Goal: Transaction & Acquisition: Purchase product/service

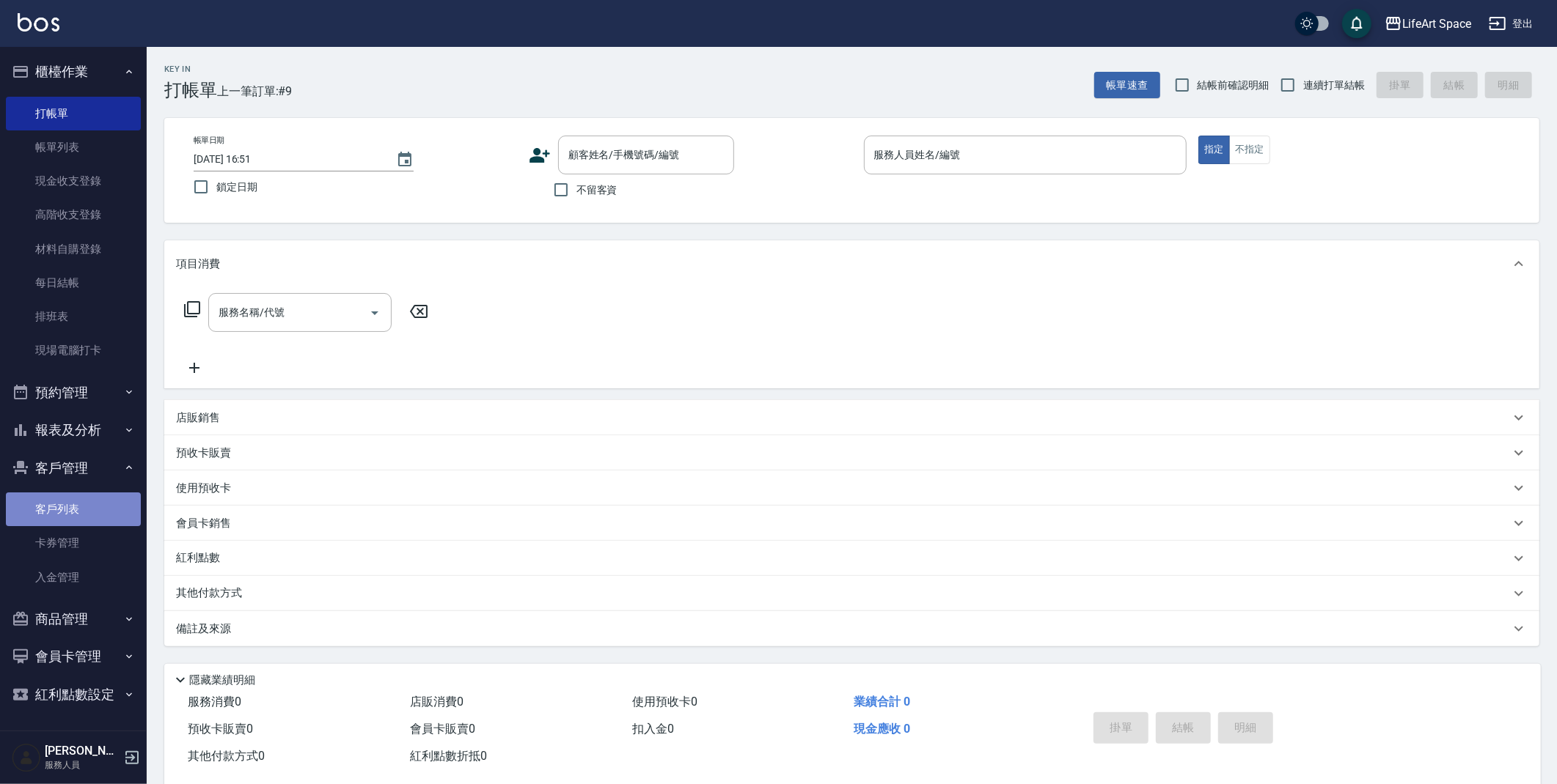
click at [87, 514] on link "客戶列表" at bounding box center [73, 509] width 135 height 33
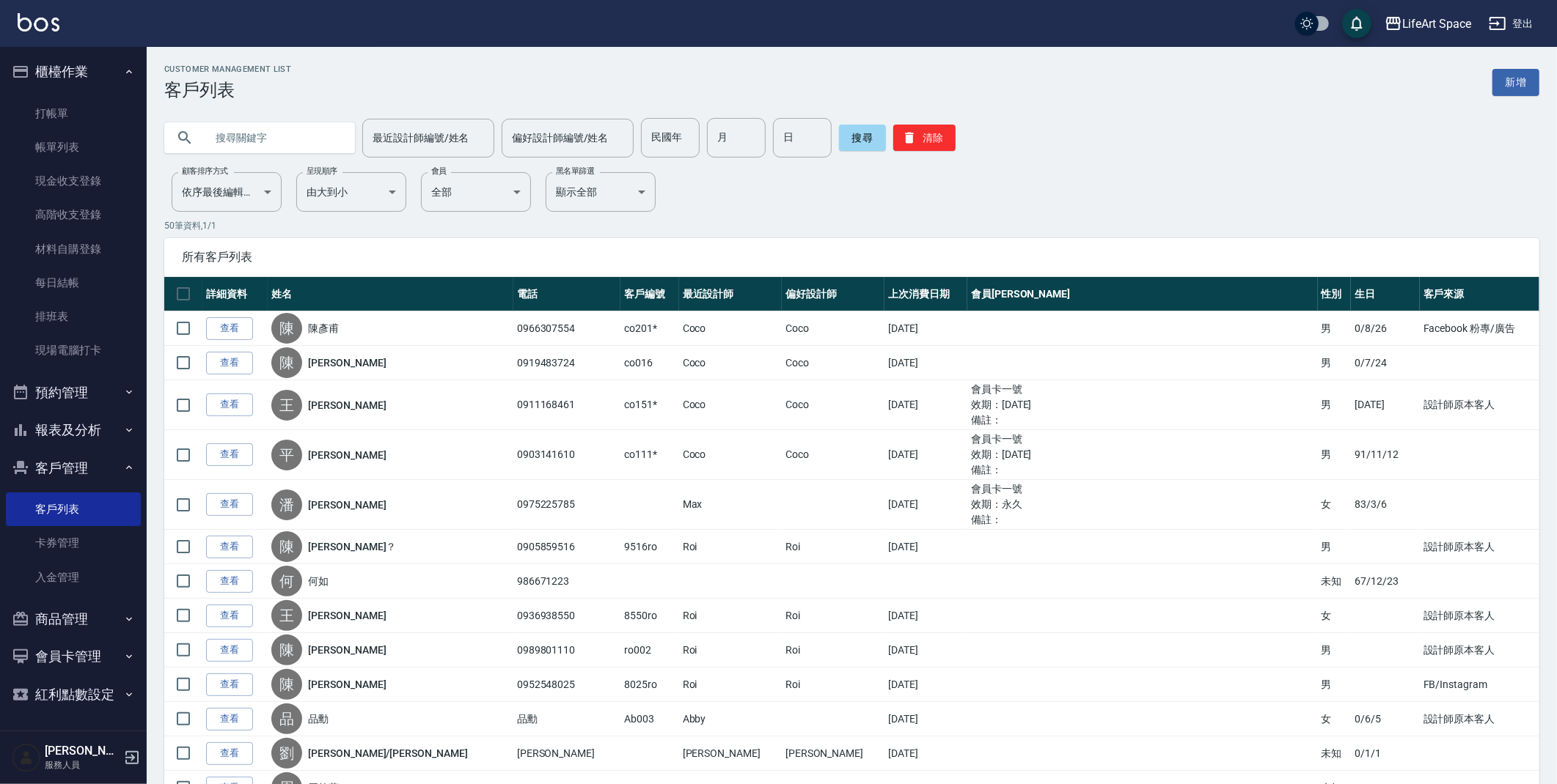
click at [251, 148] on input "text" at bounding box center [274, 138] width 138 height 40
type input "g"
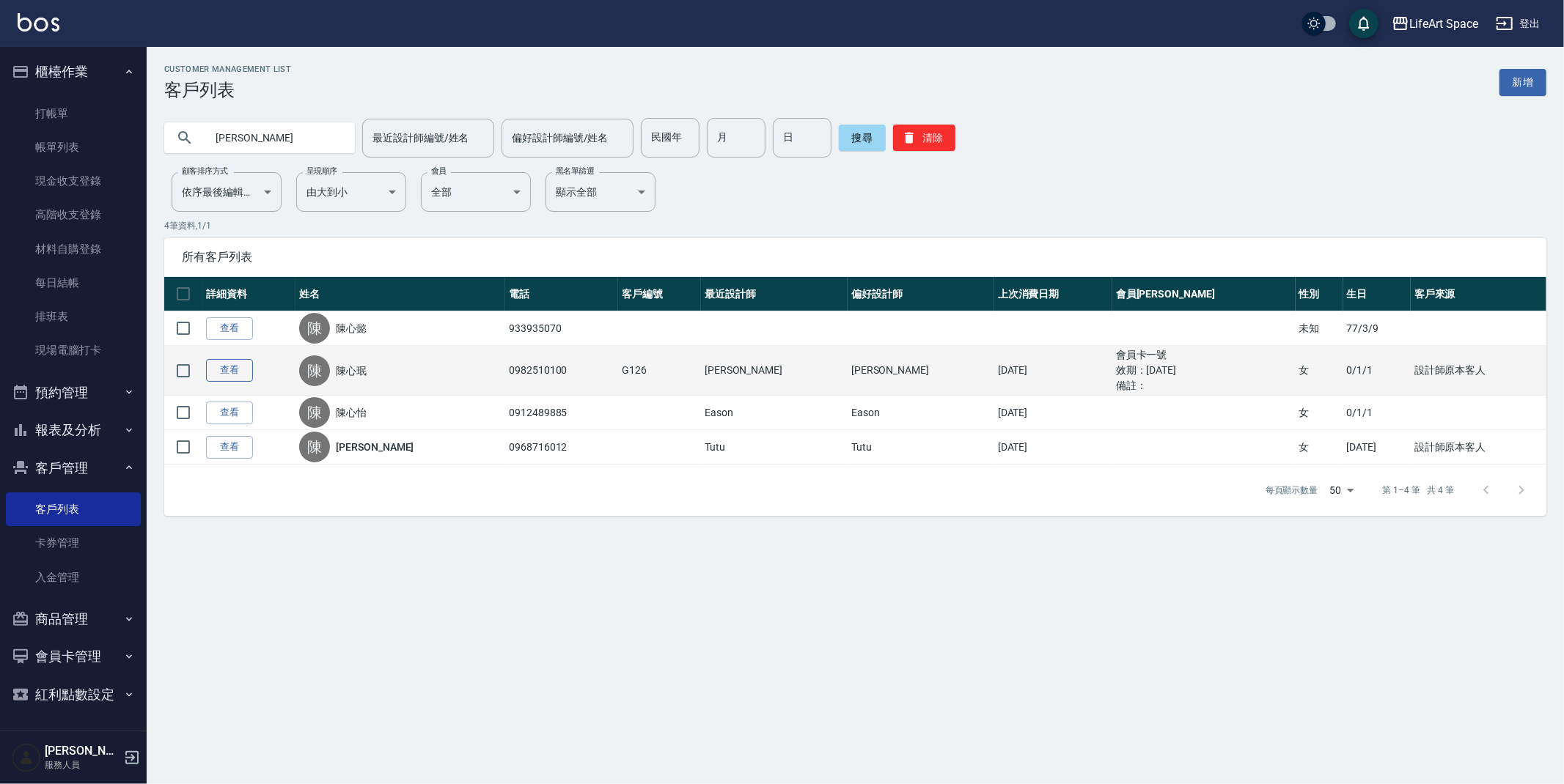
type input "[PERSON_NAME]"
click at [229, 372] on link "查看" at bounding box center [229, 370] width 47 height 23
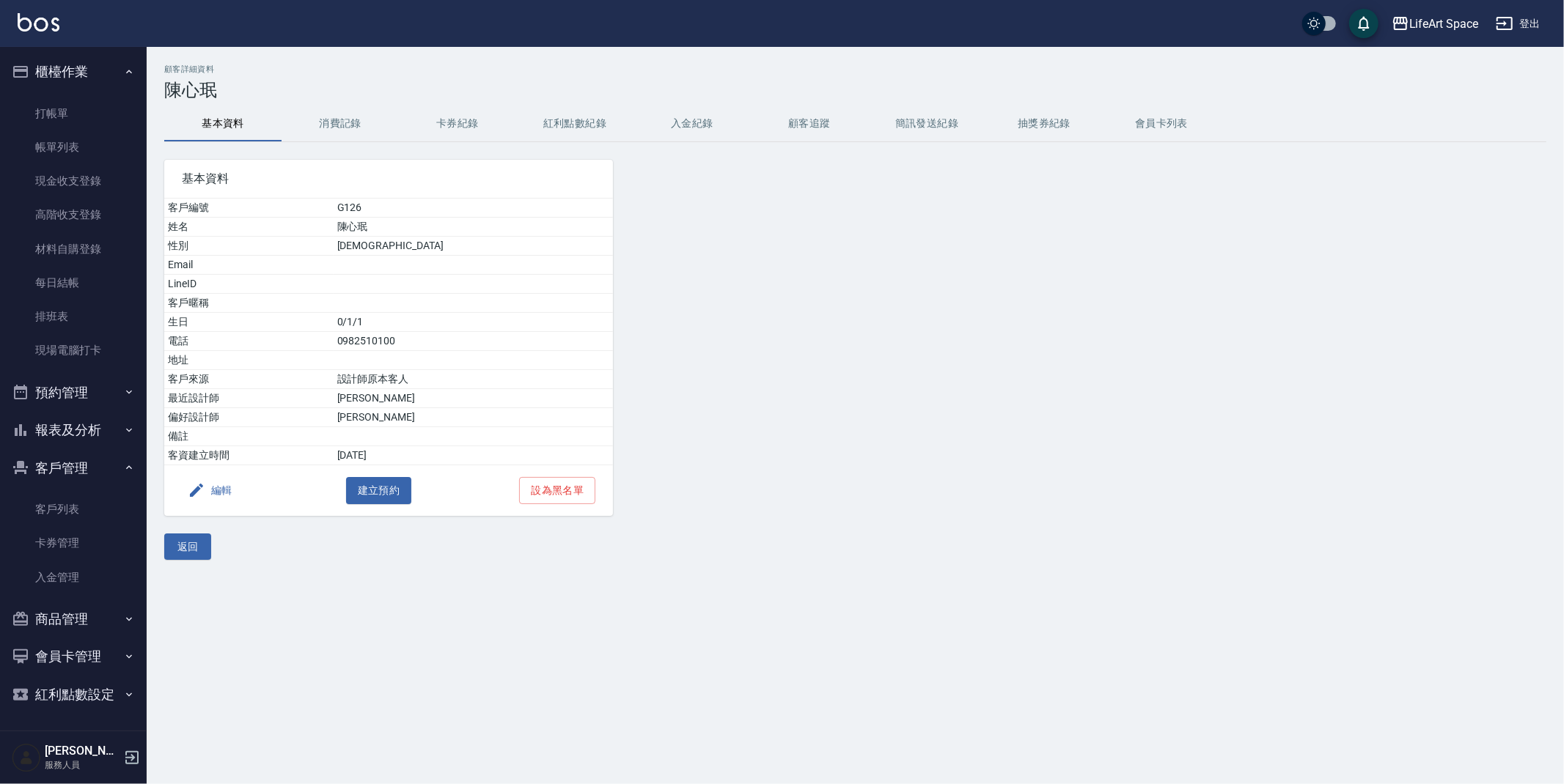
click at [330, 115] on button "消費記錄" at bounding box center [340, 123] width 117 height 35
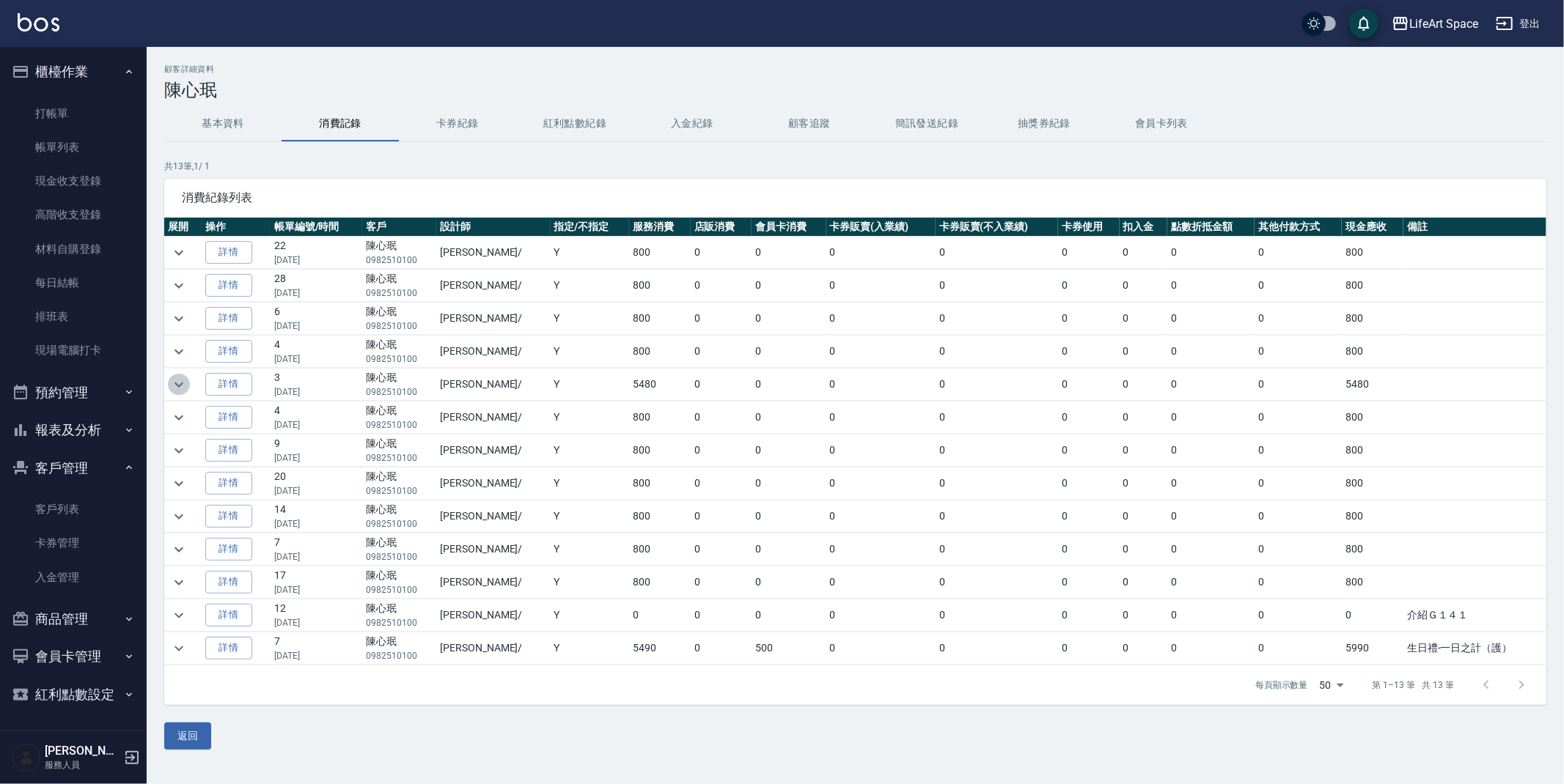
click at [188, 386] on button "expand row" at bounding box center [179, 384] width 22 height 22
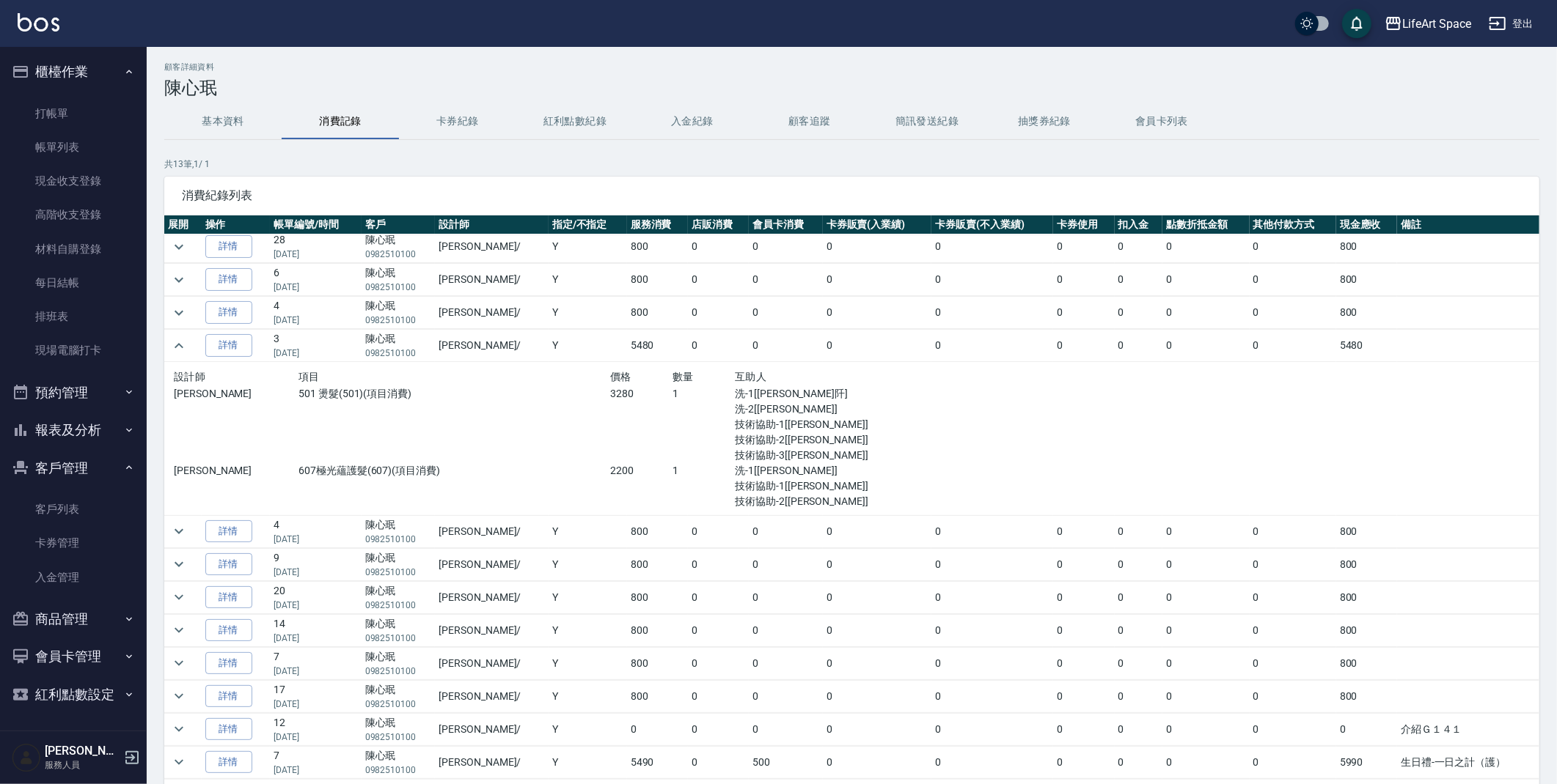
scroll to position [3, 0]
drag, startPoint x: 178, startPoint y: 762, endPoint x: 199, endPoint y: 736, distance: 33.4
click at [178, 762] on icon "expand row" at bounding box center [179, 762] width 18 height 18
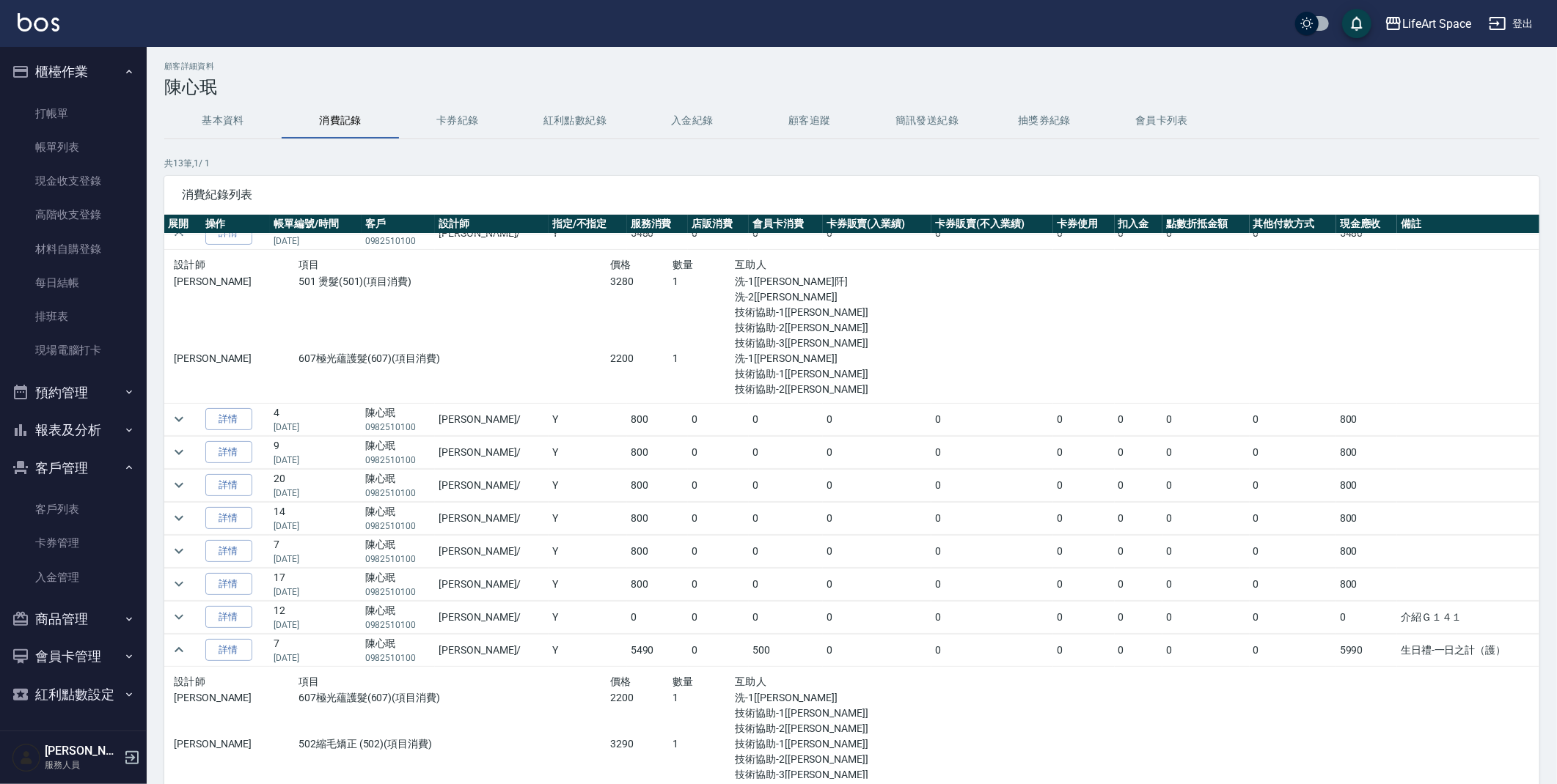
scroll to position [221, 0]
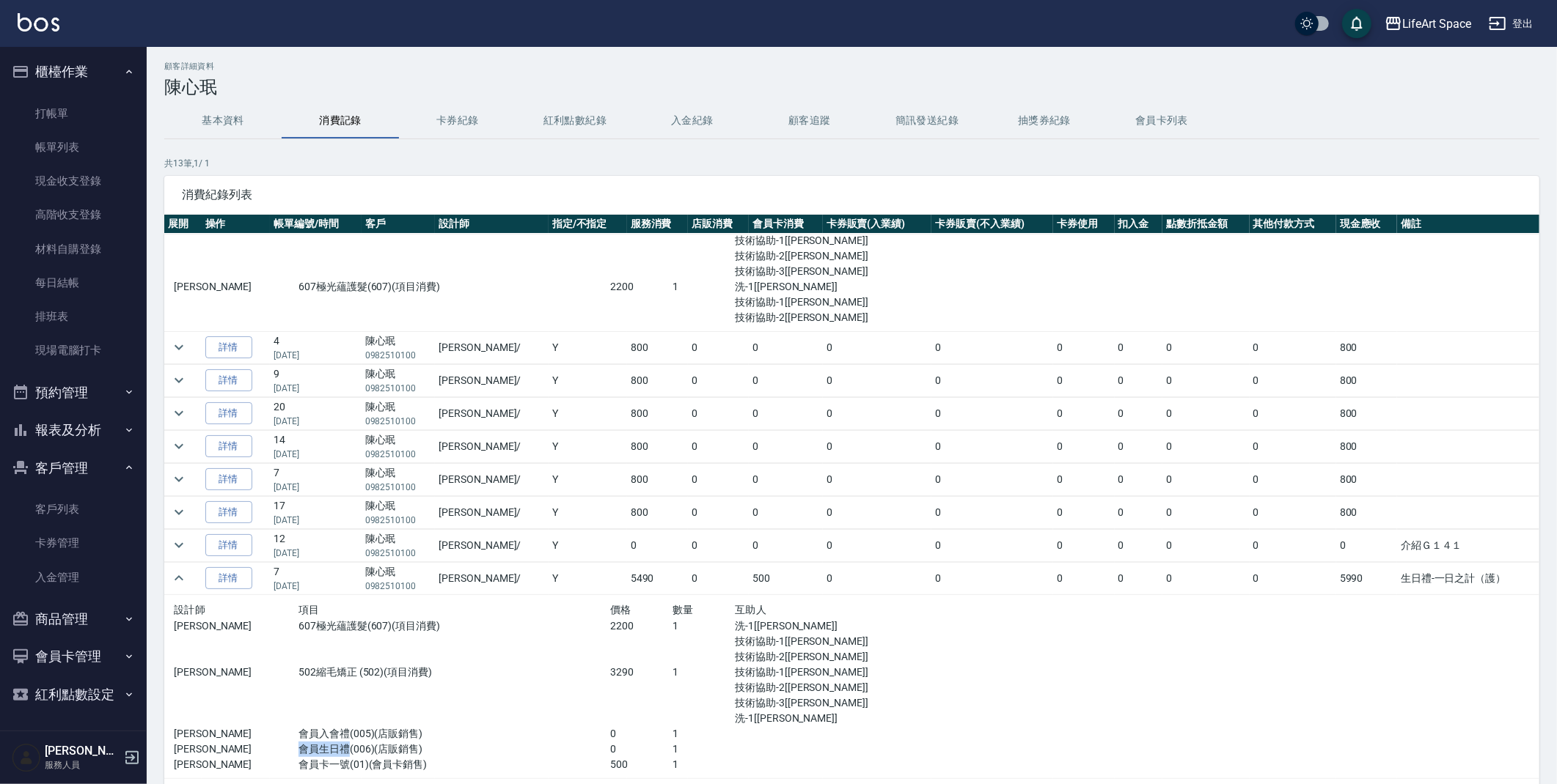
drag, startPoint x: 295, startPoint y: 746, endPoint x: 345, endPoint y: 748, distance: 50.0
click at [345, 748] on p "會員生日禮(006)(店販銷售)" at bounding box center [455, 749] width 312 height 16
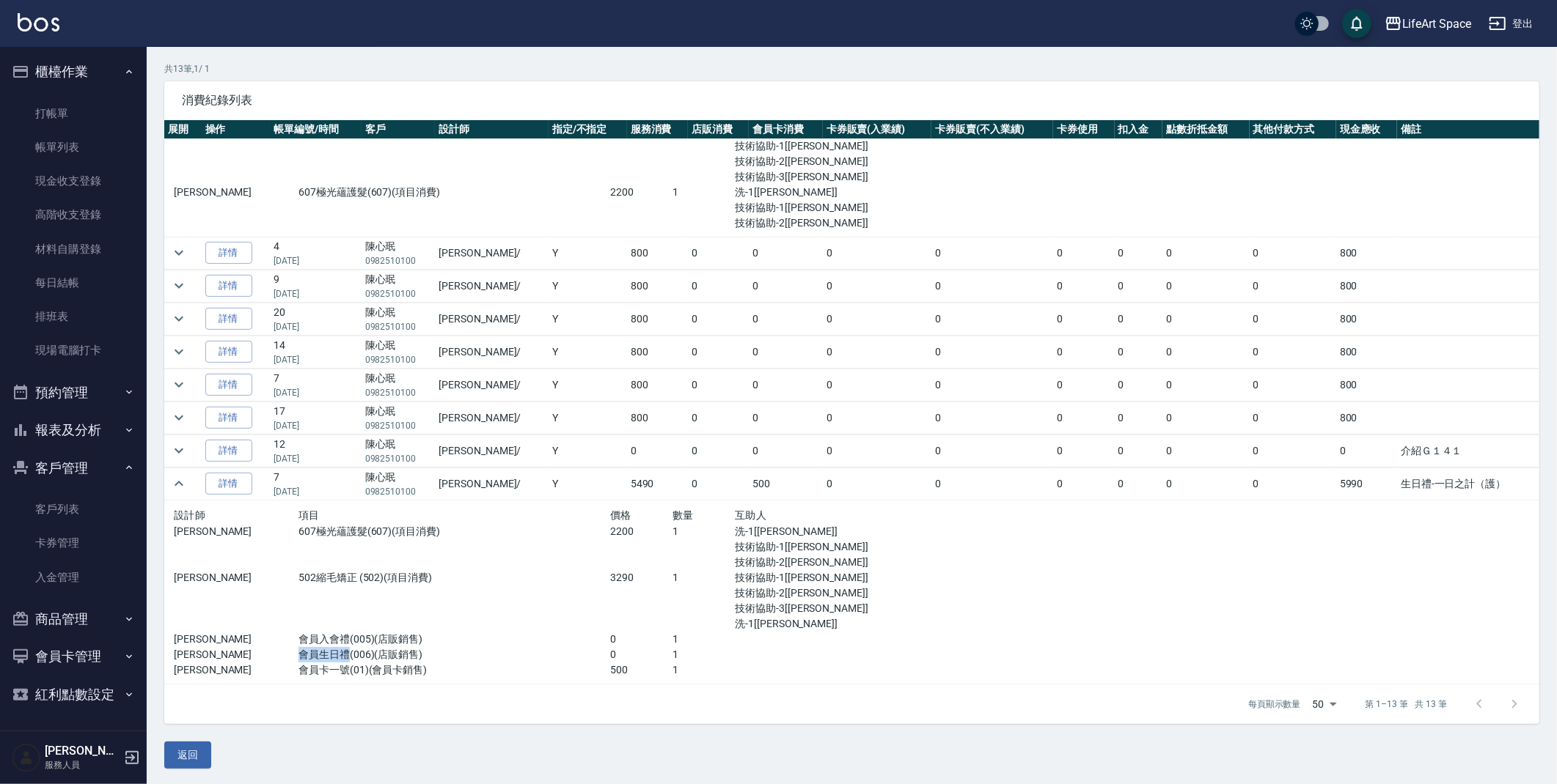
scroll to position [99, 0]
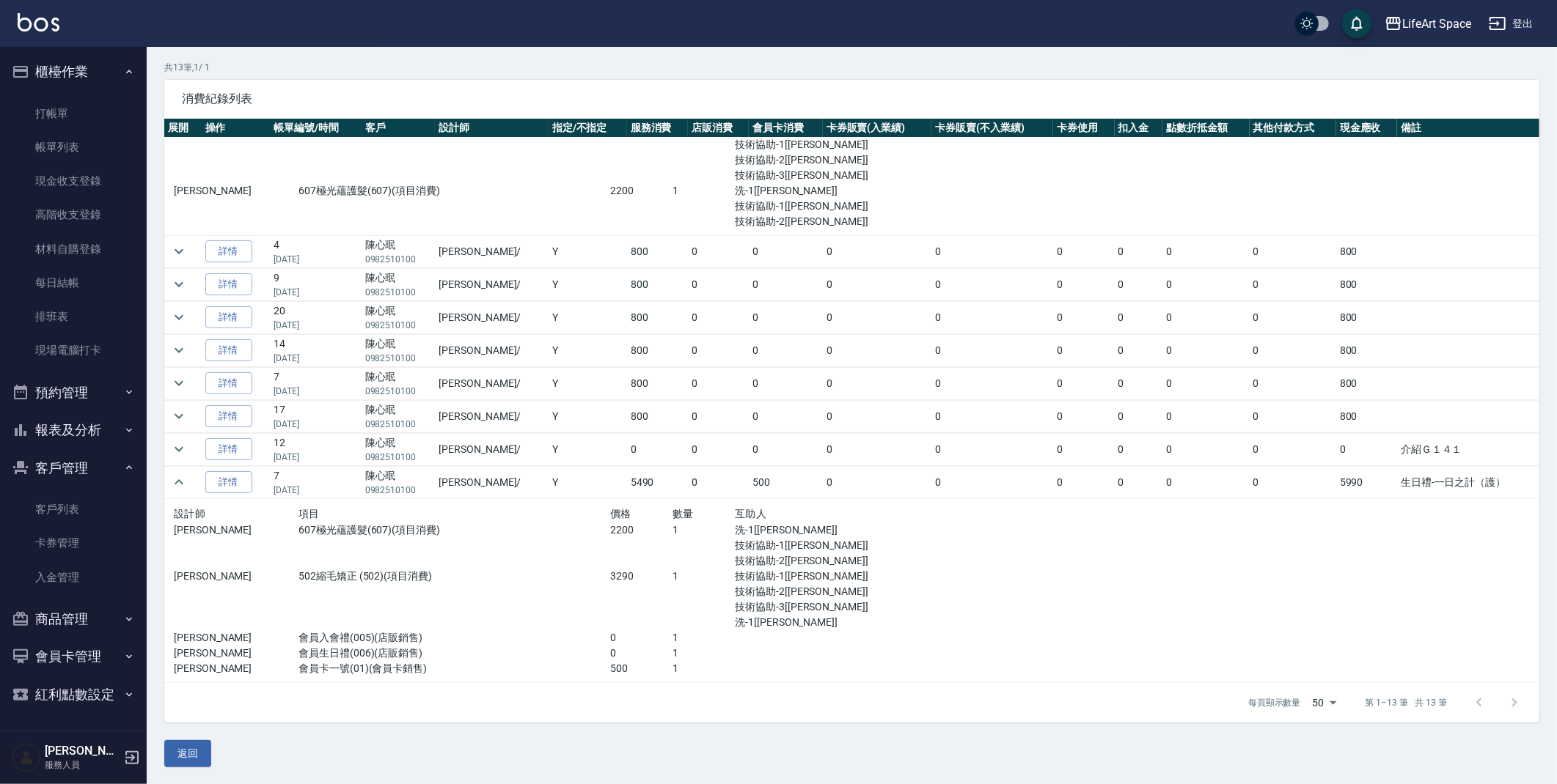
click at [526, 592] on div "502縮毛矯正 (502)(項目消費)" at bounding box center [455, 599] width 312 height 61
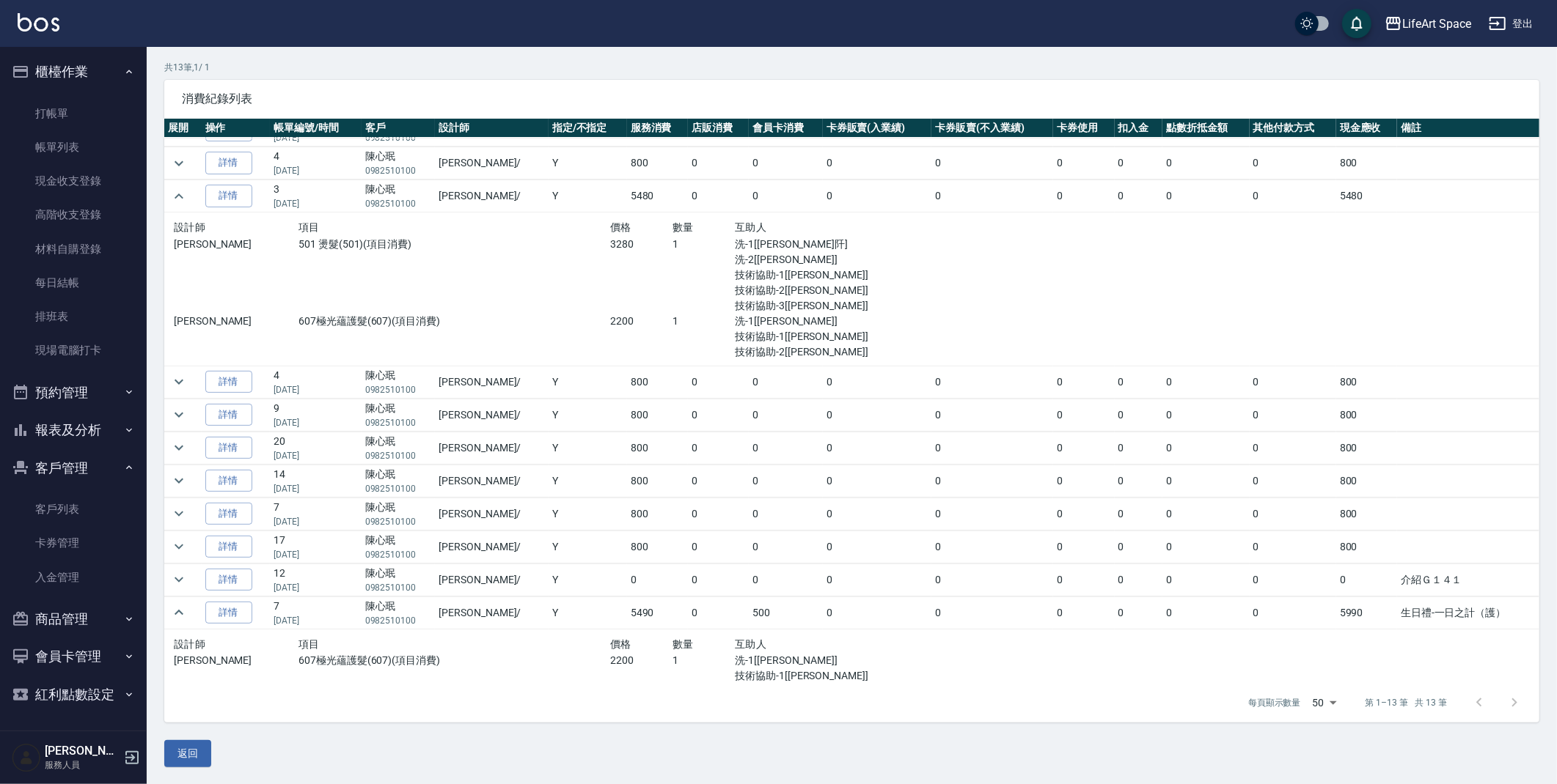
scroll to position [0, 0]
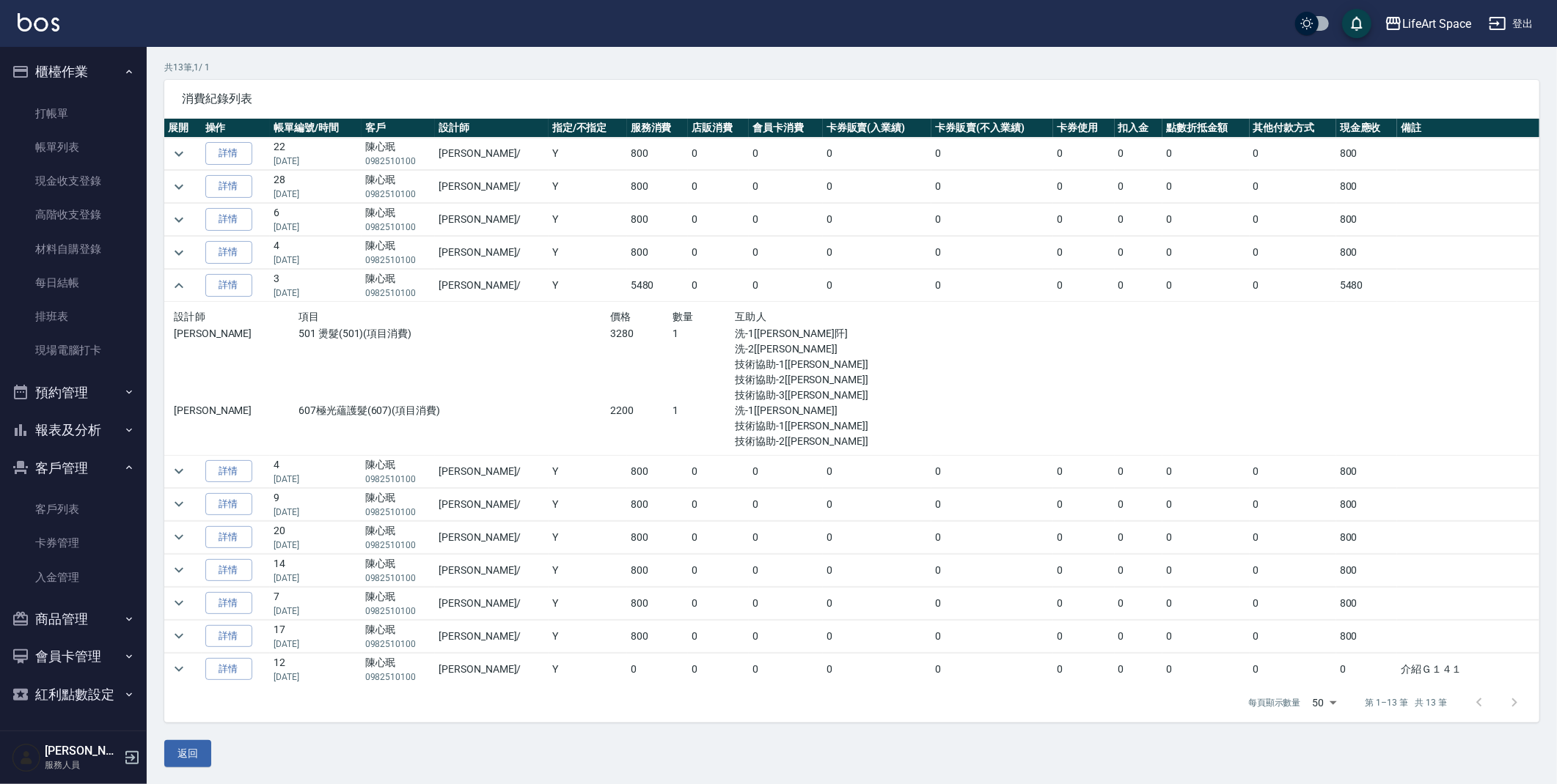
drag, startPoint x: 288, startPoint y: 291, endPoint x: 309, endPoint y: 291, distance: 21.0
click at [309, 291] on p "[DATE]" at bounding box center [315, 293] width 84 height 13
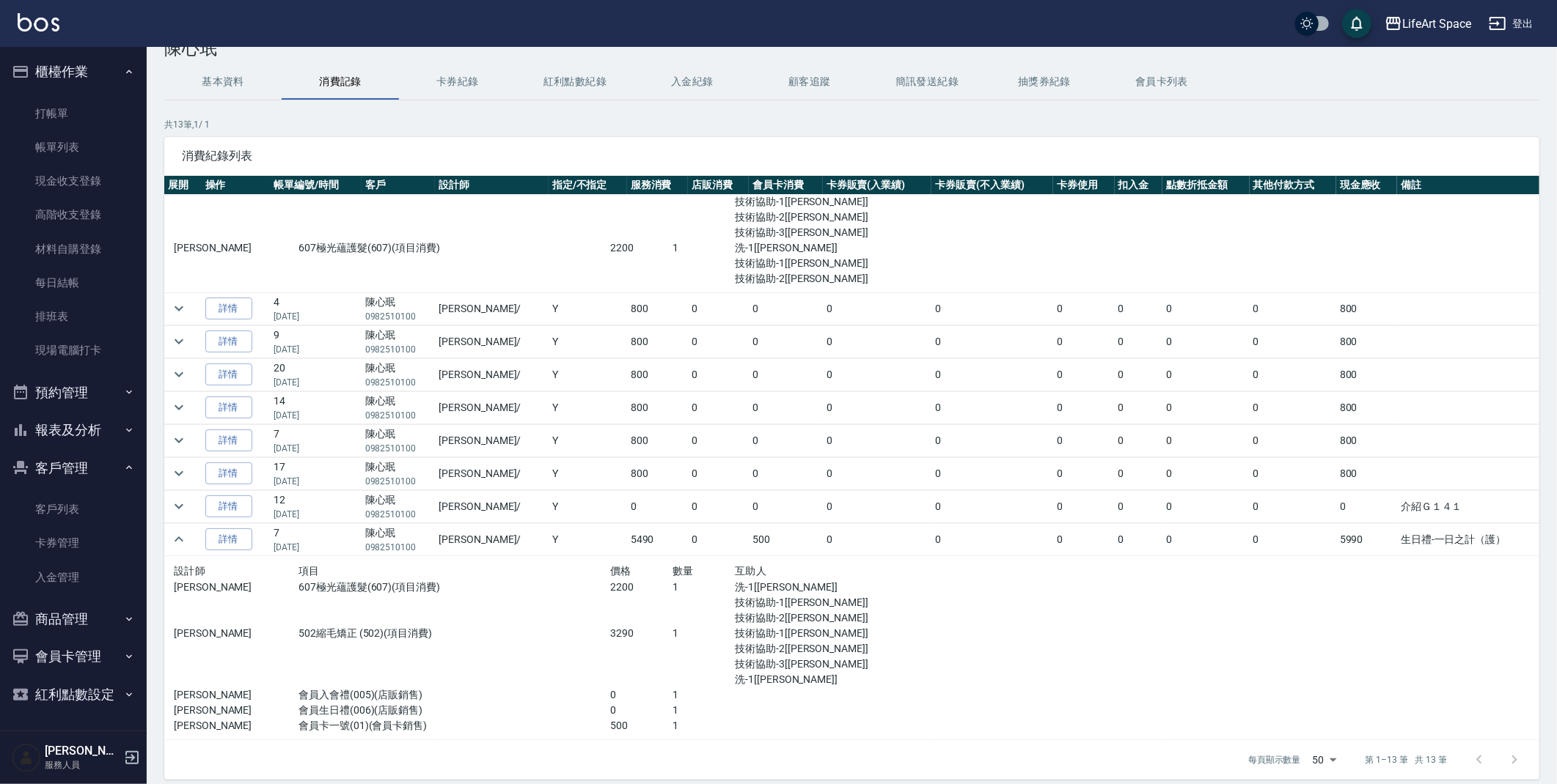
scroll to position [99, 0]
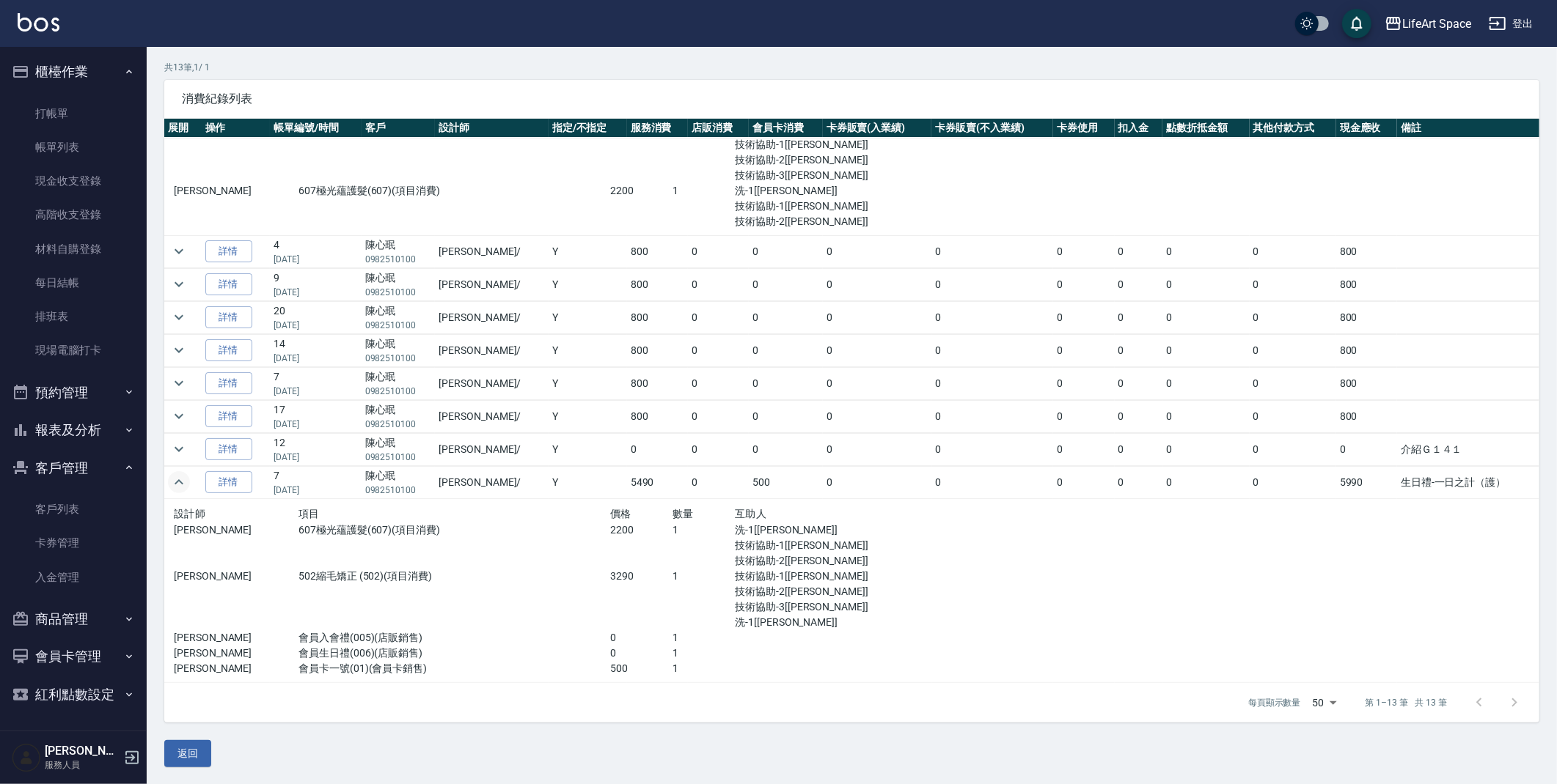
click at [171, 476] on icon "expand row" at bounding box center [179, 482] width 18 height 18
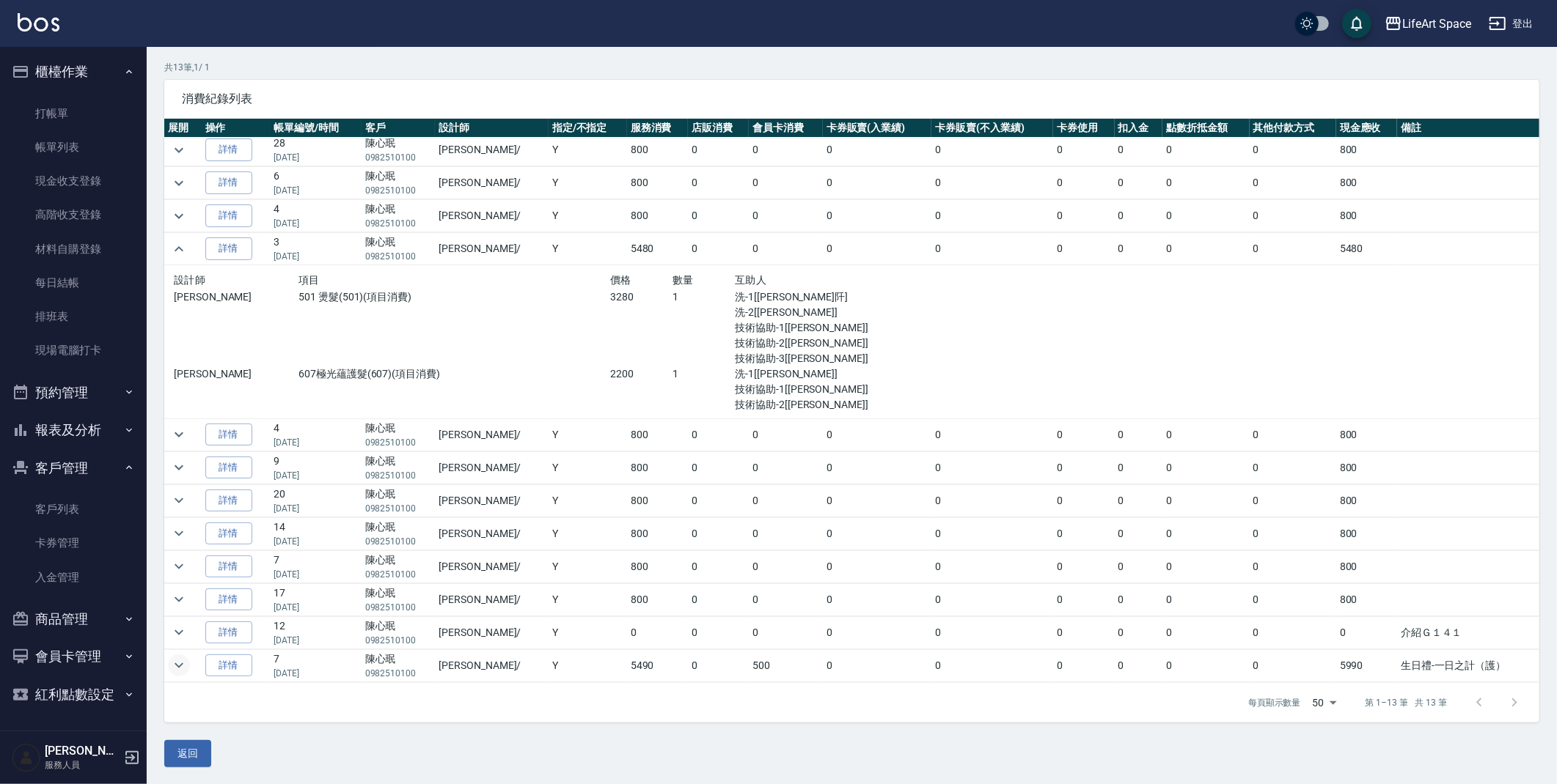
scroll to position [38, 0]
click at [183, 241] on icon "expand row" at bounding box center [179, 250] width 18 height 18
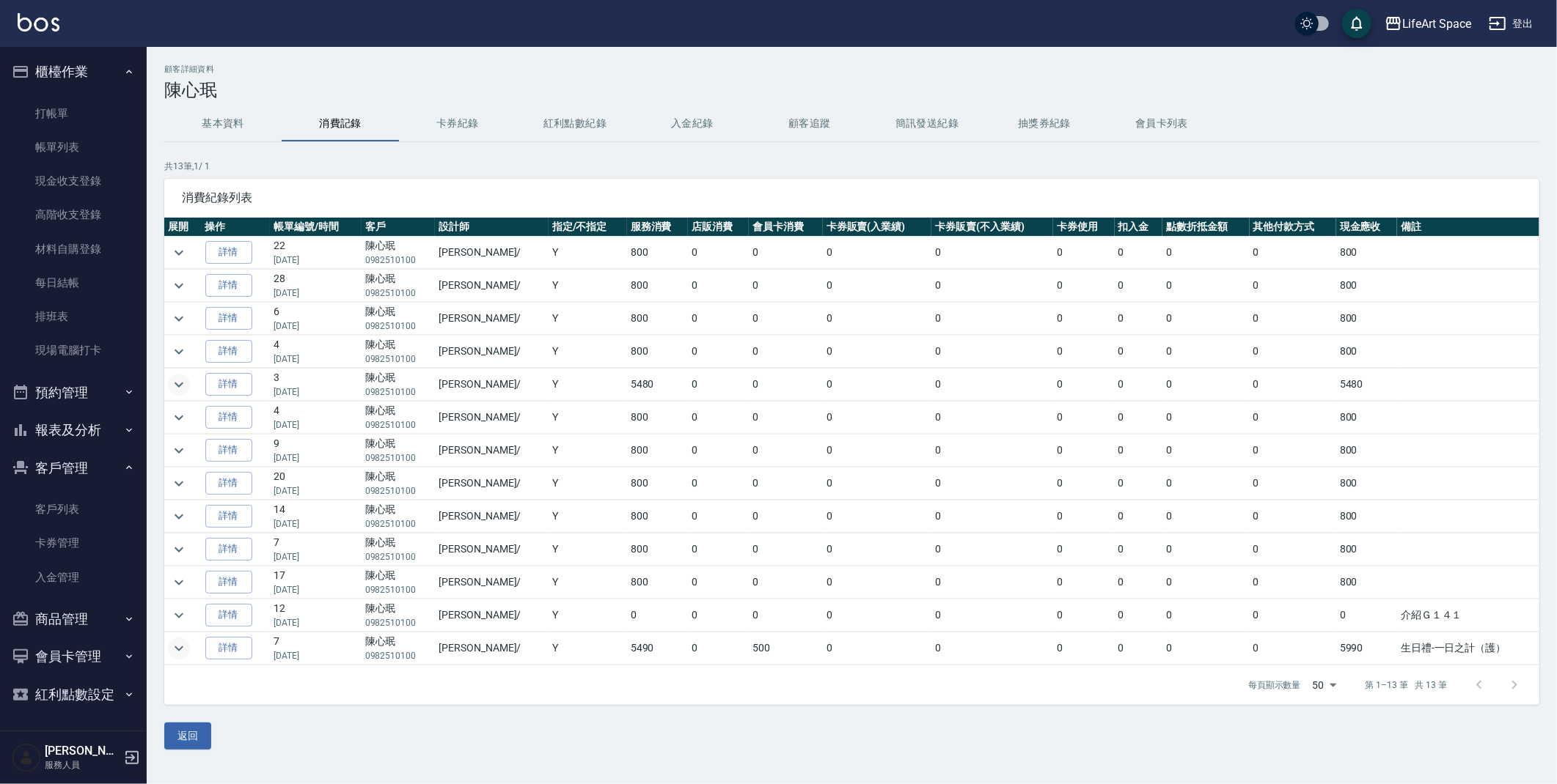
scroll to position [0, 0]
click at [83, 110] on link "打帳單" at bounding box center [73, 113] width 135 height 33
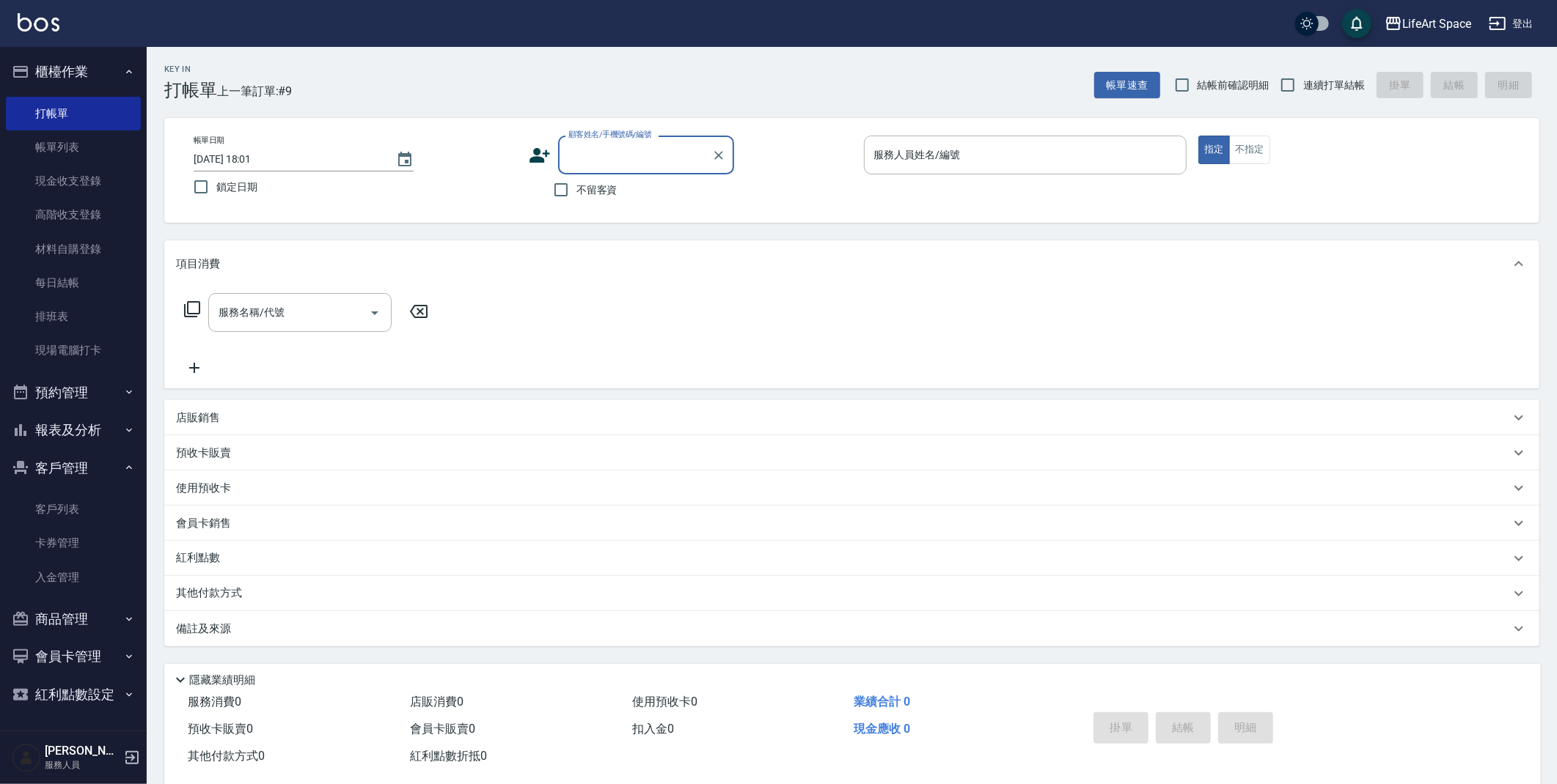
type input "ㄕ"
click at [578, 158] on input "gf126" at bounding box center [635, 154] width 141 height 25
click at [607, 219] on li "[PERSON_NAME]/0982510100/G126" at bounding box center [646, 217] width 176 height 24
type input "[PERSON_NAME]/0982510100/G126"
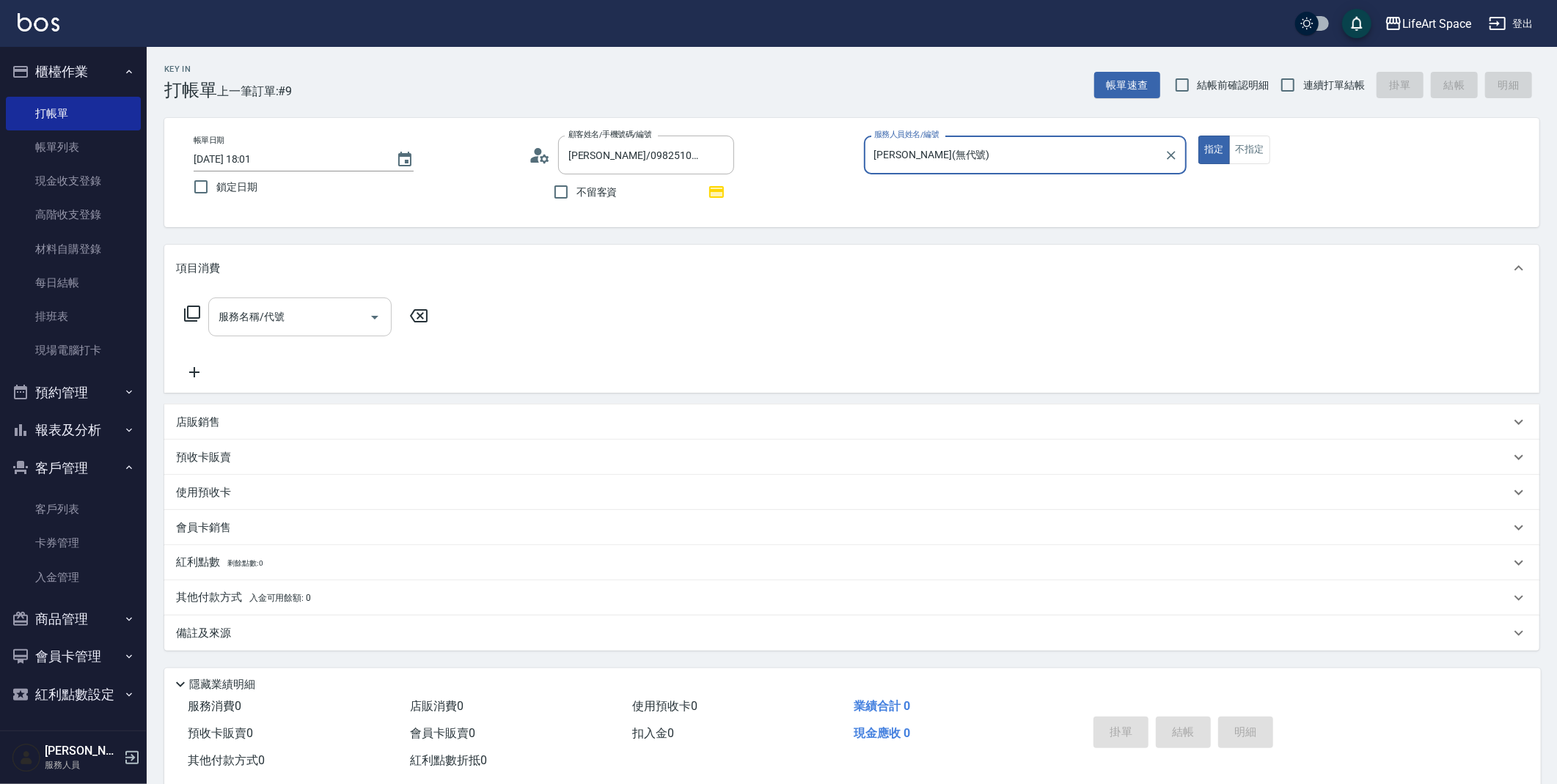
type input "[PERSON_NAME](無代號)"
click at [326, 330] on div "服務名稱/代號" at bounding box center [299, 317] width 184 height 39
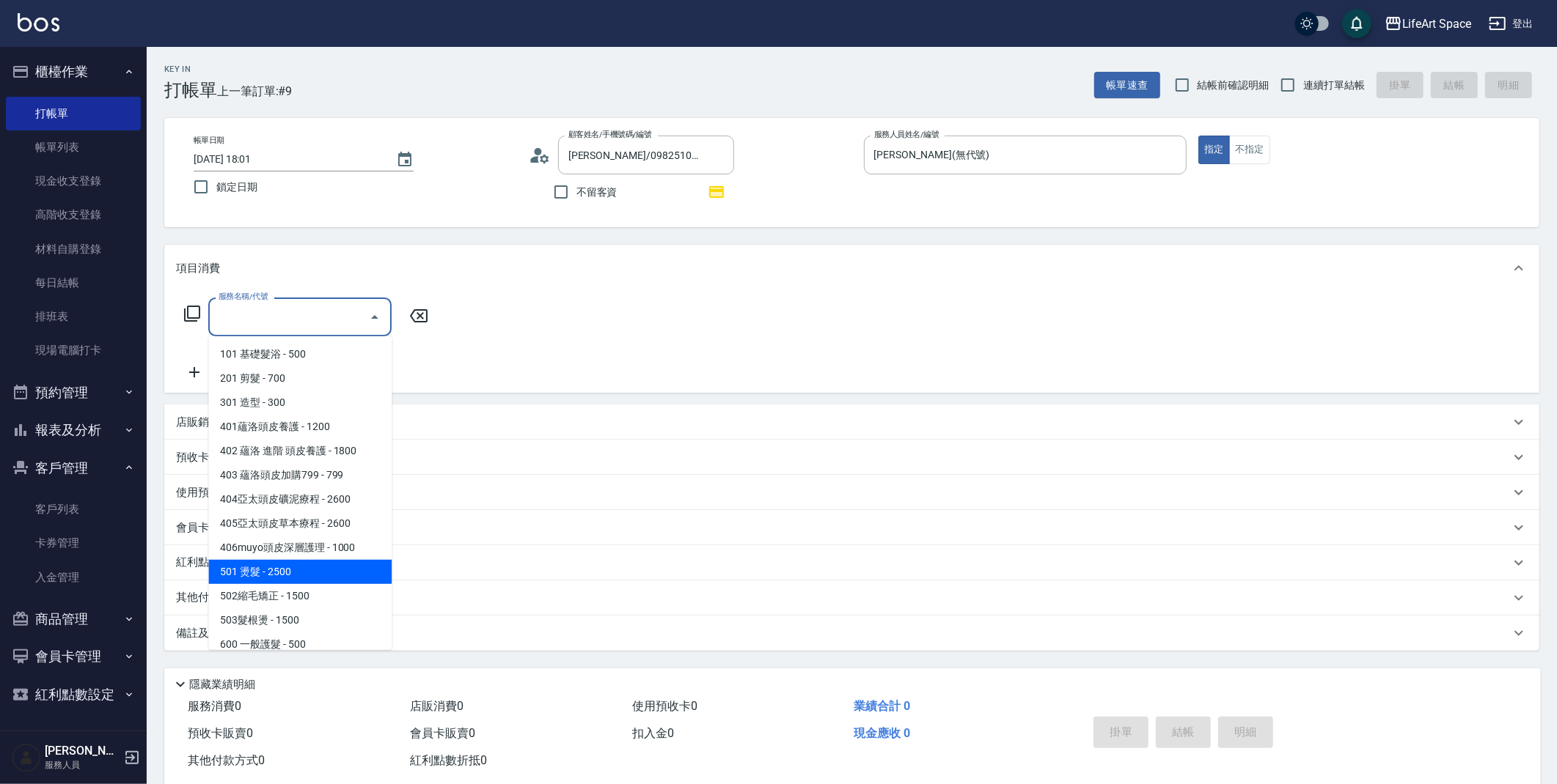
click at [282, 574] on span "501 燙髮 - 2500" at bounding box center [299, 573] width 184 height 24
type input "501 燙髮(501)"
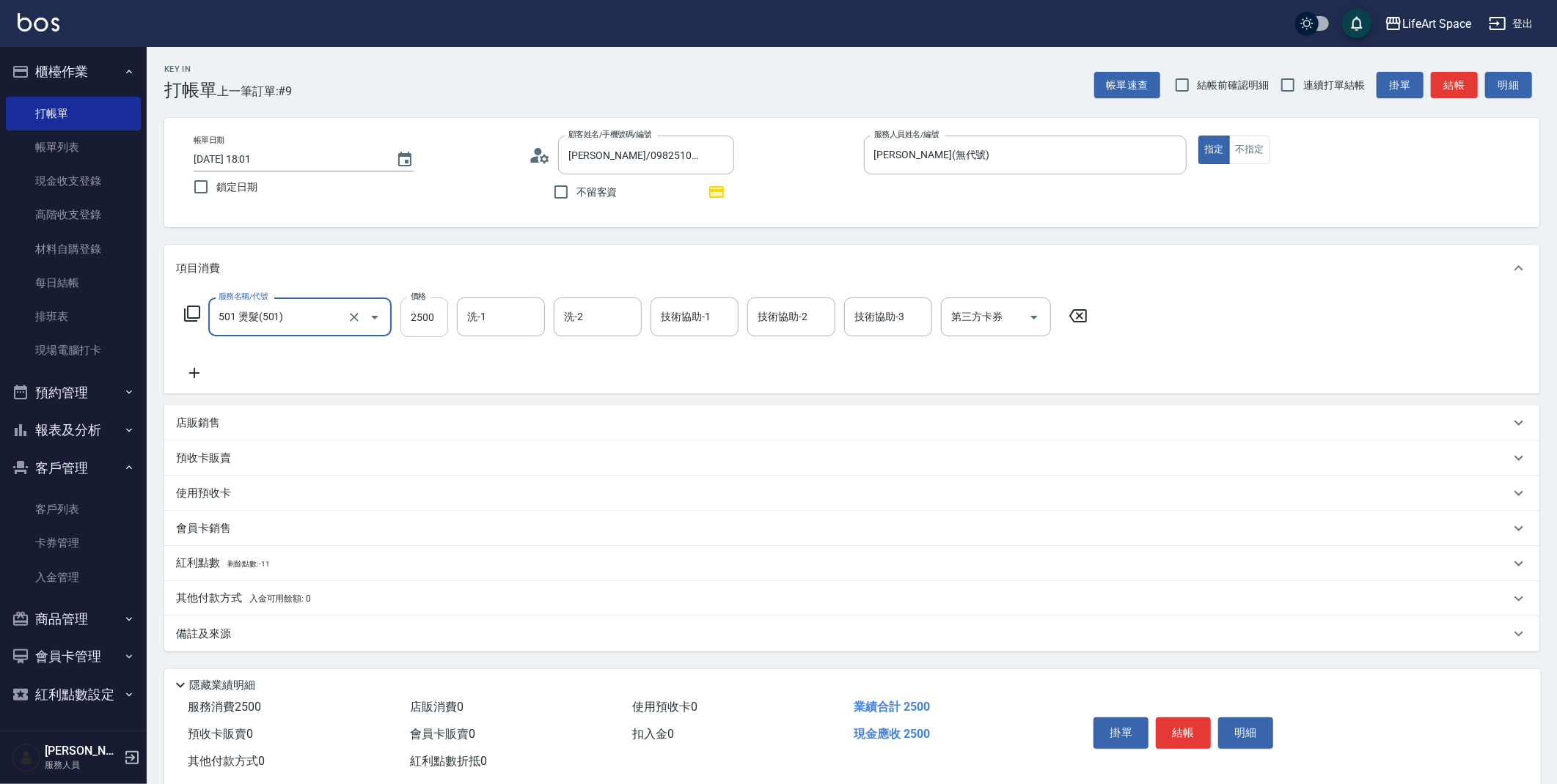
click at [432, 317] on input "2500" at bounding box center [424, 317] width 47 height 40
type input "3290"
click at [488, 311] on input "洗-1" at bounding box center [501, 317] width 75 height 25
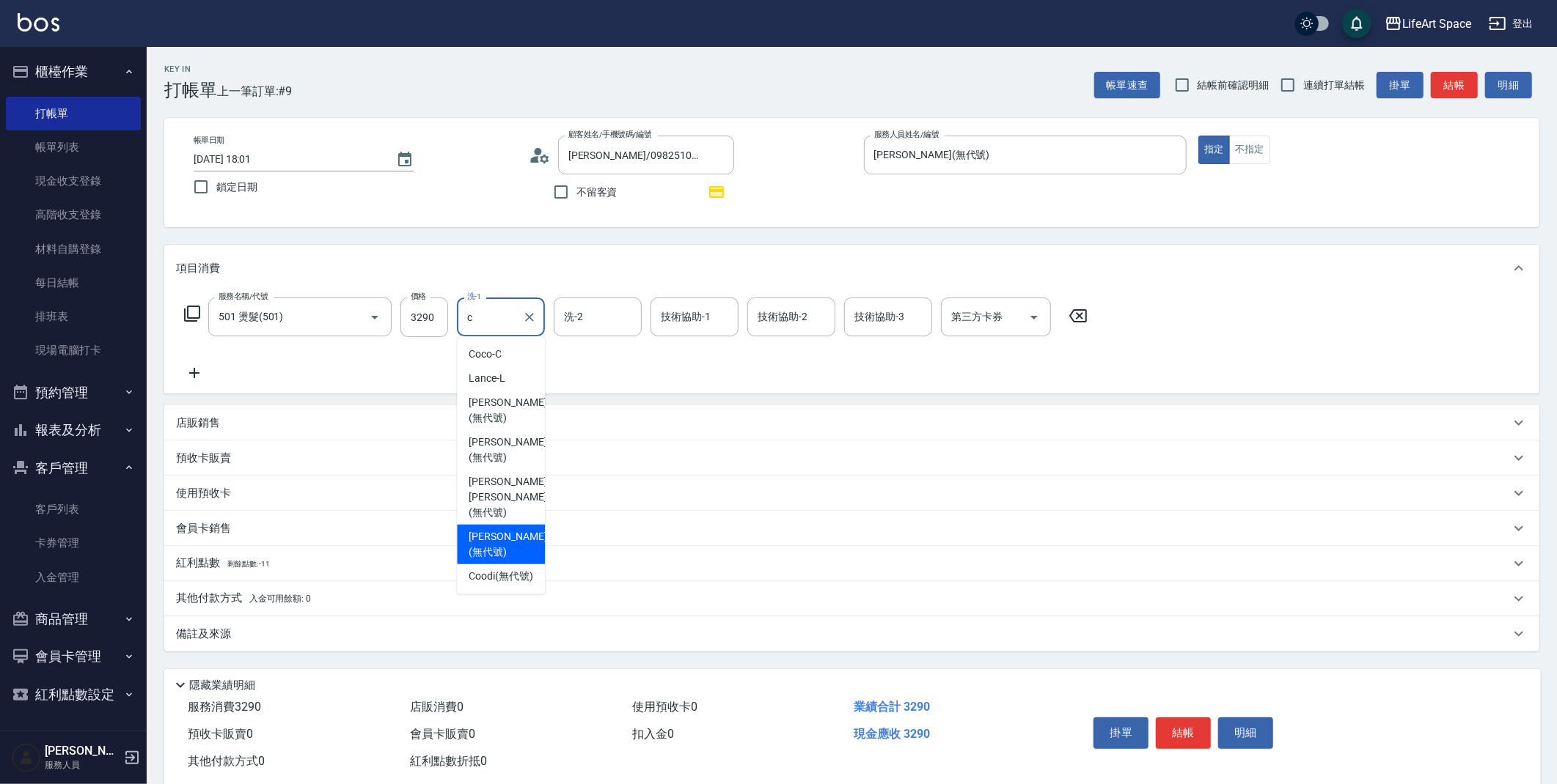
click at [505, 529] on span "[PERSON_NAME] (無代號)" at bounding box center [507, 545] width 78 height 31
click at [612, 335] on div "洗-2" at bounding box center [597, 317] width 88 height 39
type input "[PERSON_NAME](無代號)"
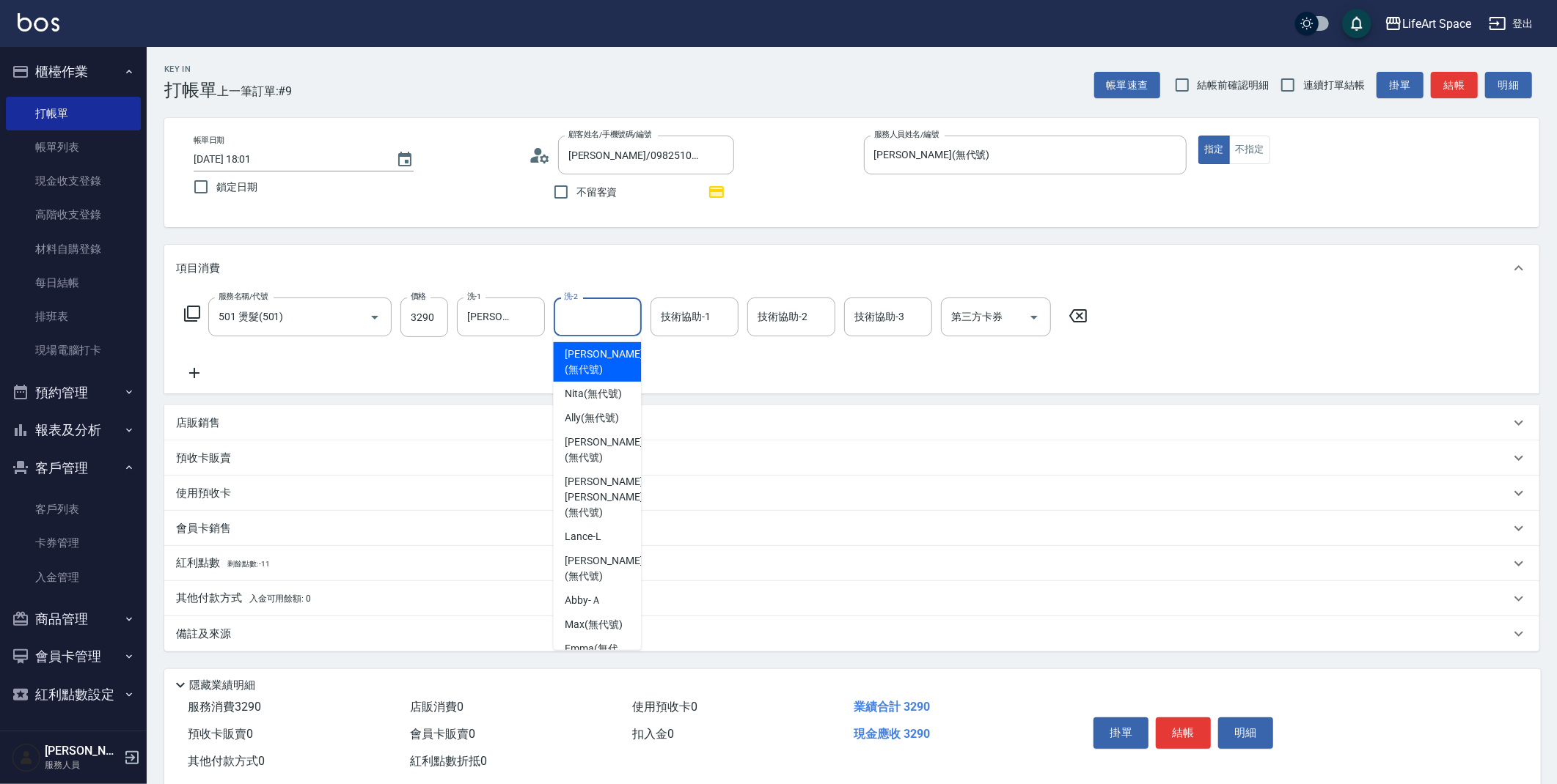
click at [618, 323] on input "洗-2" at bounding box center [598, 317] width 75 height 25
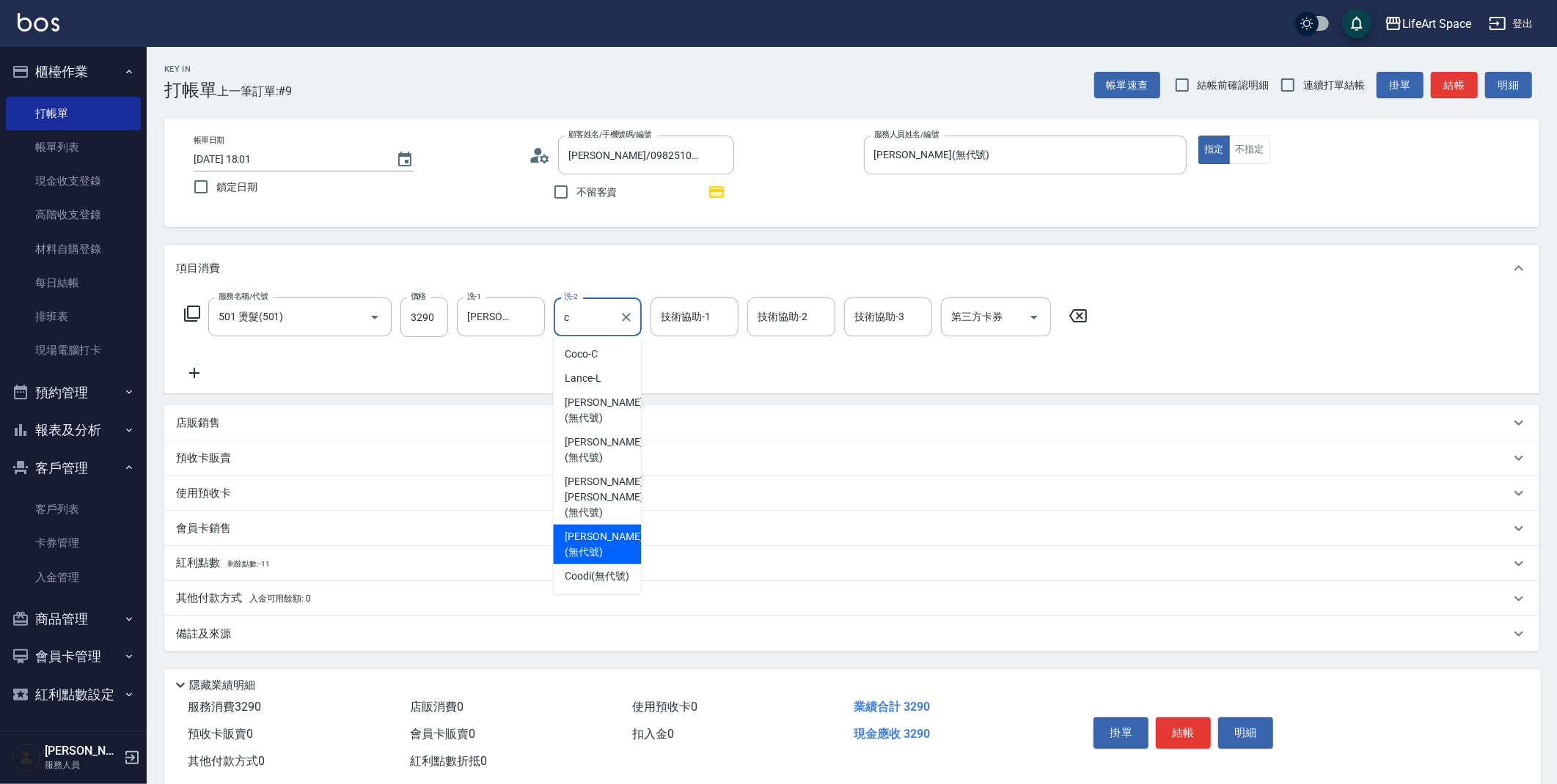
click at [625, 529] on span "[PERSON_NAME] (無代號)" at bounding box center [603, 545] width 78 height 31
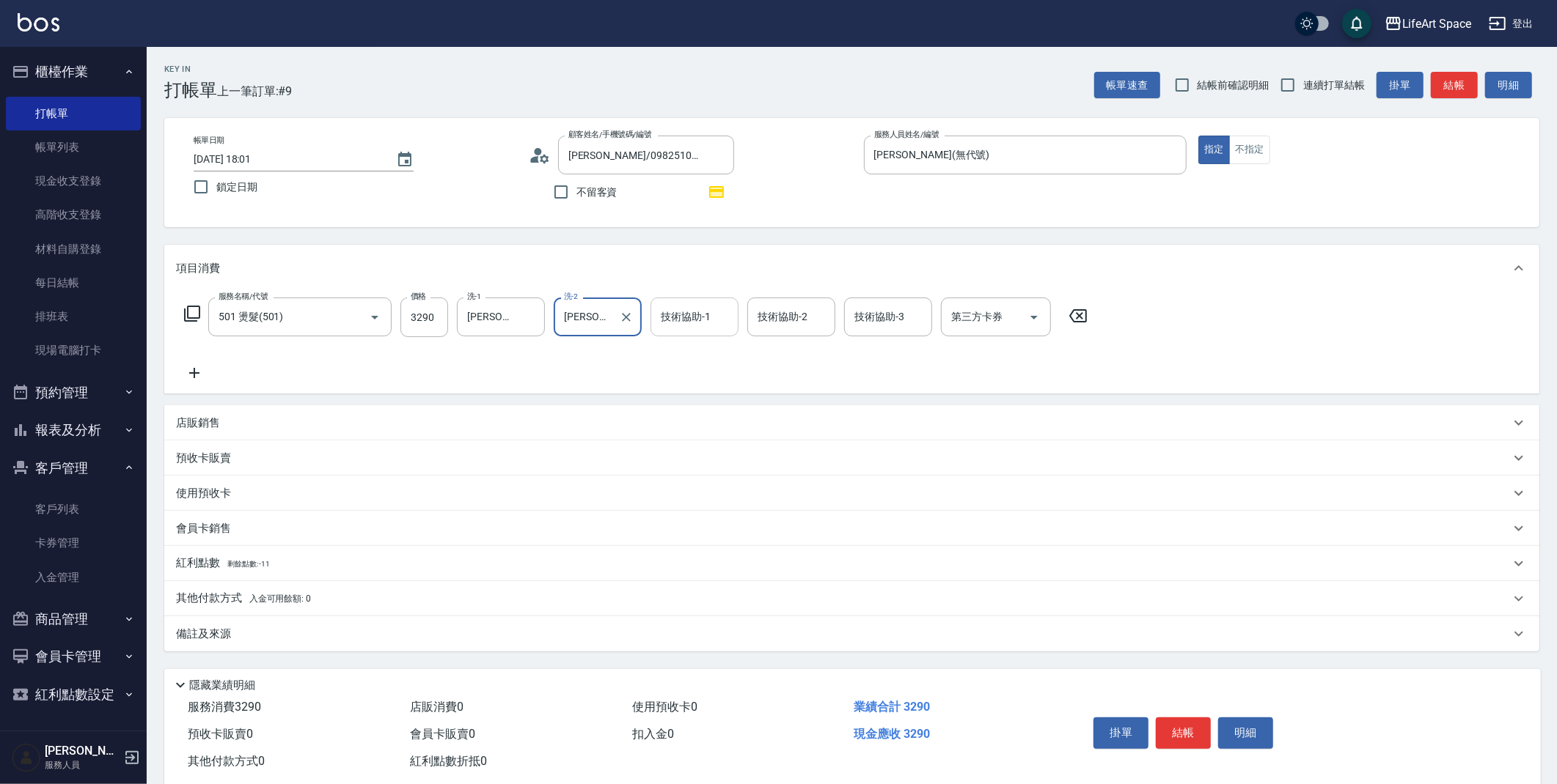
click at [714, 335] on div "技術協助-1" at bounding box center [694, 317] width 88 height 39
type input "[PERSON_NAME](無代號)"
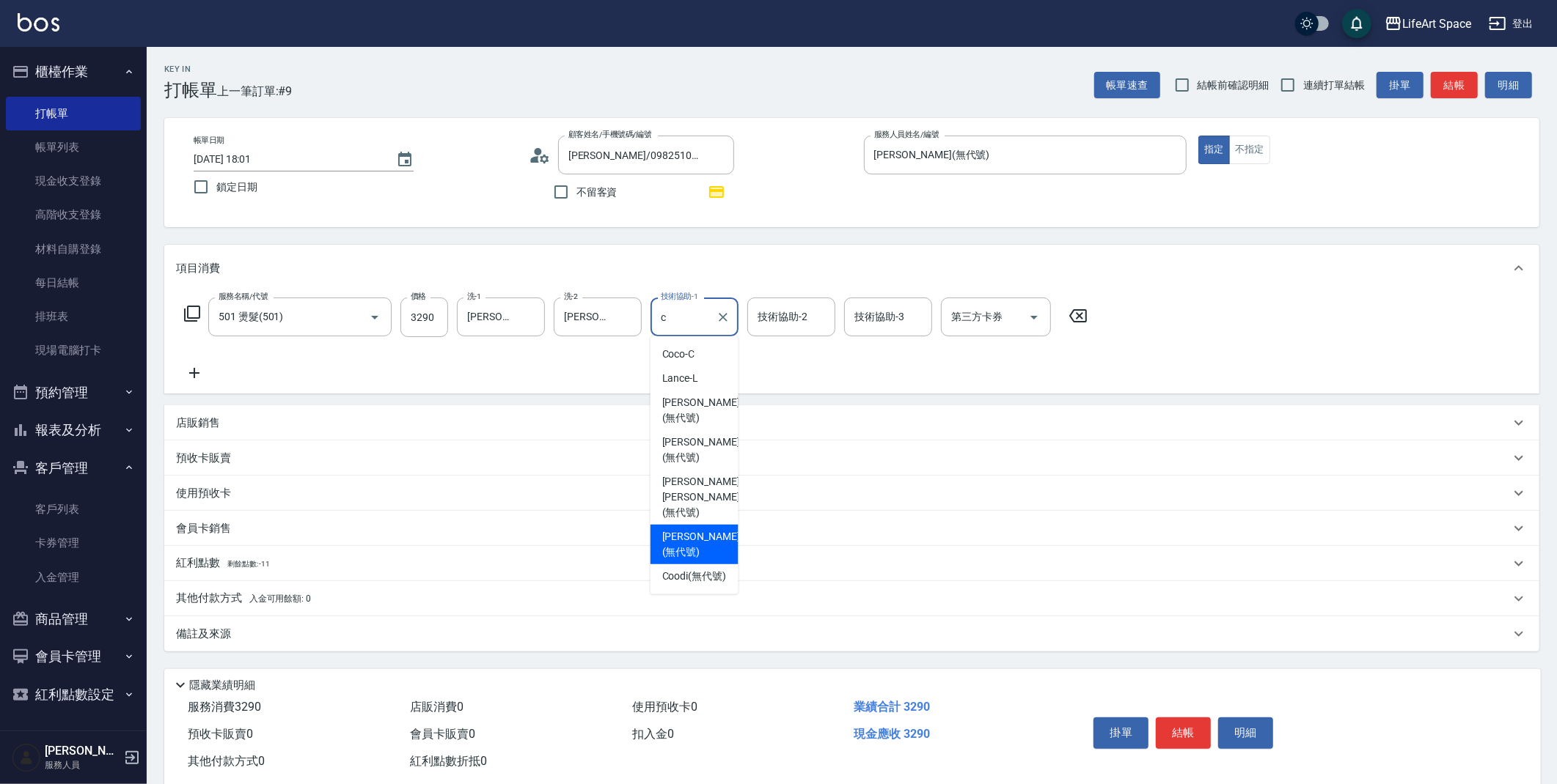
click at [676, 529] on span "[PERSON_NAME] (無代號)" at bounding box center [700, 545] width 78 height 31
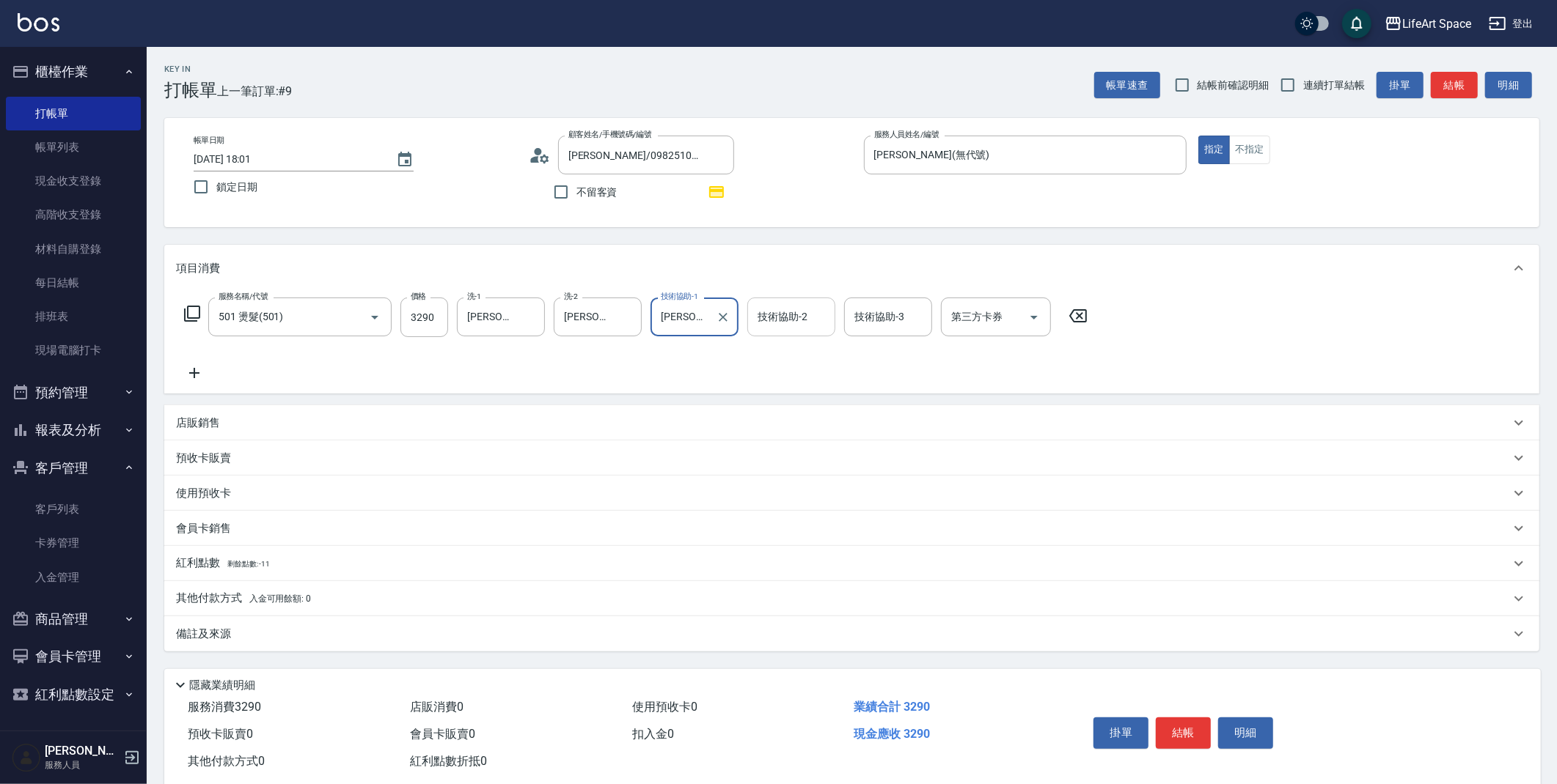
type input "[PERSON_NAME](無代號)"
click at [789, 321] on div "技術協助-2 技術協助-2" at bounding box center [792, 317] width 88 height 39
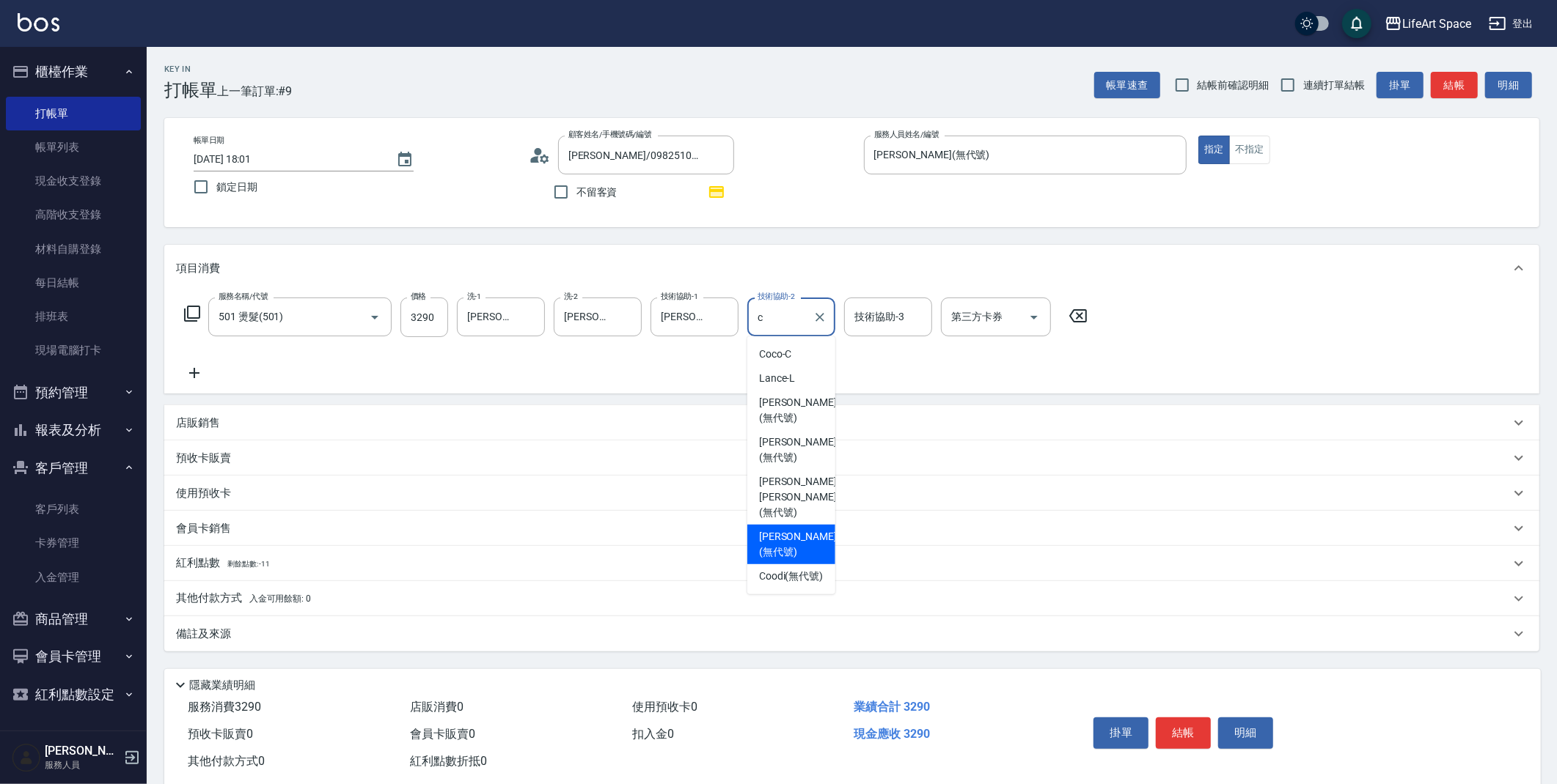
click at [792, 525] on div "[PERSON_NAME] (無代號)" at bounding box center [792, 544] width 88 height 40
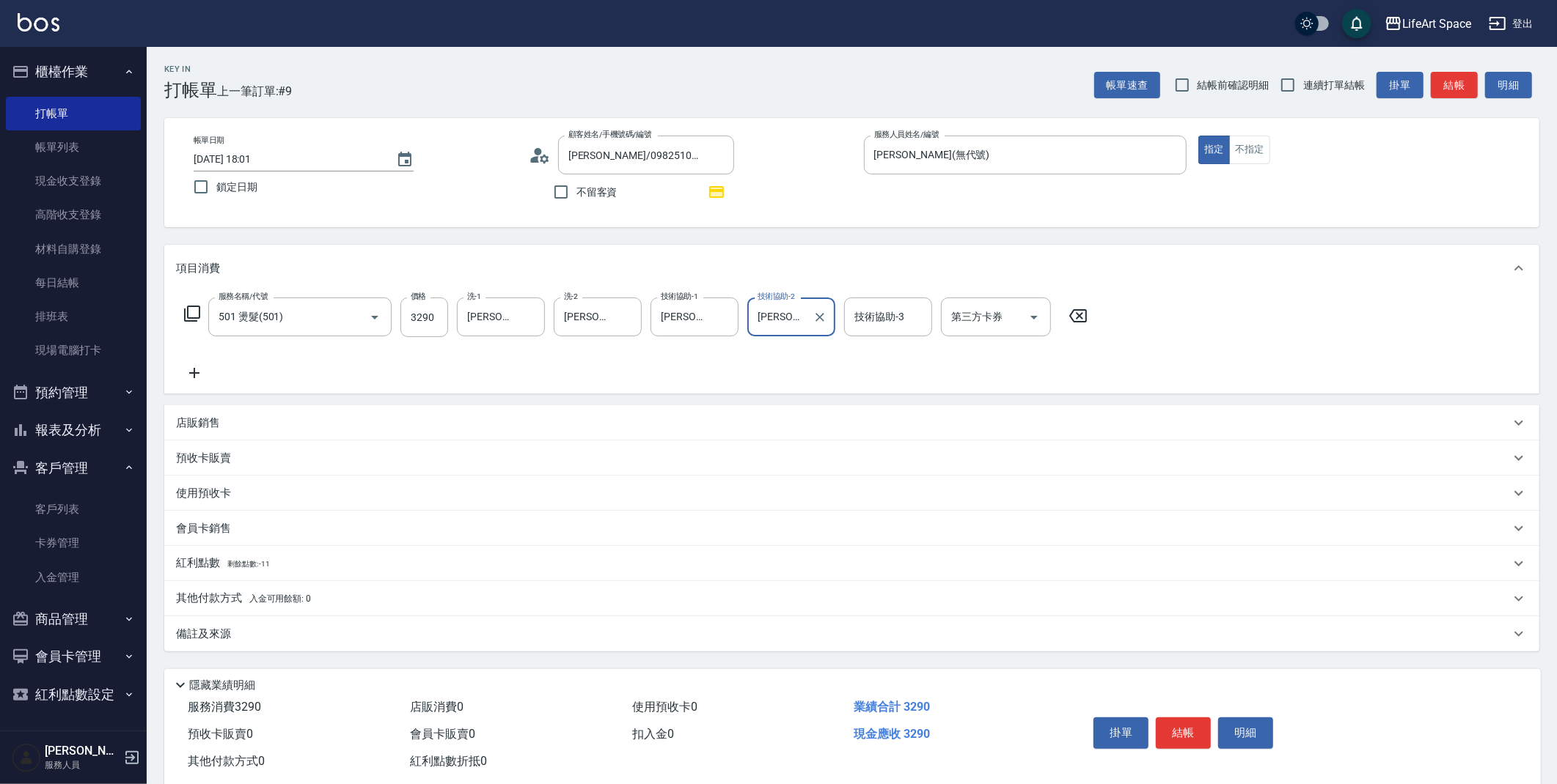
type input "[PERSON_NAME](無代號)"
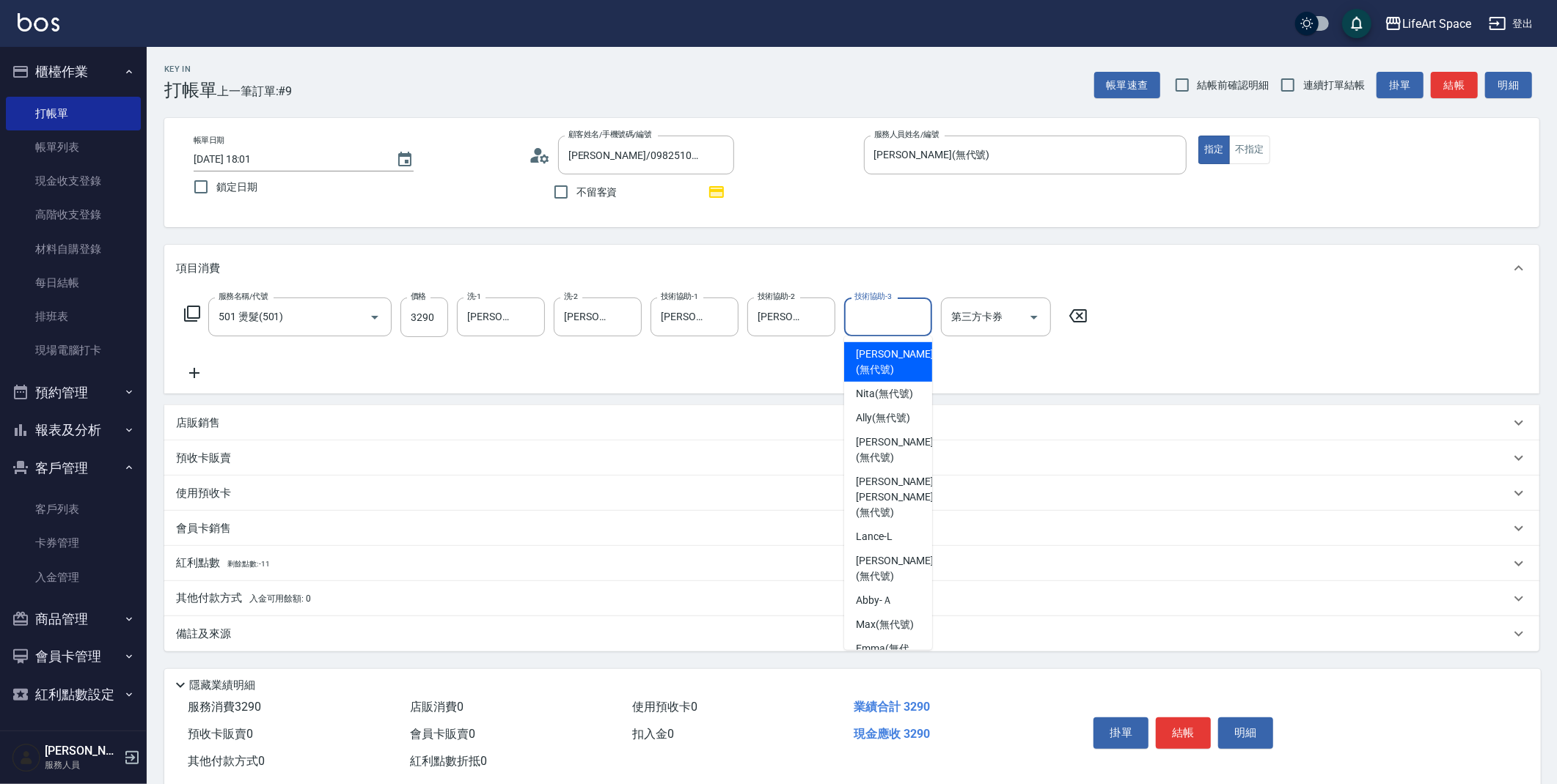
click at [892, 312] on input "技術協助-3" at bounding box center [888, 317] width 75 height 25
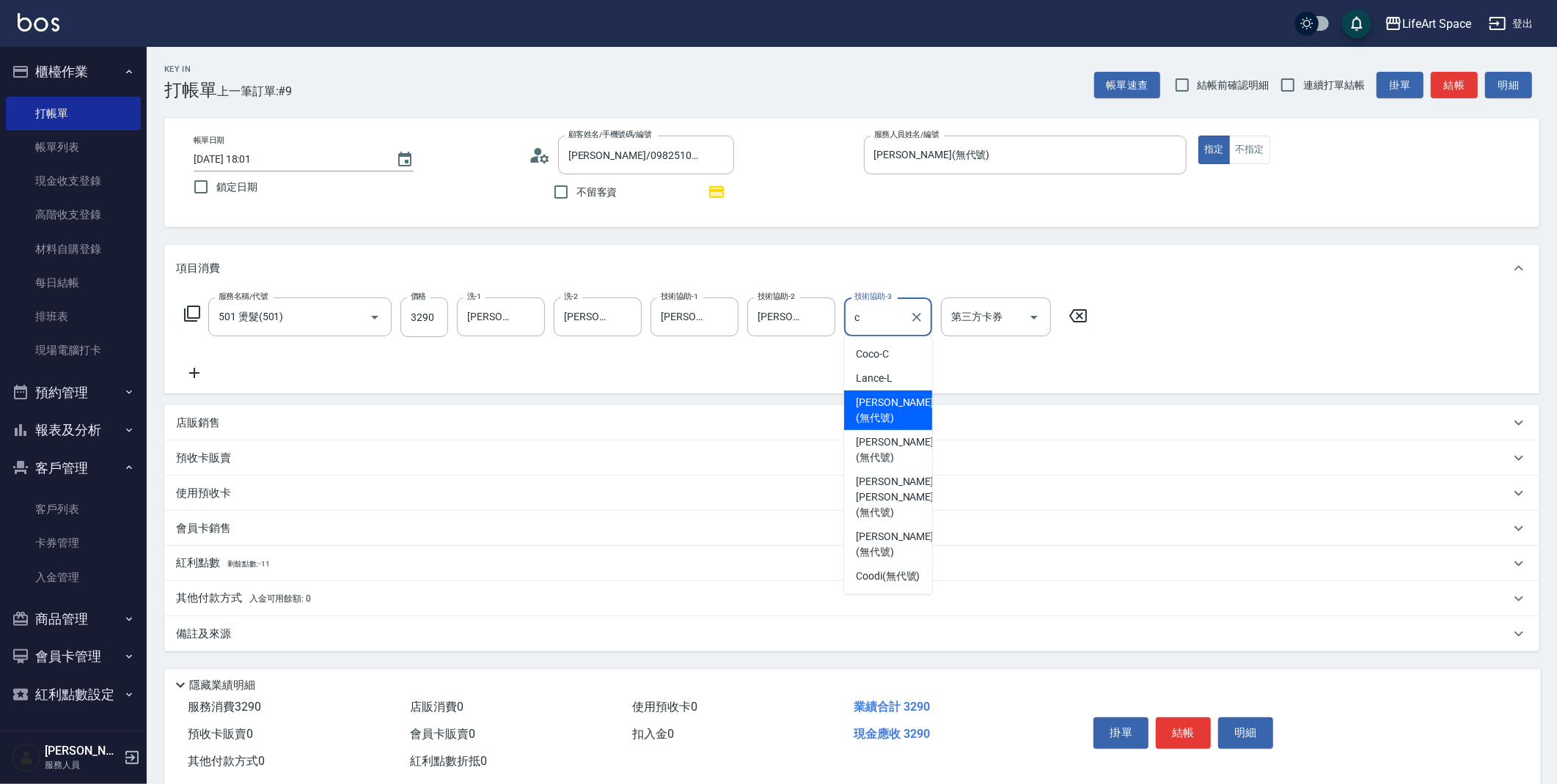
drag, startPoint x: 885, startPoint y: 503, endPoint x: 894, endPoint y: 343, distance: 160.3
click at [897, 343] on ul "Coco -[PERSON_NAME] (無代號) [PERSON_NAME] (無代號) [PERSON_NAME] [PERSON_NAME] (無代號)…" at bounding box center [888, 465] width 88 height 258
drag, startPoint x: 874, startPoint y: 321, endPoint x: 814, endPoint y: 319, distance: 60.0
click at [814, 319] on div "服務名稱/代號 501 燙髮(501) 服務名稱/代號 價格 3290 價格 洗-1 Chloe(無代號) 洗-1 洗-2 [PERSON_NAME](無代號…" at bounding box center [637, 317] width 920 height 40
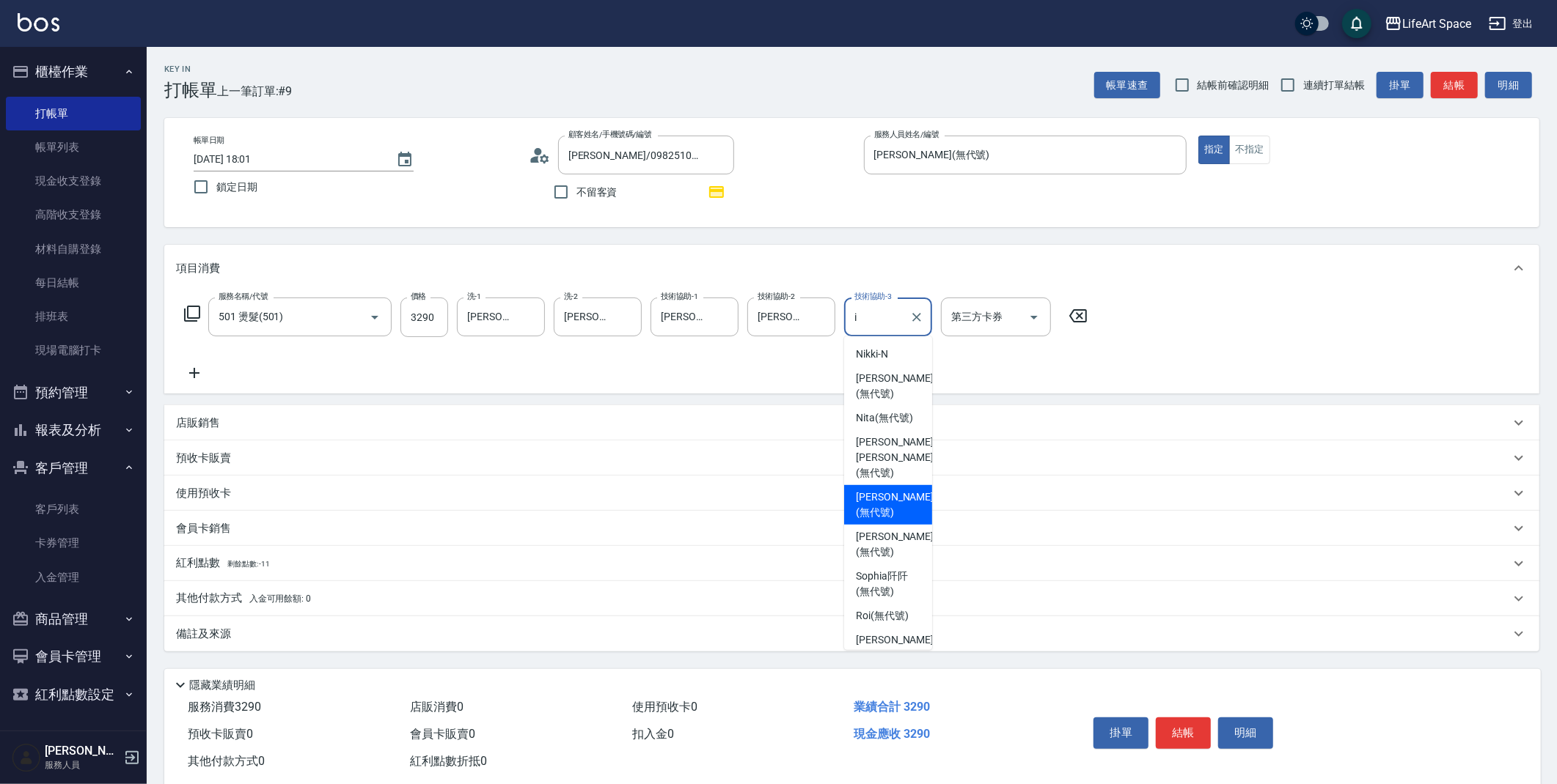
click at [873, 489] on span "[PERSON_NAME] (無代號)" at bounding box center [894, 505] width 78 height 31
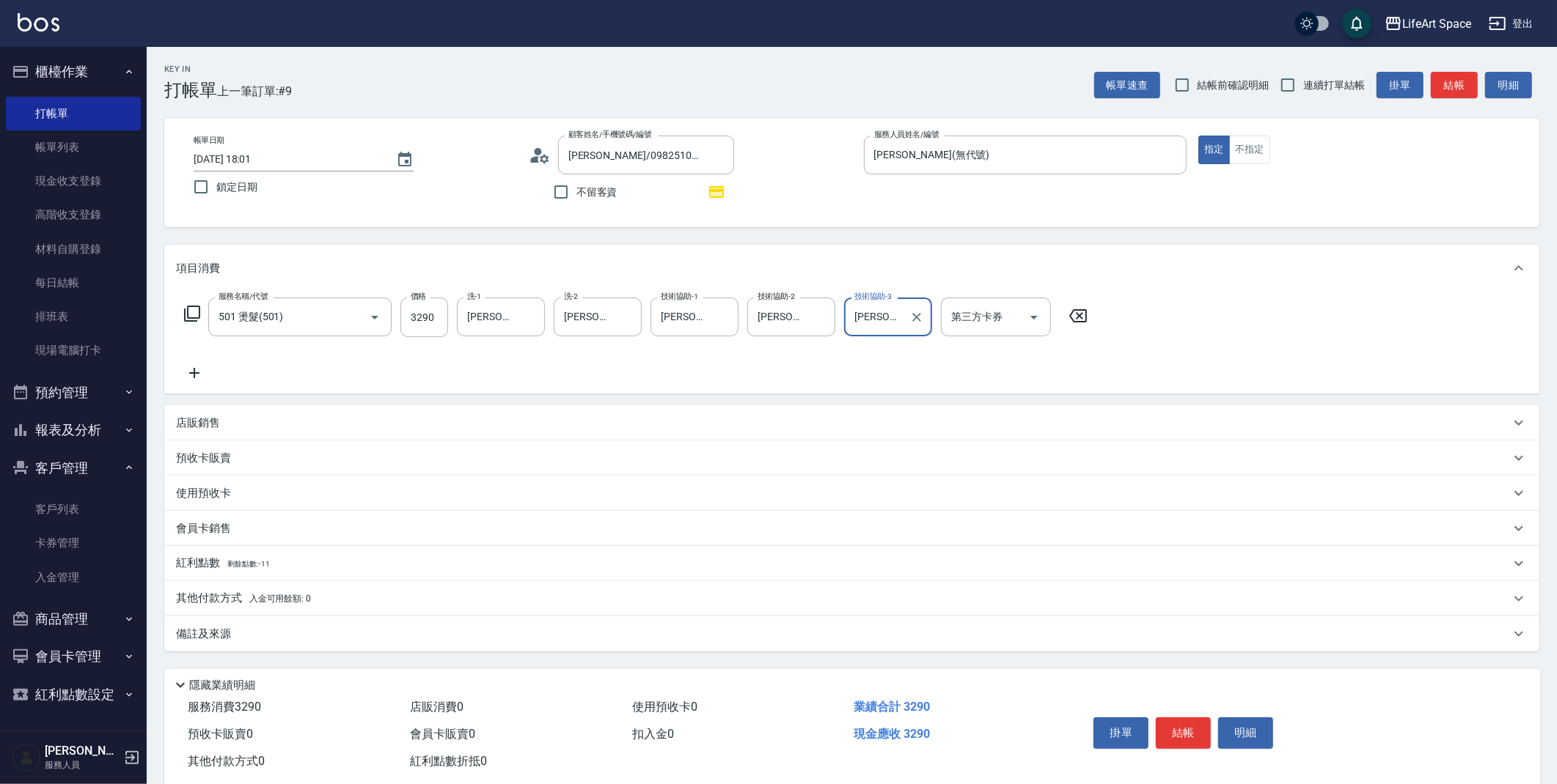
type input "[PERSON_NAME](無代號)"
drag, startPoint x: 251, startPoint y: 627, endPoint x: 311, endPoint y: 643, distance: 62.1
click at [250, 627] on div "備註及來源" at bounding box center [843, 634] width 1333 height 16
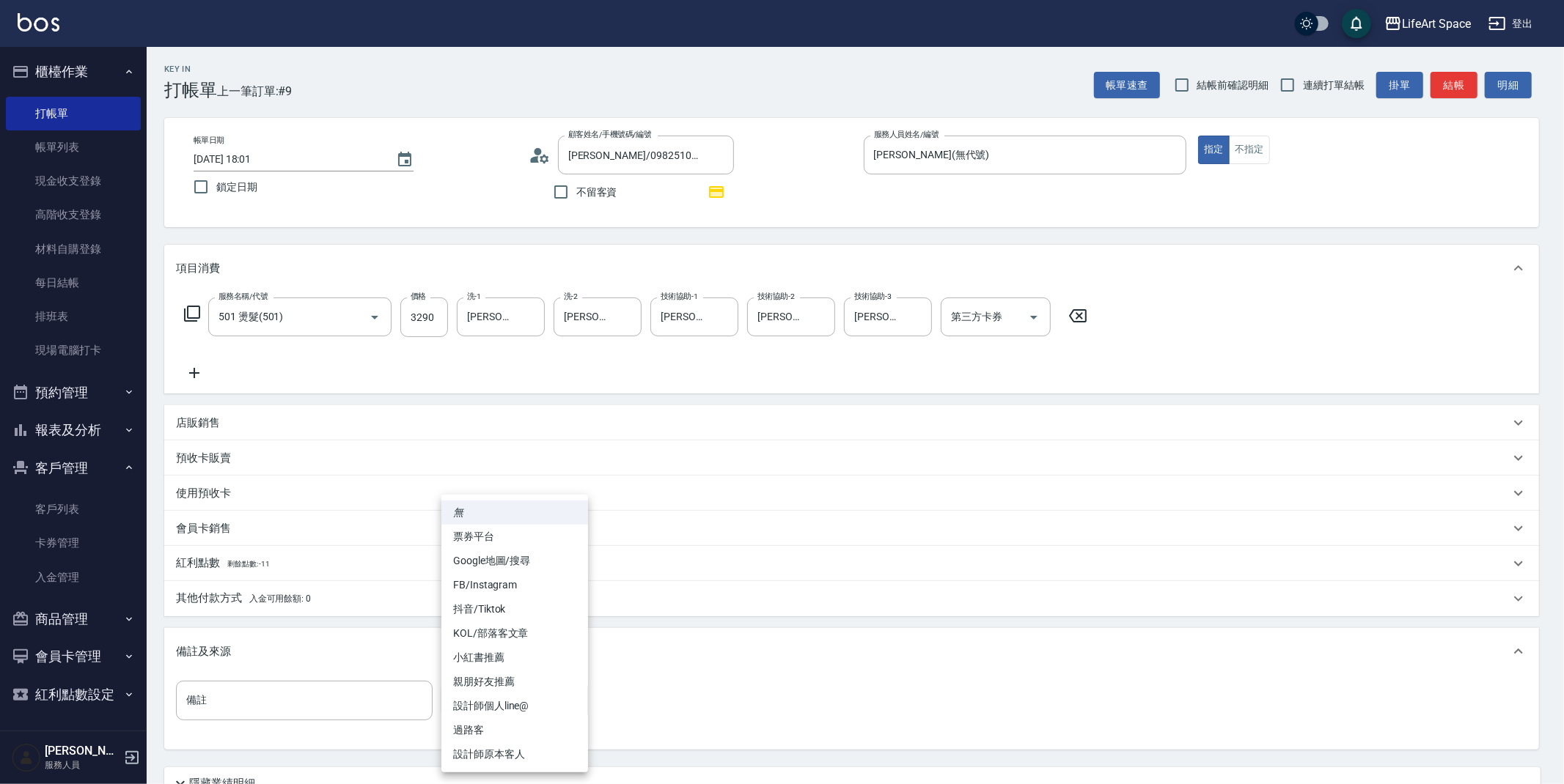
click at [518, 705] on body "LifeArt Space 登出 櫃檯作業 打帳單 帳單列表 現金收支登錄 高階收支登錄 材料自購登錄 每日結帳 排班表 現場電腦打卡 預約管理 預約管理 單…" at bounding box center [782, 454] width 1564 height 909
click at [508, 746] on li "設計師原本客人" at bounding box center [515, 755] width 147 height 24
type input "設計師原本客人"
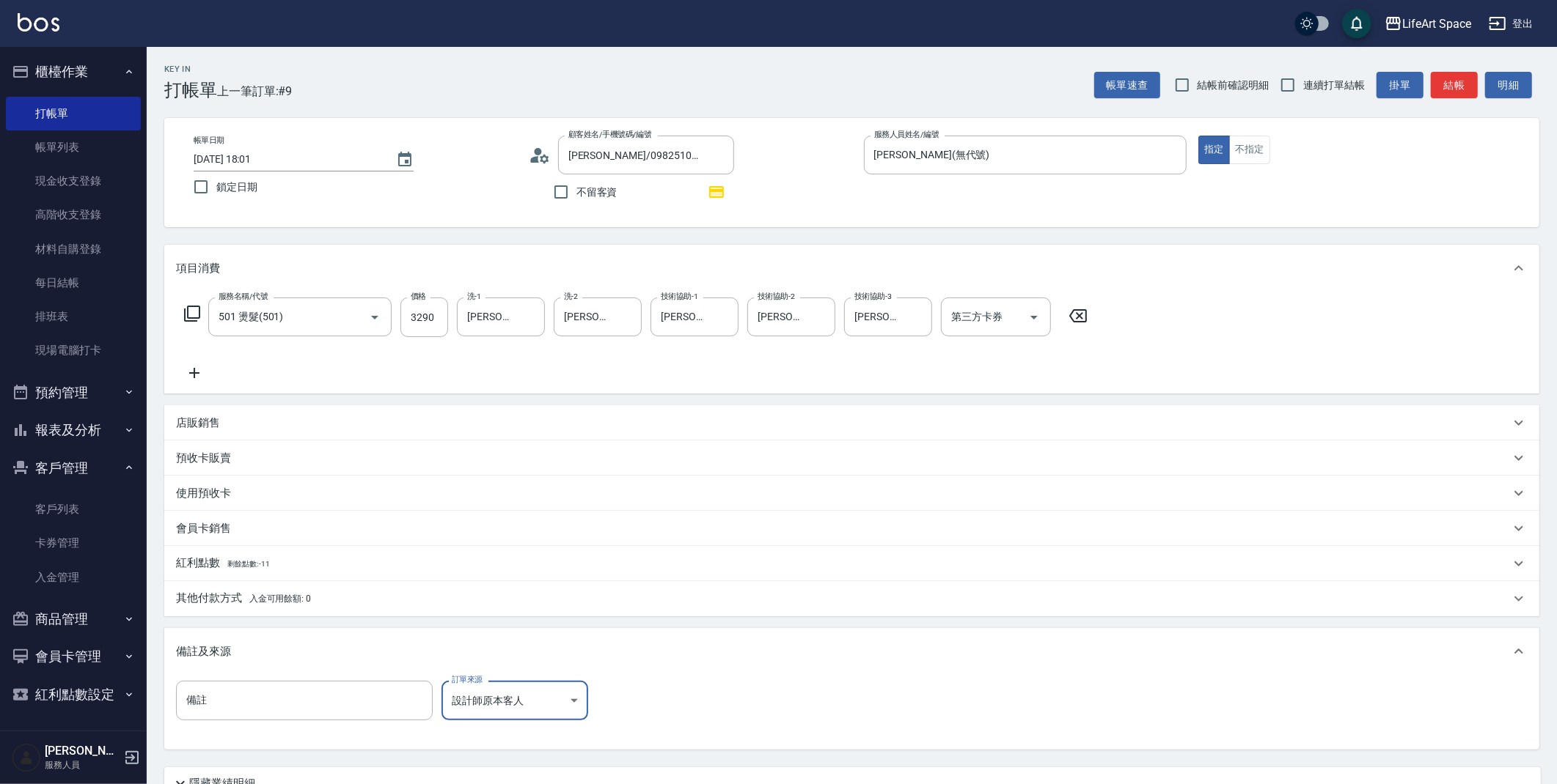
click at [317, 553] on div "紅利點數 剩餘點數: -11" at bounding box center [851, 563] width 1375 height 35
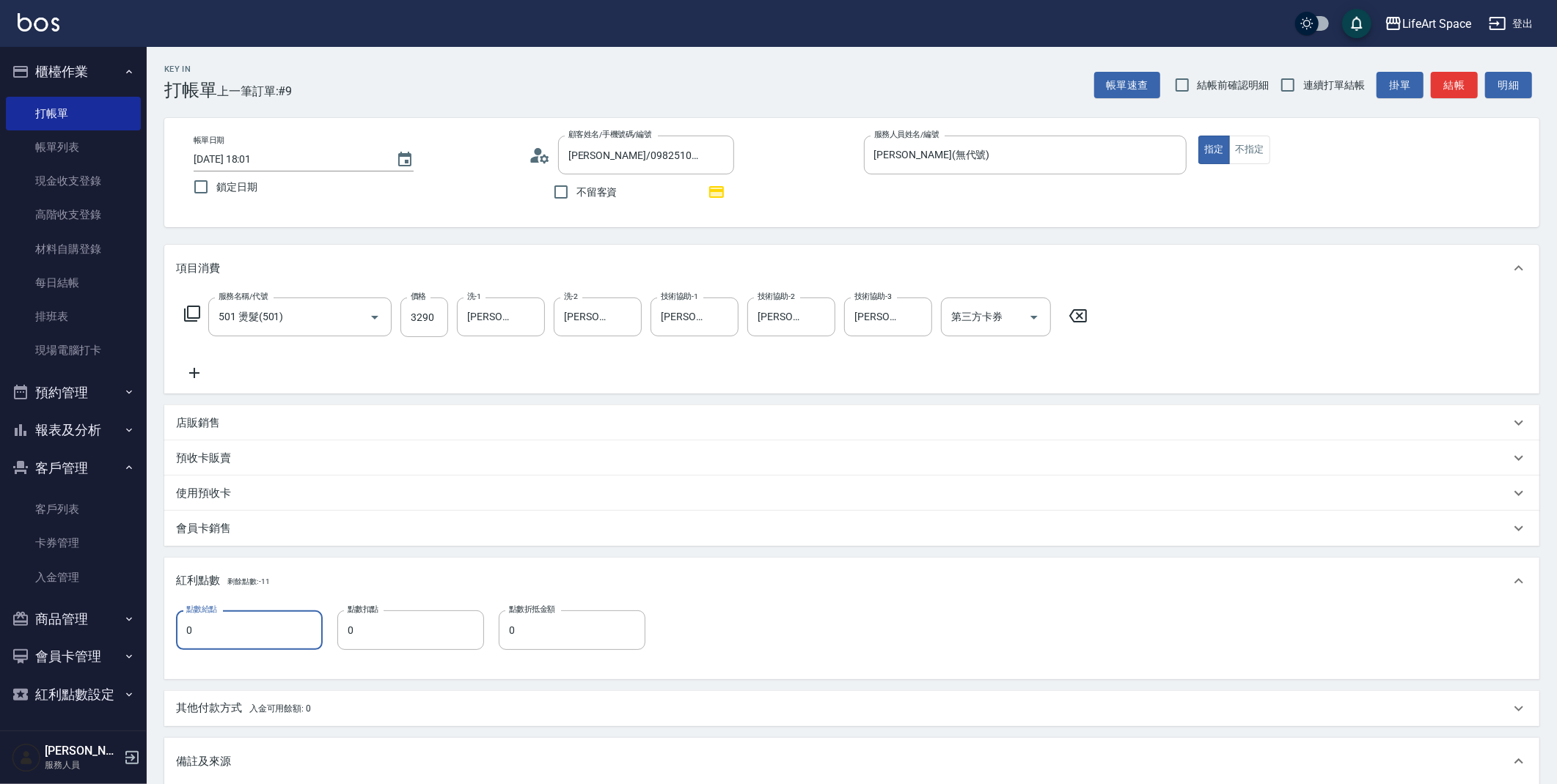
drag, startPoint x: 283, startPoint y: 621, endPoint x: 290, endPoint y: 611, distance: 12.2
click at [282, 619] on input "0" at bounding box center [250, 631] width 147 height 40
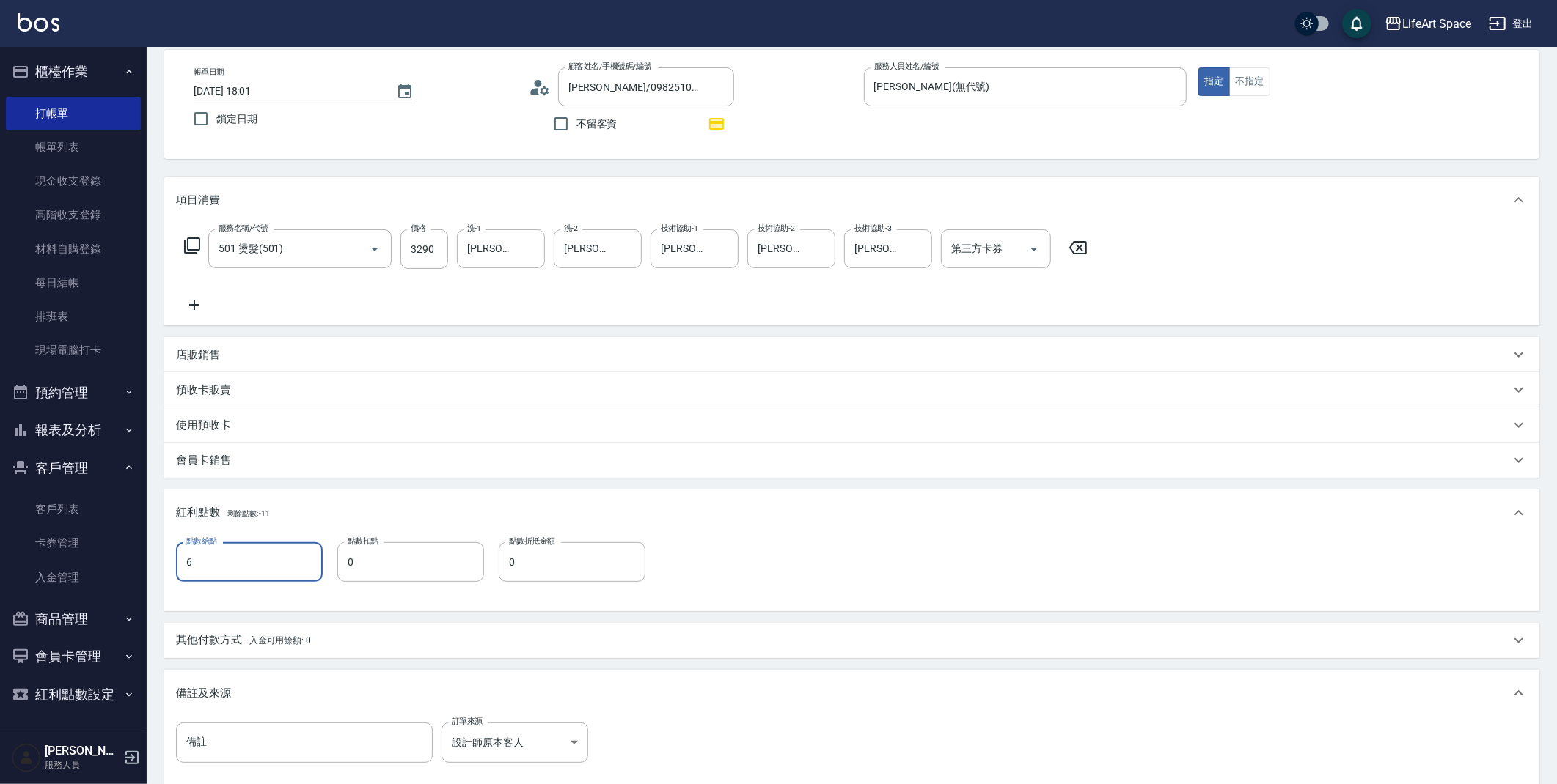
scroll to position [239, 0]
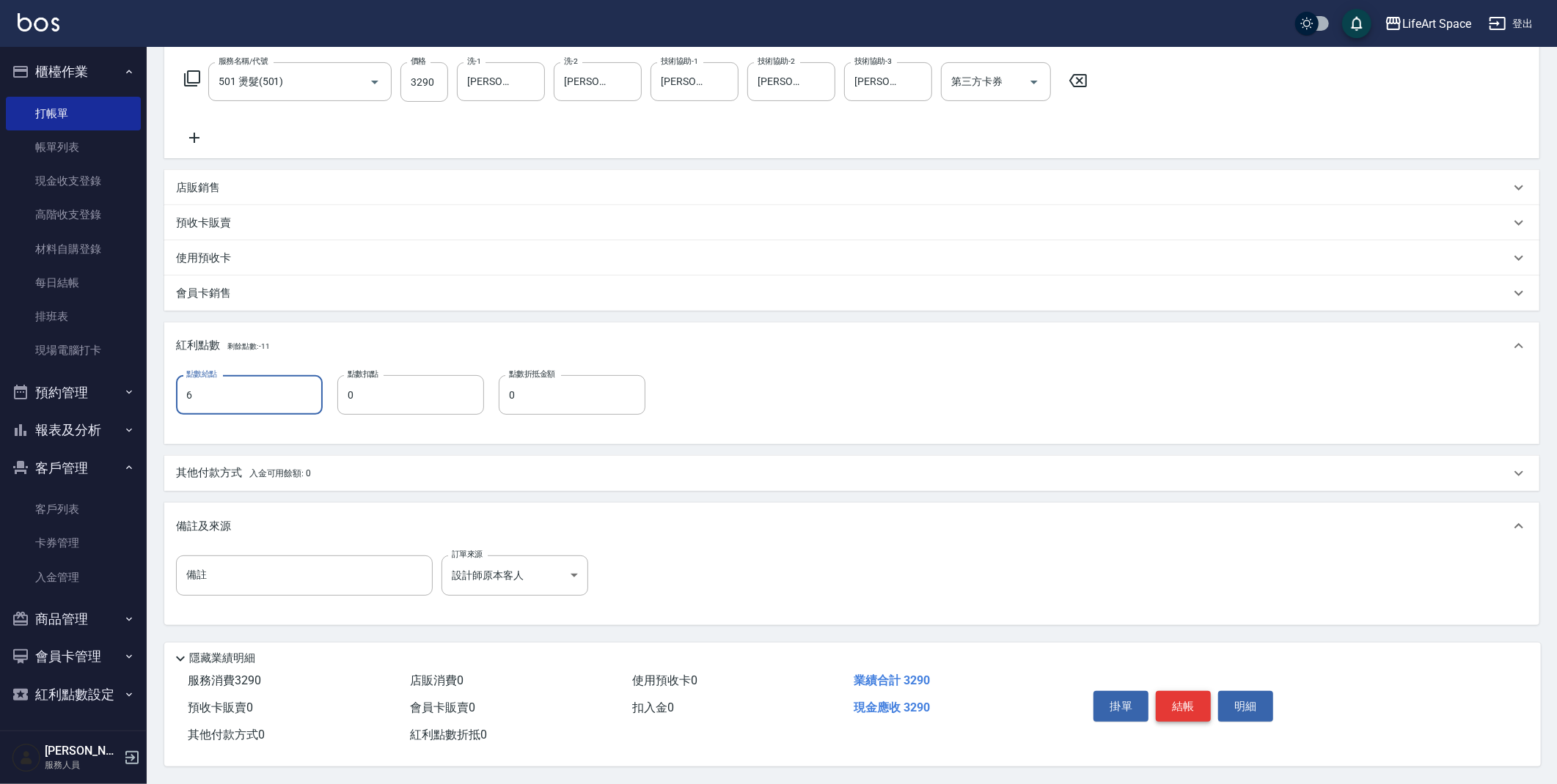
type input "6"
click at [1181, 695] on button "結帳" at bounding box center [1182, 706] width 55 height 31
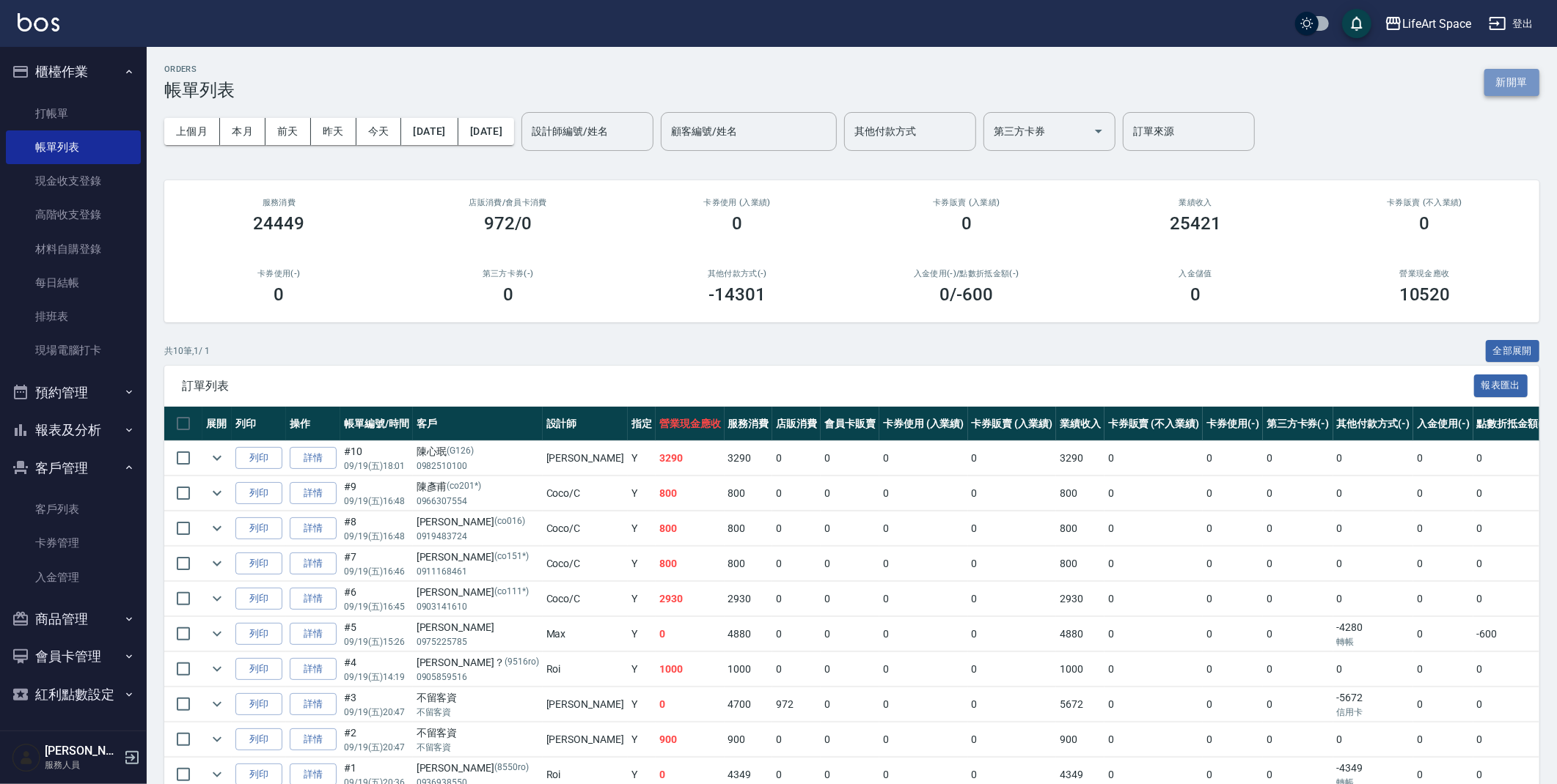
click at [1518, 93] on button "新開單" at bounding box center [1511, 82] width 55 height 27
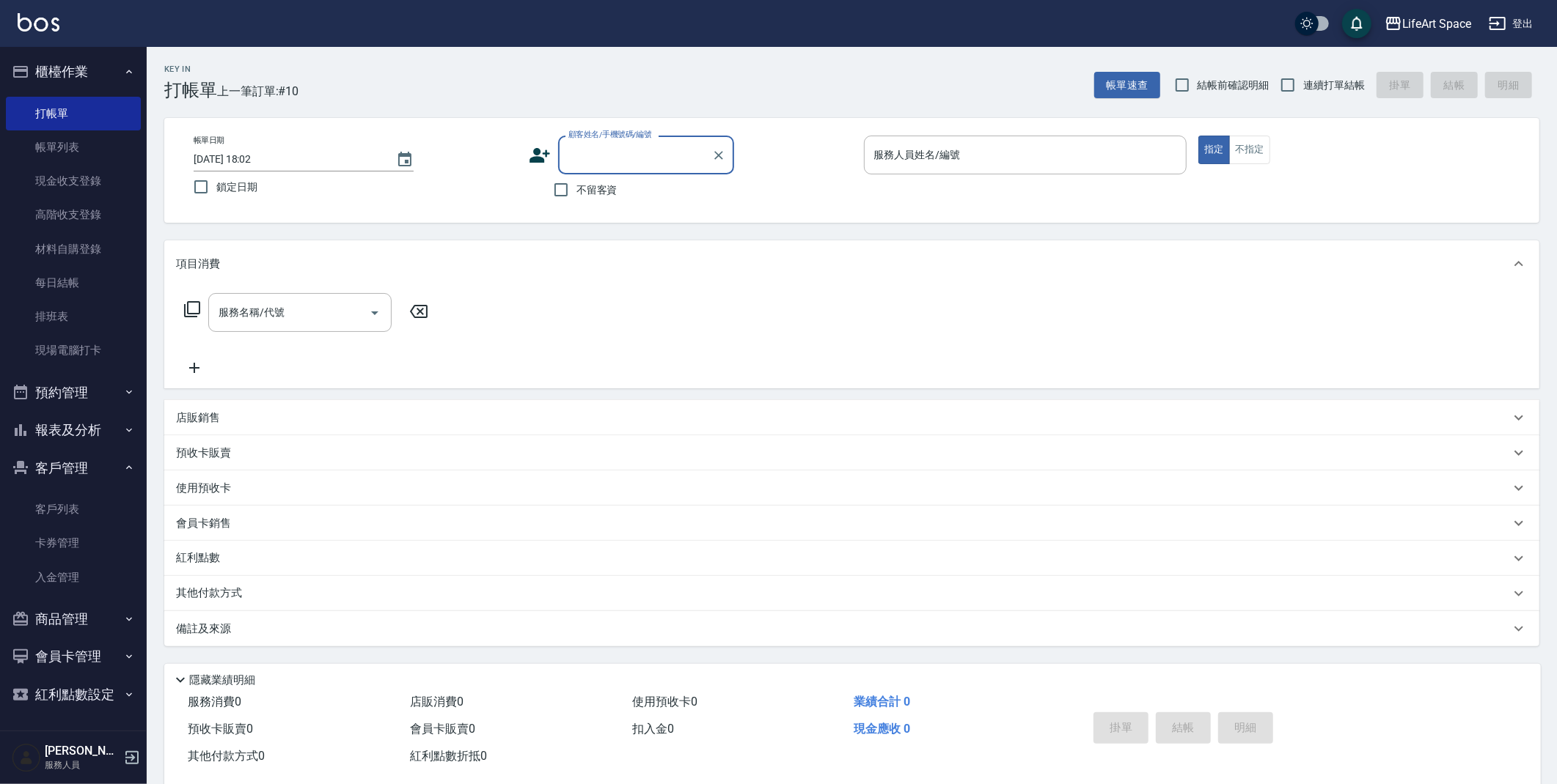
click at [590, 151] on input "顧客姓名/手機號碼/編號" at bounding box center [635, 154] width 141 height 25
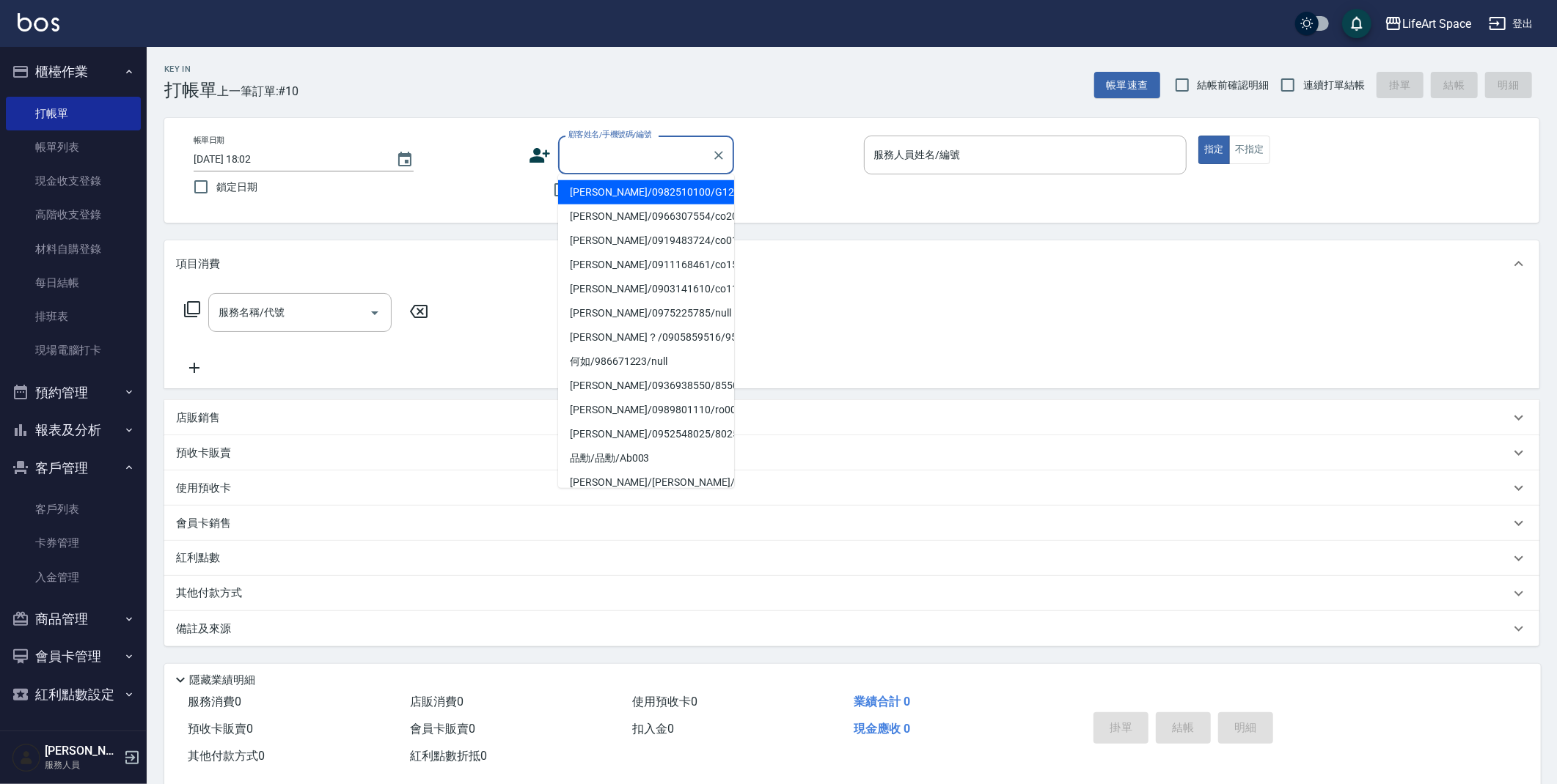
type input "t"
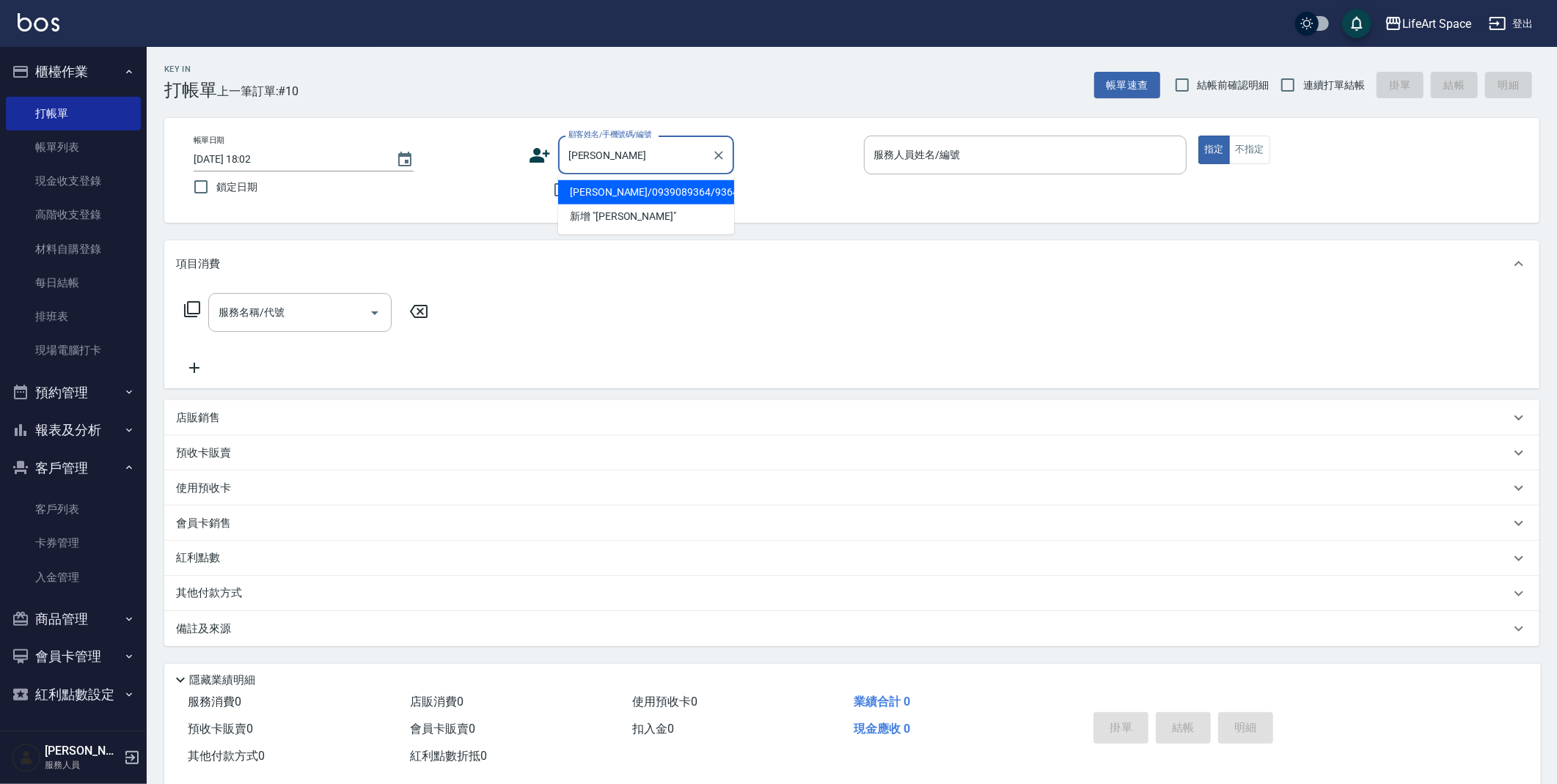
click at [604, 191] on li "[PERSON_NAME]/0939089364/9364" at bounding box center [646, 193] width 176 height 24
type input "[PERSON_NAME]/0939089364/9364"
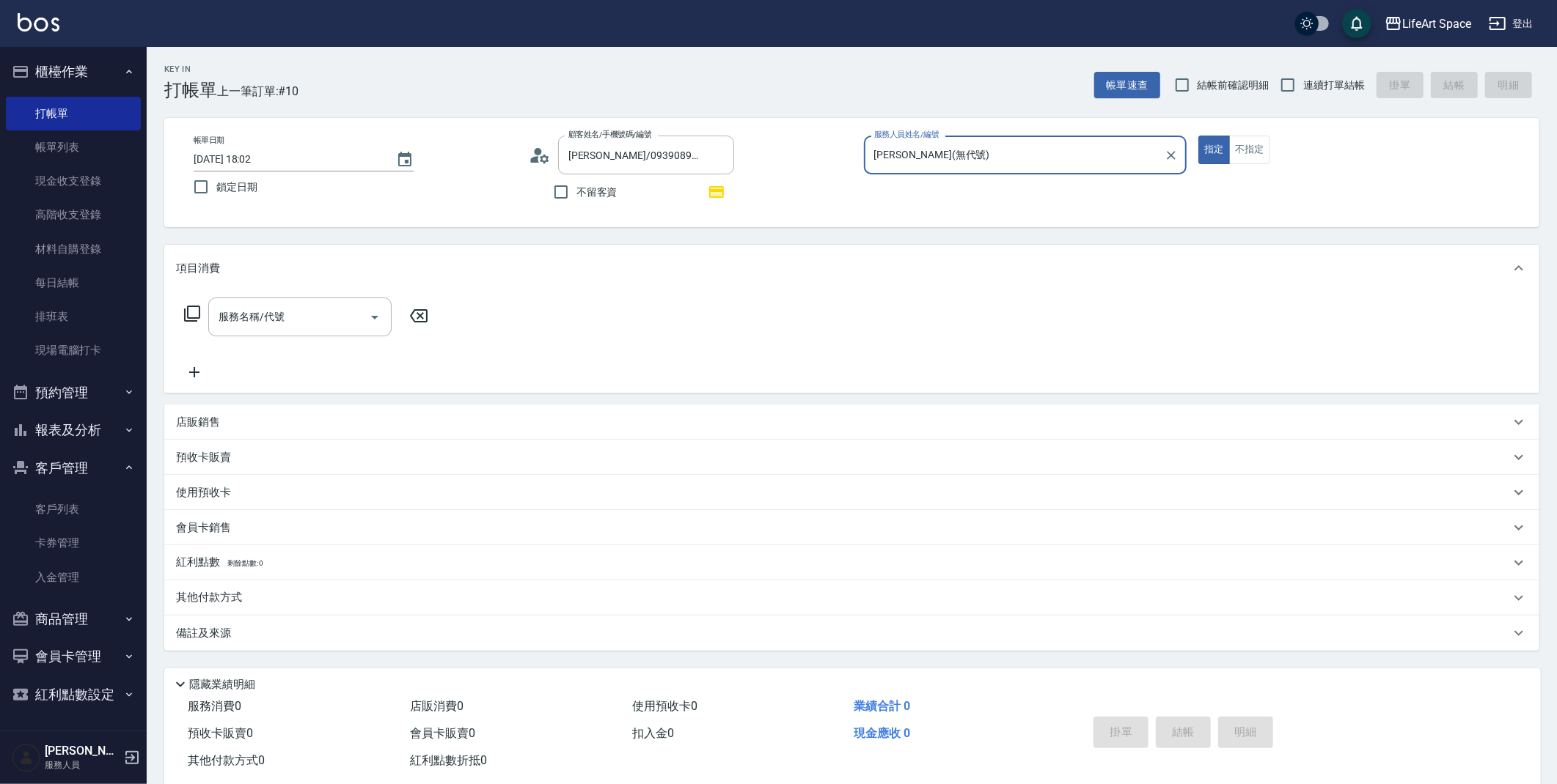
type input "[PERSON_NAME](無代號)"
click at [250, 498] on span "x4" at bounding box center [255, 494] width 12 height 22
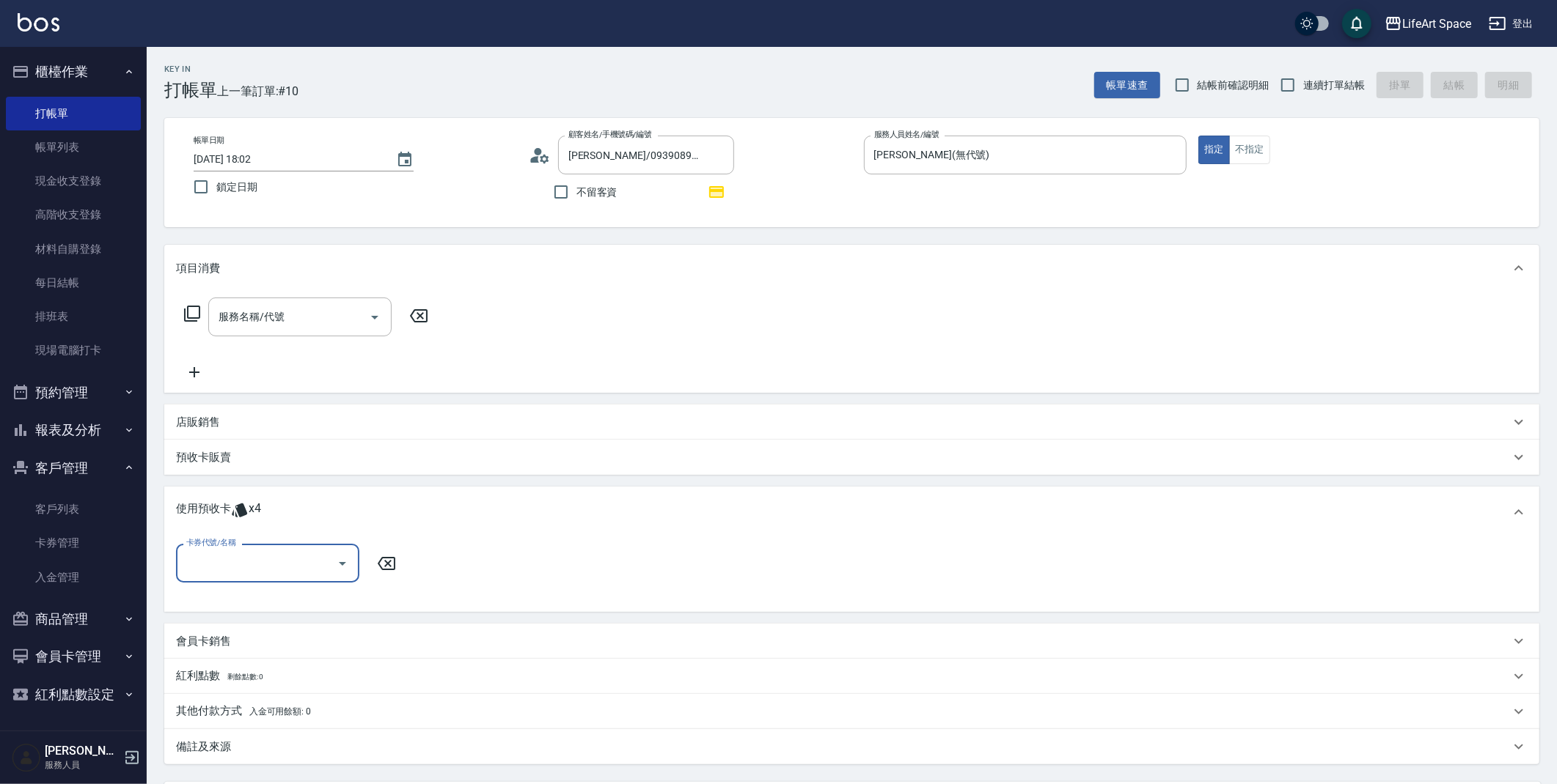
scroll to position [1, 0]
click at [235, 567] on input "卡券代號/名稱" at bounding box center [257, 563] width 149 height 25
drag, startPoint x: 717, startPoint y: 156, endPoint x: 619, endPoint y: 157, distance: 98.0
click at [718, 157] on icon "Clear" at bounding box center [719, 156] width 15 height 15
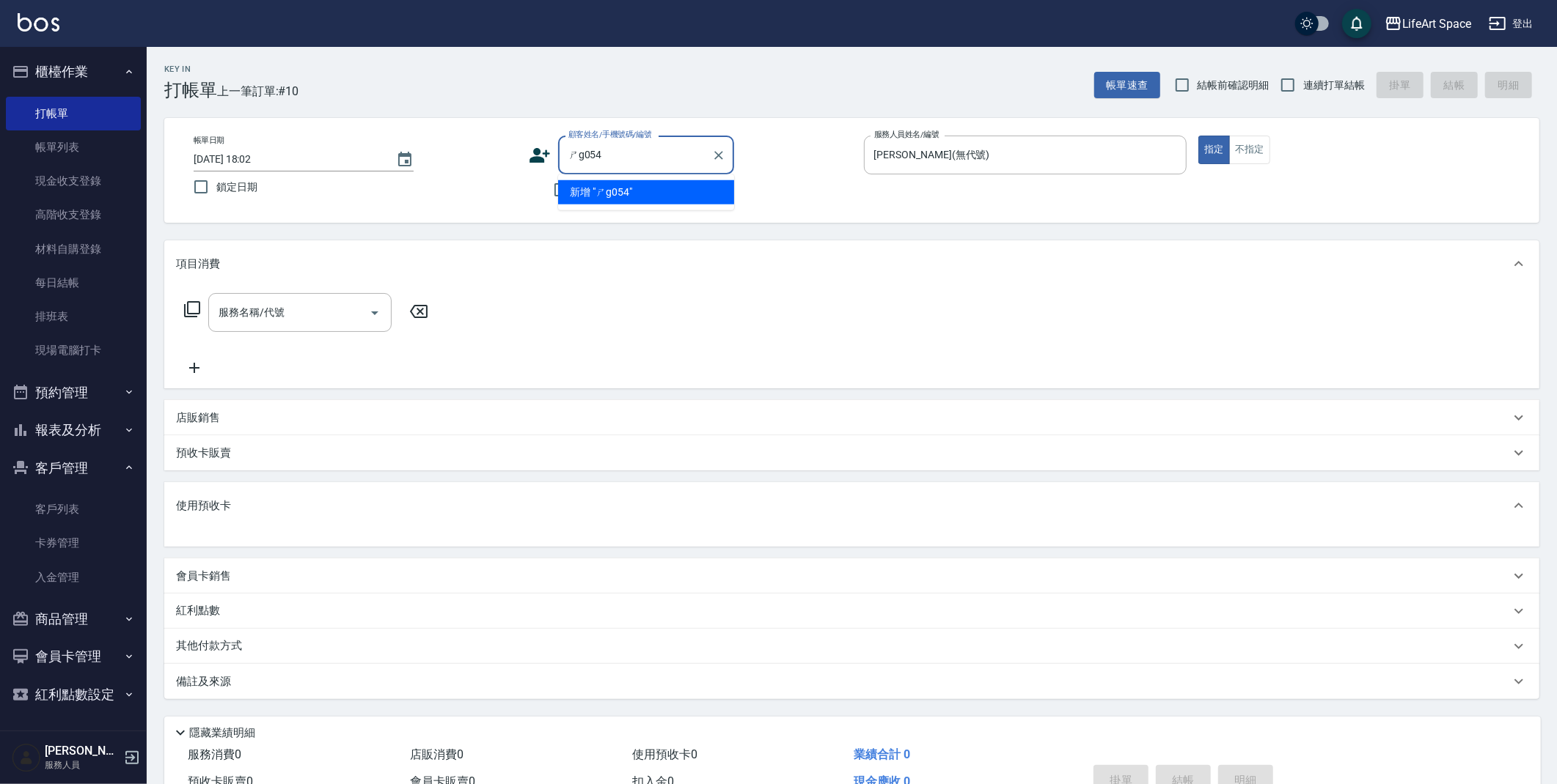
drag, startPoint x: 577, startPoint y: 154, endPoint x: 250, endPoint y: 131, distance: 327.8
click at [338, 145] on div "帳單日期 [DATE] 18:02 鎖定日期 顧客姓名/手機號碼/編號 ㄕg054 顧客姓名/手機號碼/編號 不留客資 服務人員姓名/編號 [PERSON_N…" at bounding box center [852, 170] width 1340 height 69
click at [611, 193] on li "[PERSON_NAME]/0932795041/G054" at bounding box center [646, 193] width 176 height 24
type input "[PERSON_NAME]/0932795041/G054"
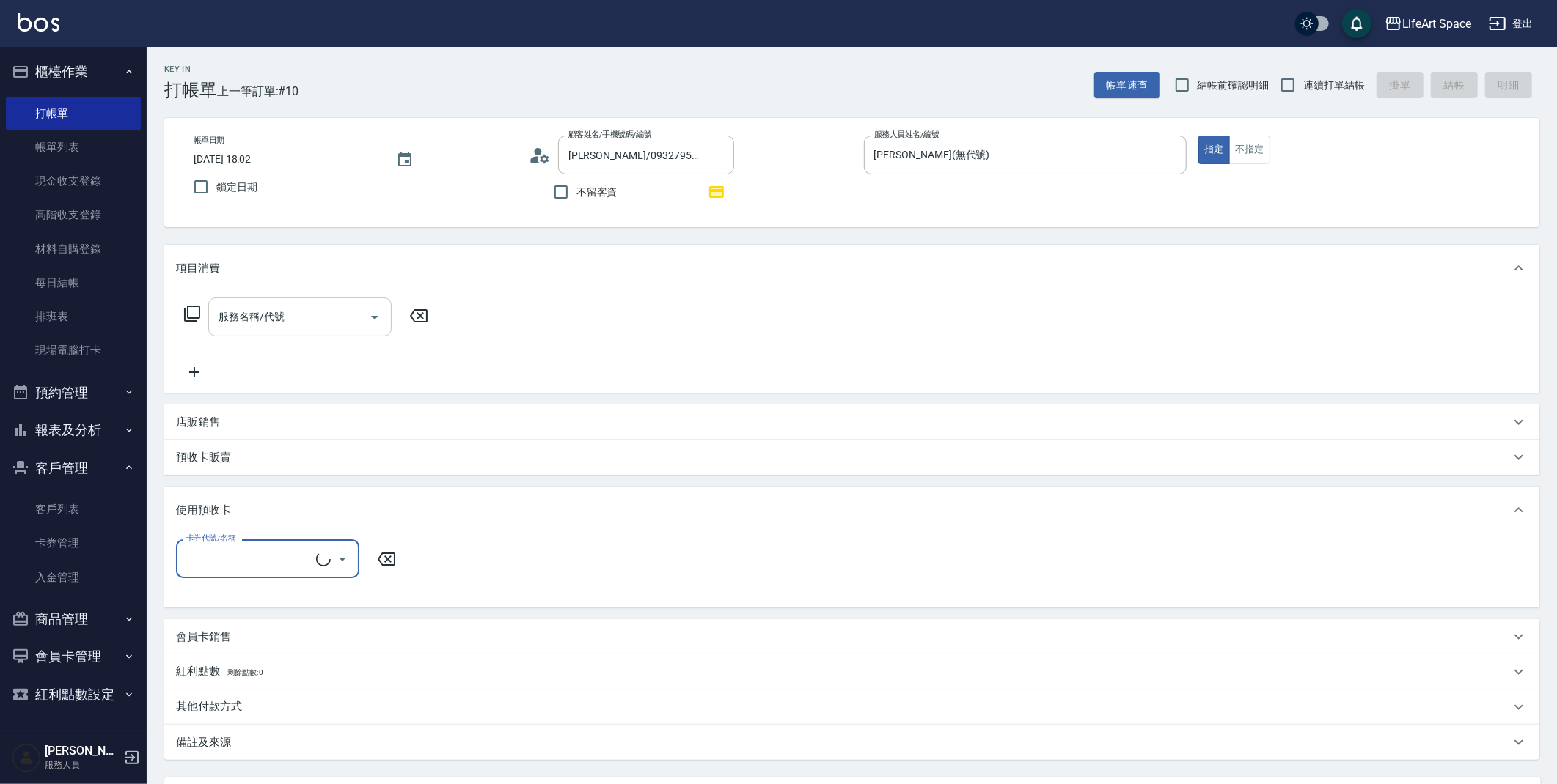
type input "[PERSON_NAME](無代號)"
click at [352, 320] on input "服務名稱/代號" at bounding box center [289, 317] width 149 height 25
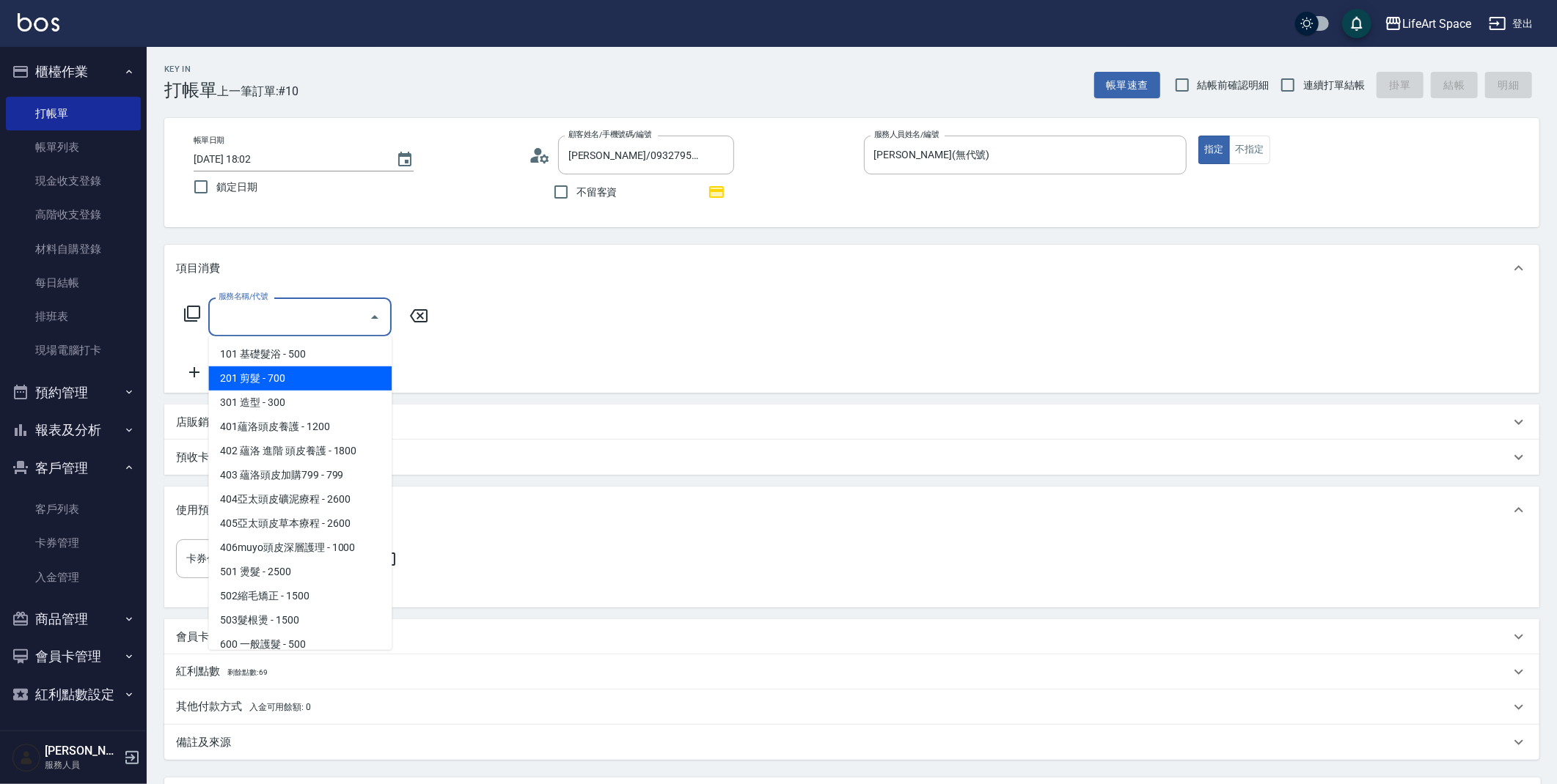
drag, startPoint x: 323, startPoint y: 377, endPoint x: 361, endPoint y: 344, distance: 50.3
click at [325, 377] on span "201 剪髮 - 700" at bounding box center [299, 379] width 184 height 24
type input "201 剪髮(201)"
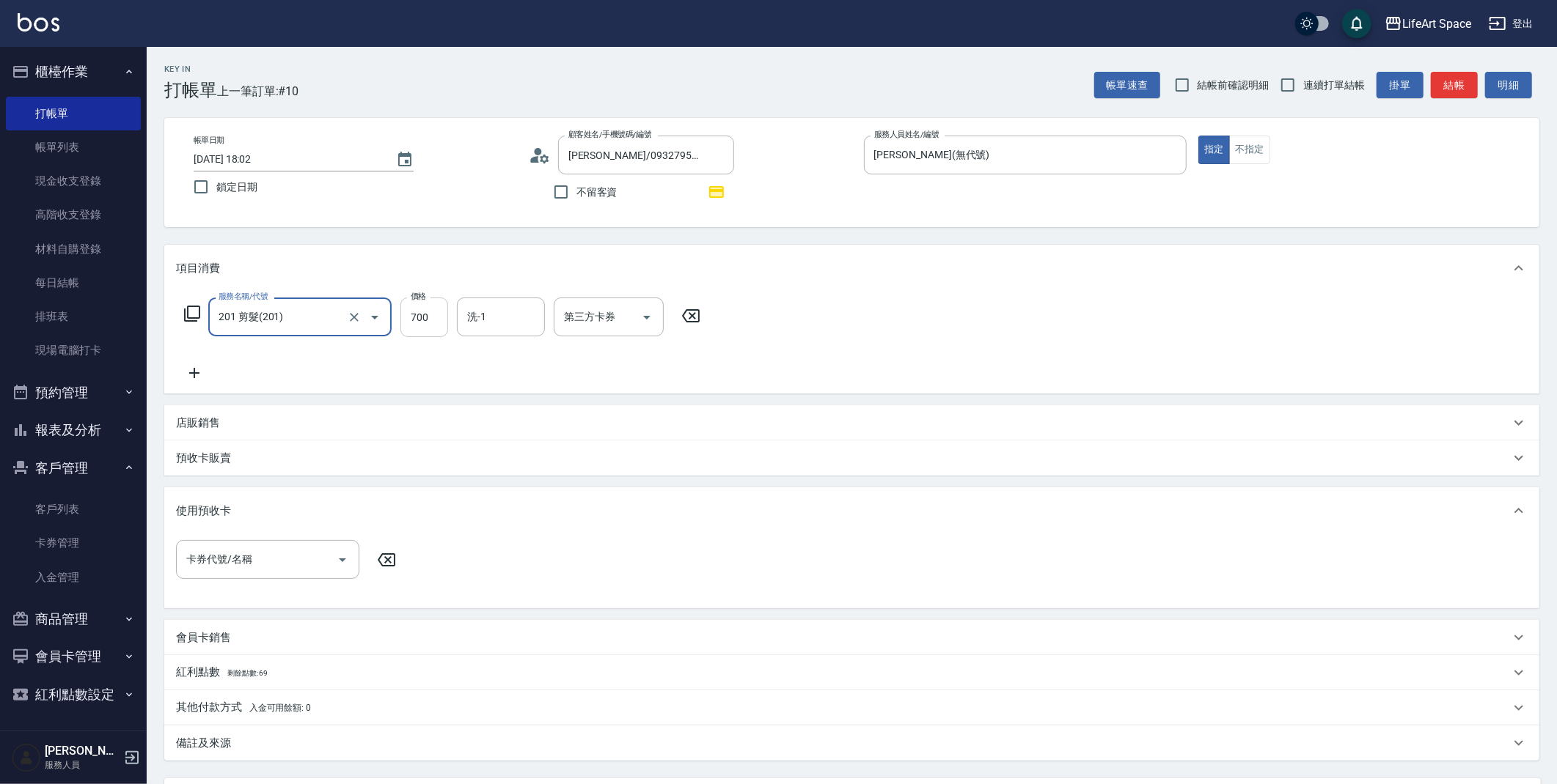
click at [428, 321] on input "700" at bounding box center [424, 317] width 47 height 40
type input "1600"
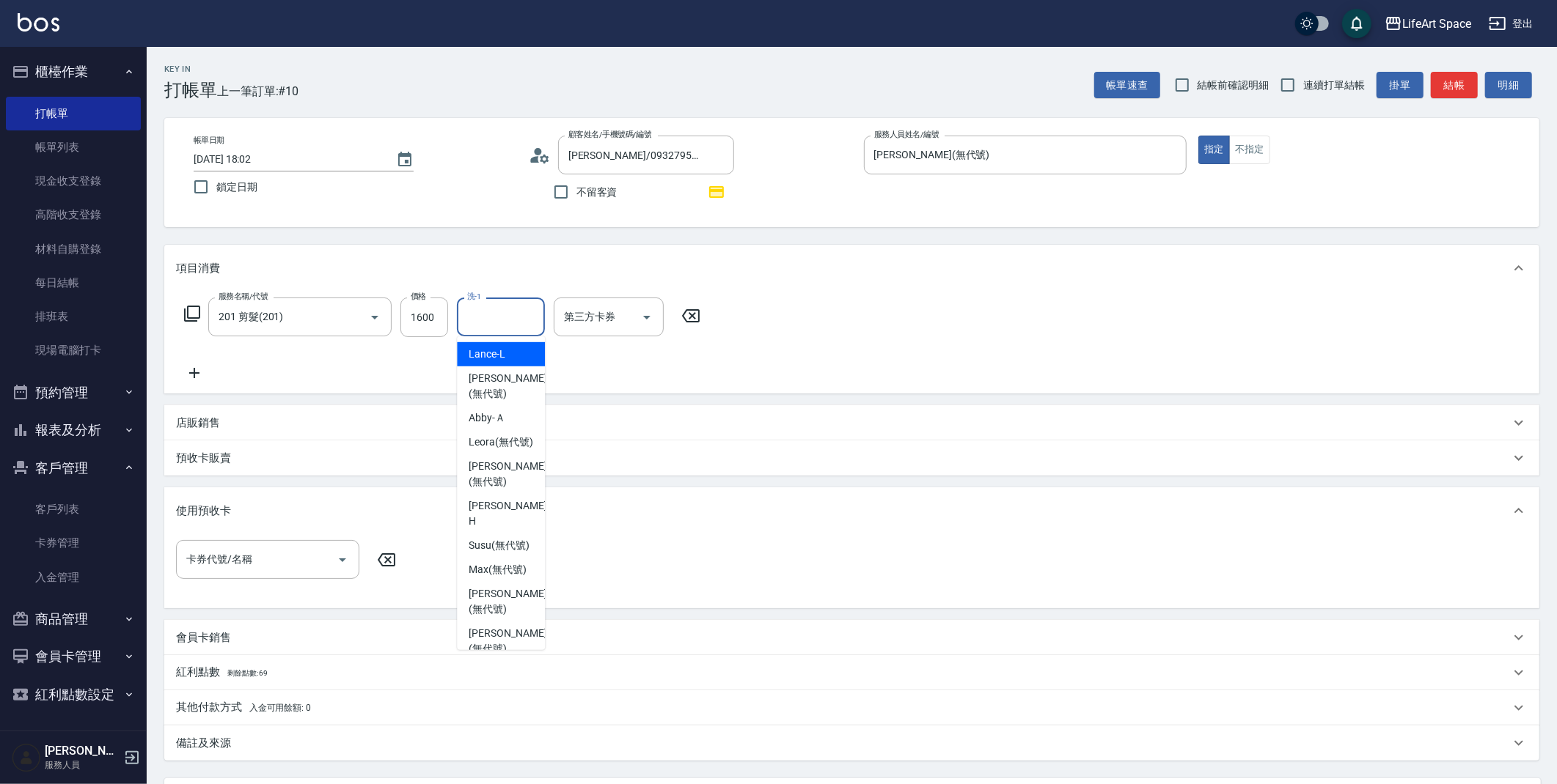
click at [490, 328] on input "洗-1" at bounding box center [501, 317] width 75 height 25
click at [489, 629] on div "[PERSON_NAME] (無代號)" at bounding box center [501, 648] width 88 height 40
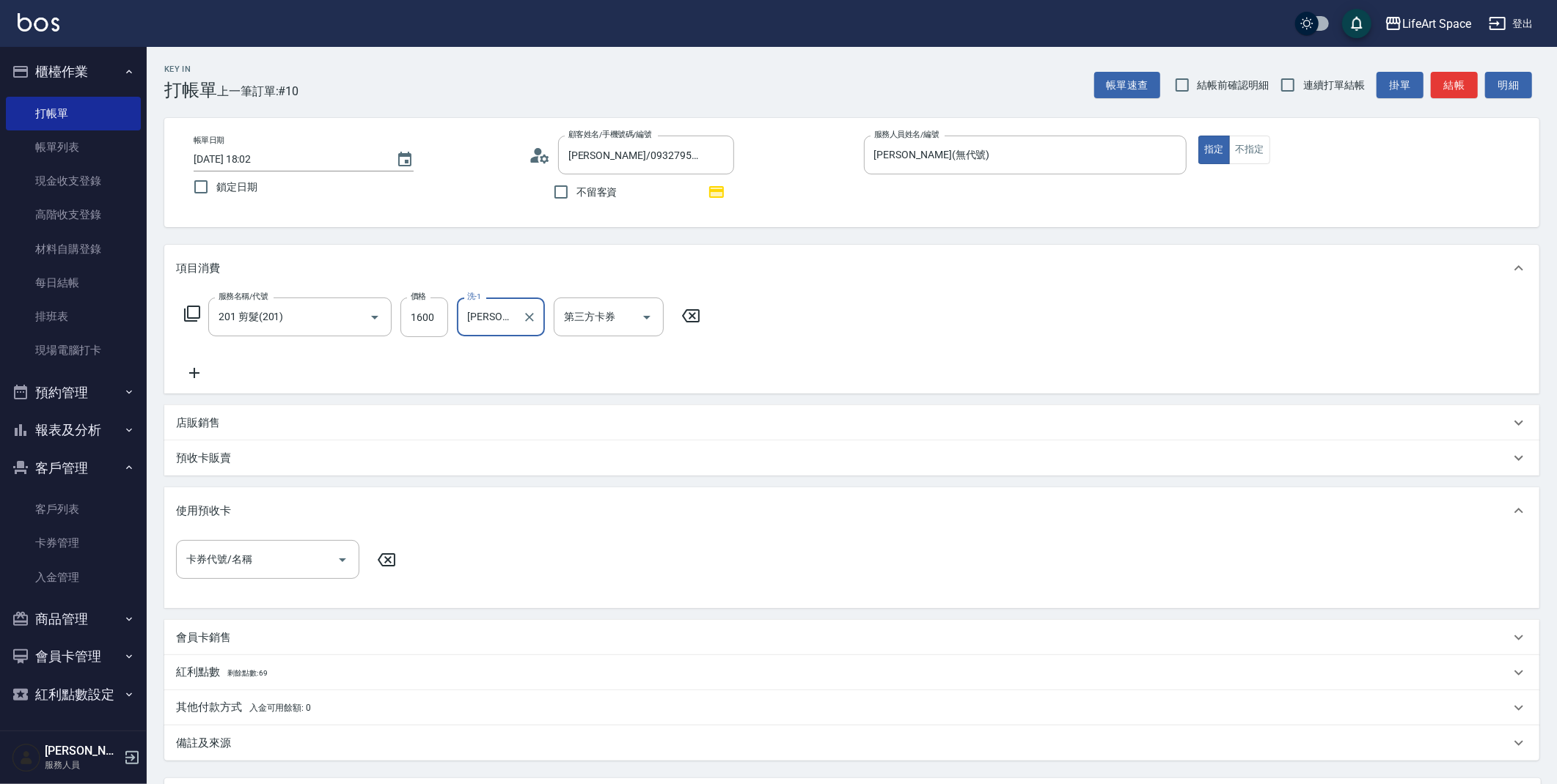
type input "[PERSON_NAME](無代號)"
click at [283, 683] on div "紅利點數 剩餘點數: 69" at bounding box center [851, 672] width 1375 height 35
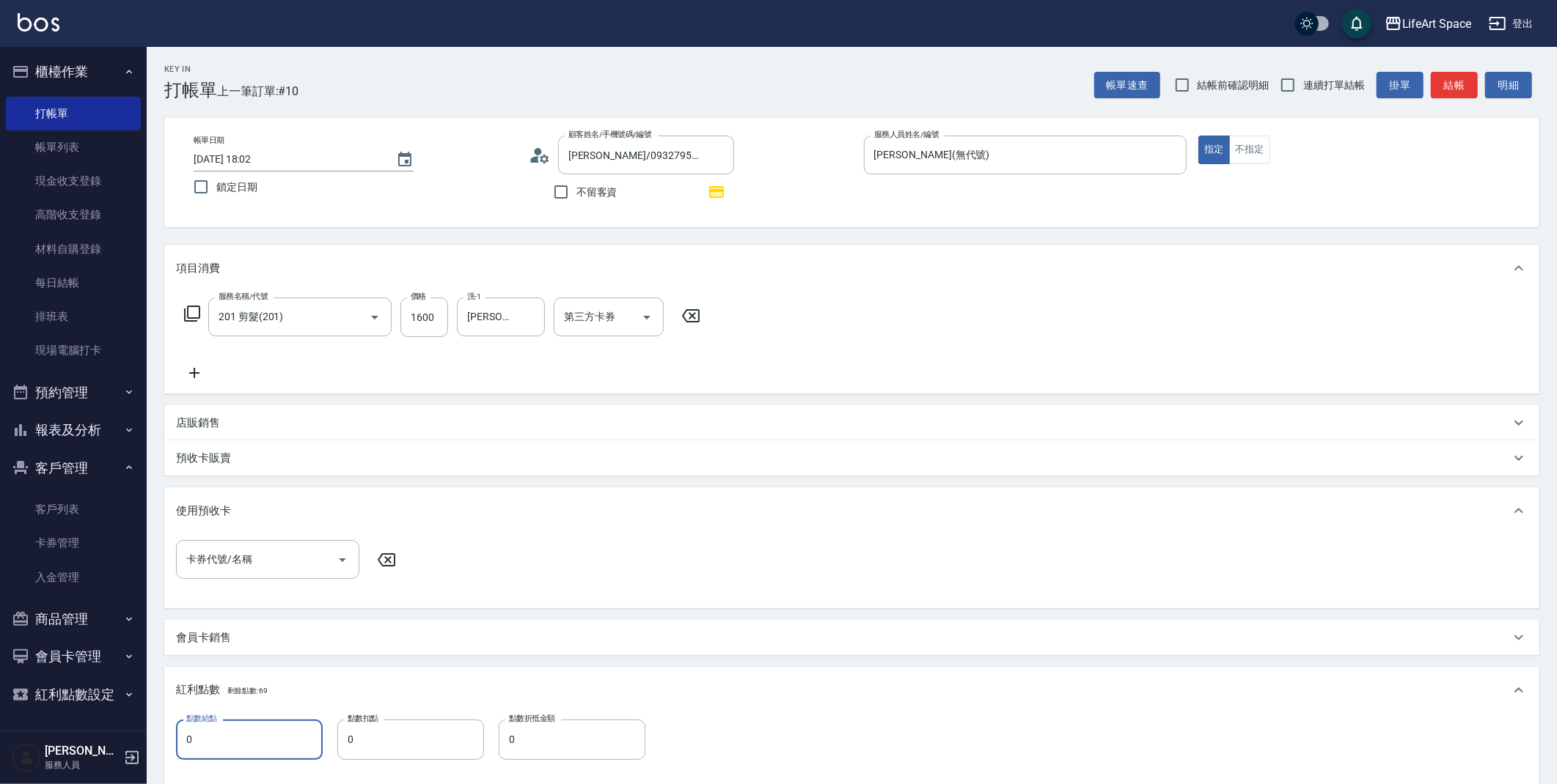
drag, startPoint x: 263, startPoint y: 740, endPoint x: 248, endPoint y: 729, distance: 18.6
click at [262, 737] on input "0" at bounding box center [250, 739] width 147 height 40
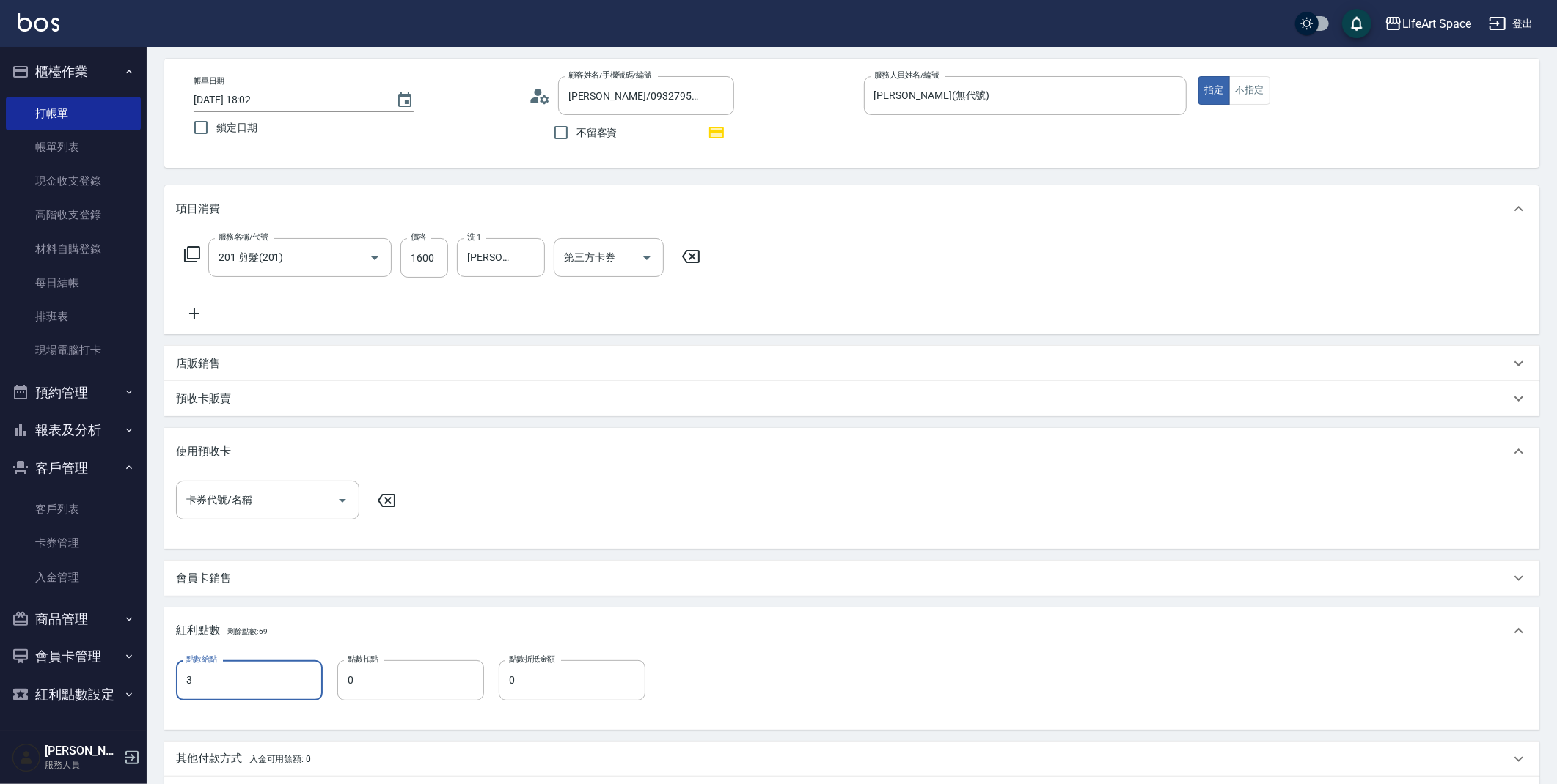
scroll to position [224, 0]
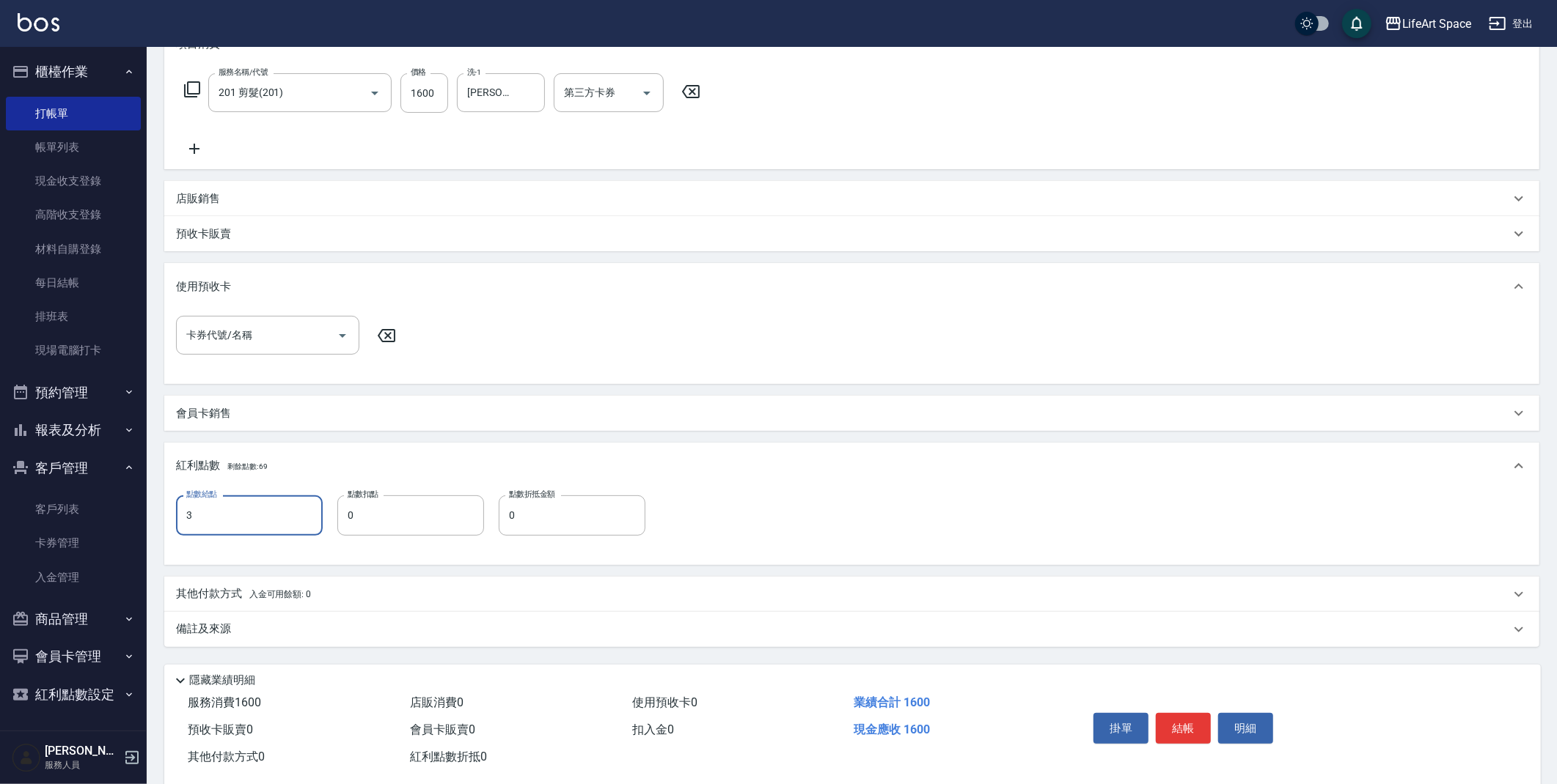
type input "3"
click at [299, 613] on div "備註及來源" at bounding box center [851, 629] width 1375 height 35
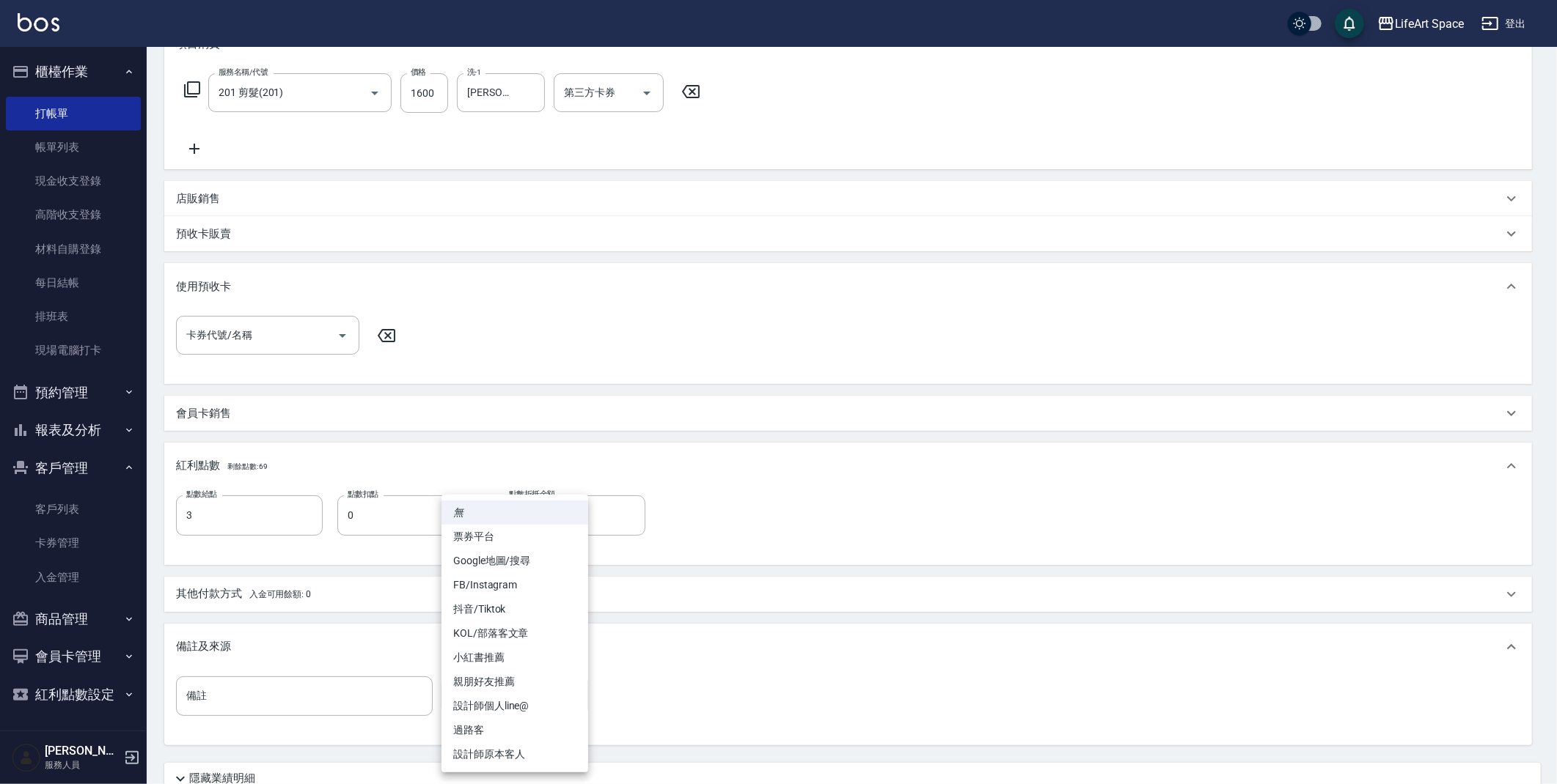
click at [517, 695] on body "LifeArt Space 登出 櫃檯作業 打帳單 帳單列表 現金收支登錄 高階收支登錄 材料自購登錄 每日結帳 排班表 現場電腦打卡 預約管理 預約管理 單…" at bounding box center [778, 340] width 1557 height 1129
click at [509, 755] on li "設計師原本客人" at bounding box center [515, 755] width 147 height 24
type input "設計師原本客人"
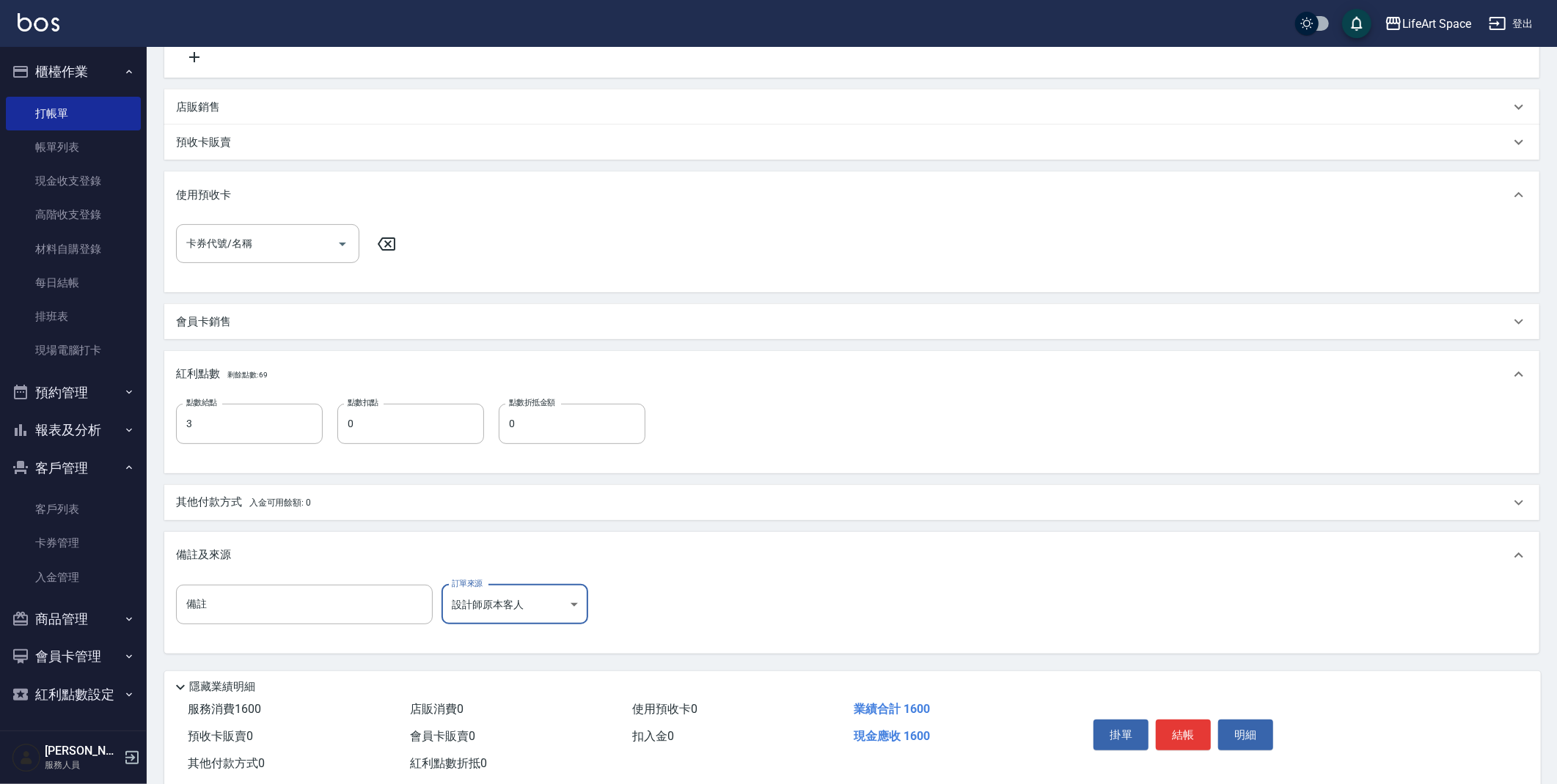
scroll to position [348, 0]
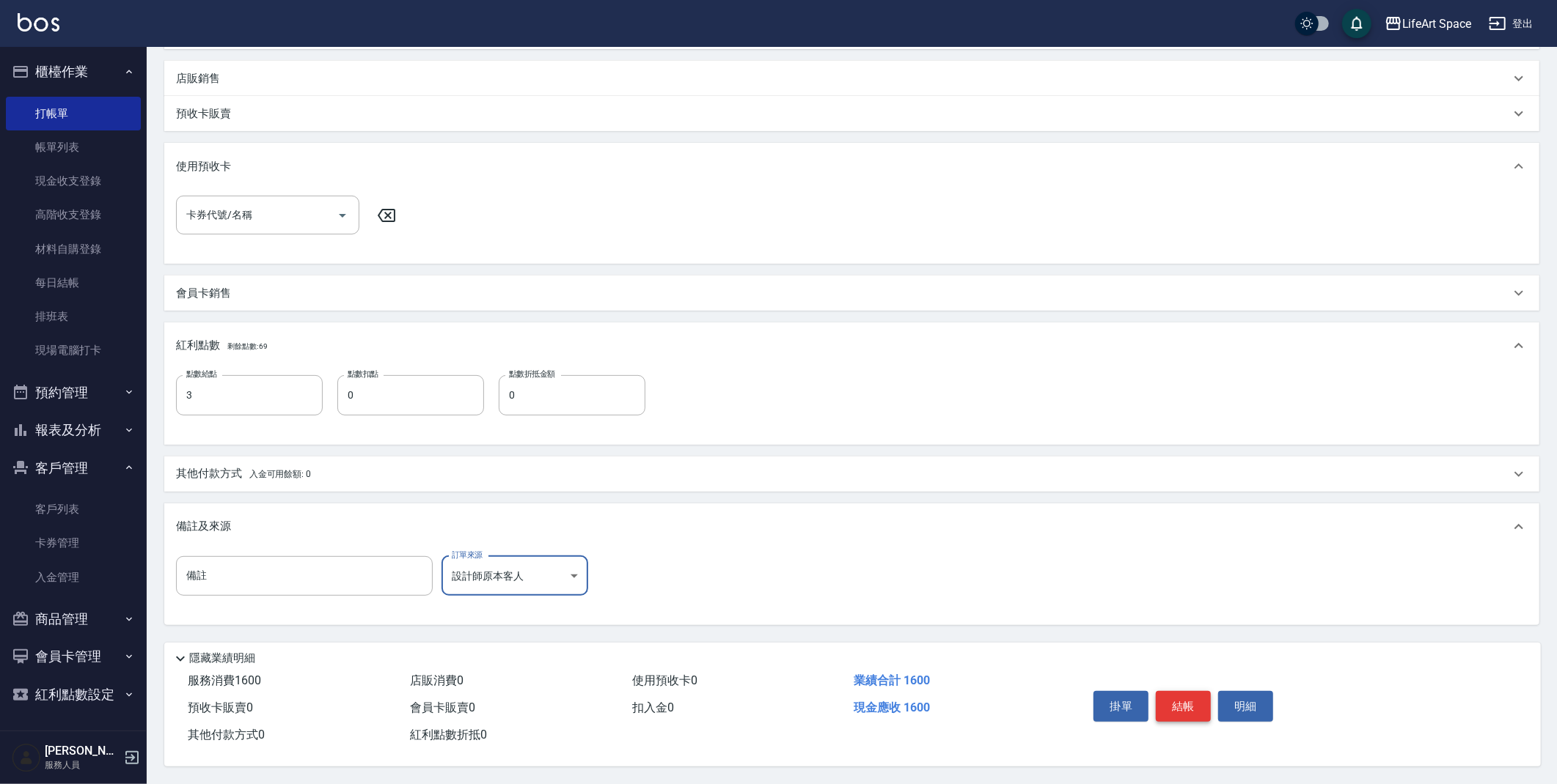
click at [1172, 695] on button "結帳" at bounding box center [1182, 706] width 55 height 31
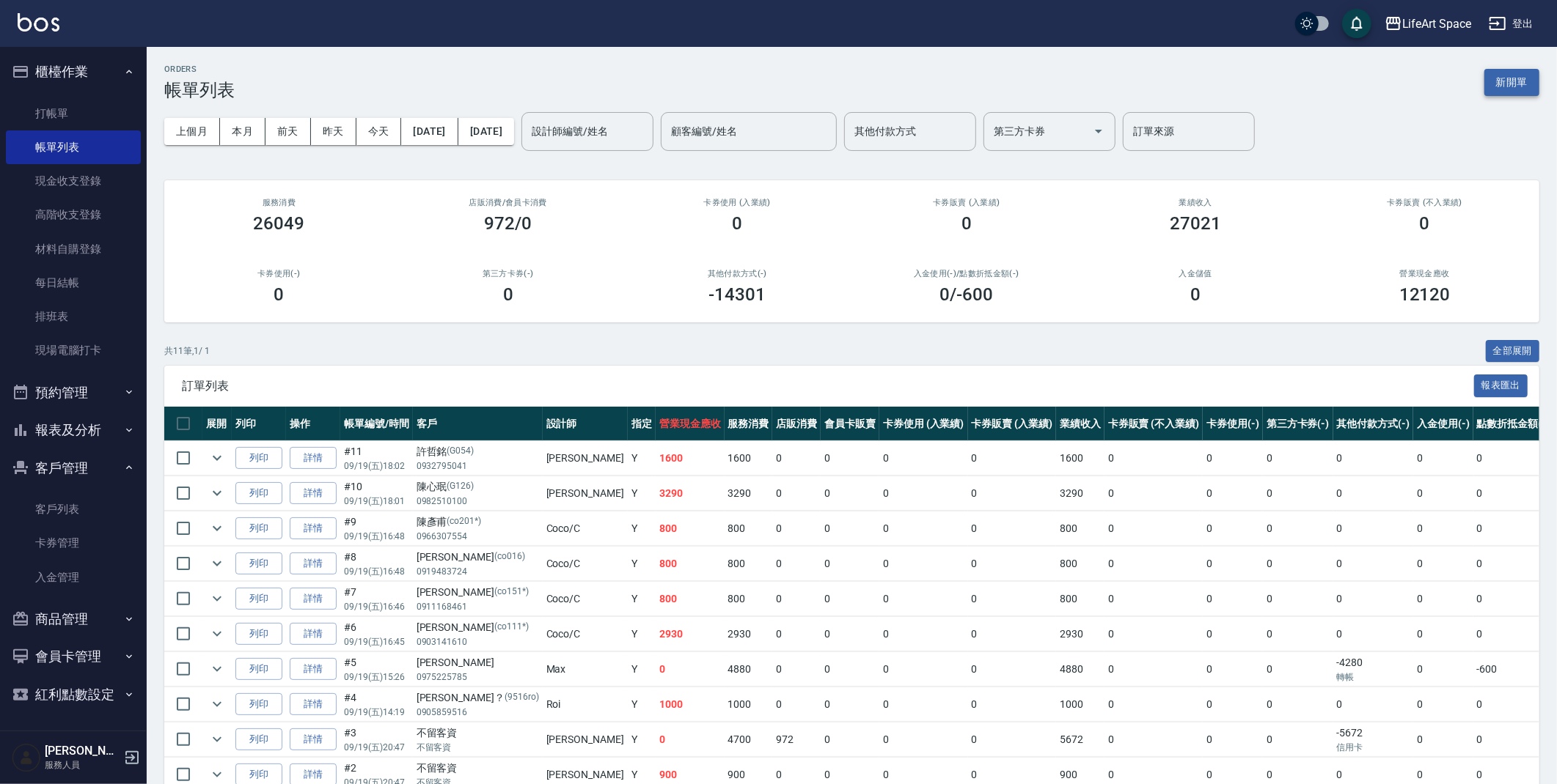
click at [1502, 94] on button "新開單" at bounding box center [1511, 82] width 55 height 27
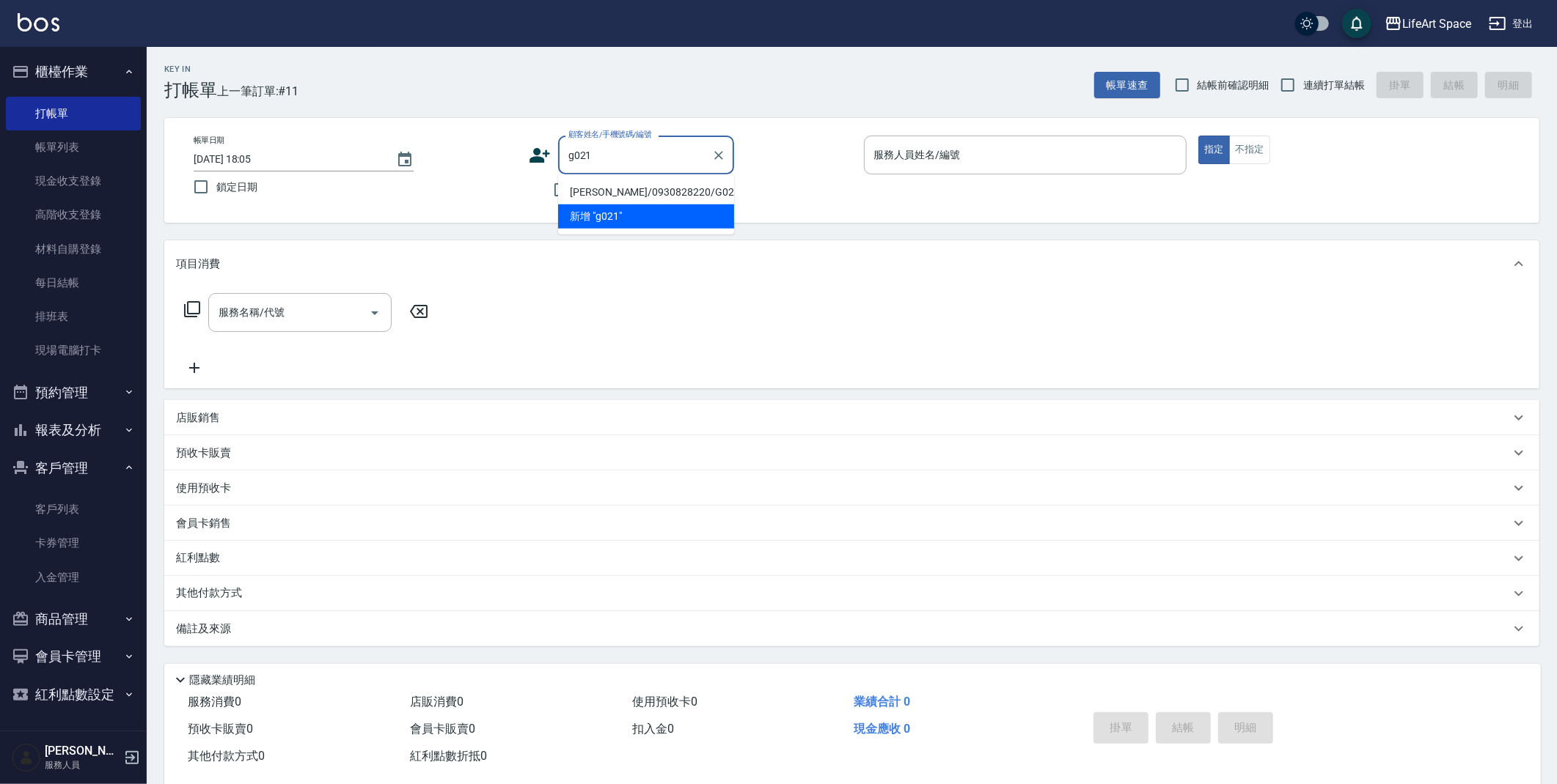
click at [598, 188] on li "[PERSON_NAME]/0930828220/G021" at bounding box center [646, 193] width 176 height 24
type input "[PERSON_NAME]/0930828220/G021"
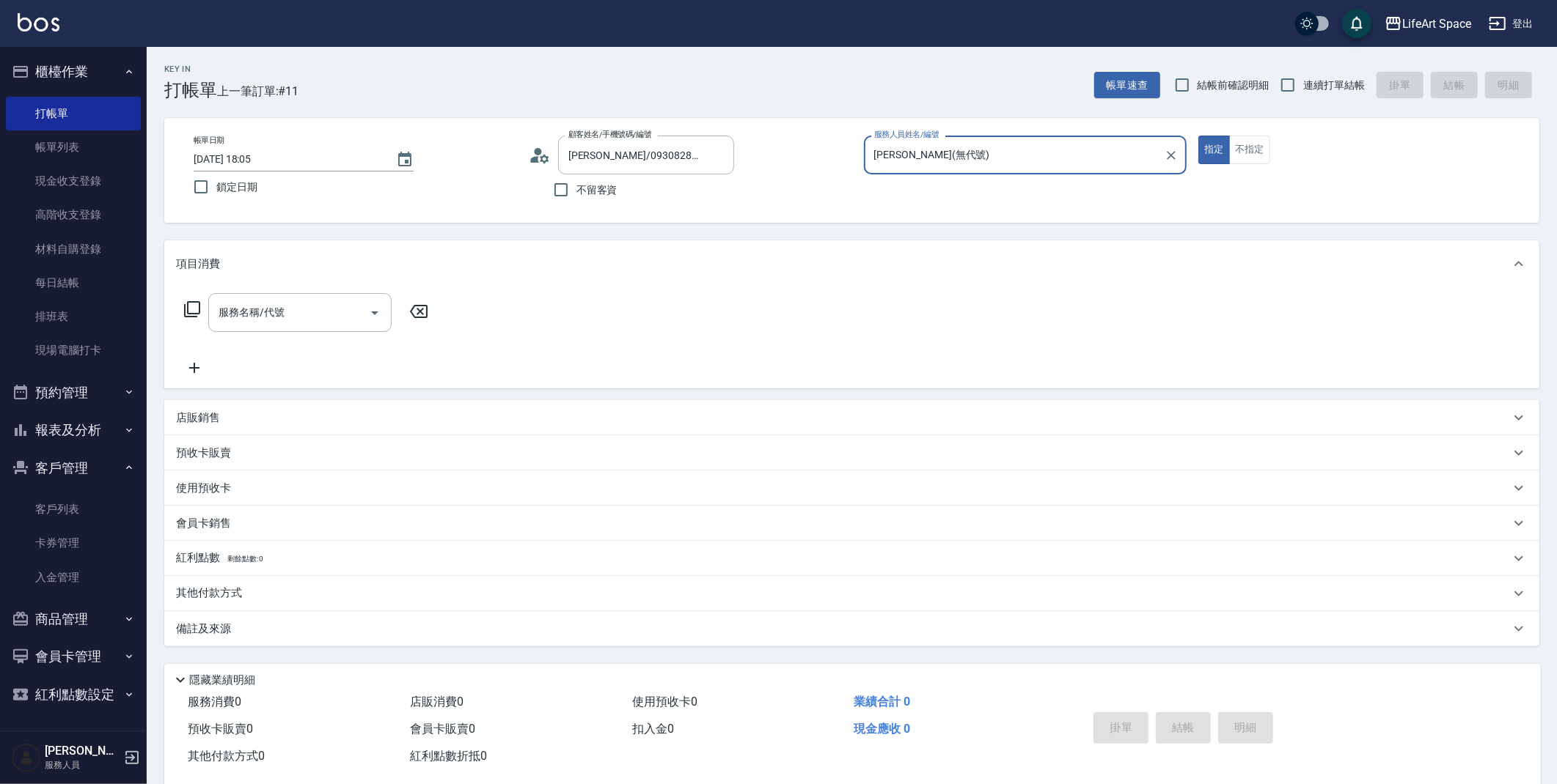
type input "[PERSON_NAME](無代號)"
click at [286, 303] on input "服務名稱/代號" at bounding box center [289, 312] width 149 height 25
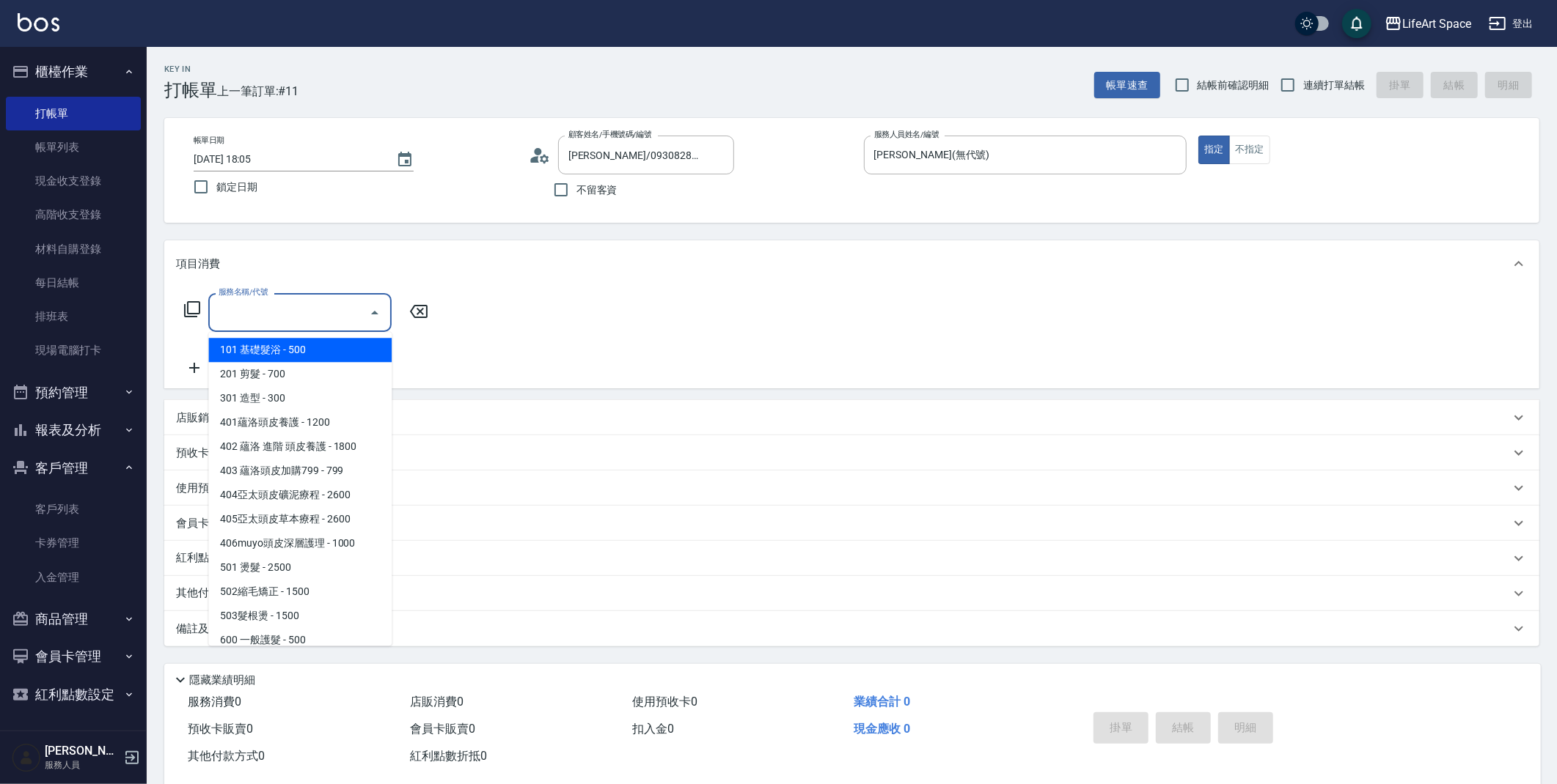
click at [199, 312] on div "服務名稱/代號 服務名稱/代號" at bounding box center [307, 312] width 261 height 39
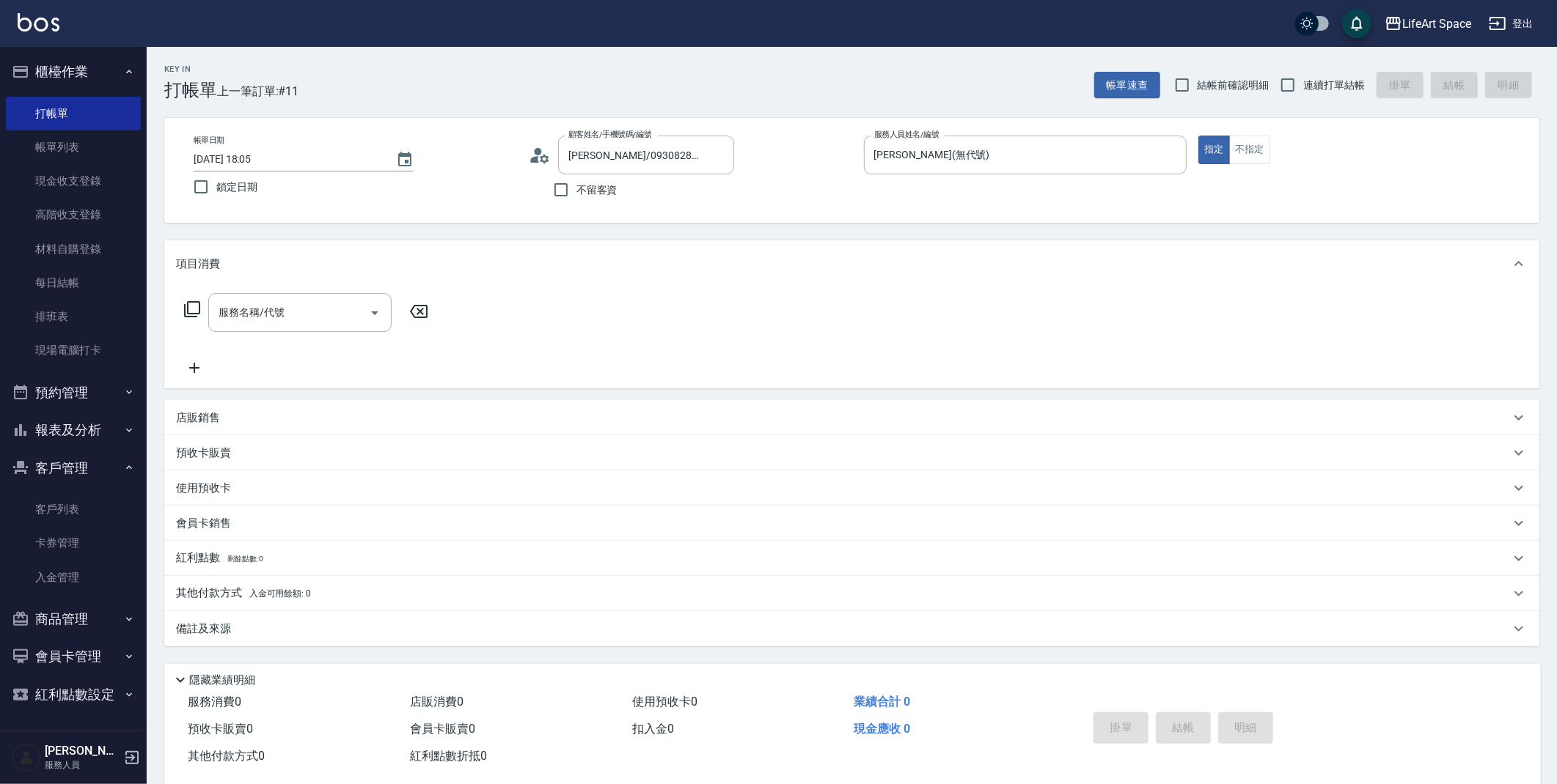
click at [206, 307] on div "服務名稱/代號 服務名稱/代號" at bounding box center [307, 312] width 261 height 39
click at [196, 303] on icon at bounding box center [193, 309] width 18 height 18
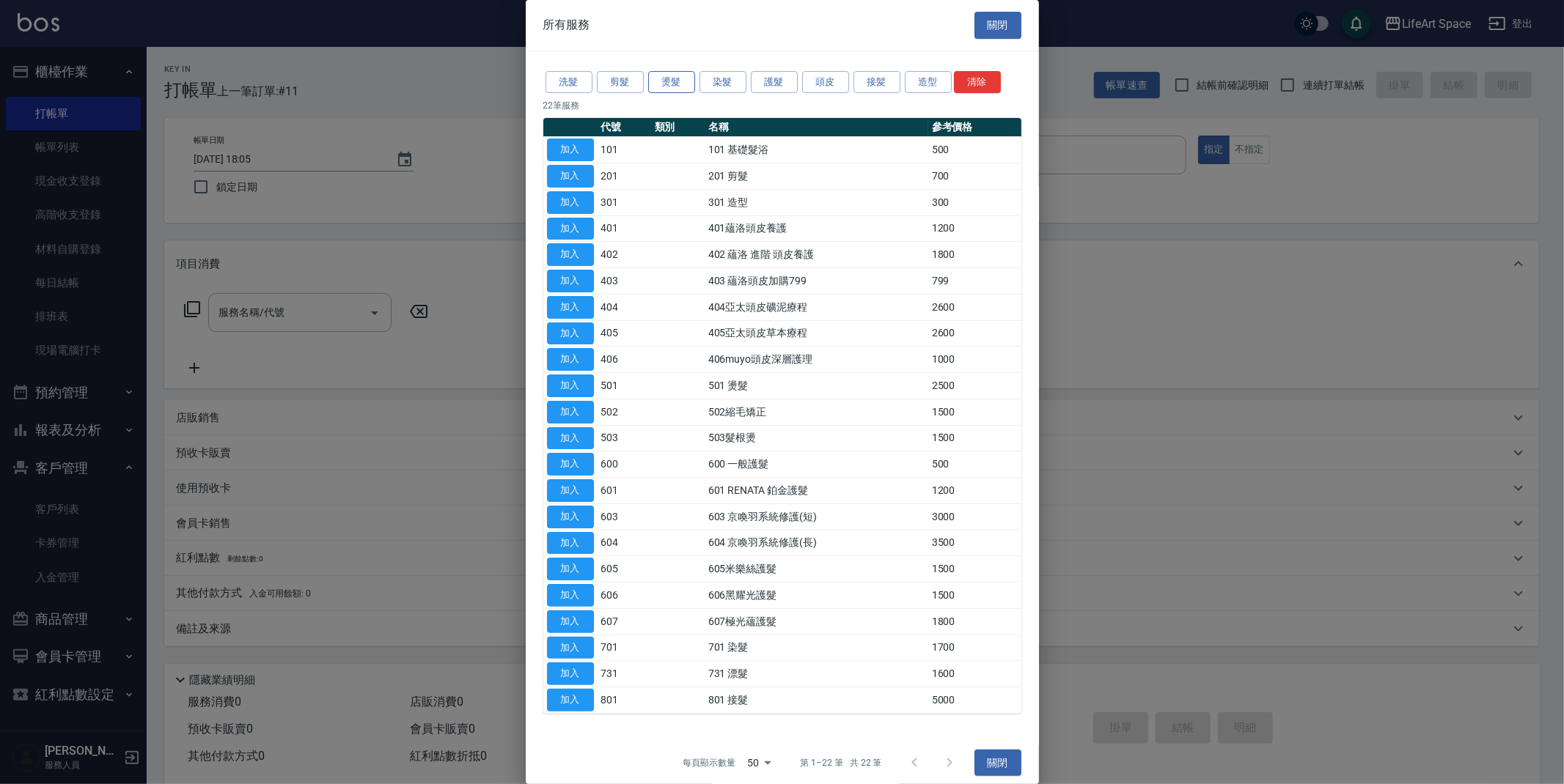
click at [690, 79] on button "燙髮" at bounding box center [671, 82] width 47 height 23
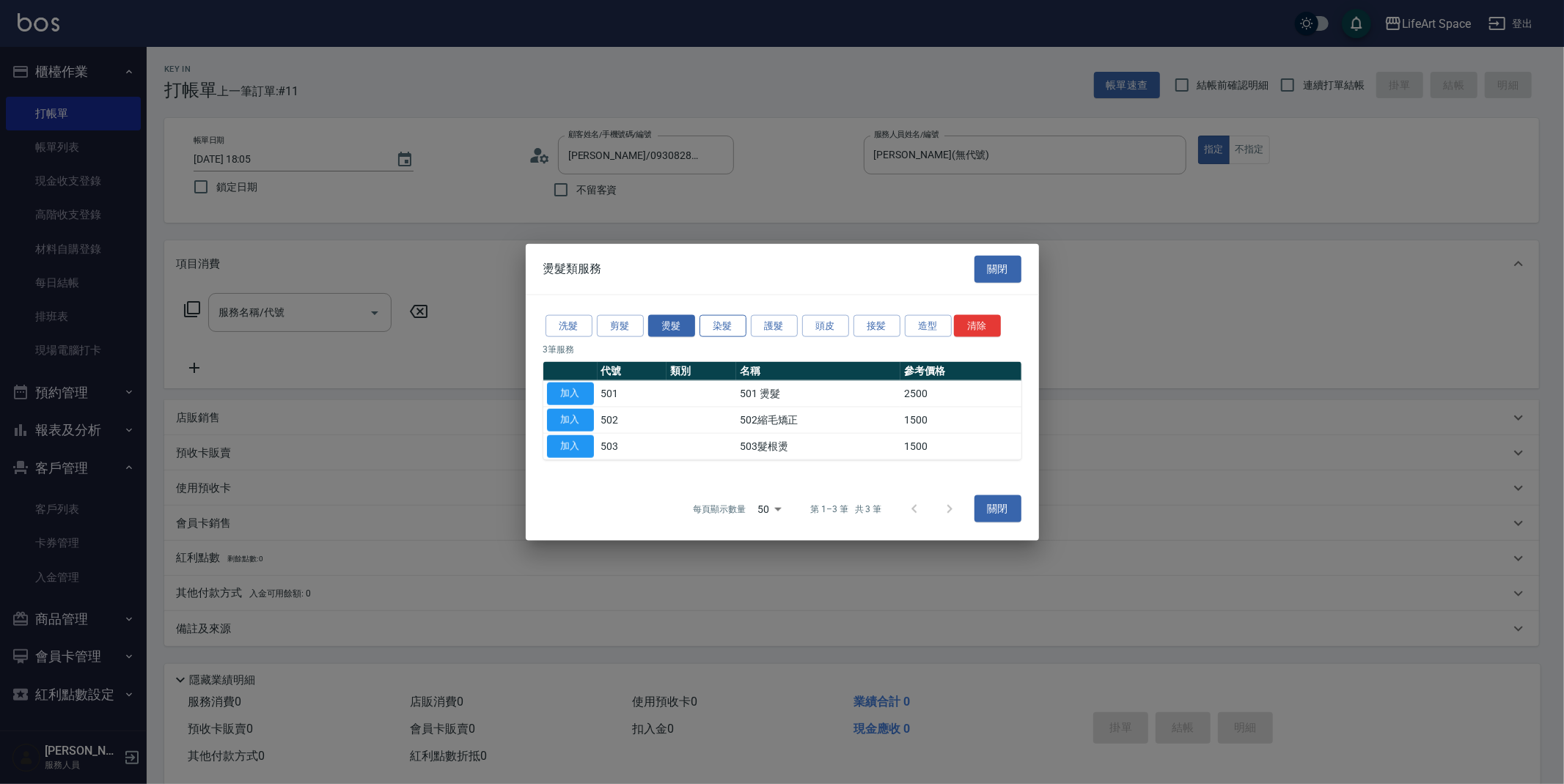
drag, startPoint x: 620, startPoint y: 320, endPoint x: 715, endPoint y: 325, distance: 95.1
click at [715, 326] on div "洗髮 剪髮 燙髮 染髮 護髮 頭皮 接髪 造型 清除" at bounding box center [782, 326] width 478 height 27
click at [715, 325] on button "染髮" at bounding box center [723, 326] width 47 height 23
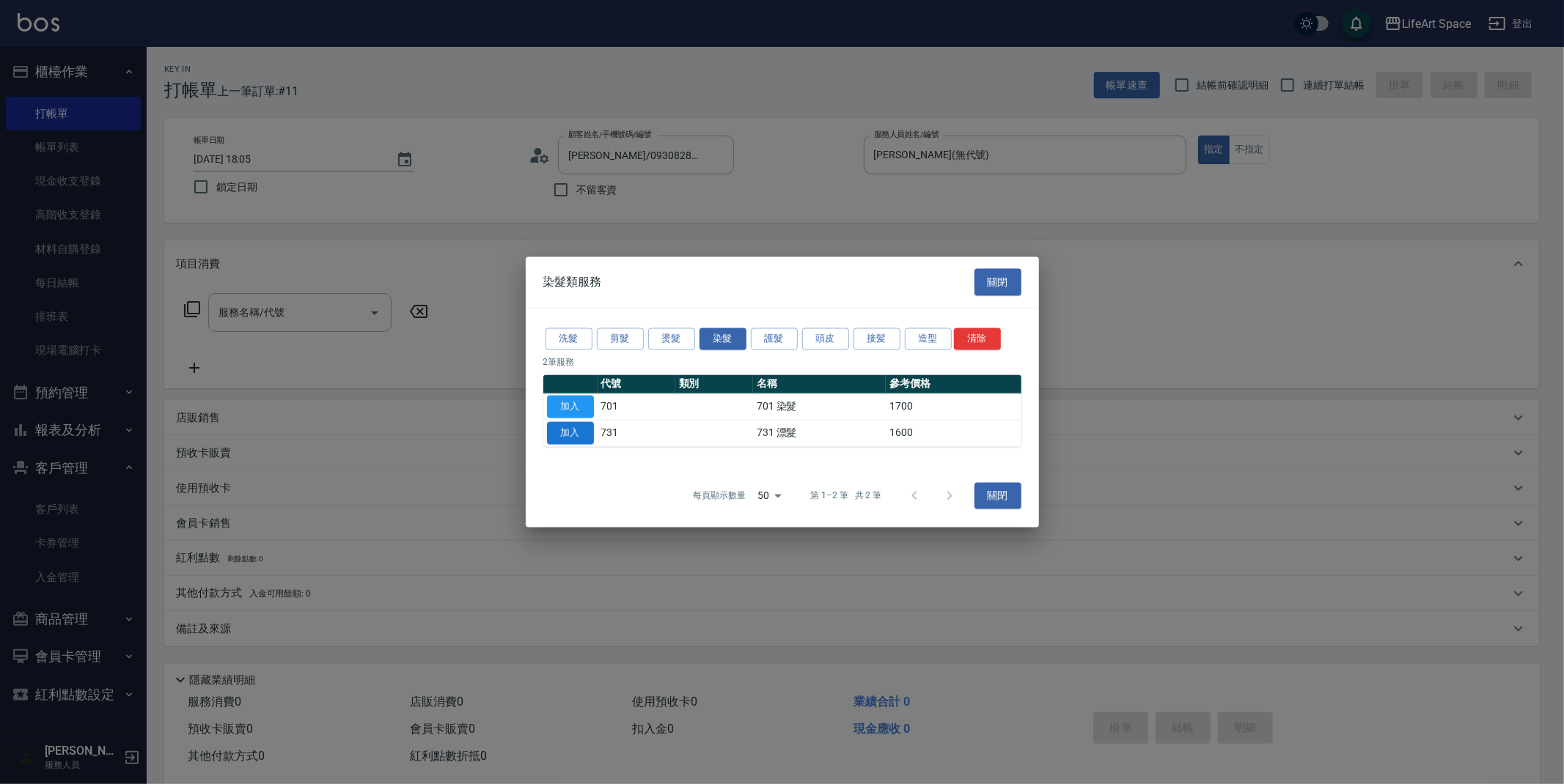
click at [589, 434] on button "加入" at bounding box center [570, 434] width 47 height 23
type input "731 漂髮(731)"
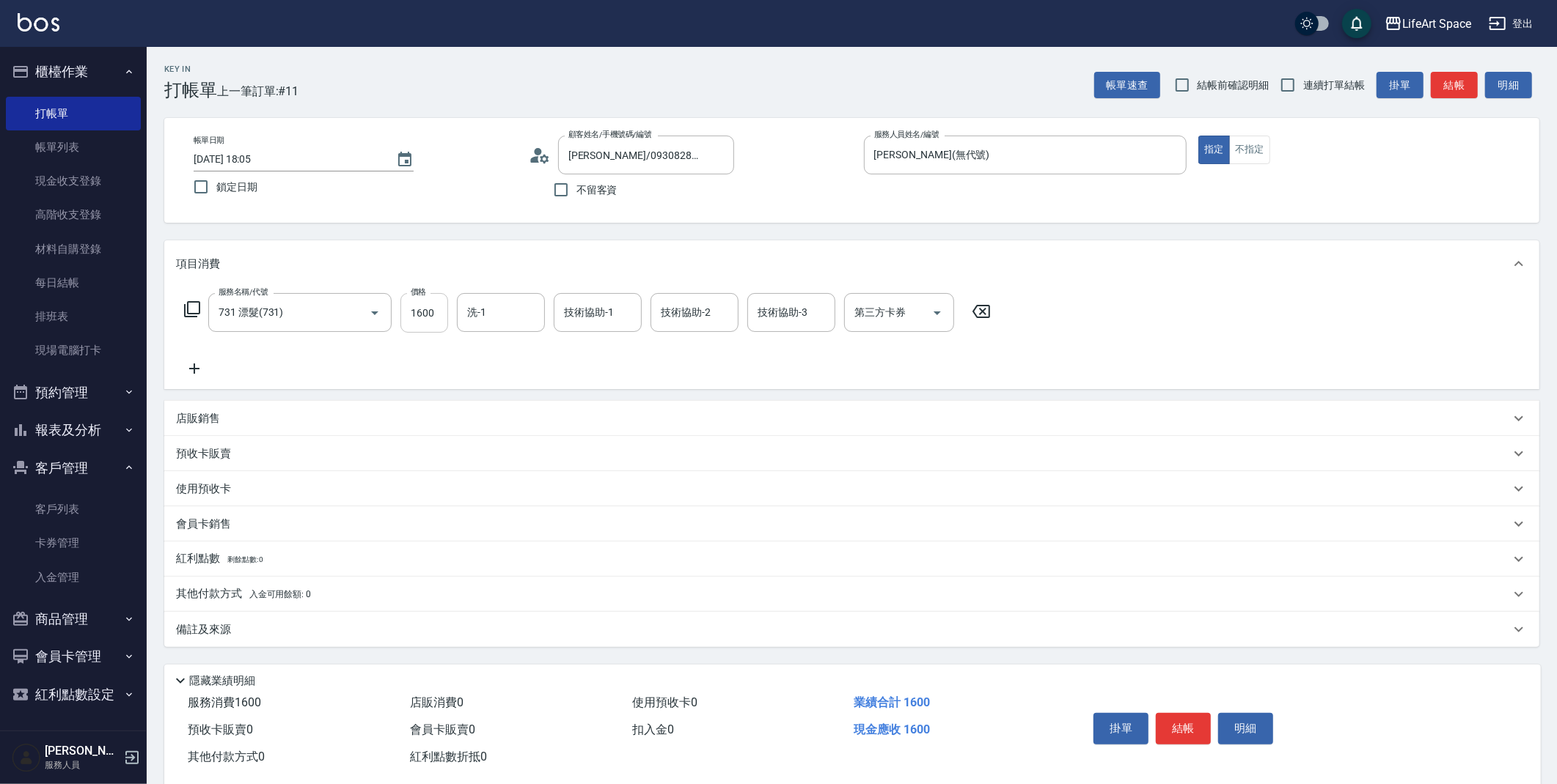
click at [436, 304] on input "1600" at bounding box center [424, 312] width 47 height 40
drag, startPoint x: 440, startPoint y: 313, endPoint x: 336, endPoint y: 319, distance: 104.2
click at [337, 320] on div "服務名稱/代號 731 漂髮(731) 服務名稱/代號 價格 1600 價格 洗-1 洗-1 技術協助-1 技術協助-1 技術協助-2 技術協助-2 技術協助…" at bounding box center [588, 312] width 823 height 40
type input "5600"
click at [476, 307] on div "洗-1 洗-1" at bounding box center [501, 312] width 88 height 39
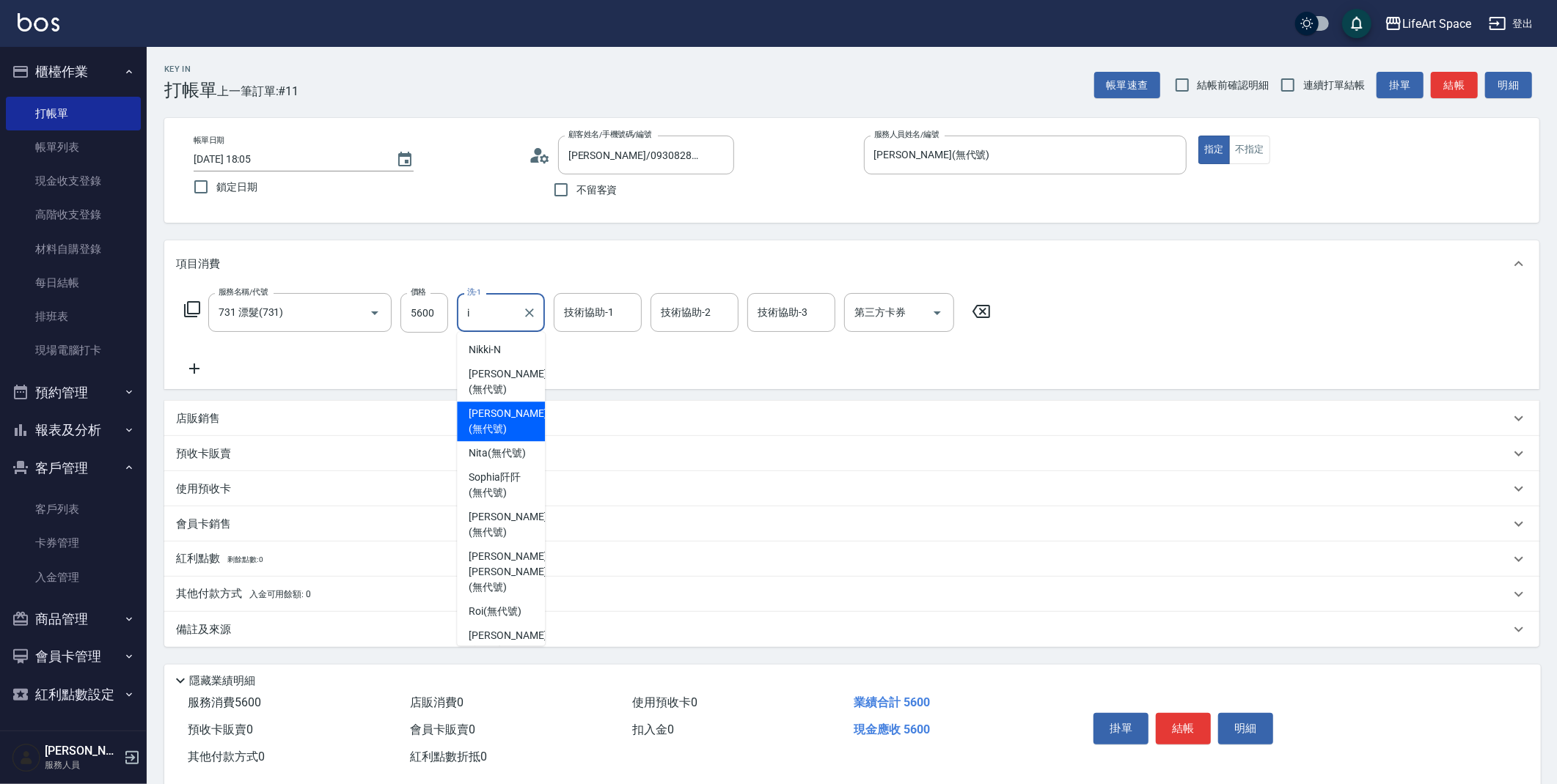
click at [490, 410] on span "[PERSON_NAME] (無代號)" at bounding box center [507, 422] width 78 height 31
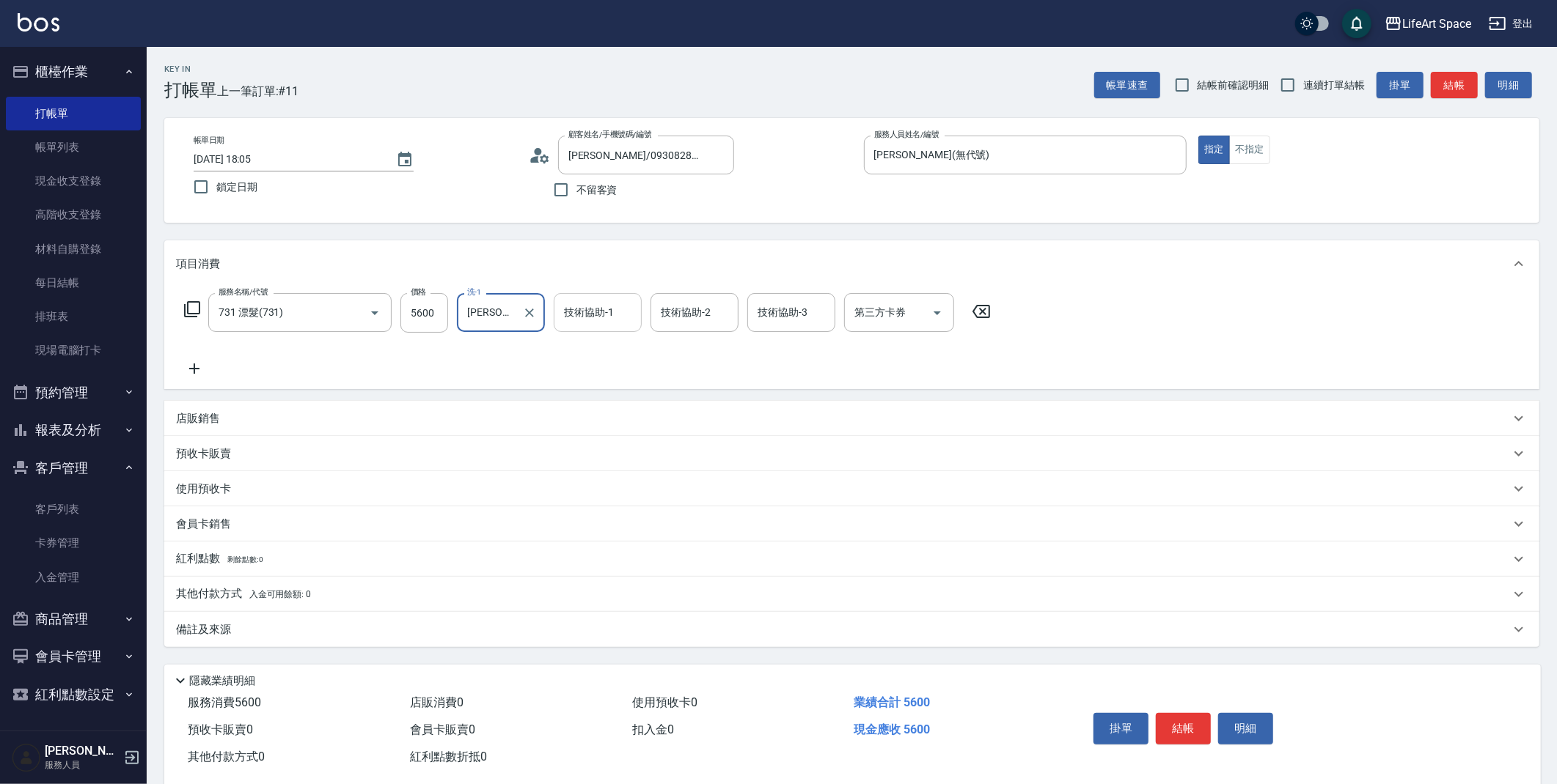
type input "[PERSON_NAME](無代號)"
click at [569, 325] on input "技術協助-1" at bounding box center [598, 312] width 75 height 25
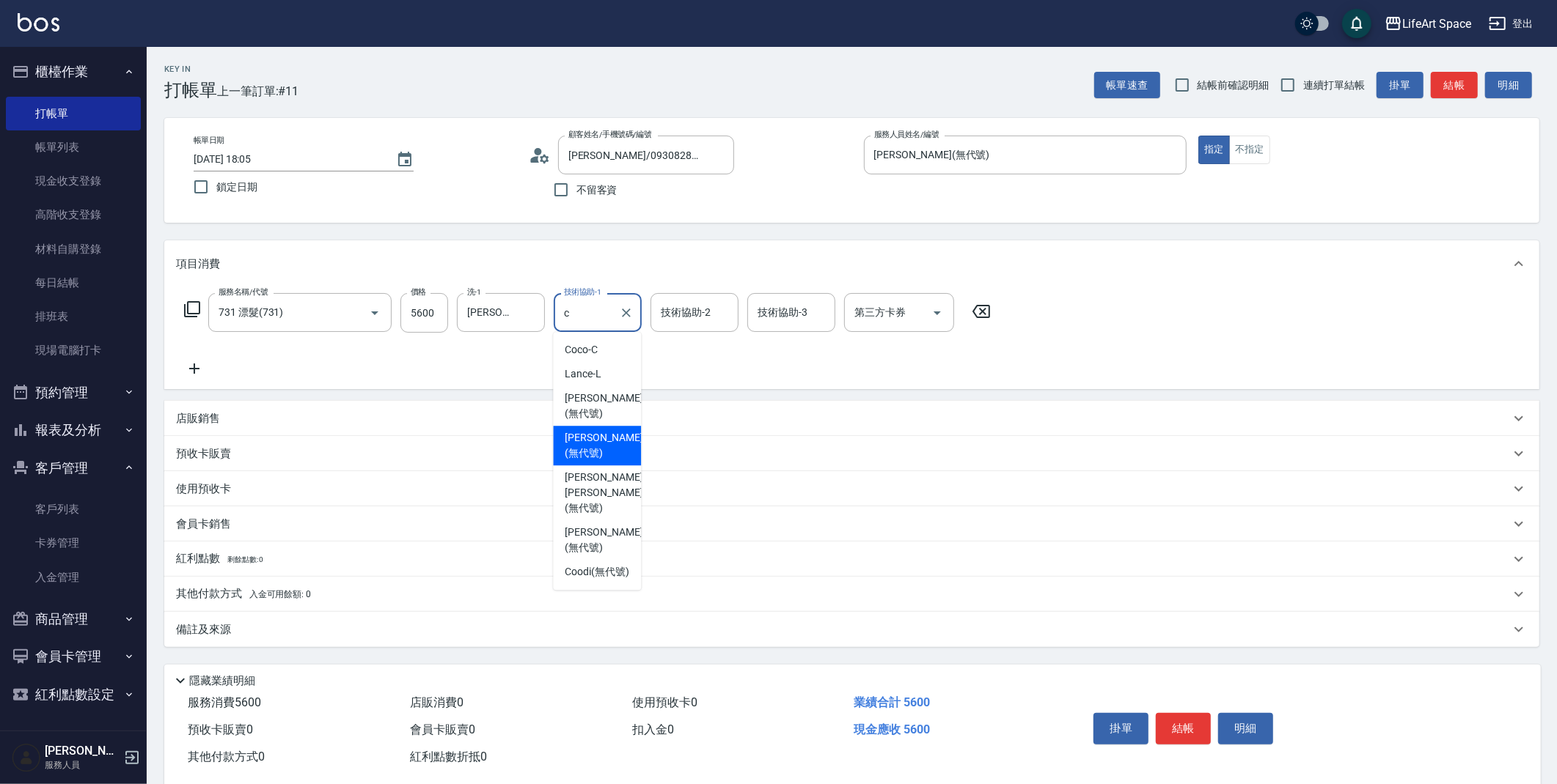
click at [596, 430] on div "[PERSON_NAME] (無代號)" at bounding box center [597, 445] width 88 height 40
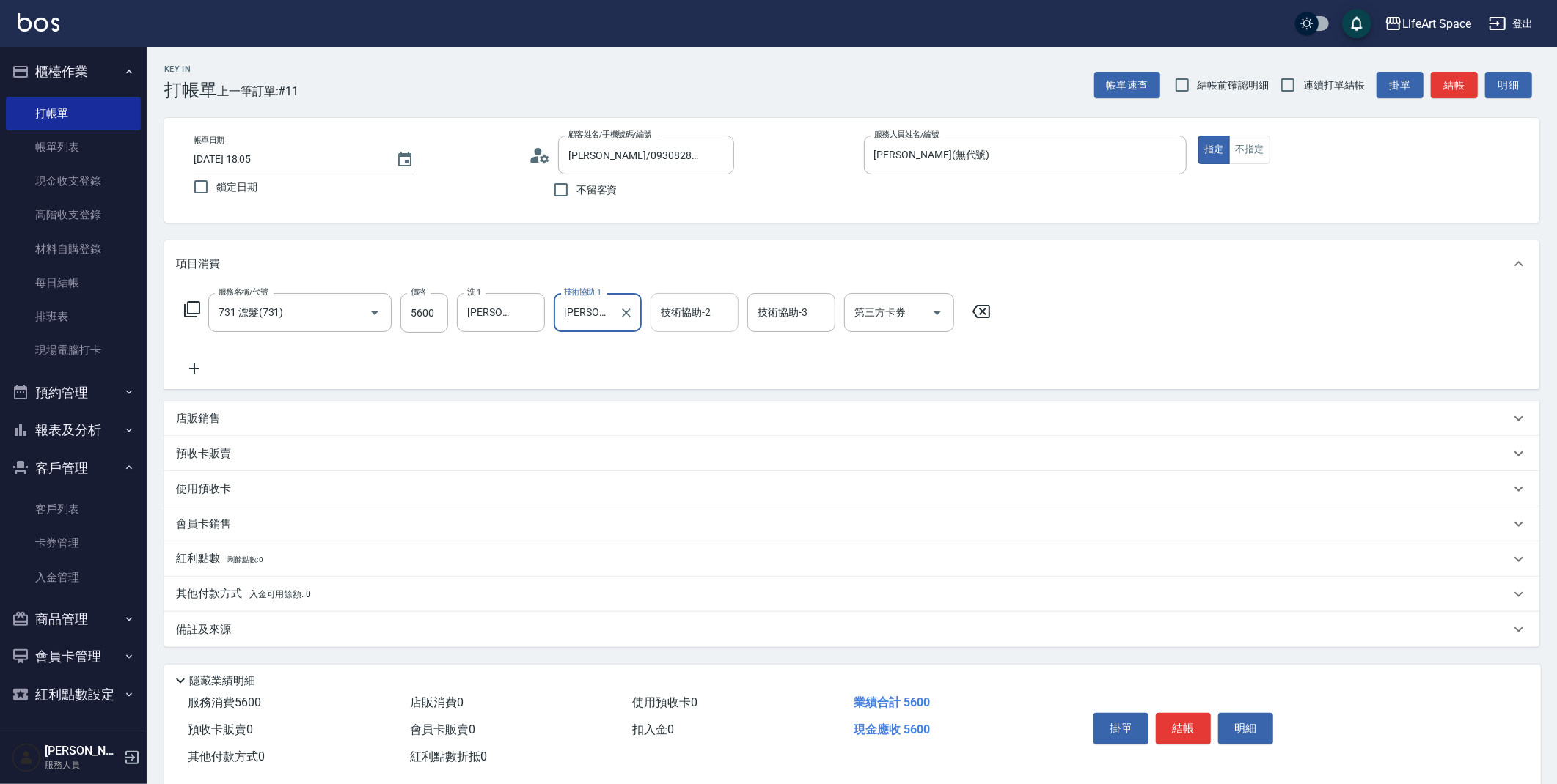
type input "[PERSON_NAME](無代號)"
click at [676, 322] on input "技術協助-2" at bounding box center [694, 312] width 75 height 25
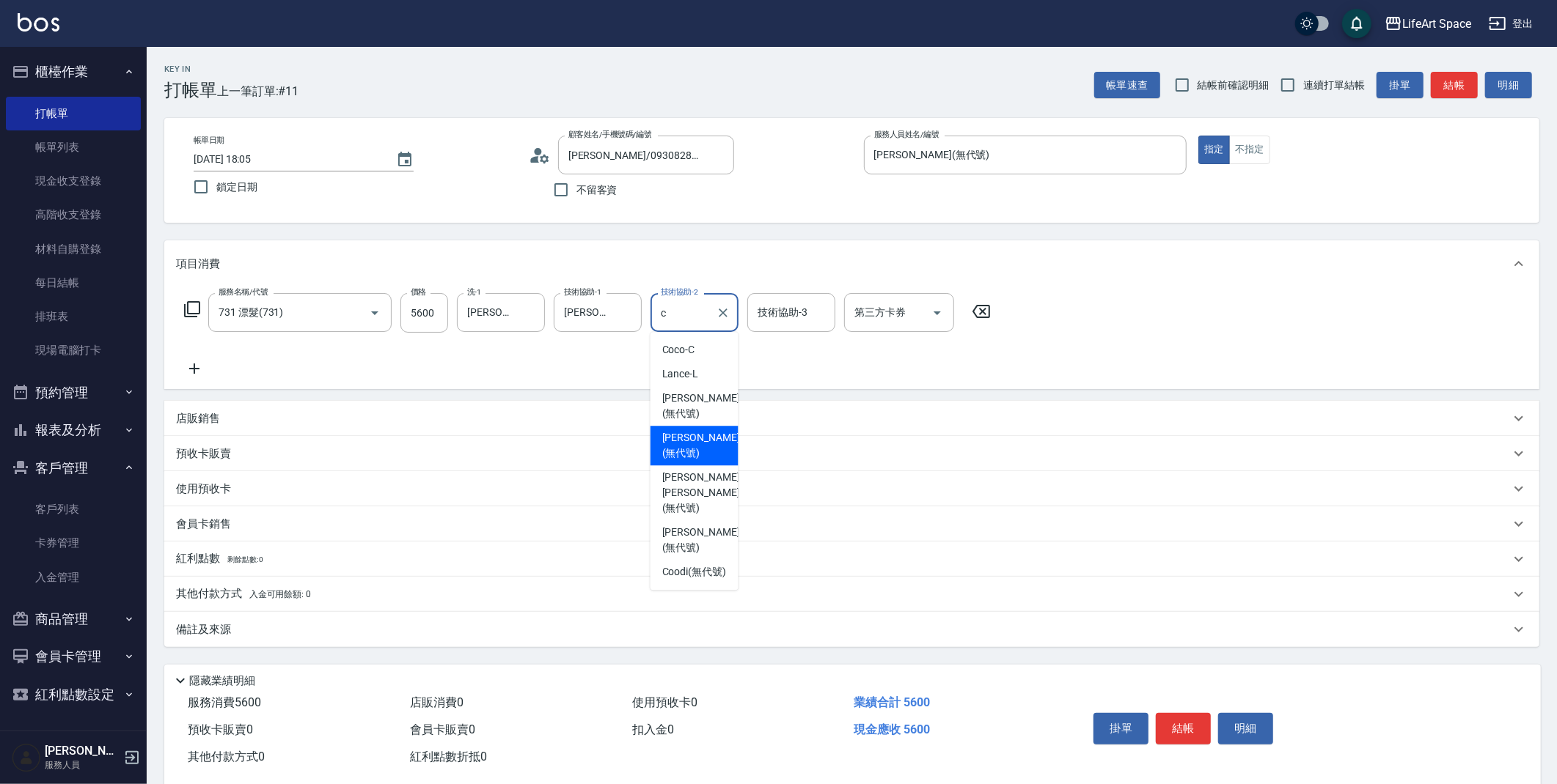
click at [680, 430] on span "[PERSON_NAME] (無代號)" at bounding box center [700, 445] width 78 height 31
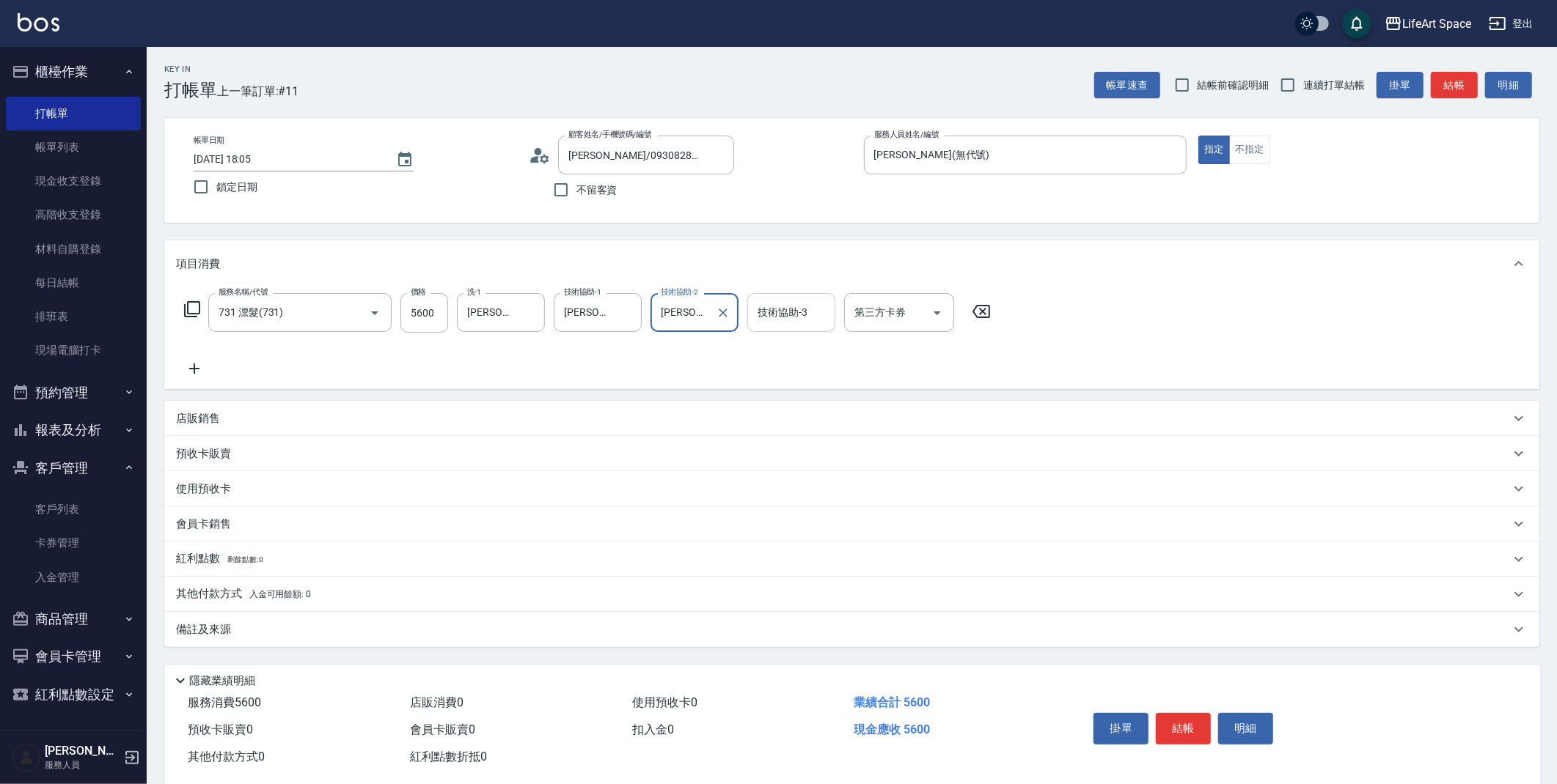
type input "[PERSON_NAME](無代號)"
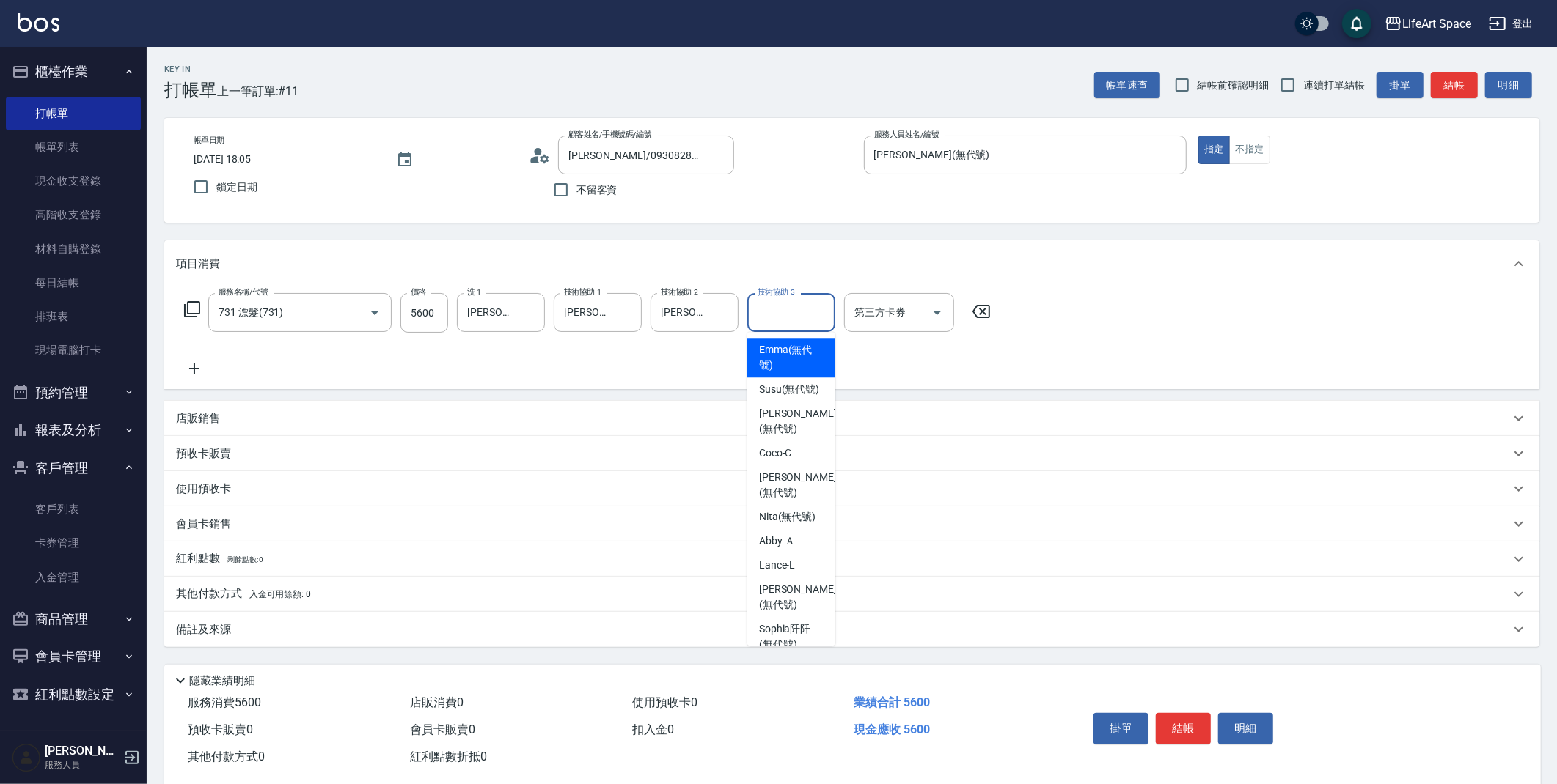
click at [770, 314] on input "技術協助-3" at bounding box center [792, 312] width 75 height 25
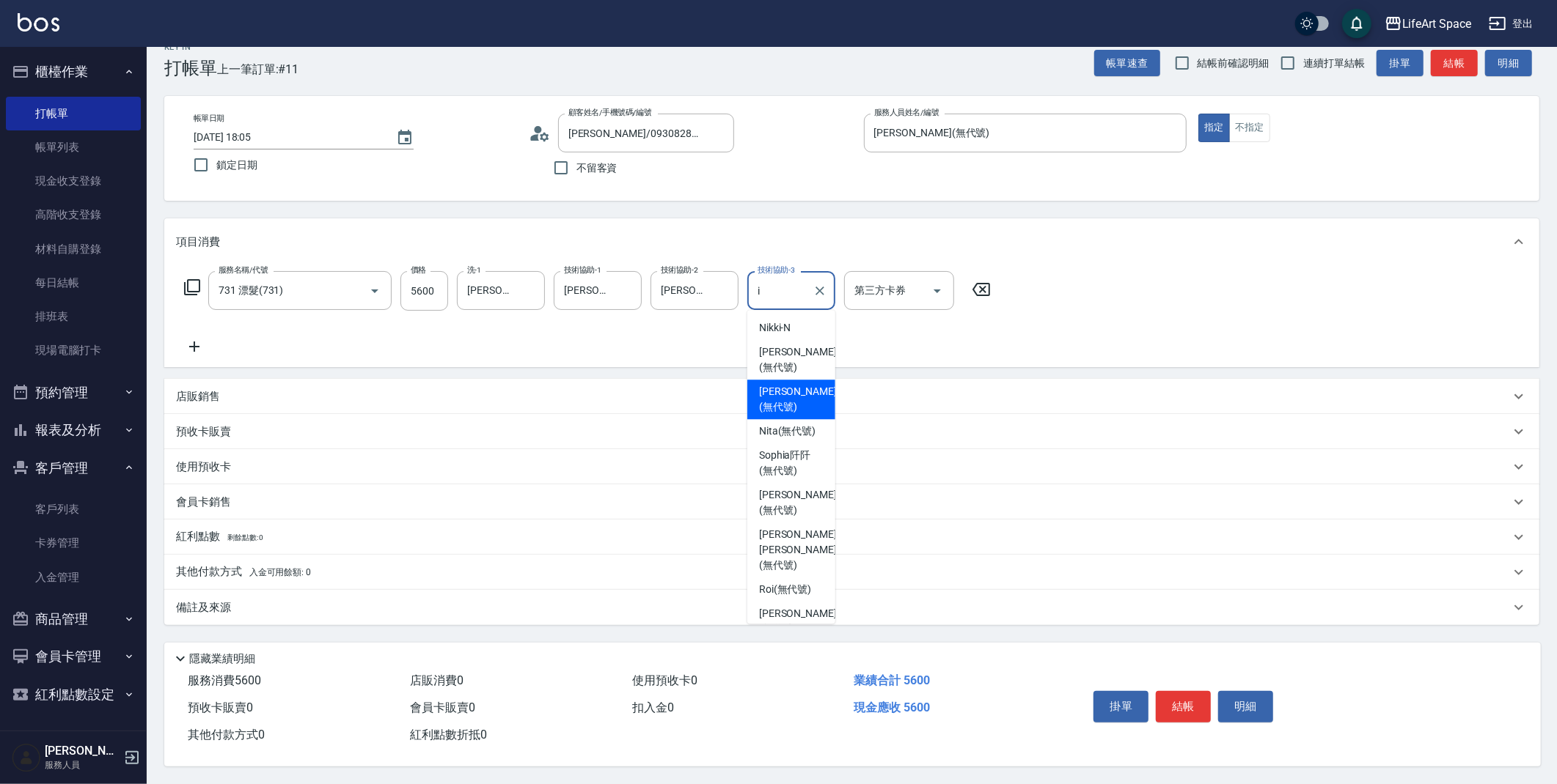
click at [797, 384] on span "[PERSON_NAME] (無代號)" at bounding box center [797, 400] width 78 height 31
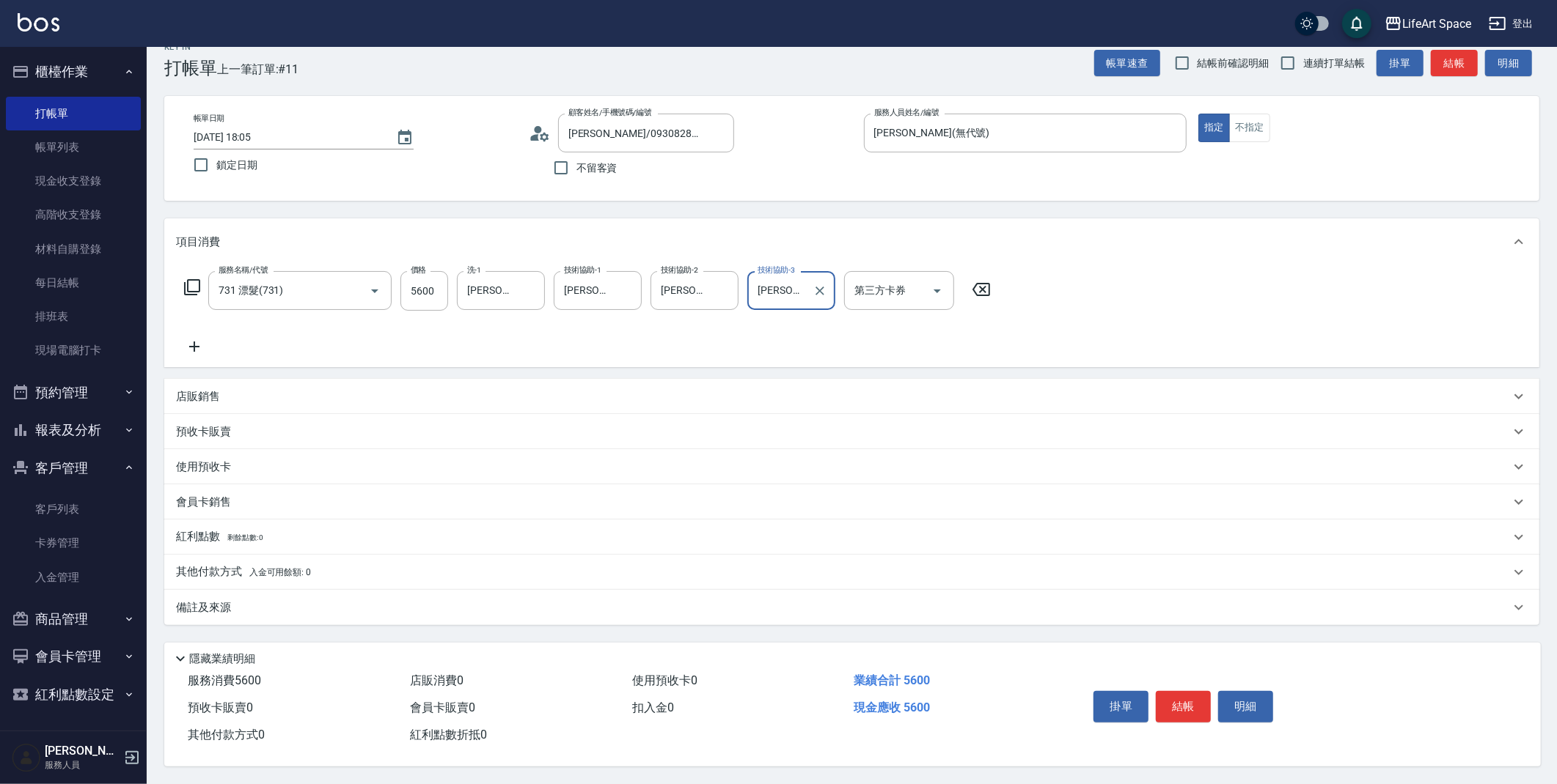
type input "[PERSON_NAME](無代號)"
click at [253, 600] on div "備註及來源" at bounding box center [843, 608] width 1333 height 16
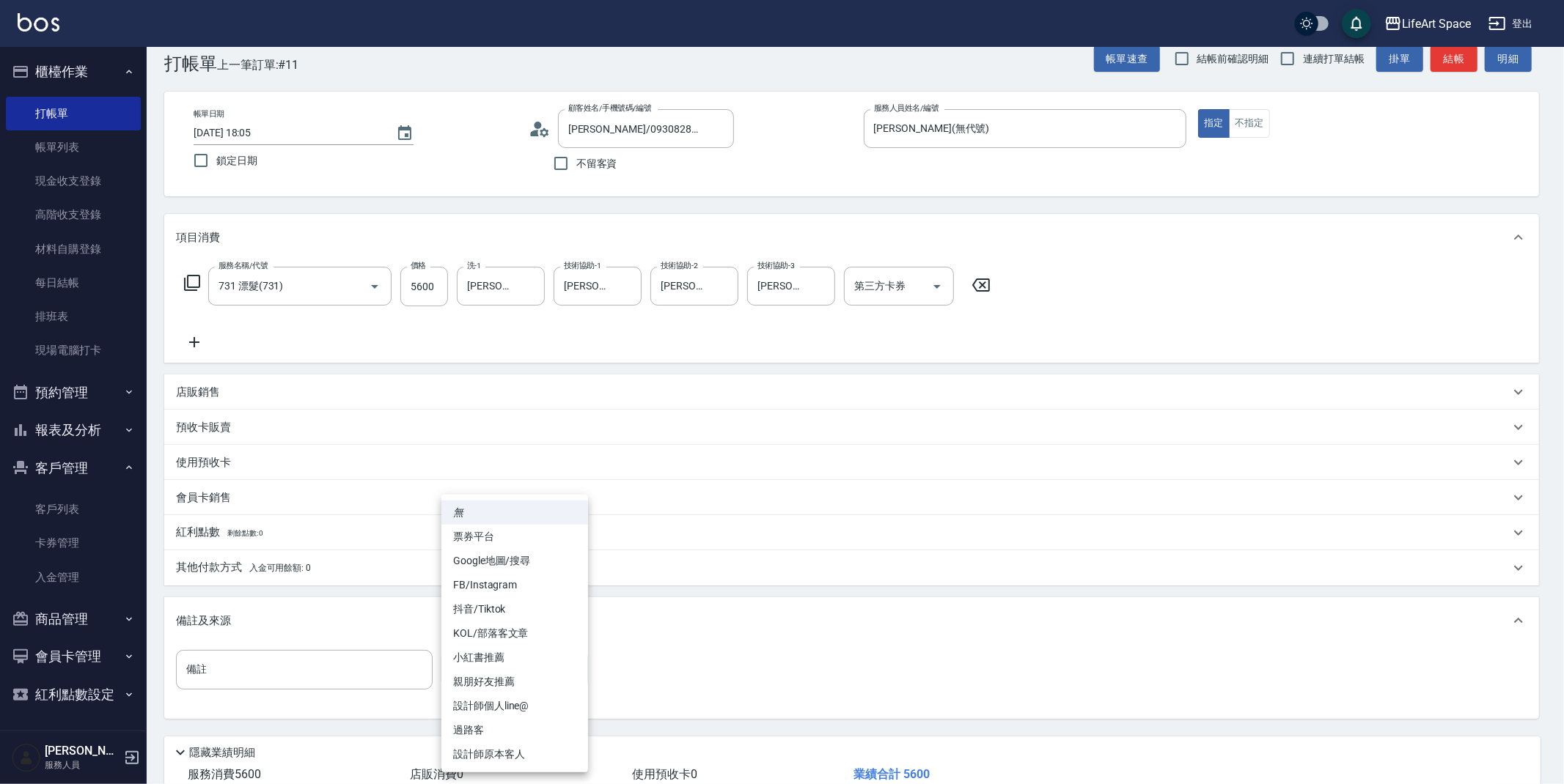
click at [494, 667] on body "LifeArt Space 登出 櫃檯作業 打帳單 帳單列表 現金收支登錄 高階收支登錄 材料自購登錄 每日結帳 排班表 現場電腦打卡 預約管理 預約管理 單…" at bounding box center [782, 426] width 1564 height 905
click at [512, 746] on li "設計師原本客人" at bounding box center [515, 755] width 147 height 24
type input "設計師原本客人"
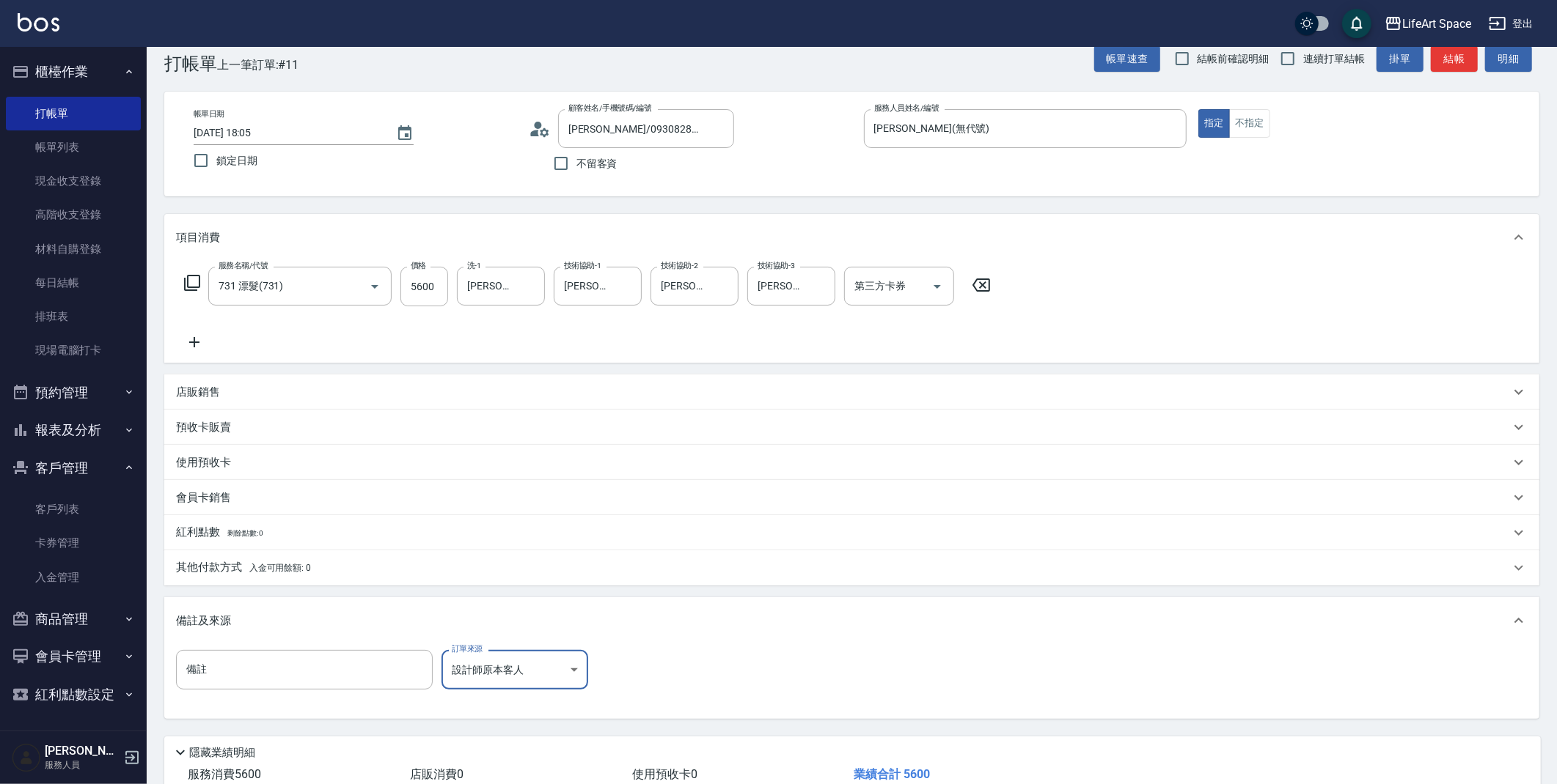
click at [512, 733] on li "設計師原本客人" at bounding box center [514, 725] width 110 height 14
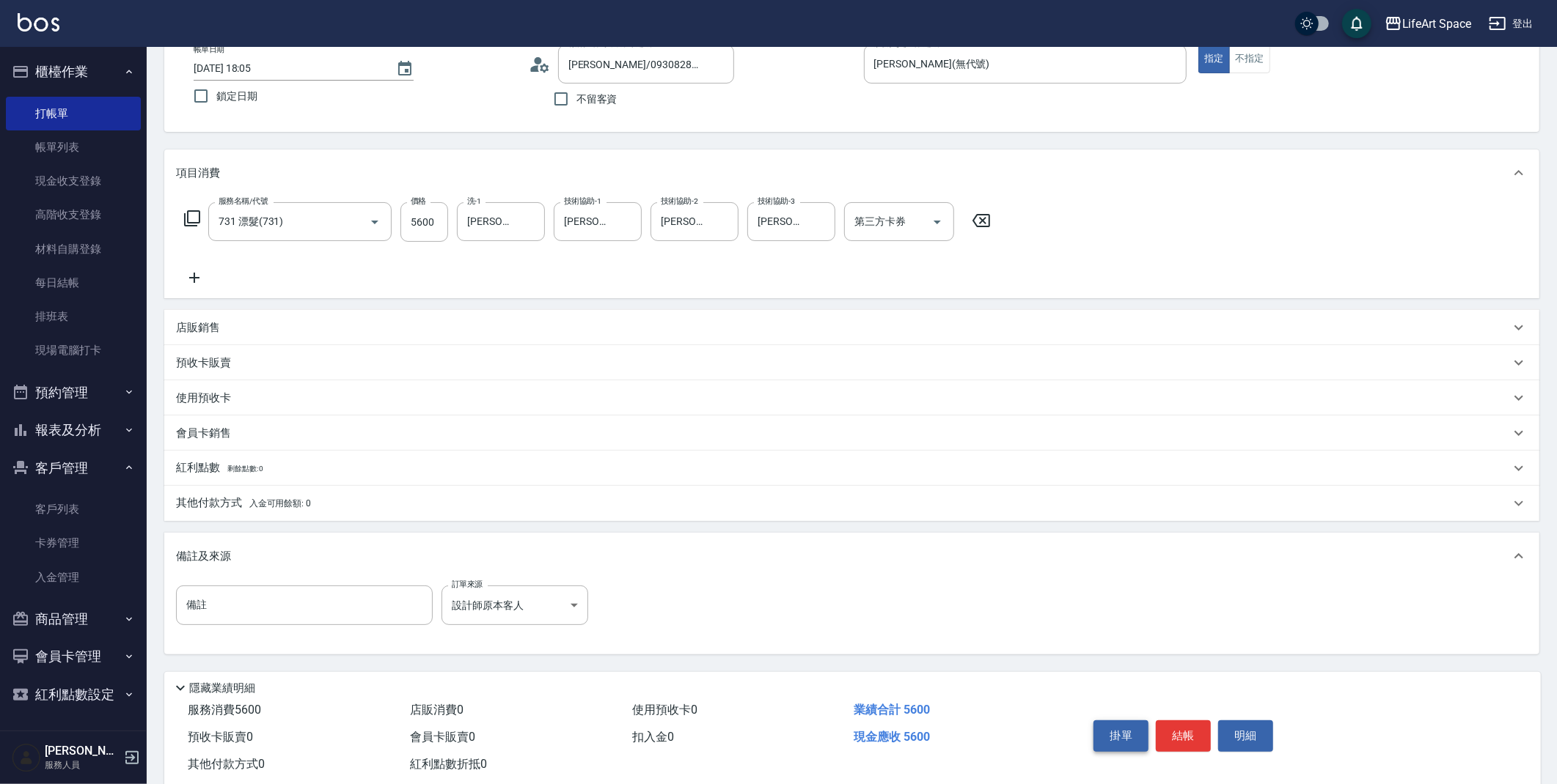
scroll to position [126, 0]
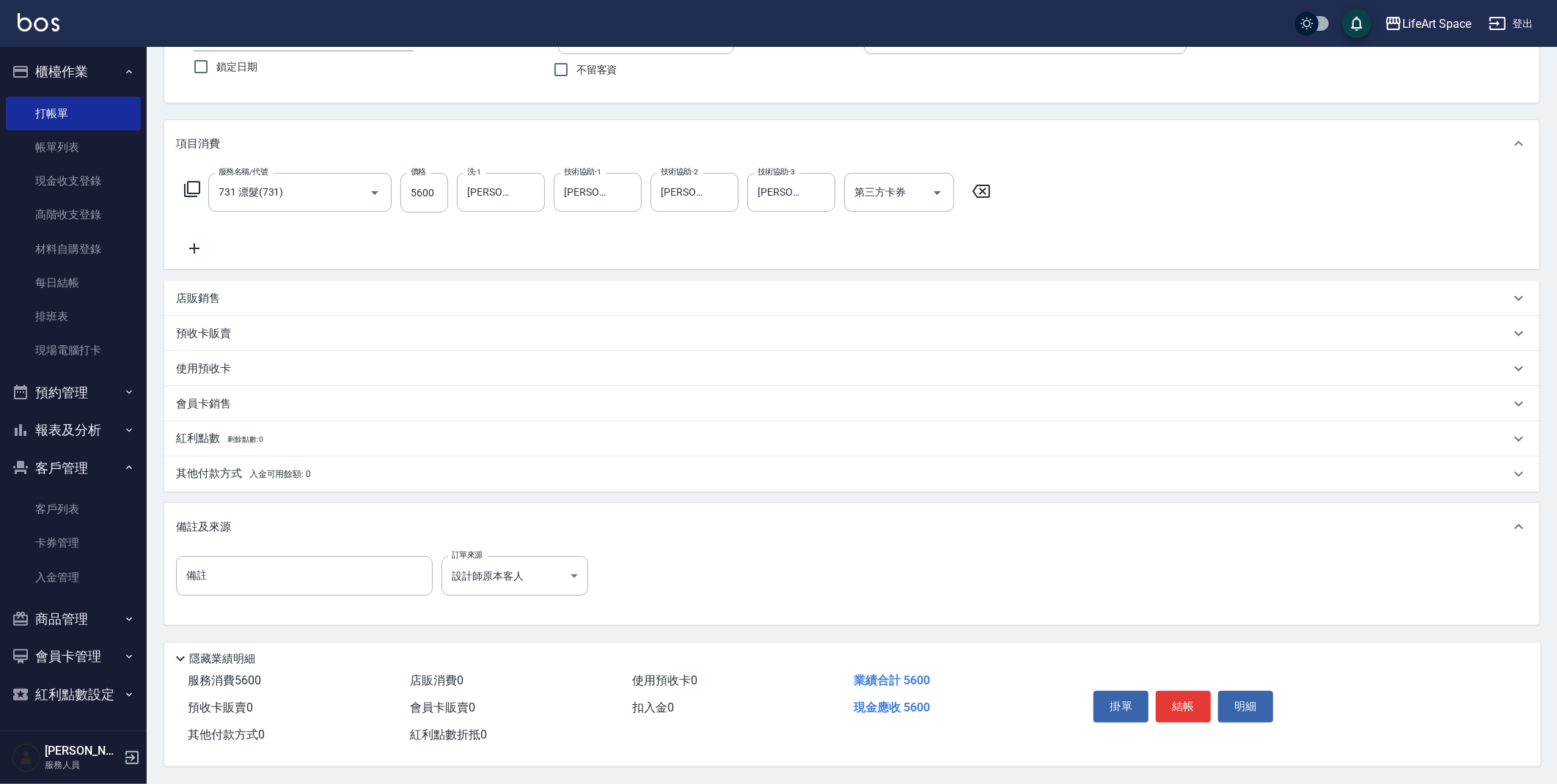
click at [211, 472] on p "其他付款方式 入金可用餘額: 0" at bounding box center [243, 474] width 135 height 16
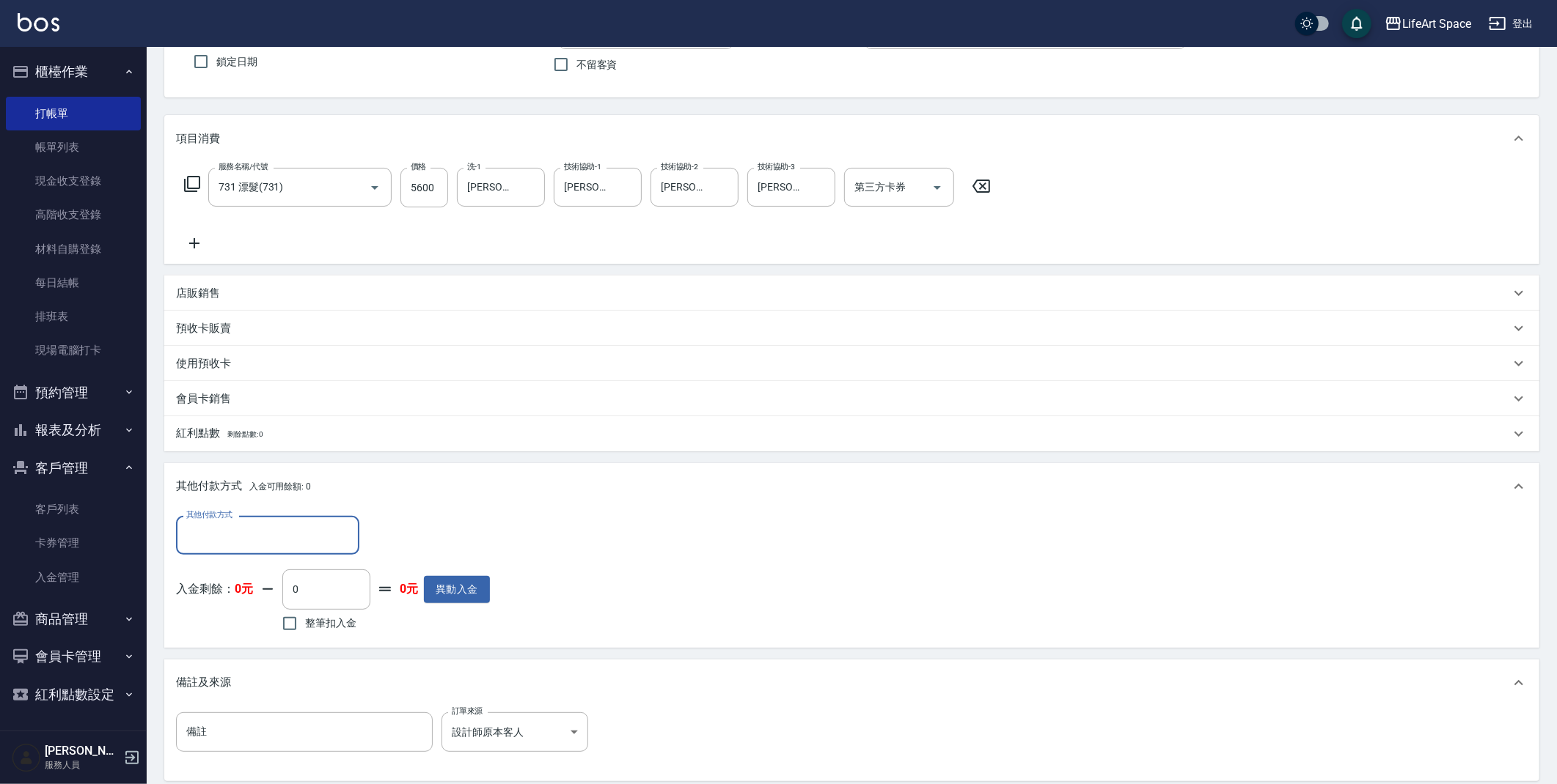
scroll to position [0, 0]
click at [246, 532] on input "其他付款方式" at bounding box center [268, 535] width 170 height 25
drag, startPoint x: 198, startPoint y: 613, endPoint x: 242, endPoint y: 604, distance: 44.9
click at [198, 613] on span "信用卡" at bounding box center [268, 622] width 184 height 24
type input "信用卡"
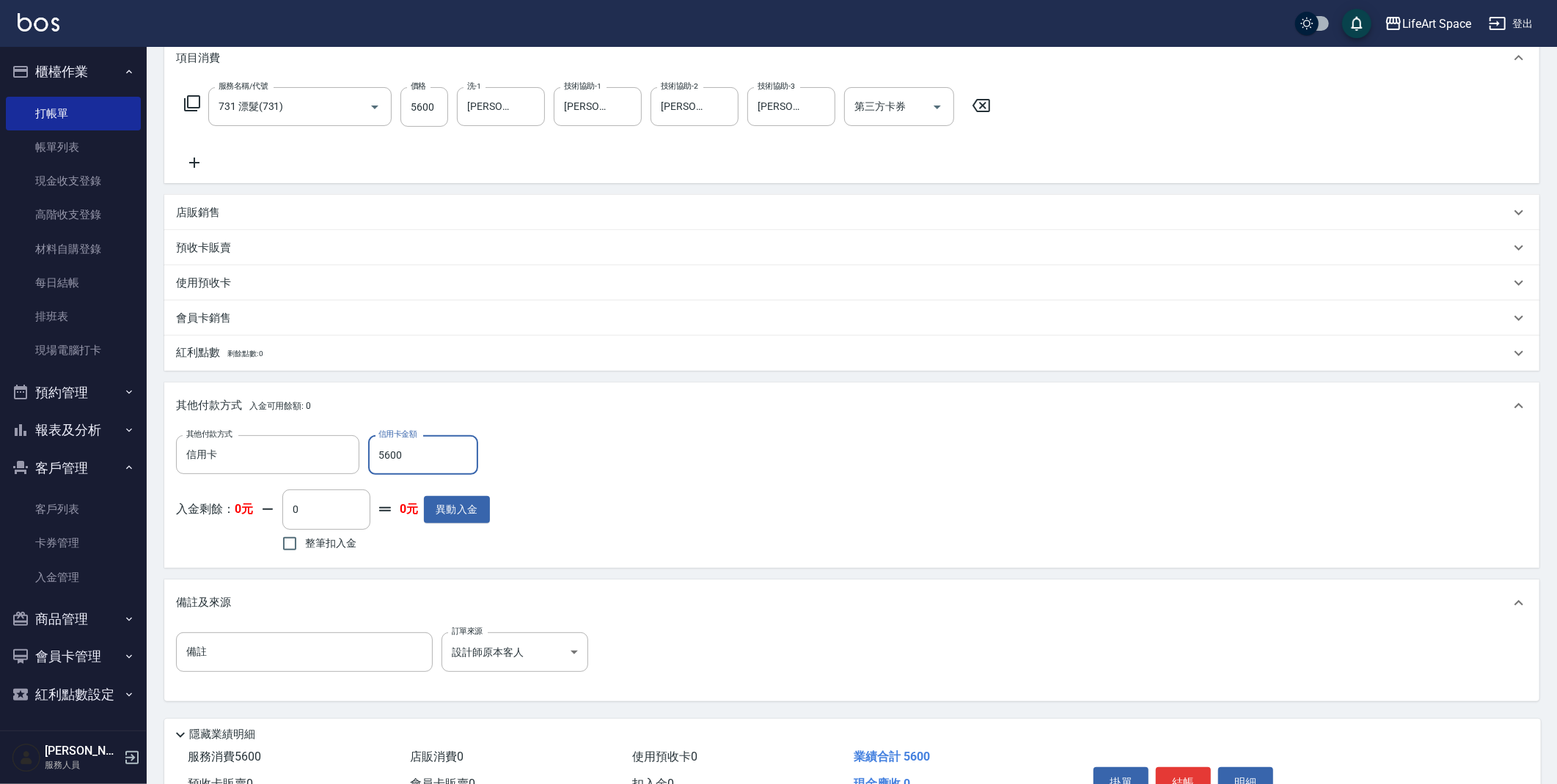
scroll to position [286, 0]
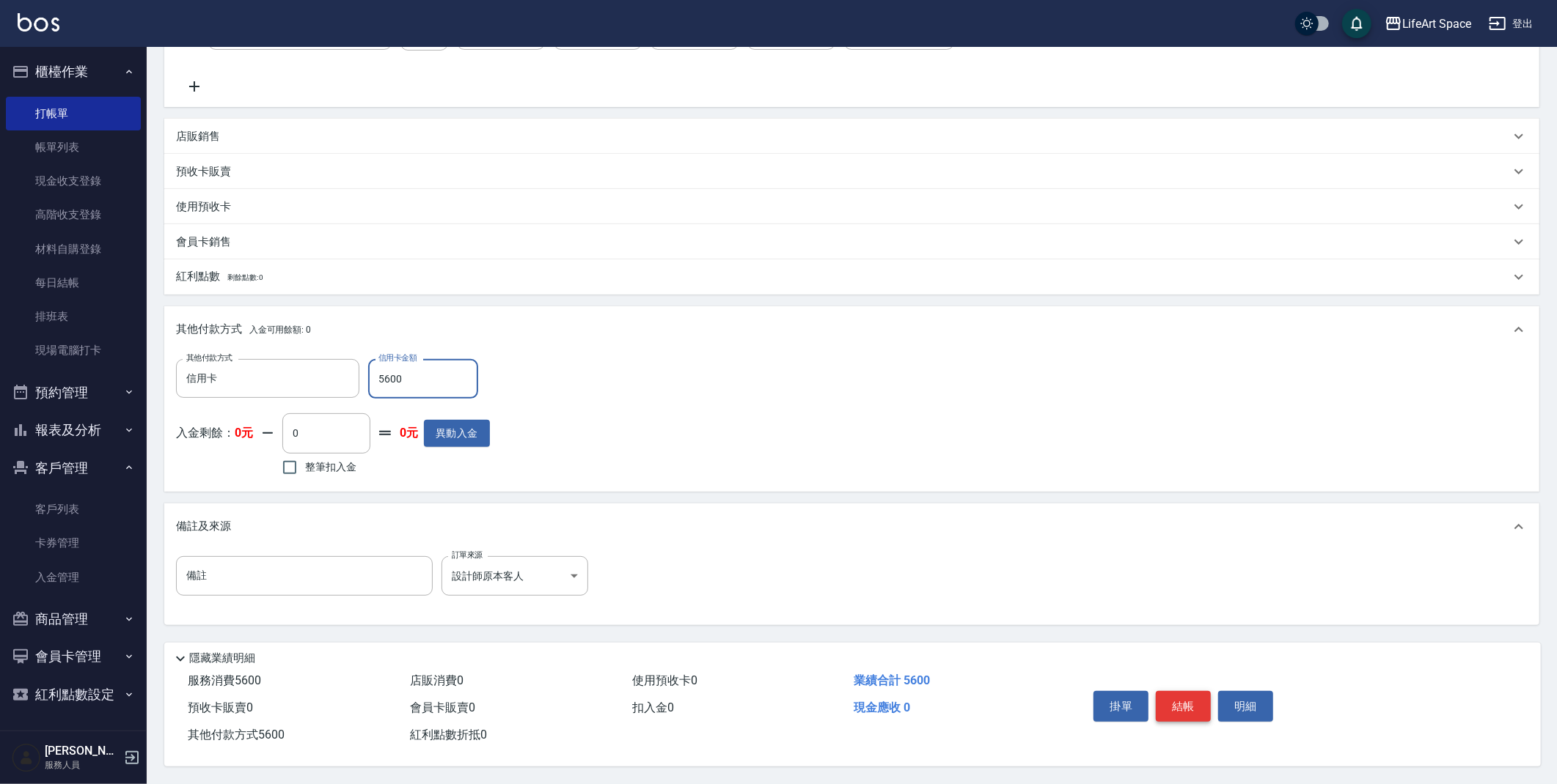
type input "5600"
click at [1187, 693] on button "結帳" at bounding box center [1182, 706] width 55 height 31
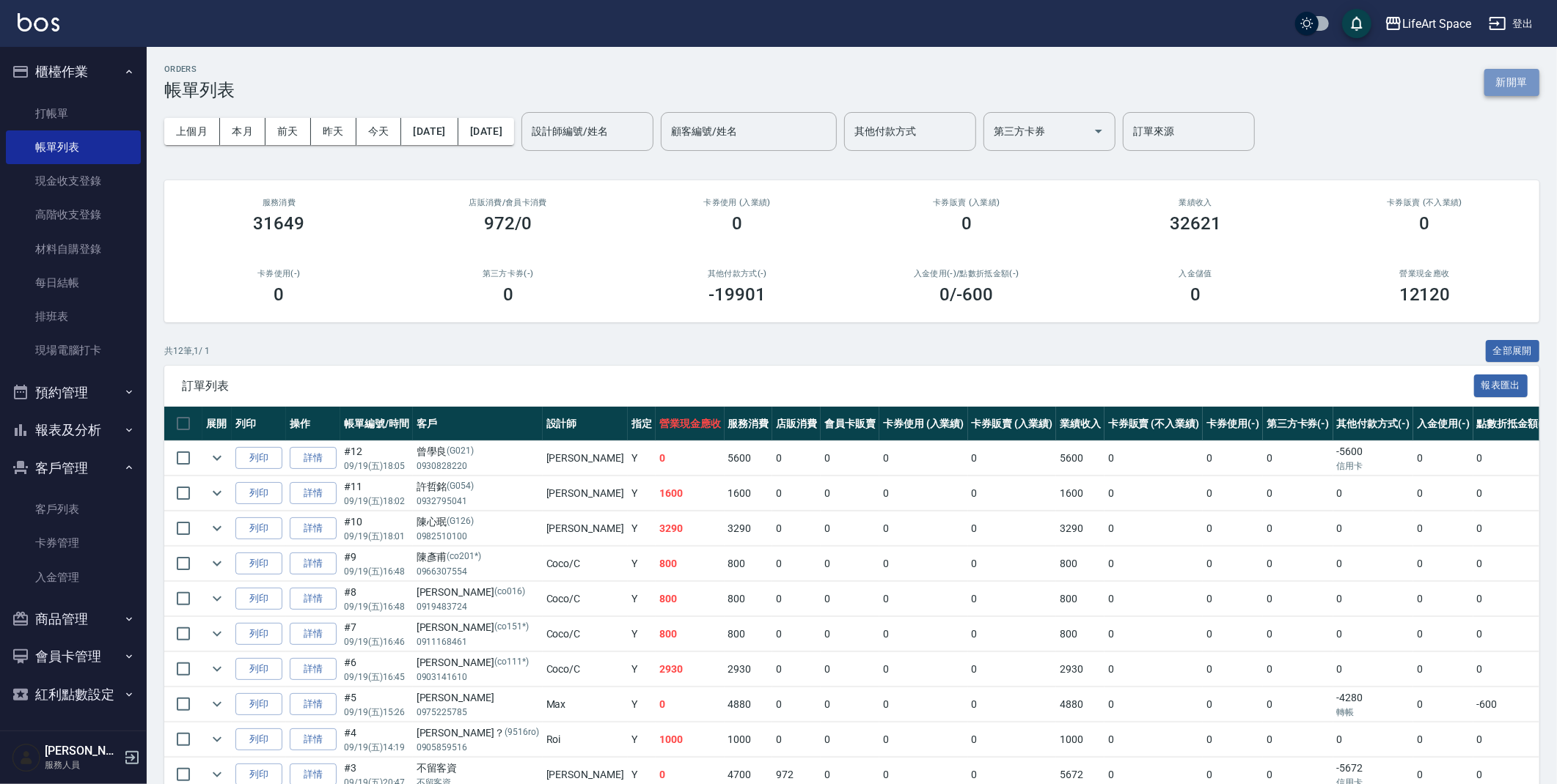
click at [1533, 84] on button "新開單" at bounding box center [1511, 82] width 55 height 27
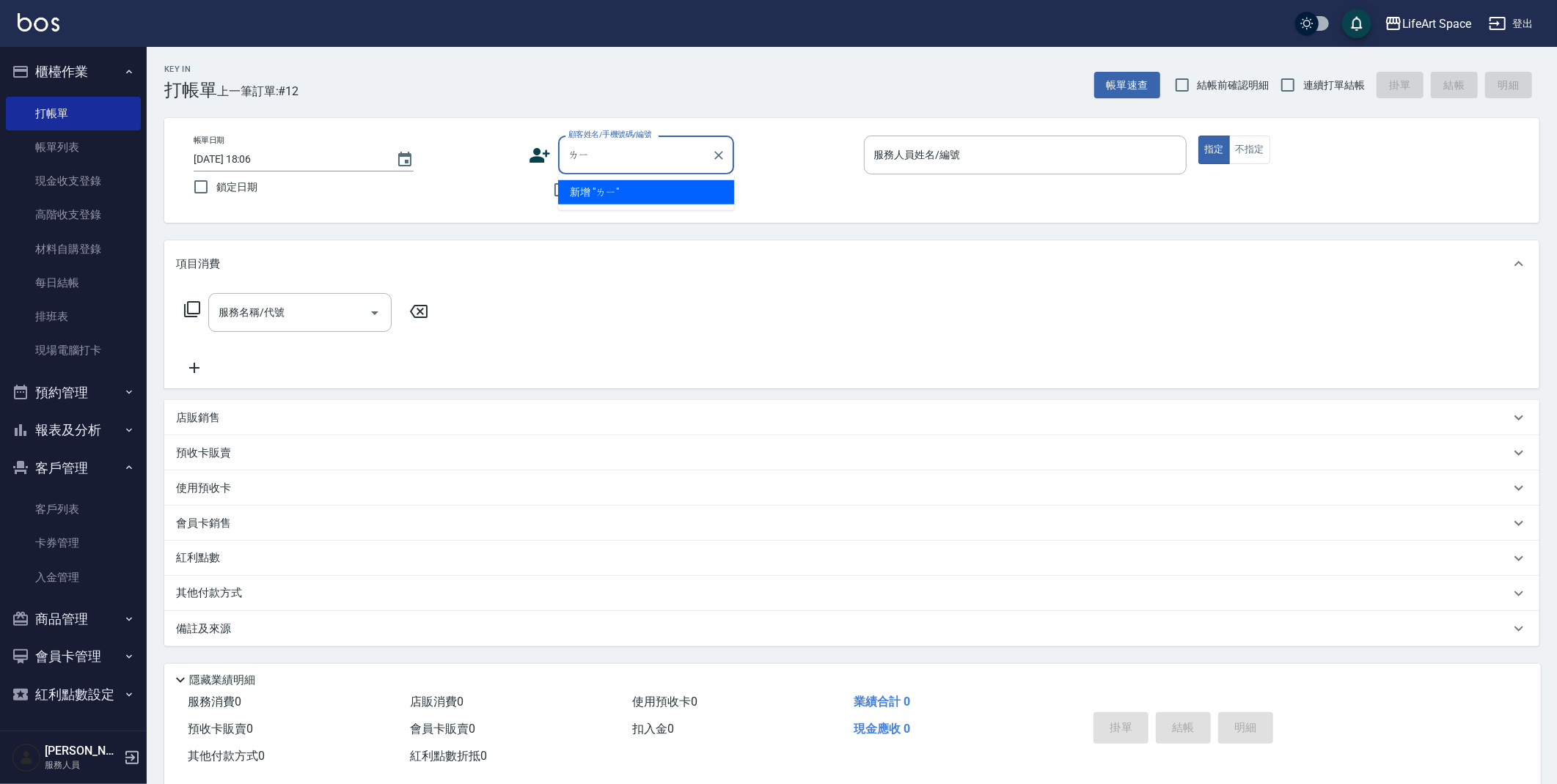
type input "ㄌㄧ"
click at [549, 146] on icon at bounding box center [539, 155] width 22 height 22
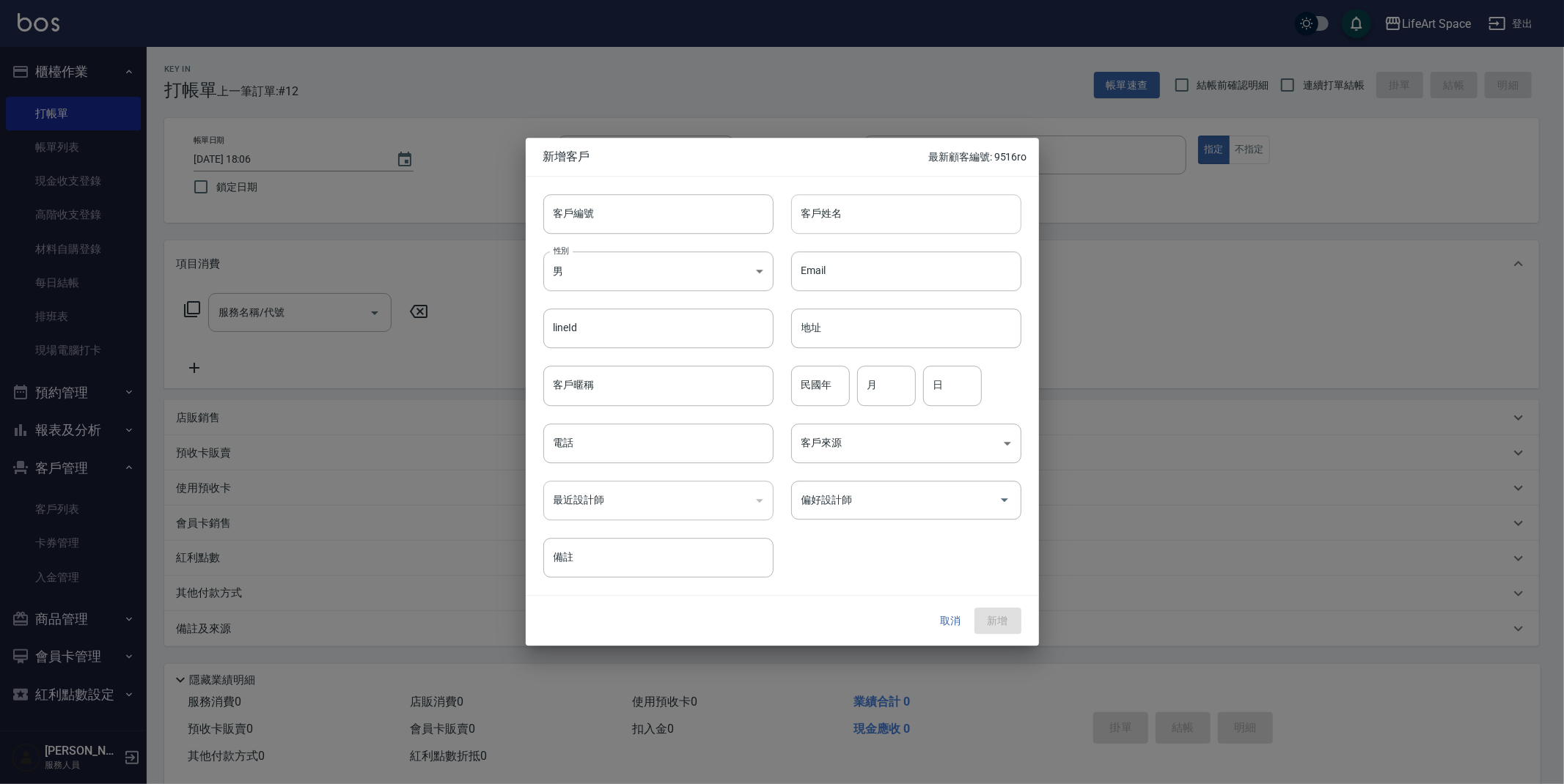
click at [857, 211] on input "客戶姓名" at bounding box center [906, 214] width 230 height 40
type input "留[PERSON_NAME]"
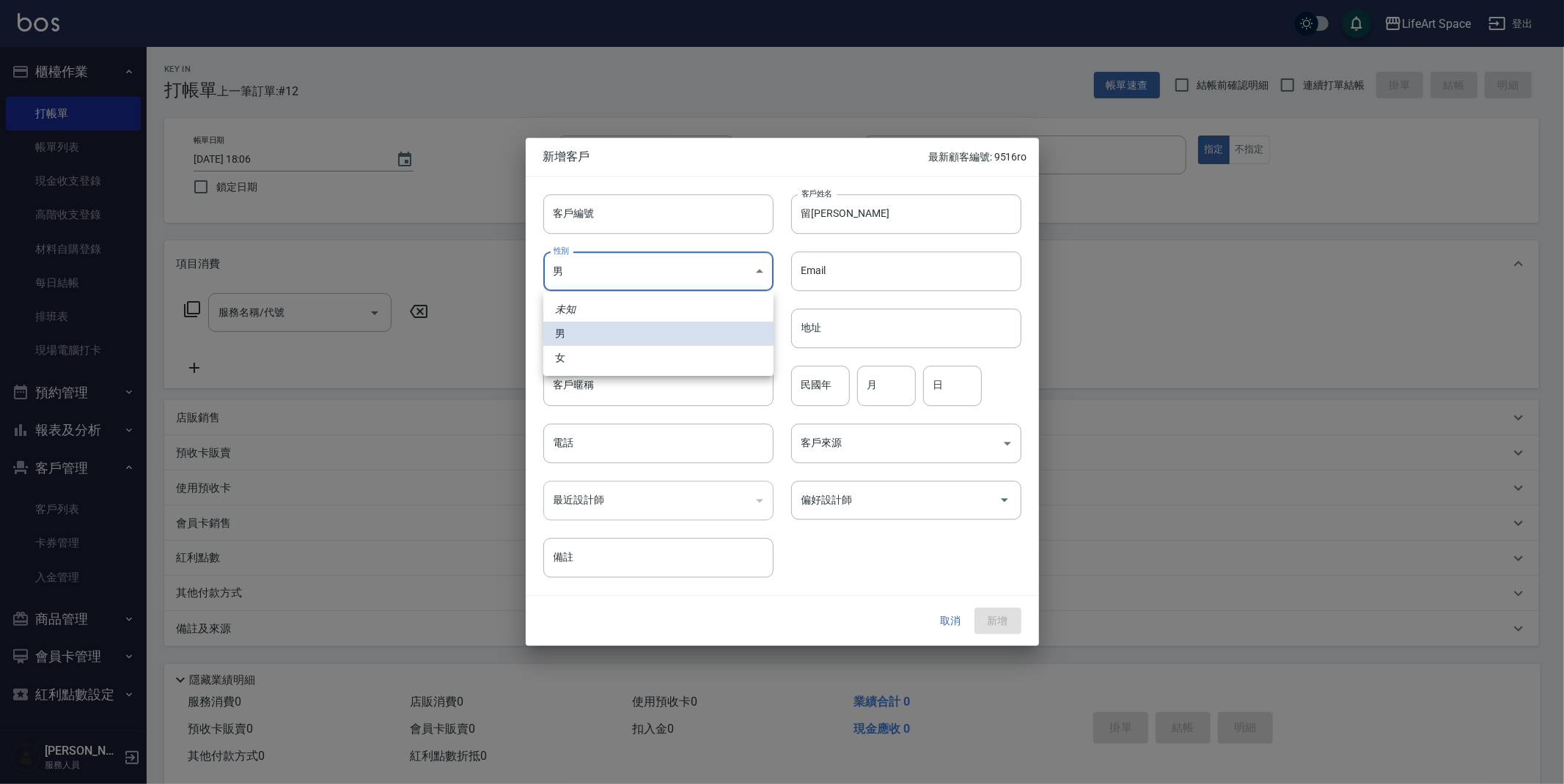
click at [635, 264] on body "LifeArt Space 登出 櫃檯作業 打帳單 帳單列表 現金收支登錄 高階收支登錄 材料自購登錄 每日結帳 排班表 現場電腦打卡 預約管理 預約管理 單…" at bounding box center [782, 403] width 1564 height 806
click at [621, 347] on li "女" at bounding box center [658, 358] width 230 height 24
type input "[DEMOGRAPHIC_DATA]"
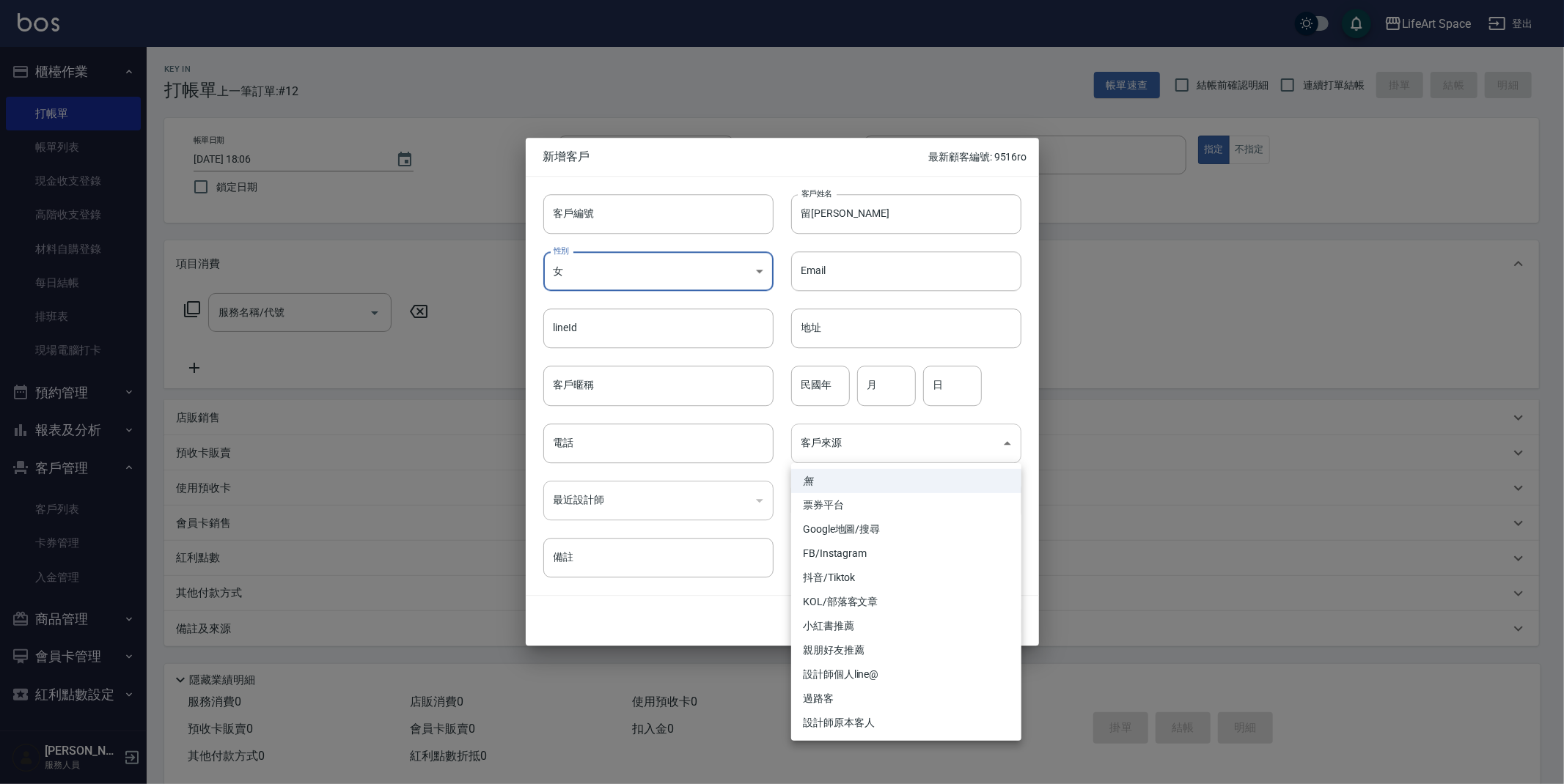
click at [882, 448] on body "LifeArt Space 登出 櫃檯作業 打帳單 帳單列表 現金收支登錄 高階收支登錄 材料自購登錄 每日結帳 排班表 現場電腦打卡 預約管理 預約管理 單…" at bounding box center [782, 403] width 1564 height 806
click at [857, 549] on li "FB/Instagram" at bounding box center [906, 554] width 230 height 24
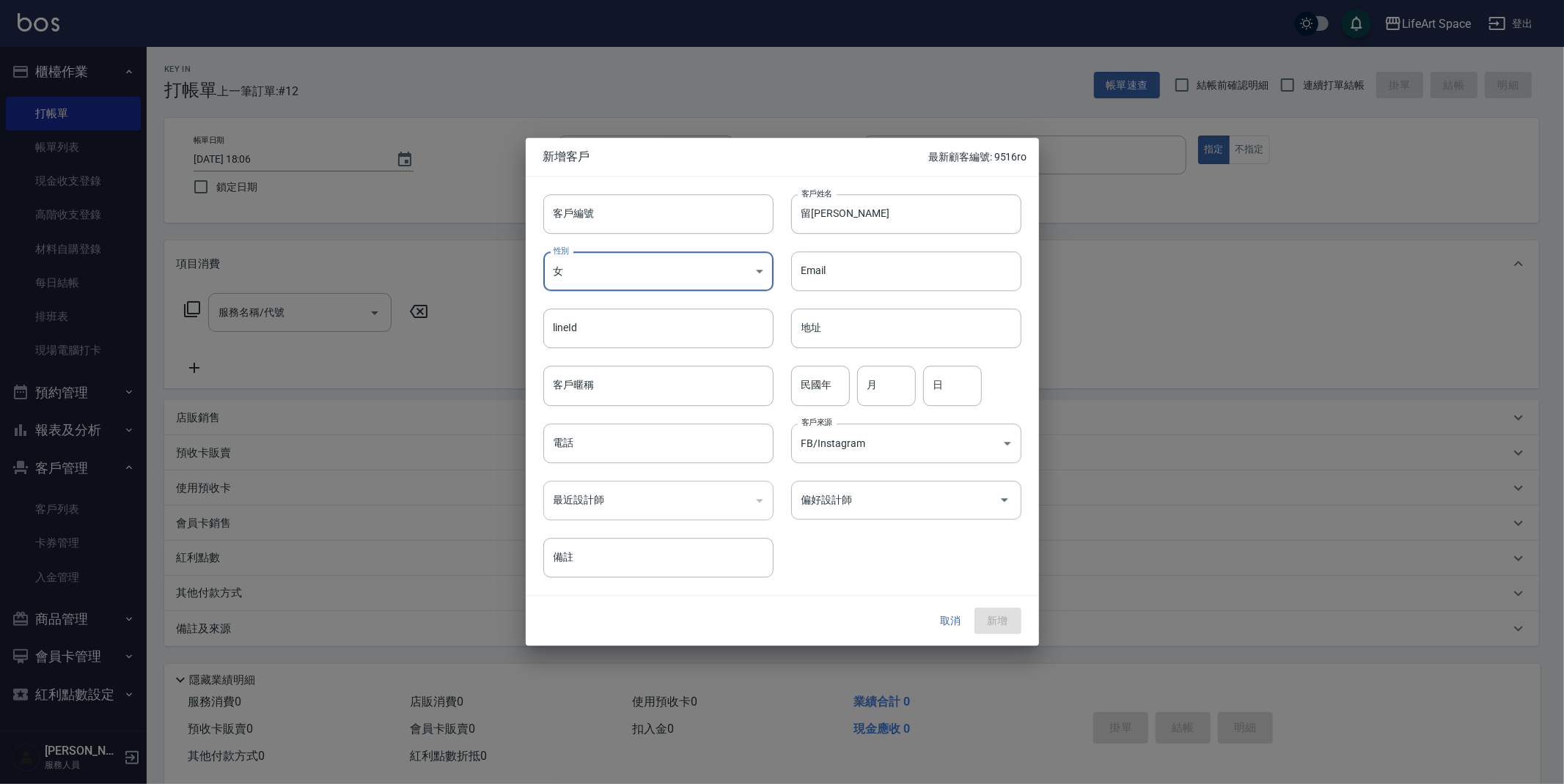
type input "FB/Instagram"
click at [871, 502] on input "偏好設計師" at bounding box center [895, 500] width 195 height 25
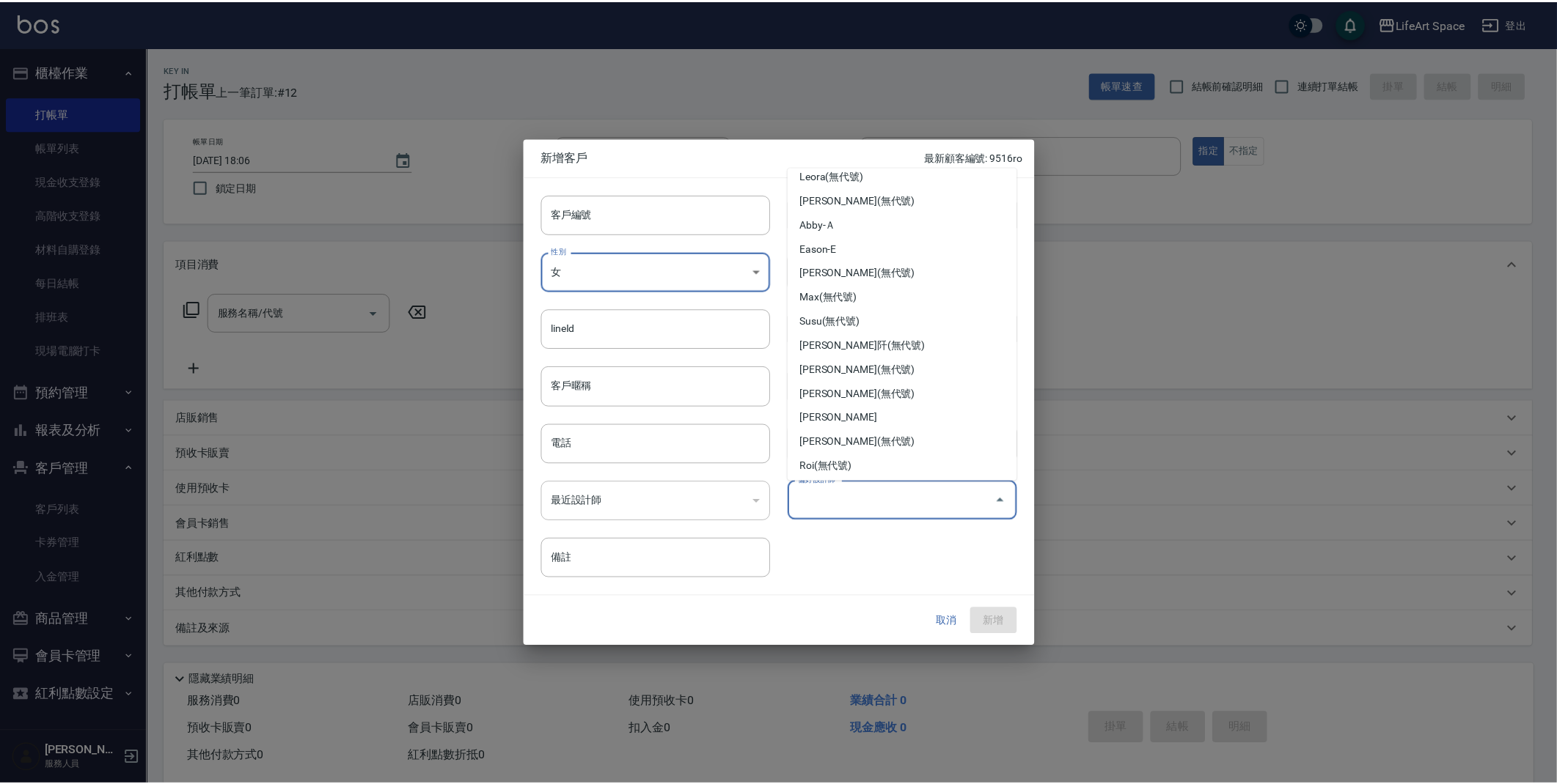
scroll to position [254, 0]
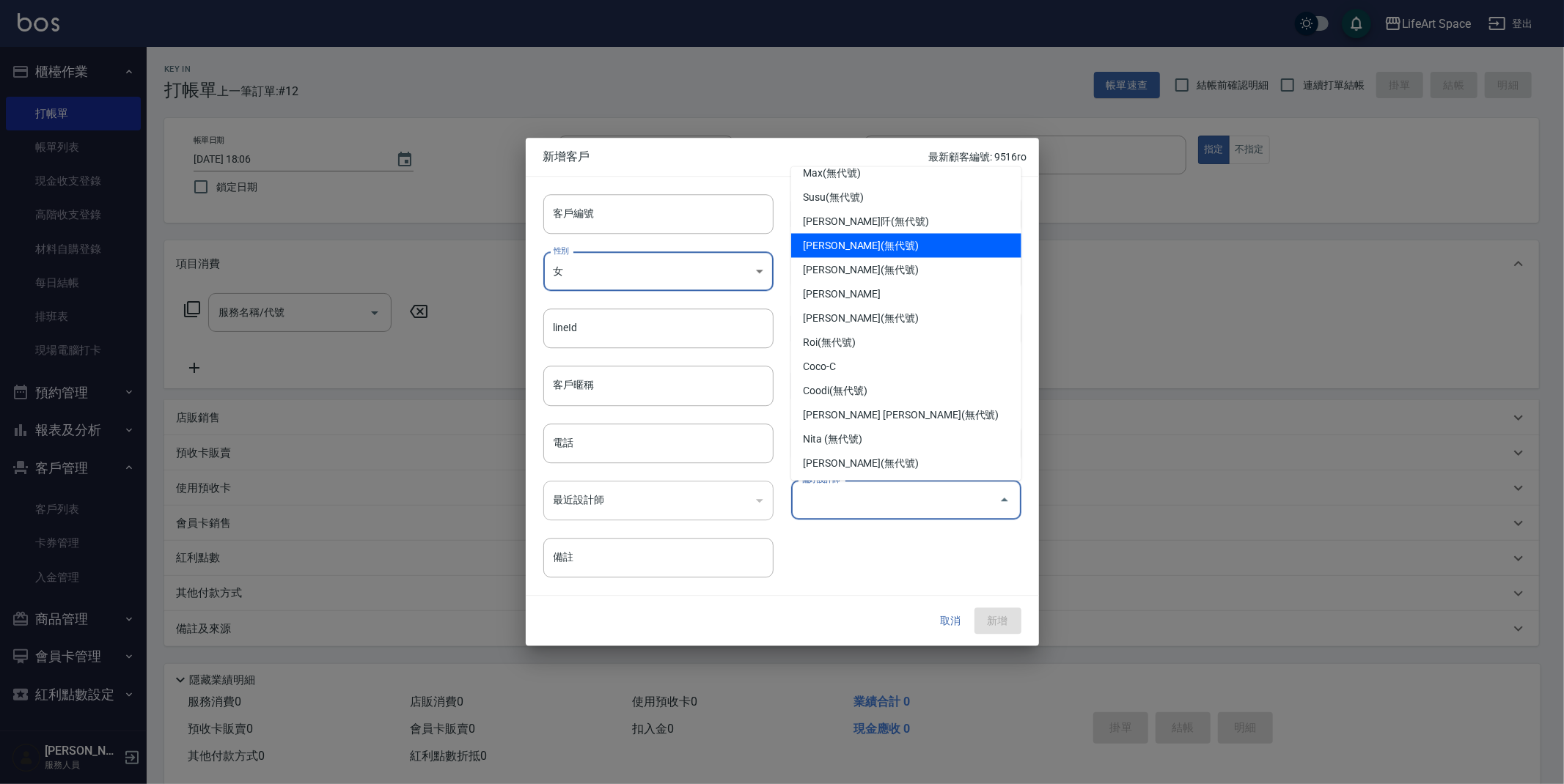
click at [826, 241] on li "[PERSON_NAME](無代號)" at bounding box center [906, 246] width 230 height 24
type input "[PERSON_NAME]"
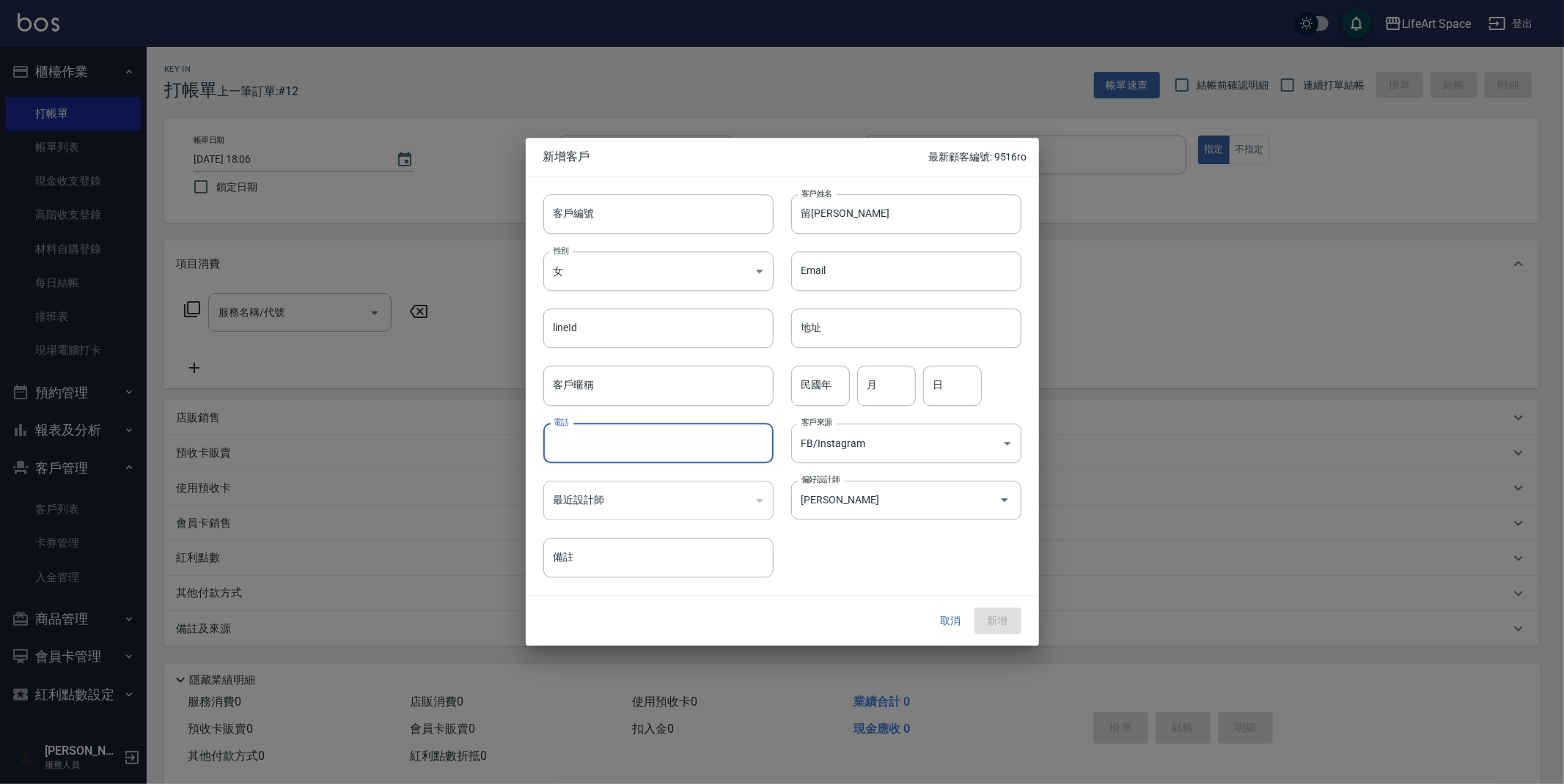
click at [604, 445] on input "電話" at bounding box center [658, 443] width 230 height 40
type input "0905175892"
click at [1006, 614] on button "新增" at bounding box center [998, 621] width 47 height 27
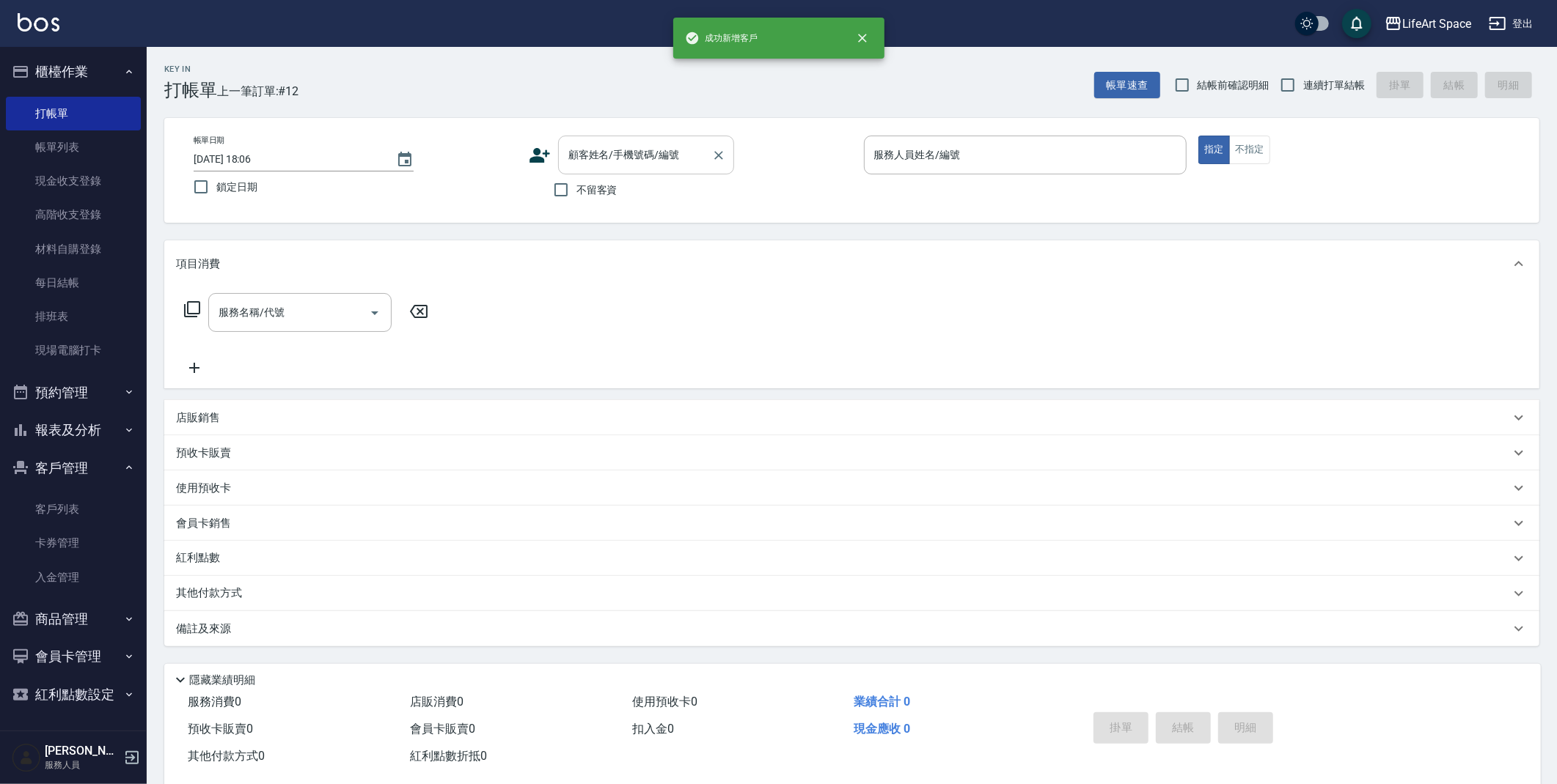
click at [590, 165] on input "顧客姓名/手機號碼/編號" at bounding box center [635, 154] width 141 height 25
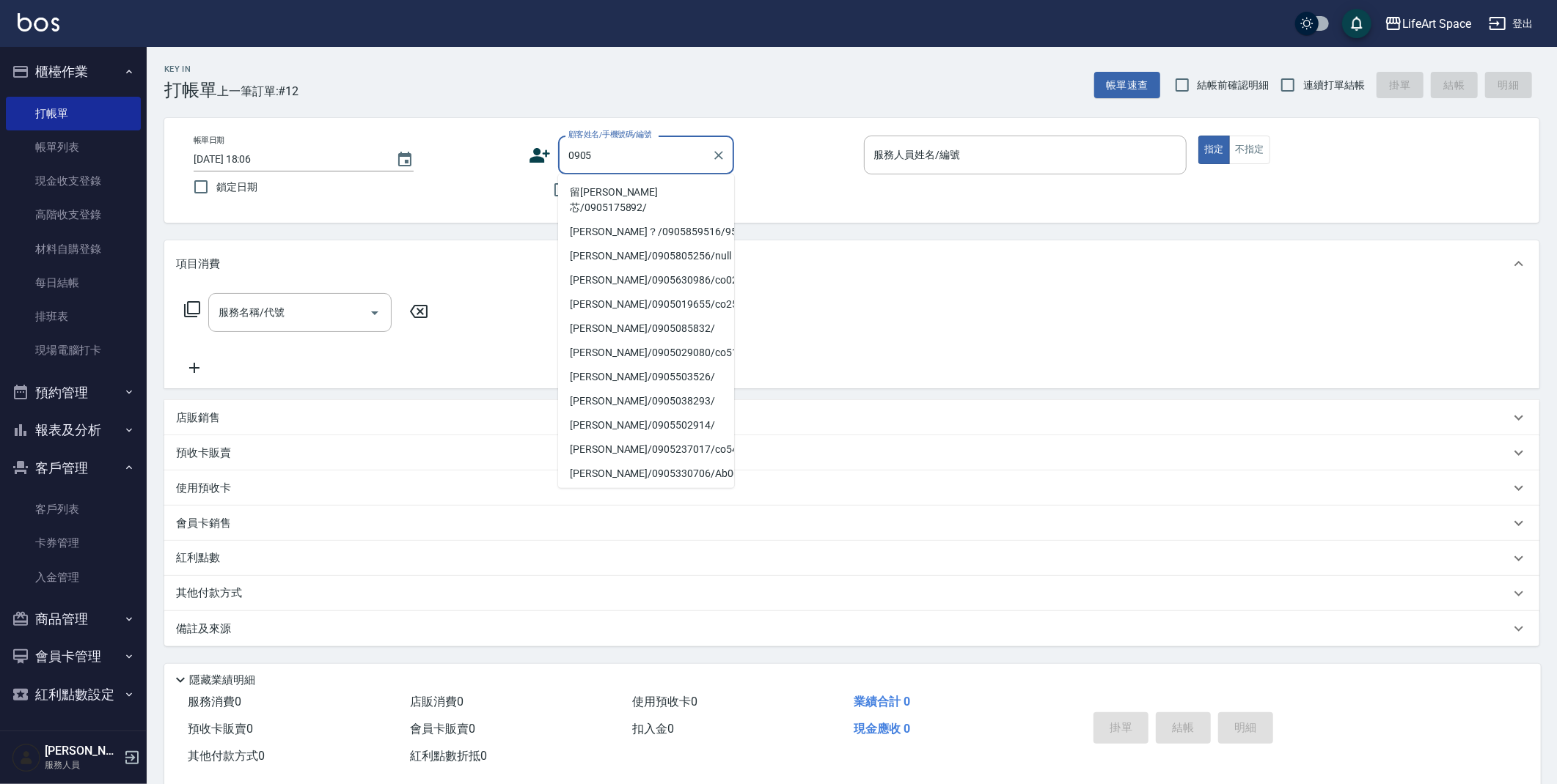
click at [602, 186] on li "留[PERSON_NAME]芯/0905175892/" at bounding box center [646, 200] width 176 height 40
type input "留[PERSON_NAME]芯/0905175892/"
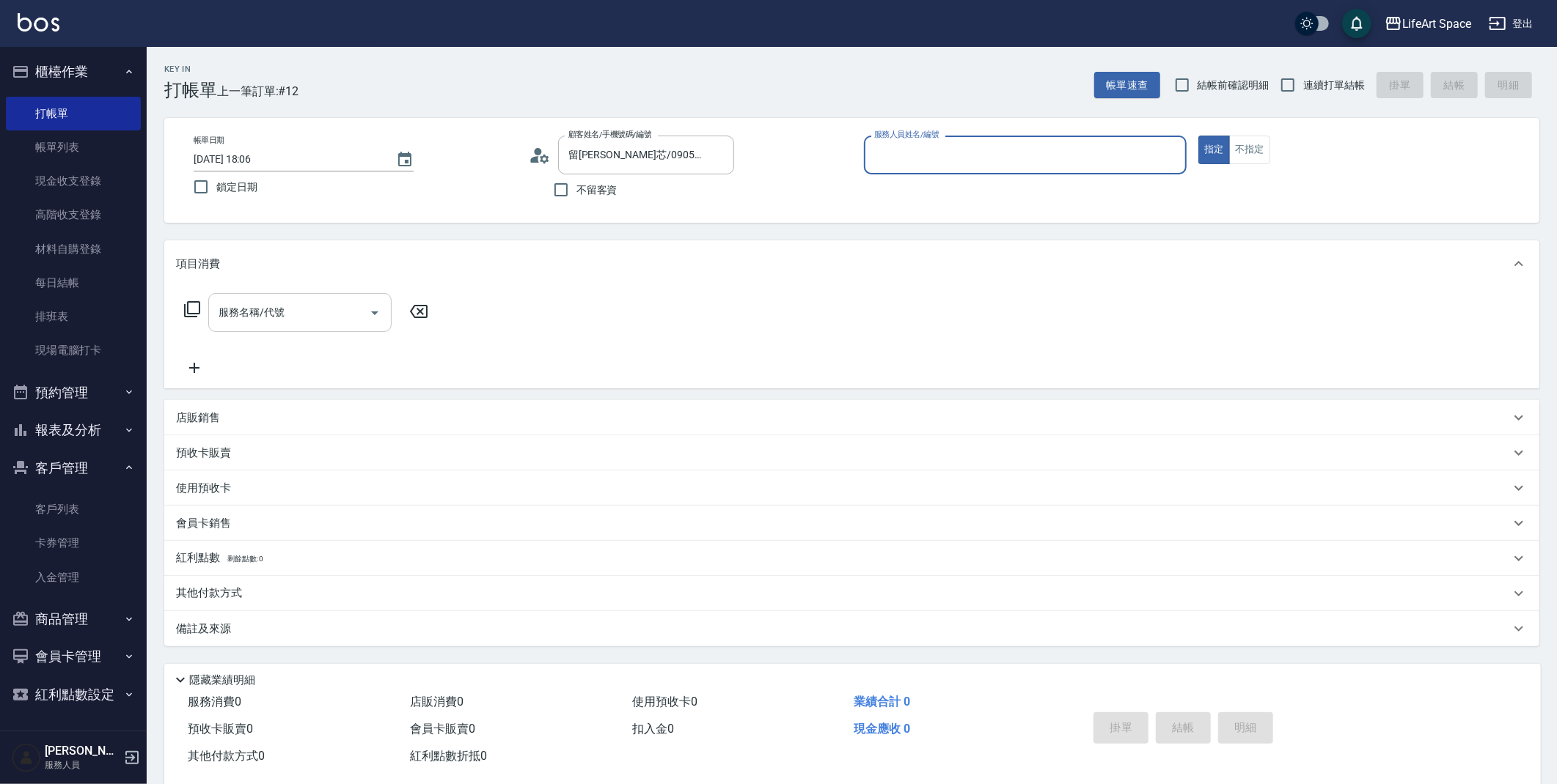
click at [324, 328] on div "服務名稱/代號" at bounding box center [299, 312] width 184 height 39
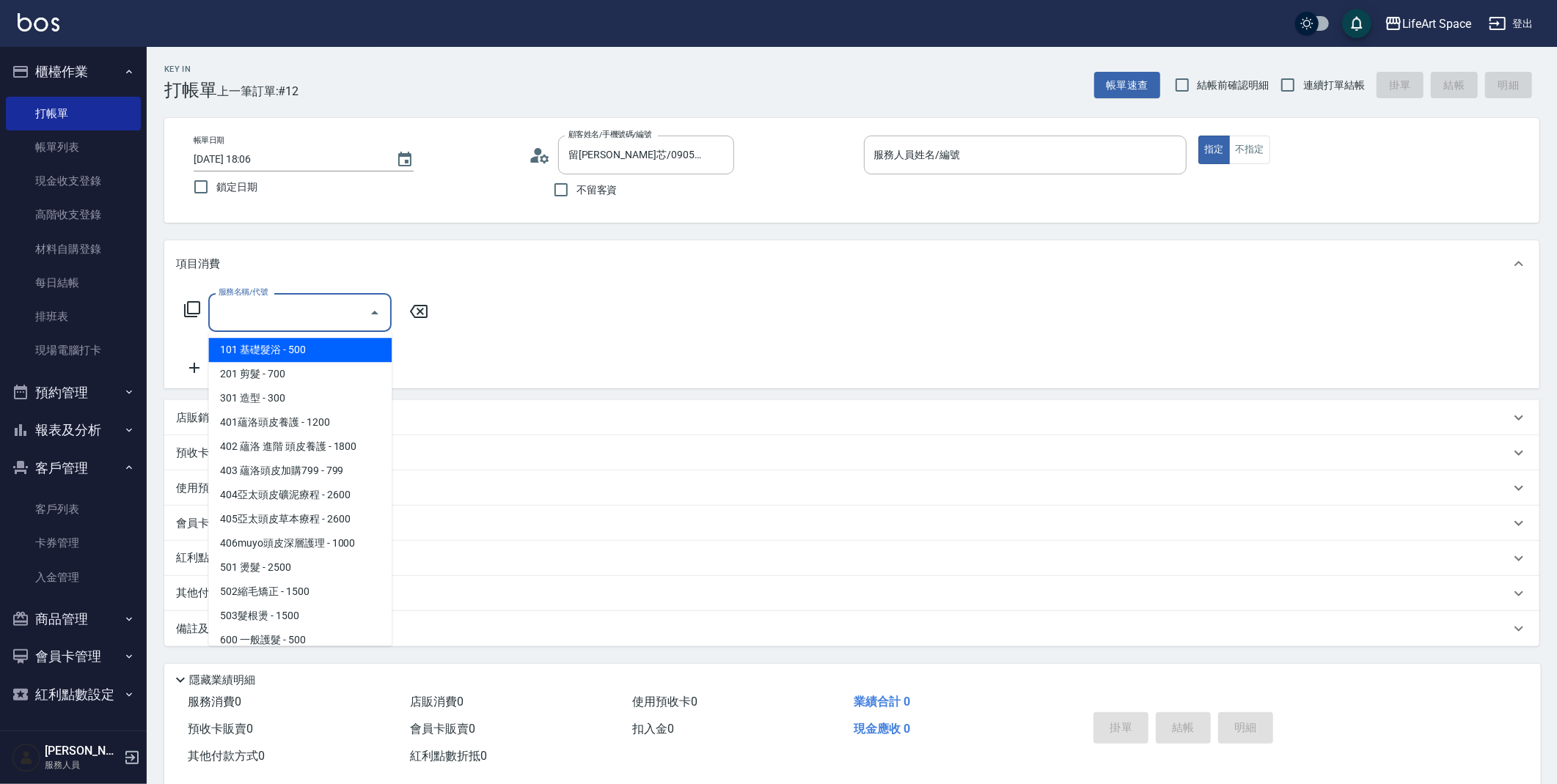
type input "[PERSON_NAME](無代號)"
click at [190, 308] on icon at bounding box center [193, 309] width 18 height 18
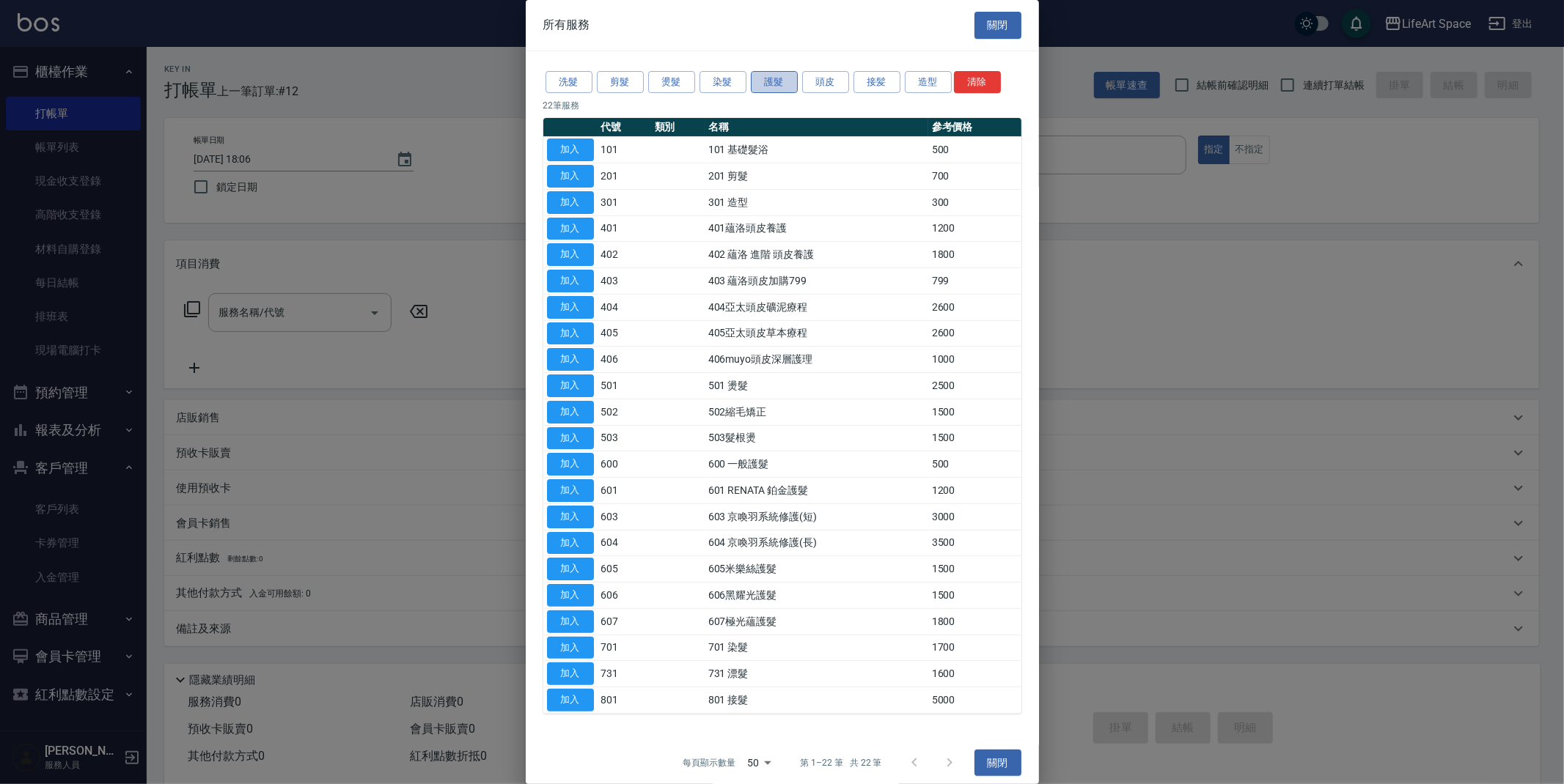
click at [755, 85] on button "護髮" at bounding box center [774, 82] width 47 height 23
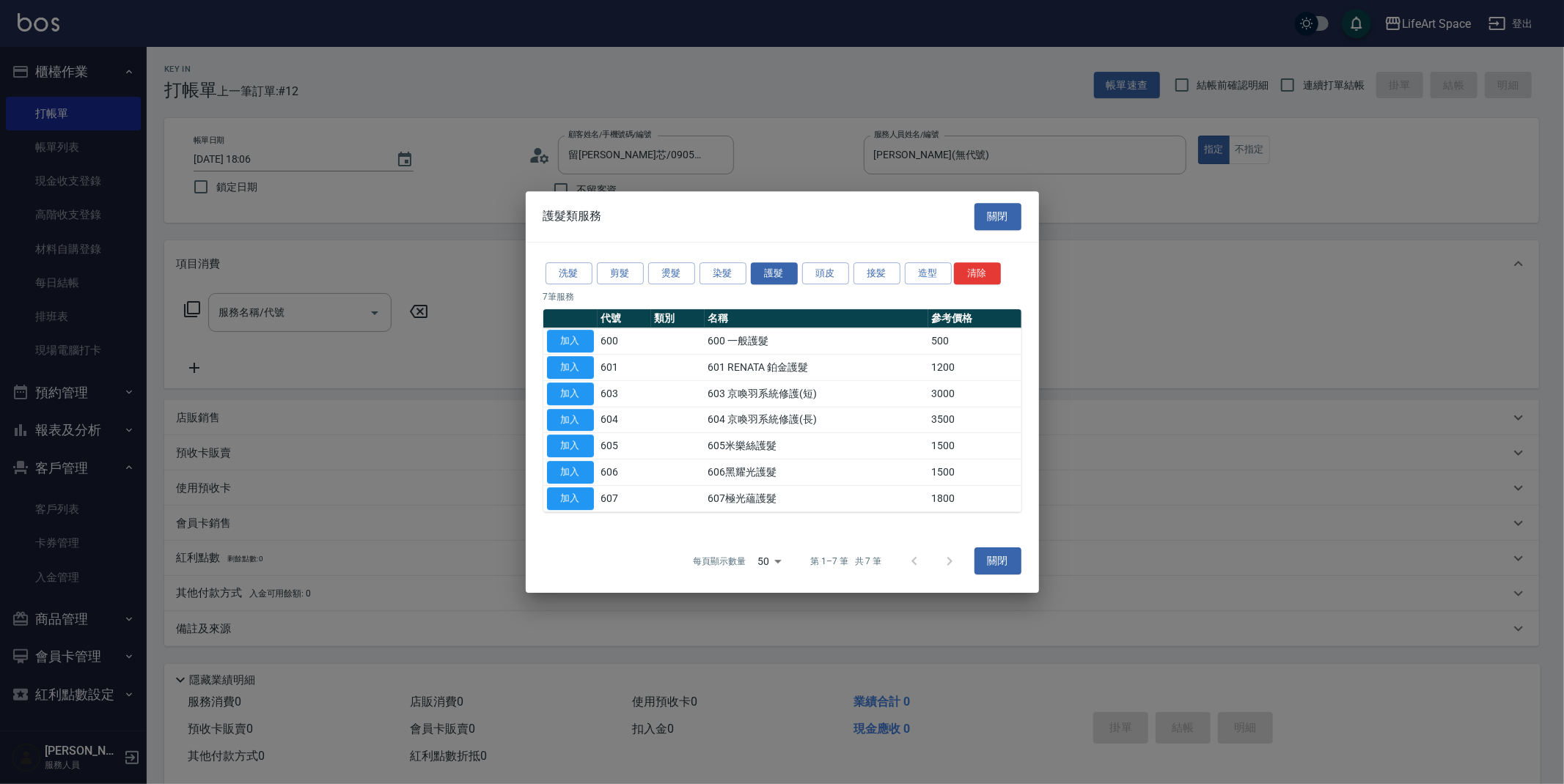
click at [574, 447] on button "加入" at bounding box center [570, 446] width 47 height 23
type input "605米樂絲護髮(605)"
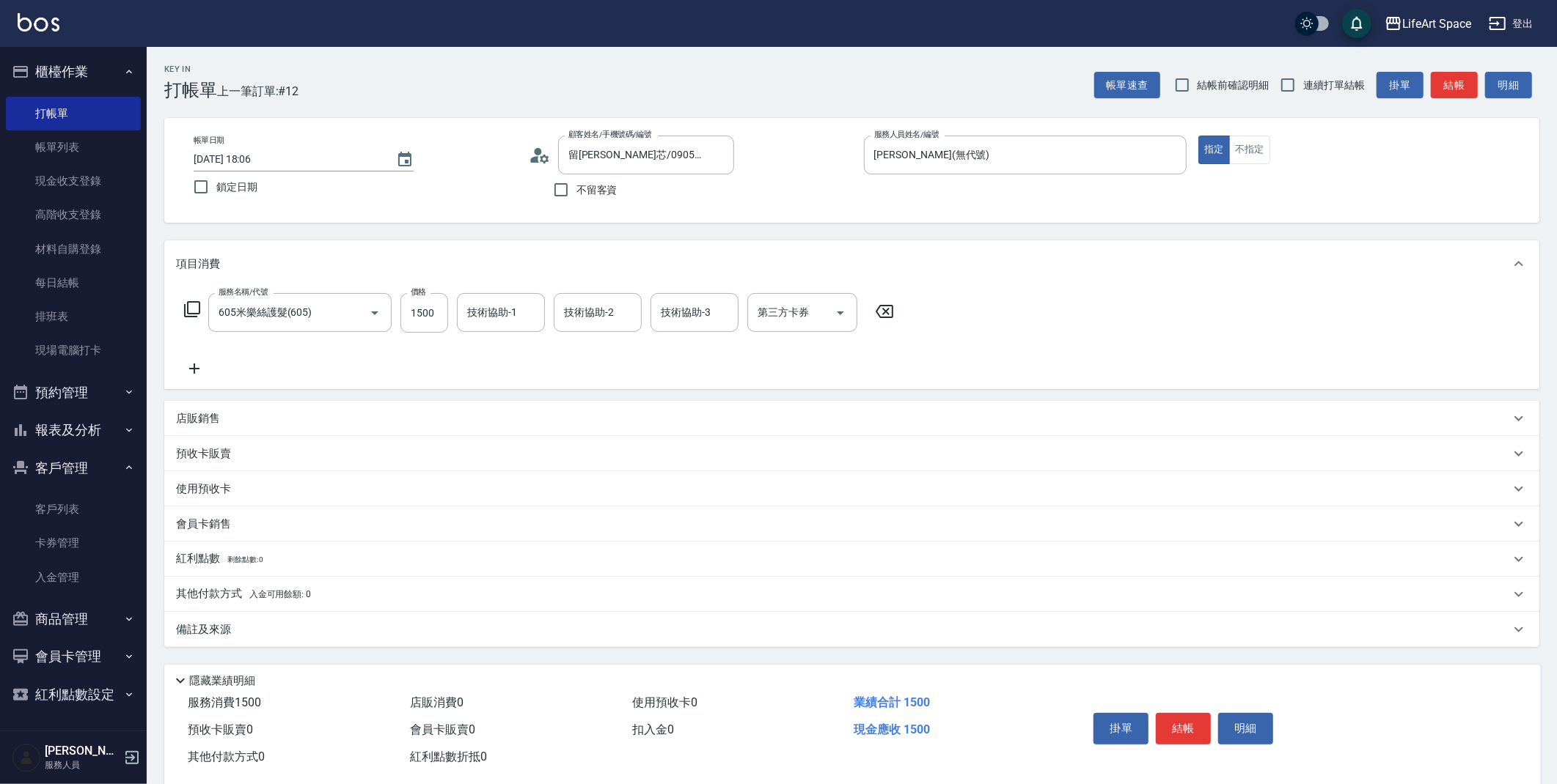
click at [200, 317] on icon at bounding box center [193, 309] width 18 height 18
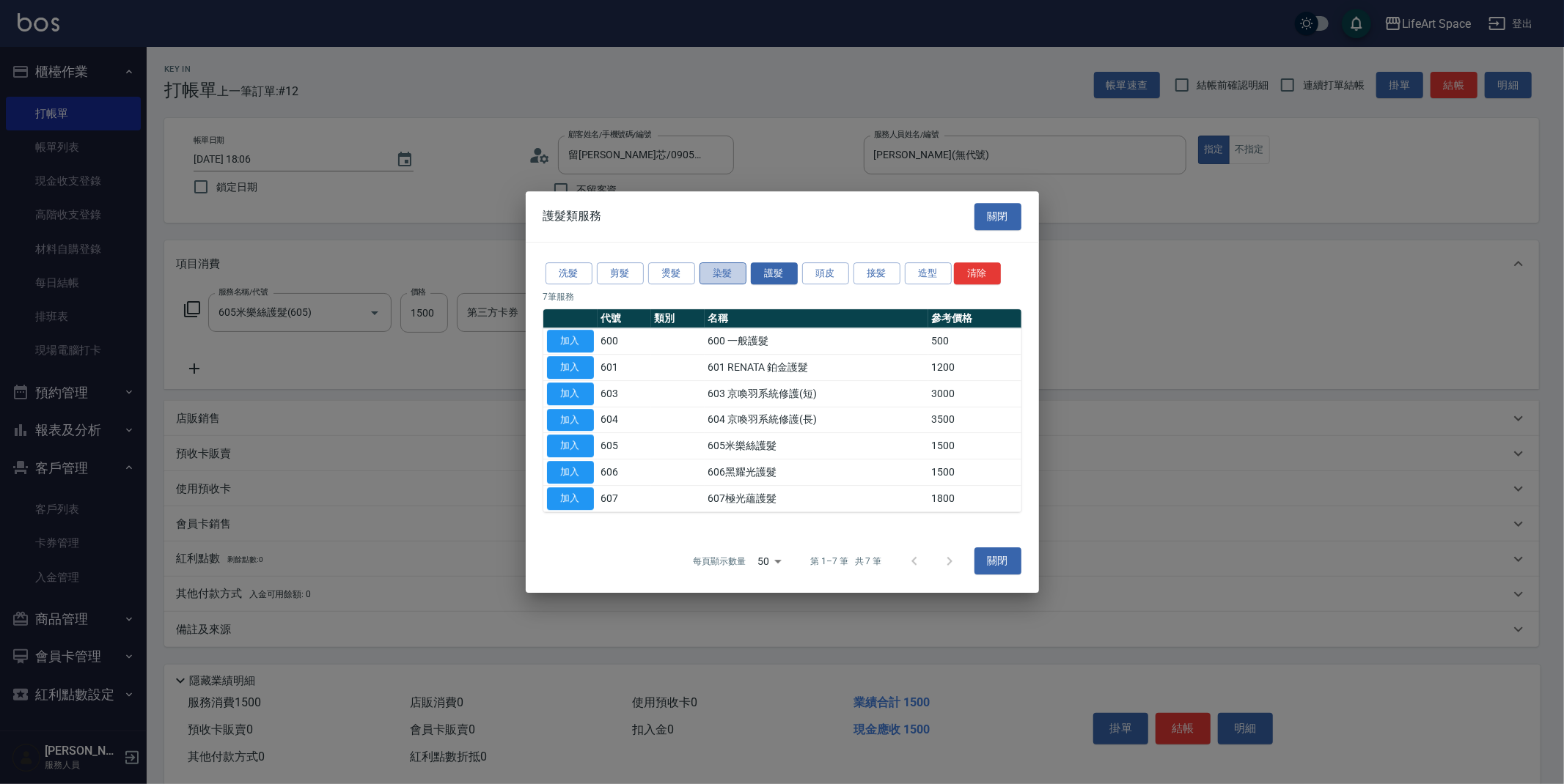
click at [724, 274] on button "染髮" at bounding box center [723, 274] width 47 height 23
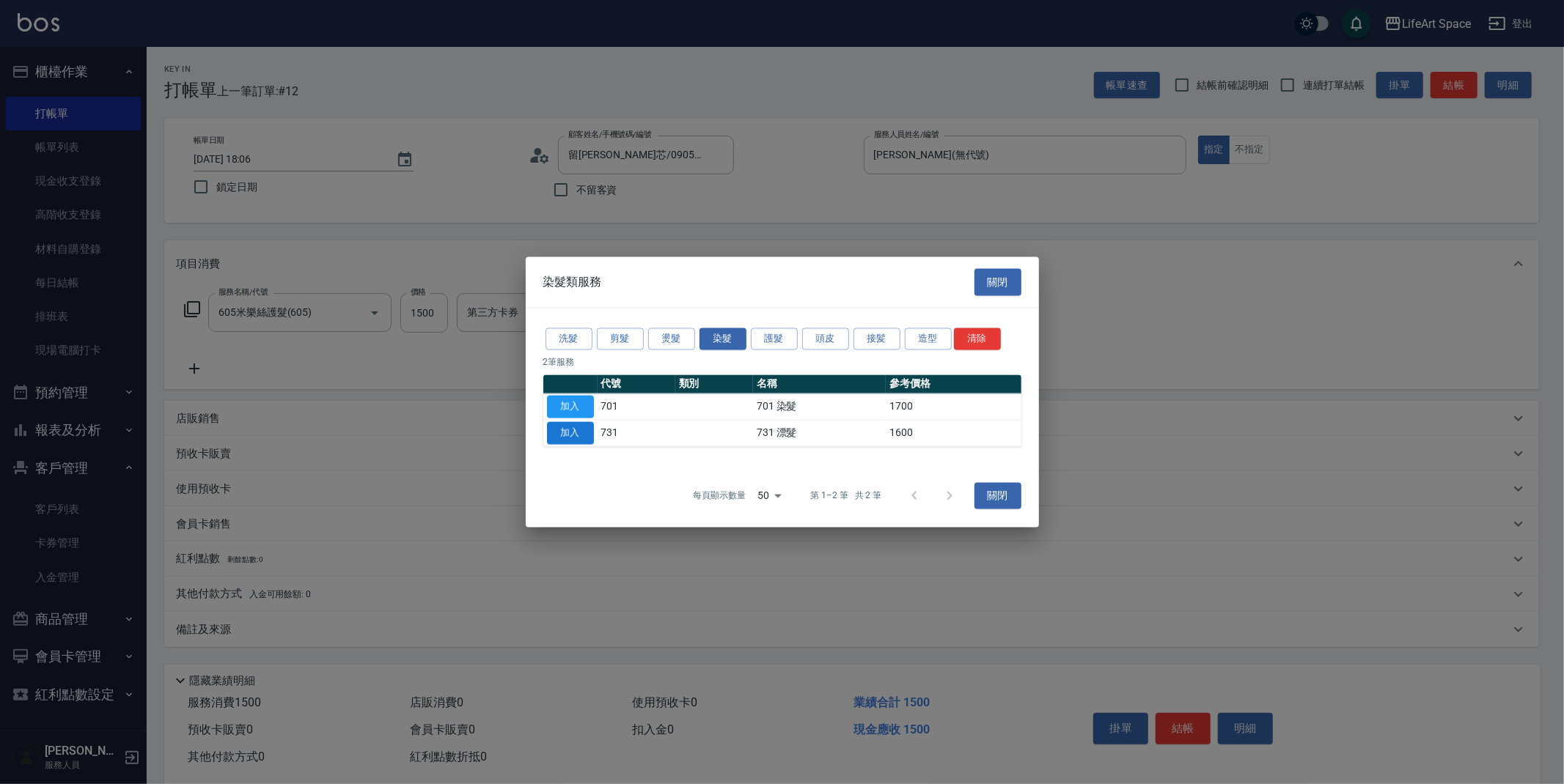
click at [582, 435] on button "加入" at bounding box center [570, 434] width 47 height 23
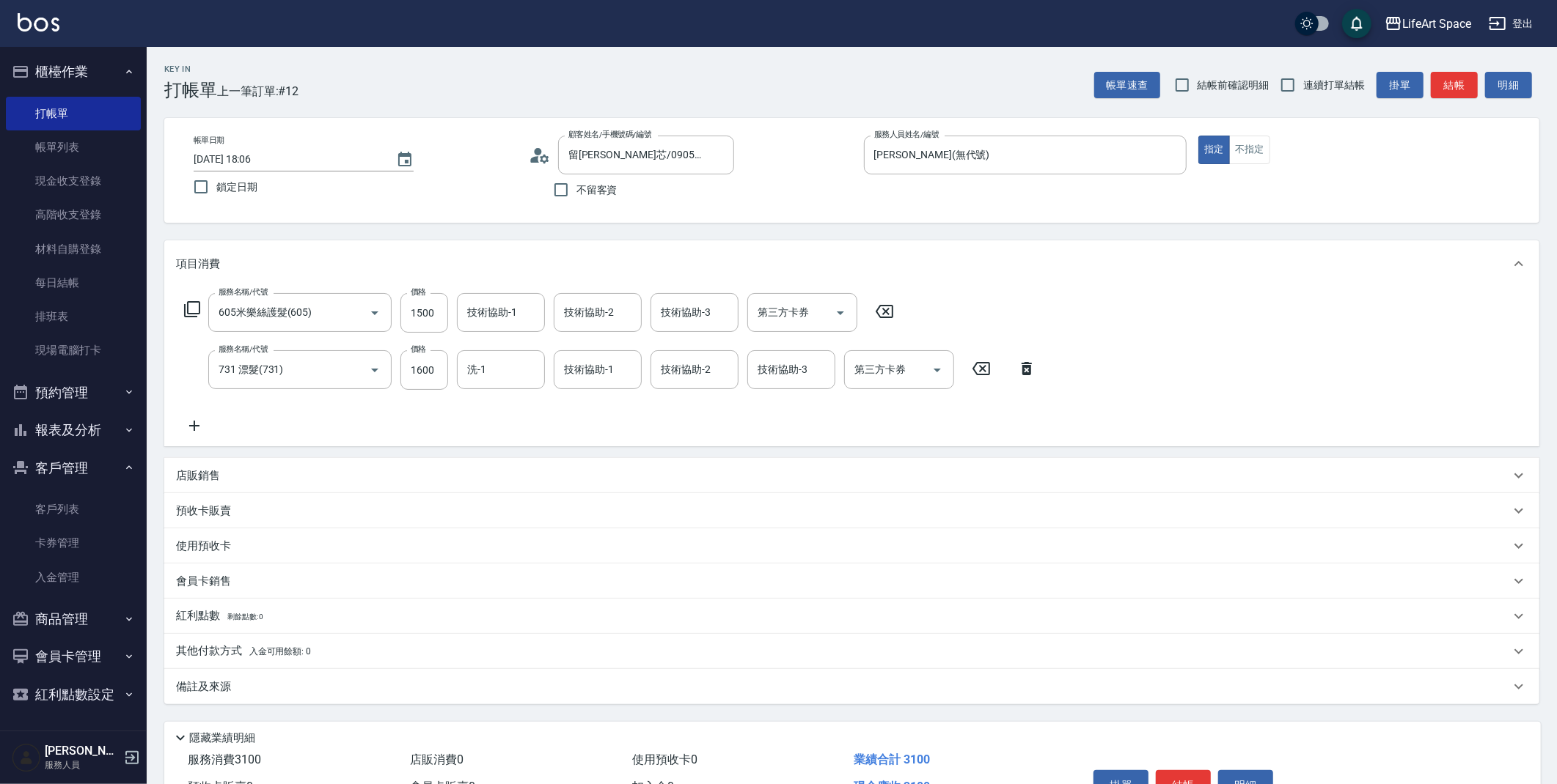
click at [448, 372] on div "服務名稱/代號 731 漂髮(731) 服務名稱/代號 價格 1600 價格 洗-1 洗-1 技術協助-1 技術協助-1 技術協助-2 技術協助-2 技術協助…" at bounding box center [610, 370] width 869 height 40
click at [423, 380] on input "1600" at bounding box center [424, 370] width 47 height 40
type input "3500"
click at [489, 361] on input "洗-1" at bounding box center [501, 370] width 75 height 25
drag, startPoint x: 507, startPoint y: 414, endPoint x: 539, endPoint y: 376, distance: 49.7
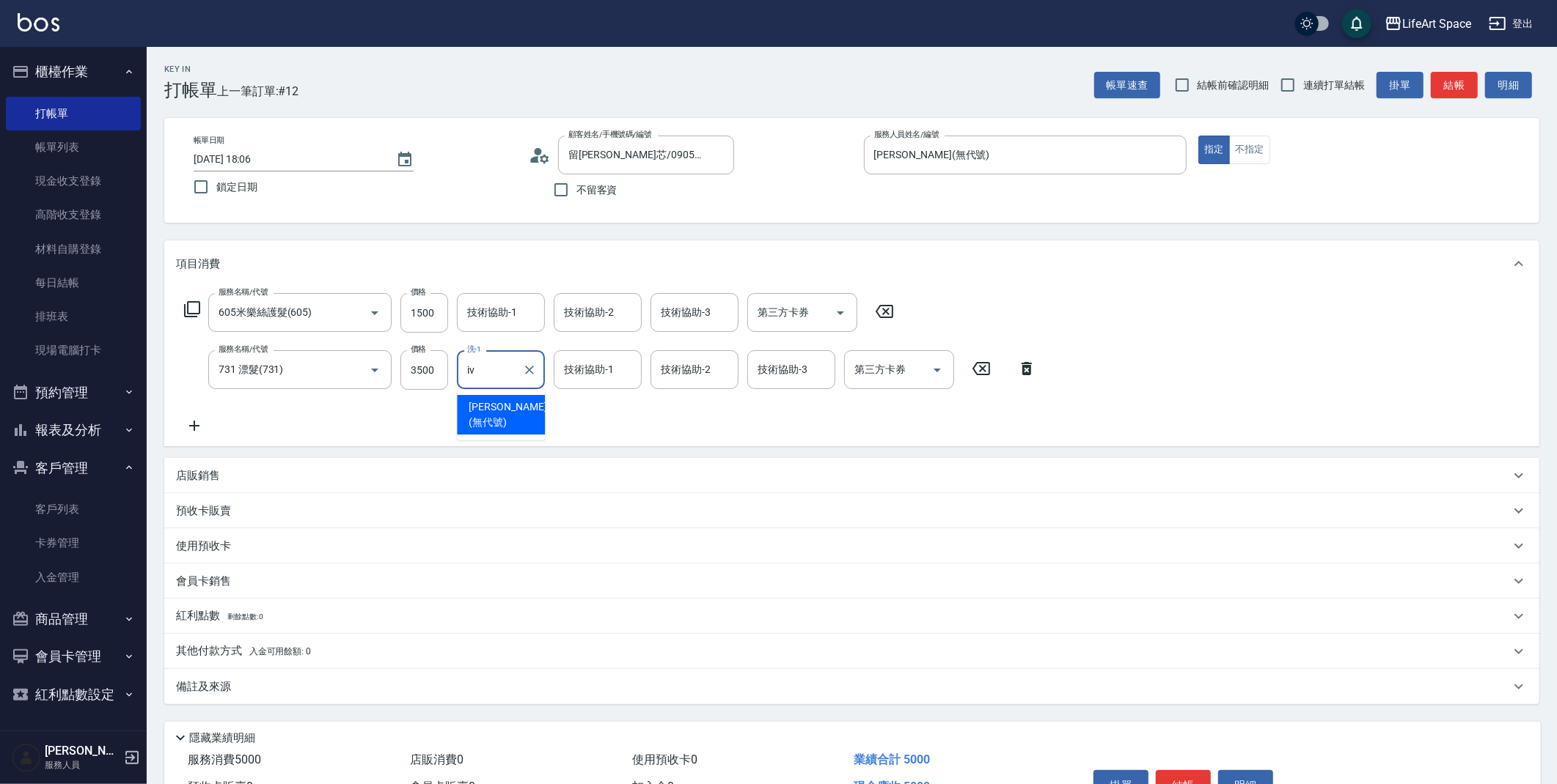
click at [507, 414] on span "[PERSON_NAME] (無代號)" at bounding box center [507, 415] width 78 height 31
type input "[PERSON_NAME](無代號)"
click at [577, 375] on div "技術協助-1 技術協助-1" at bounding box center [597, 370] width 88 height 39
click at [582, 404] on span "[PERSON_NAME] (無代號)" at bounding box center [603, 415] width 78 height 31
type input "[PERSON_NAME](無代號)"
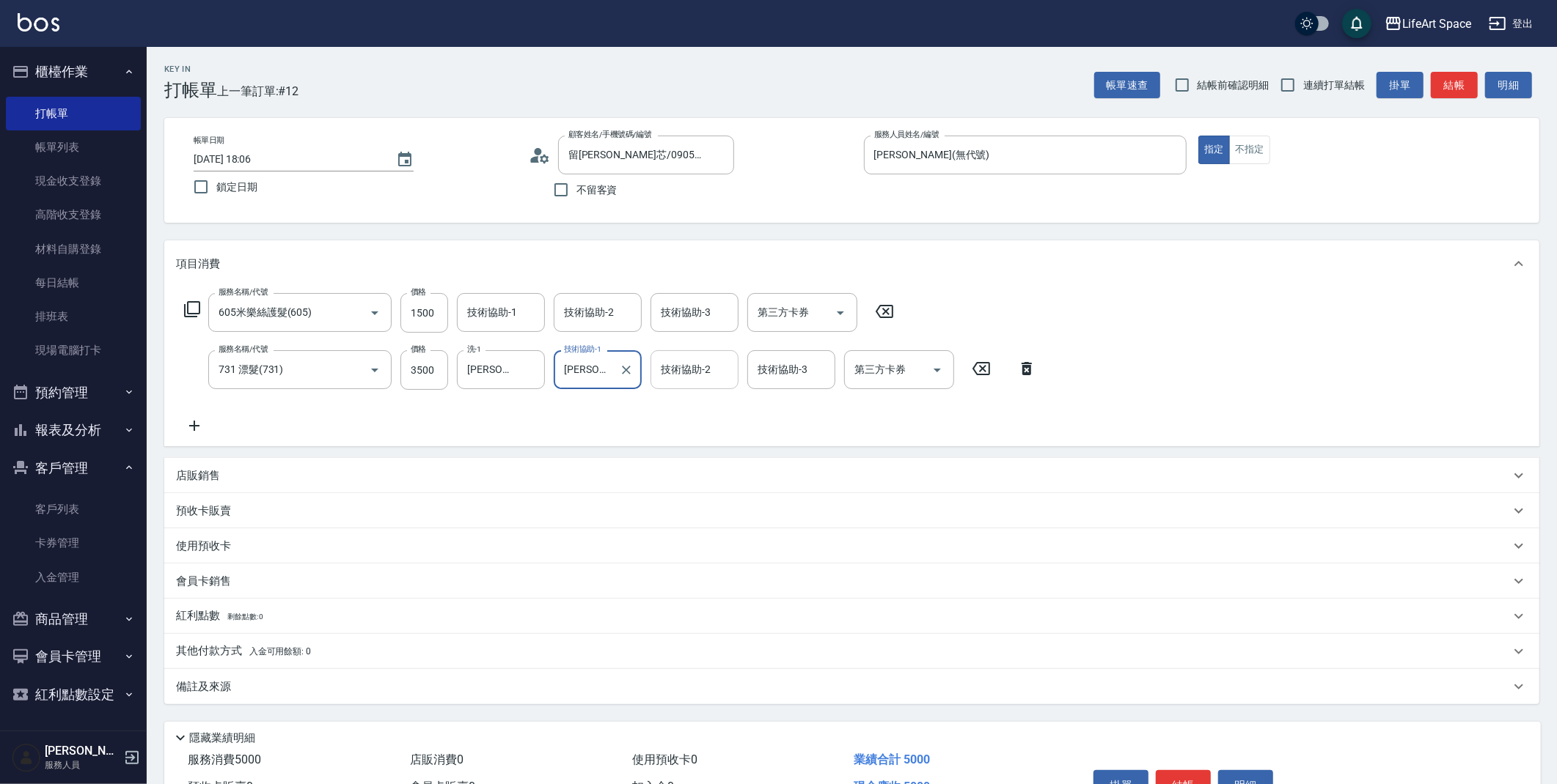
click at [661, 370] on div "技術協助-2 技術協助-2" at bounding box center [694, 370] width 88 height 39
drag, startPoint x: 676, startPoint y: 410, endPoint x: 708, endPoint y: 391, distance: 37.2
click at [676, 409] on span "[PERSON_NAME] (無代號)" at bounding box center [700, 415] width 78 height 31
type input "[PERSON_NAME](無代號)"
click at [770, 362] on div "技術協助-3 技術協助-3" at bounding box center [792, 370] width 88 height 39
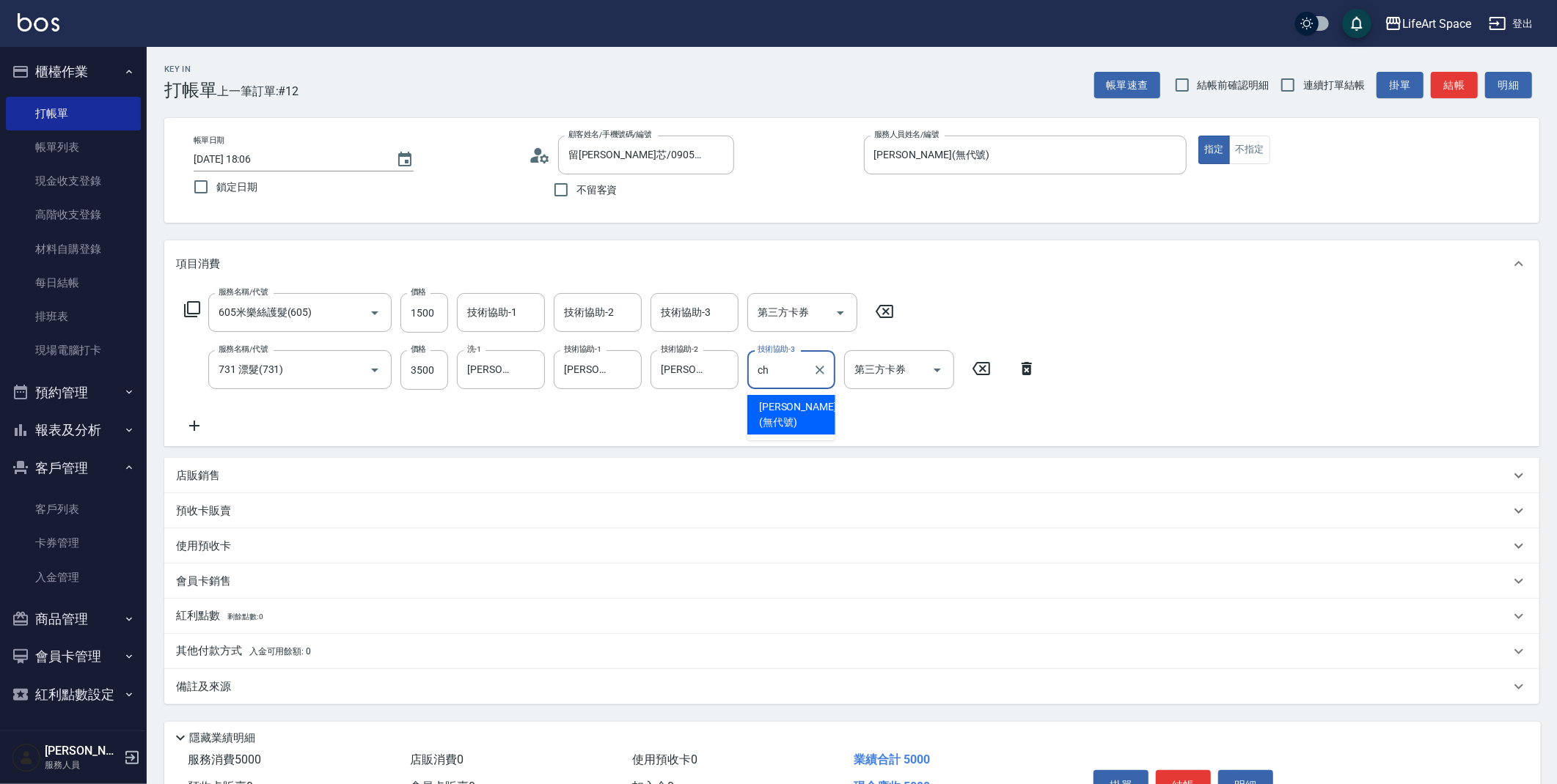
click at [793, 414] on div "[PERSON_NAME] (無代號)" at bounding box center [792, 414] width 88 height 40
type input "[PERSON_NAME](無代號)"
click at [514, 317] on input "技術協助-1" at bounding box center [501, 312] width 75 height 25
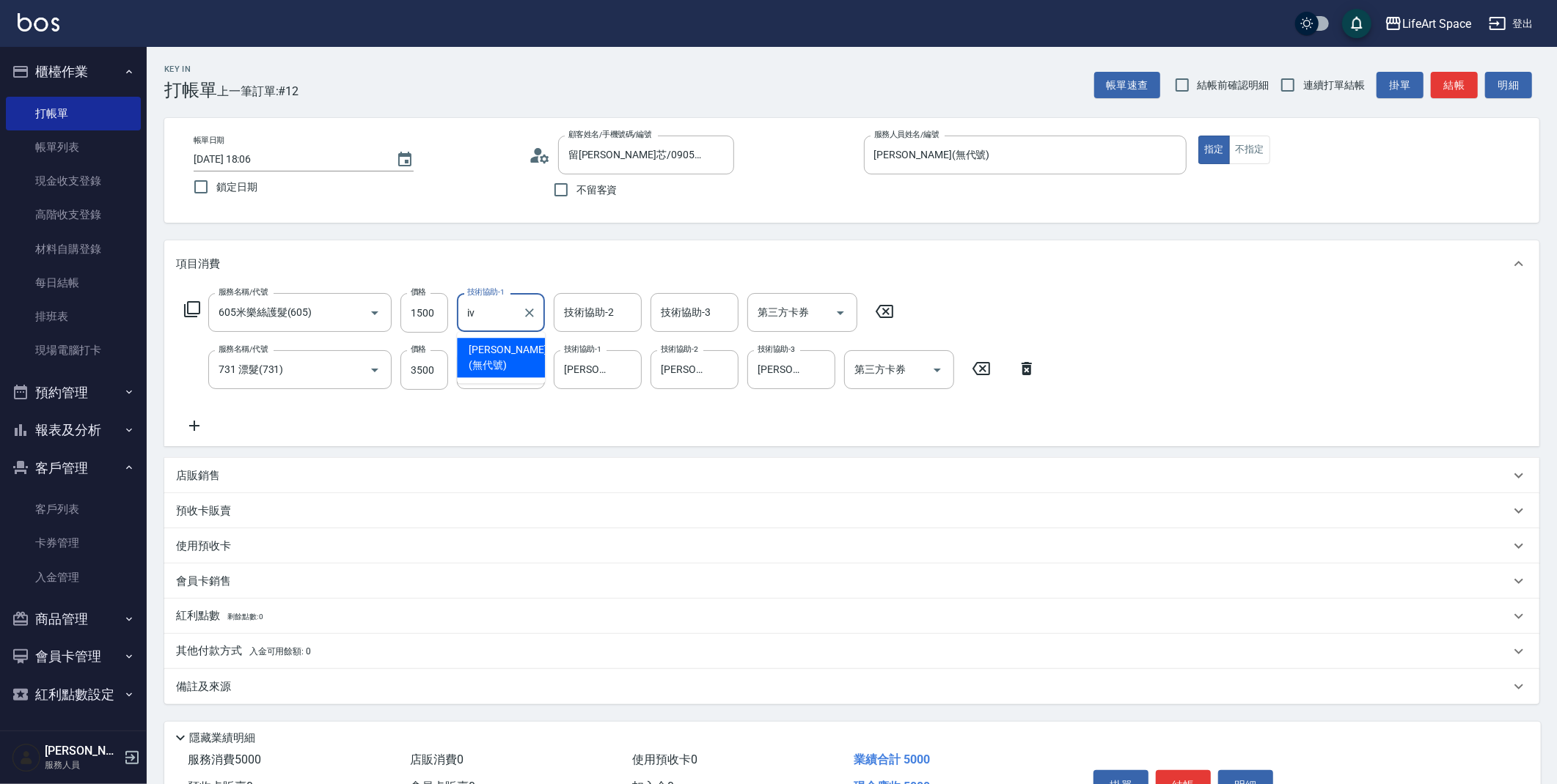
drag, startPoint x: 508, startPoint y: 357, endPoint x: 515, endPoint y: 349, distance: 10.6
click at [509, 357] on span "[PERSON_NAME] (無代號)" at bounding box center [507, 358] width 78 height 31
type input "[PERSON_NAME](無代號)"
click at [567, 323] on input "技術協助-2" at bounding box center [598, 312] width 75 height 25
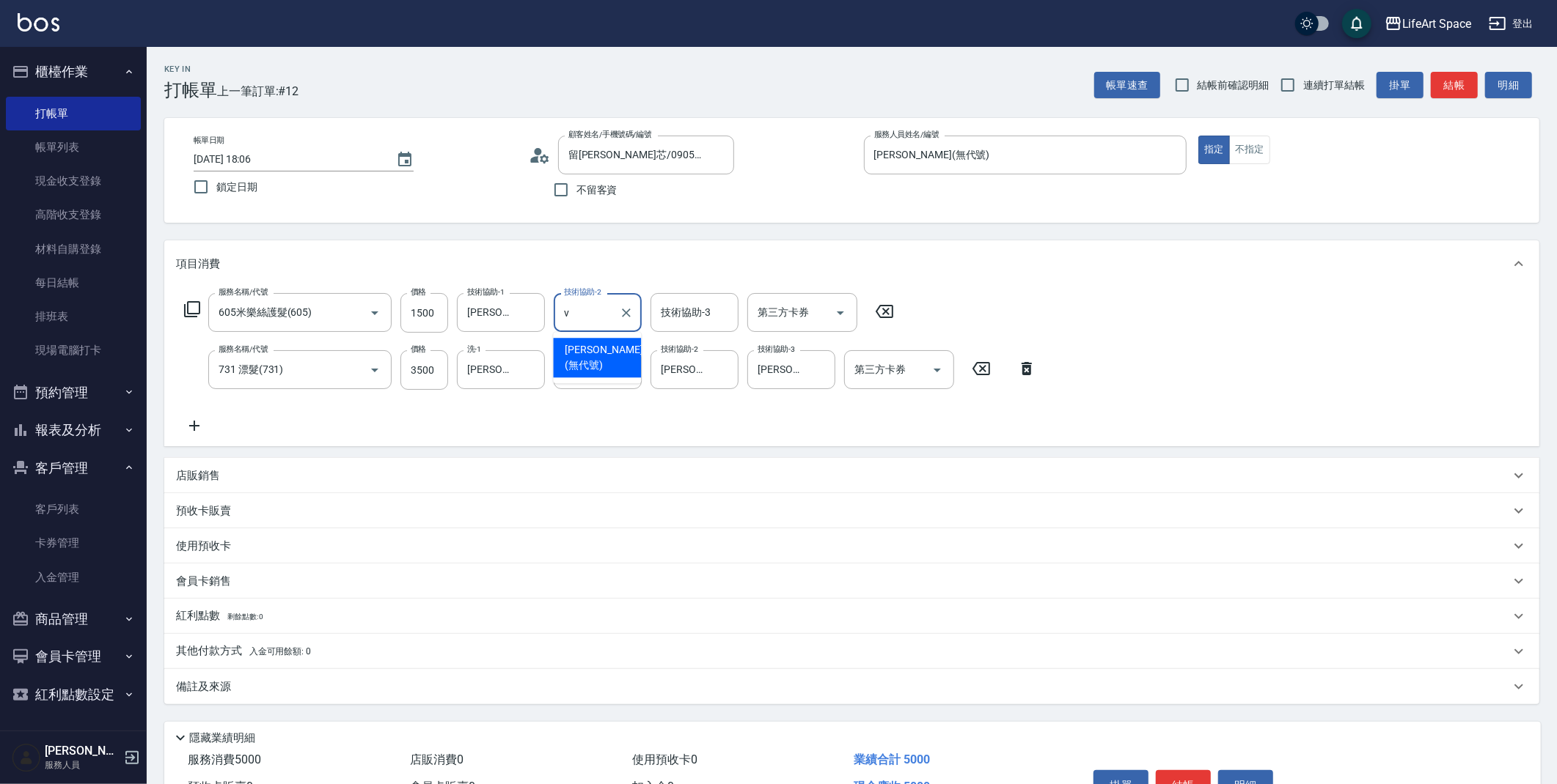
click at [577, 352] on span "[PERSON_NAME] (無代號)" at bounding box center [603, 358] width 78 height 31
click at [652, 314] on div "技術協助-3" at bounding box center [694, 312] width 88 height 39
type input "[PERSON_NAME](無代號)"
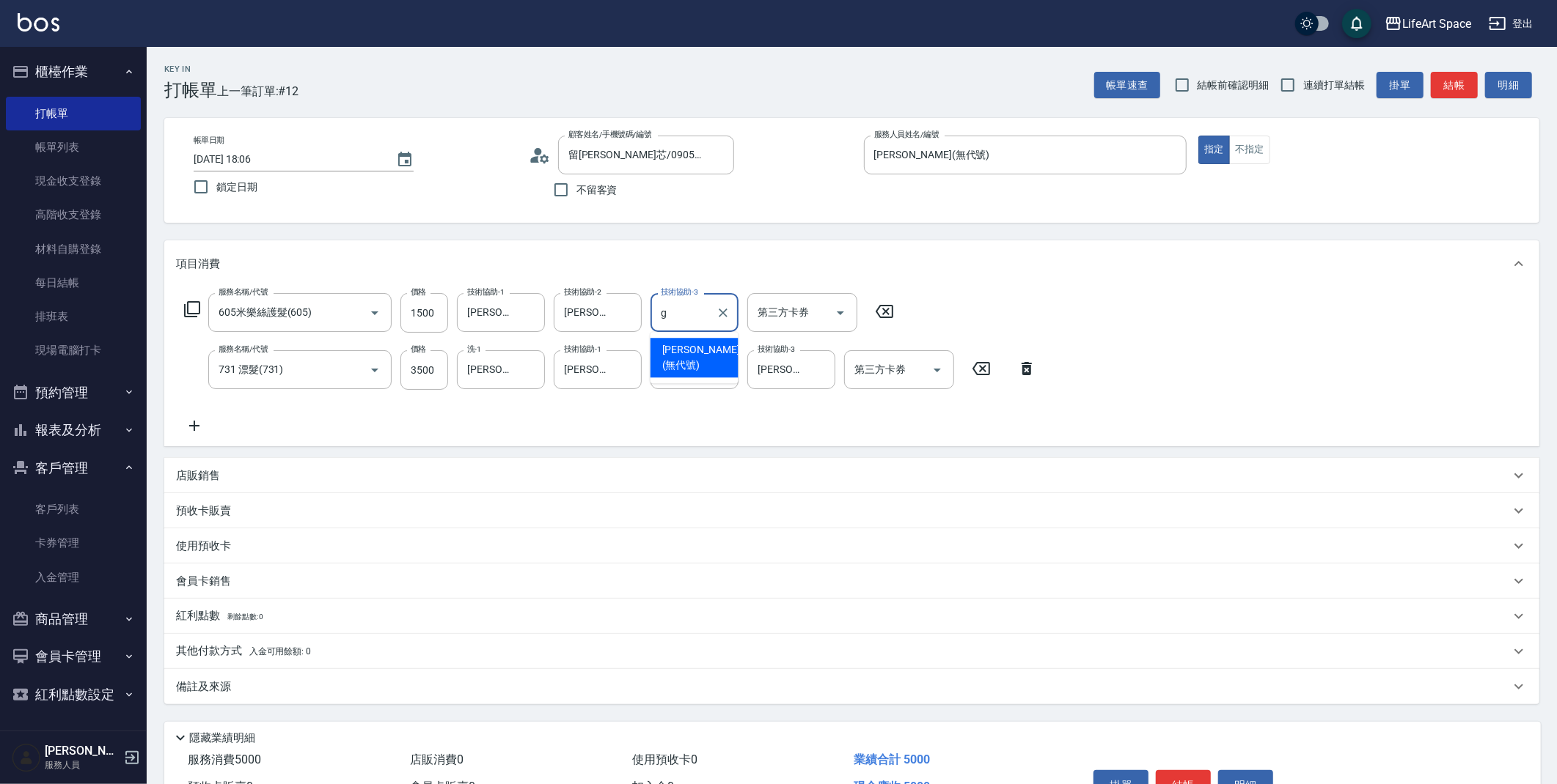
click at [676, 340] on div "[PERSON_NAME] (無代號)" at bounding box center [694, 357] width 88 height 40
type input "[PERSON_NAME](無代號)"
click at [702, 306] on input "[PERSON_NAME](無代號)" at bounding box center [683, 312] width 53 height 25
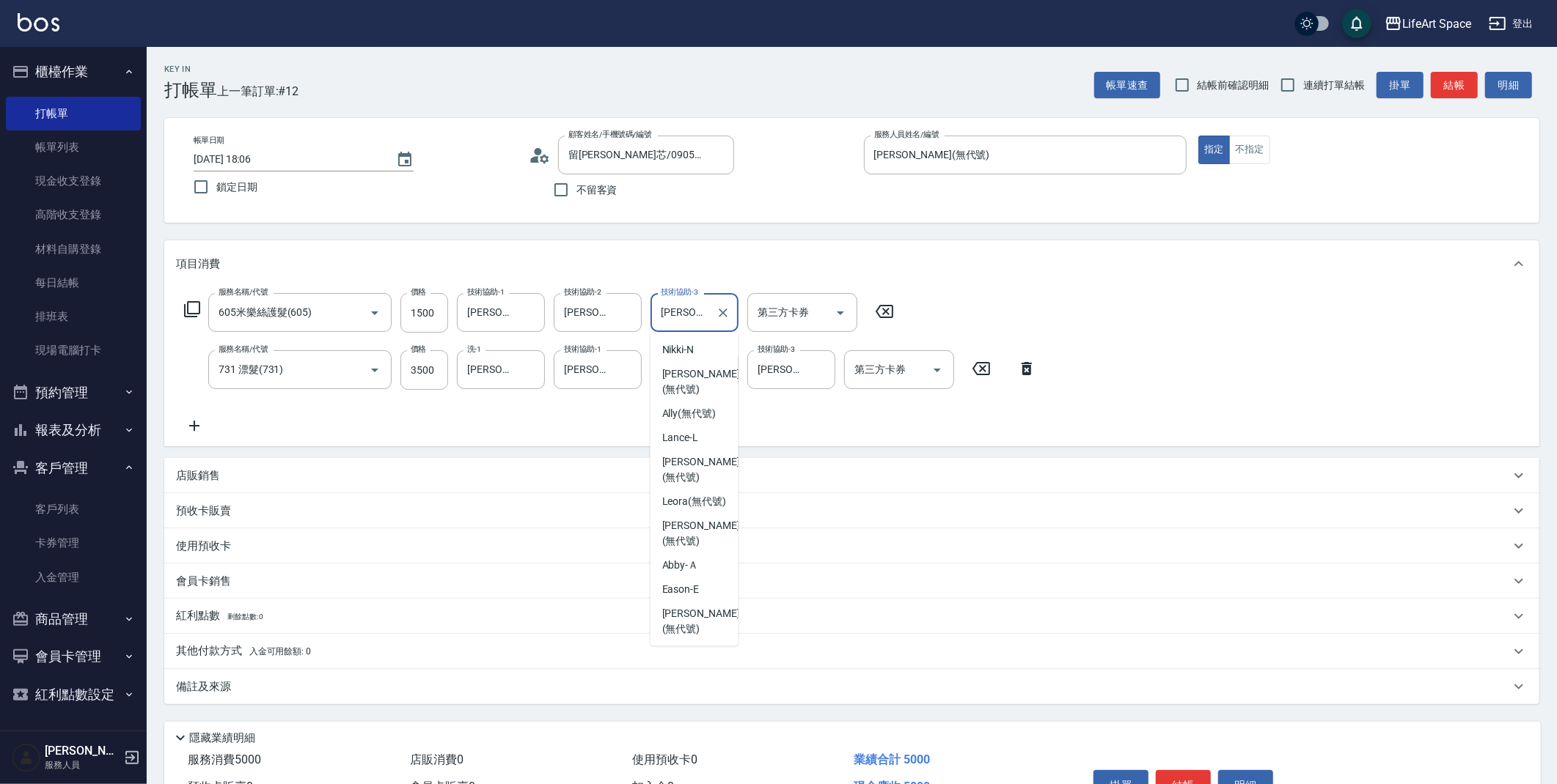
scroll to position [138, 0]
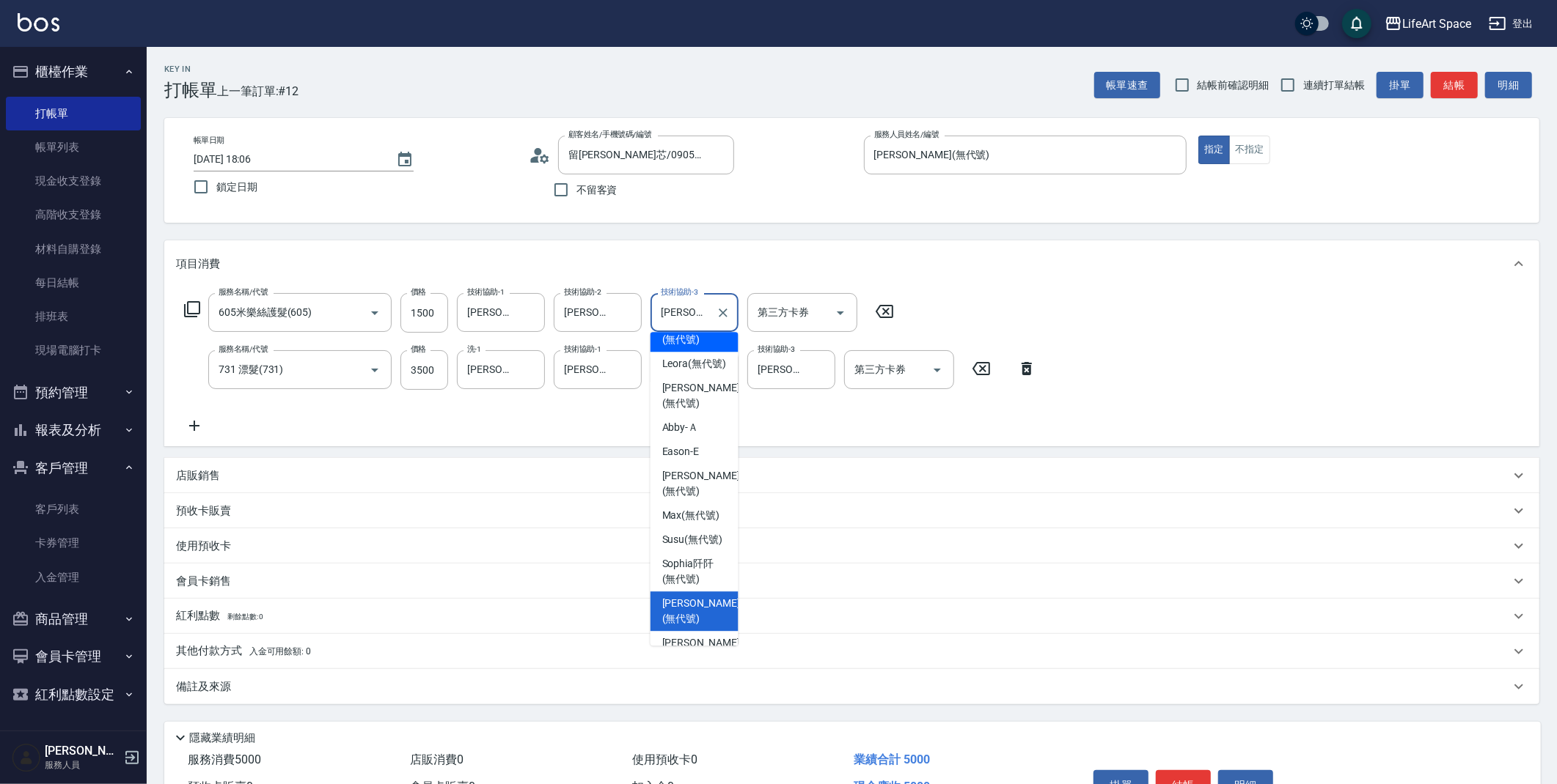
drag, startPoint x: 725, startPoint y: 317, endPoint x: 705, endPoint y: 314, distance: 20.2
click at [725, 317] on icon "Clear" at bounding box center [723, 313] width 15 height 15
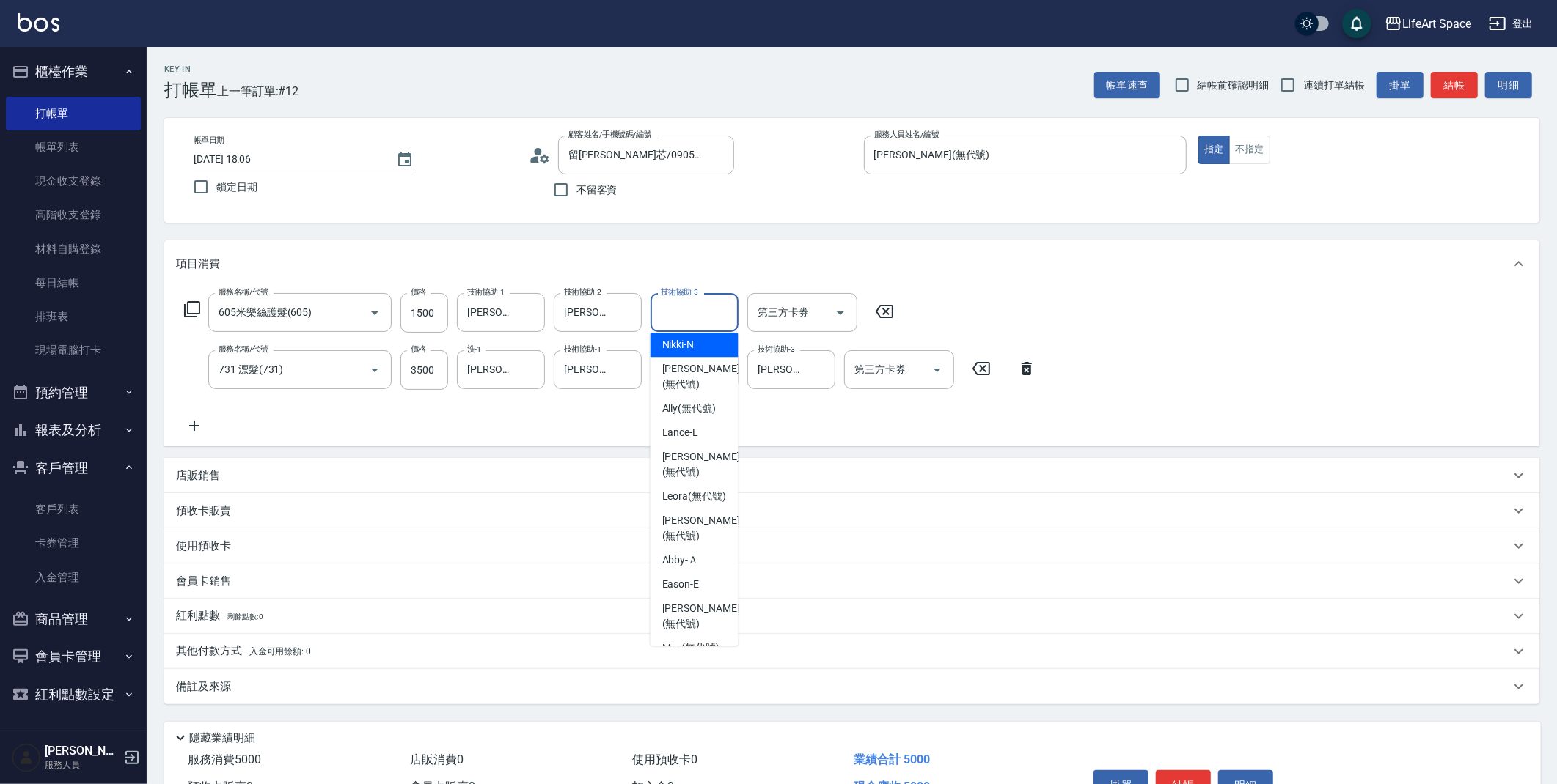
click at [704, 313] on input "技術協助-3" at bounding box center [694, 312] width 75 height 25
type input "g"
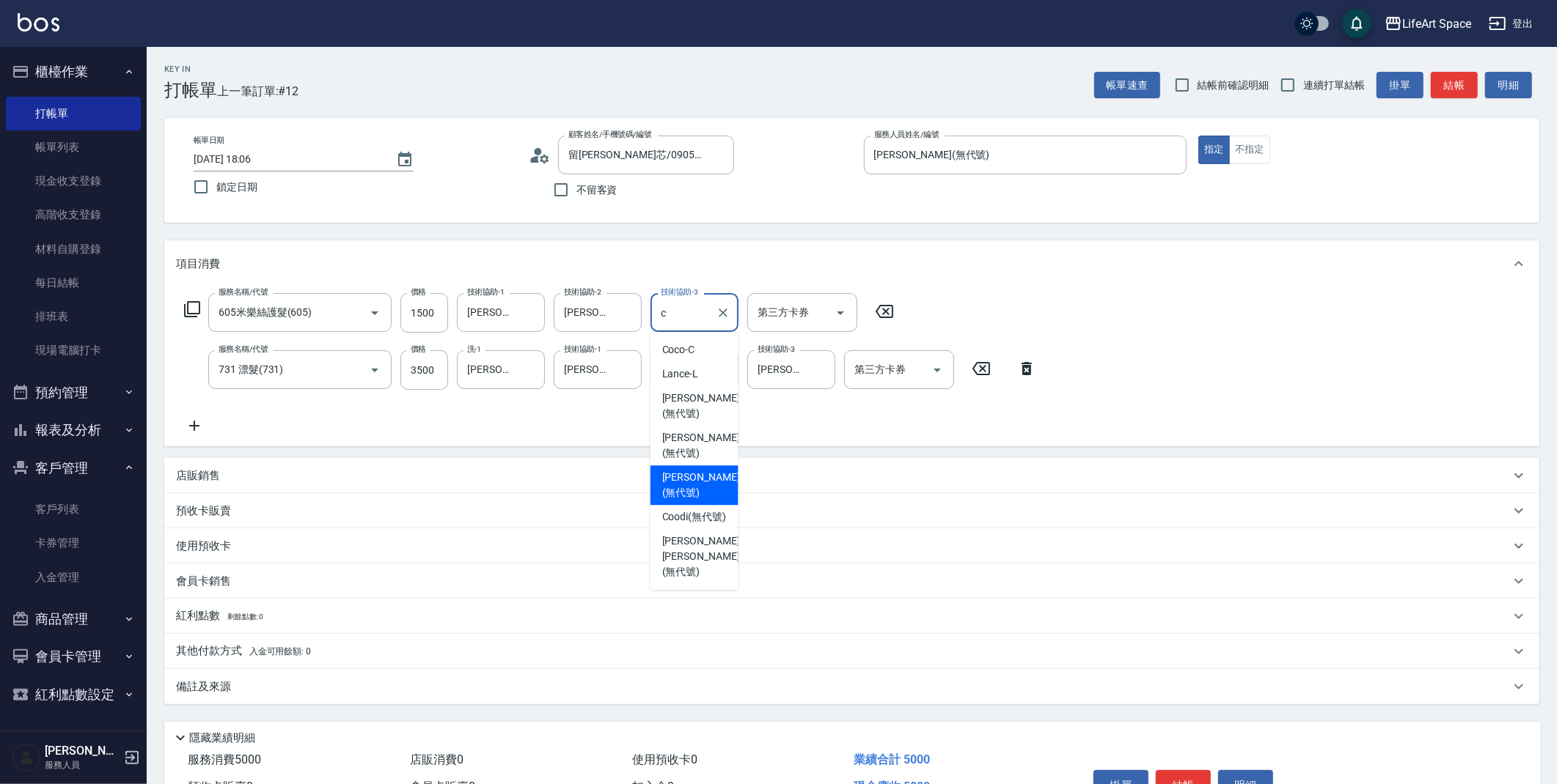
click at [679, 470] on span "[PERSON_NAME] (無代號)" at bounding box center [700, 485] width 78 height 31
type input "[PERSON_NAME](無代號)"
click at [228, 675] on div "備註及來源" at bounding box center [851, 686] width 1375 height 35
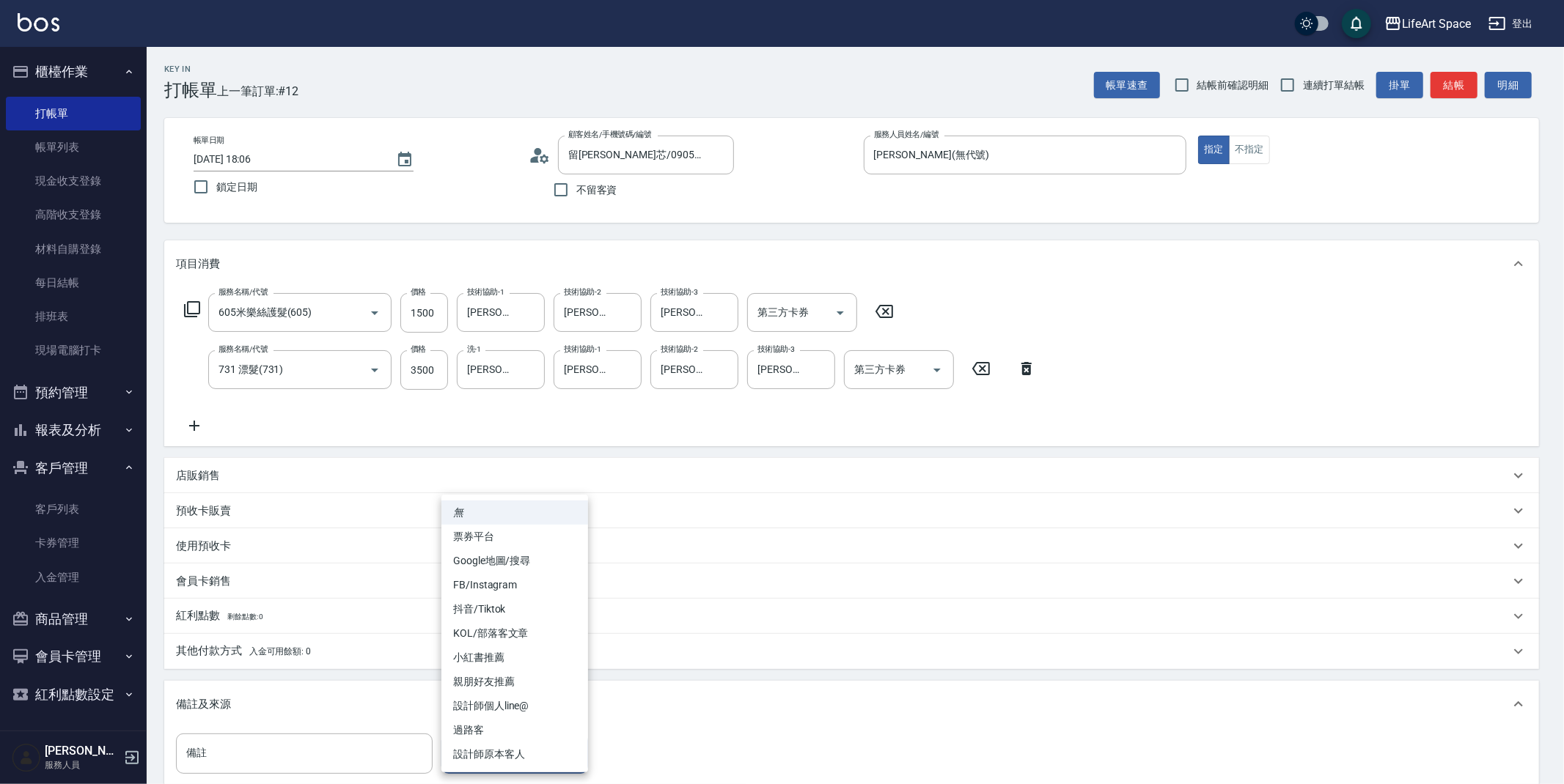
click at [465, 738] on body "LifeArt Space 登出 櫃檯作業 打帳單 帳單列表 現金收支登錄 高階收支登錄 材料自購登錄 每日結帳 排班表 現場電腦打卡 預約管理 預約管理 單…" at bounding box center [782, 481] width 1564 height 963
click at [476, 579] on li "FB/Instagram" at bounding box center [515, 586] width 147 height 24
type input "FB/Instagram"
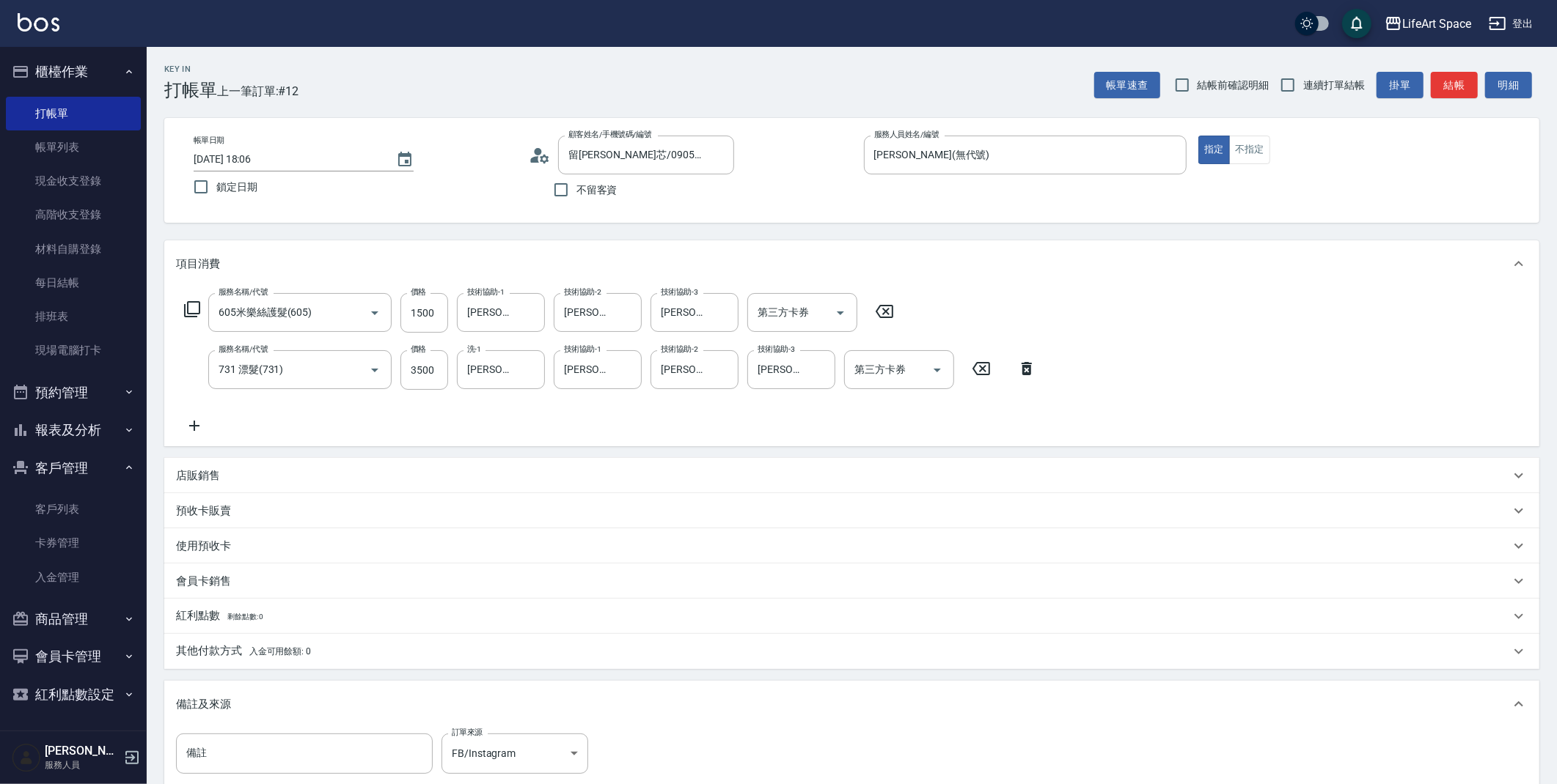
click at [273, 644] on p "其他付款方式 入金可用餘額: 0" at bounding box center [243, 652] width 135 height 16
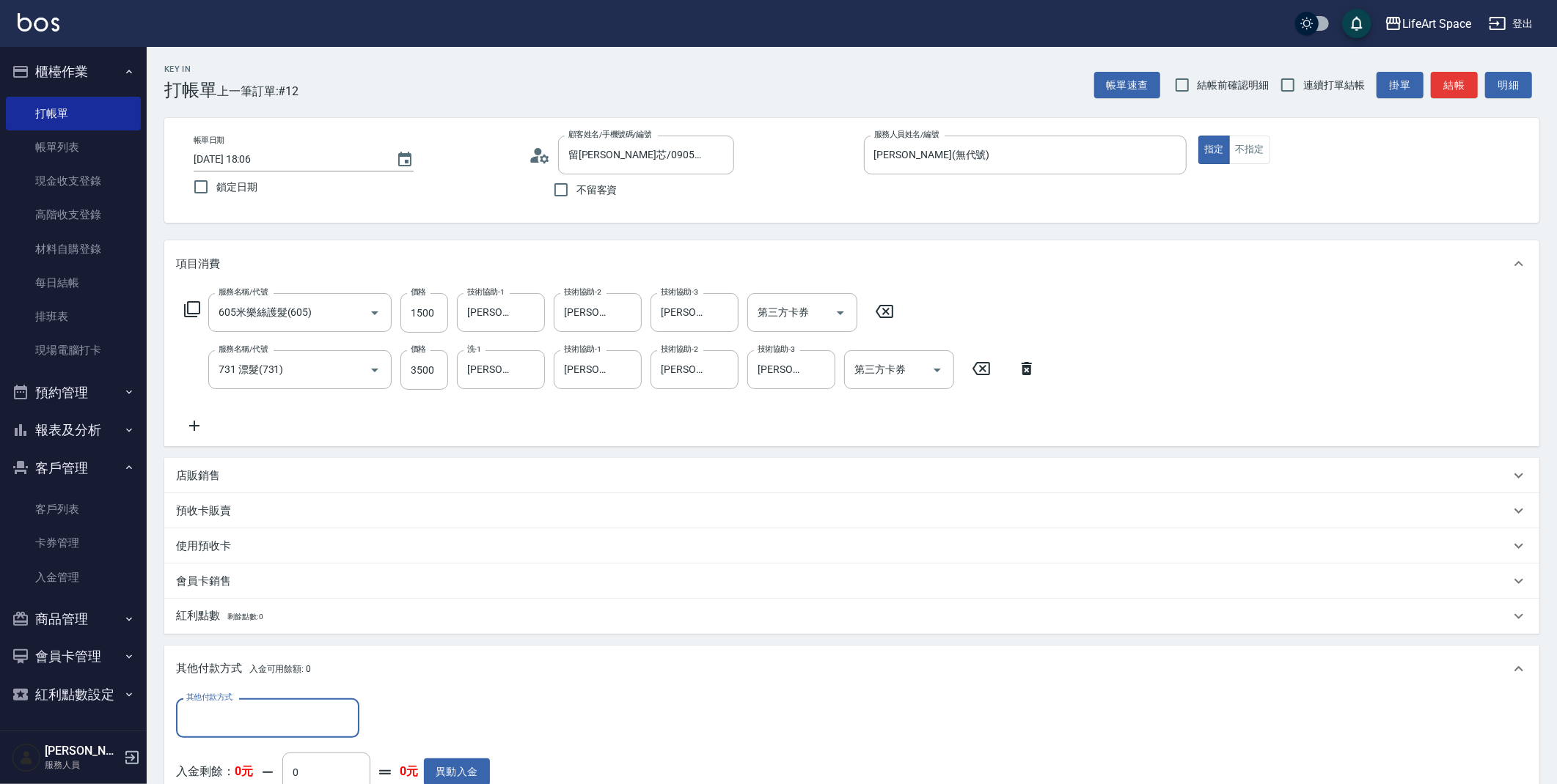
scroll to position [0, 0]
click at [250, 702] on div "其他付款方式" at bounding box center [268, 718] width 184 height 39
click at [233, 660] on span "信用卡" at bounding box center [268, 657] width 184 height 24
type input "信用卡"
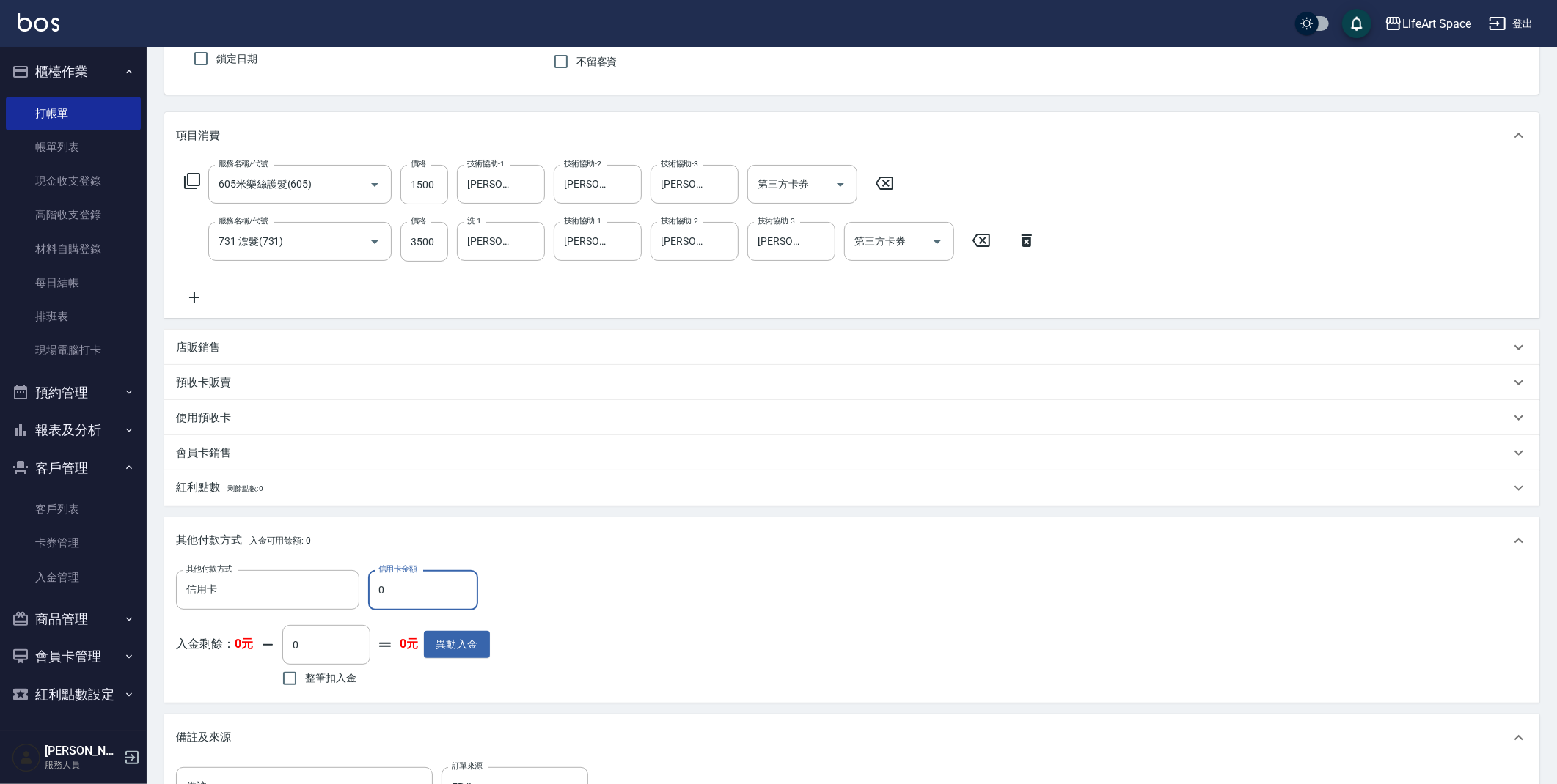
scroll to position [272, 0]
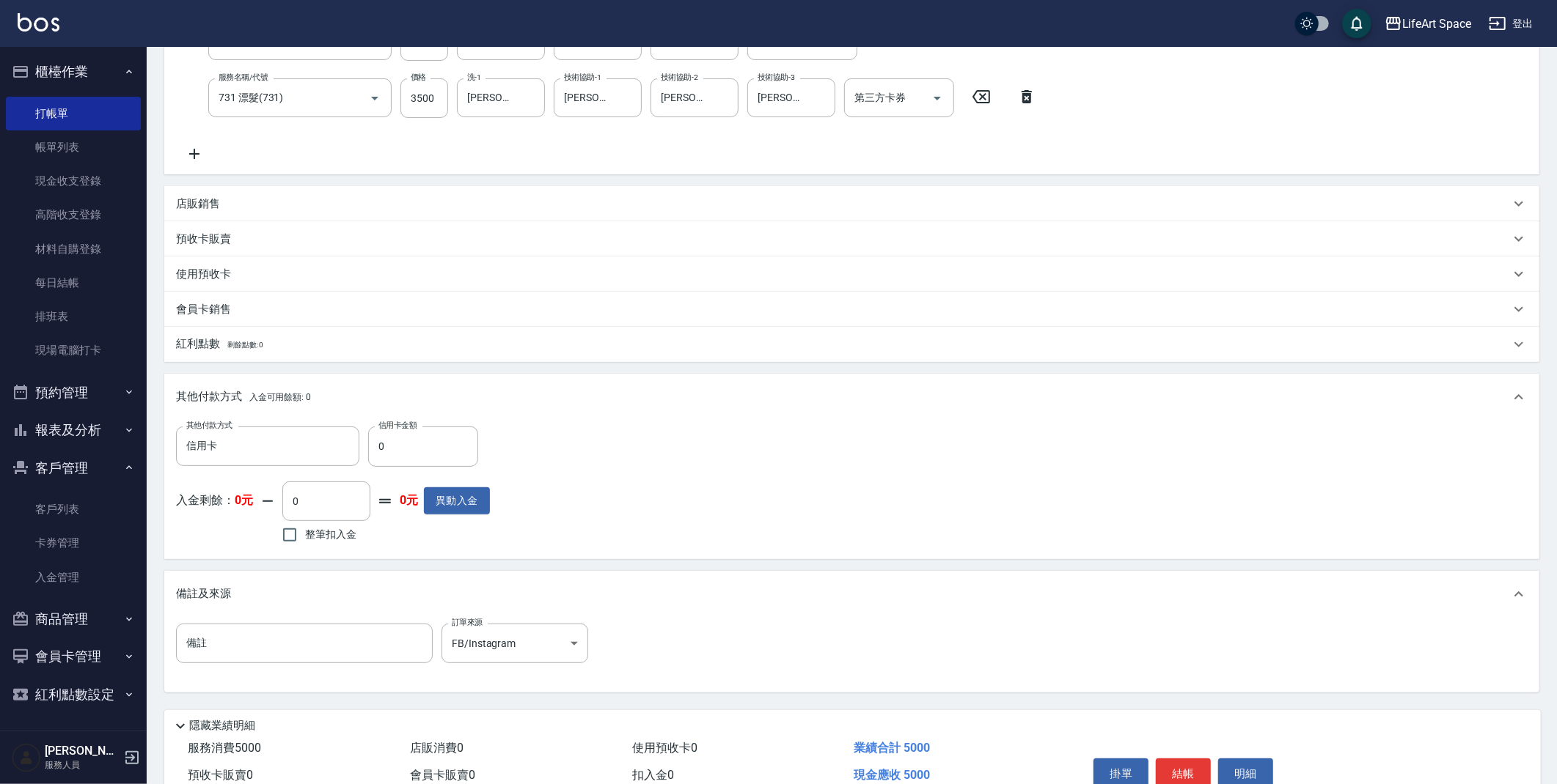
click at [184, 195] on div "店販銷售" at bounding box center [851, 203] width 1375 height 35
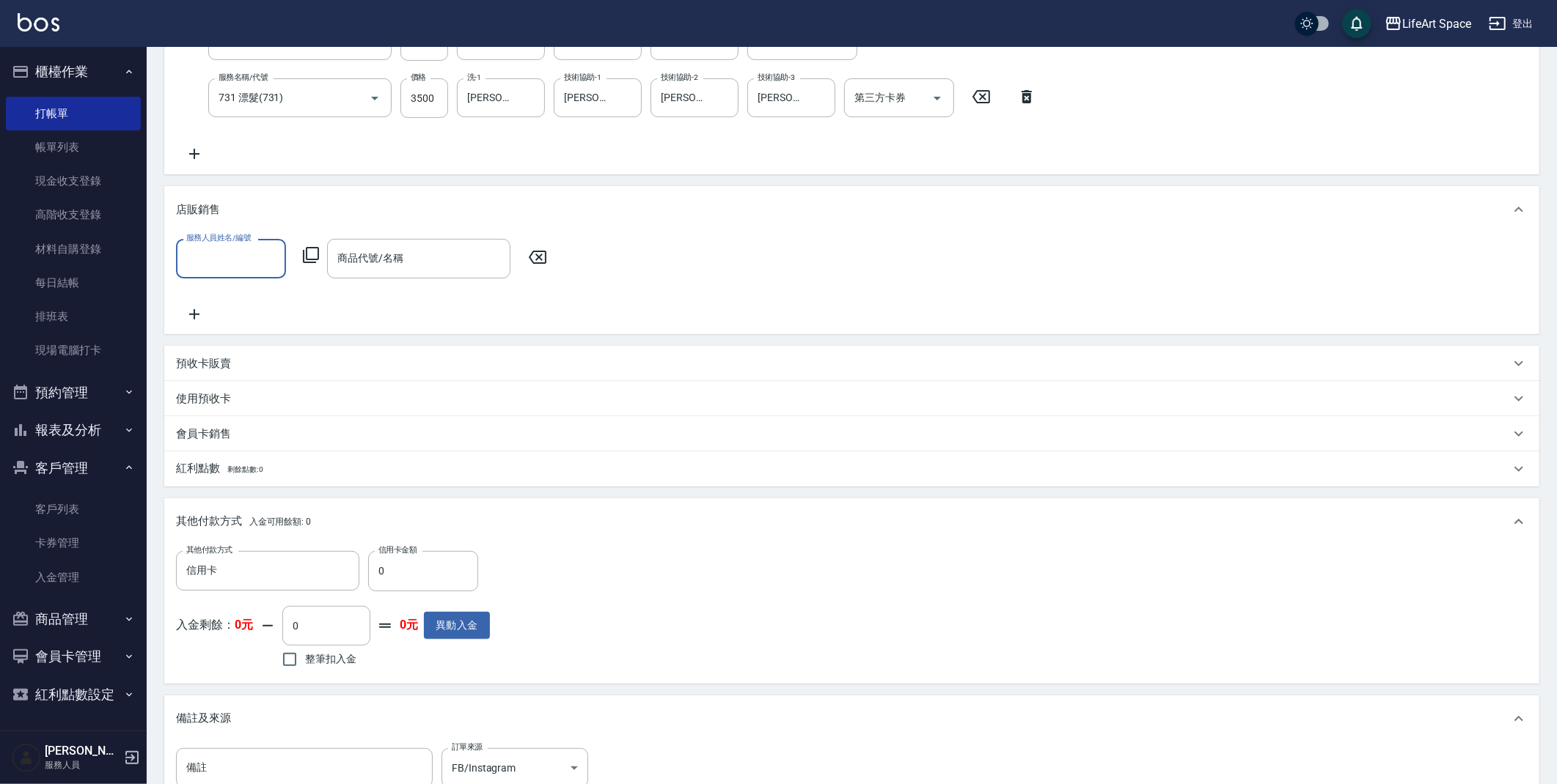
scroll to position [0, 0]
click at [239, 305] on div "[PERSON_NAME] (無代號)" at bounding box center [231, 303] width 110 height 40
type input "[PERSON_NAME](無代號)"
click at [304, 263] on icon at bounding box center [311, 255] width 16 height 16
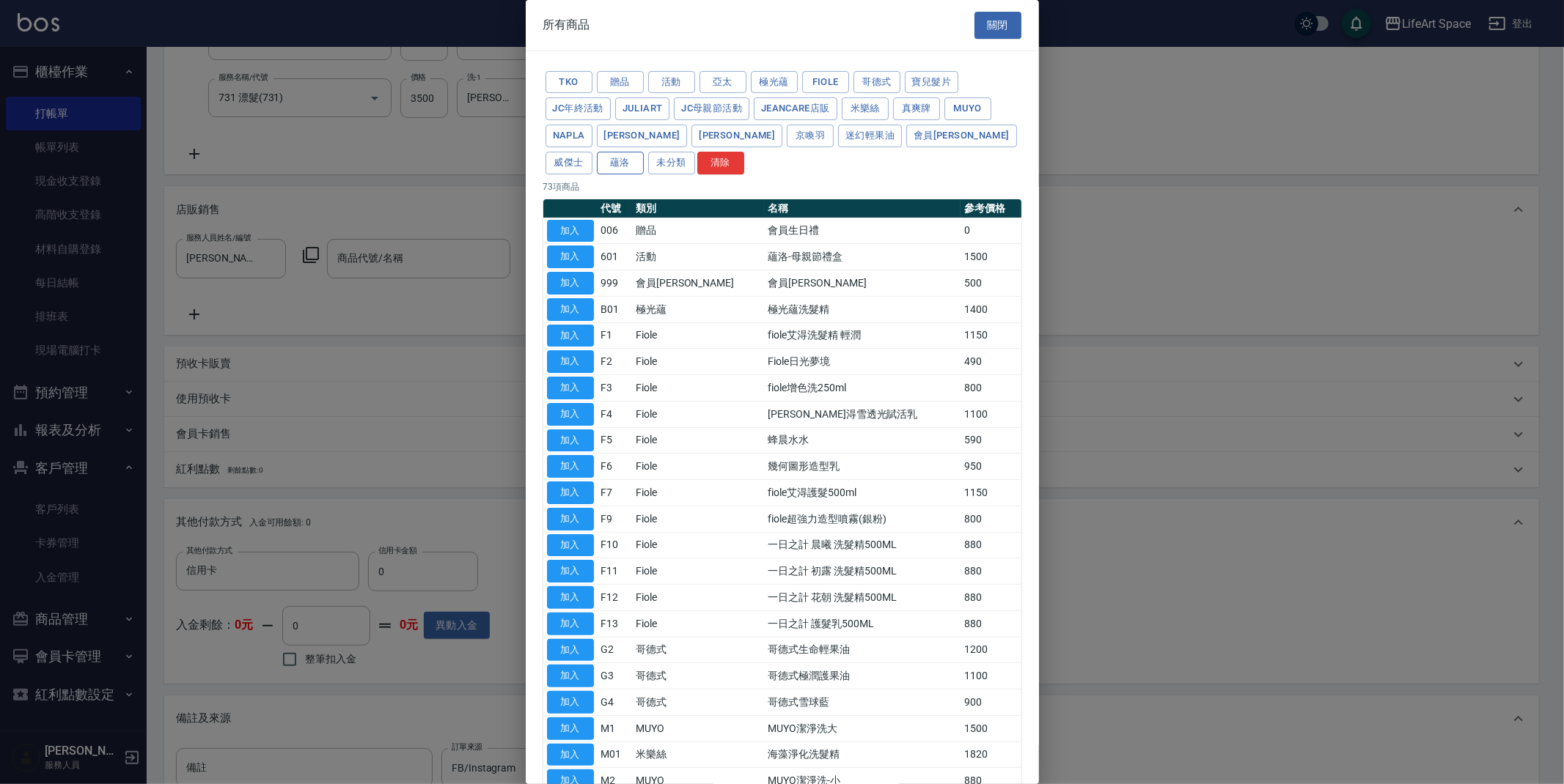
click at [644, 152] on button "蘊洛" at bounding box center [620, 163] width 47 height 23
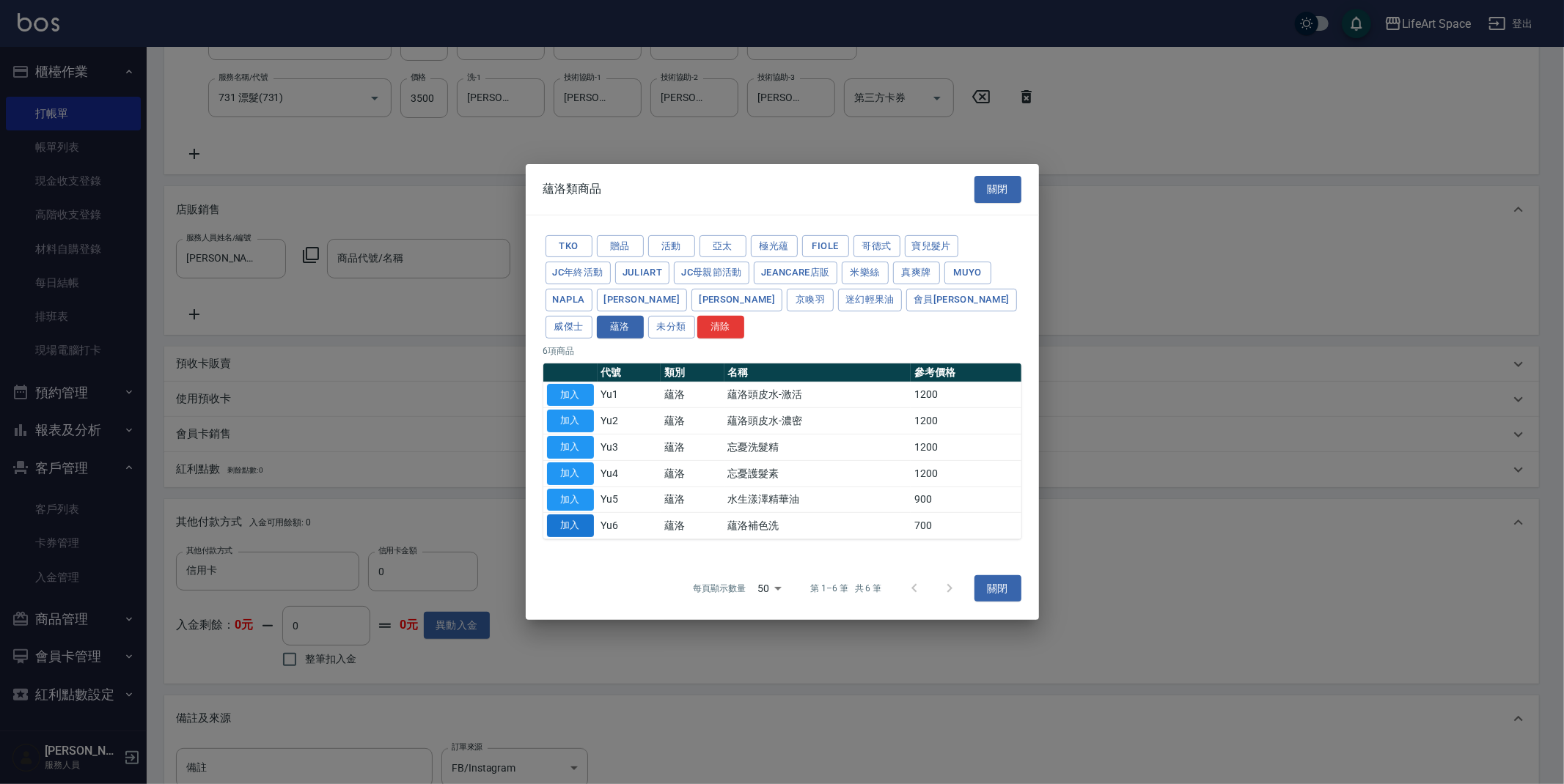
click at [587, 520] on button "加入" at bounding box center [570, 526] width 47 height 23
type input "蘊洛補色洗"
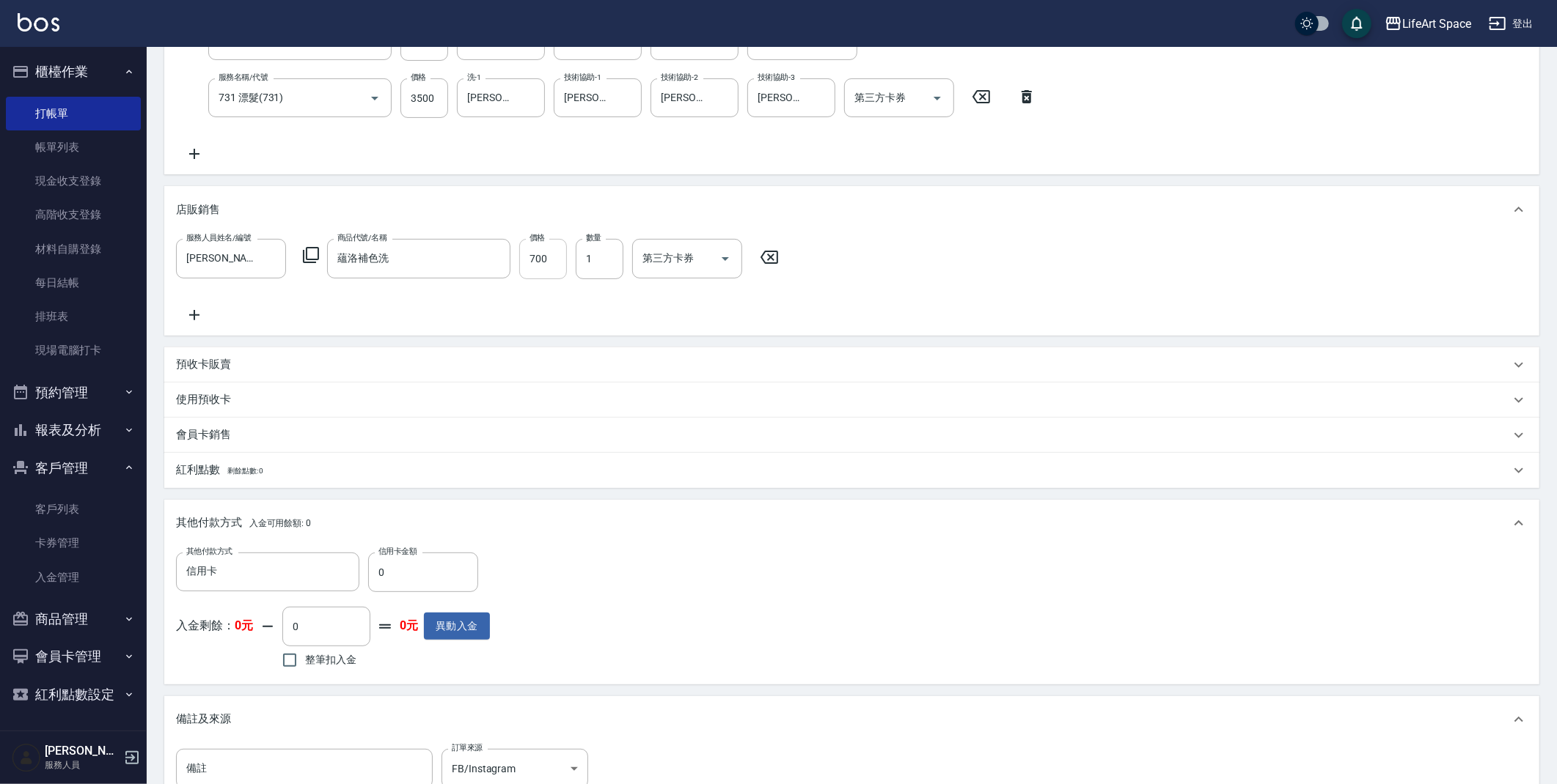
click at [557, 243] on input "700" at bounding box center [543, 259] width 47 height 40
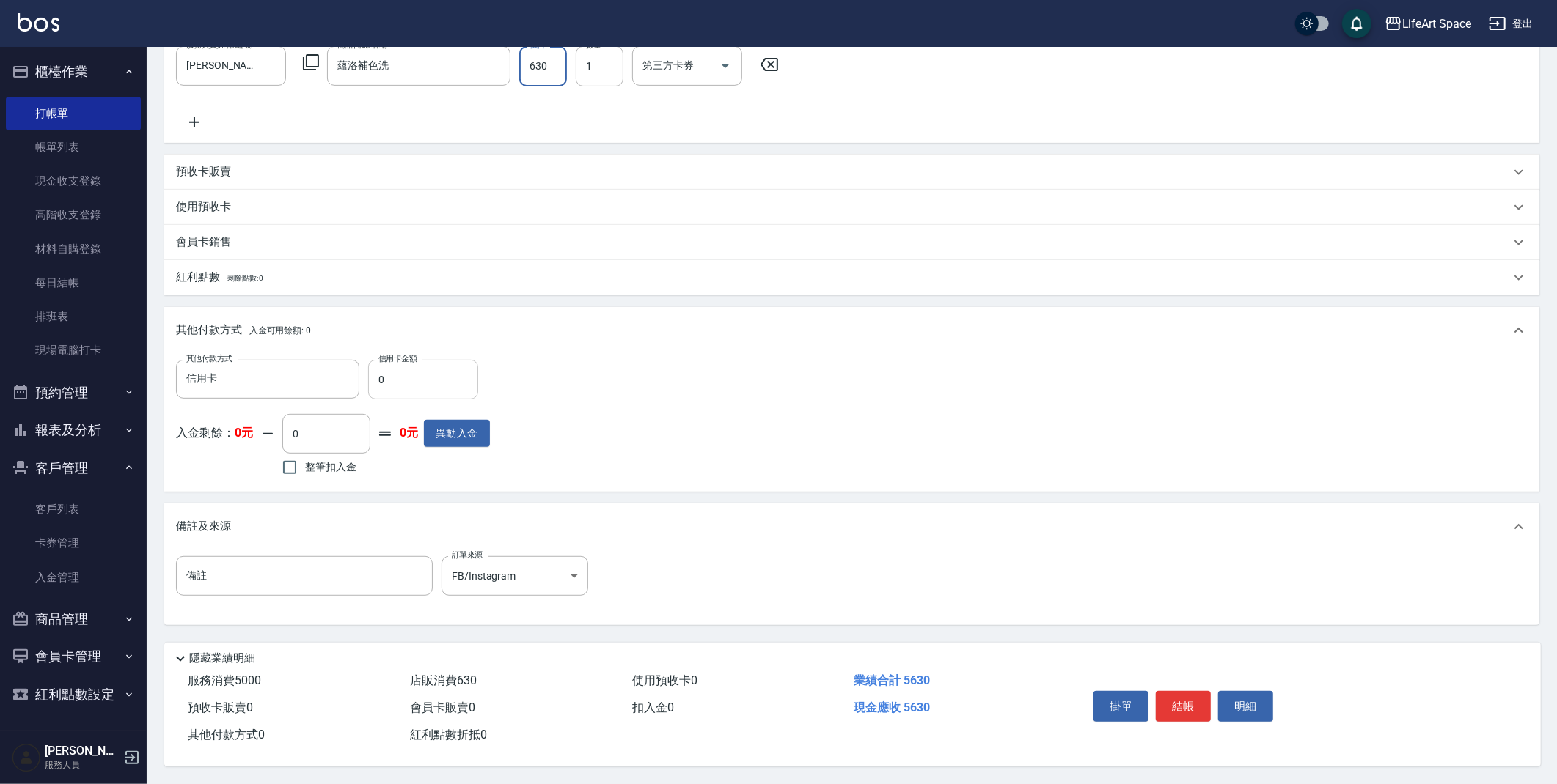
type input "630"
click at [401, 373] on input "0" at bounding box center [423, 379] width 110 height 40
type input "5630"
click at [1194, 709] on button "結帳" at bounding box center [1182, 706] width 55 height 31
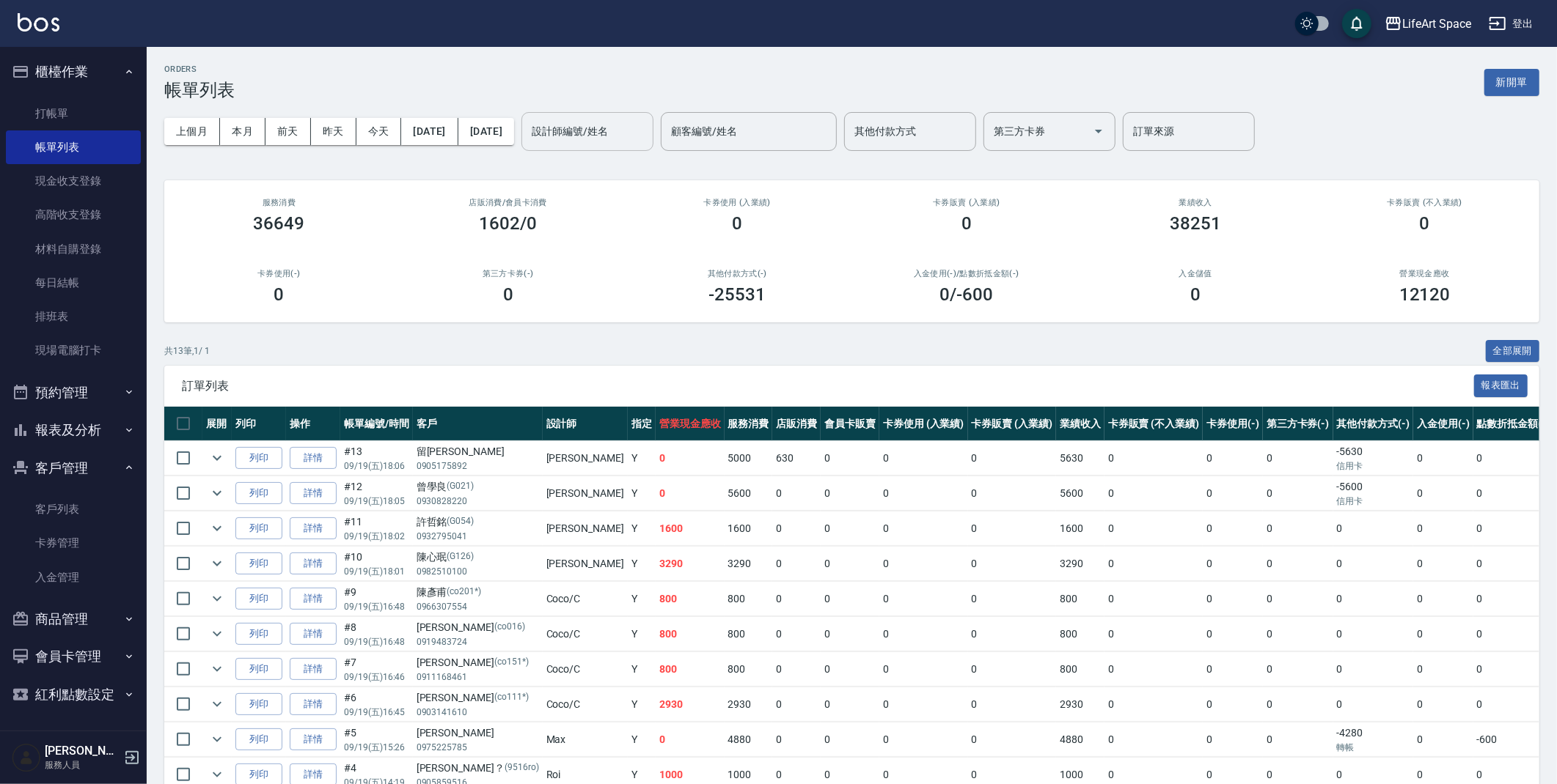
click at [635, 131] on input "設計師編號/姓名" at bounding box center [588, 131] width 119 height 25
click at [643, 167] on div "[PERSON_NAME] (無代號)" at bounding box center [638, 176] width 132 height 40
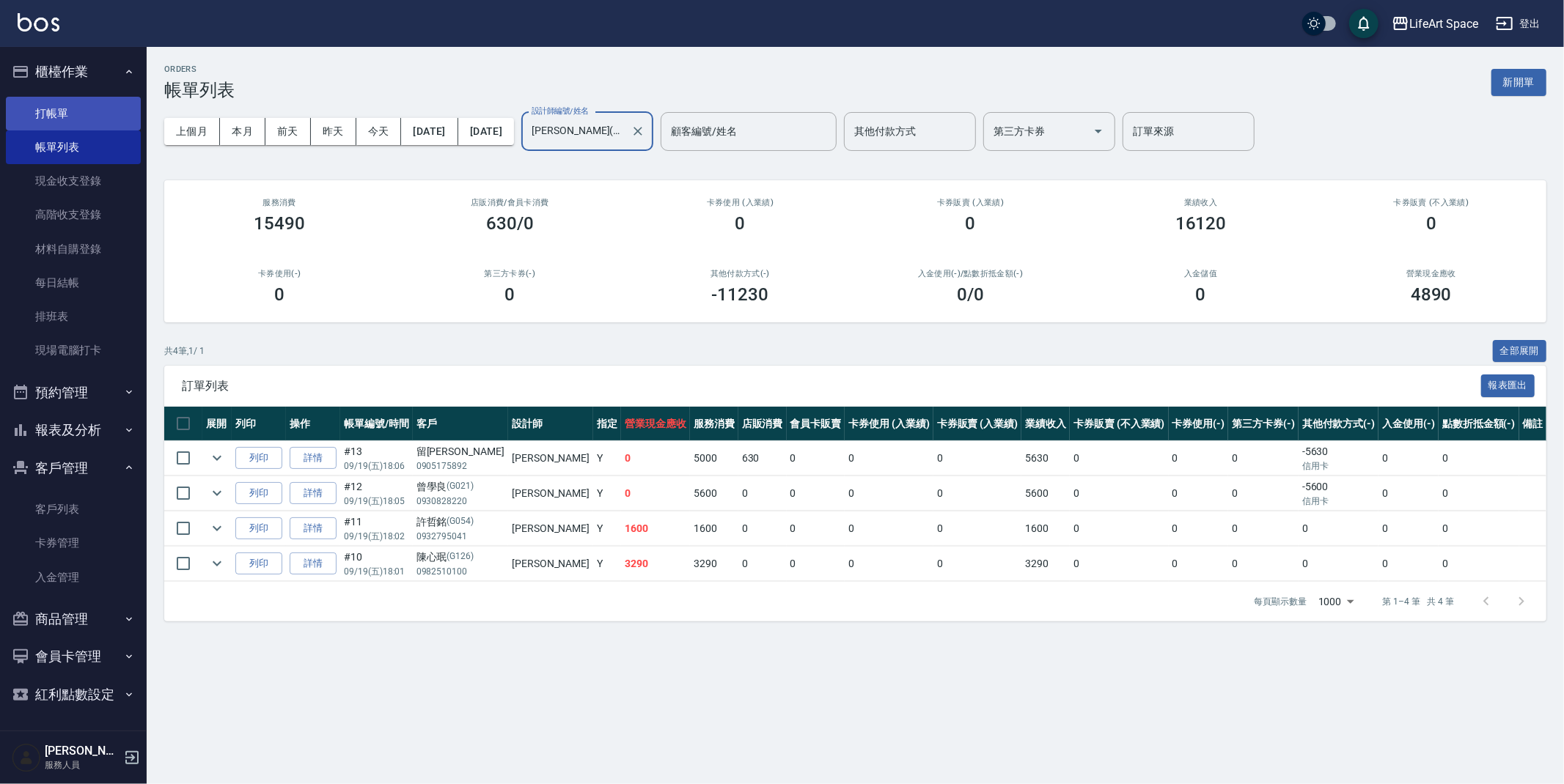
type input "[PERSON_NAME](無代號)"
click at [54, 106] on link "打帳單" at bounding box center [73, 113] width 135 height 33
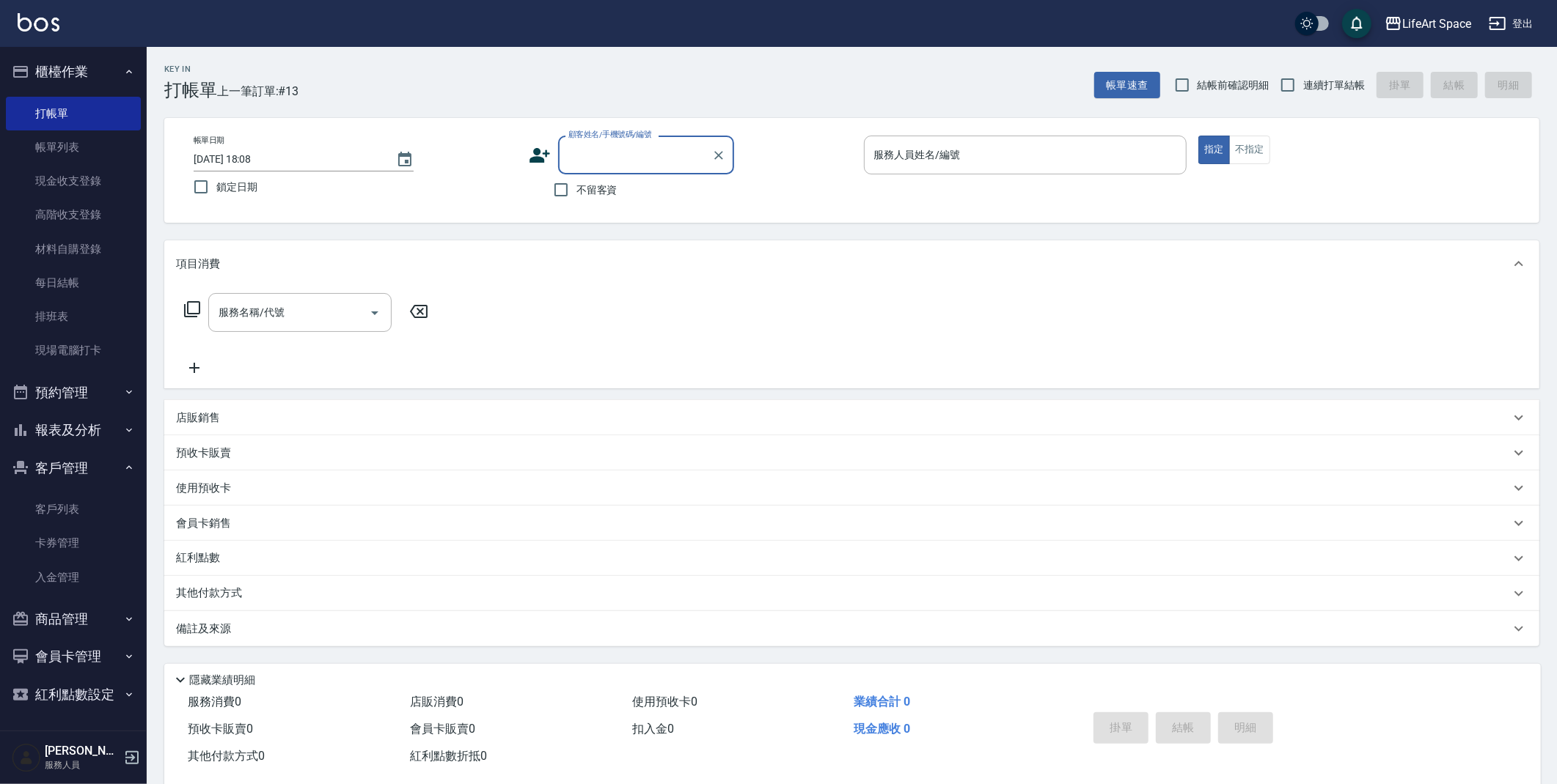
click at [595, 144] on input "顧客姓名/手機號碼/編號" at bounding box center [635, 154] width 141 height 25
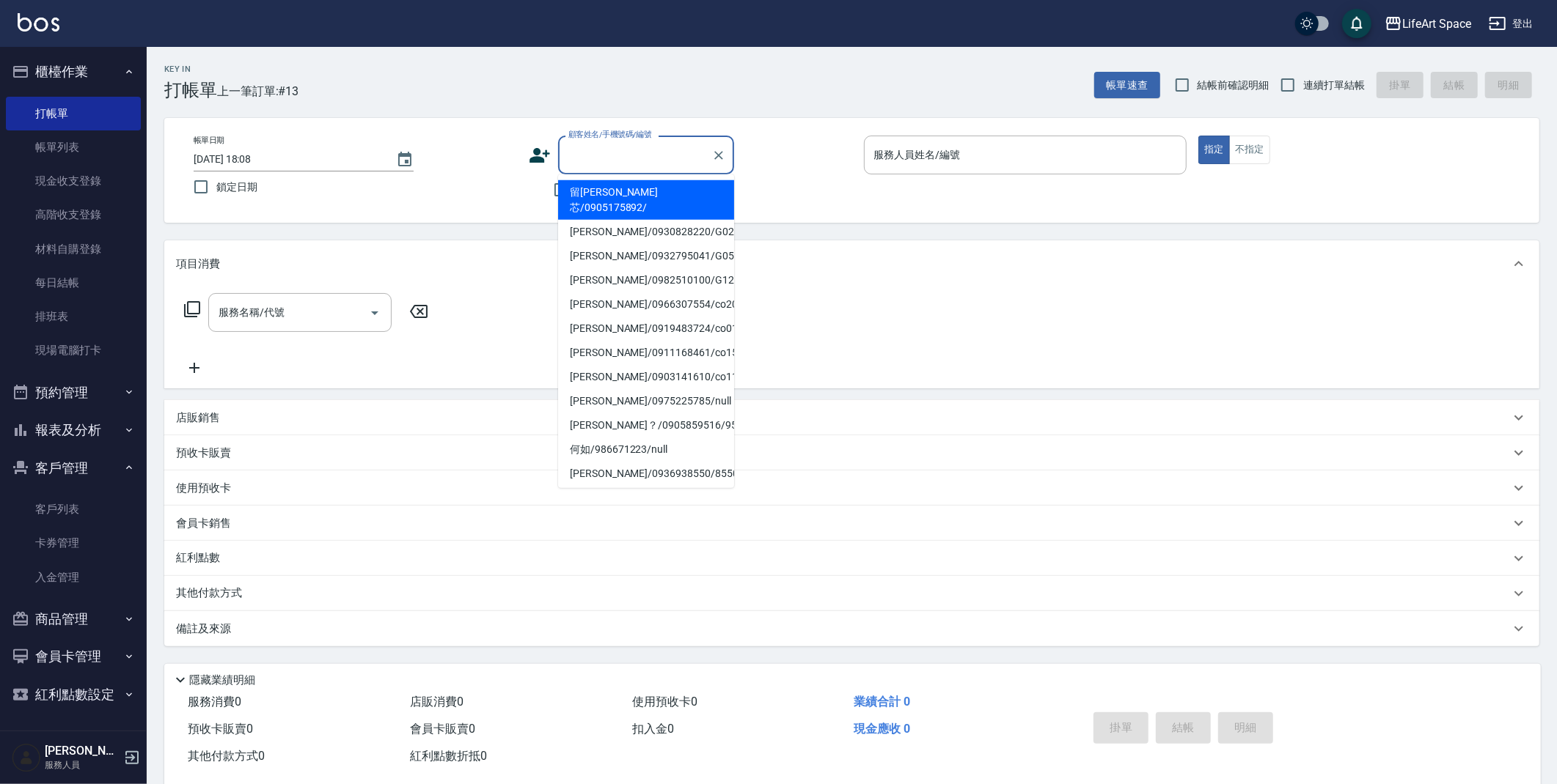
type input "t"
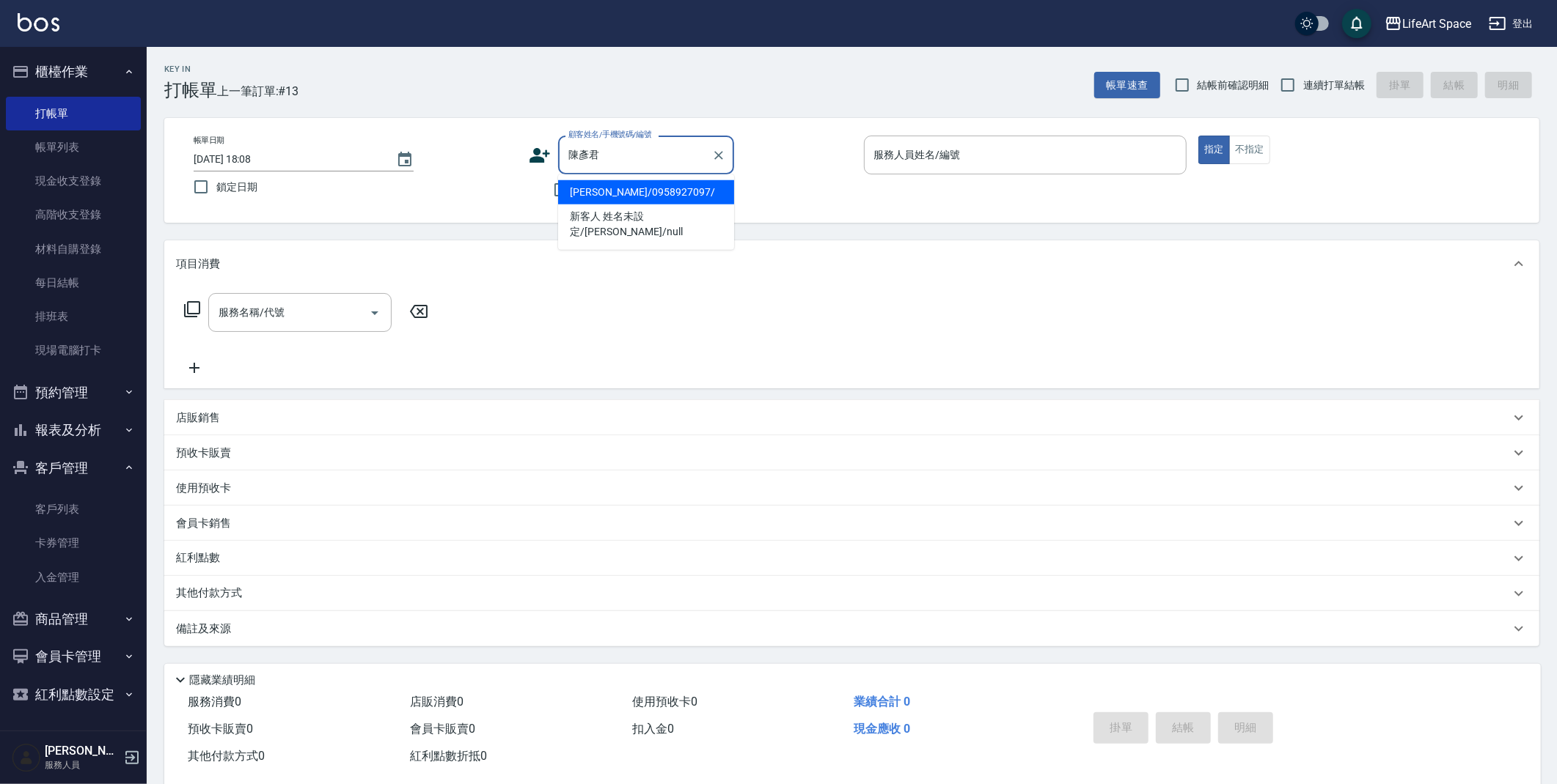
click at [592, 186] on li "[PERSON_NAME]/0958927097/" at bounding box center [646, 193] width 176 height 24
type input "[PERSON_NAME]/0958927097/"
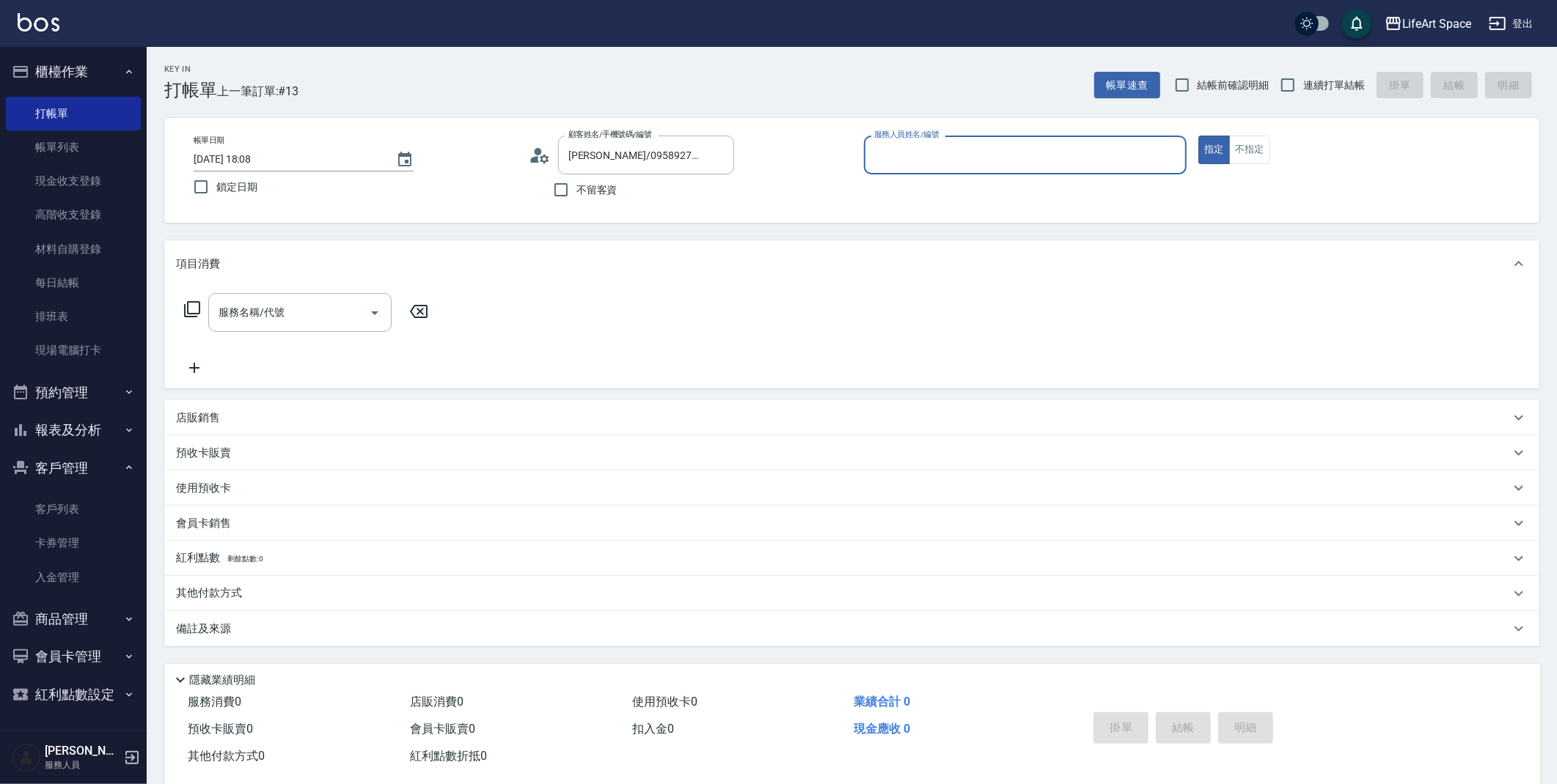
type input "[PERSON_NAME](無代號)"
click at [369, 308] on icon "Open" at bounding box center [375, 313] width 18 height 18
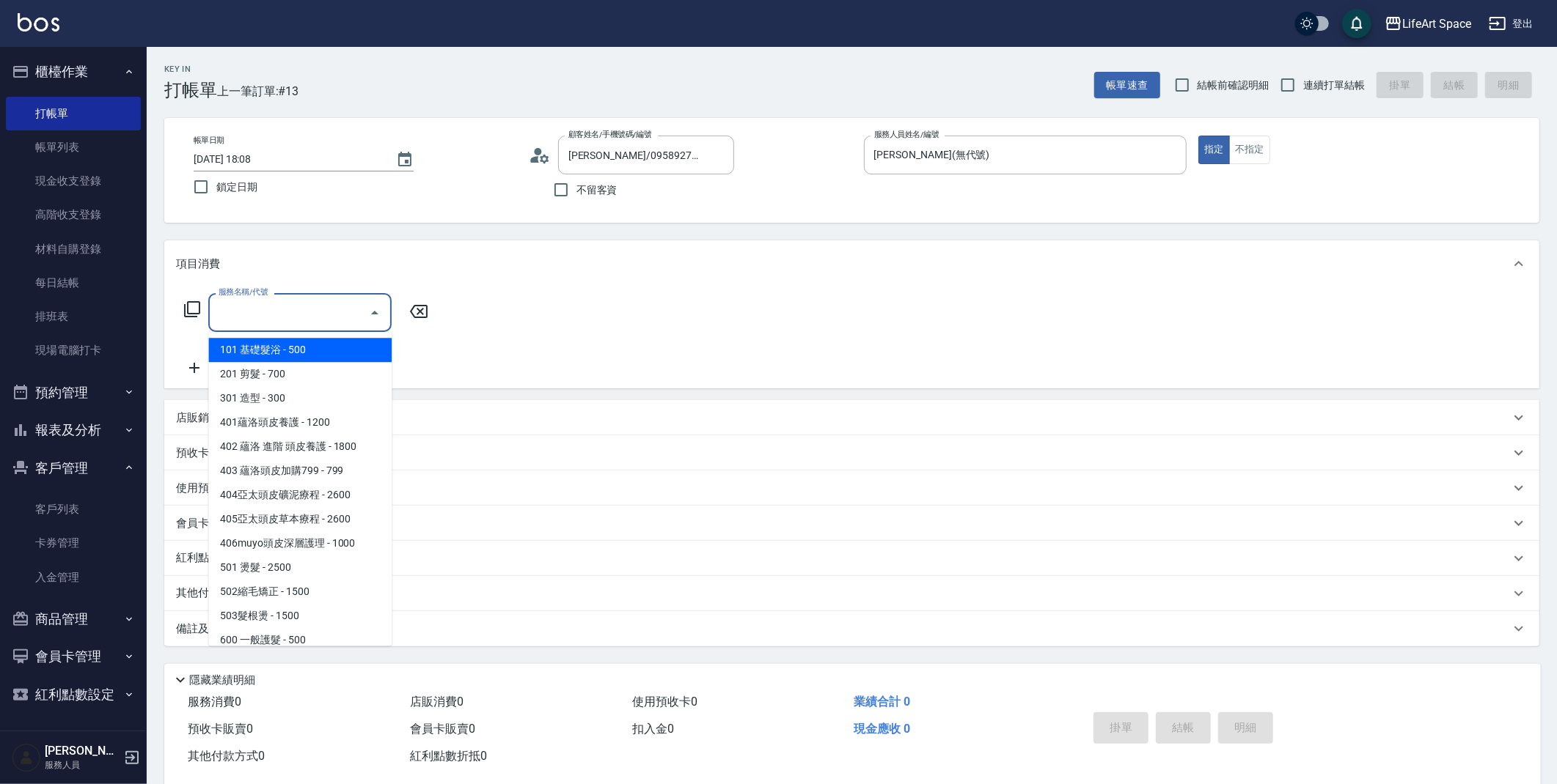
click at [346, 352] on span "101 基礎髮浴 - 500" at bounding box center [299, 350] width 184 height 24
type input "101 基礎髮浴 (101)"
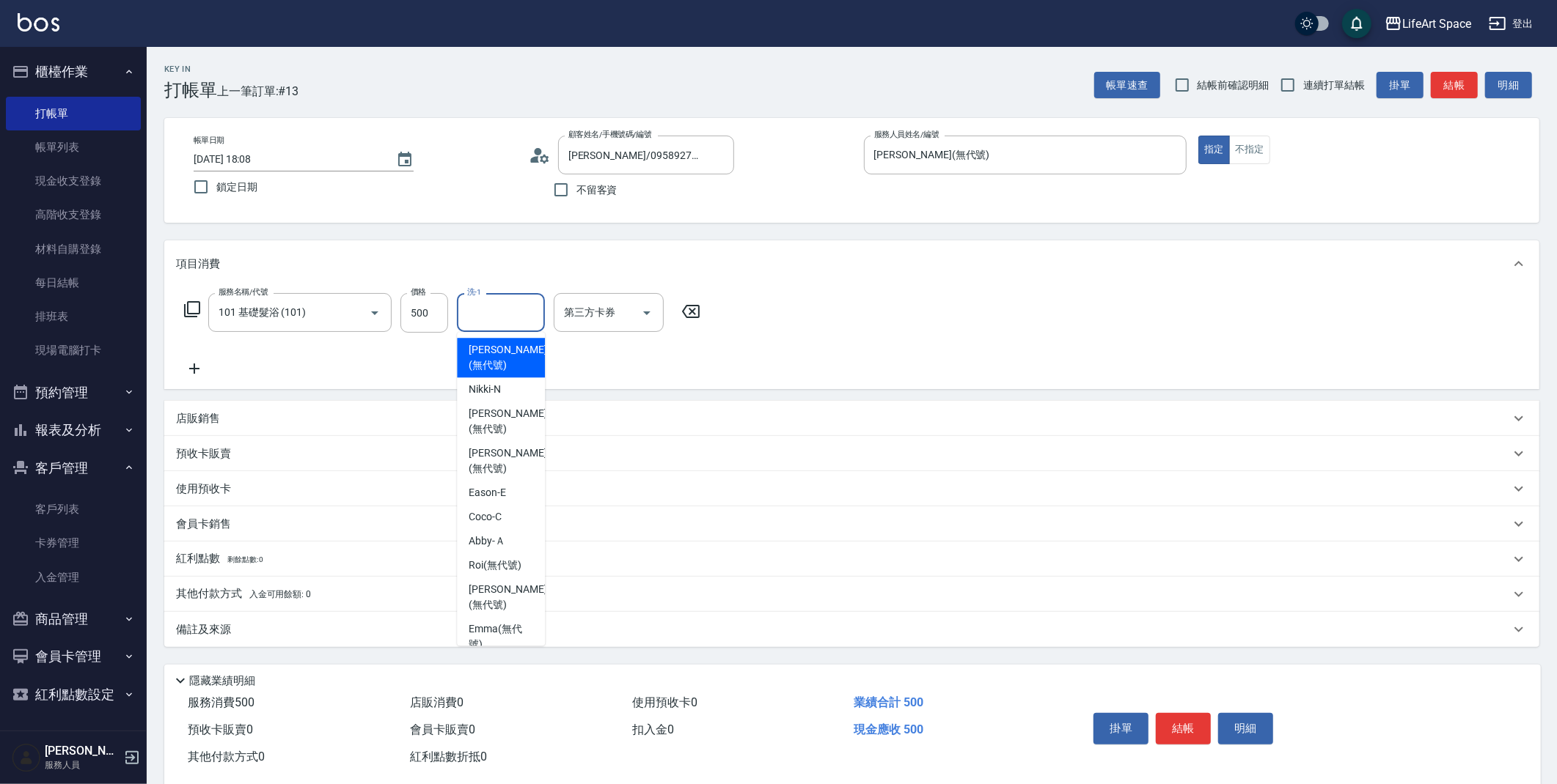
click at [477, 319] on input "洗-1" at bounding box center [501, 312] width 75 height 25
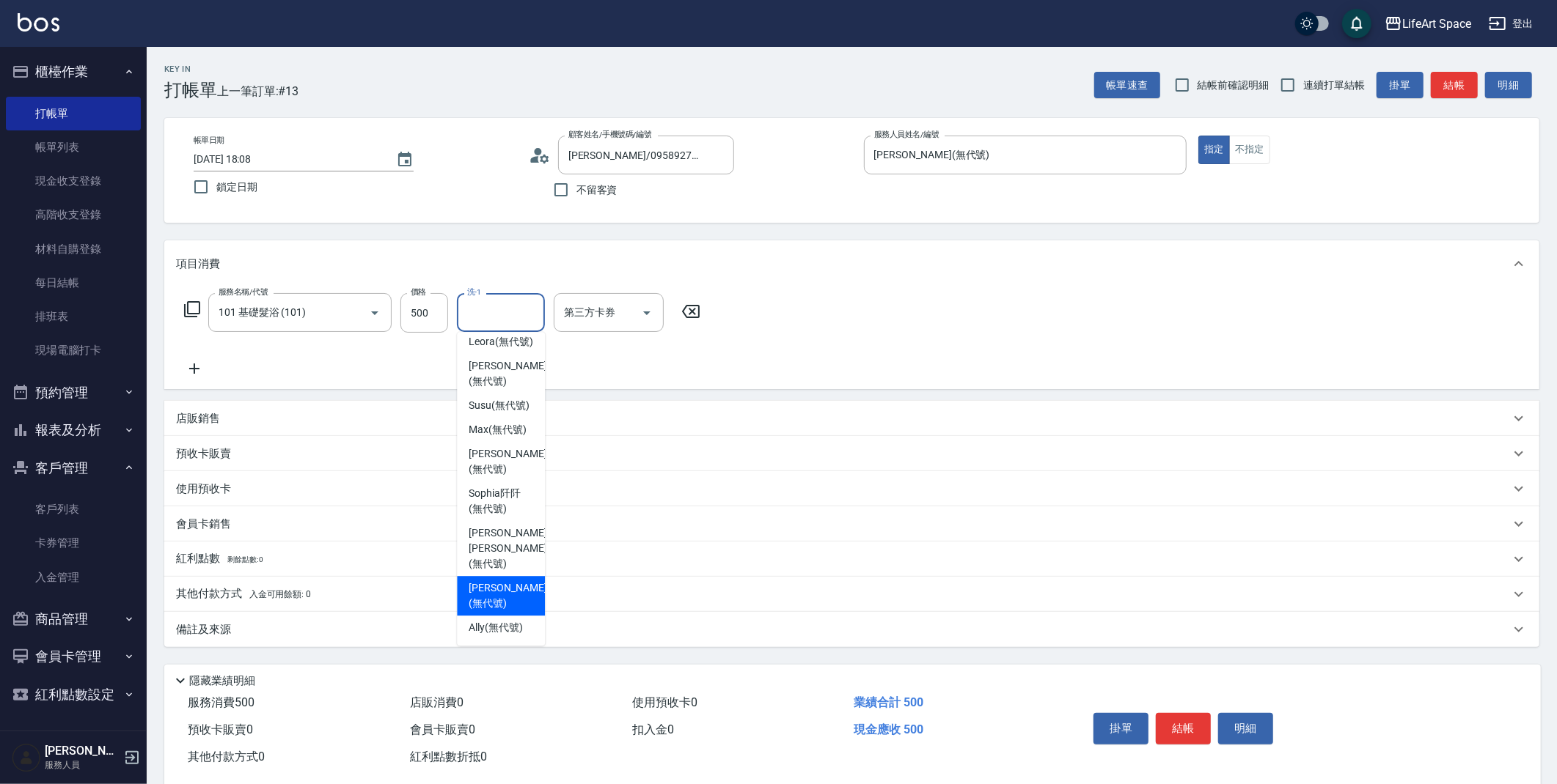
click at [514, 611] on span "[PERSON_NAME] (無代號)" at bounding box center [507, 596] width 78 height 31
type input "[PERSON_NAME](無代號)"
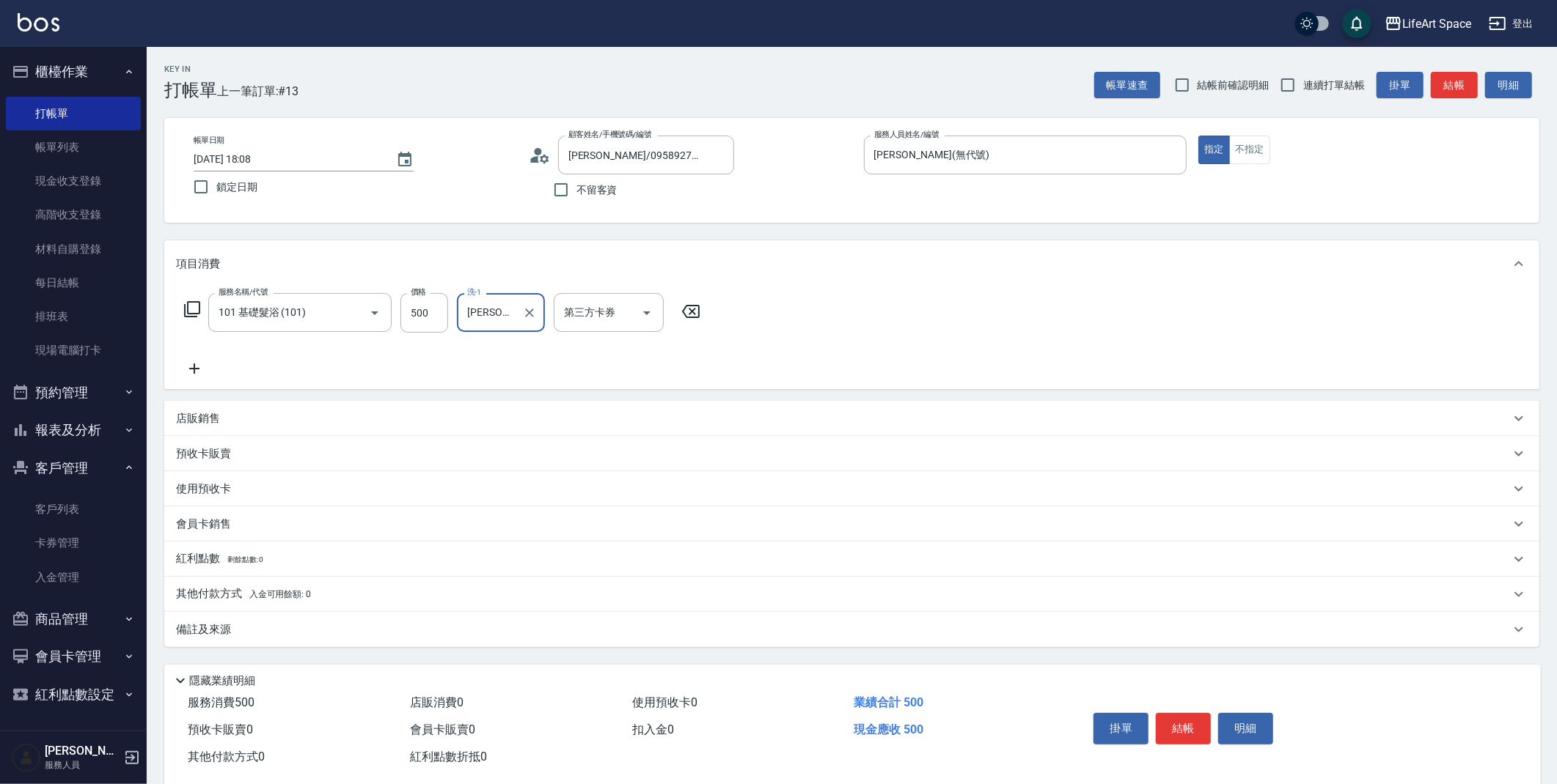
click at [375, 640] on div "備註及來源" at bounding box center [851, 629] width 1375 height 35
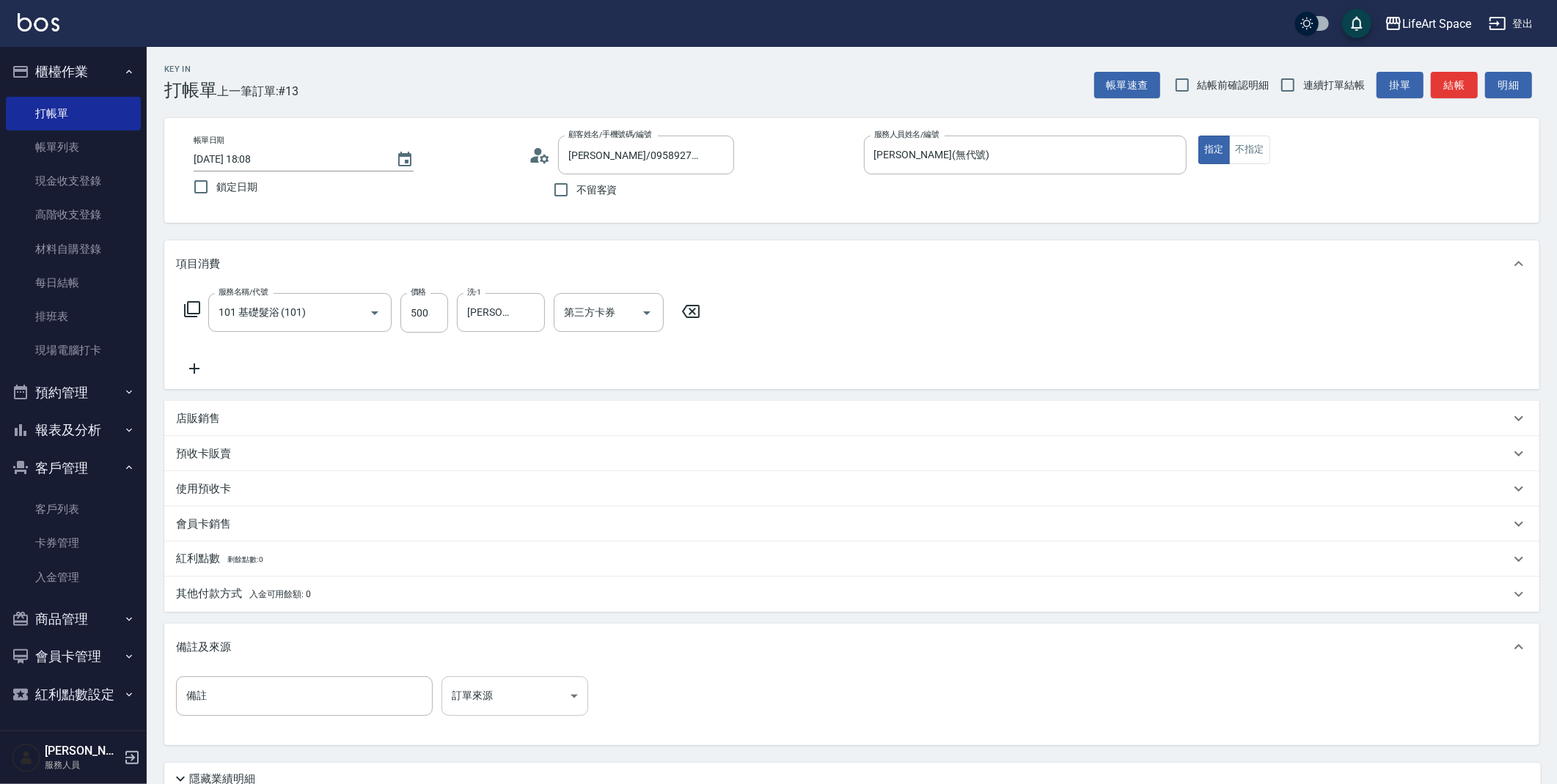
click at [491, 689] on body "LifeArt Space 登出 櫃檯作業 打帳單 帳單列表 現金收支登錄 高階收支登錄 材料自購登錄 每日結帳 排班表 現場電腦打卡 預約管理 預約管理 單…" at bounding box center [778, 452] width 1557 height 905
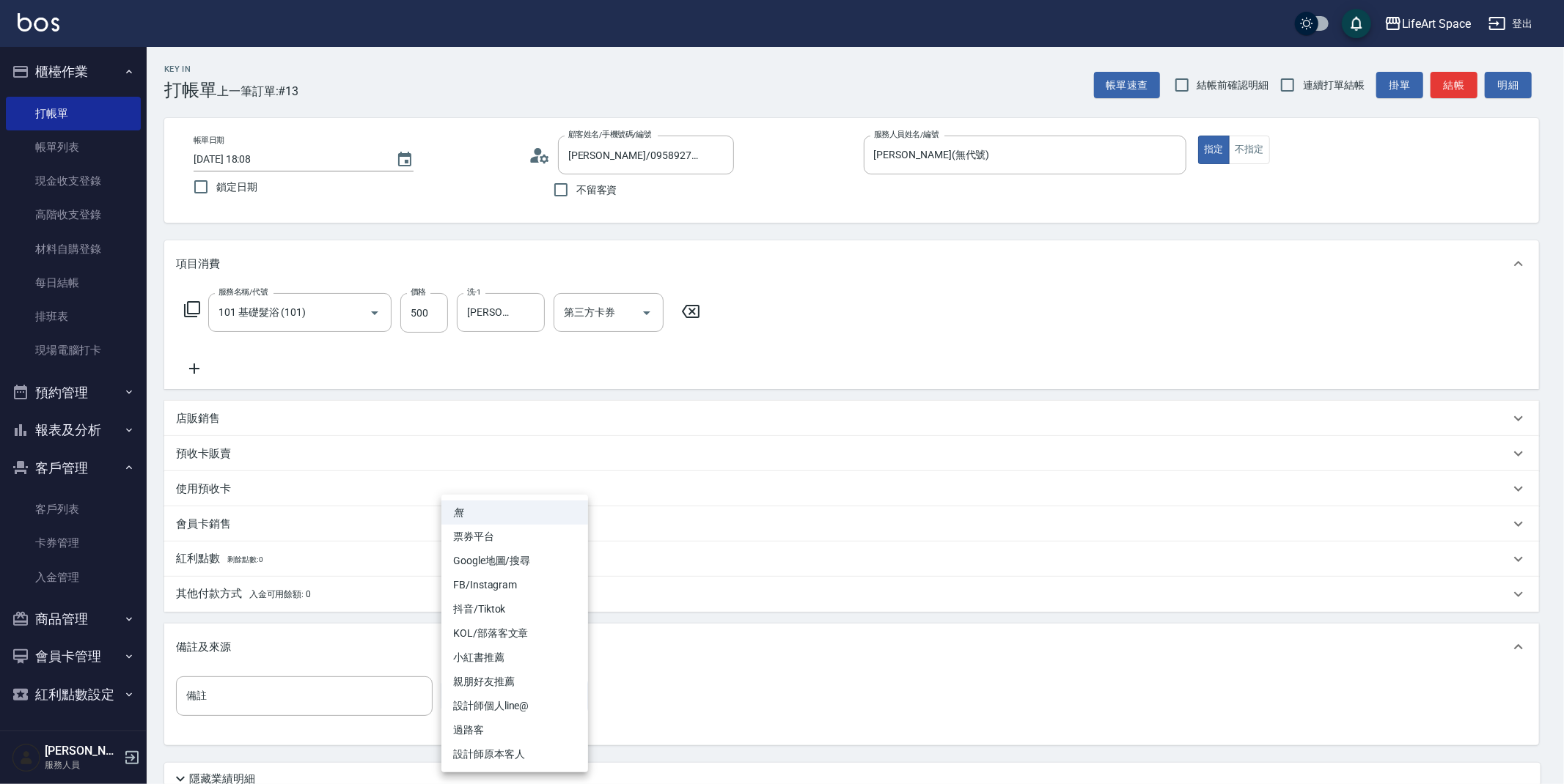
click at [512, 756] on li "設計師原本客人" at bounding box center [515, 755] width 147 height 24
type input "設計師原本客人"
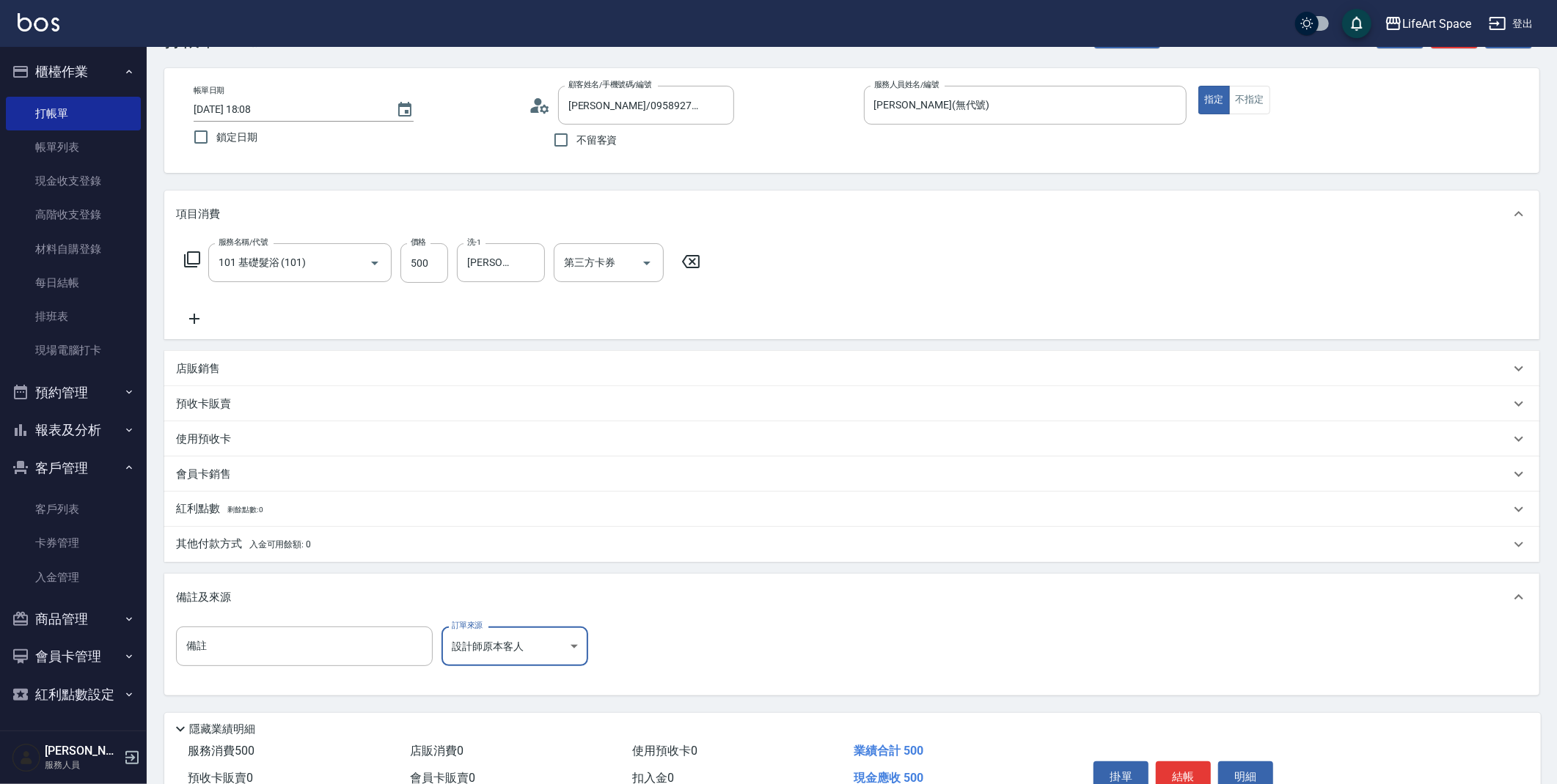
scroll to position [126, 0]
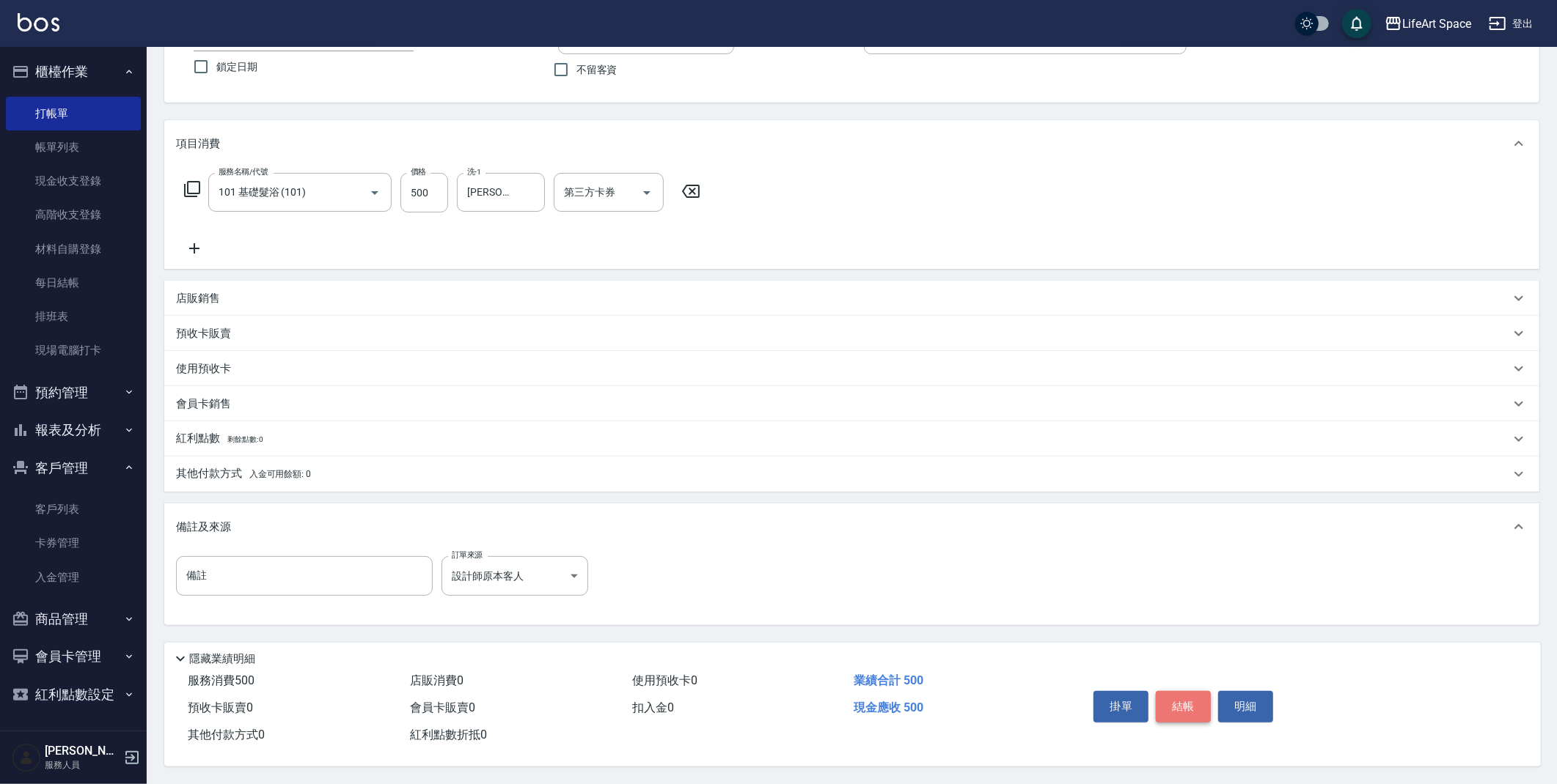
click at [1191, 704] on button "結帳" at bounding box center [1182, 706] width 55 height 31
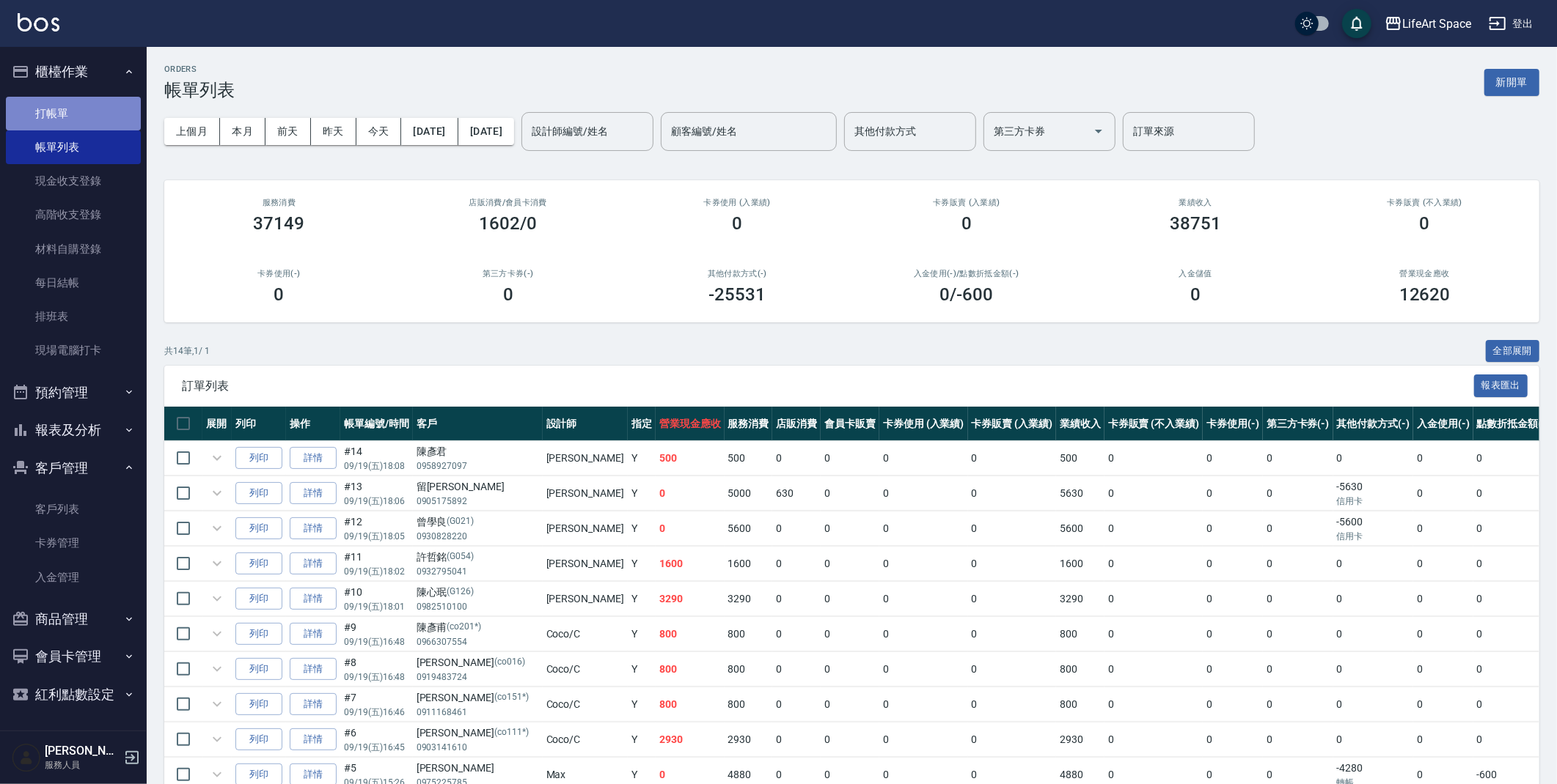
click at [55, 117] on link "打帳單" at bounding box center [73, 113] width 135 height 33
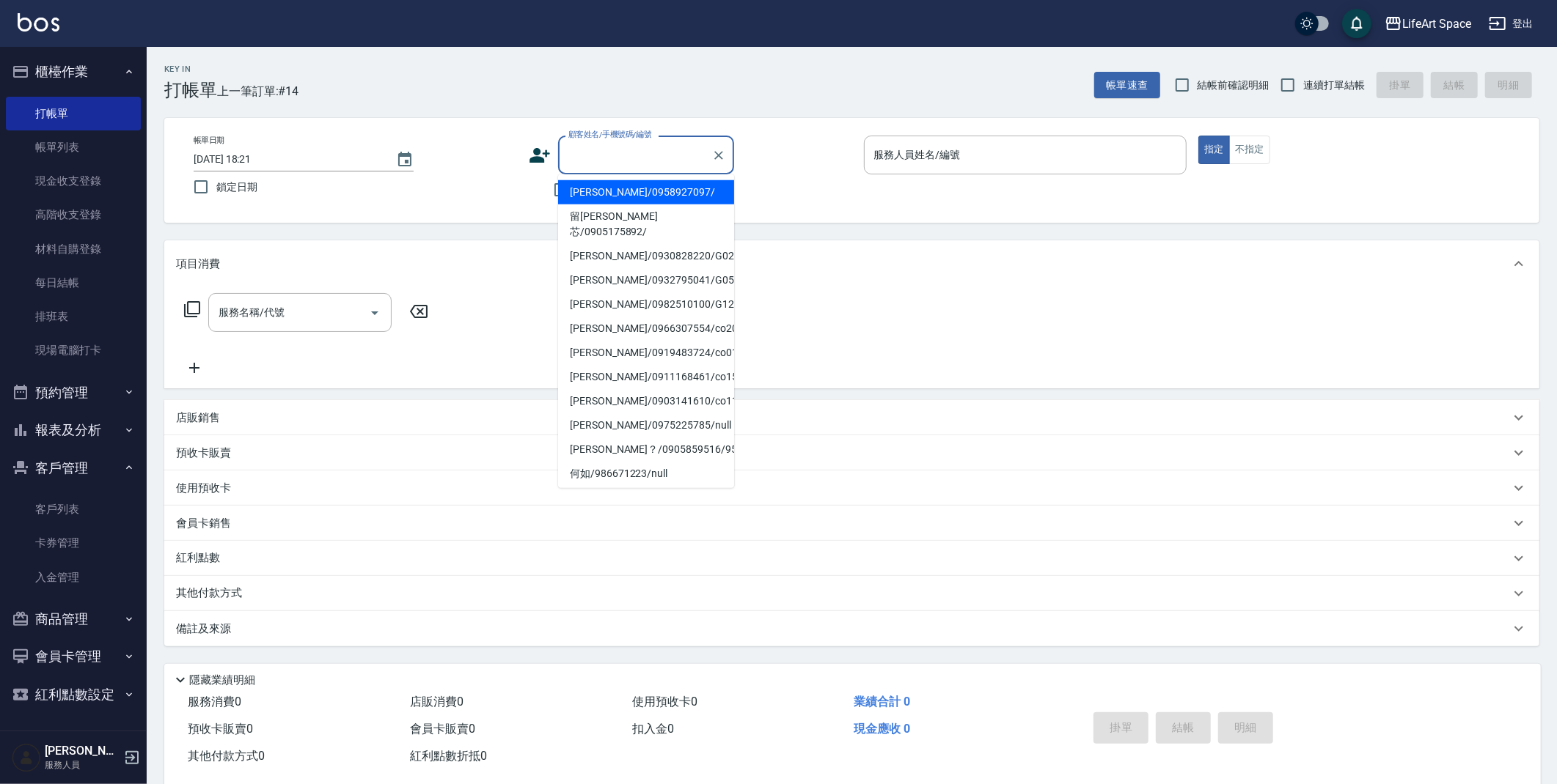
click at [586, 164] on input "顧客姓名/手機號碼/編號" at bounding box center [635, 154] width 141 height 25
click at [99, 507] on link "客戶列表" at bounding box center [73, 509] width 135 height 33
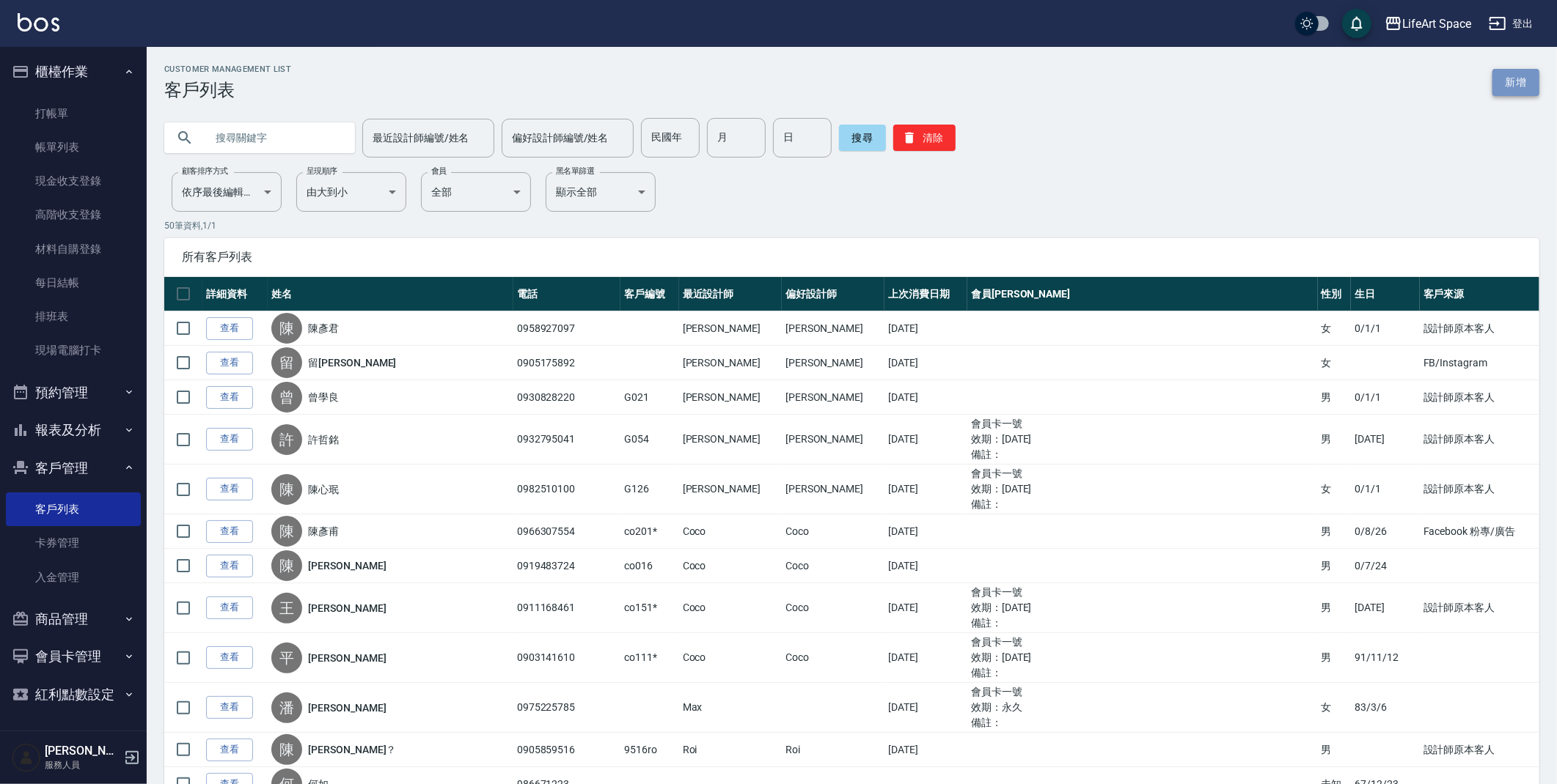
click at [1510, 81] on link "新增" at bounding box center [1516, 82] width 47 height 27
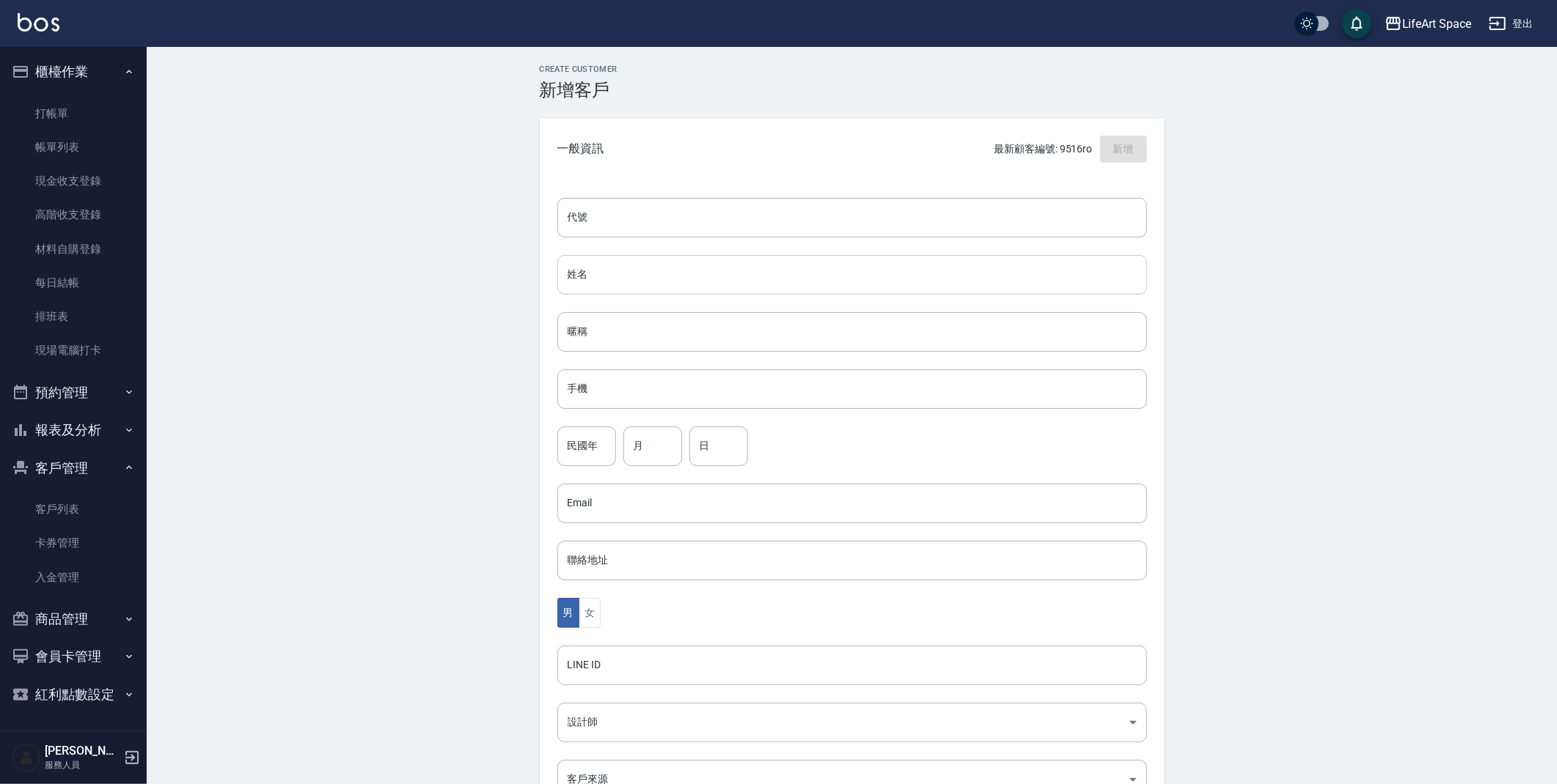
click at [766, 274] on input "姓名" at bounding box center [852, 275] width 589 height 40
type input "[PERSON_NAME]"
click at [733, 387] on input "手機" at bounding box center [852, 389] width 589 height 40
type input "0930503018"
click at [589, 624] on button "女" at bounding box center [589, 613] width 22 height 30
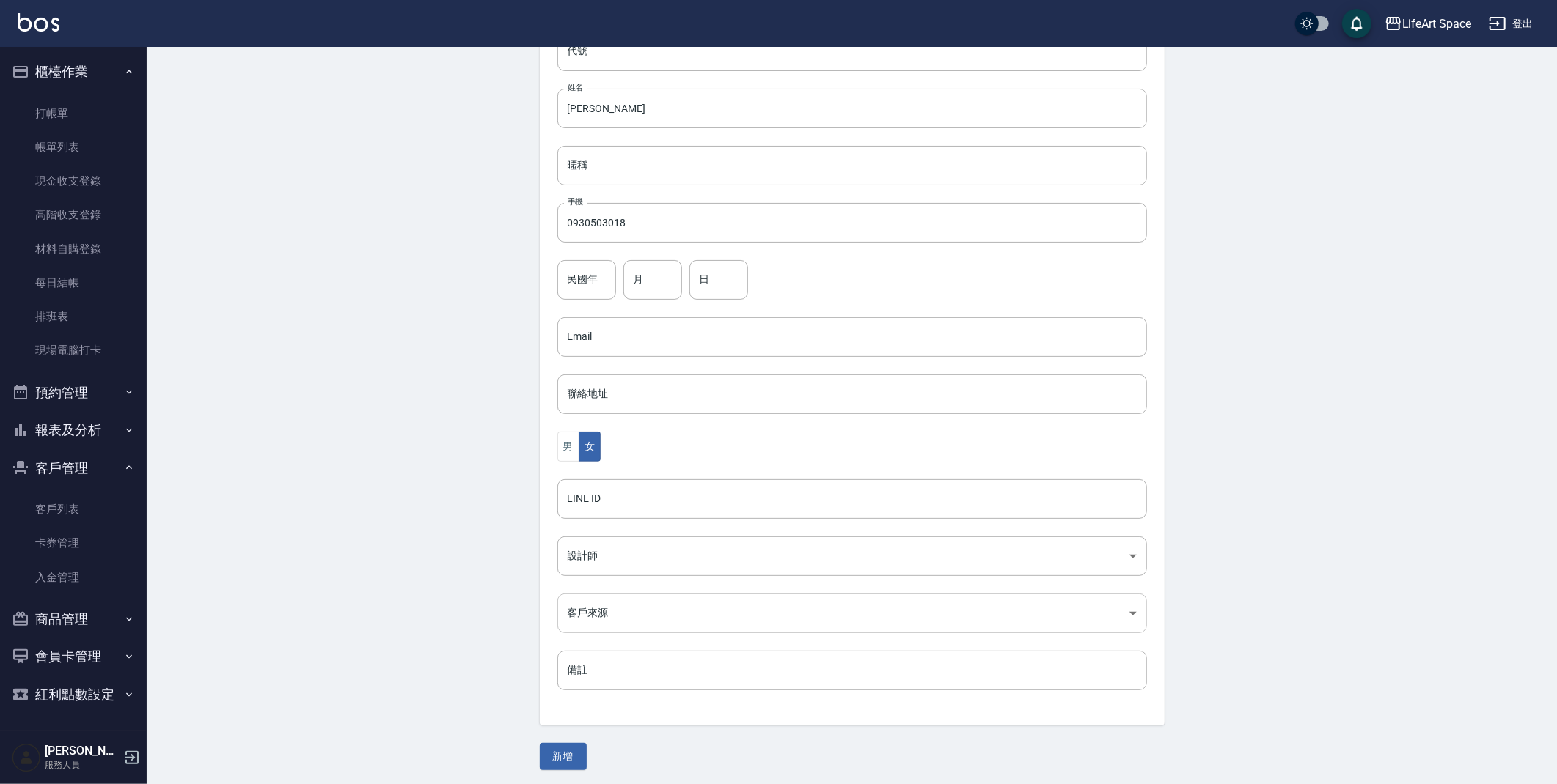
scroll to position [170, 0]
click at [611, 549] on body "LifeArt Space 登出 櫃檯作業 打帳單 帳單列表 現金收支登錄 高階收支登錄 材料自購登錄 每日結帳 排班表 現場電腦打卡 預約管理 預約管理 單…" at bounding box center [778, 308] width 1557 height 955
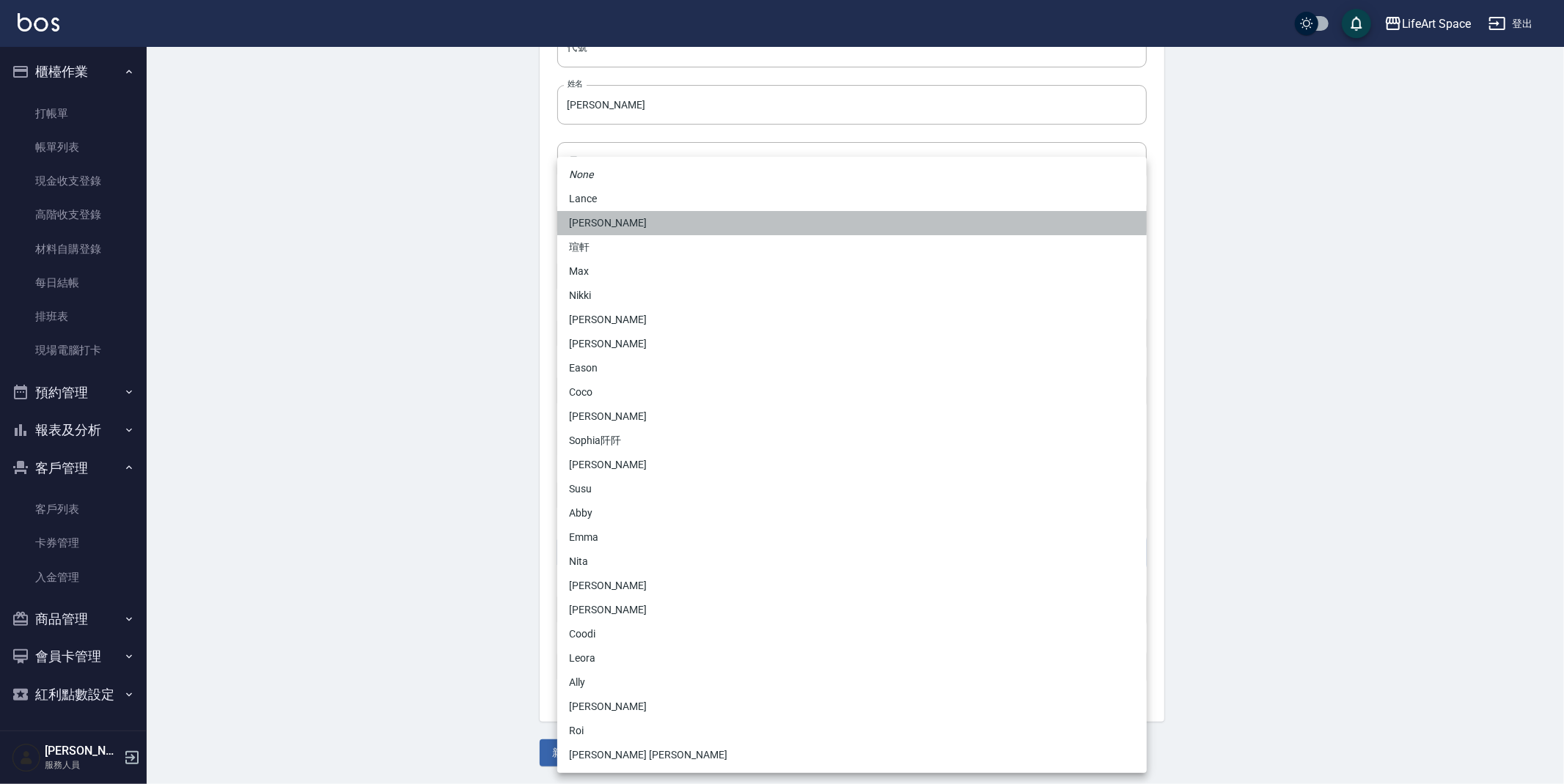
click at [600, 220] on li "[PERSON_NAME]" at bounding box center [852, 224] width 589 height 24
type input "3fd5e77f-d133-45c9-9c8a-ccd66447b9d8"
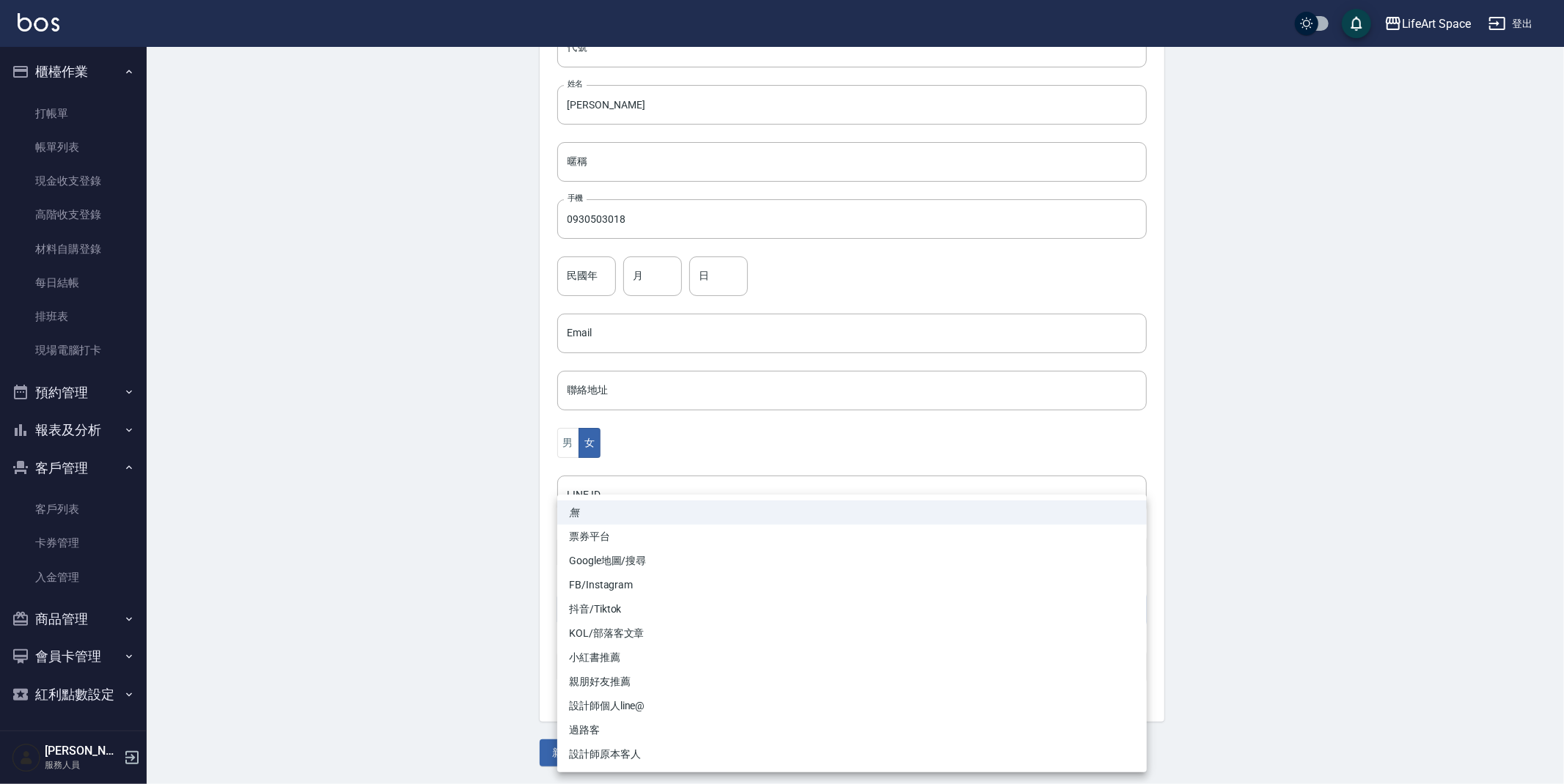
click at [594, 611] on body "LifeArt Space 登出 櫃檯作業 打帳單 帳單列表 現金收支登錄 高階收支登錄 材料自購登錄 每日結帳 排班表 現場電腦打卡 預約管理 預約管理 單…" at bounding box center [782, 308] width 1564 height 955
click at [596, 587] on li "FB/Instagram" at bounding box center [852, 586] width 589 height 24
type input "FB/Instagram"
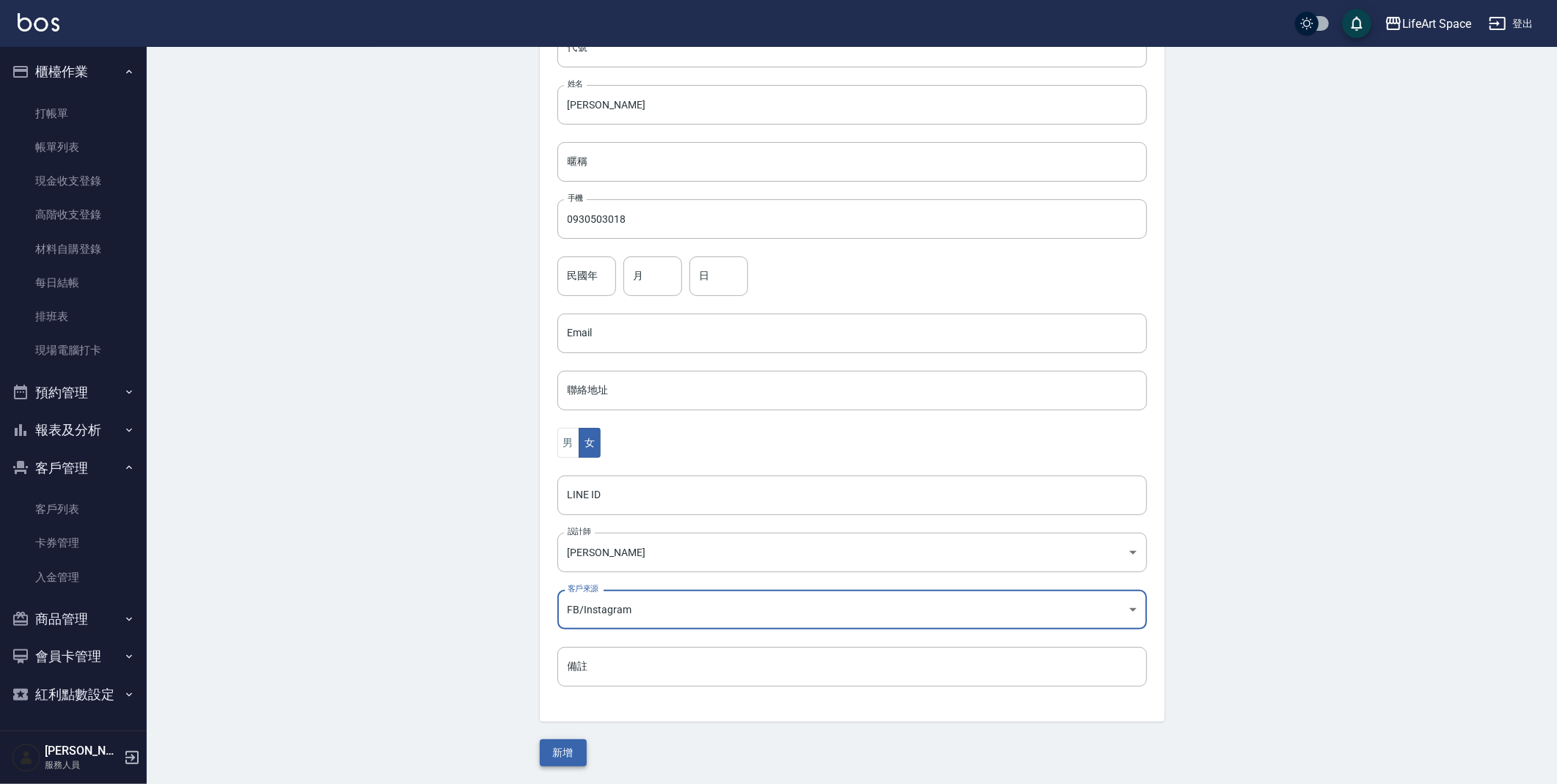
click at [574, 742] on button "新增" at bounding box center [563, 753] width 47 height 27
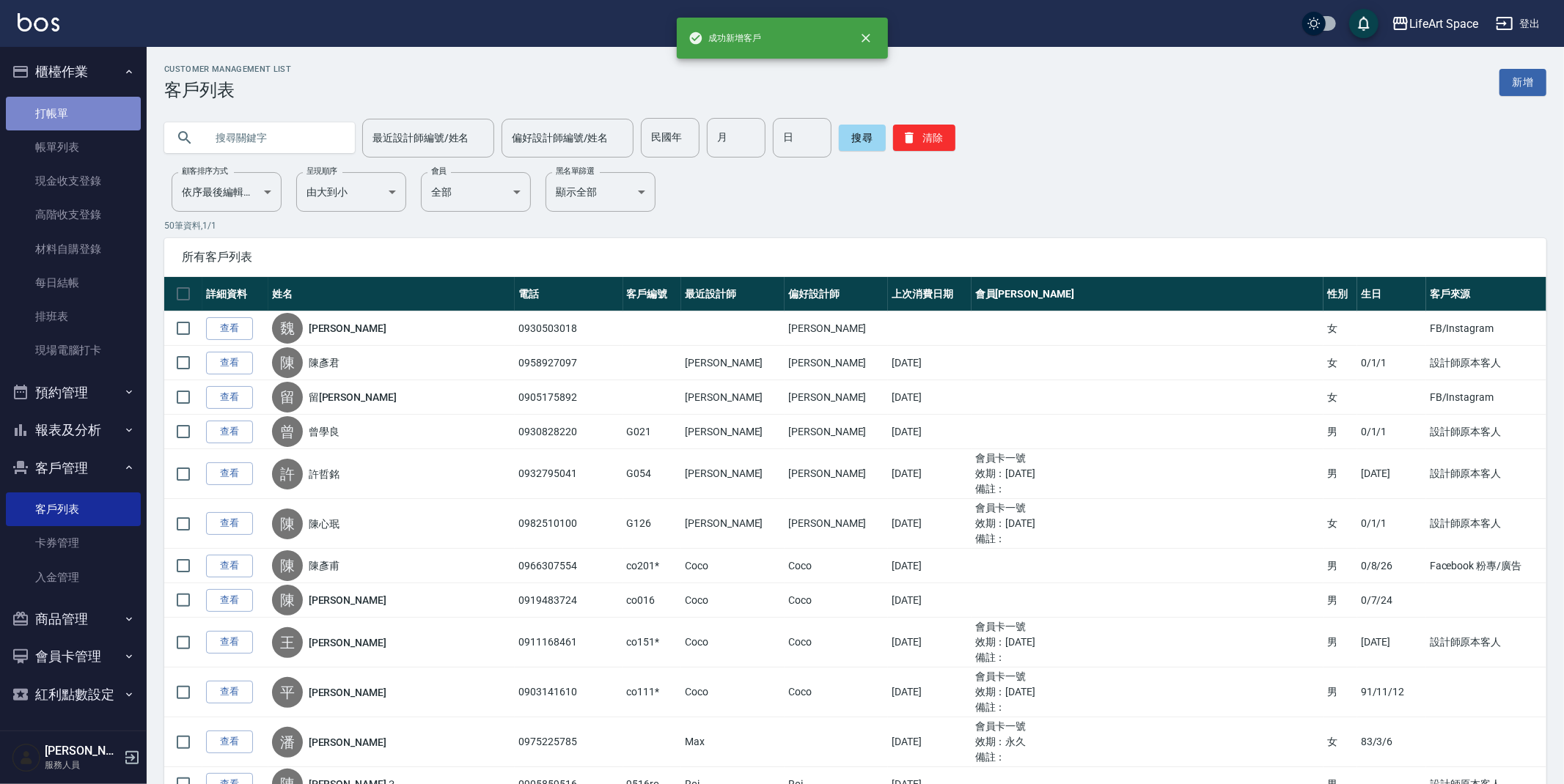
click at [78, 116] on link "打帳單" at bounding box center [73, 113] width 135 height 33
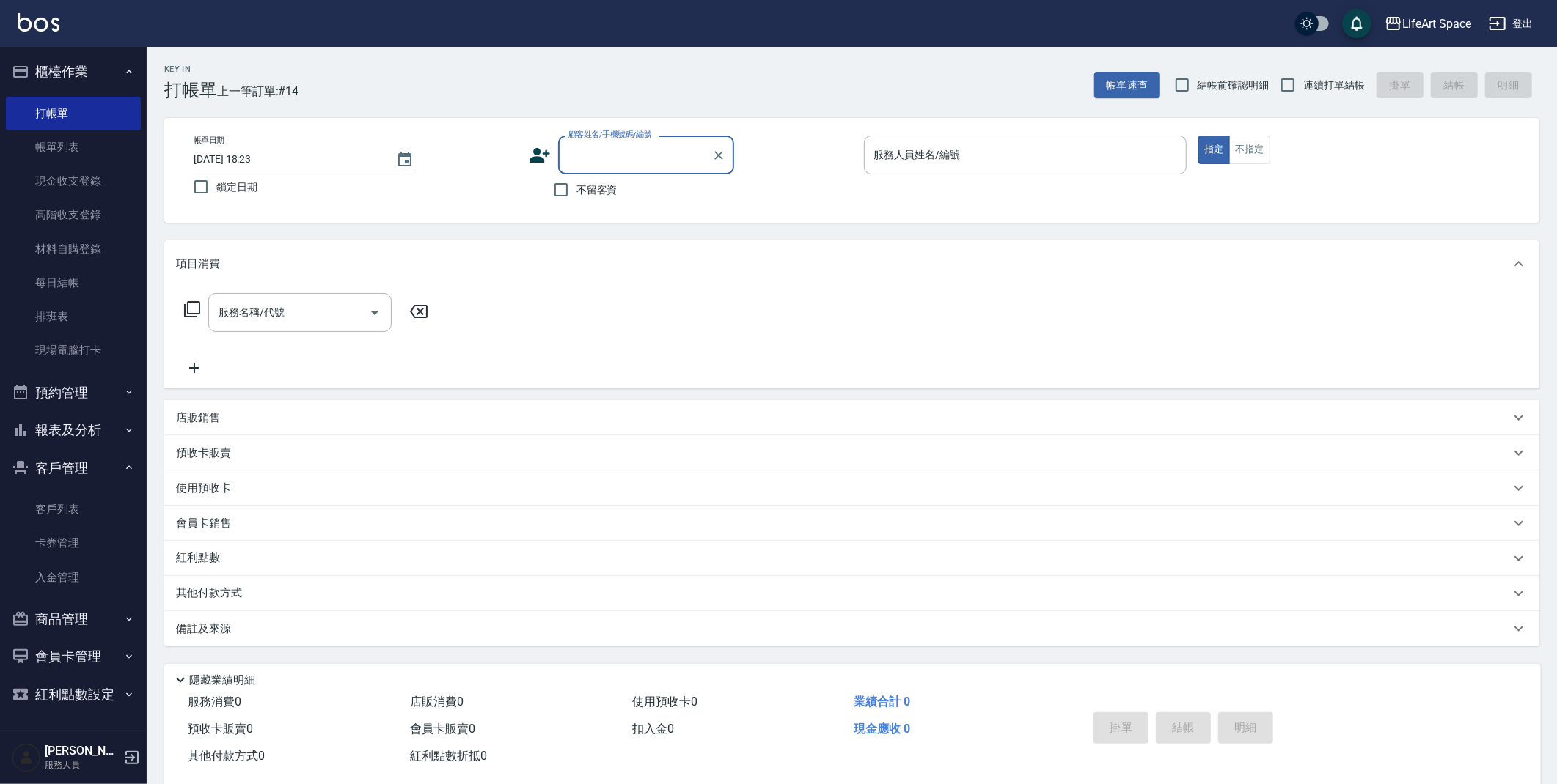
click at [609, 149] on input "顧客姓名/手機號碼/編號" at bounding box center [635, 154] width 141 height 25
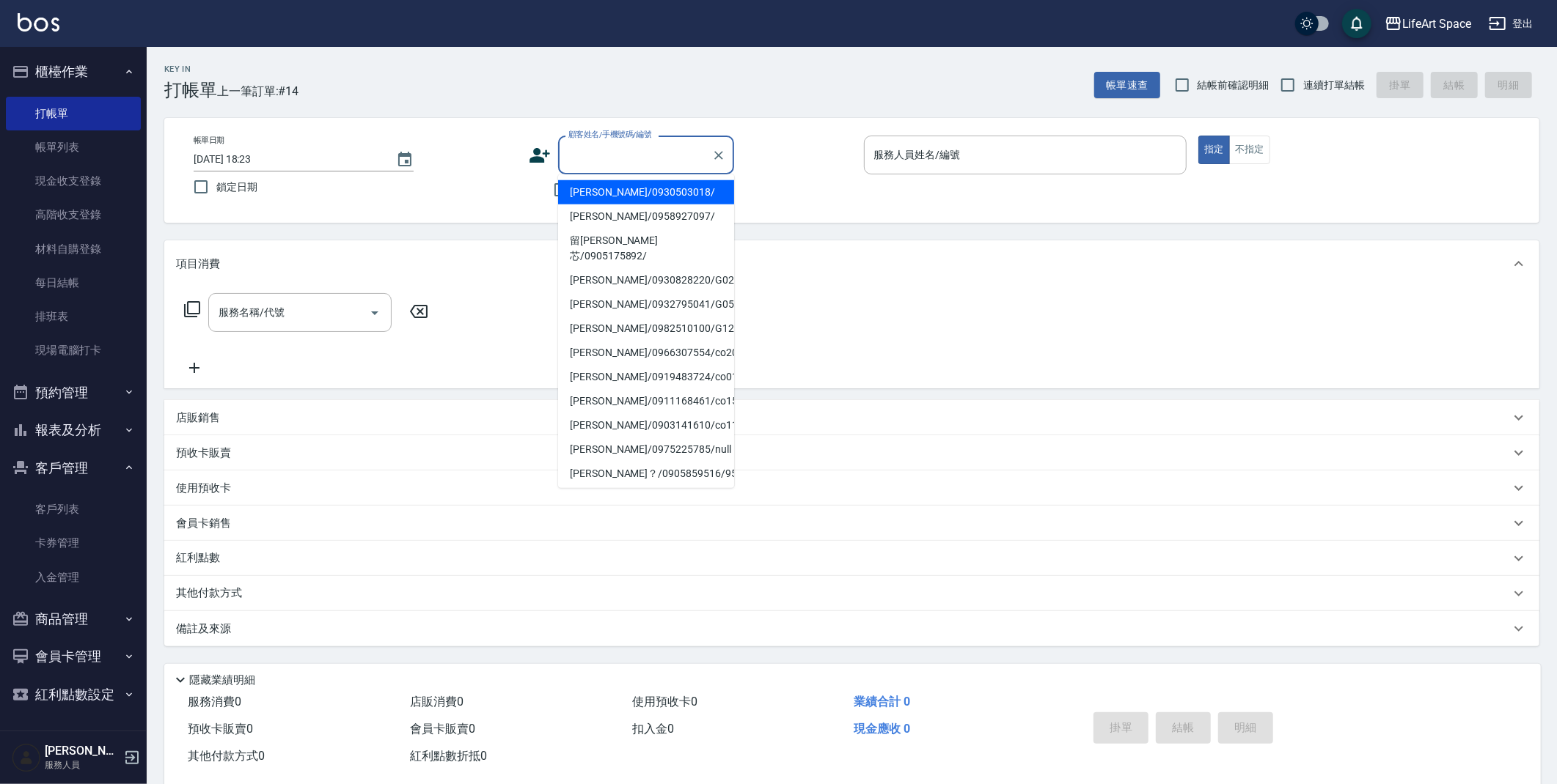
click at [604, 184] on li "[PERSON_NAME]/0930503018/" at bounding box center [646, 193] width 176 height 24
type input "[PERSON_NAME]/0930503018/"
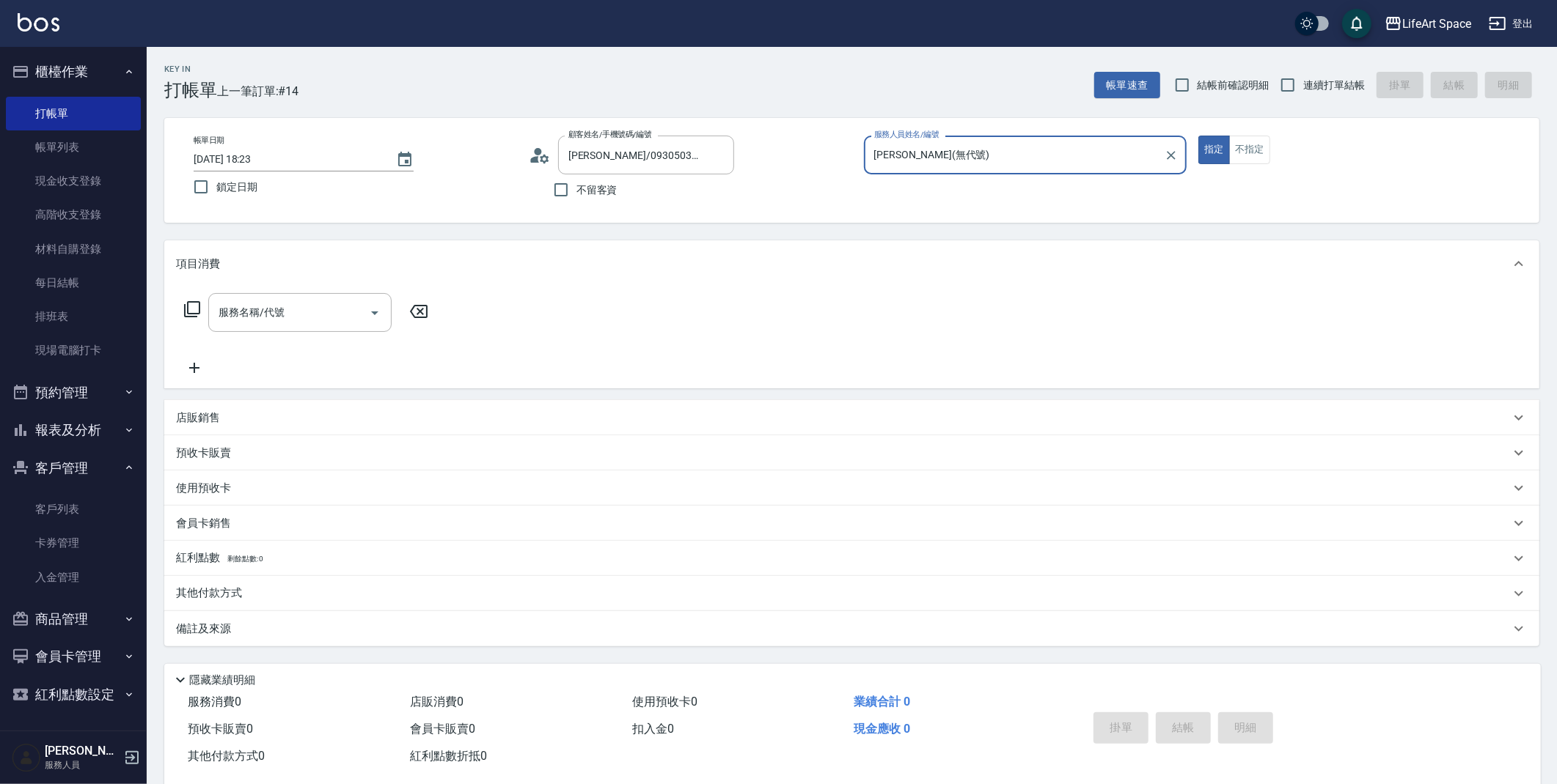
type input "[PERSON_NAME](無代號)"
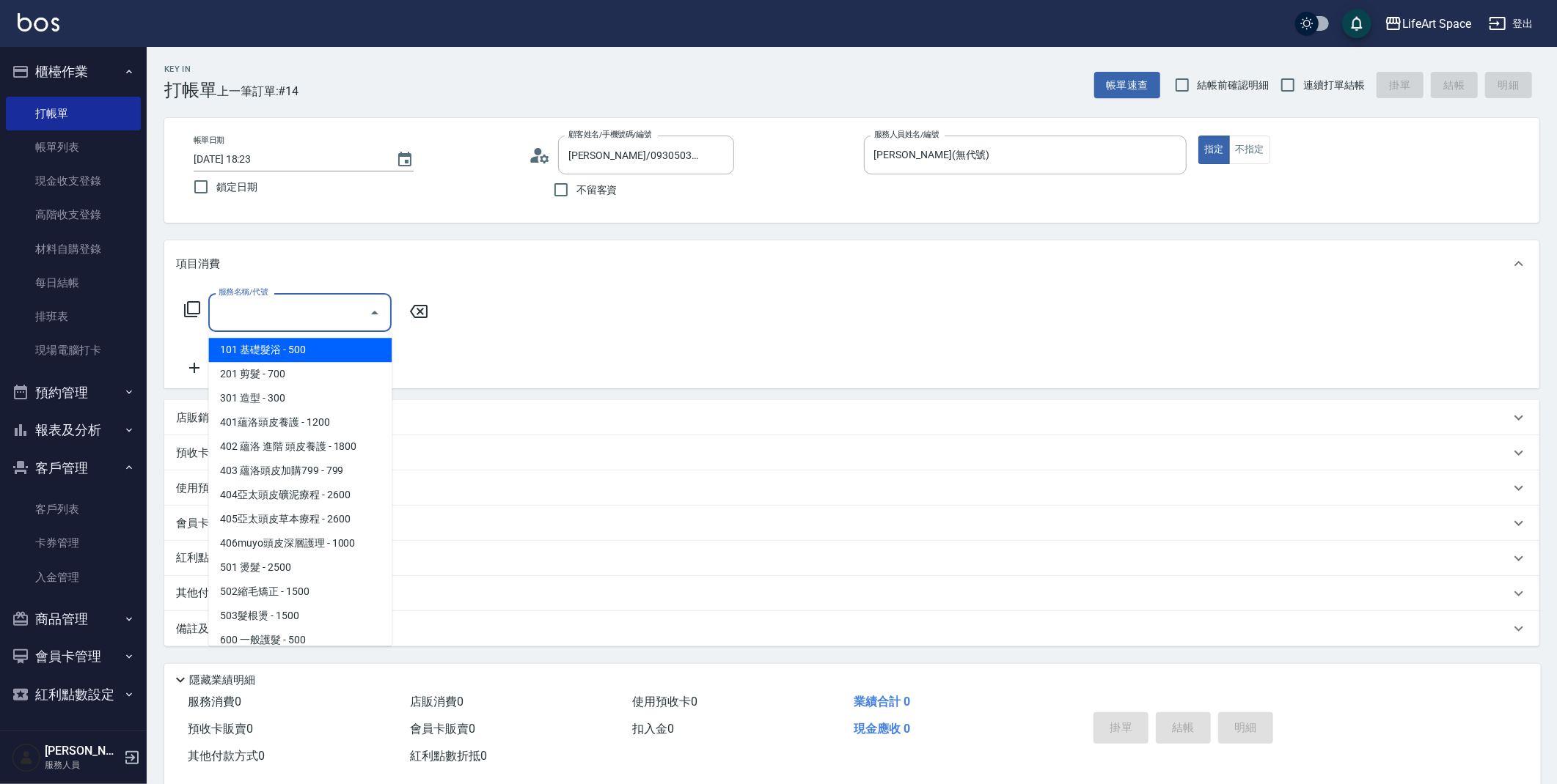
click at [233, 318] on input "服務名稱/代號" at bounding box center [289, 312] width 149 height 25
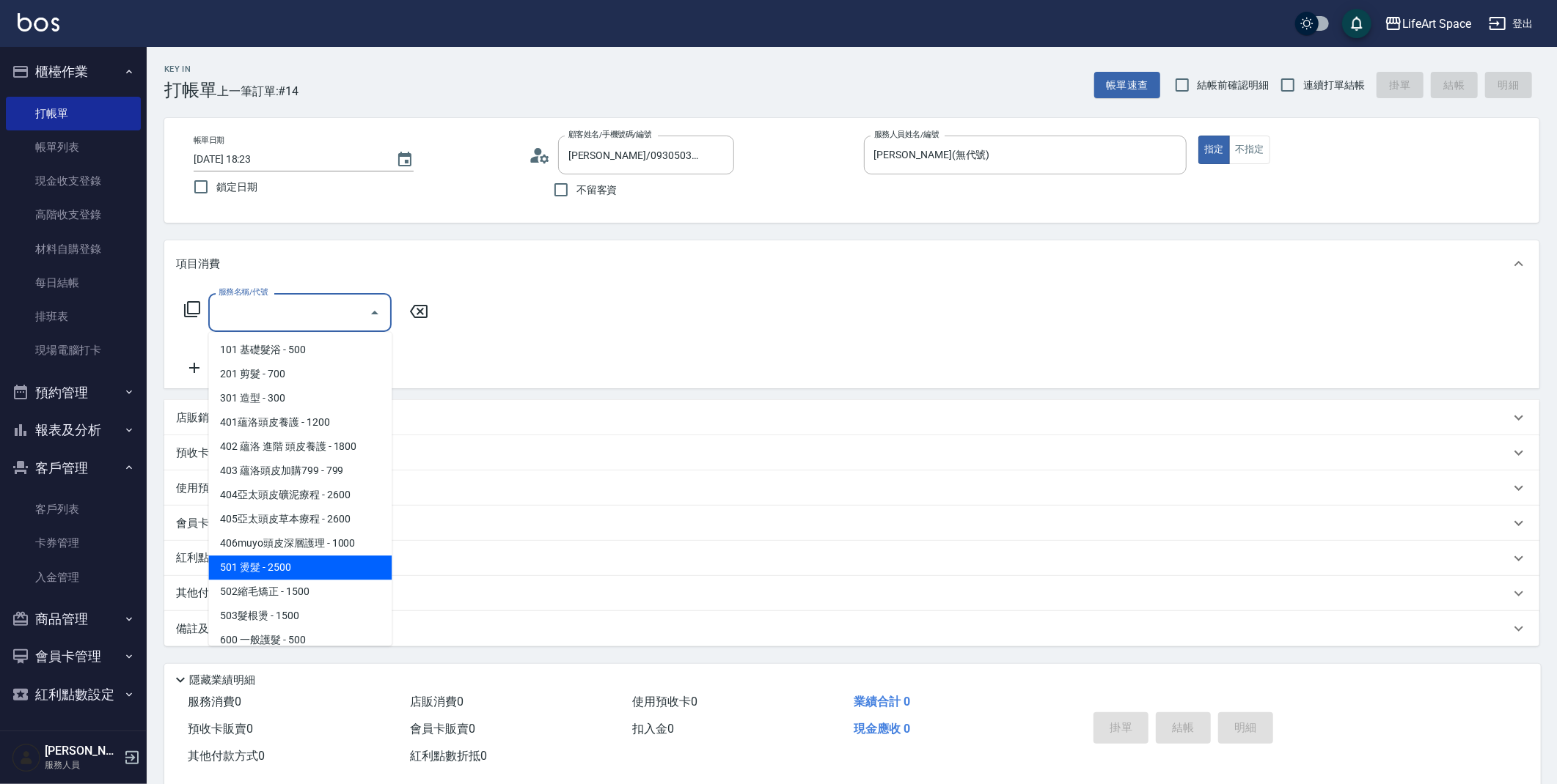
click at [282, 568] on span "501 燙髮 - 2500" at bounding box center [299, 568] width 184 height 24
type input "501 燙髮(501)"
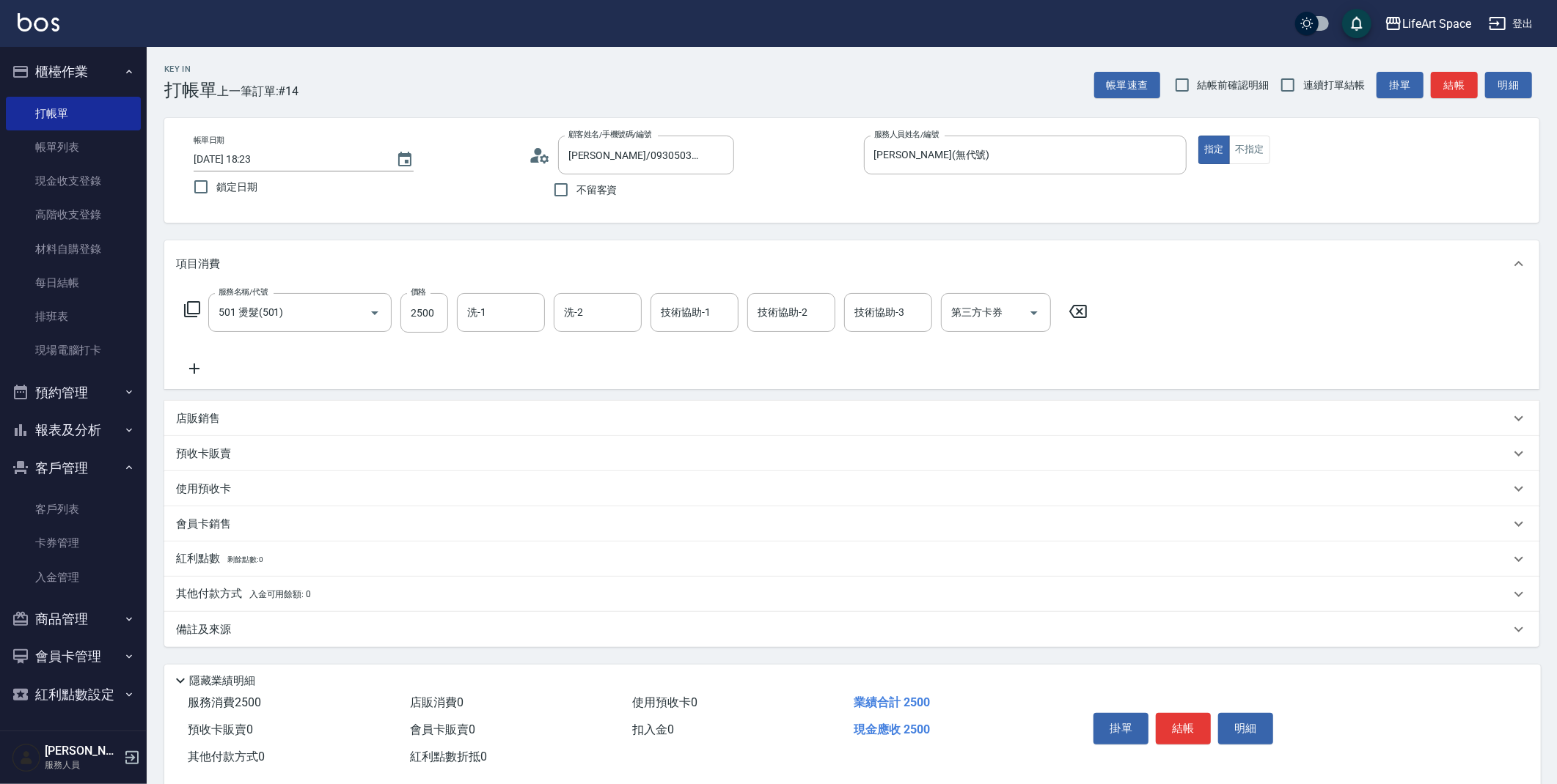
click at [199, 372] on icon at bounding box center [194, 369] width 37 height 18
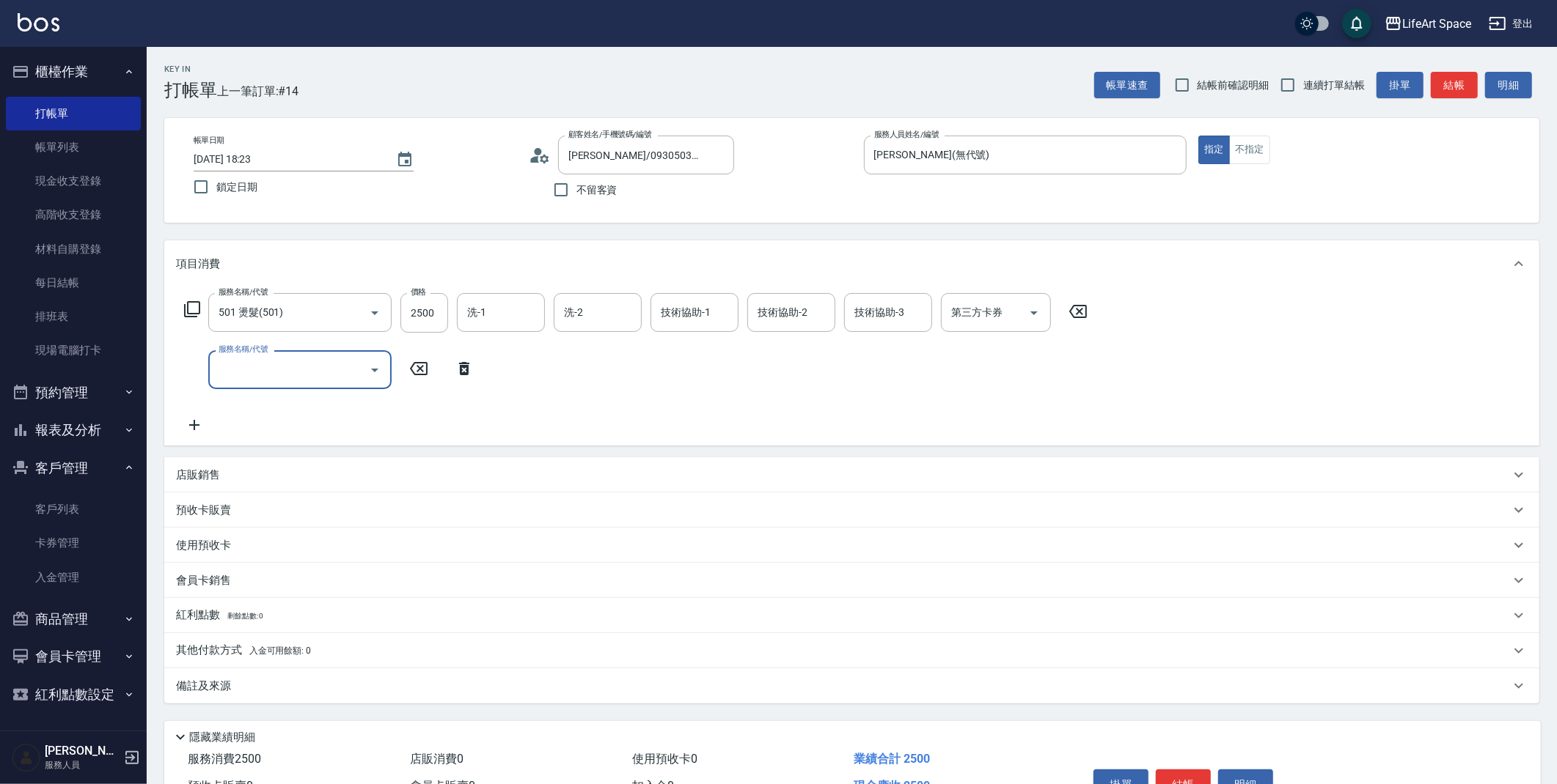
click at [266, 381] on input "服務名稱/代號" at bounding box center [289, 370] width 149 height 25
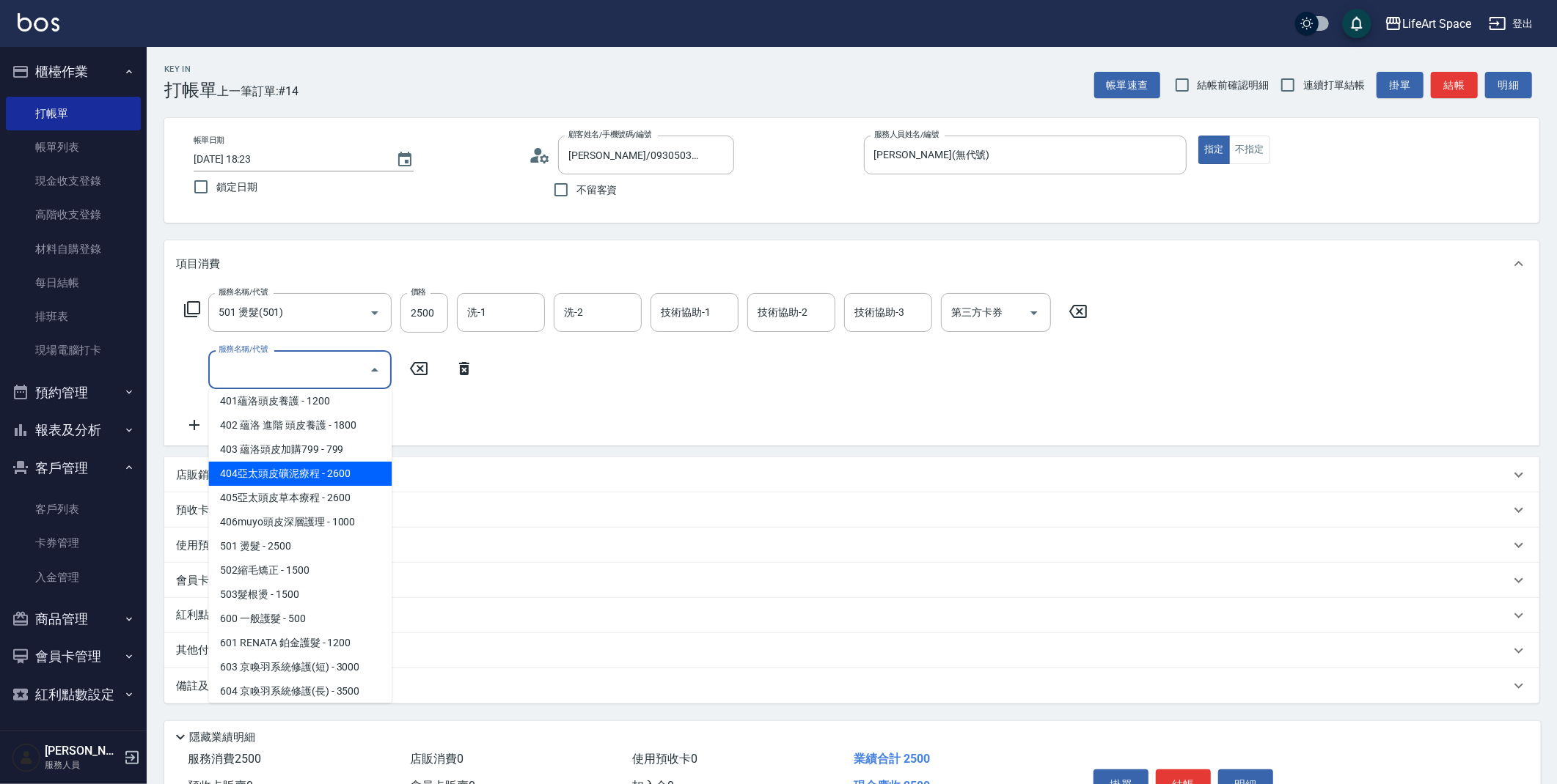
scroll to position [81, 0]
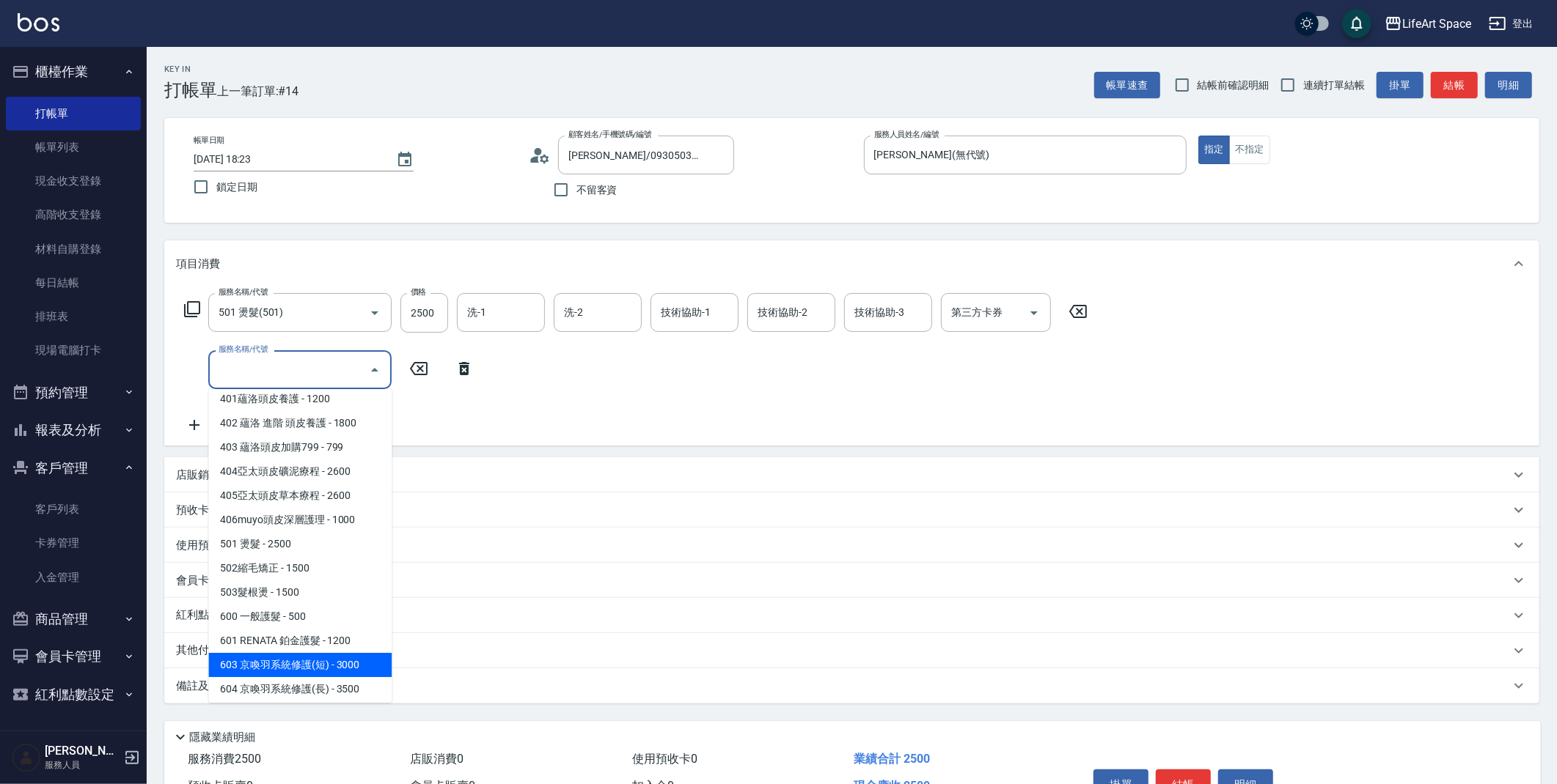
click at [345, 660] on span "603 京喚羽系統修護(短) - 3000" at bounding box center [299, 666] width 184 height 24
type input "603 京喚羽系統修護(短)(603)"
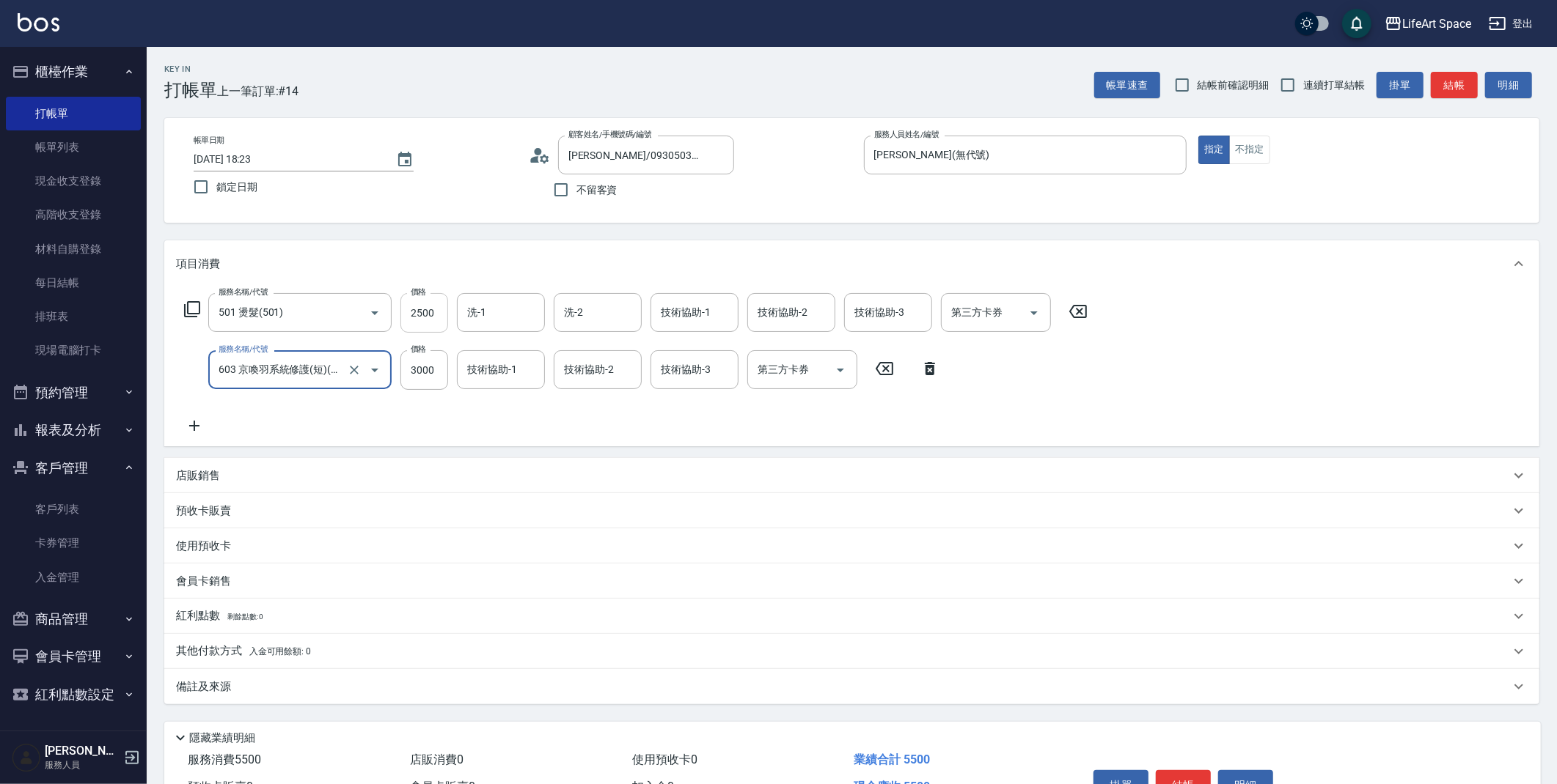
click at [433, 307] on input "2500" at bounding box center [424, 312] width 47 height 40
type input "2500"
click at [431, 317] on input "2500" at bounding box center [424, 312] width 47 height 40
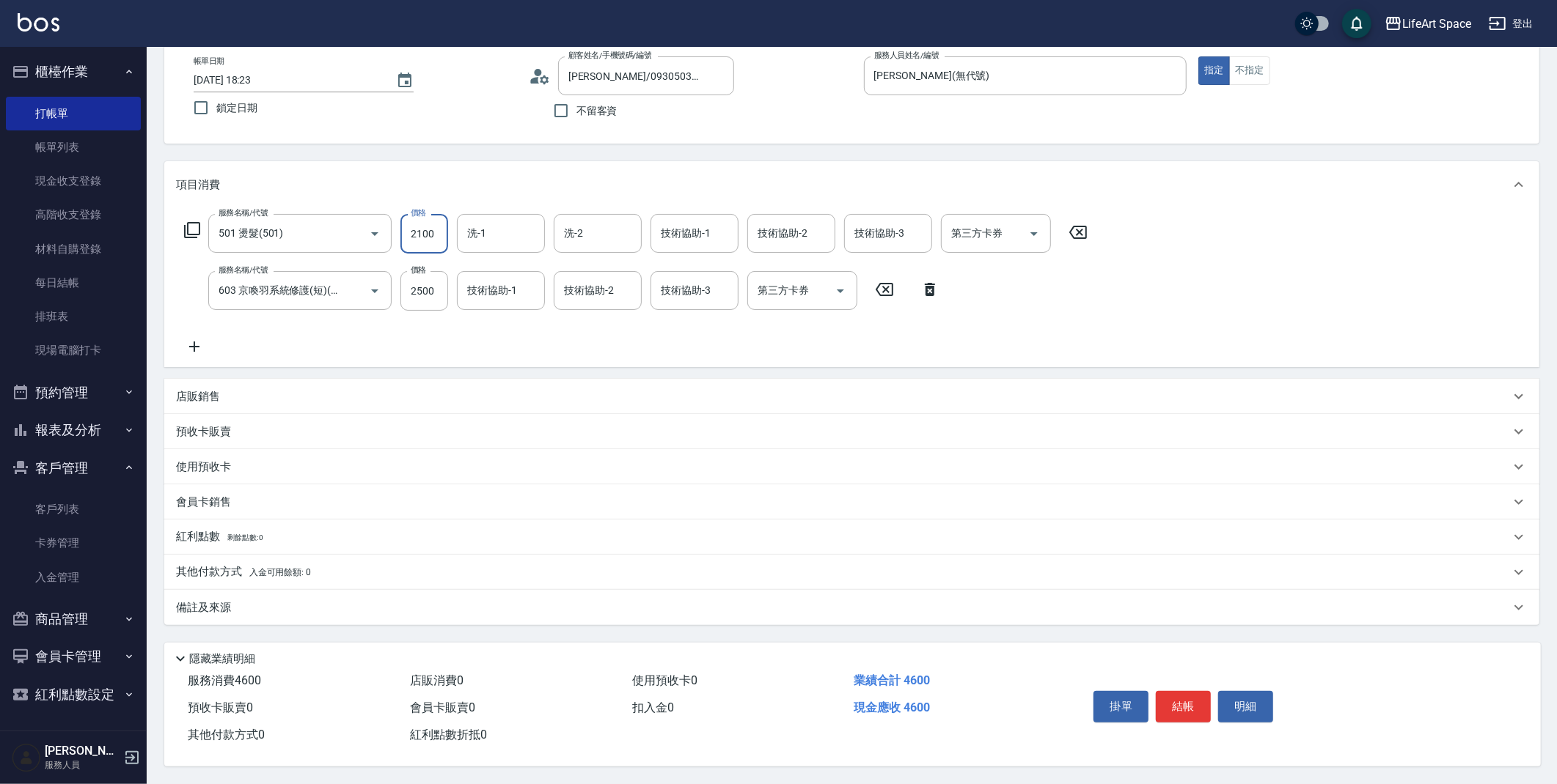
scroll to position [83, 0]
type input "2100"
click at [290, 601] on div "備註及來源" at bounding box center [843, 608] width 1333 height 16
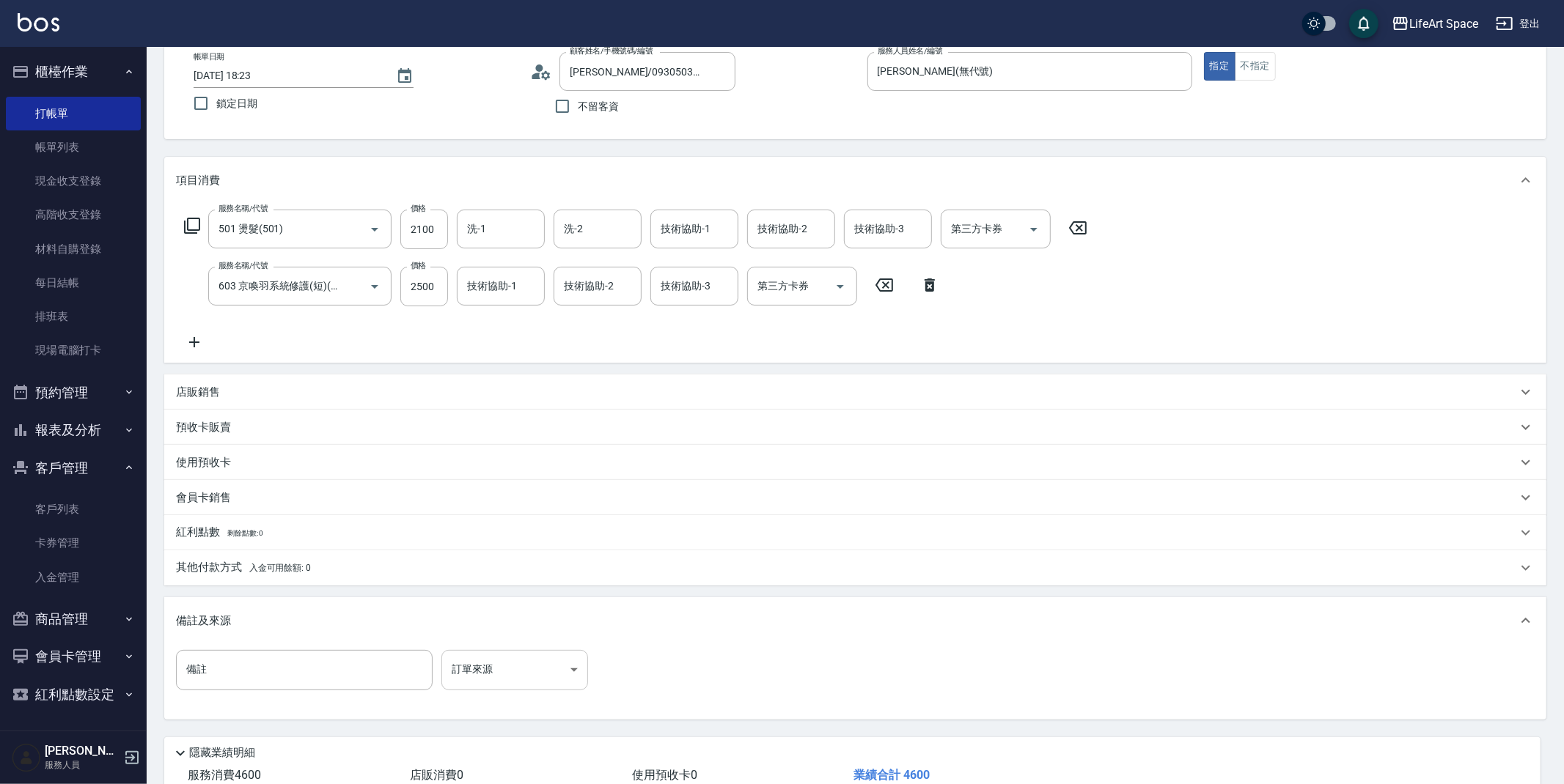
click at [477, 661] on body "LifeArt Space 登出 櫃檯作業 打帳單 帳單列表 現金收支登錄 高階收支登錄 材料自購登錄 每日結帳 排班表 現場電腦打卡 預約管理 預約管理 單…" at bounding box center [782, 398] width 1564 height 963
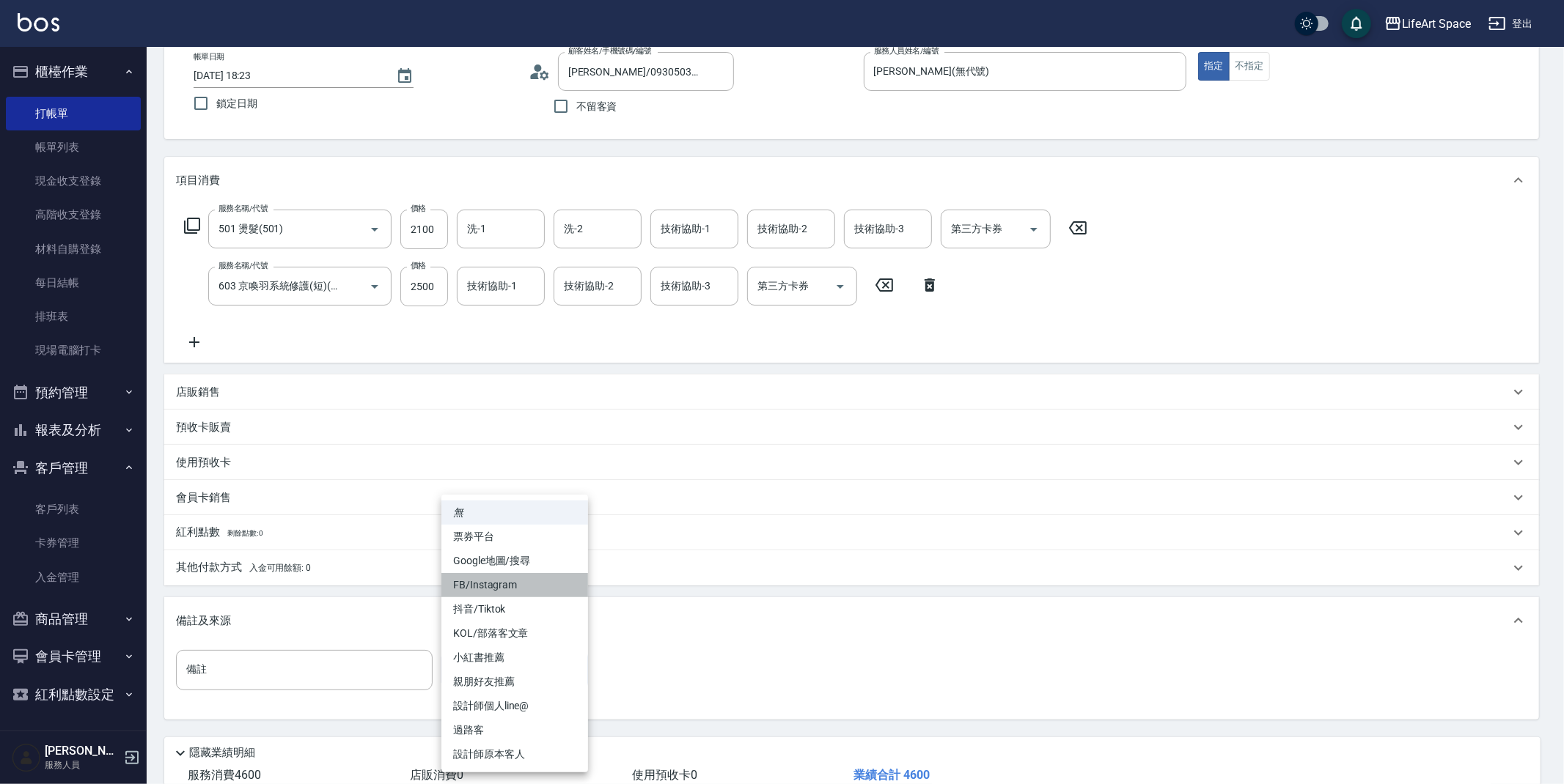
click at [503, 587] on li "FB/Instagram" at bounding box center [515, 586] width 147 height 24
type input "FB/Instagram"
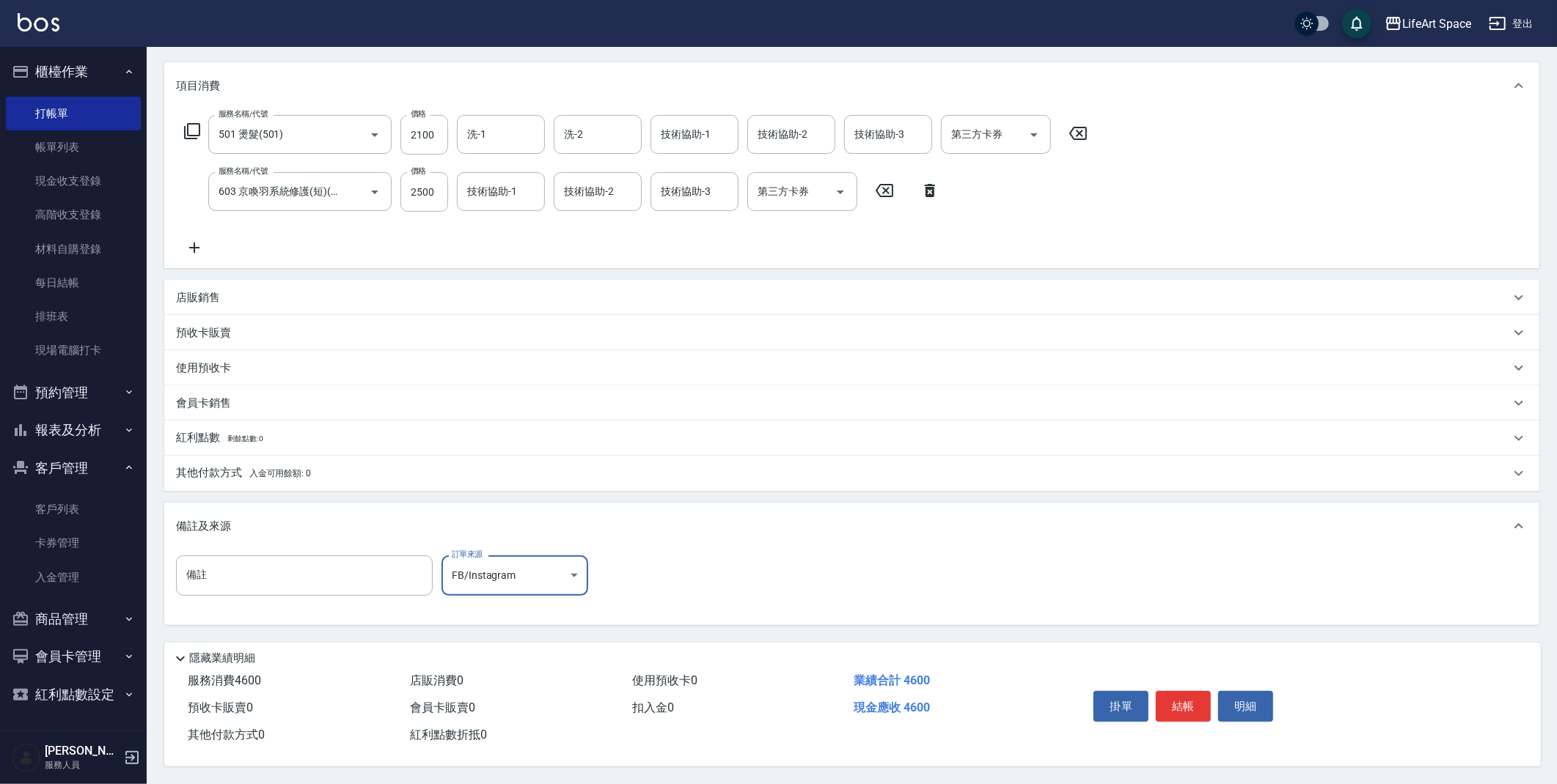
scroll to position [182, 0]
click at [1176, 702] on button "結帳" at bounding box center [1182, 706] width 55 height 31
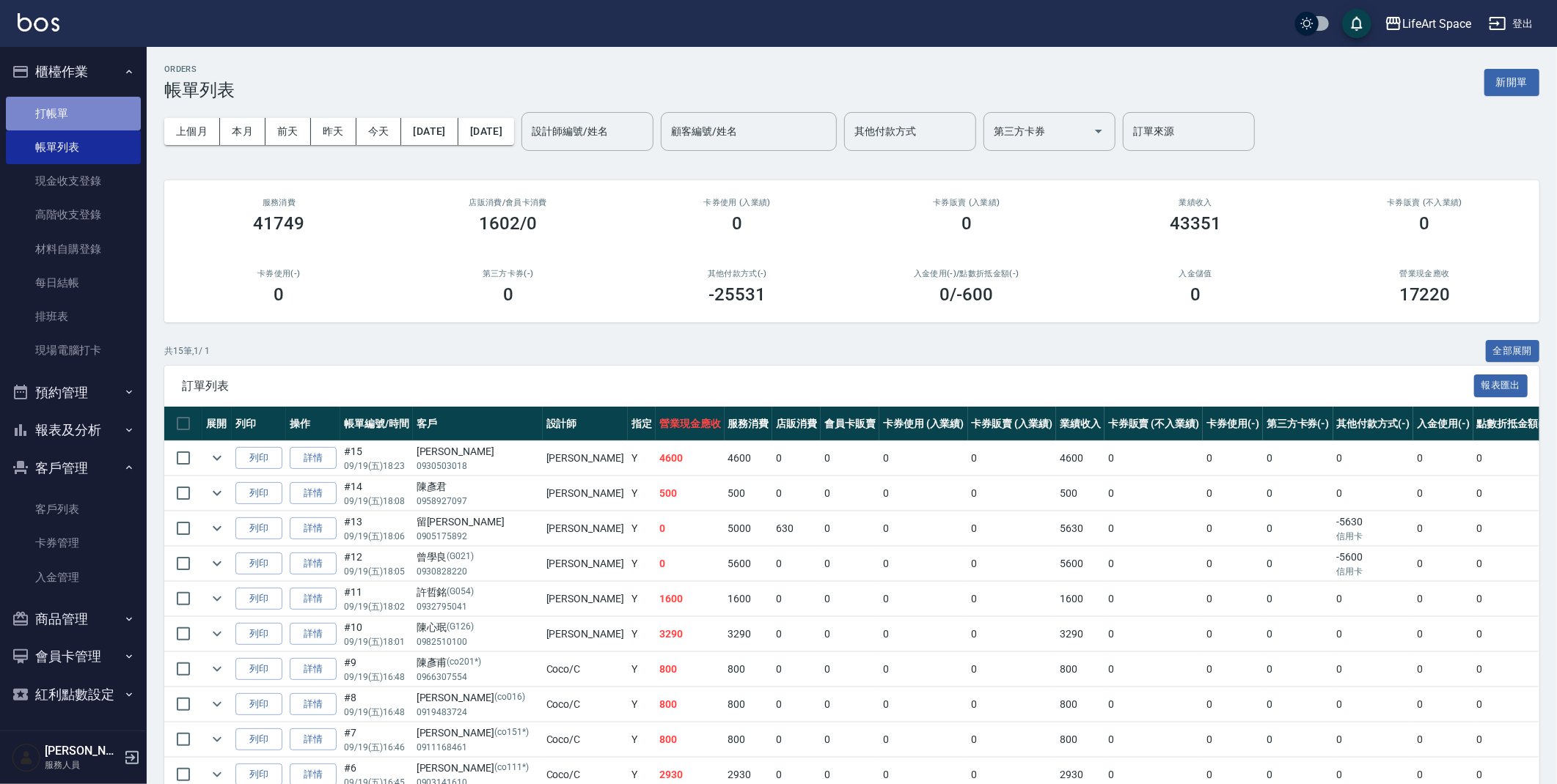
click at [61, 118] on link "打帳單" at bounding box center [73, 113] width 135 height 33
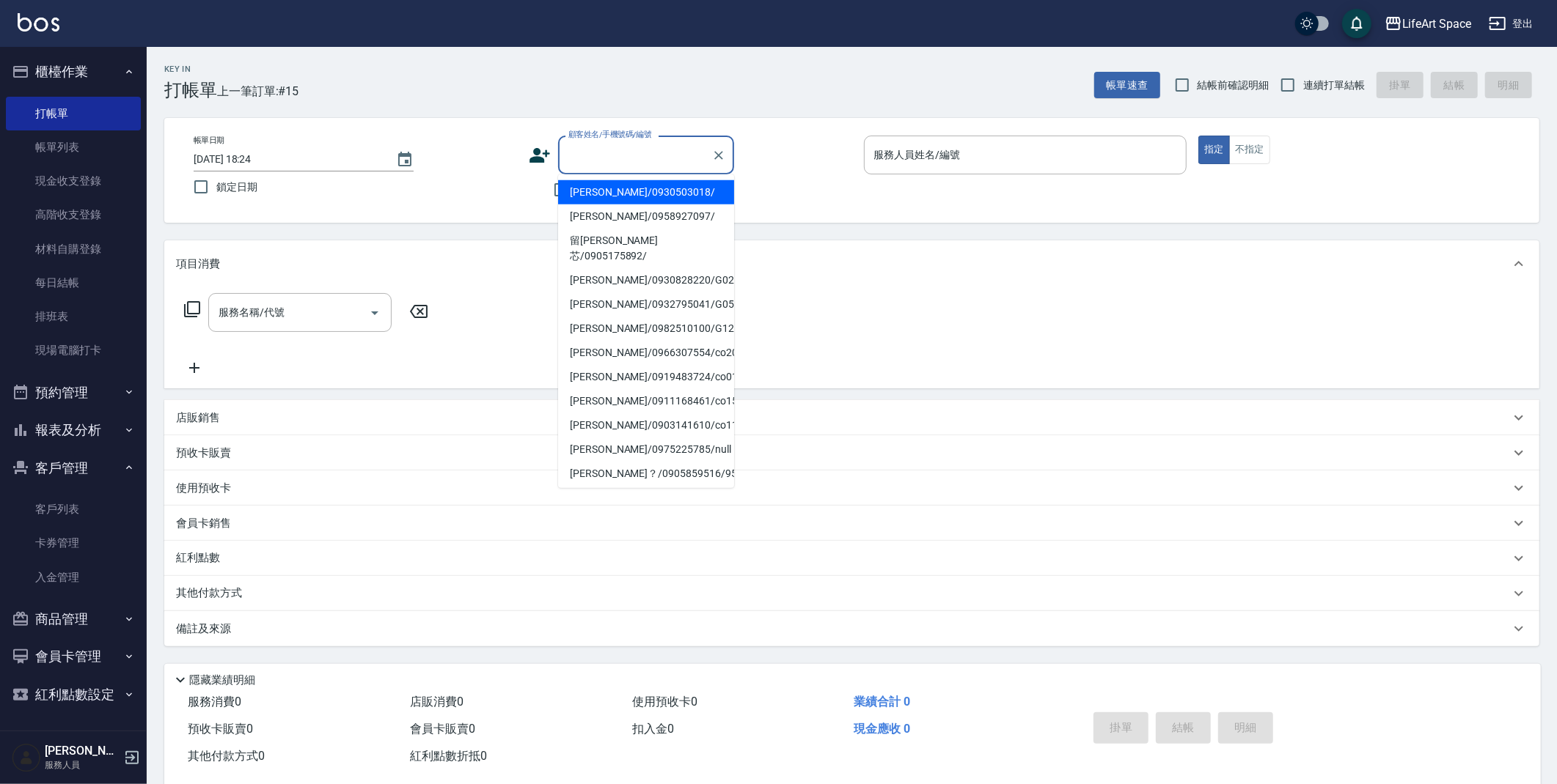
click at [628, 156] on input "顧客姓名/手機號碼/編號" at bounding box center [635, 154] width 141 height 25
type input "x"
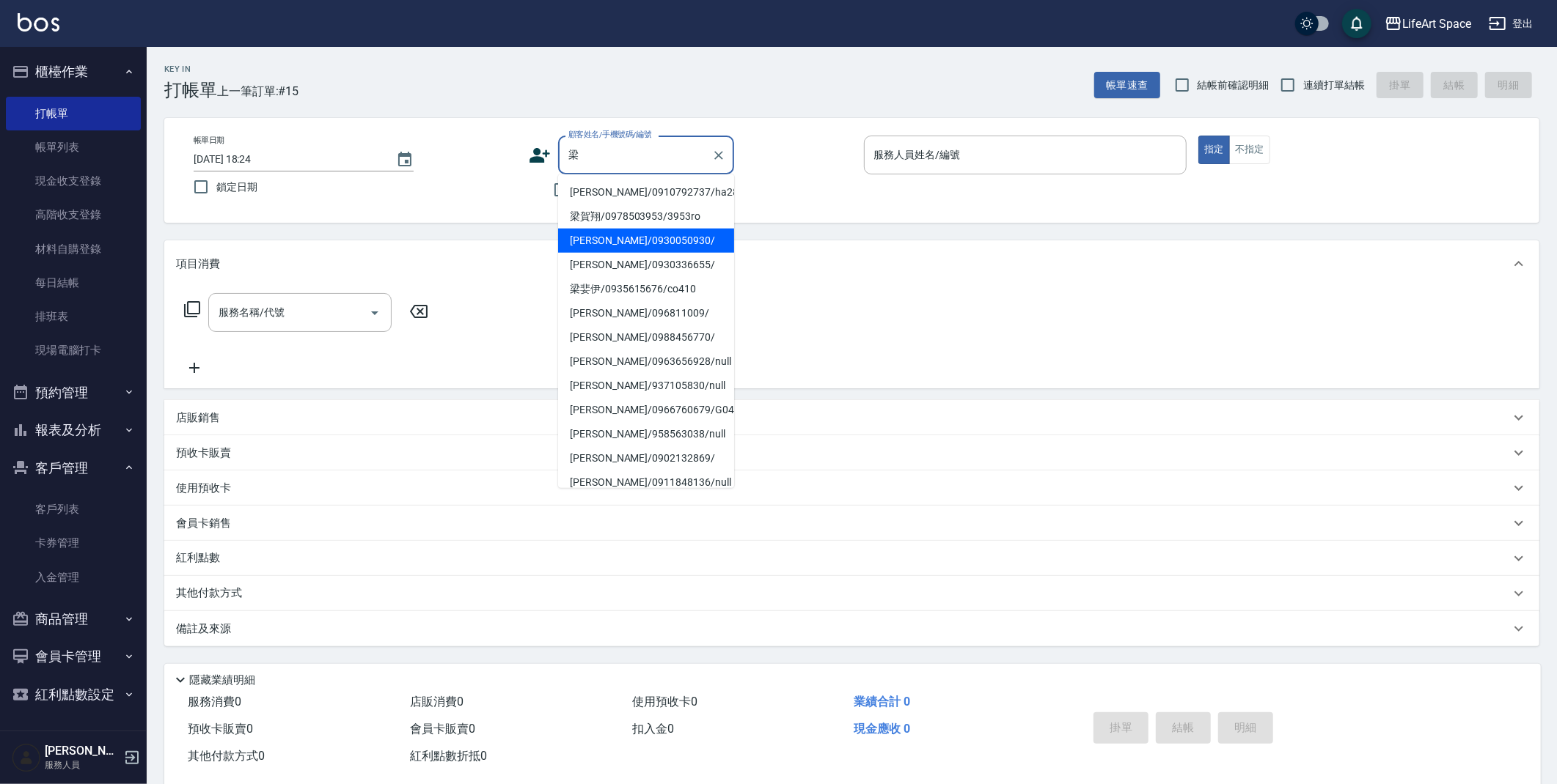
click at [632, 239] on li "[PERSON_NAME]/0930050930/" at bounding box center [646, 241] width 176 height 24
type input "[PERSON_NAME]/0930050930/"
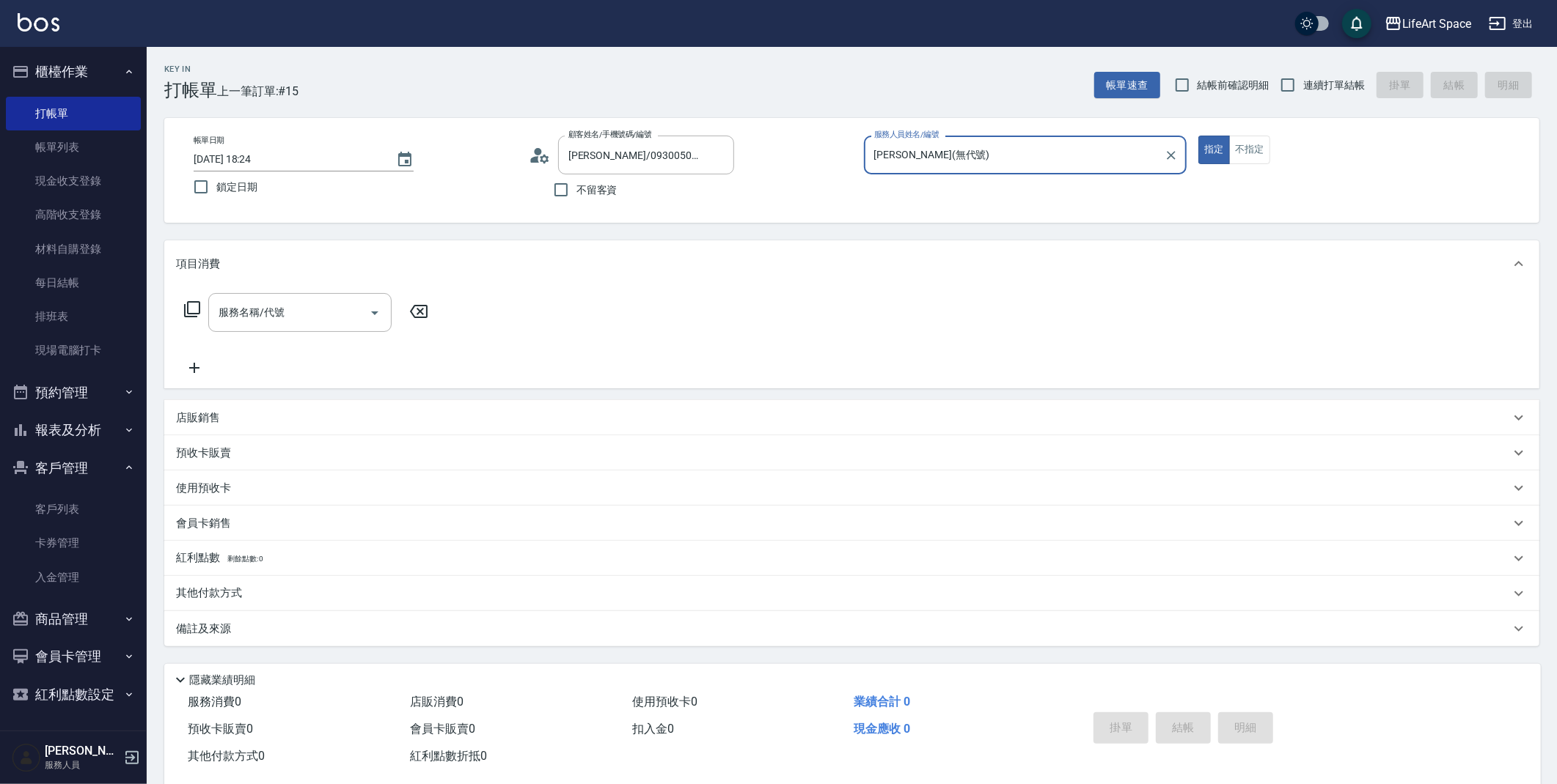
type input "[PERSON_NAME](無代號)"
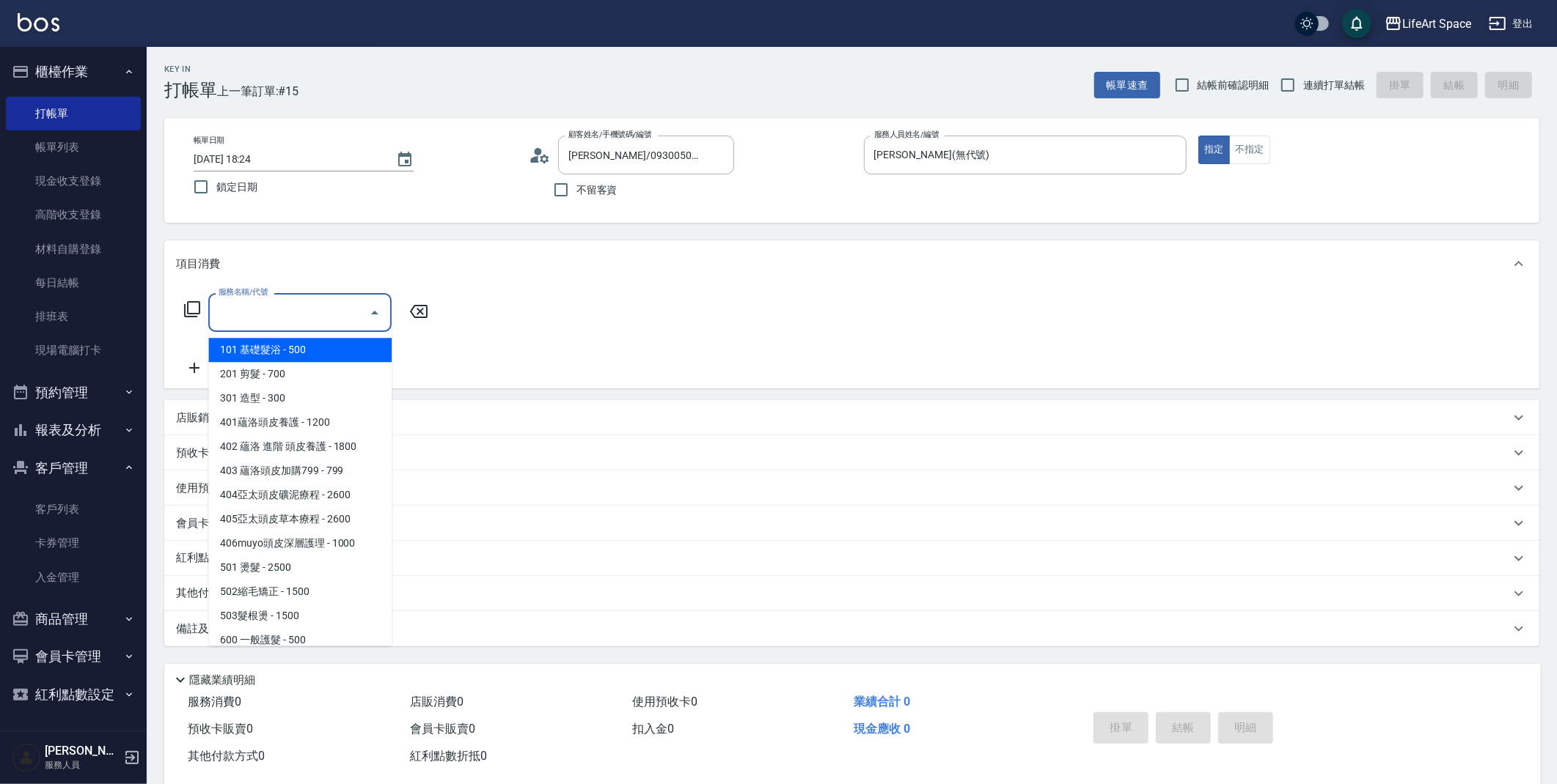
click at [322, 304] on input "服務名稱/代號" at bounding box center [289, 312] width 149 height 25
click at [314, 352] on span "101 基礎髮浴 - 500" at bounding box center [299, 350] width 184 height 24
type input "101 基礎髮浴 (101)"
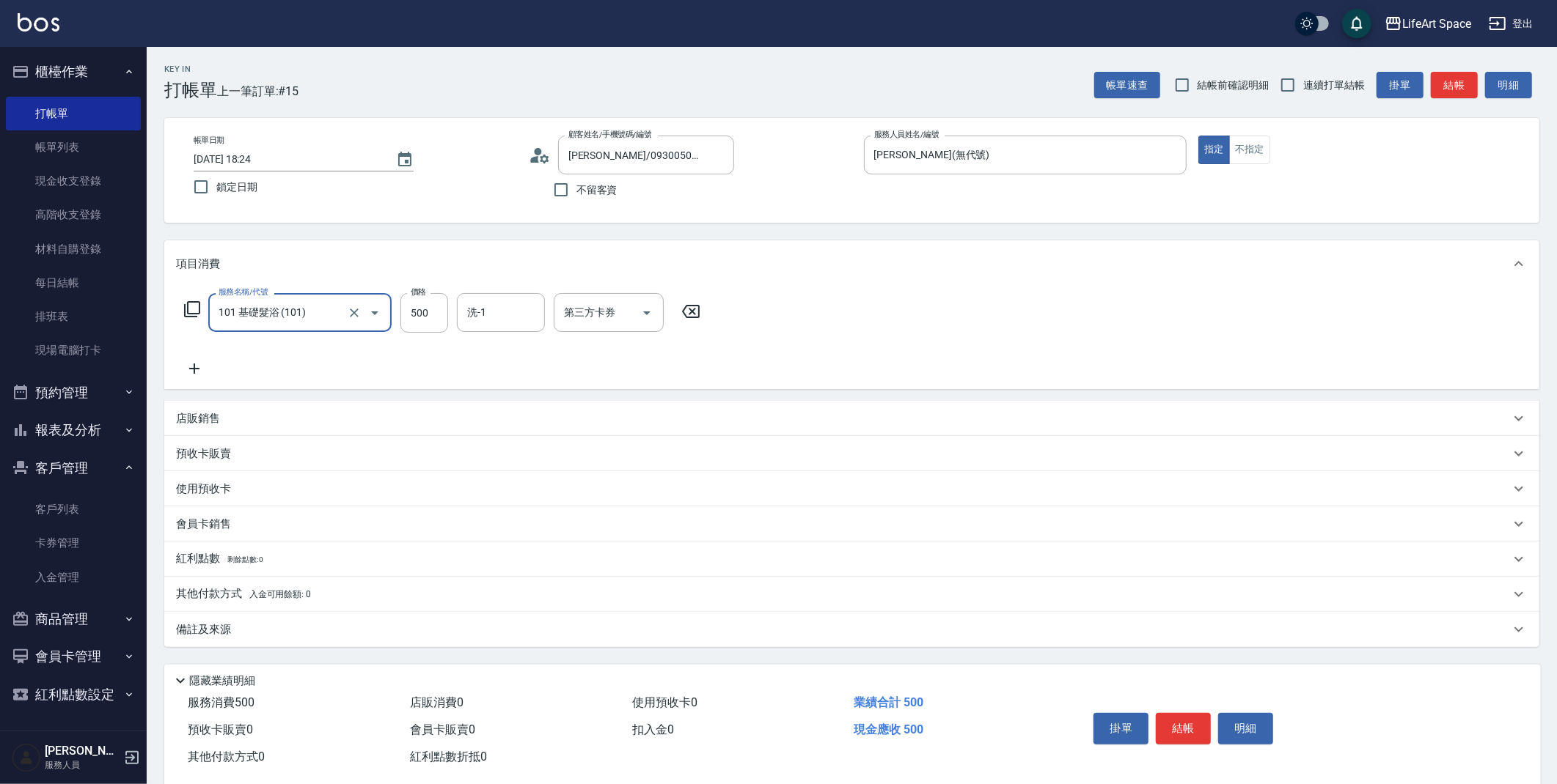
click at [197, 368] on icon at bounding box center [194, 369] width 11 height 11
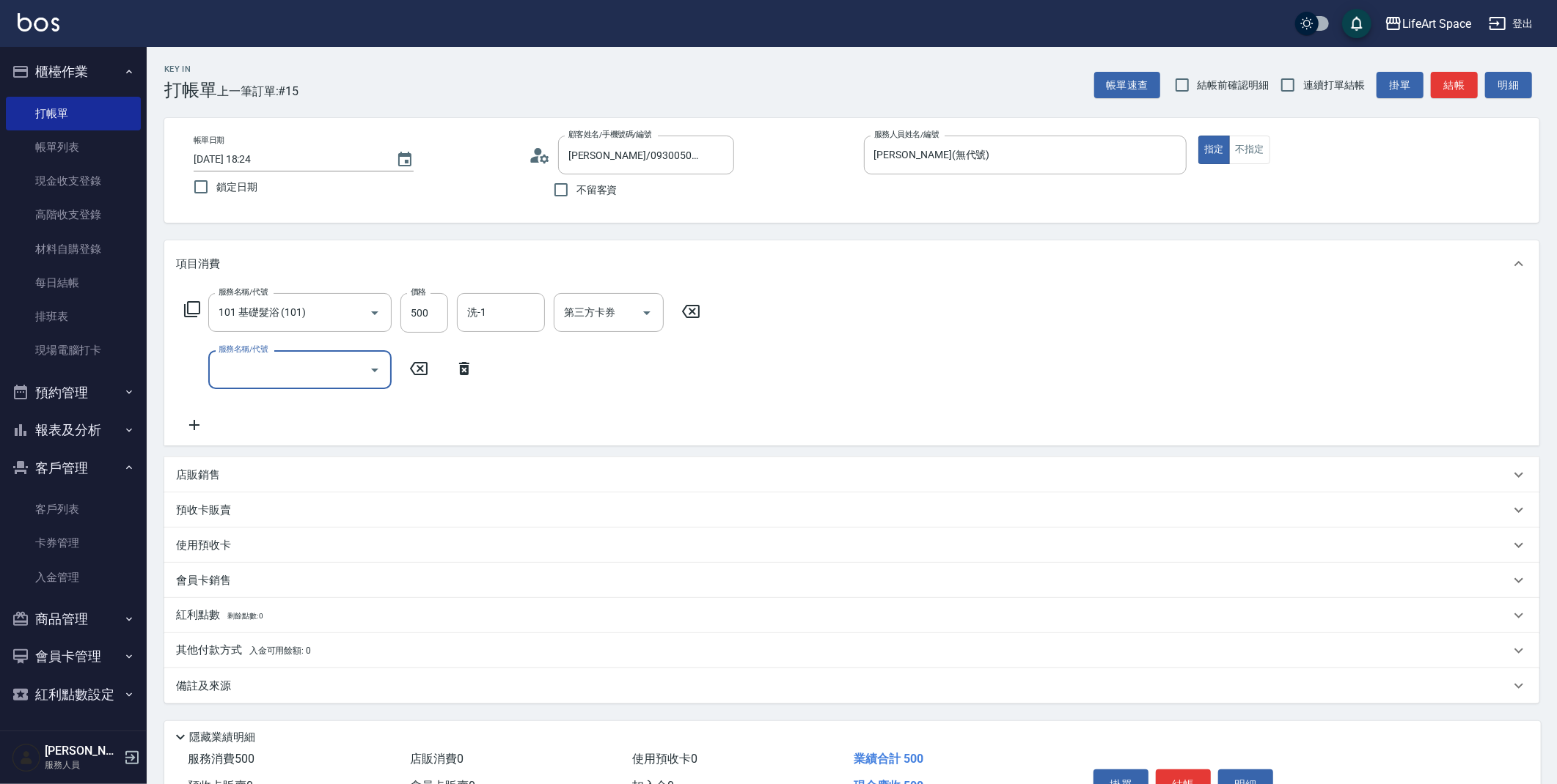
click at [254, 372] on input "服務名稱/代號" at bounding box center [289, 370] width 149 height 25
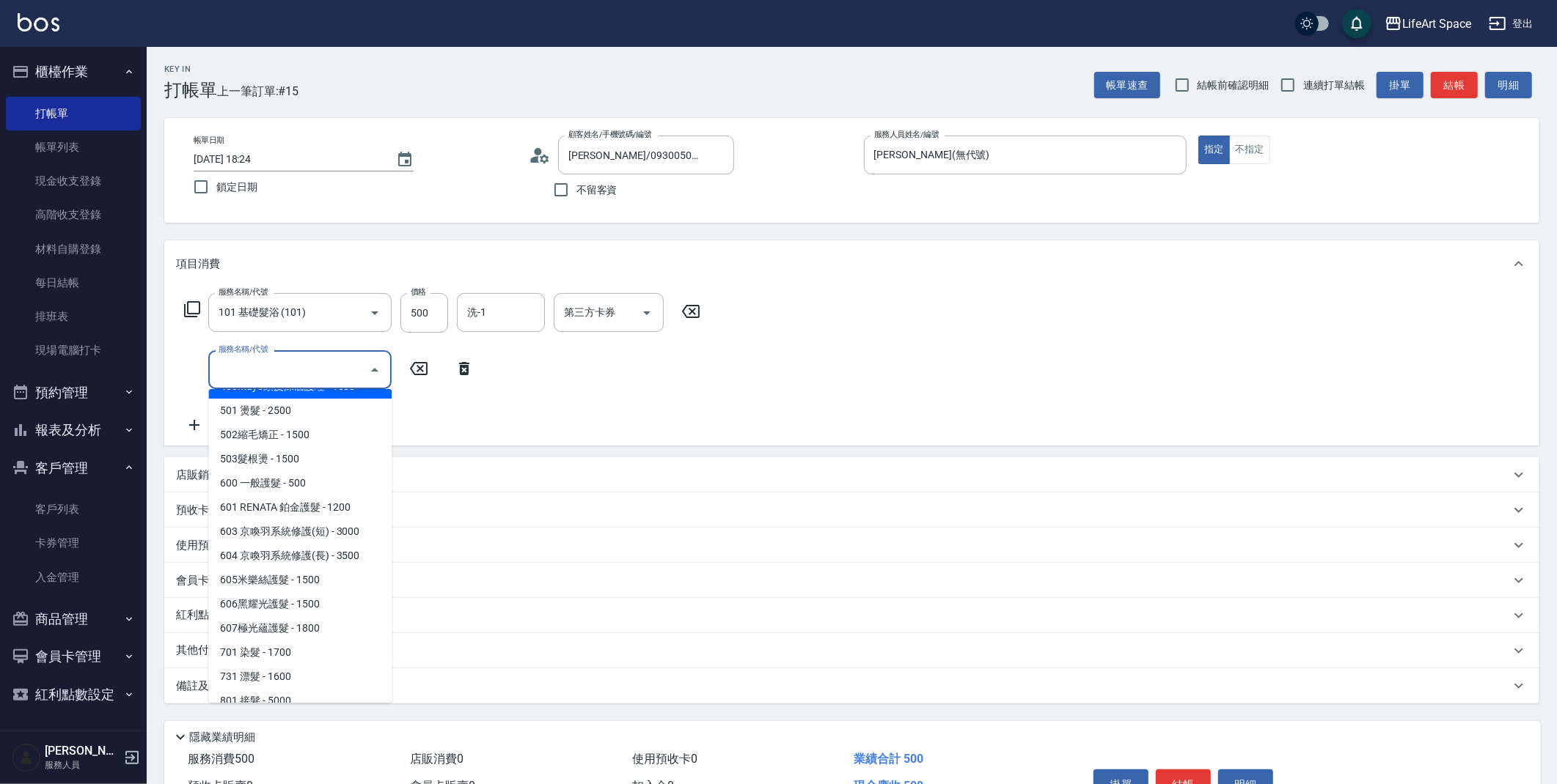
scroll to position [217, 0]
click at [335, 656] on span "701 染髮 - 1700" at bounding box center [299, 650] width 184 height 24
type input "701 染髮(701)"
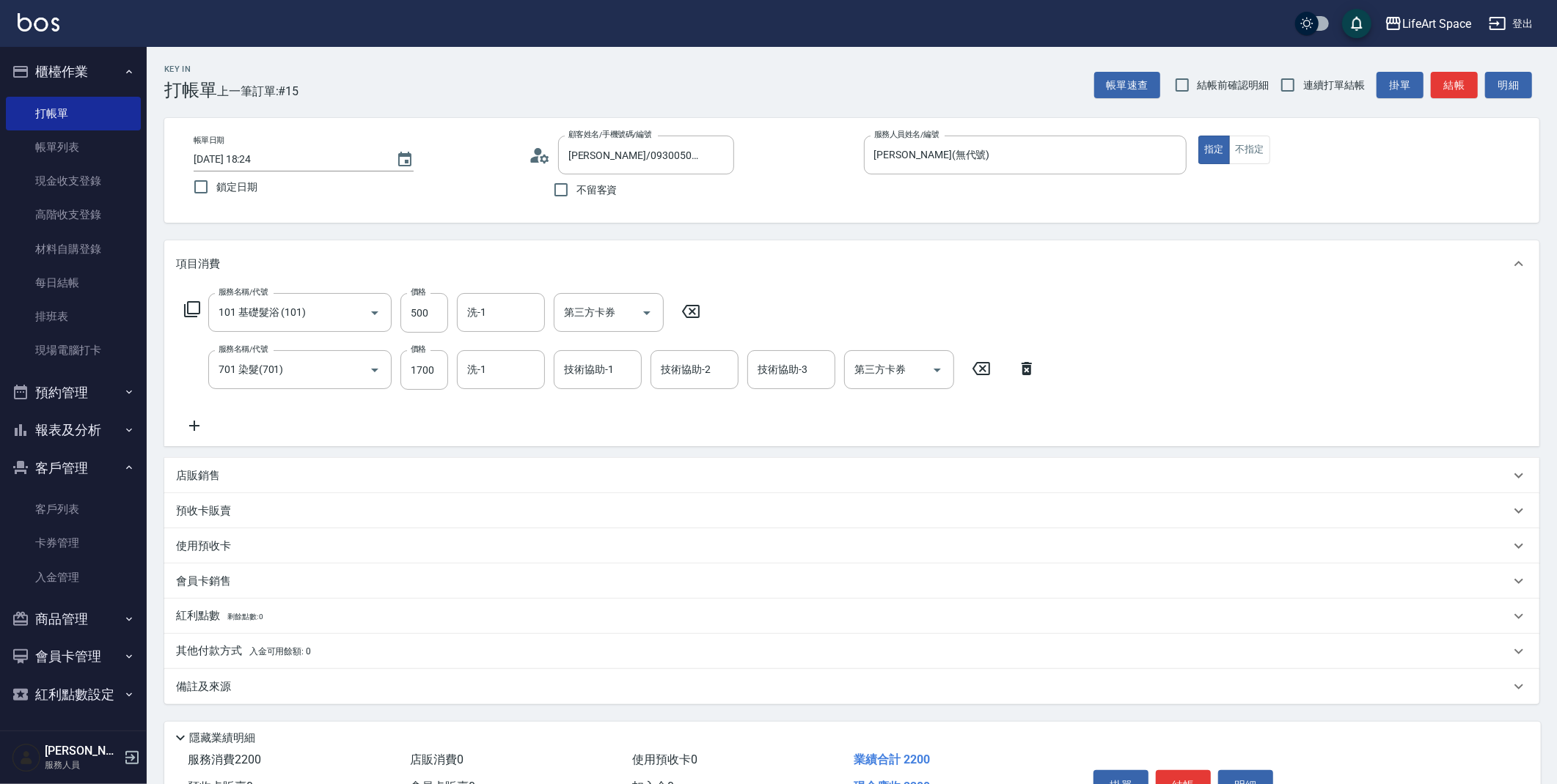
click at [192, 421] on icon at bounding box center [194, 426] width 37 height 18
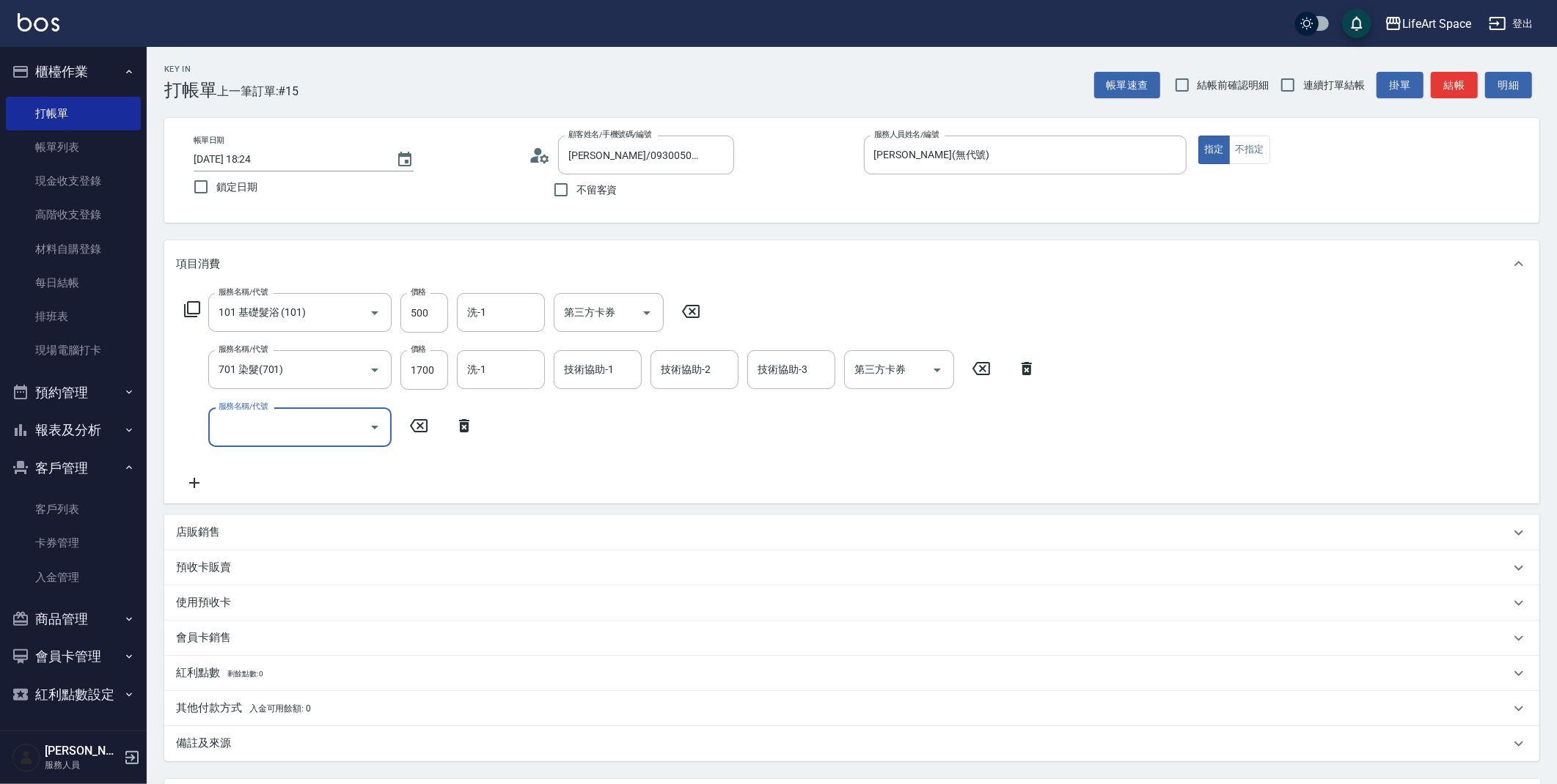
click at [223, 425] on input "服務名稱/代號" at bounding box center [289, 427] width 149 height 25
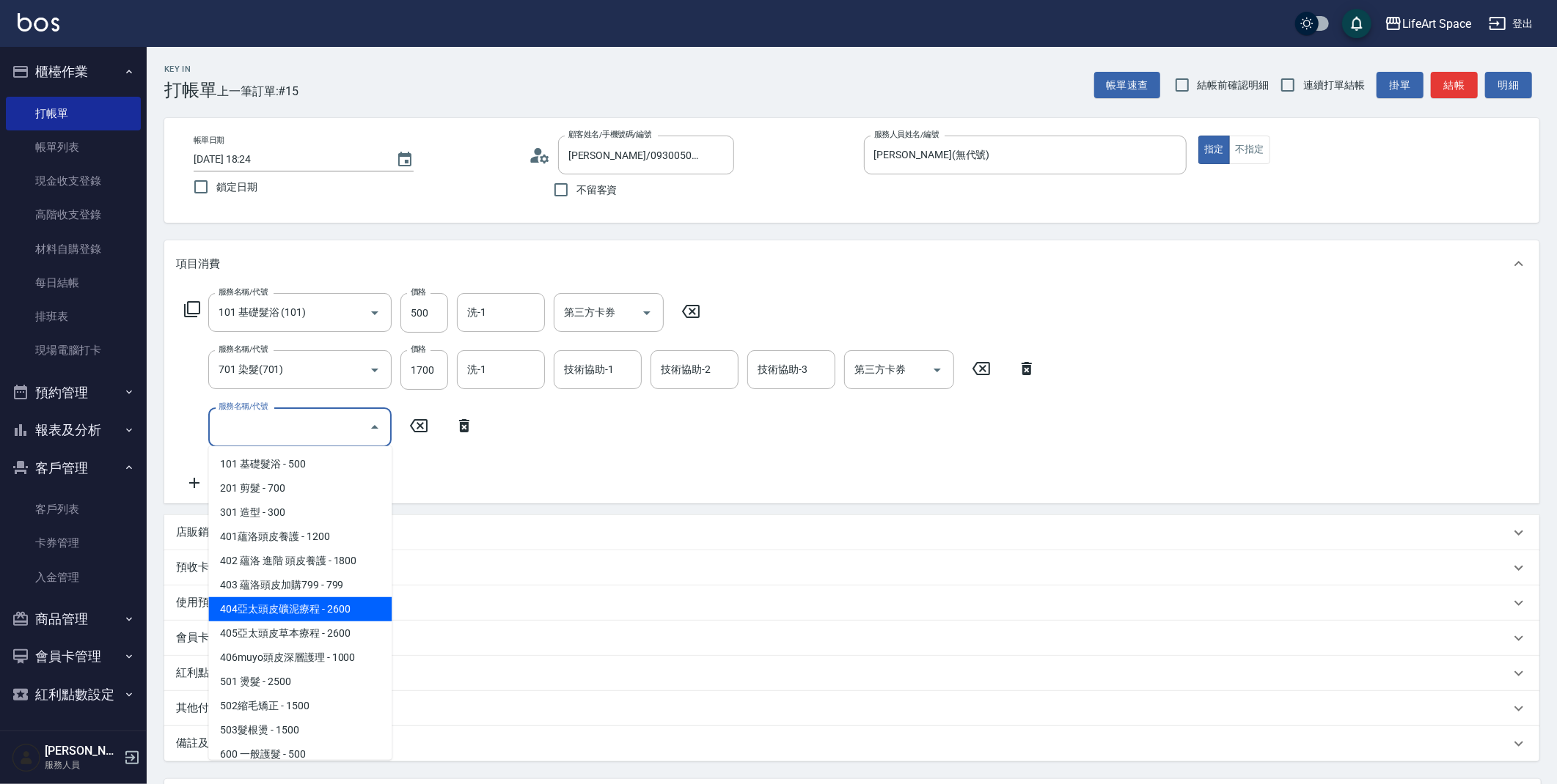
scroll to position [229, 0]
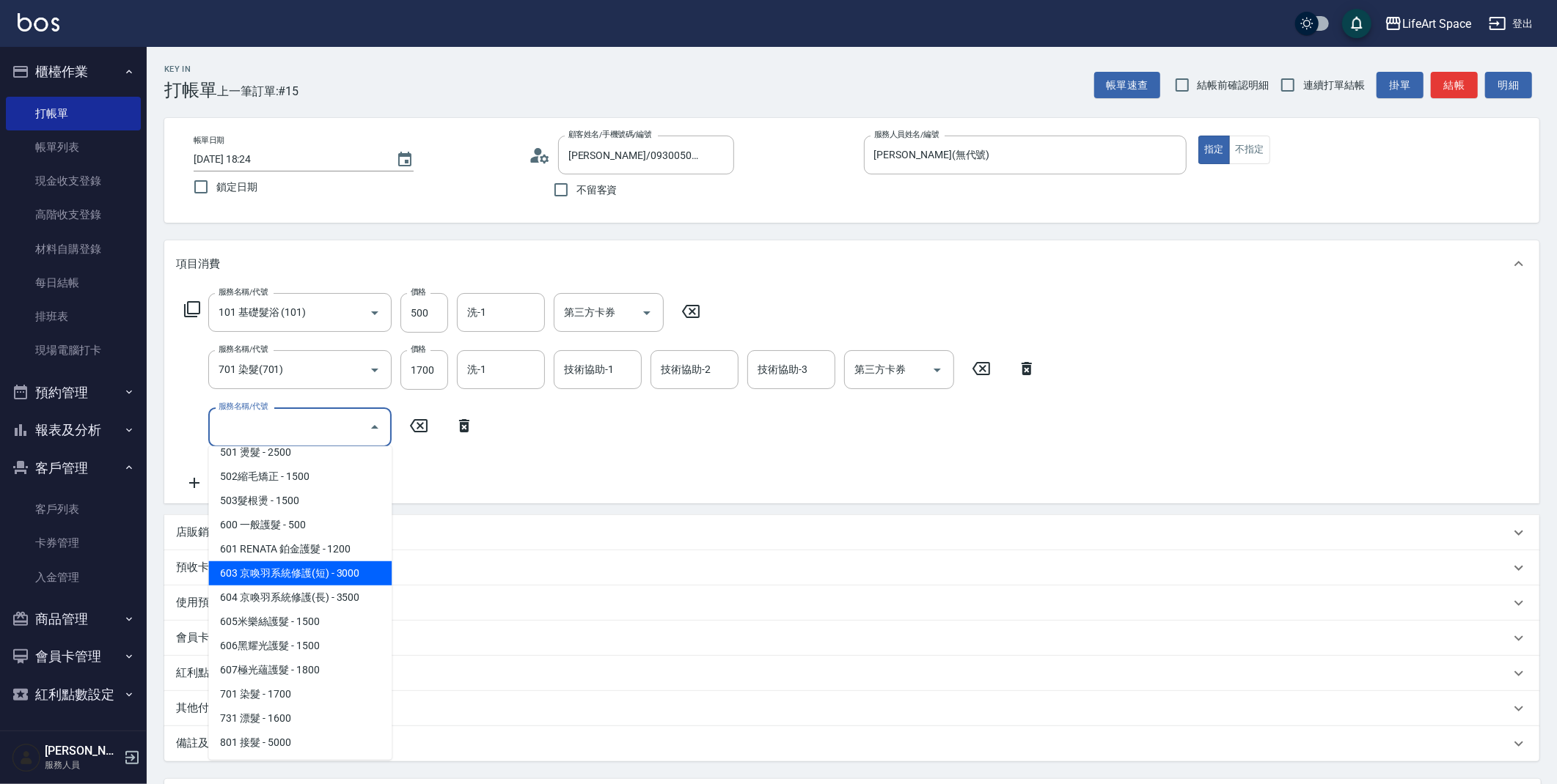
click at [327, 573] on span "603 京喚羽系統修護(短) - 3000" at bounding box center [299, 574] width 184 height 24
type input "603 京喚羽系統修護(短)(603)"
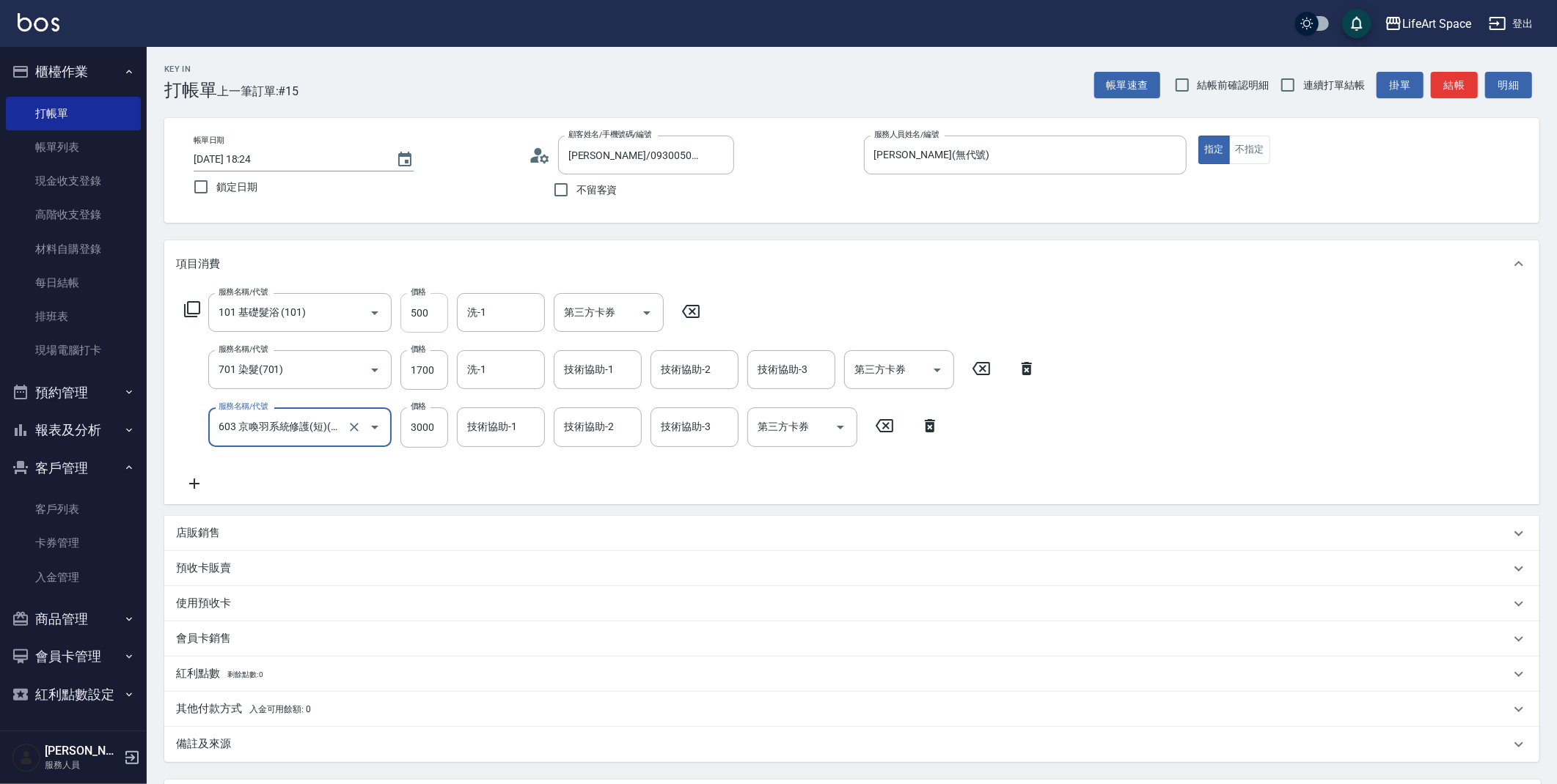
click at [430, 319] on input "500" at bounding box center [424, 312] width 47 height 40
click at [430, 320] on input "500" at bounding box center [424, 312] width 47 height 40
type input "350"
click at [393, 358] on div "服務名稱/代號 701 染髮(701) 服務名稱/代號 價格 1700 價格 洗-1 洗-1 技術協助-1 技術協助-1 技術協助-2 技術協助-2 技術協助…" at bounding box center [610, 370] width 869 height 40
click at [431, 365] on input "1700" at bounding box center [424, 370] width 47 height 40
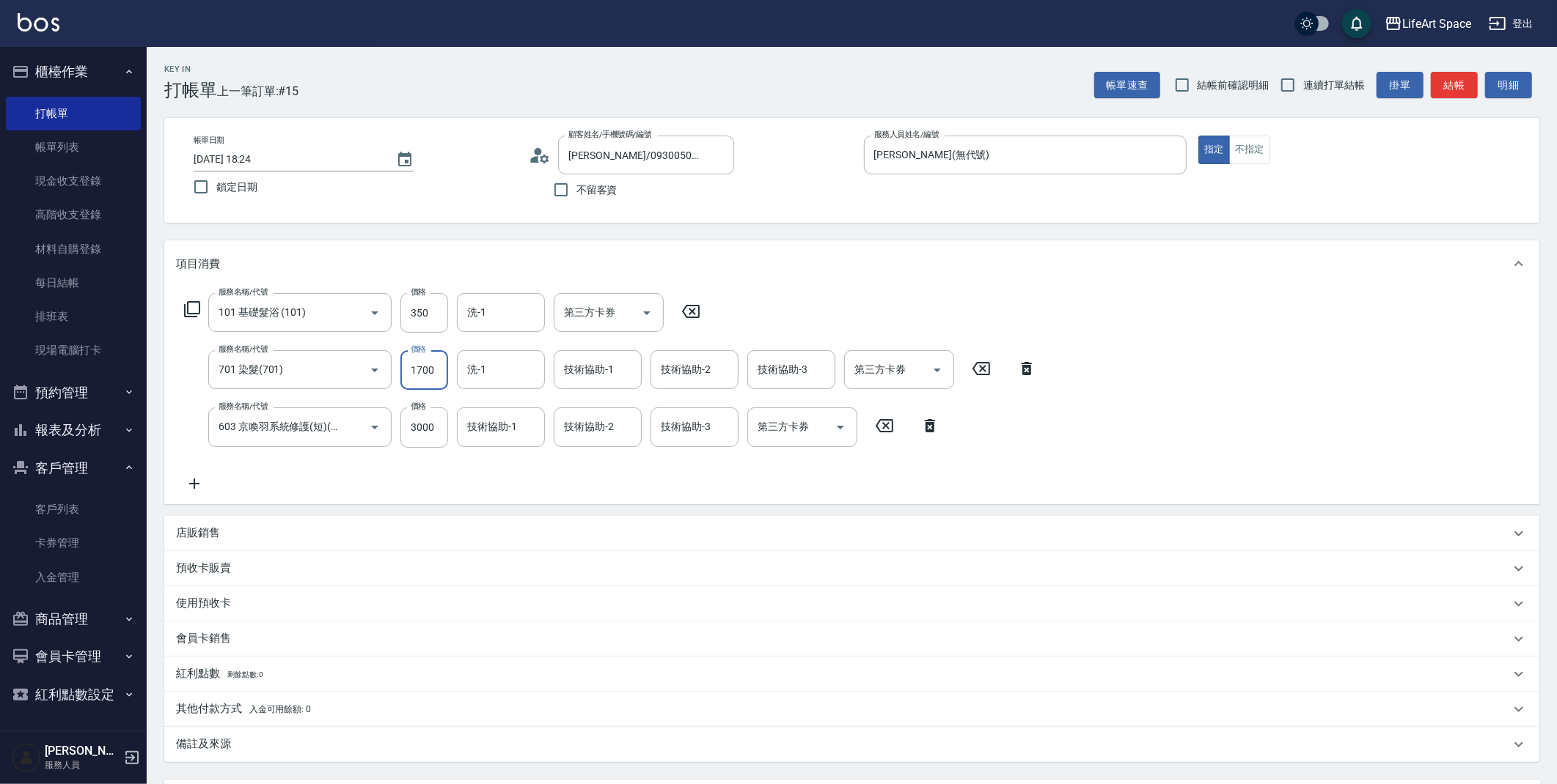
click at [437, 370] on input "1700" at bounding box center [424, 370] width 47 height 40
type input "3000"
click at [422, 436] on input "3000" at bounding box center [424, 427] width 47 height 40
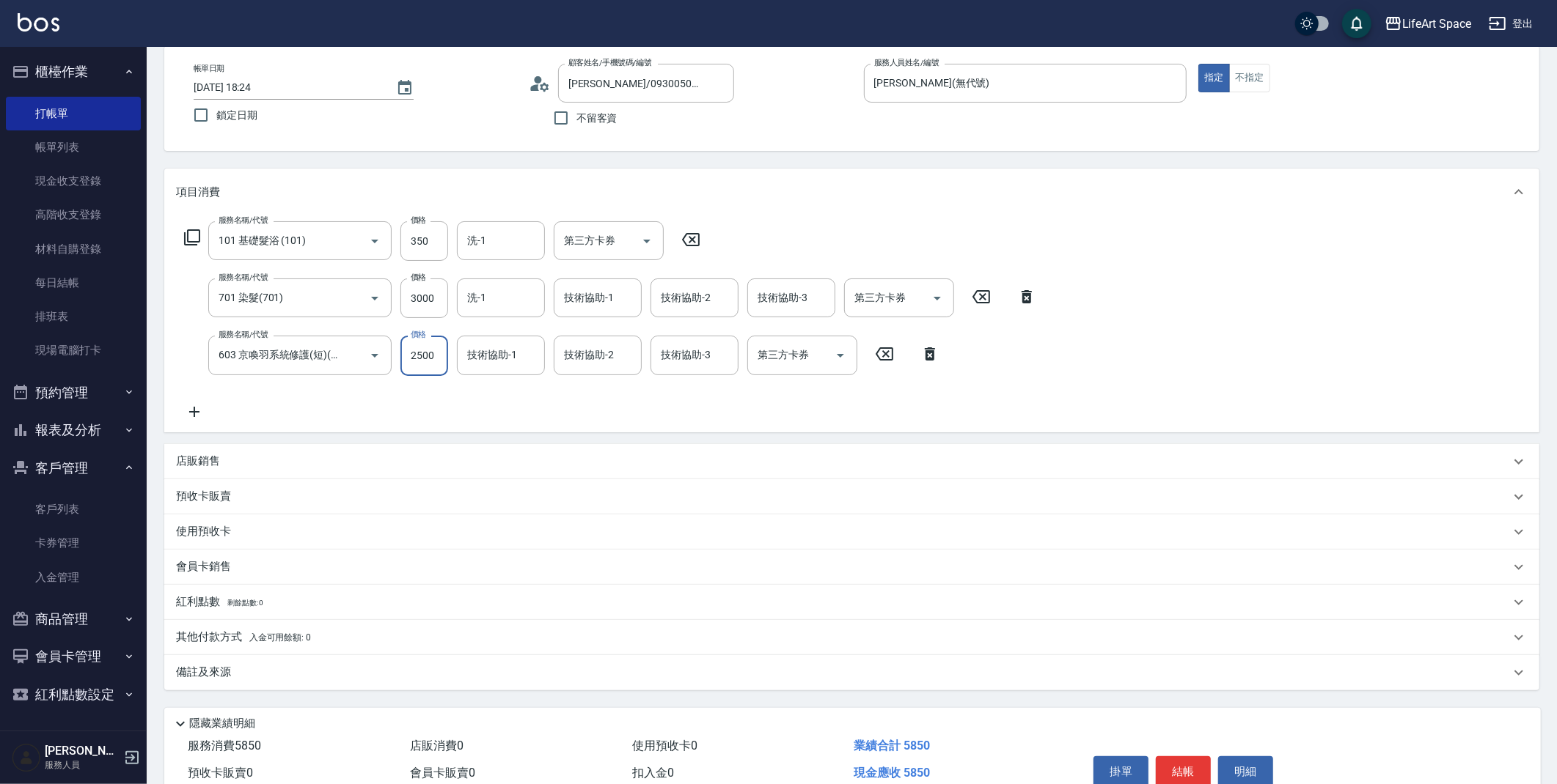
scroll to position [141, 0]
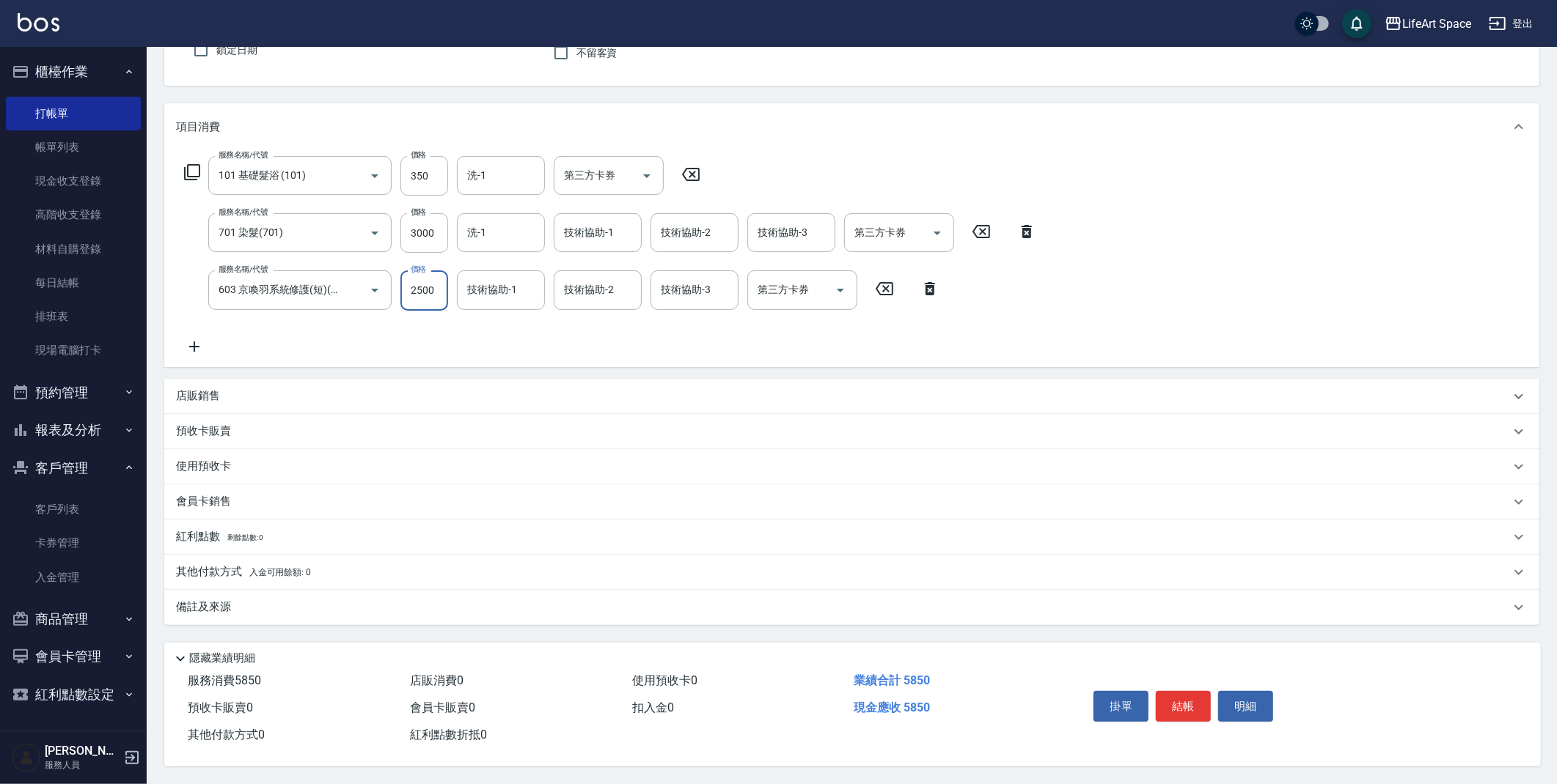
type input "2500"
click at [231, 570] on p "其他付款方式 入金可用餘額: 0" at bounding box center [243, 573] width 135 height 16
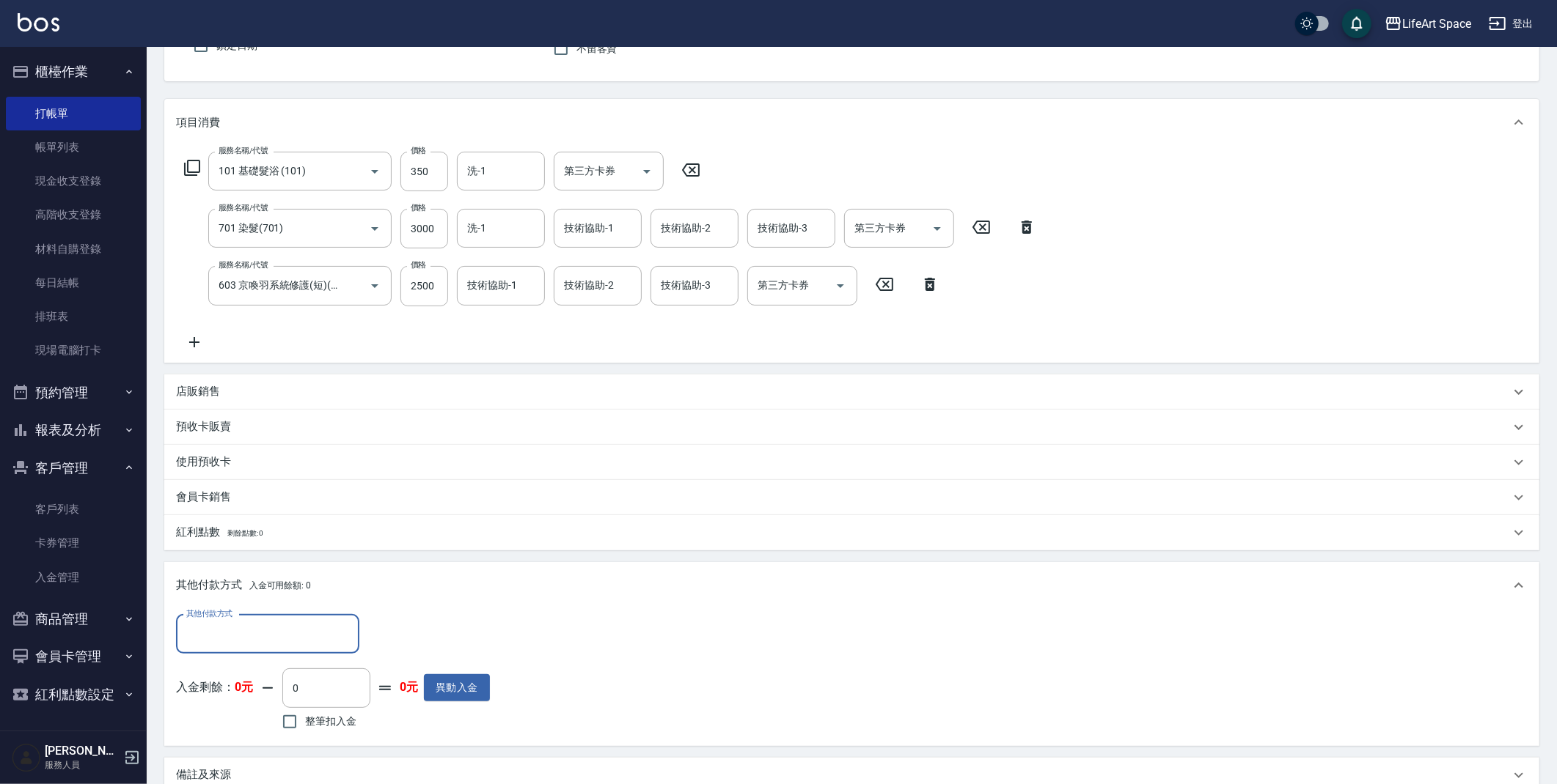
scroll to position [0, 0]
click at [348, 640] on input "其他付款方式" at bounding box center [268, 634] width 170 height 25
click at [287, 718] on span "信用卡" at bounding box center [268, 720] width 184 height 24
type input "信用卡"
click at [404, 630] on input "0" at bounding box center [423, 635] width 110 height 40
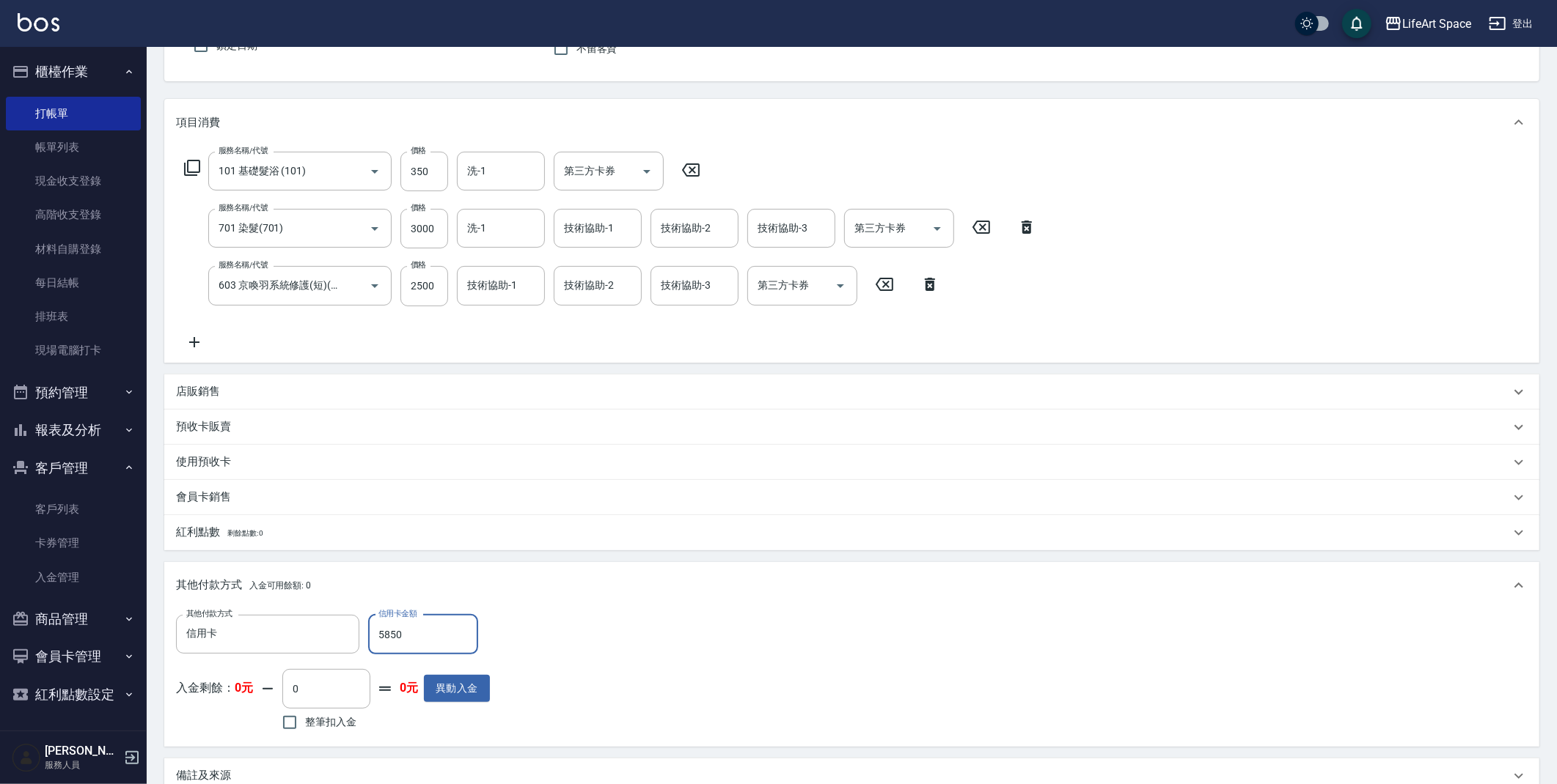
type input "5850"
click at [561, 648] on div "其他付款方式 信用卡 其他付款方式 信用卡金額 5850 信用卡金額 入金剩餘： 0元 0 ​ 整筆扣入金 0元 異動入金" at bounding box center [852, 675] width 1351 height 120
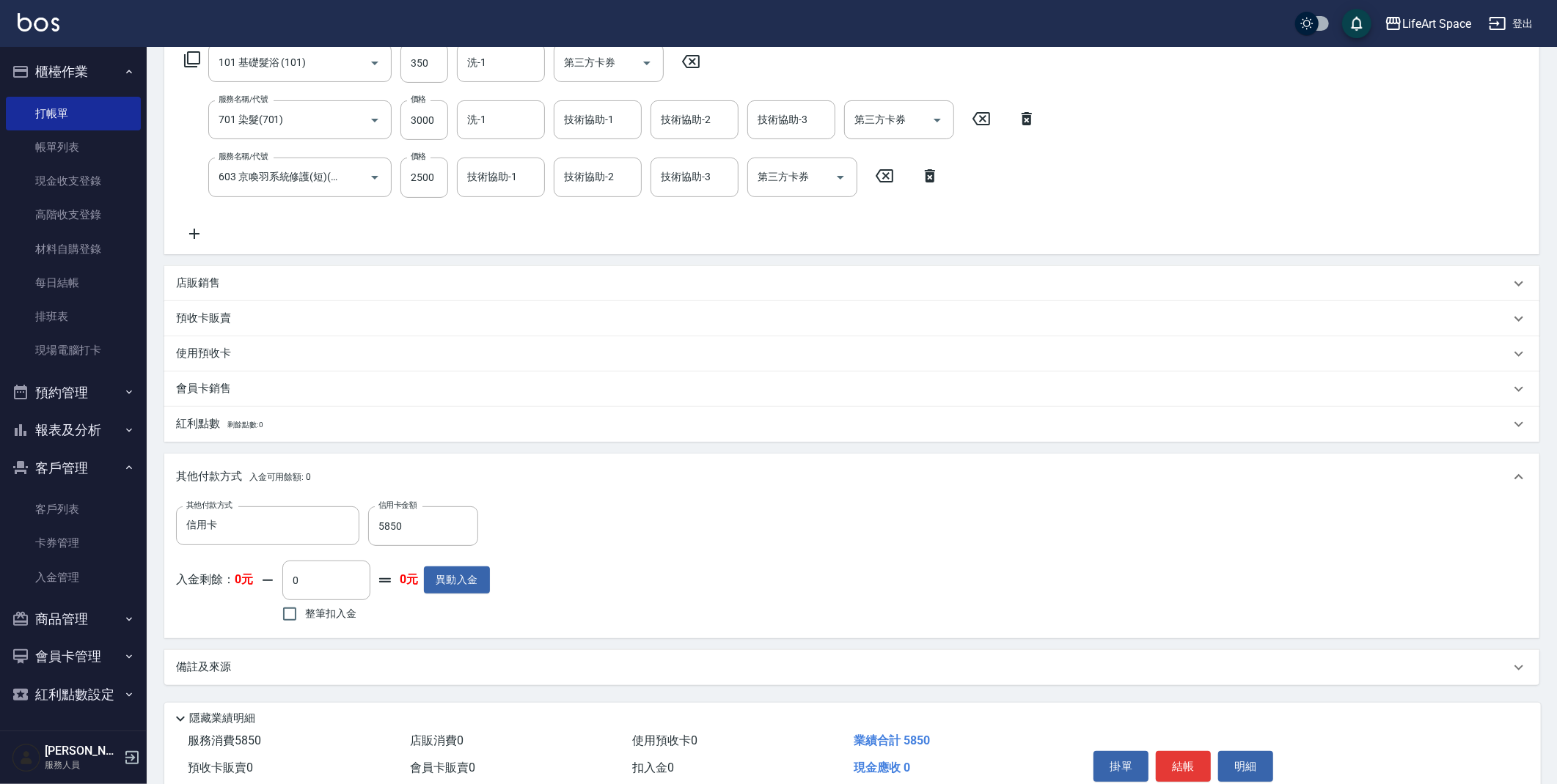
scroll to position [314, 0]
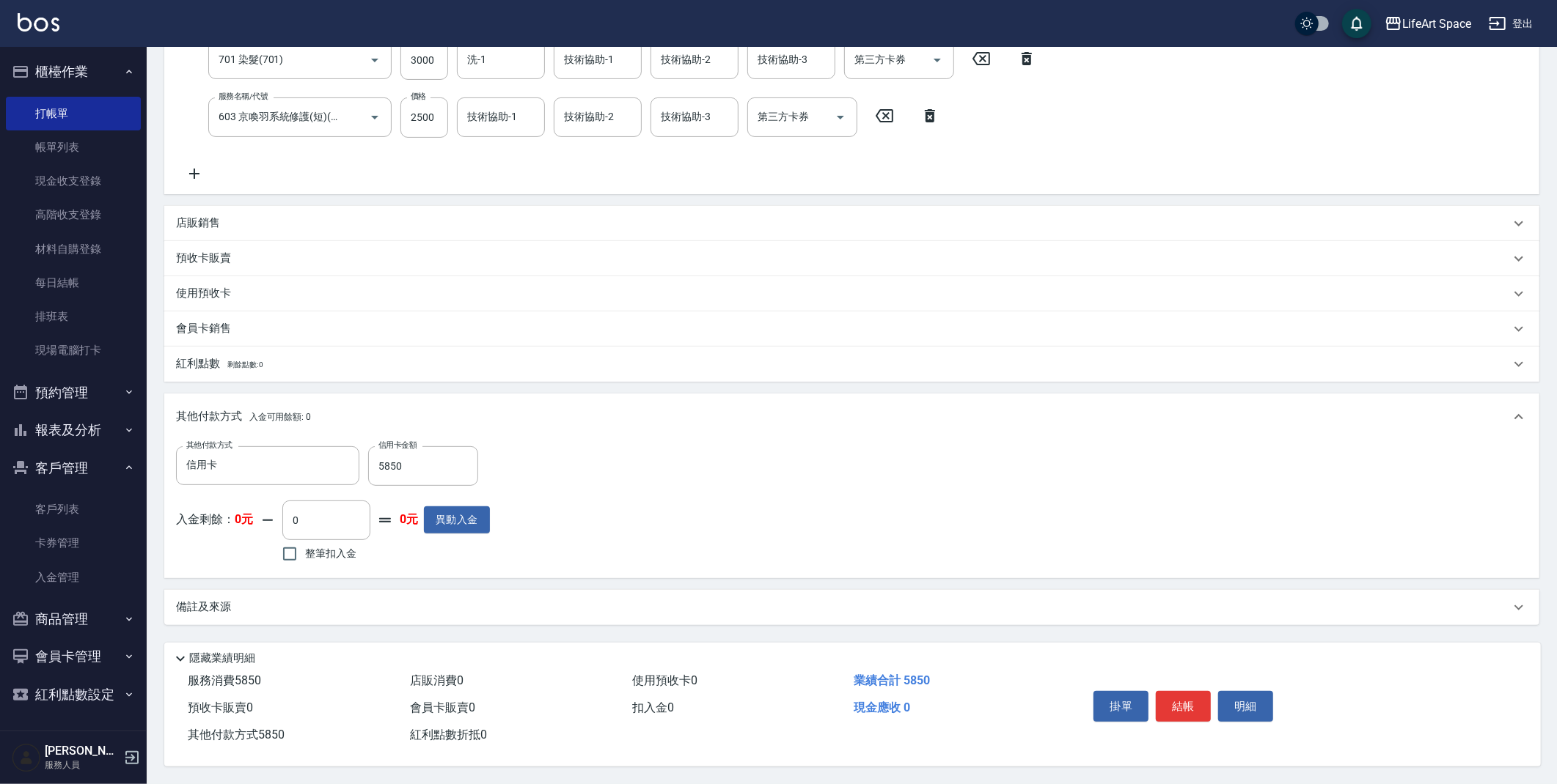
click at [295, 600] on div "備註及來源" at bounding box center [843, 607] width 1333 height 16
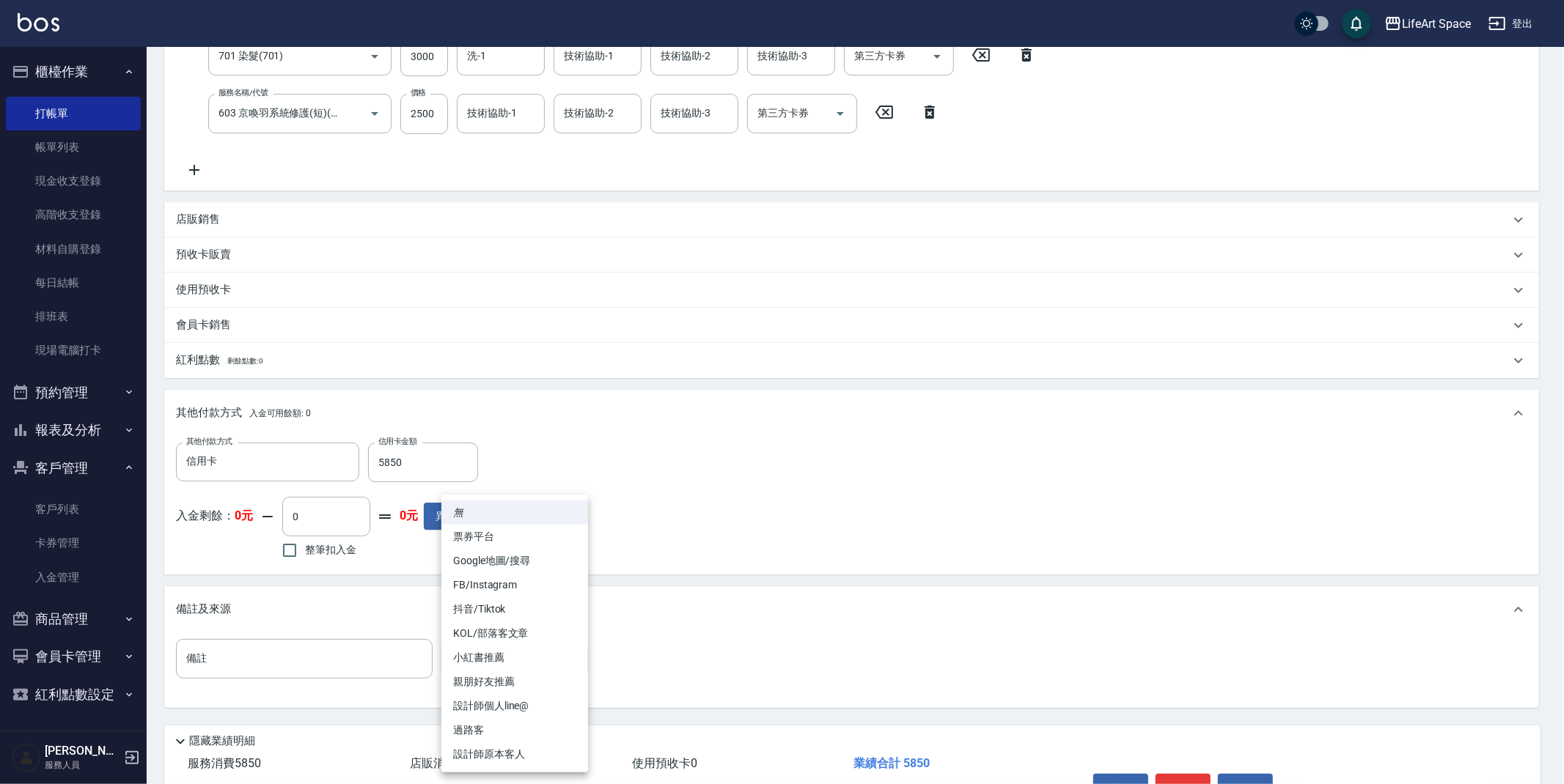
click at [507, 661] on body "LifeArt Space 登出 櫃檯作業 打帳單 帳單列表 現金收支登錄 高階收支登錄 材料自購登錄 每日結帳 排班表 現場電腦打卡 預約管理 預約管理 單…" at bounding box center [782, 277] width 1564 height 1181
click at [534, 755] on li "設計師原本客人" at bounding box center [515, 755] width 147 height 24
type input "設計師原本客人"
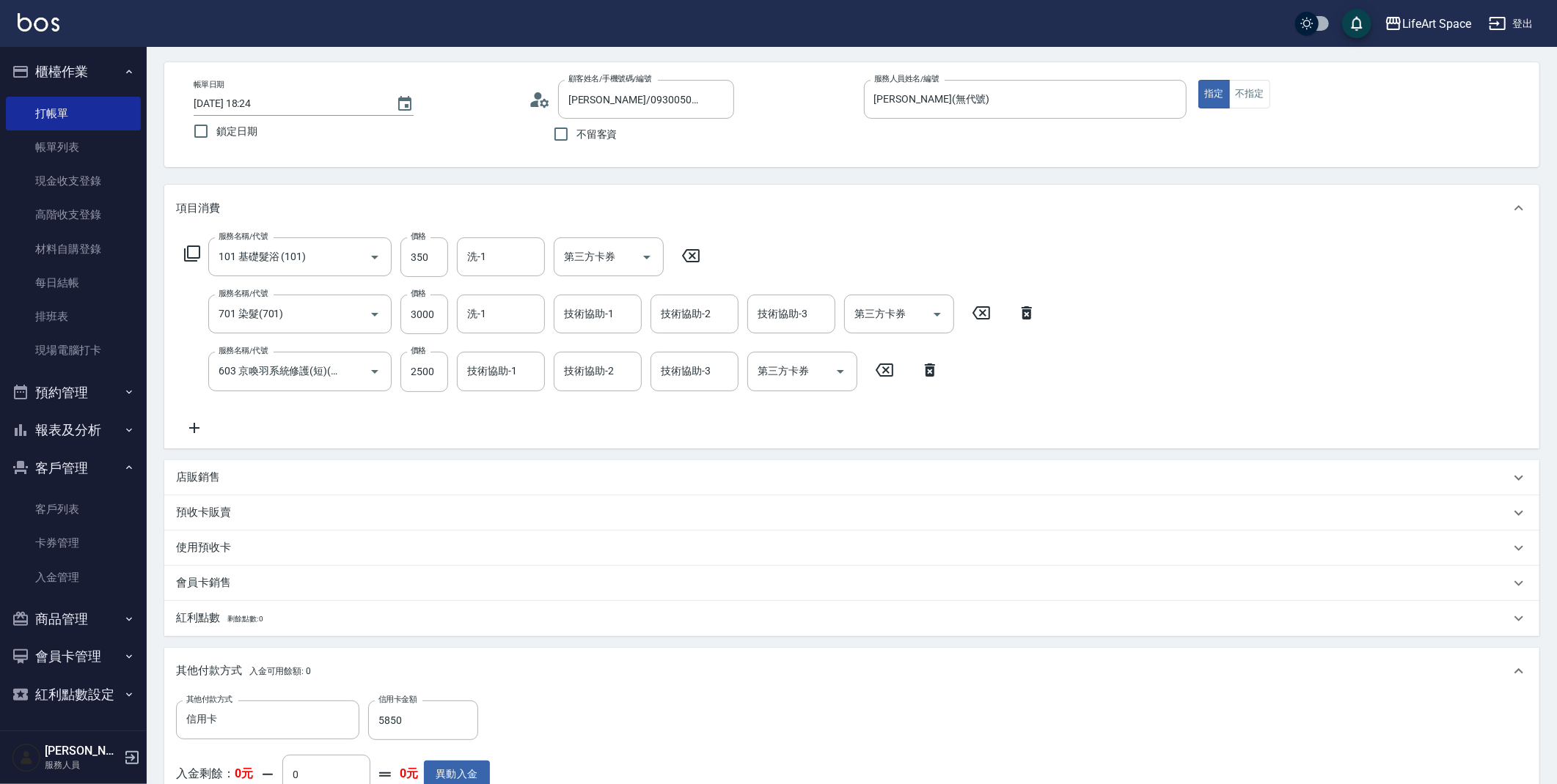
scroll to position [0, 0]
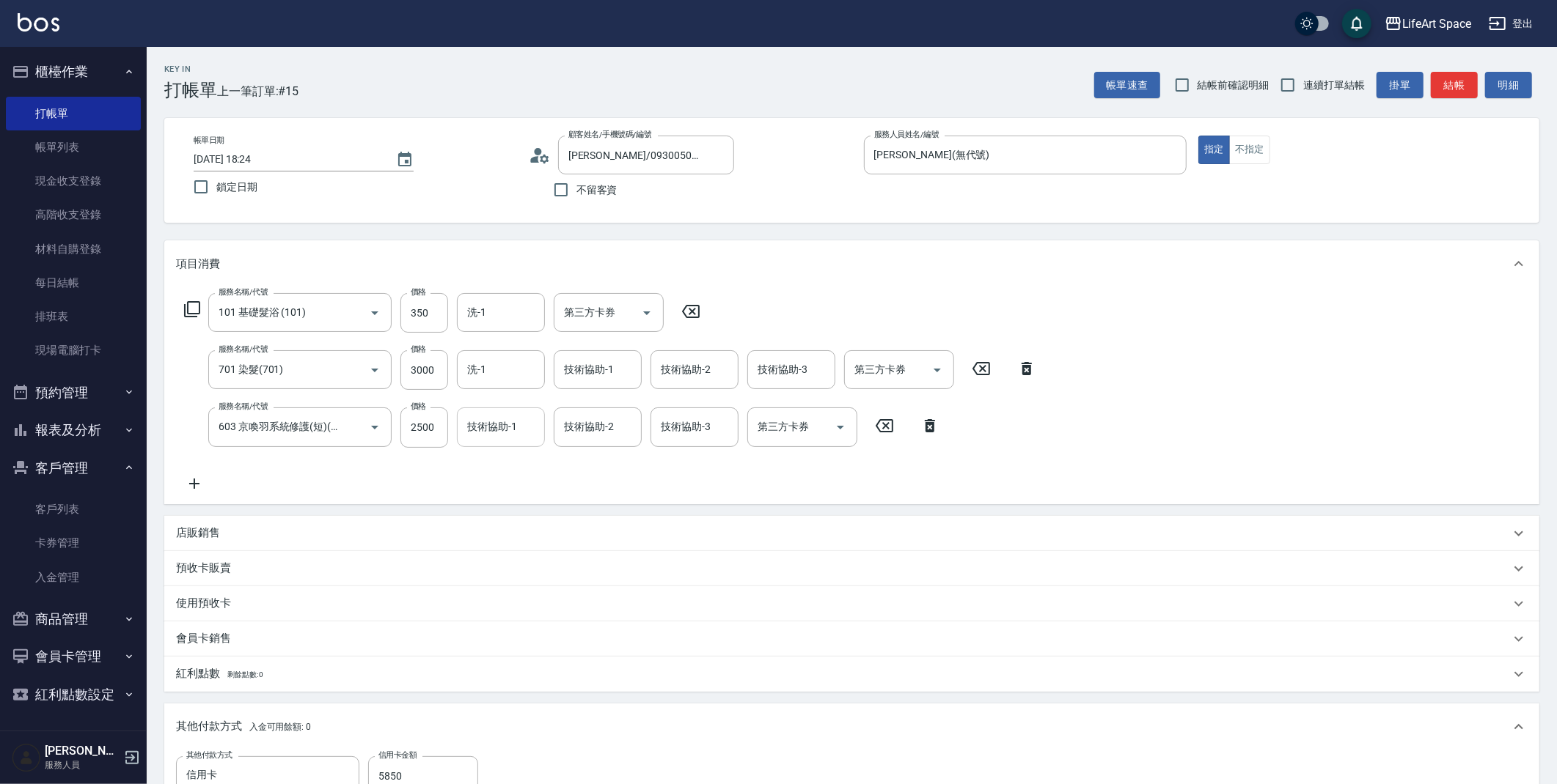
click at [486, 437] on input "技術協助-1" at bounding box center [501, 427] width 75 height 25
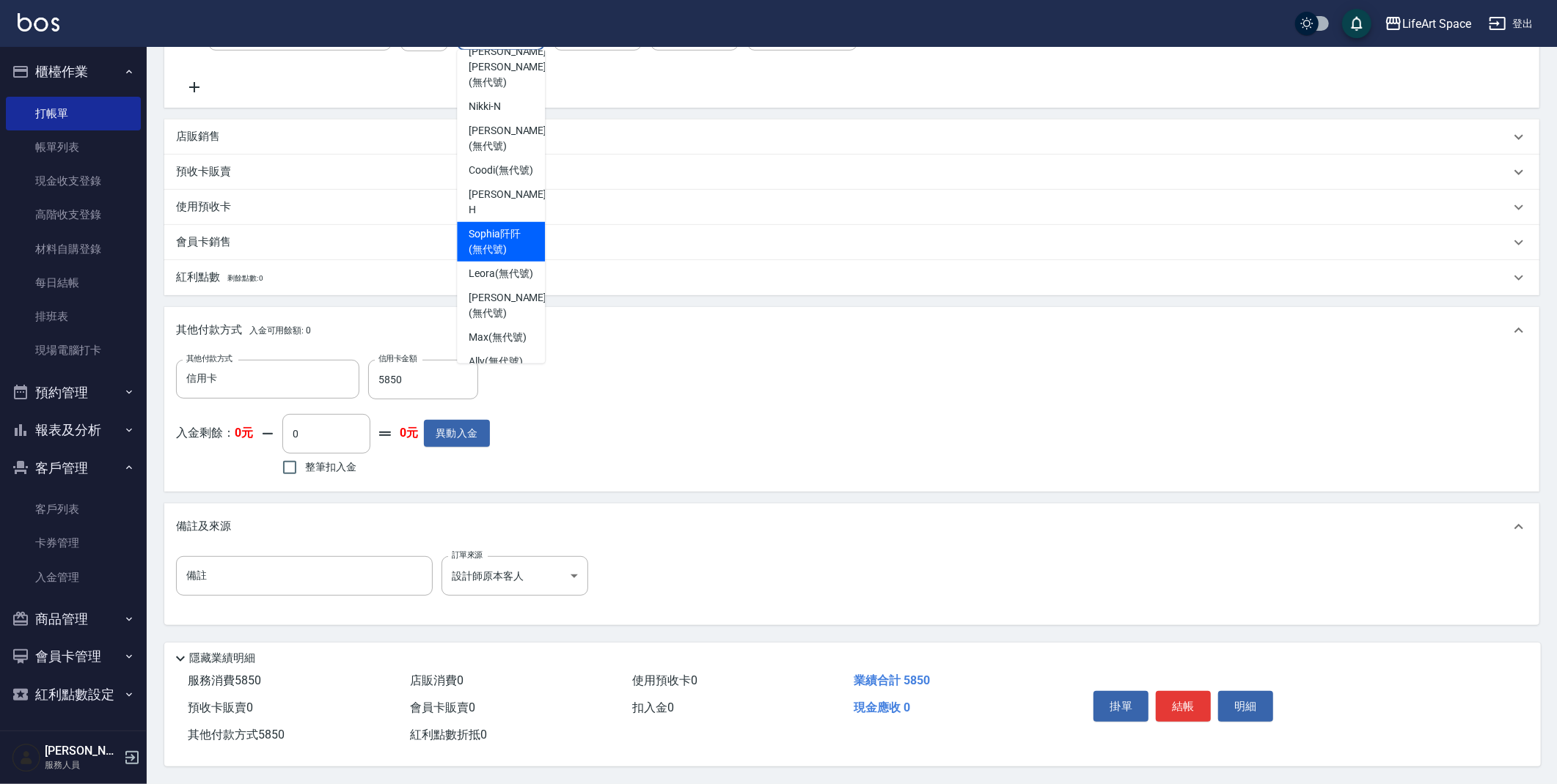
scroll to position [184, 0]
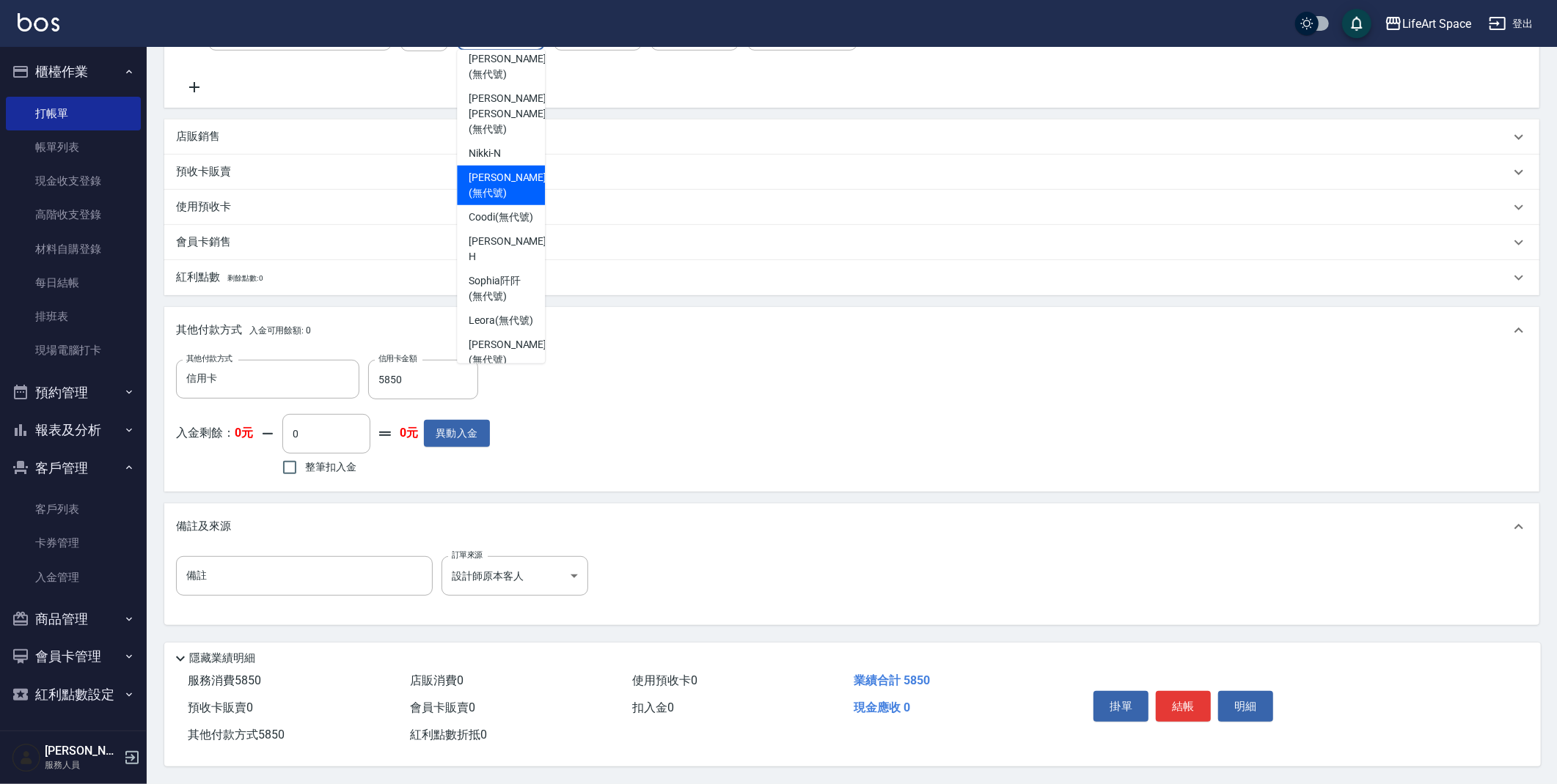
click at [503, 171] on span "[PERSON_NAME] (無代號)" at bounding box center [507, 185] width 78 height 31
type input "[PERSON_NAME](無代號)"
type input "0"
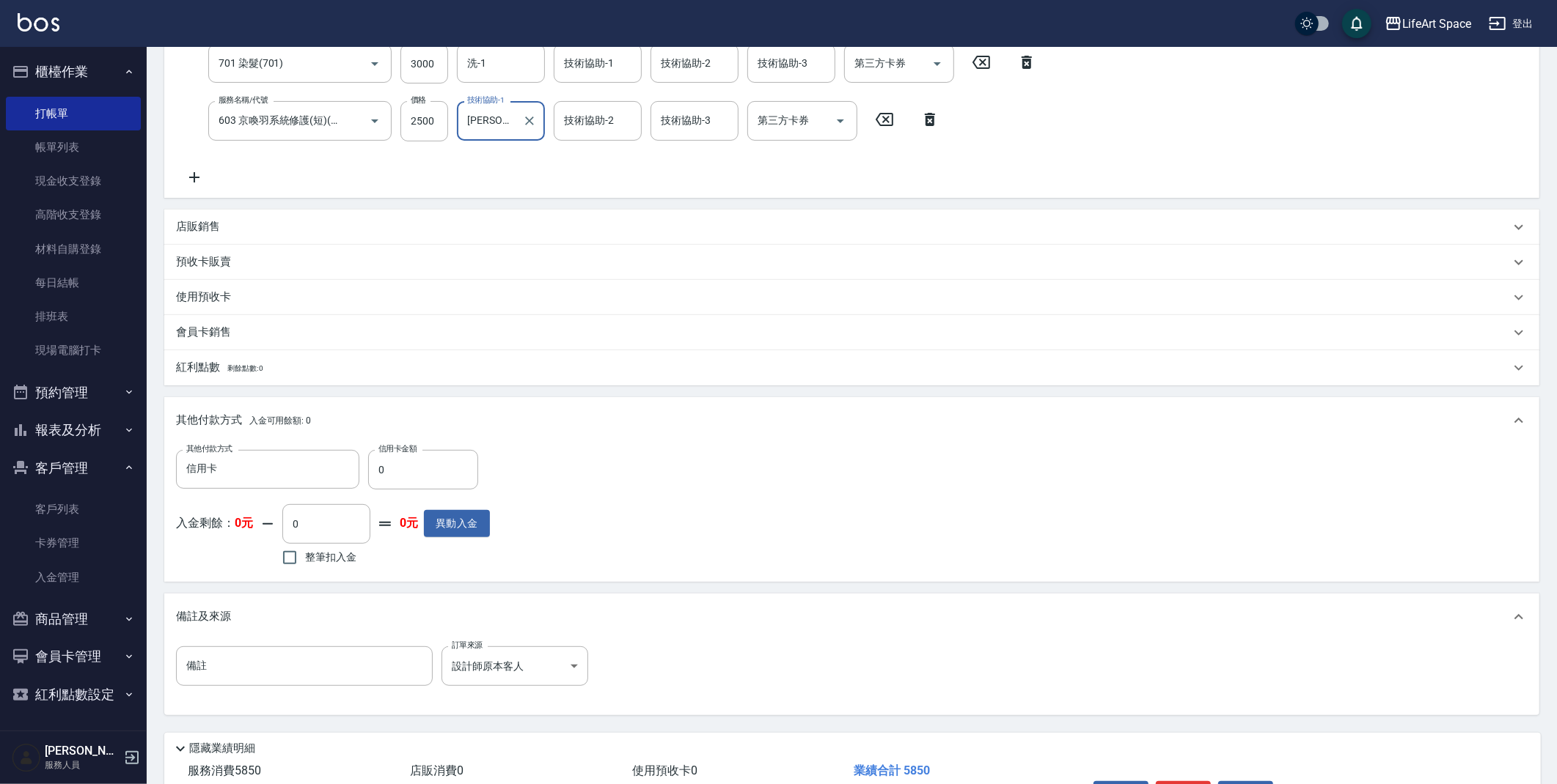
scroll to position [303, 0]
click at [578, 137] on div "技術協助-2" at bounding box center [597, 124] width 88 height 39
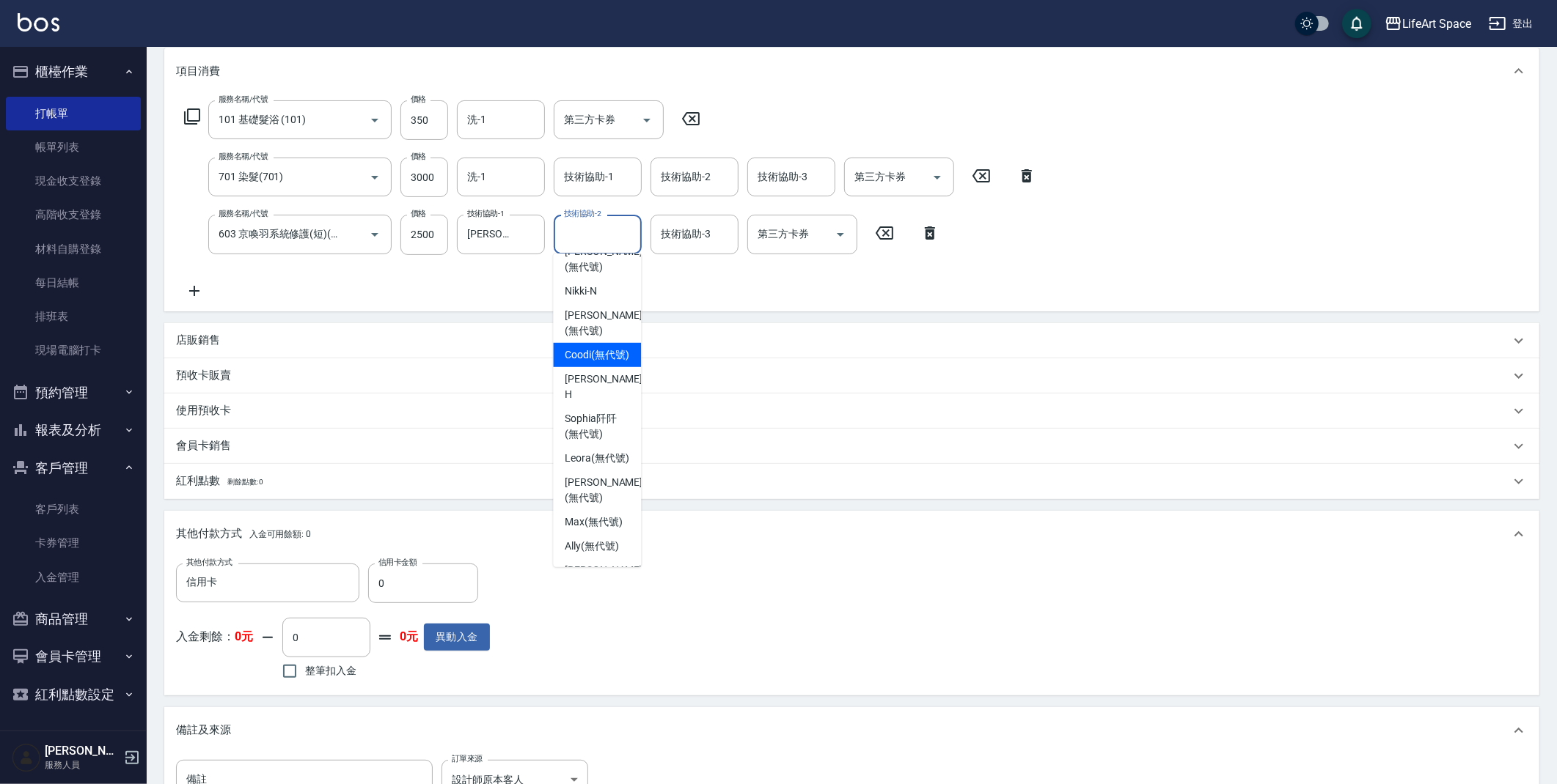
scroll to position [224, 0]
click at [592, 348] on span "[PERSON_NAME] (無代號)" at bounding box center [603, 351] width 78 height 31
type input "[PERSON_NAME](無代號)"
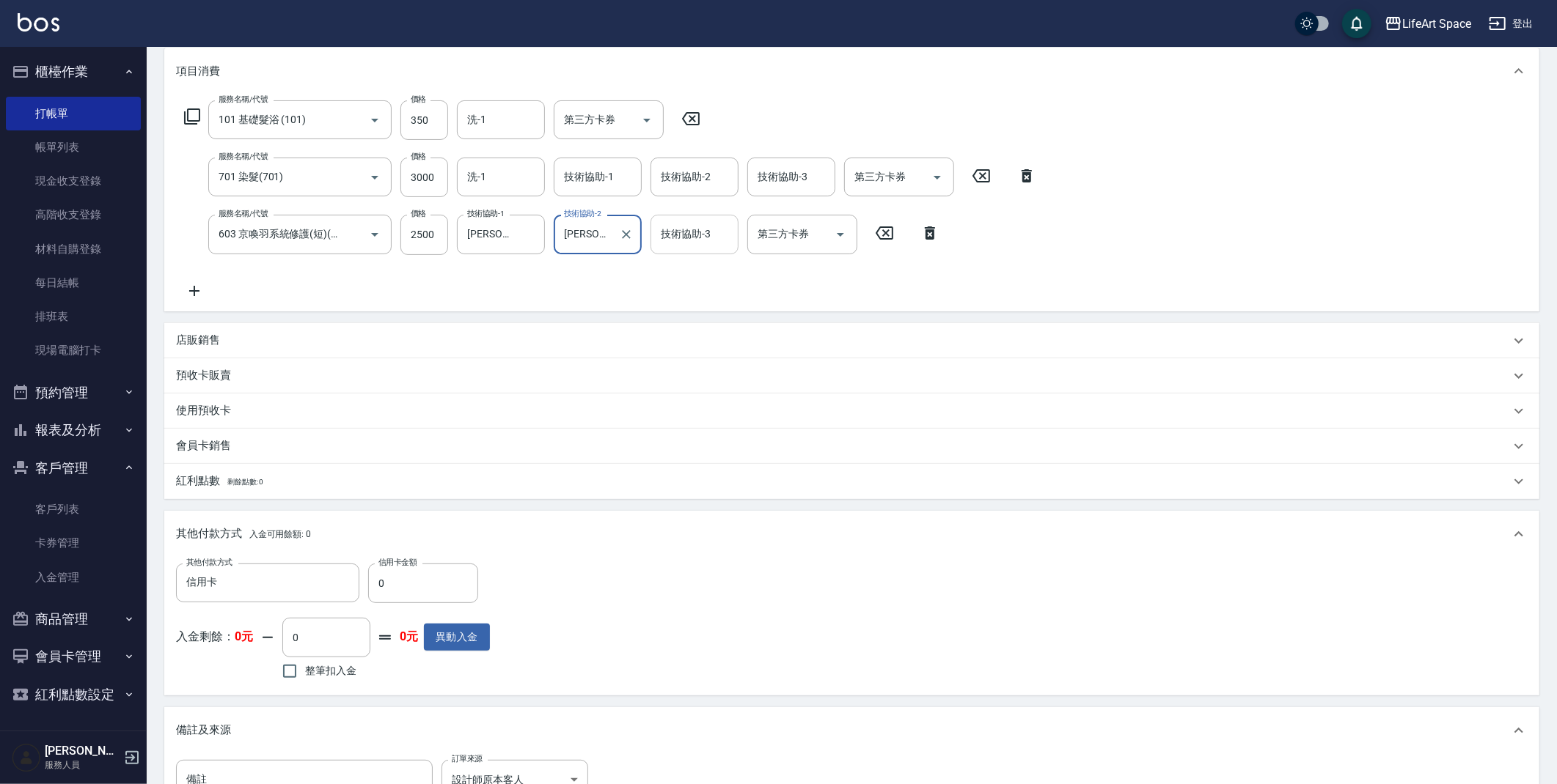
click at [706, 235] on div "技術協助-3 技術協助-3" at bounding box center [694, 234] width 88 height 39
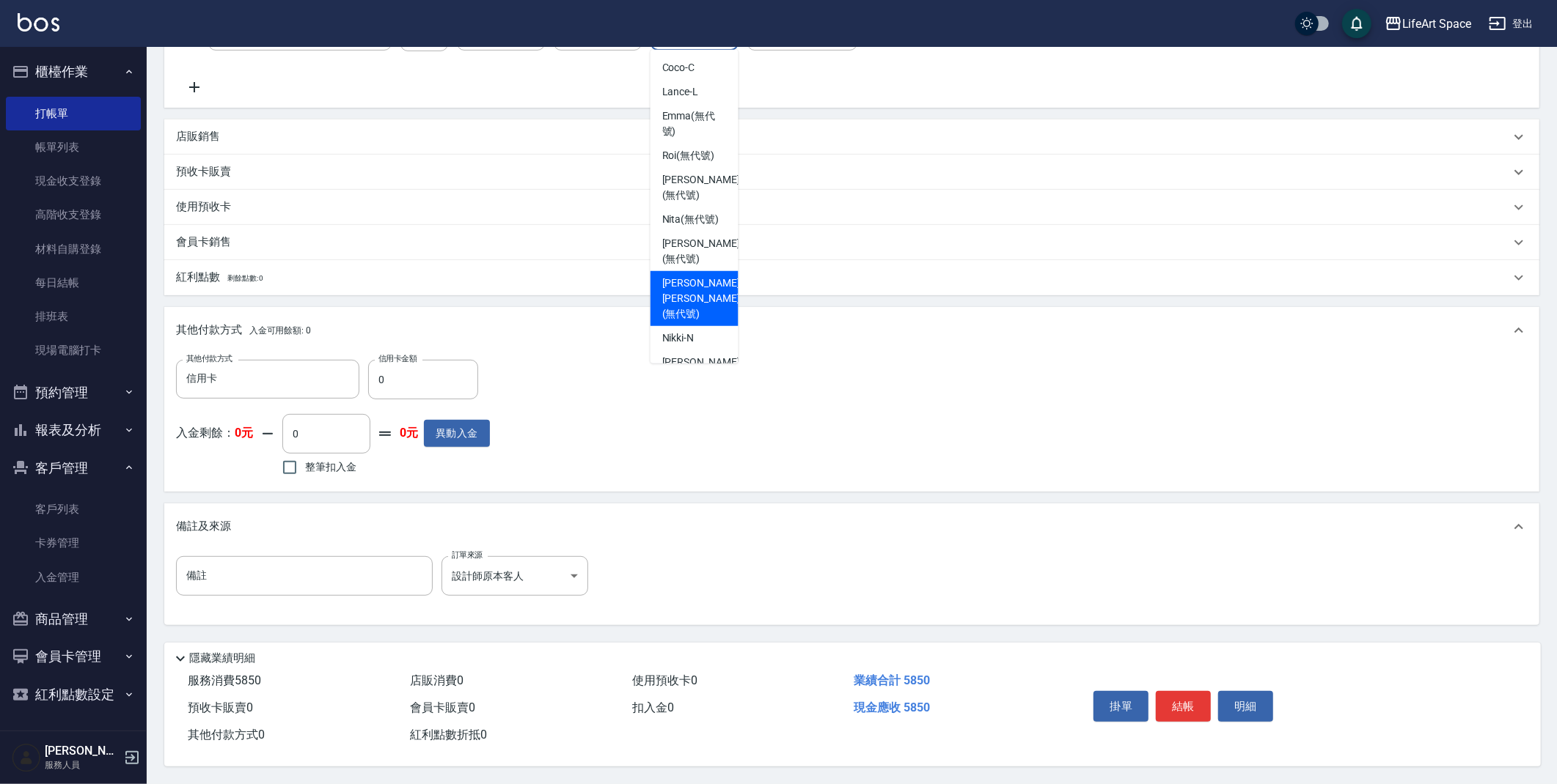
scroll to position [40, 0]
click at [707, 315] on span "[PERSON_NAME] (無代號)" at bounding box center [700, 330] width 78 height 31
type input "[PERSON_NAME](無代號)"
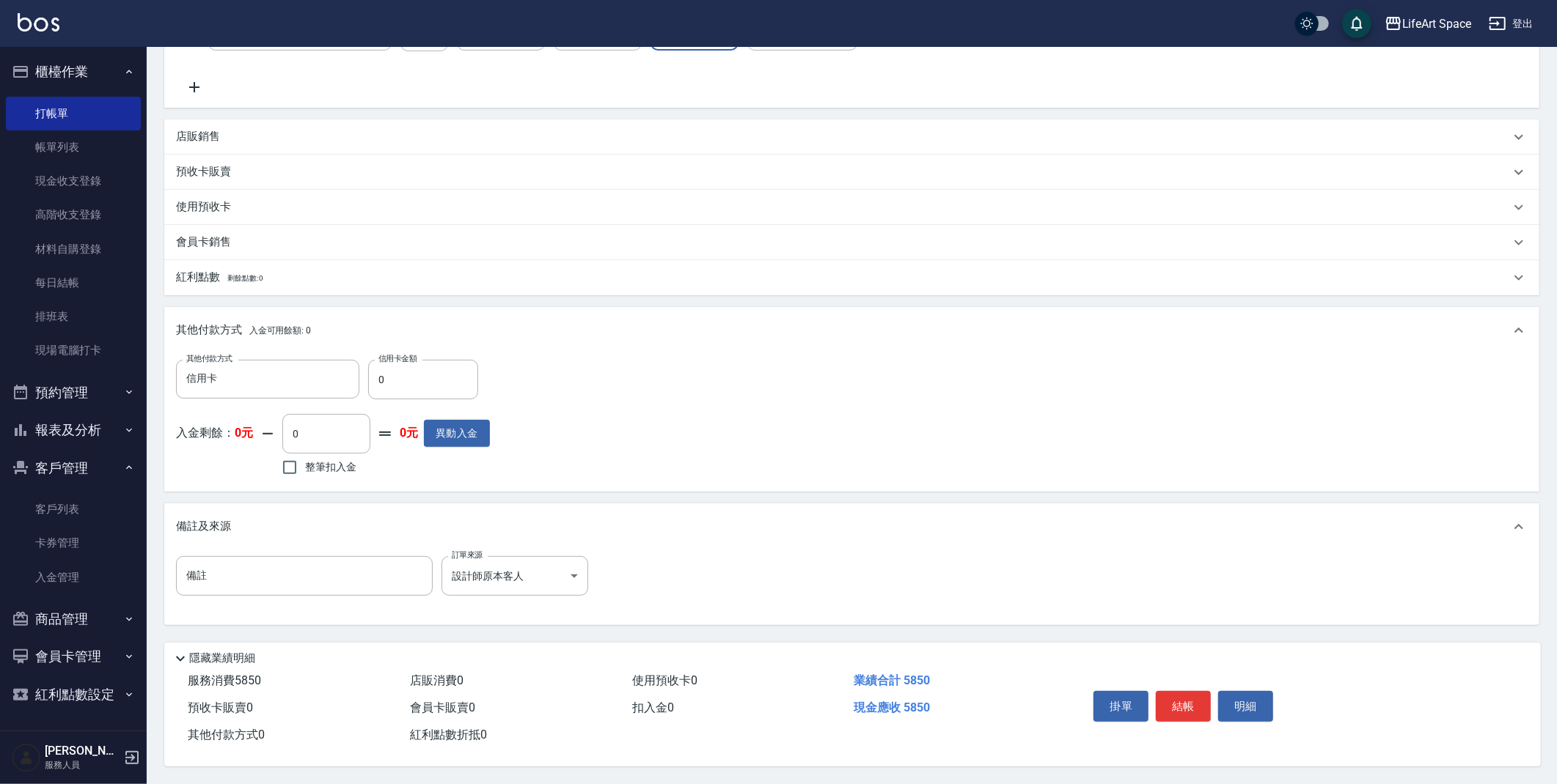
scroll to position [0, 0]
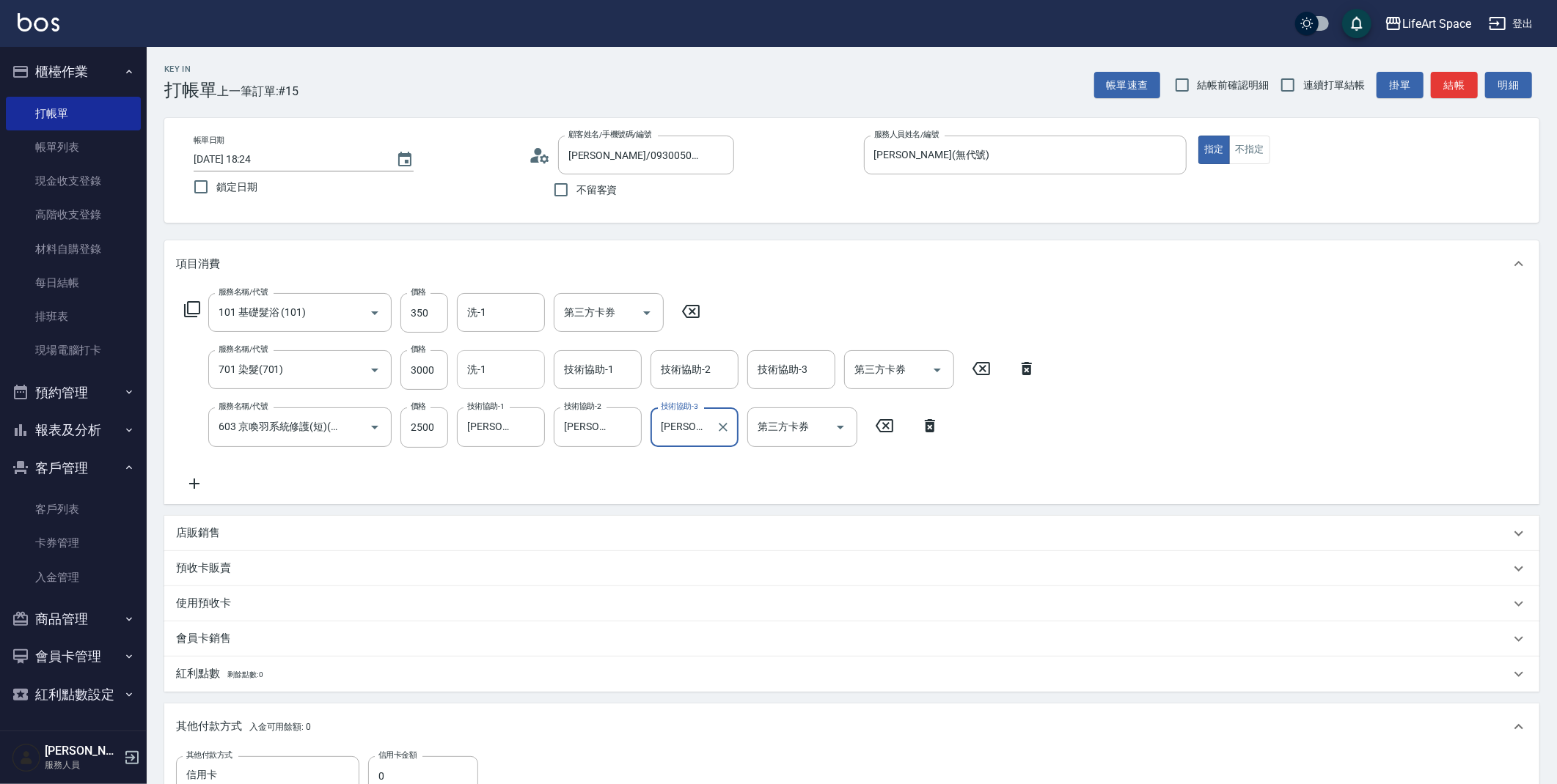
click at [497, 372] on input "洗-1" at bounding box center [501, 370] width 75 height 25
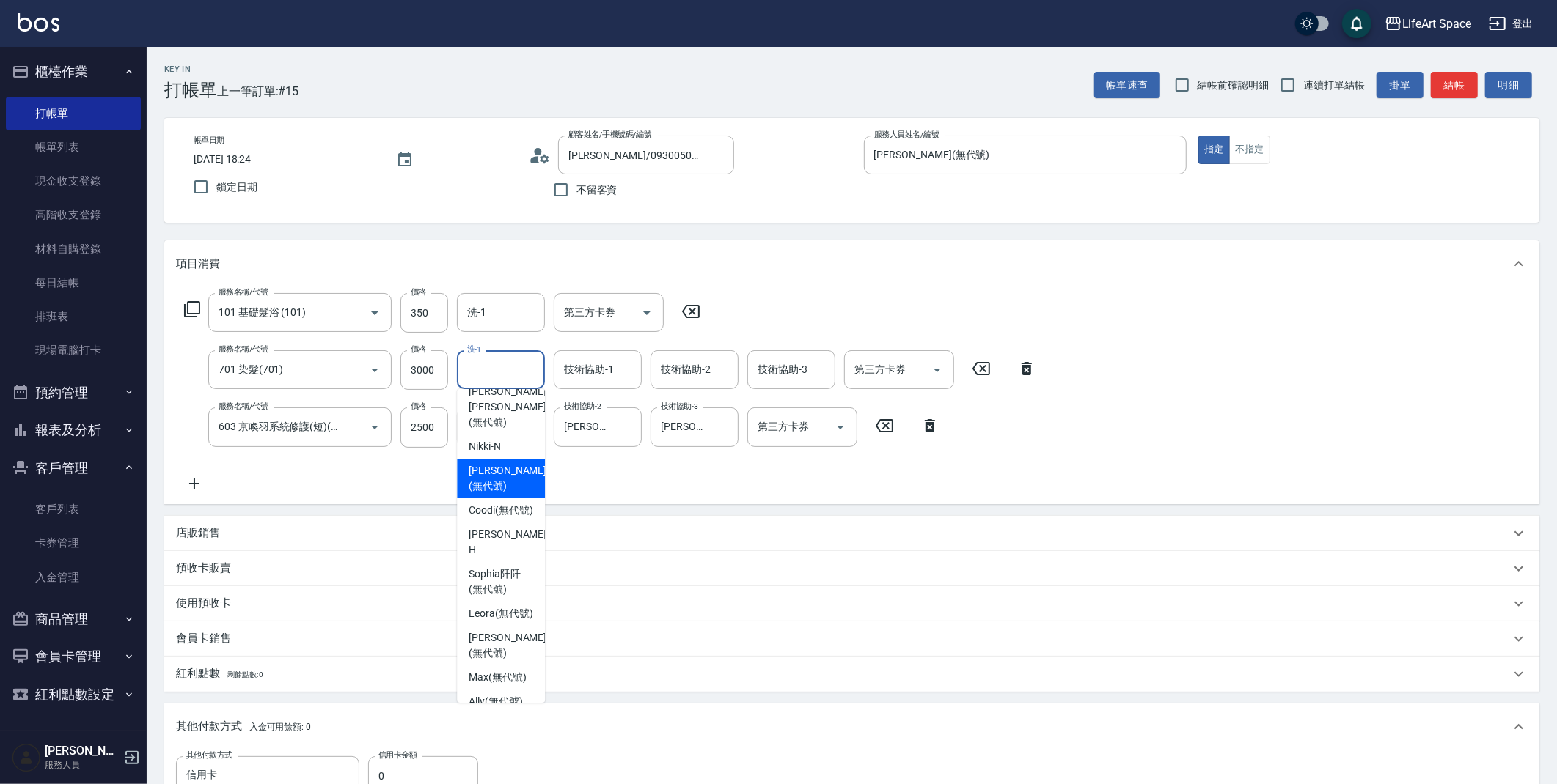
click at [517, 474] on span "[PERSON_NAME] (無代號)" at bounding box center [507, 479] width 78 height 31
type input "[PERSON_NAME](無代號)"
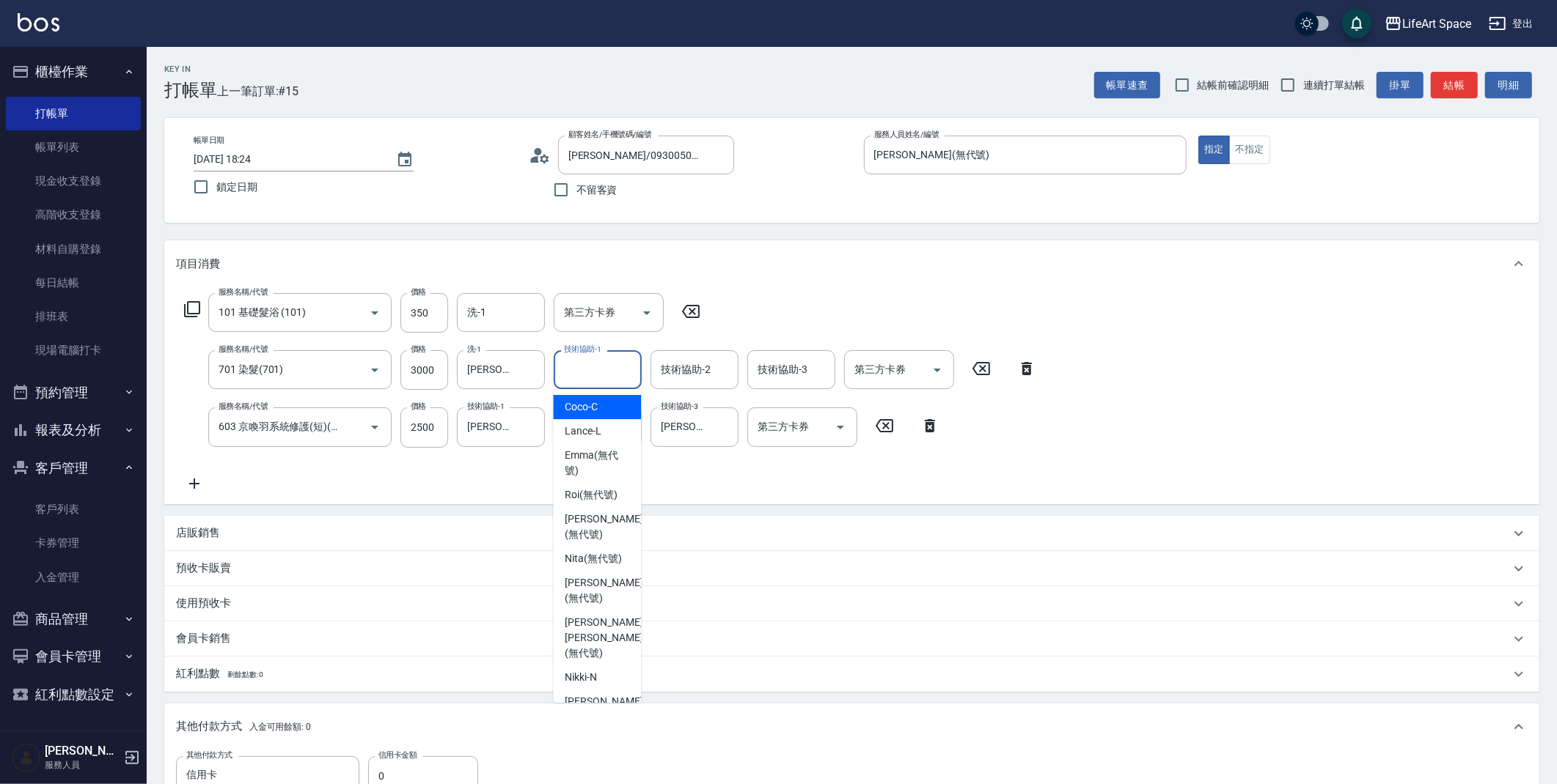
click at [573, 374] on input "技術協助-1" at bounding box center [598, 370] width 75 height 25
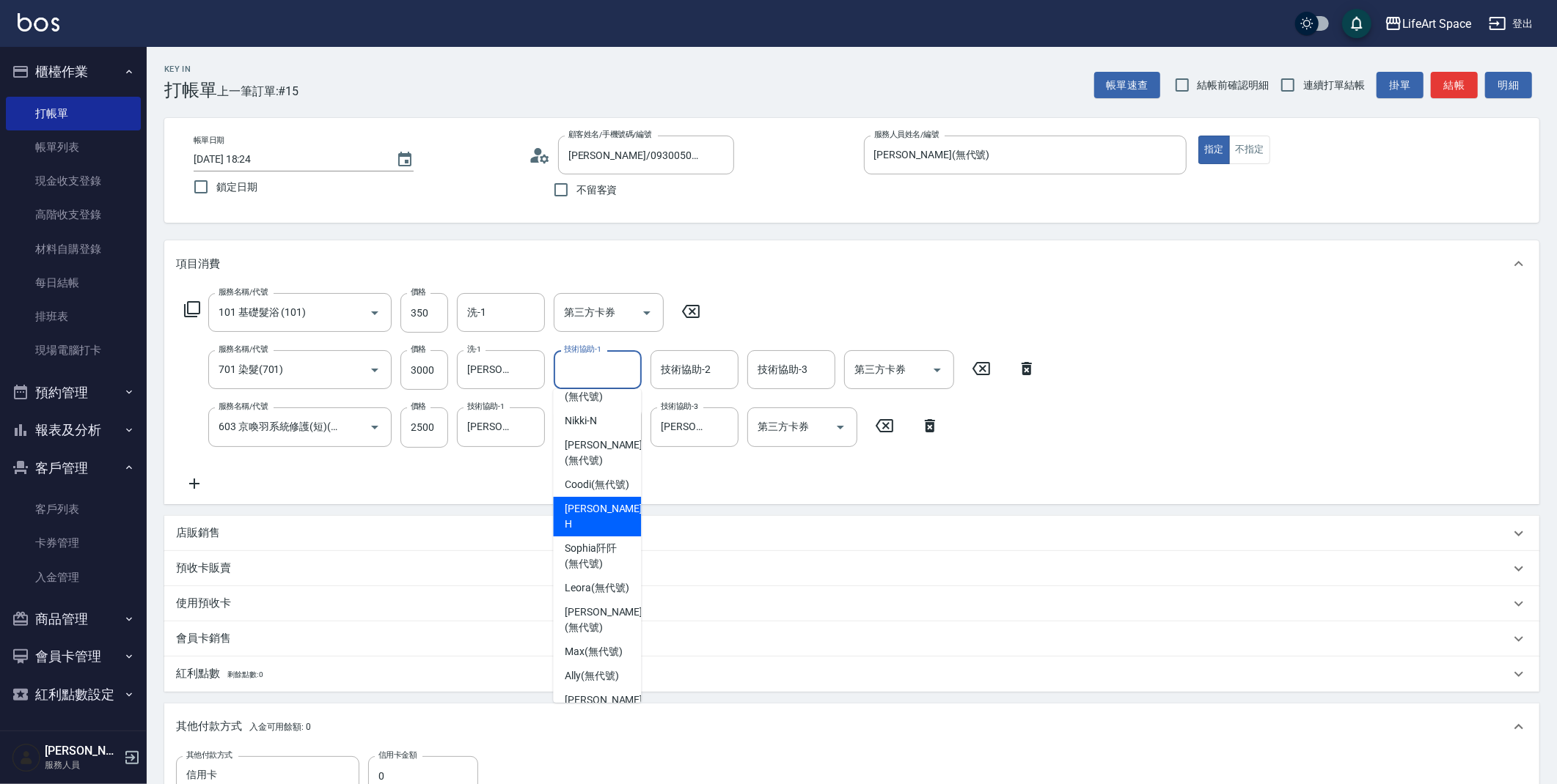
scroll to position [259, 0]
click at [566, 691] on span "[PERSON_NAME] (無代號)" at bounding box center [603, 706] width 78 height 31
type input "[PERSON_NAME](無代號)"
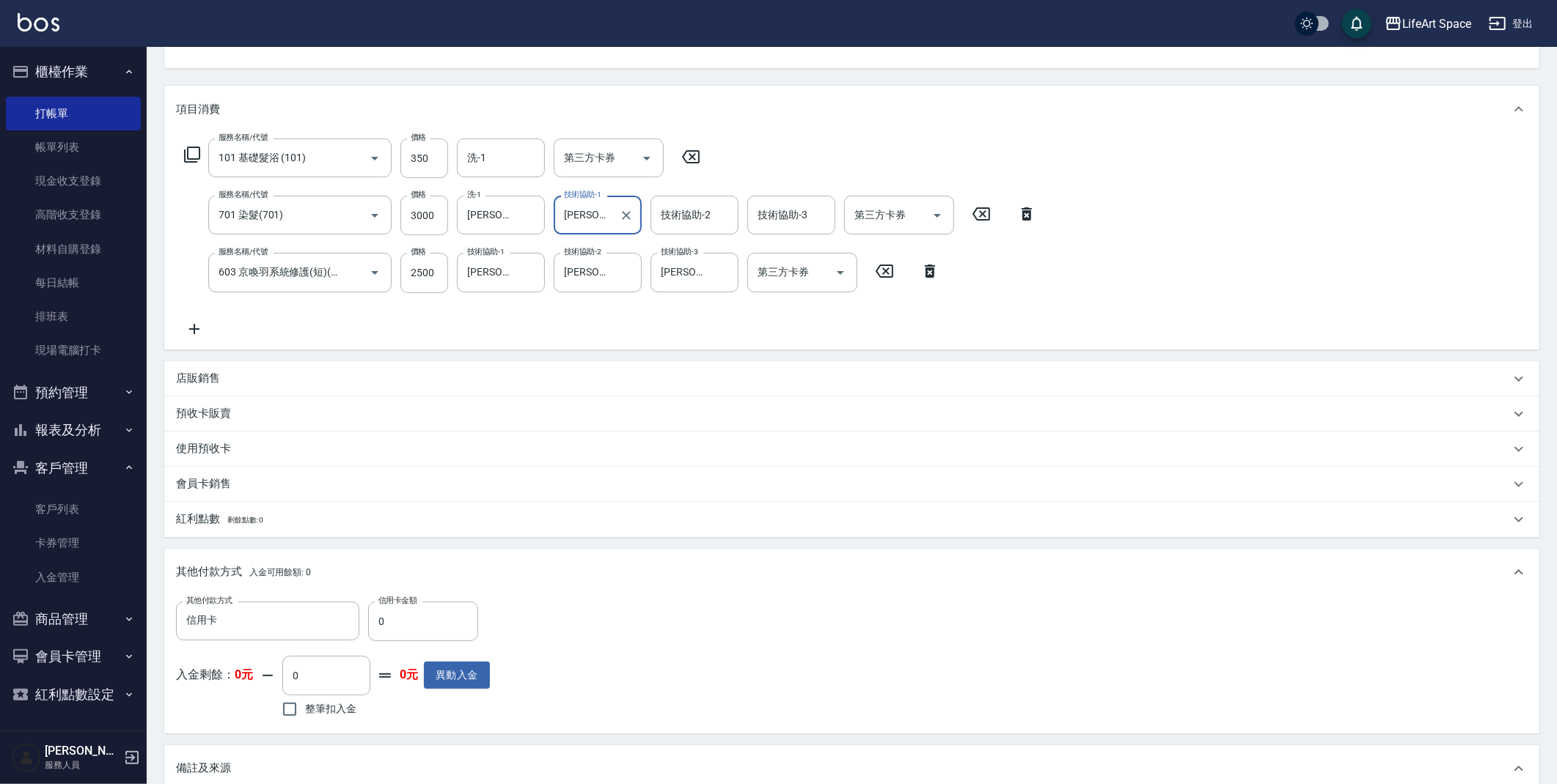
scroll to position [401, 0]
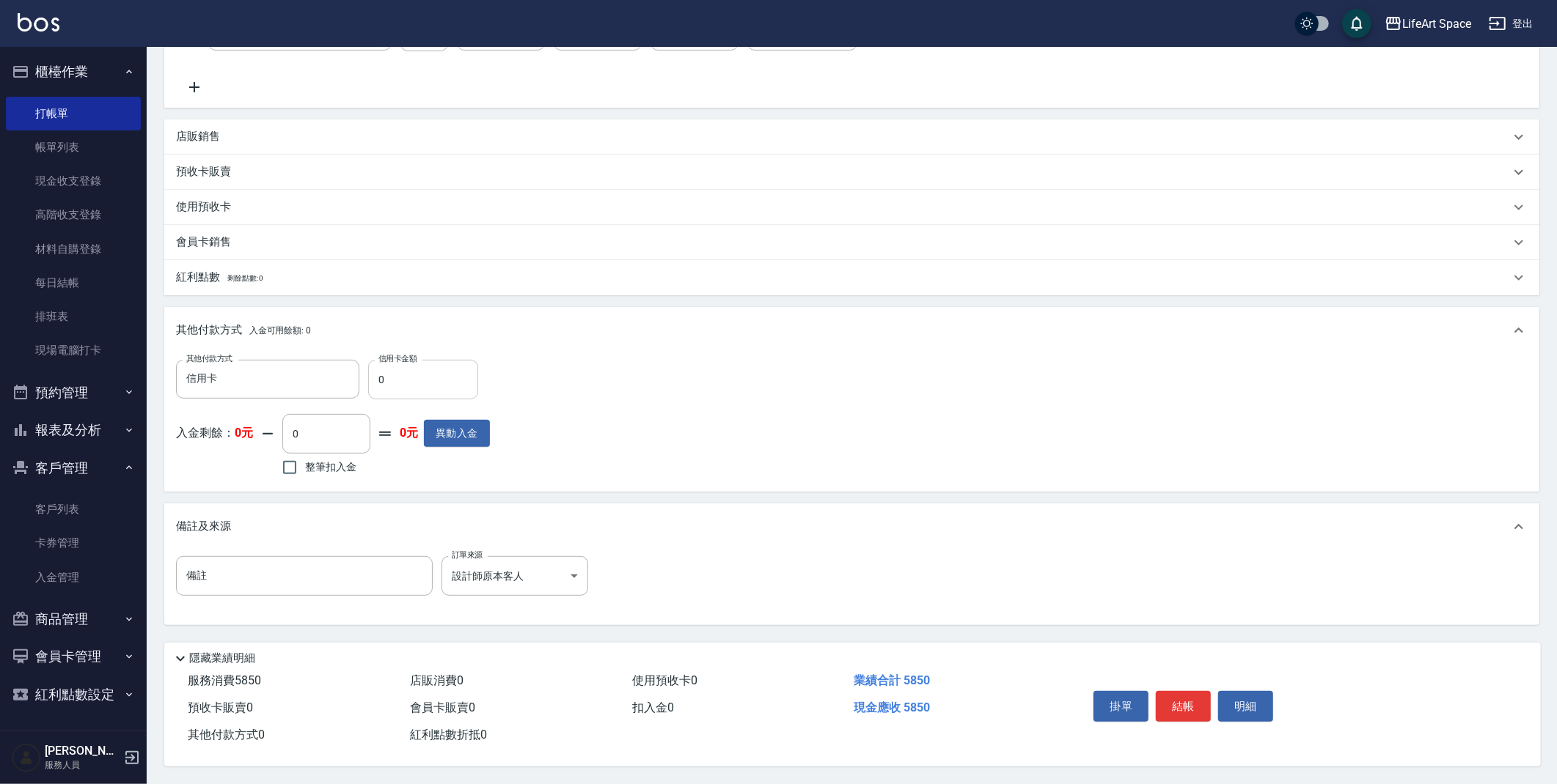
click at [400, 384] on input "0" at bounding box center [423, 379] width 110 height 40
type input "5850"
click at [1187, 698] on button "結帳" at bounding box center [1182, 706] width 55 height 31
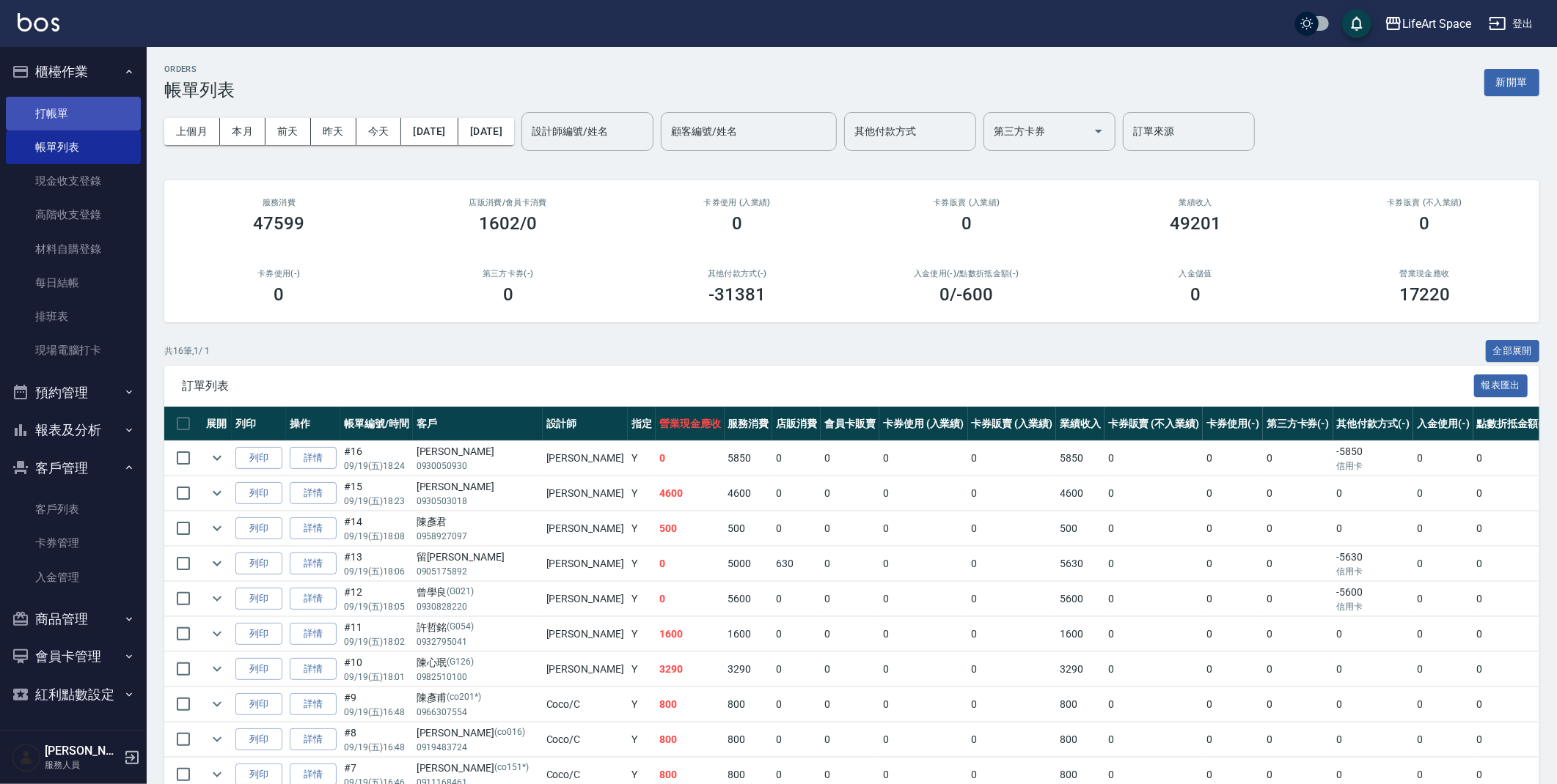
click at [91, 104] on link "打帳單" at bounding box center [73, 113] width 135 height 33
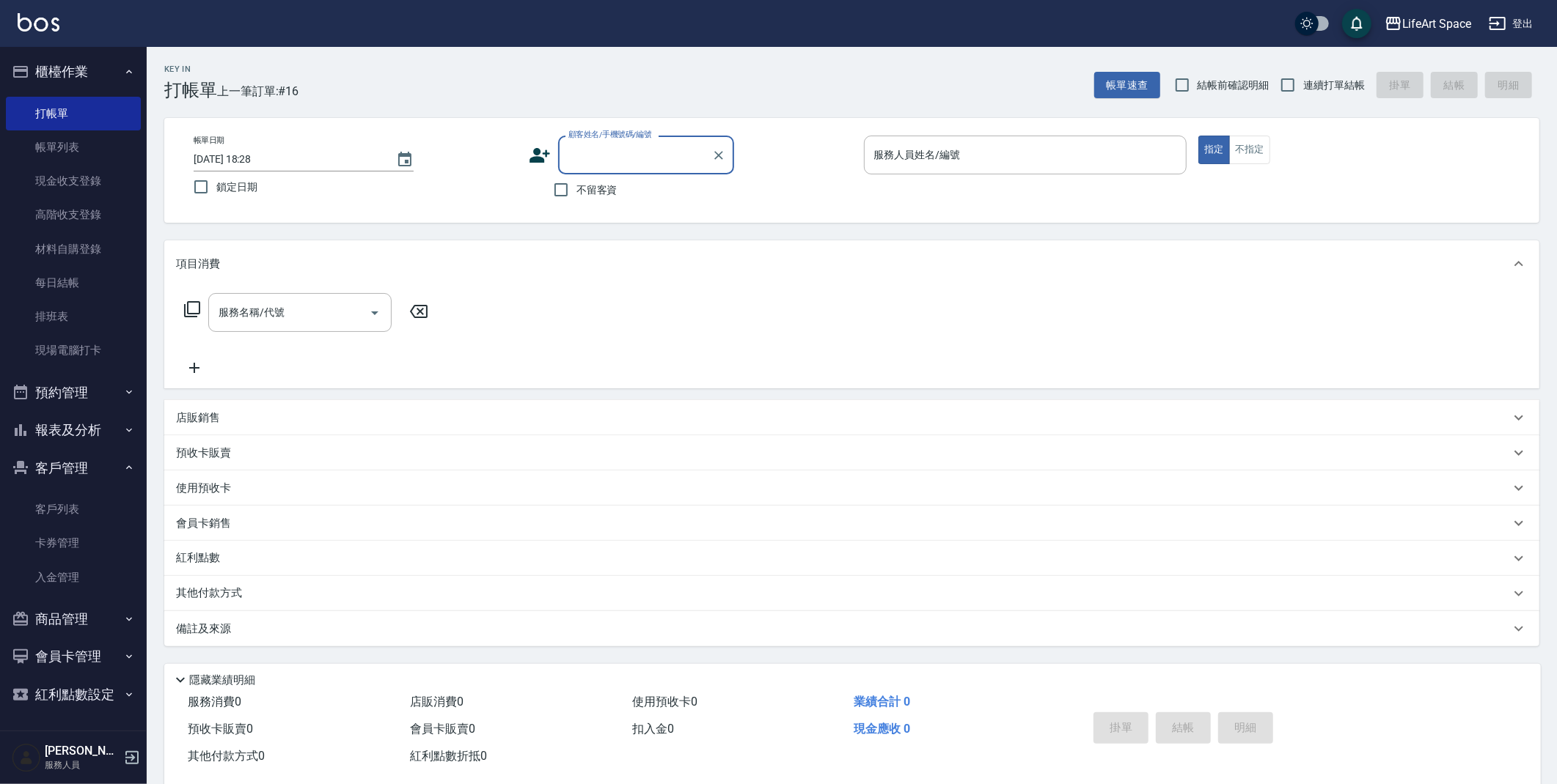
click at [42, 145] on link "帳單列表" at bounding box center [73, 147] width 135 height 33
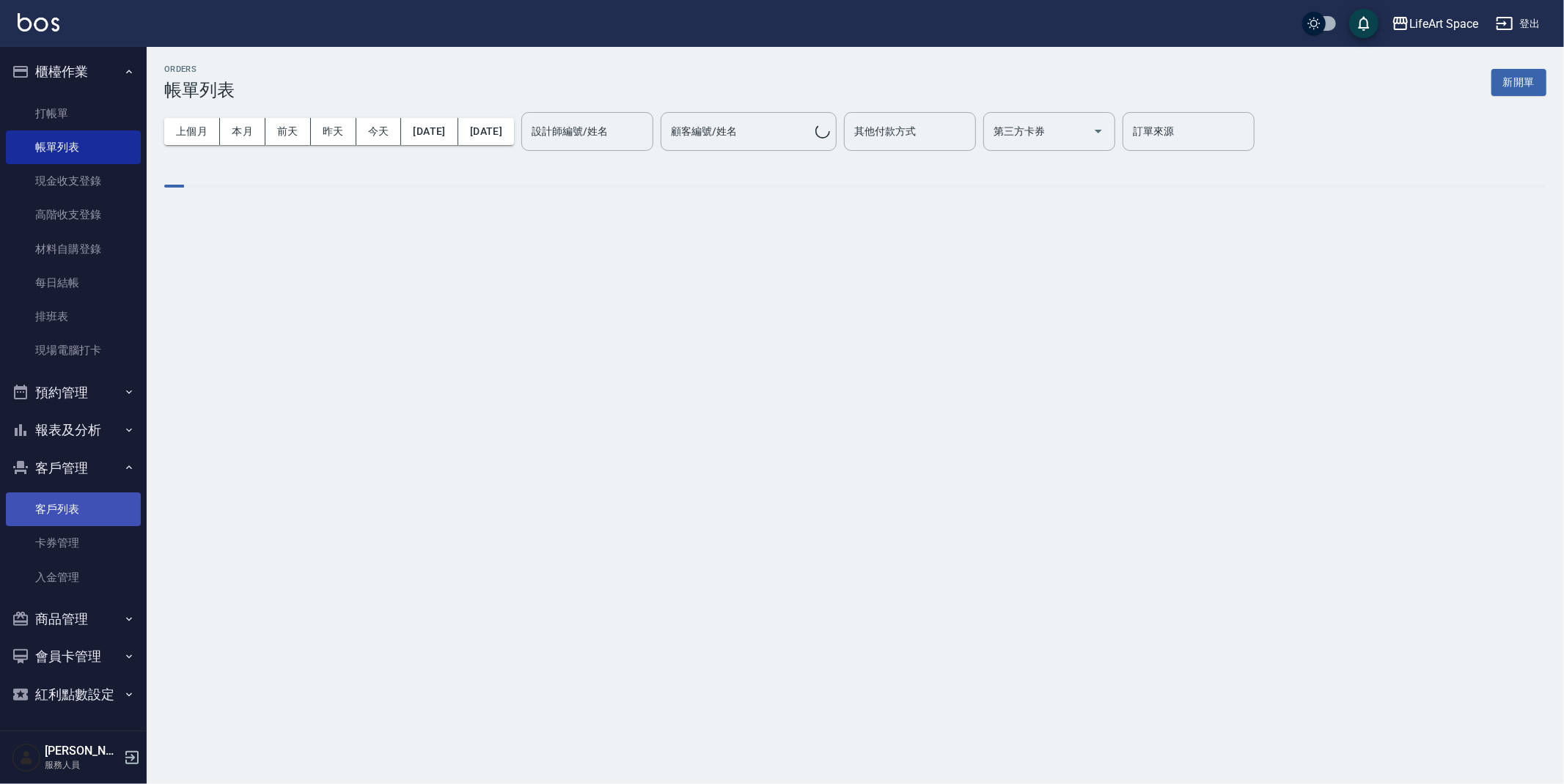
click at [54, 510] on link "客戶列表" at bounding box center [73, 509] width 135 height 33
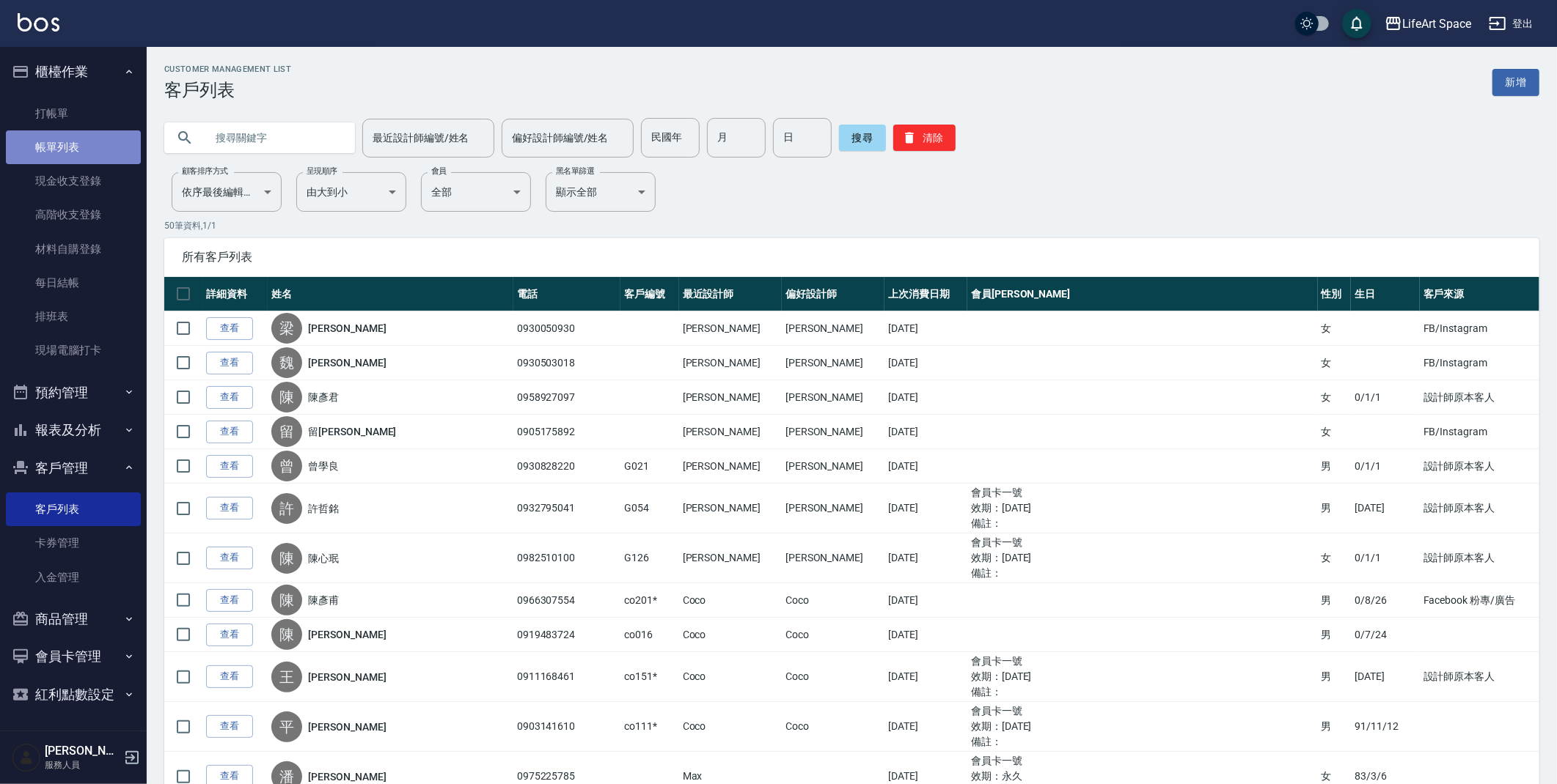
click at [86, 133] on link "帳單列表" at bounding box center [73, 147] width 135 height 33
click at [86, 132] on link "帳單列表" at bounding box center [73, 147] width 135 height 33
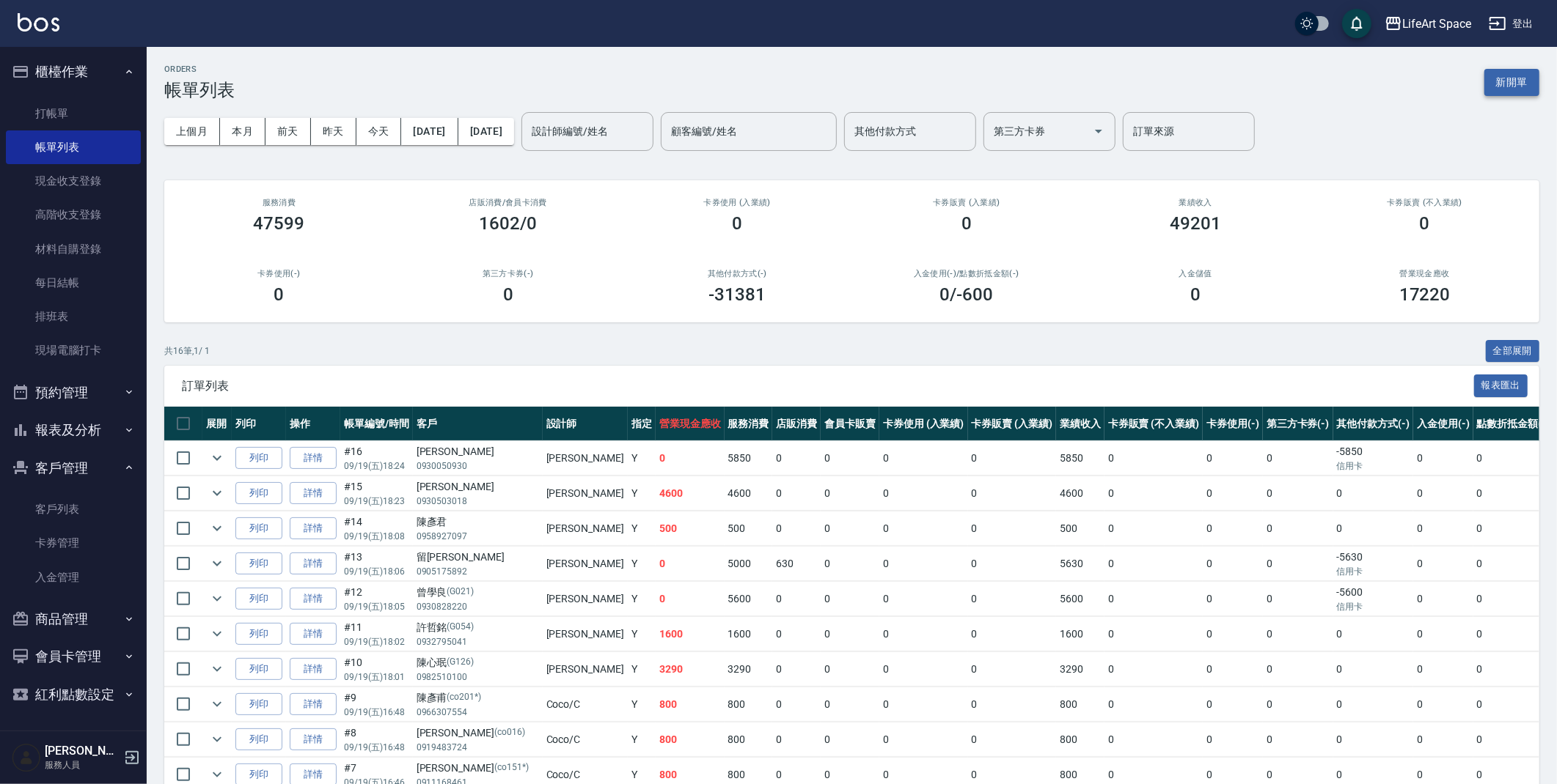
click at [1511, 71] on button "新開單" at bounding box center [1511, 82] width 55 height 27
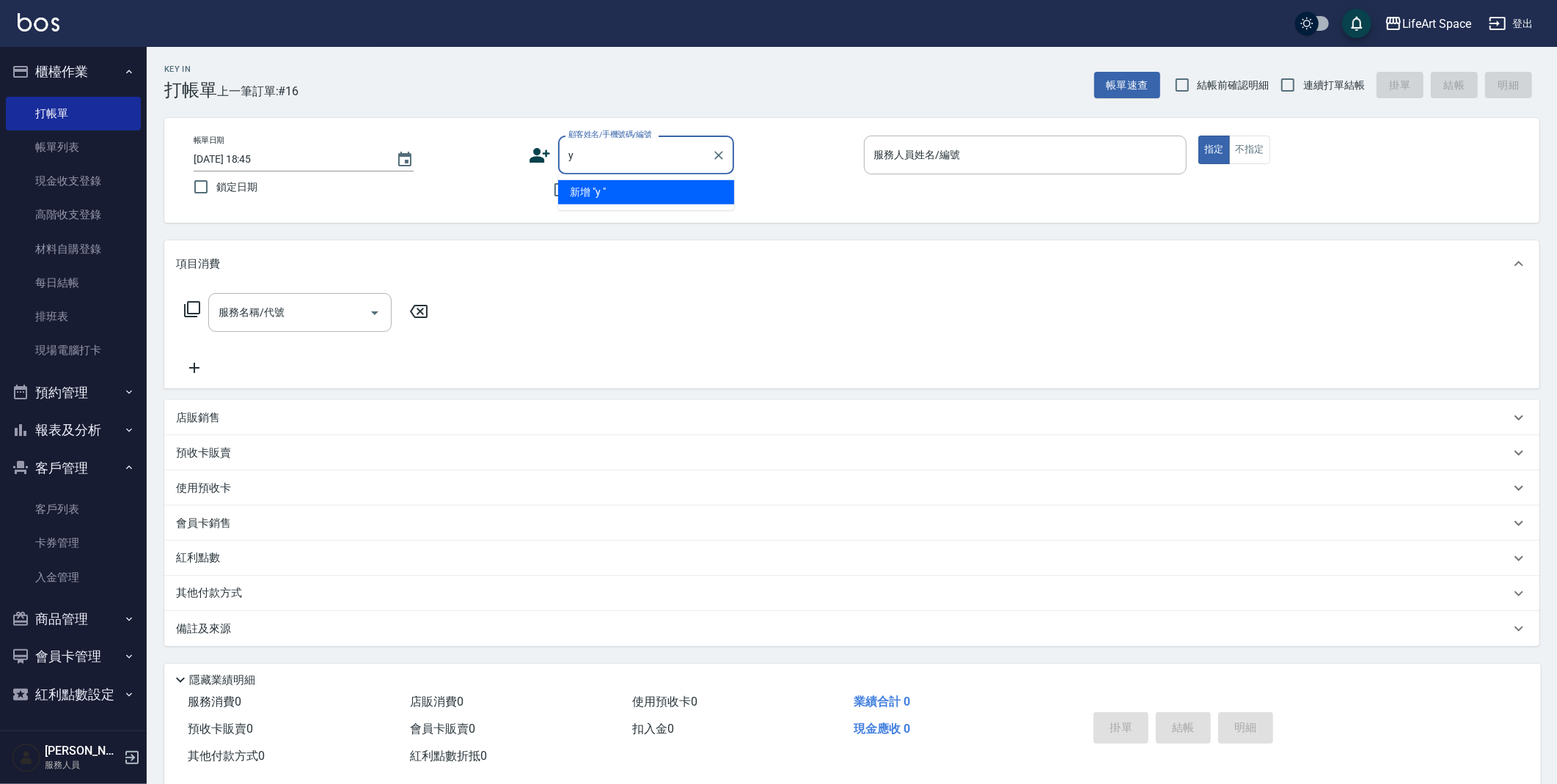
type input "y"
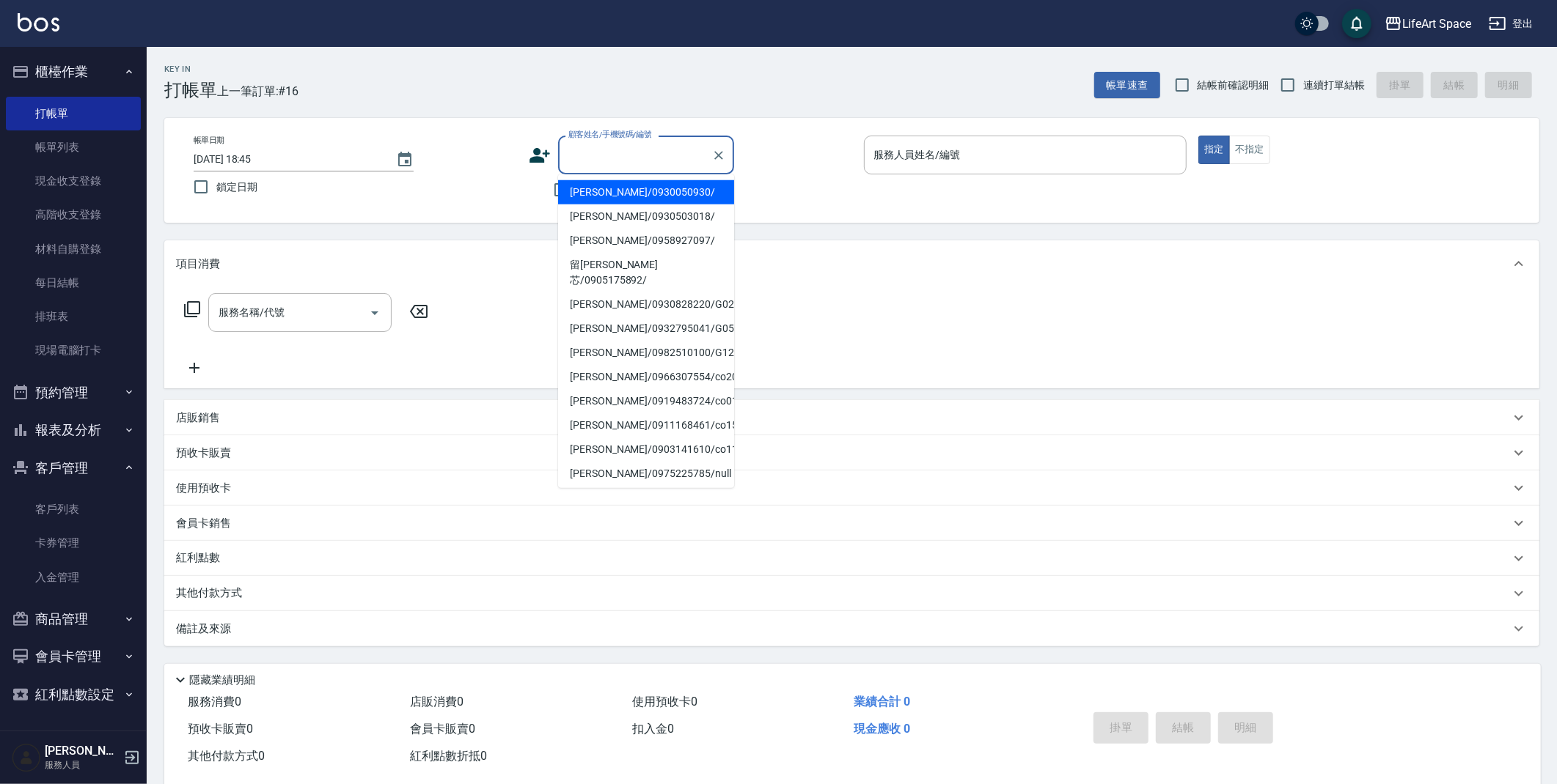
type input "ㄕ"
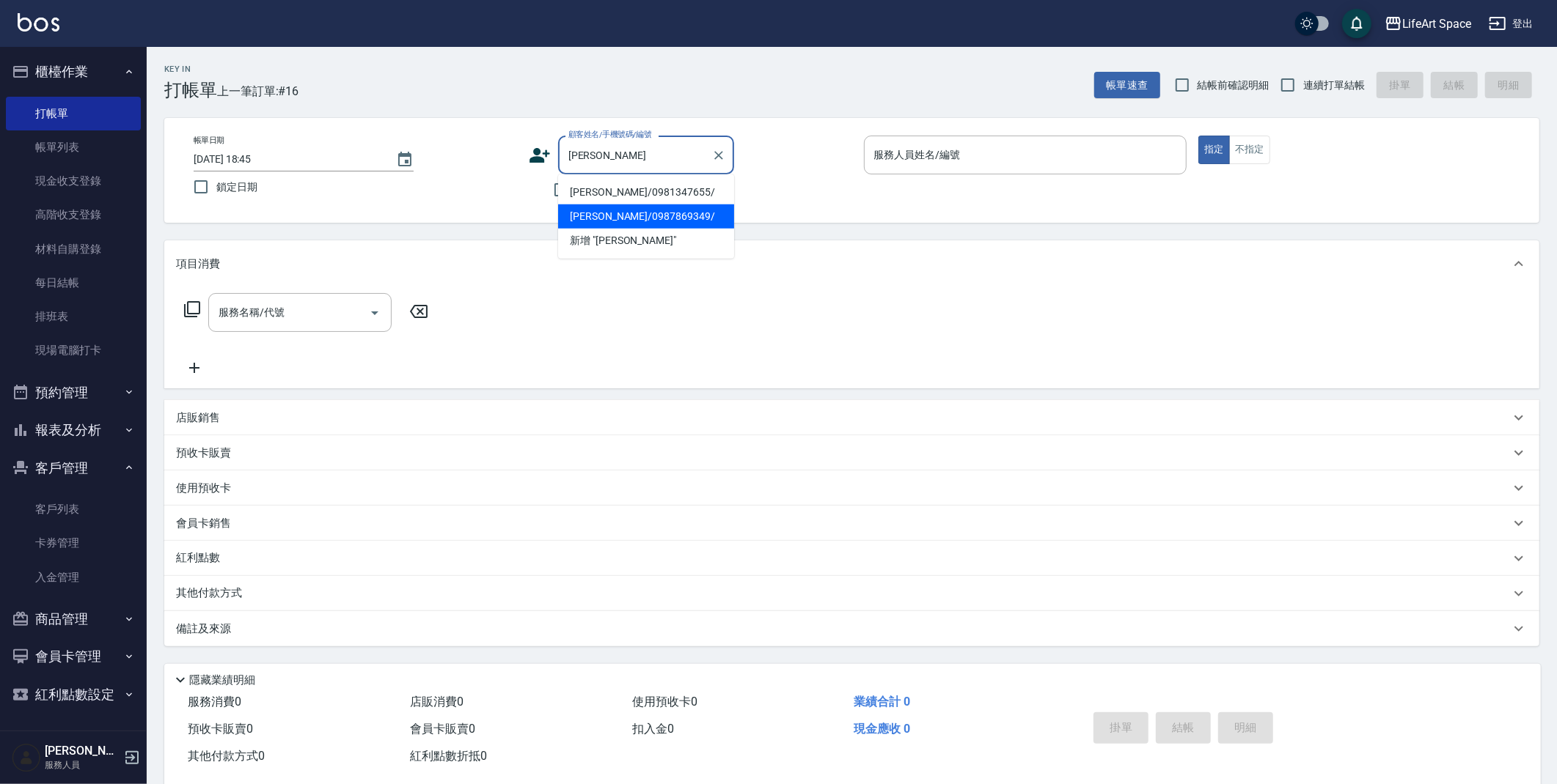
drag, startPoint x: 618, startPoint y: 214, endPoint x: 584, endPoint y: 228, distance: 36.8
click at [618, 213] on li "[PERSON_NAME]/0987869349/" at bounding box center [646, 217] width 176 height 24
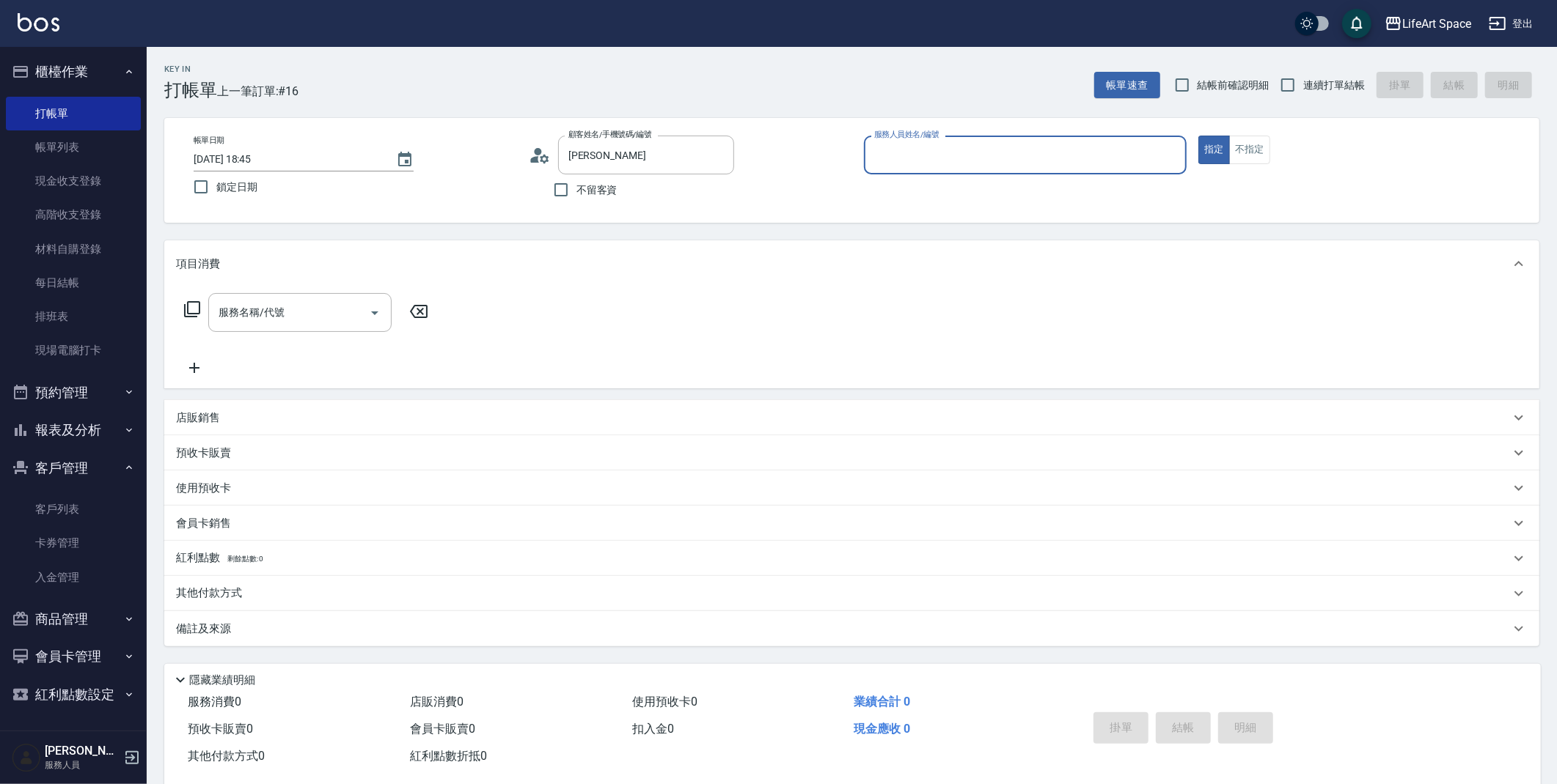
type input "[PERSON_NAME]/0987869349/"
type input "Abby-Ａ"
click at [266, 326] on div "服務名稱/代號" at bounding box center [299, 312] width 184 height 39
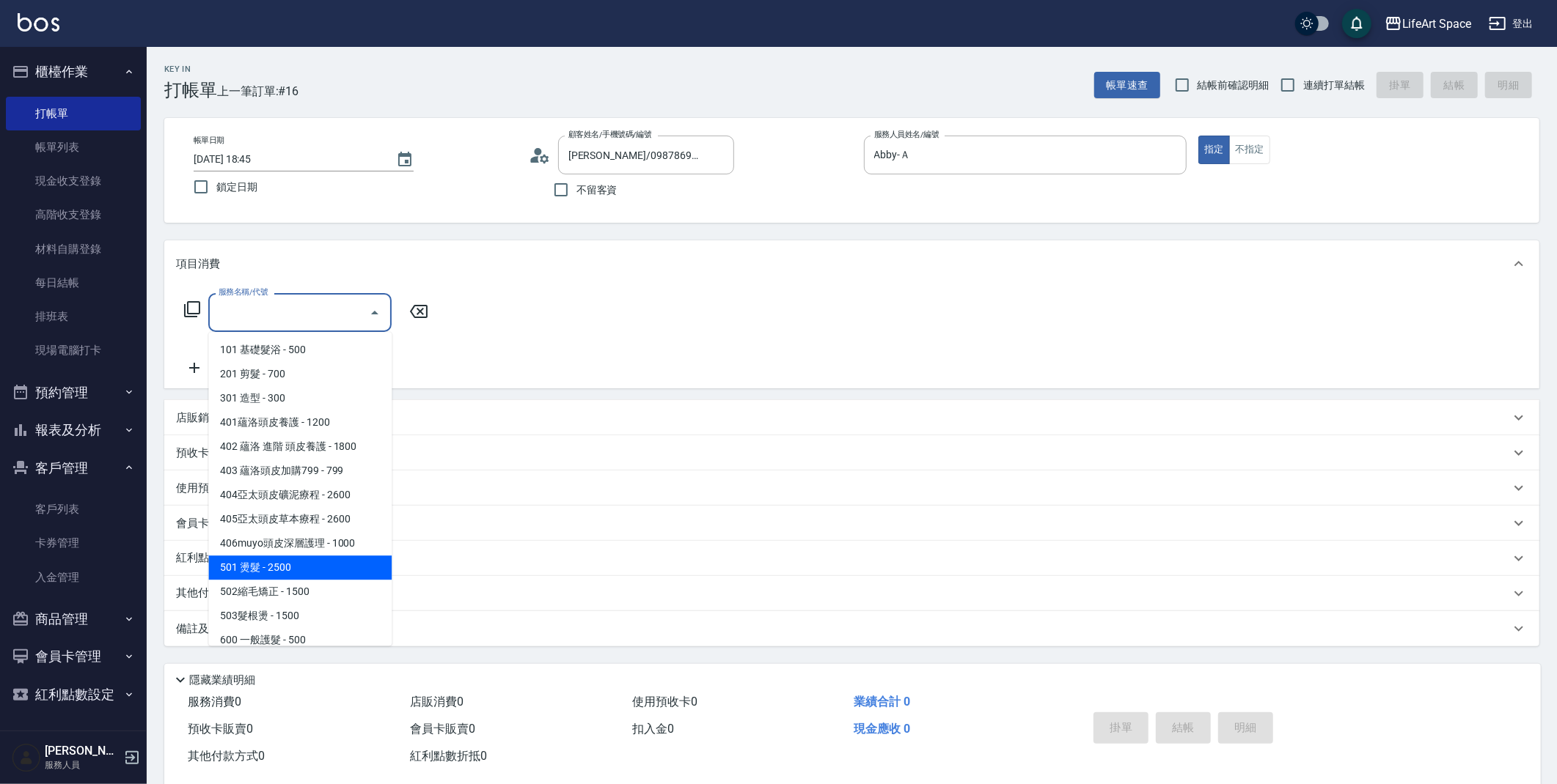
drag, startPoint x: 298, startPoint y: 565, endPoint x: 380, endPoint y: 460, distance: 133.2
click at [299, 565] on span "501 燙髮 - 2500" at bounding box center [299, 568] width 184 height 24
type input "501 燙髮(501)"
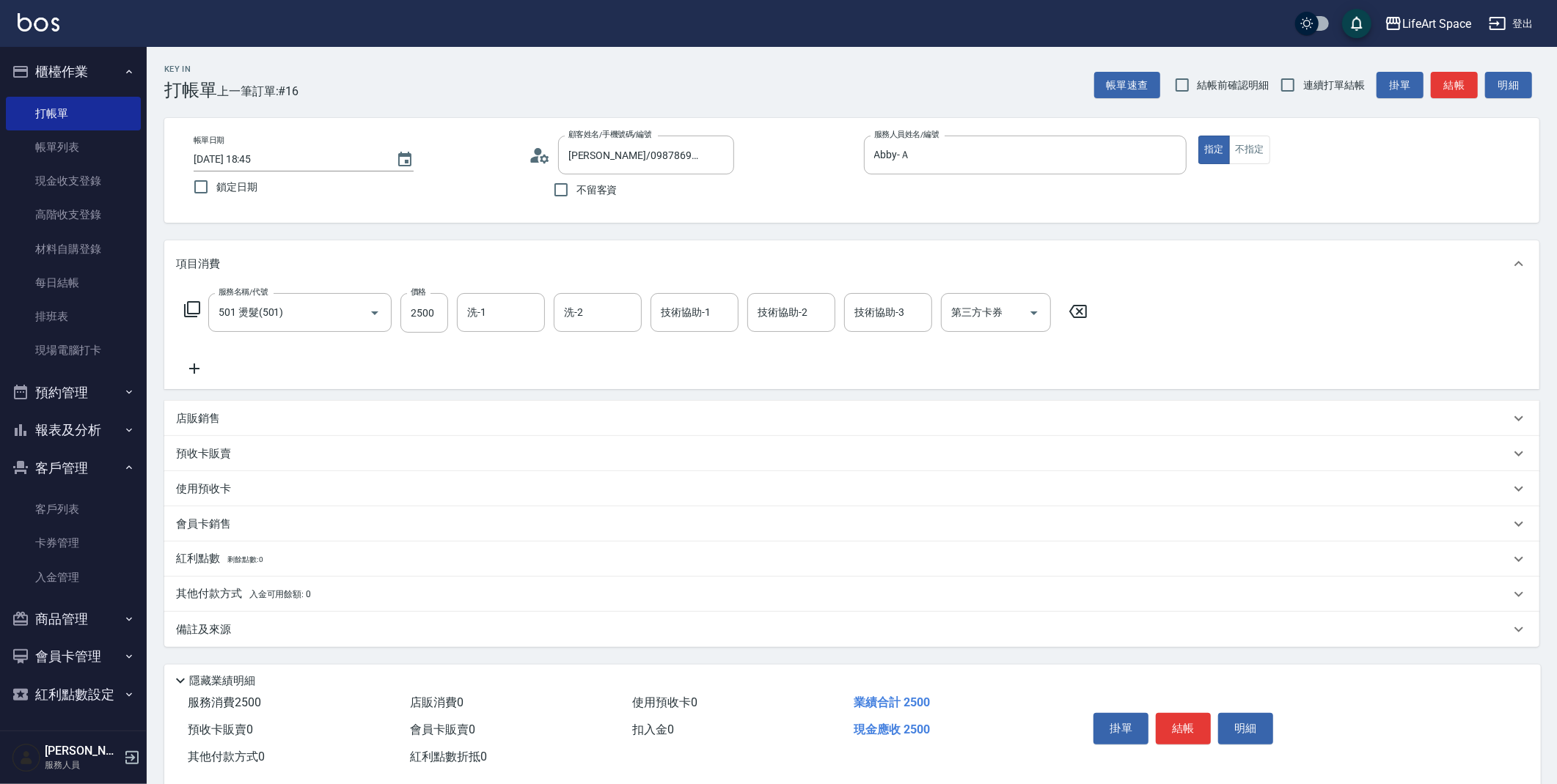
click at [450, 317] on div "服務名稱/代號 501 燙髮(501) 服務名稱/代號 價格 2500 價格 洗-1 洗-1 洗-2 洗-2 技術協助-1 技術協助-1 技術協助-2 技術協…" at bounding box center [637, 312] width 920 height 40
click at [442, 318] on input "2500" at bounding box center [424, 312] width 47 height 40
type input "3500"
click at [187, 363] on icon at bounding box center [194, 369] width 37 height 18
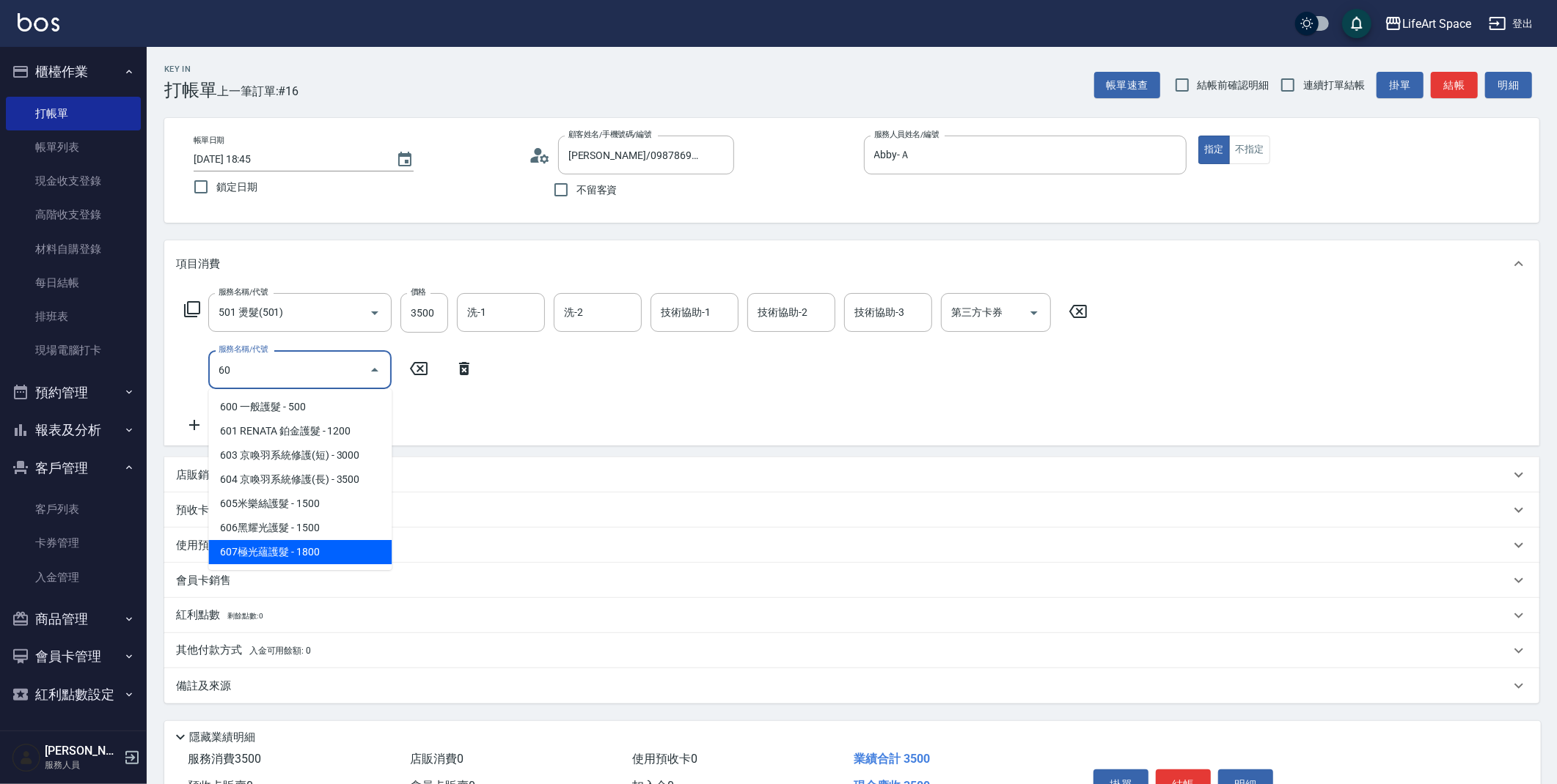
click at [335, 551] on span "607極光蘊護髮 - 1800" at bounding box center [299, 552] width 184 height 24
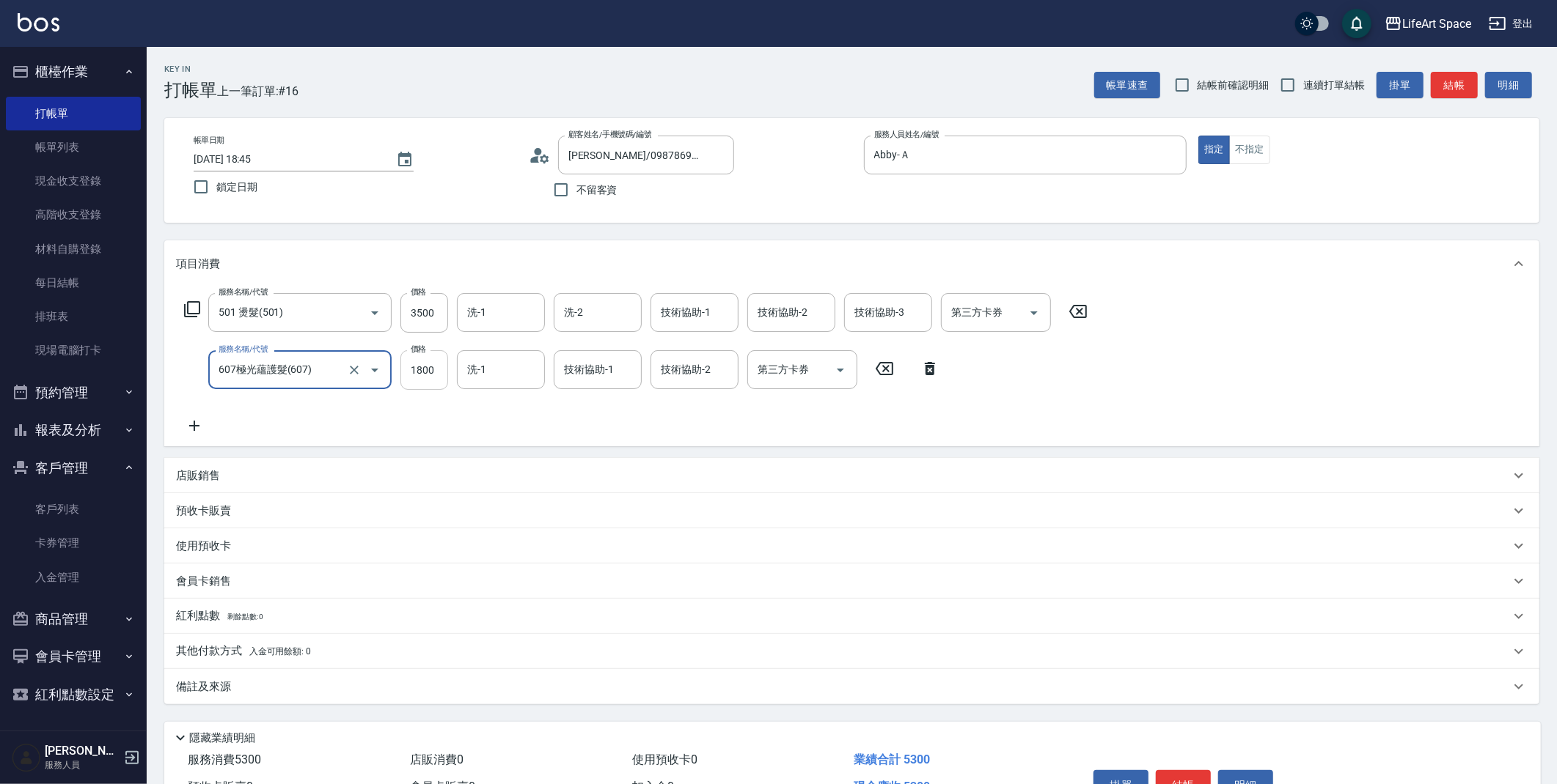
type input "607極光蘊護髮(607)"
click at [441, 367] on input "1800" at bounding box center [424, 370] width 47 height 40
type input "2200"
click at [234, 678] on div "備註及來源" at bounding box center [851, 686] width 1375 height 35
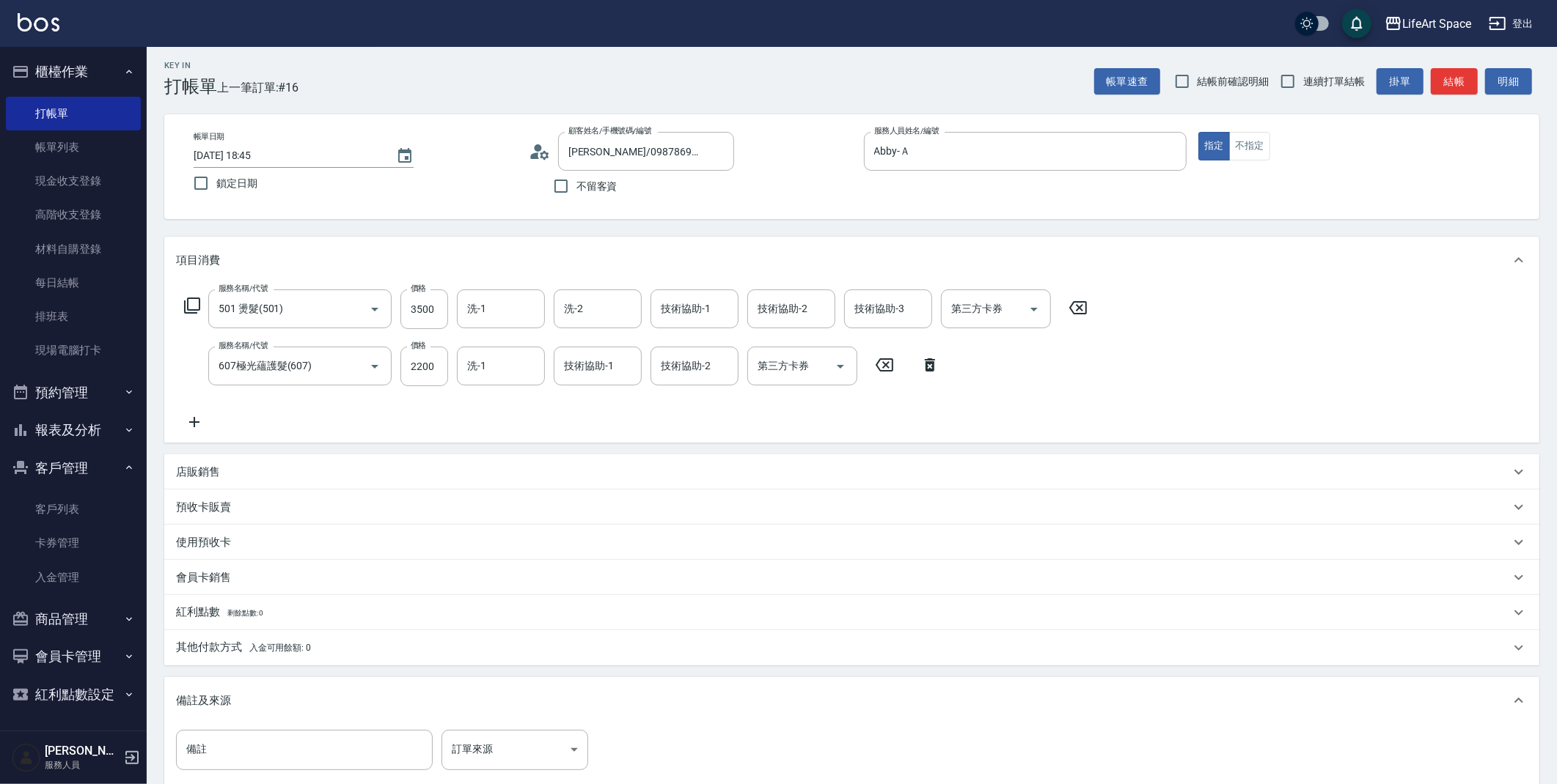
scroll to position [182, 0]
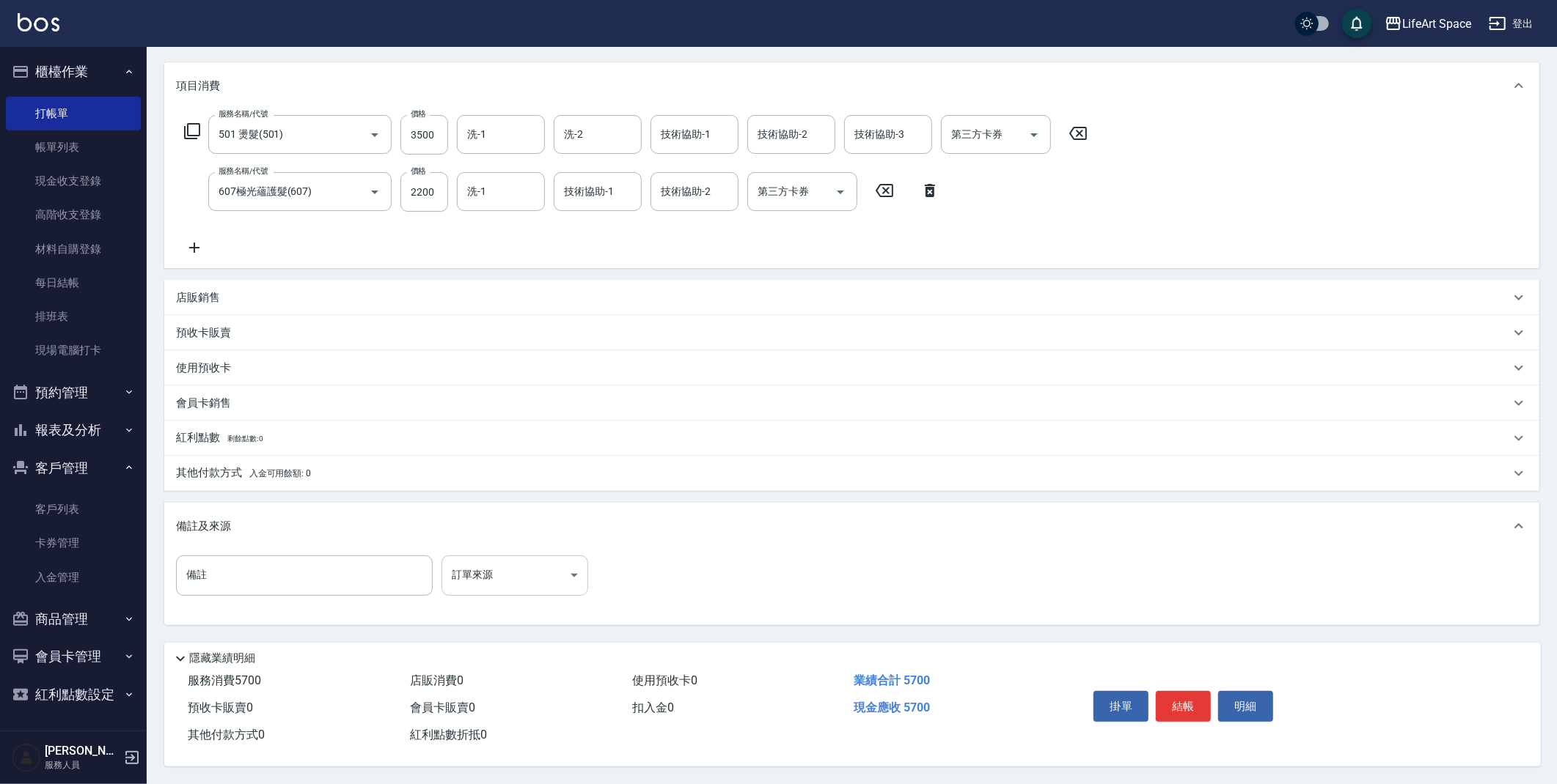
click at [519, 577] on body "LifeArt Space 登出 櫃檯作業 打帳單 帳單列表 現金收支登錄 高階收支登錄 材料自購登錄 每日結帳 排班表 現場電腦打卡 預約管理 預約管理 單…" at bounding box center [778, 303] width 1557 height 963
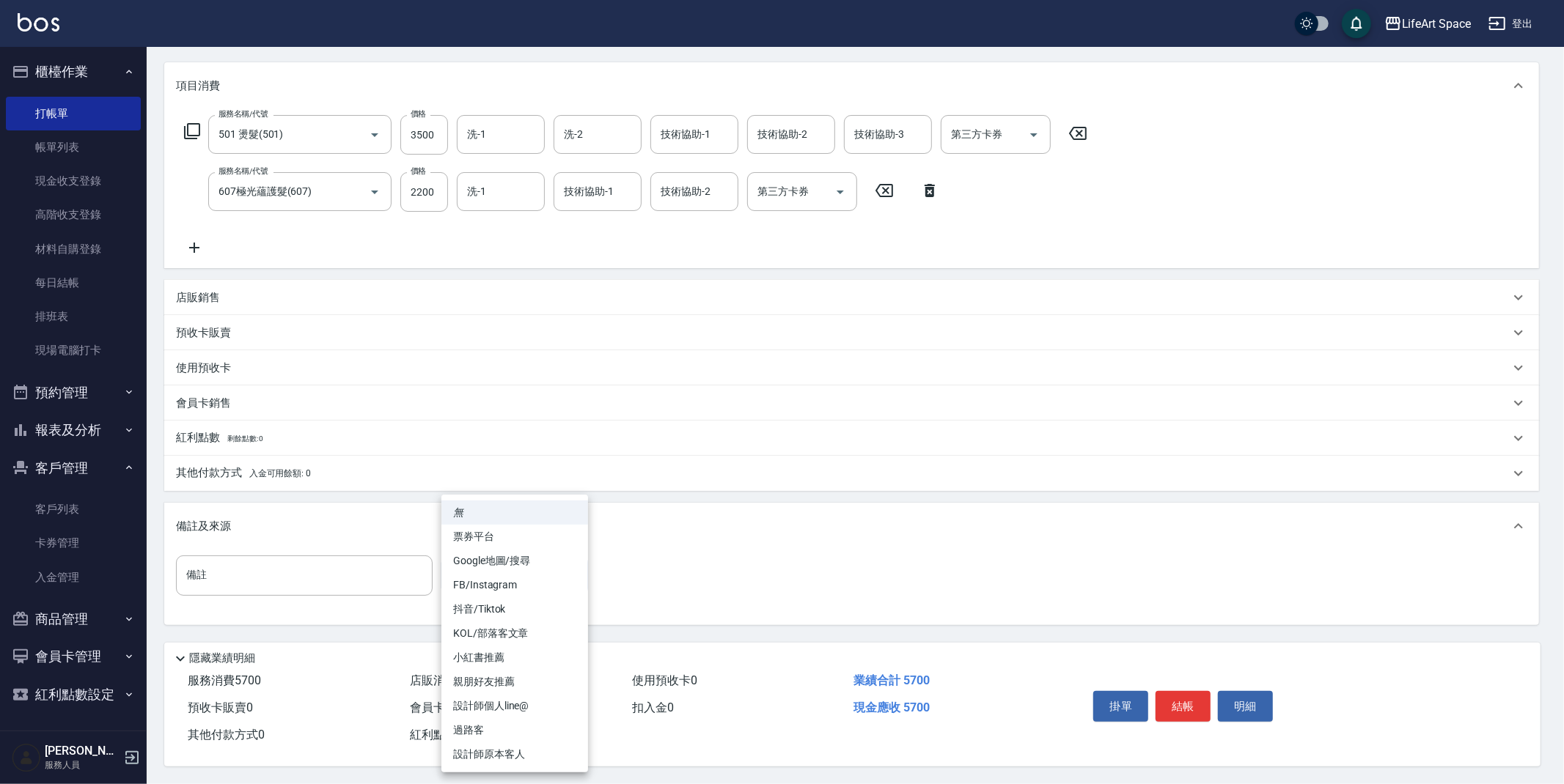
click at [503, 753] on li "設計師原本客人" at bounding box center [515, 755] width 147 height 24
type input "設計師原本客人"
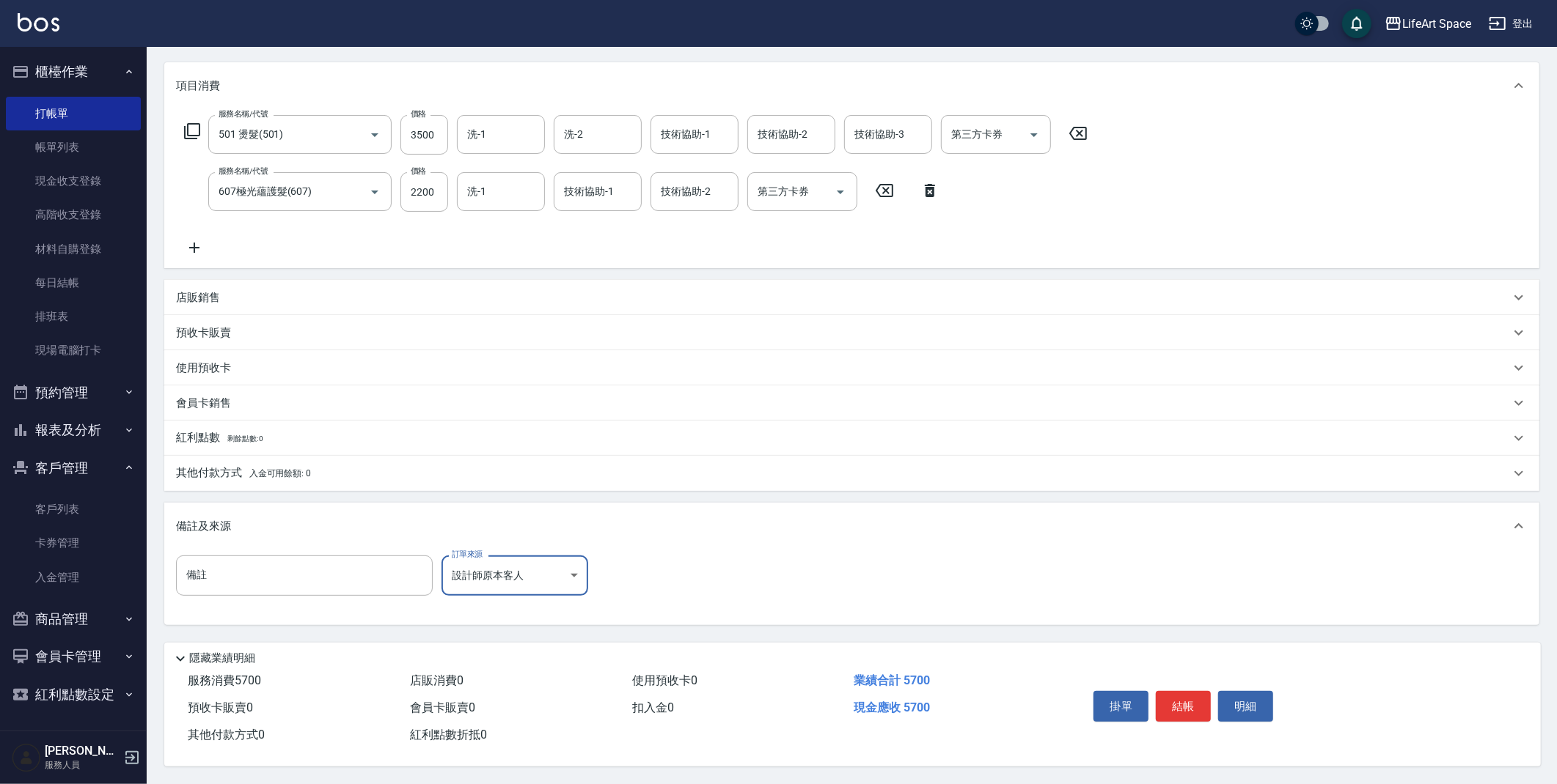
drag, startPoint x: 227, startPoint y: 470, endPoint x: 229, endPoint y: 460, distance: 10.2
click at [227, 469] on p "其他付款方式 入金可用餘額: 0" at bounding box center [243, 474] width 135 height 16
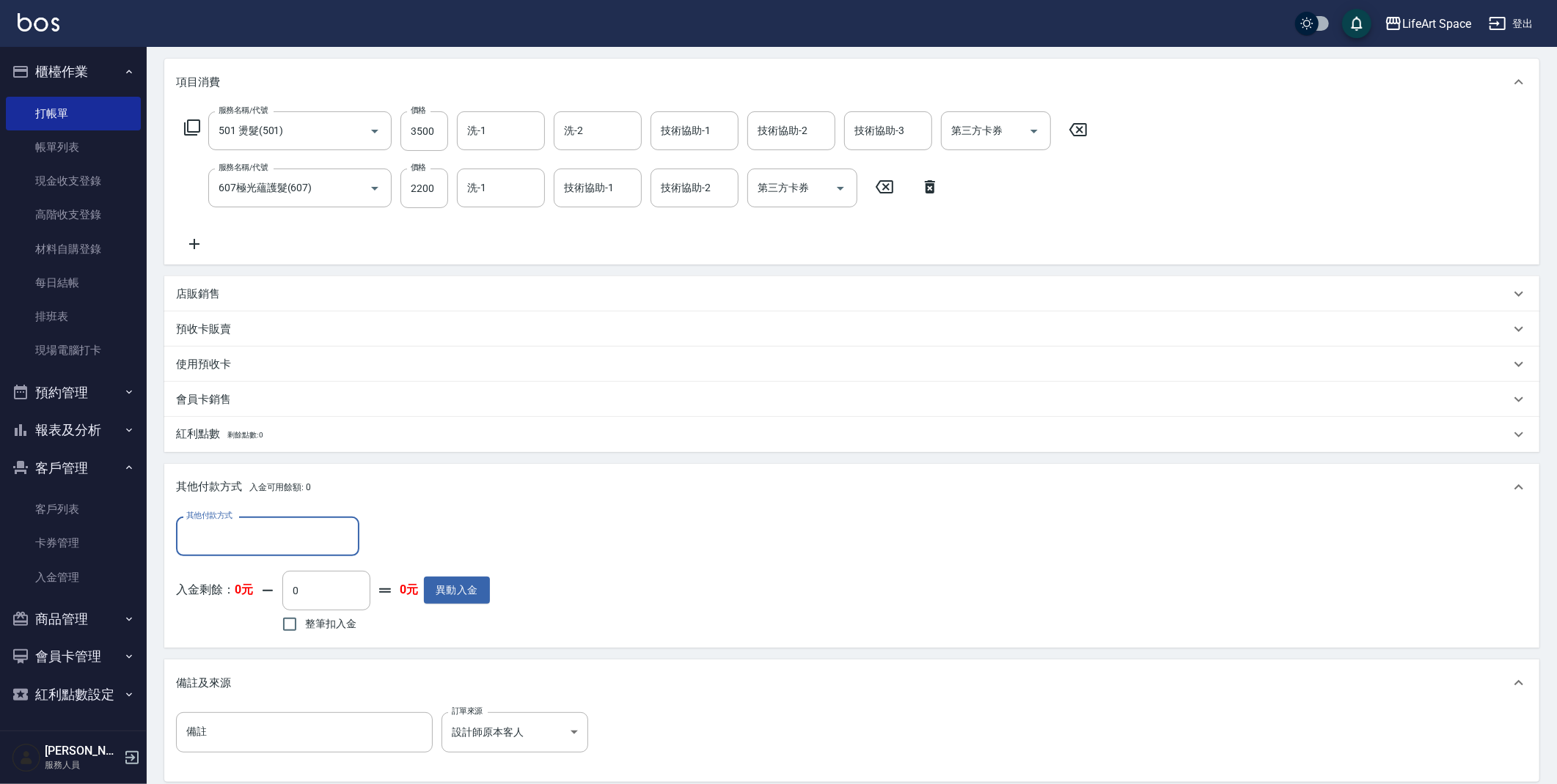
scroll to position [0, 0]
click at [224, 531] on input "其他付款方式" at bounding box center [268, 536] width 170 height 25
click at [250, 603] on span "Linepay" at bounding box center [268, 599] width 184 height 24
type input "Linepay"
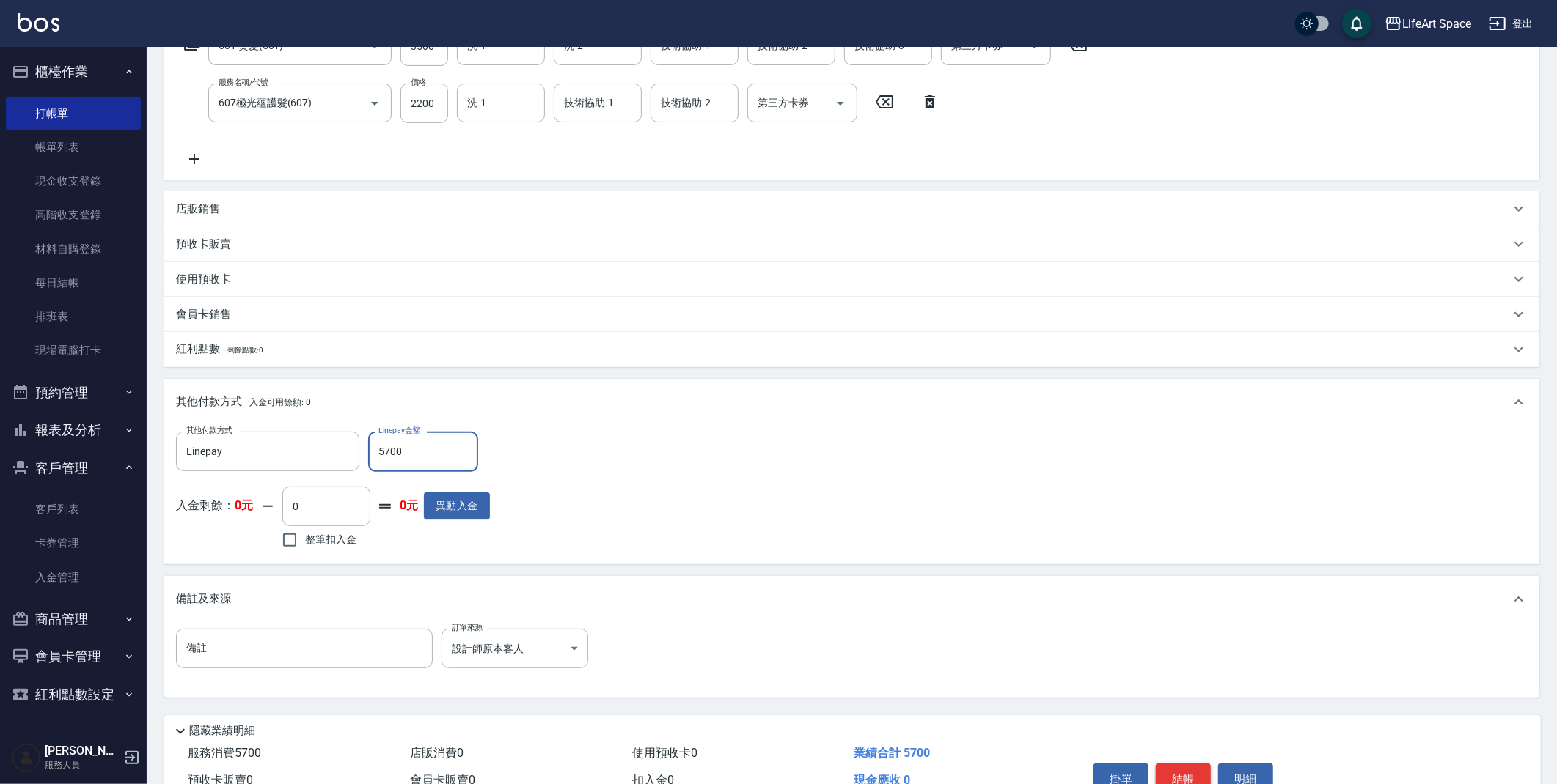
type input "5700"
click at [1195, 777] on button "結帳" at bounding box center [1182, 779] width 55 height 31
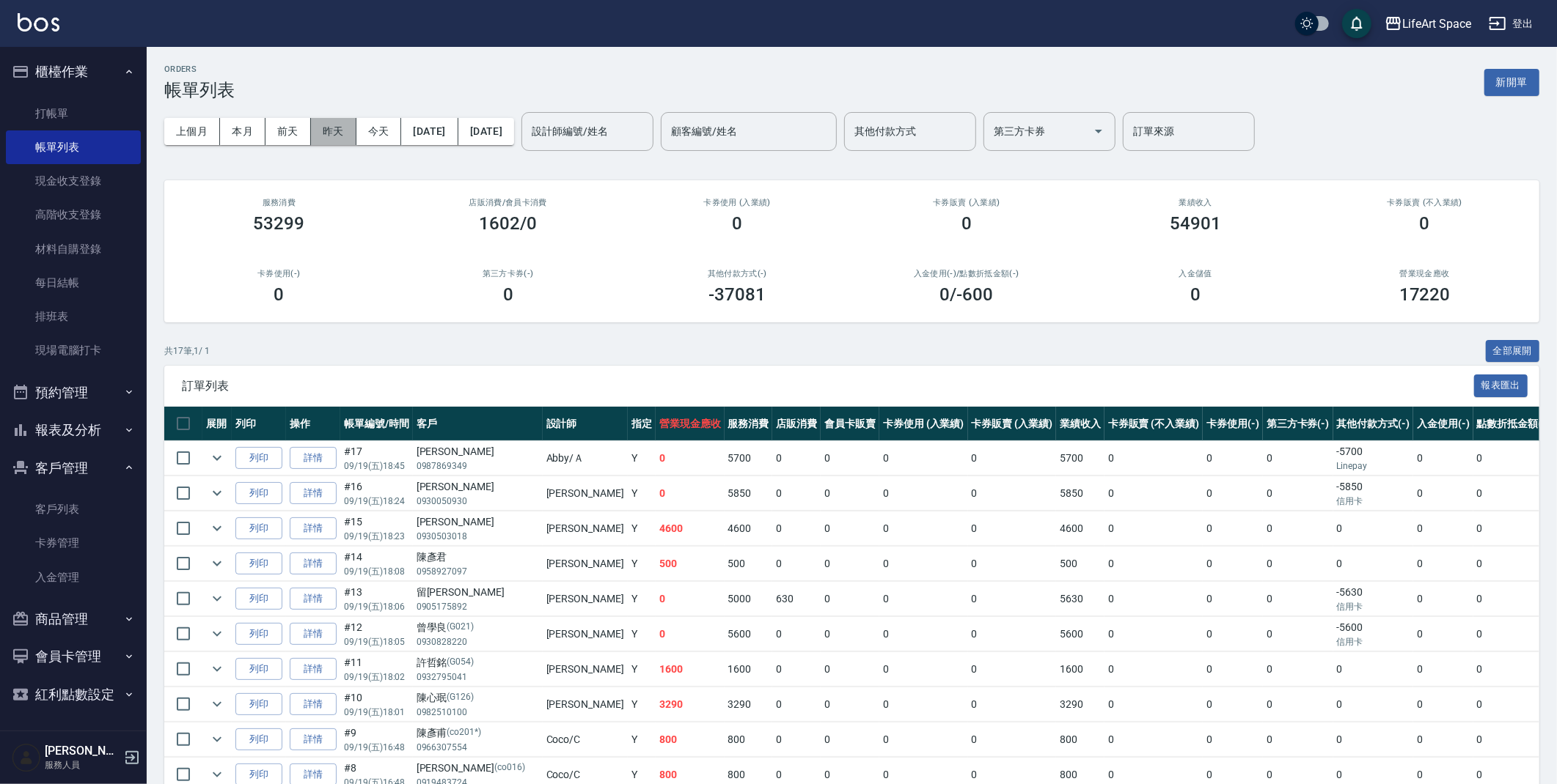
click at [346, 126] on button "昨天" at bounding box center [334, 131] width 46 height 27
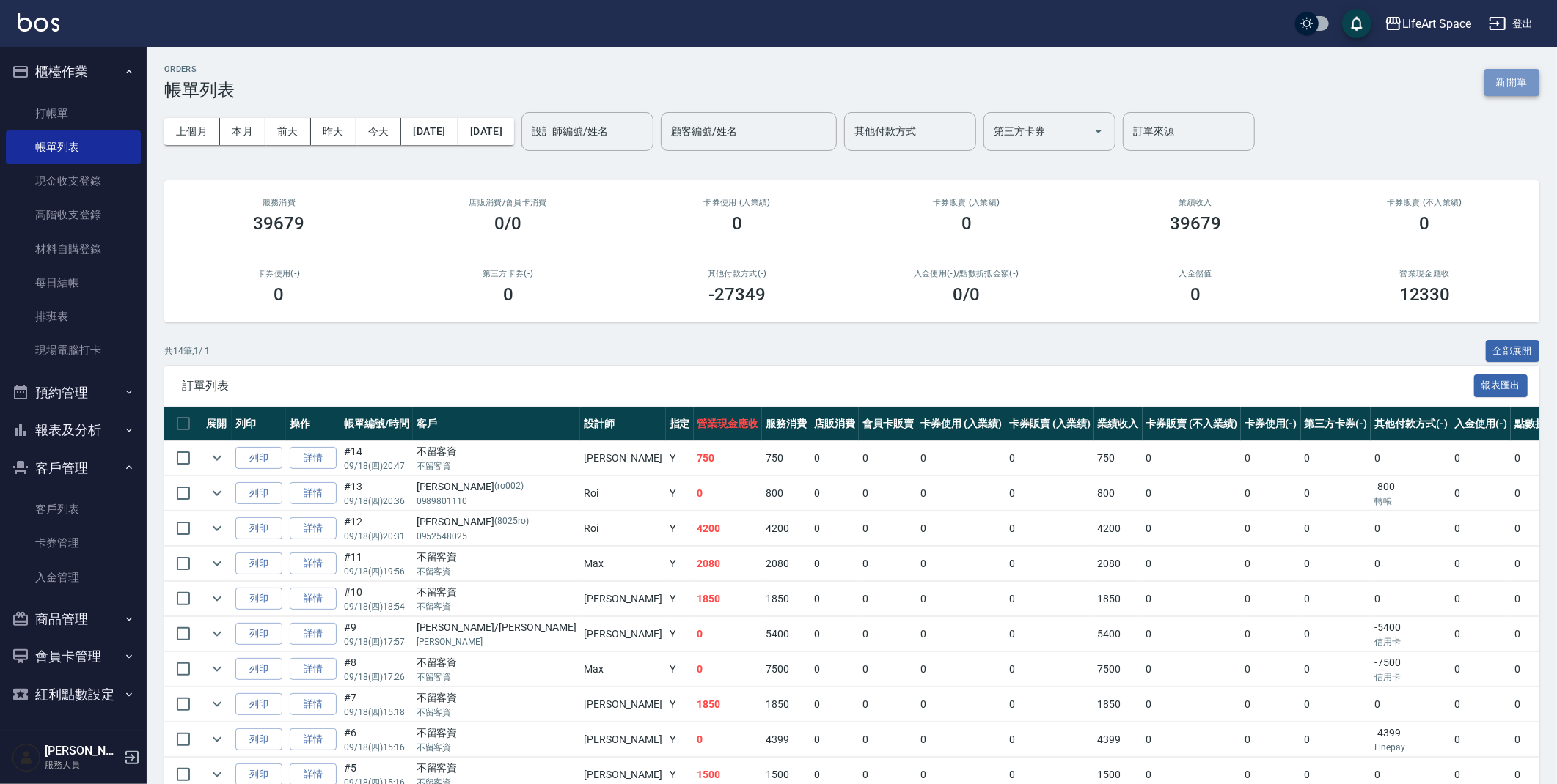
click at [1493, 83] on button "新開單" at bounding box center [1511, 82] width 55 height 27
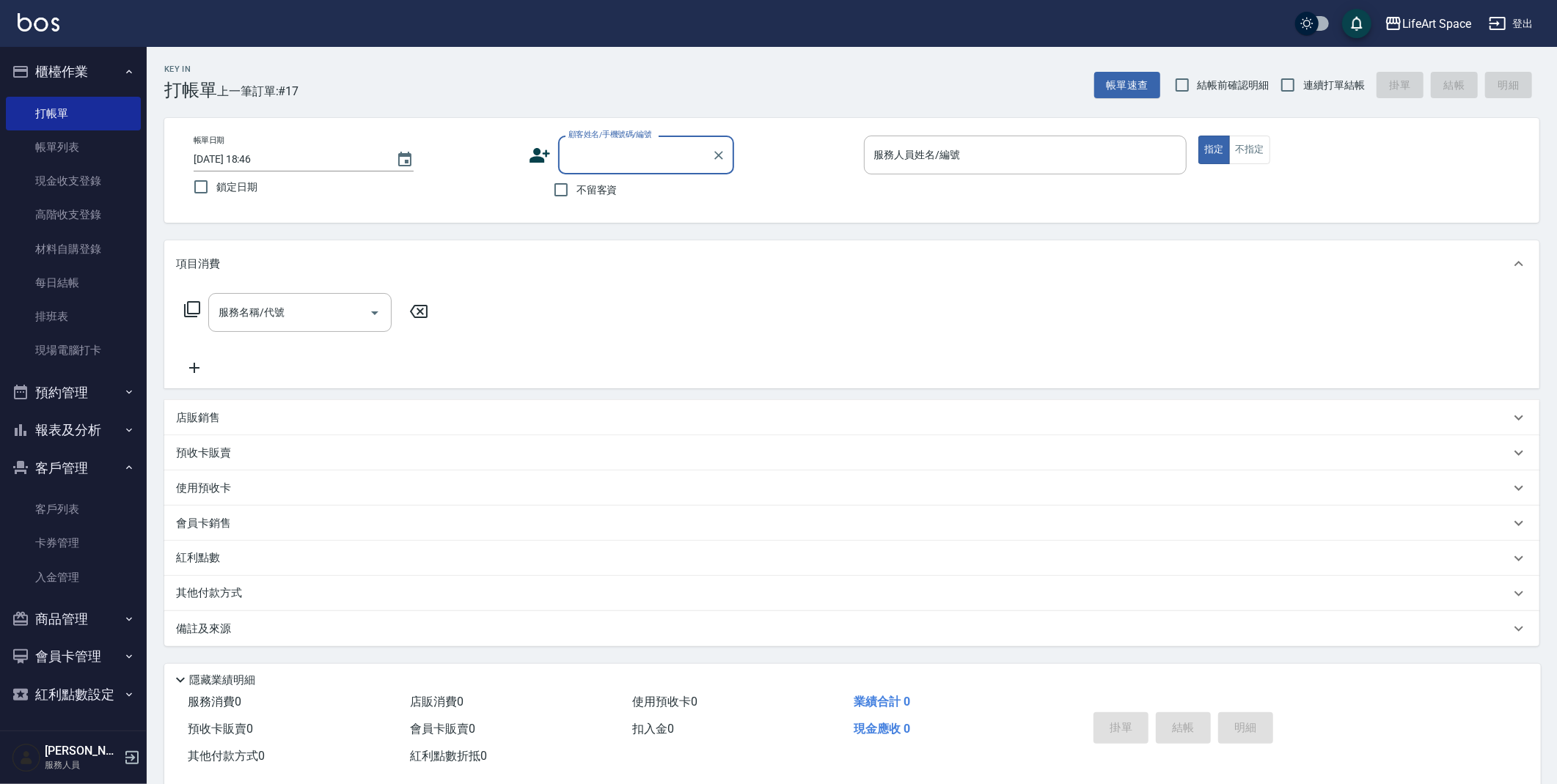
click at [627, 161] on input "顧客姓名/手機號碼/編號" at bounding box center [635, 154] width 141 height 25
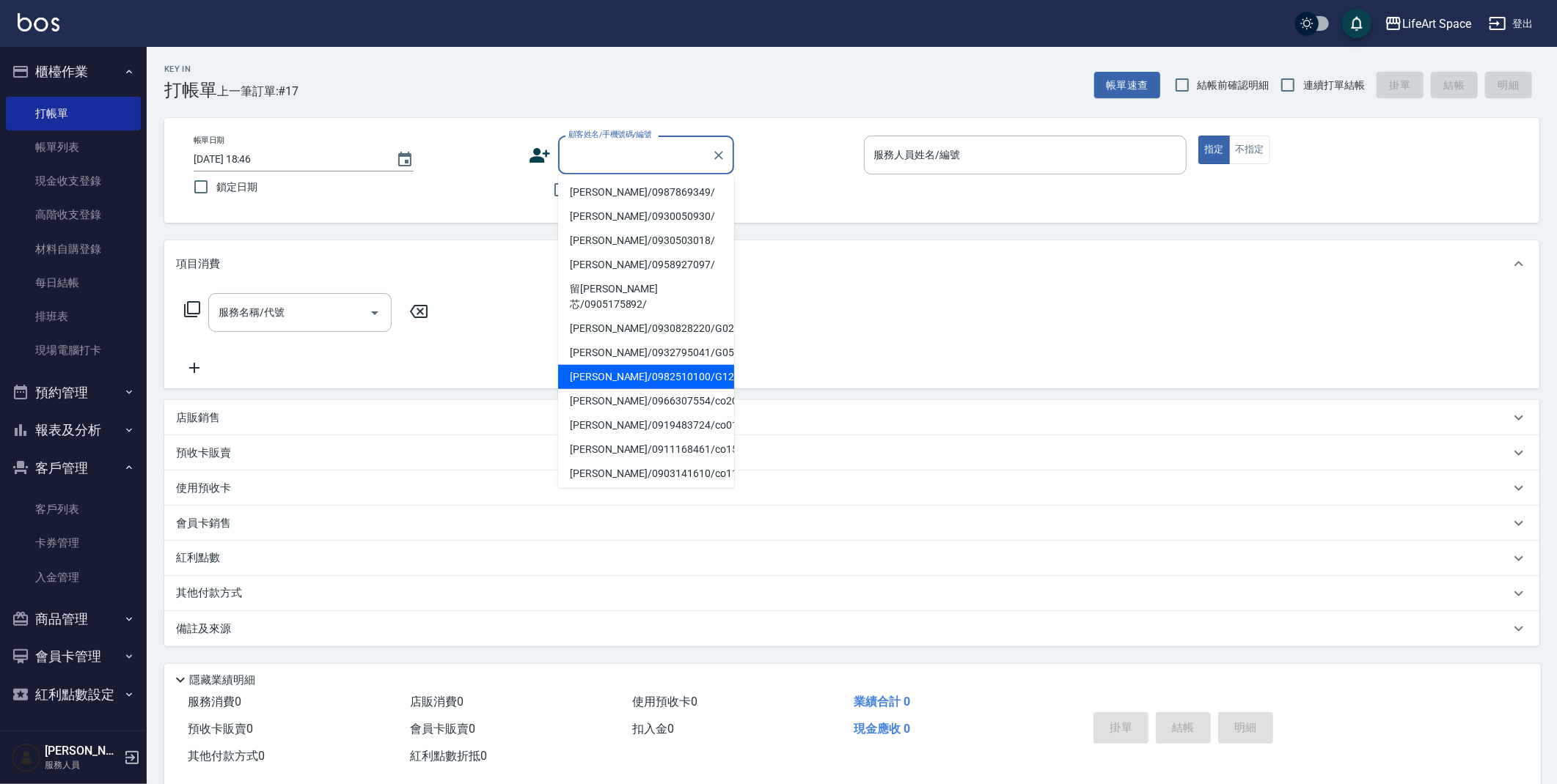
click at [533, 144] on icon at bounding box center [539, 155] width 22 height 22
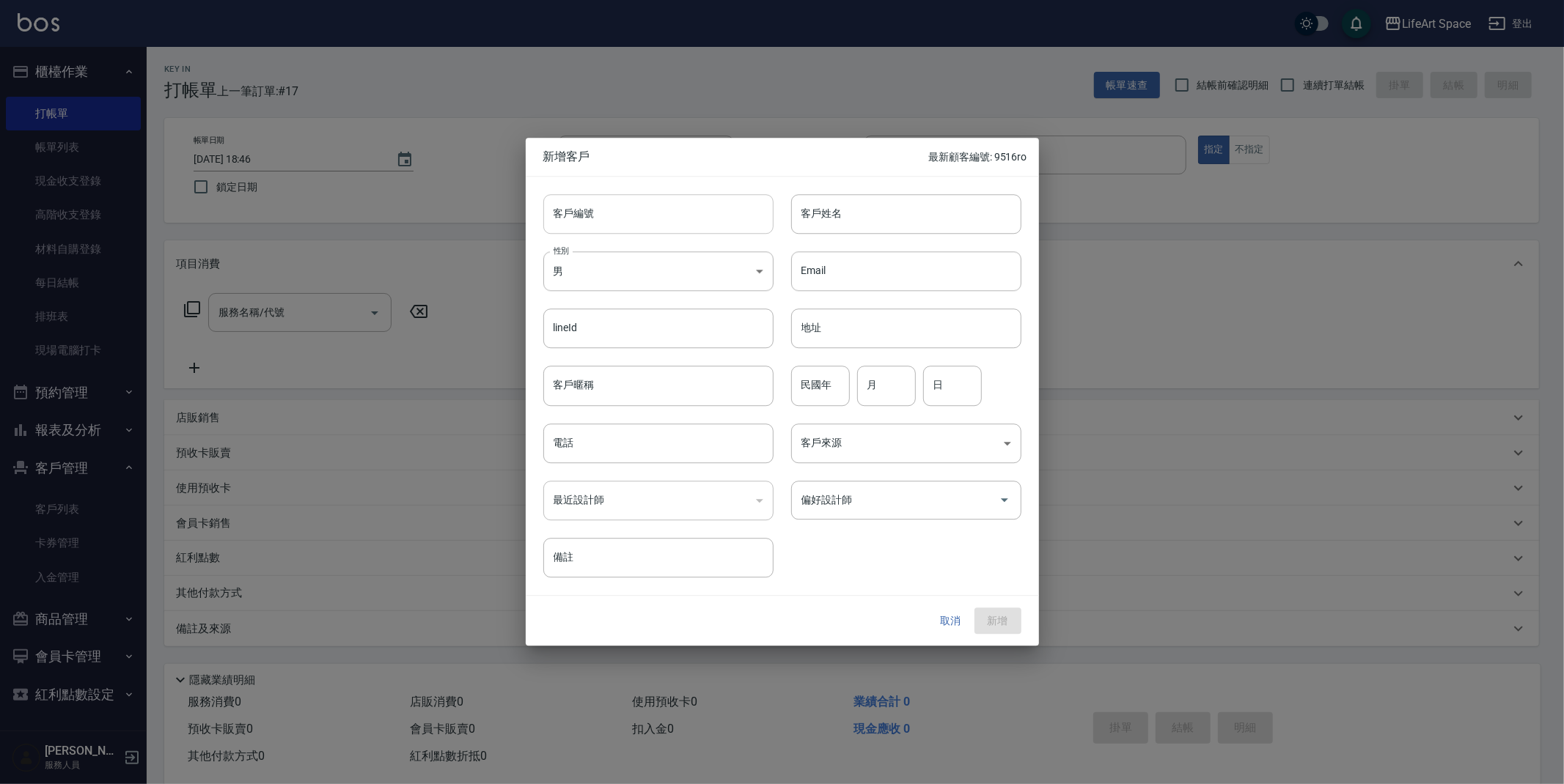
click at [685, 213] on input "客戶編號" at bounding box center [658, 214] width 230 height 40
click at [871, 211] on input "客戶姓名" at bounding box center [906, 214] width 230 height 40
type input "f"
type input "[PERSON_NAME]"
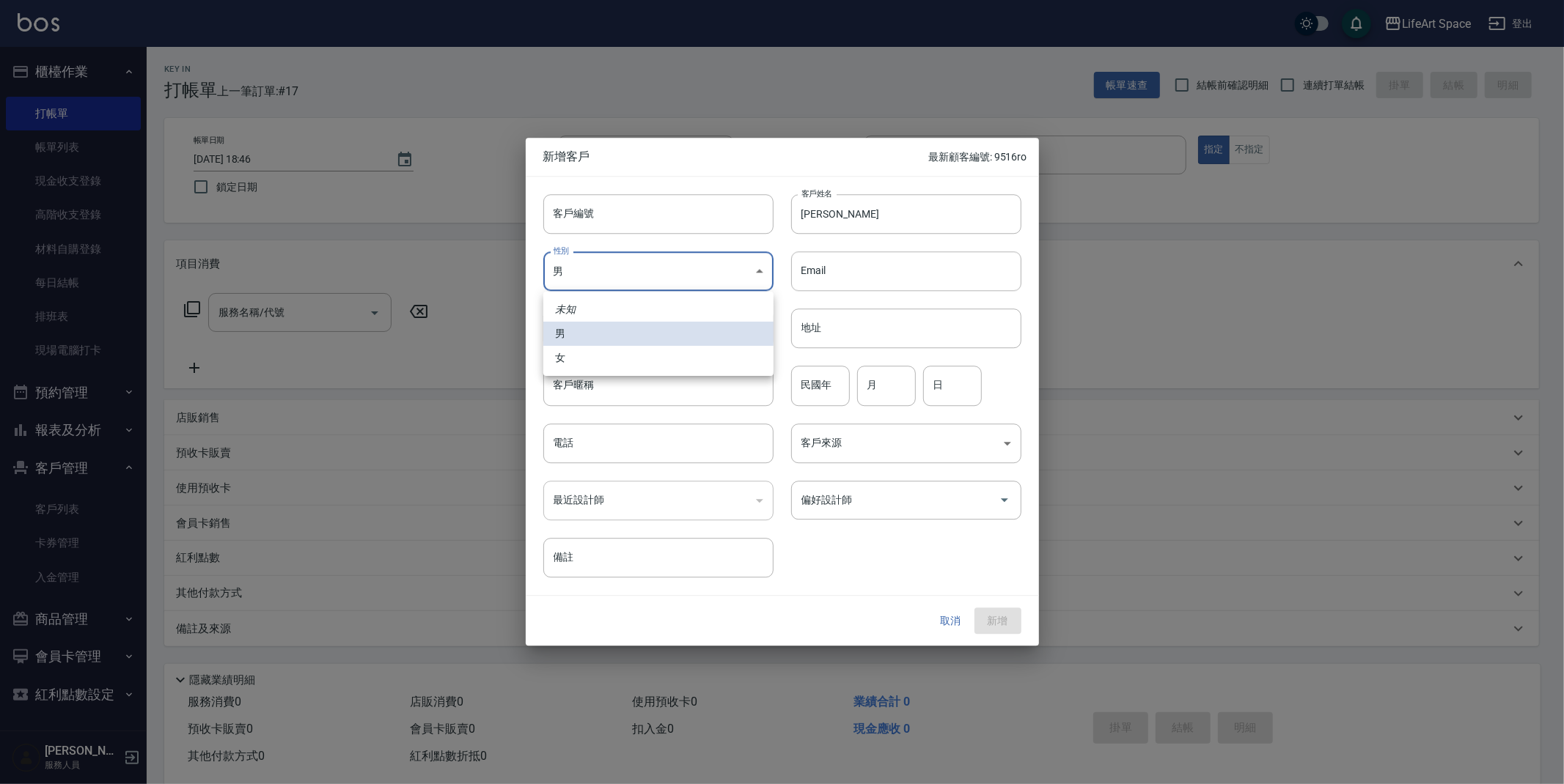
click at [738, 264] on body "LifeArt Space 登出 櫃檯作業 打帳單 帳單列表 現金收支登錄 高階收支登錄 材料自購登錄 每日結帳 排班表 現場電腦打卡 預約管理 預約管理 單…" at bounding box center [782, 403] width 1564 height 806
click at [719, 357] on li "女" at bounding box center [658, 358] width 230 height 24
type input "[DEMOGRAPHIC_DATA]"
click at [885, 381] on input "月" at bounding box center [886, 386] width 59 height 40
type input "8"
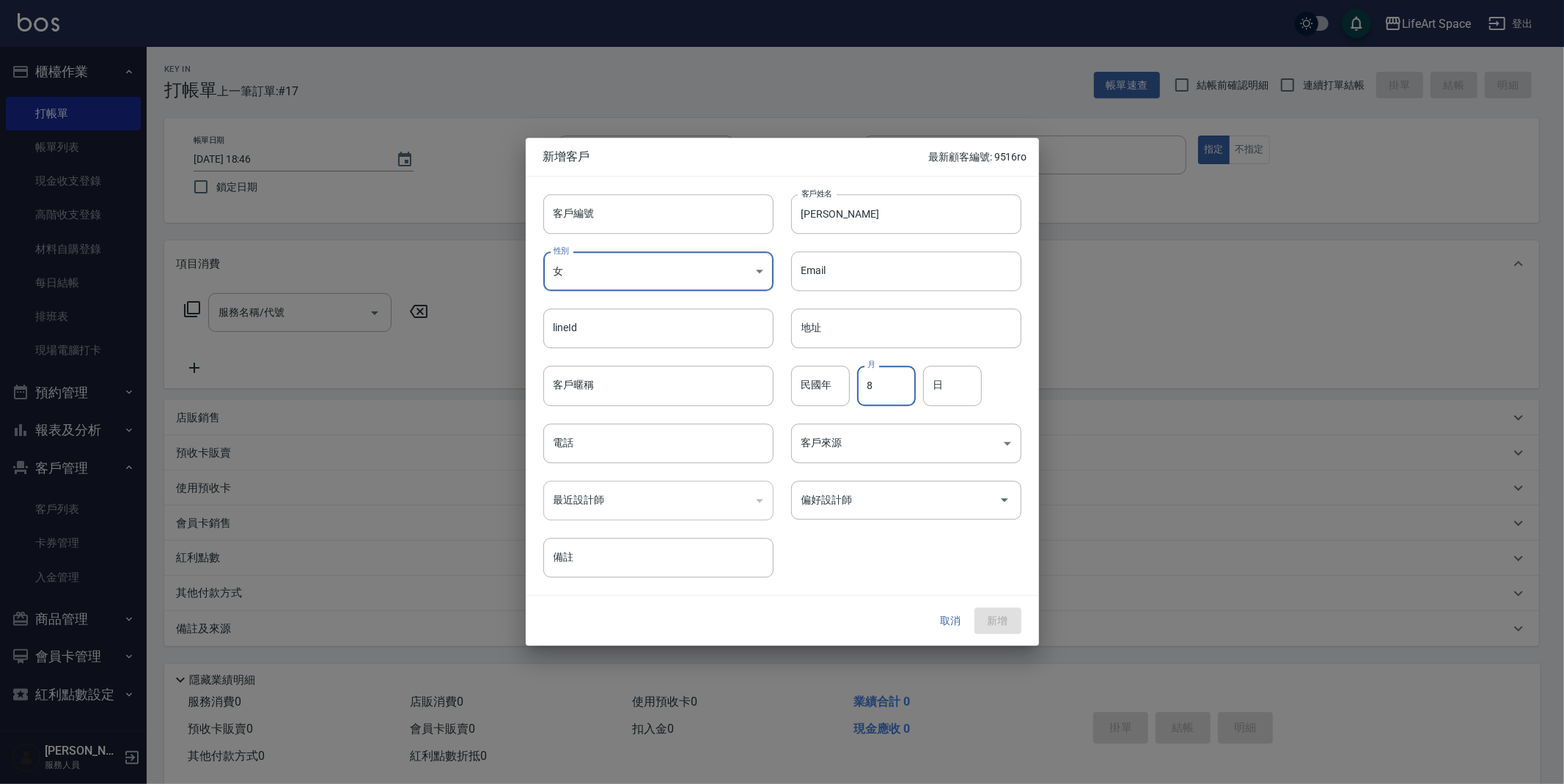
click at [942, 392] on input "日" at bounding box center [952, 386] width 59 height 40
type input "20"
click at [902, 451] on body "LifeArt Space 登出 櫃檯作業 打帳單 帳單列表 現金收支登錄 高階收支登錄 材料自購登錄 每日結帳 排班表 現場電腦打卡 預約管理 預約管理 單…" at bounding box center [782, 403] width 1564 height 806
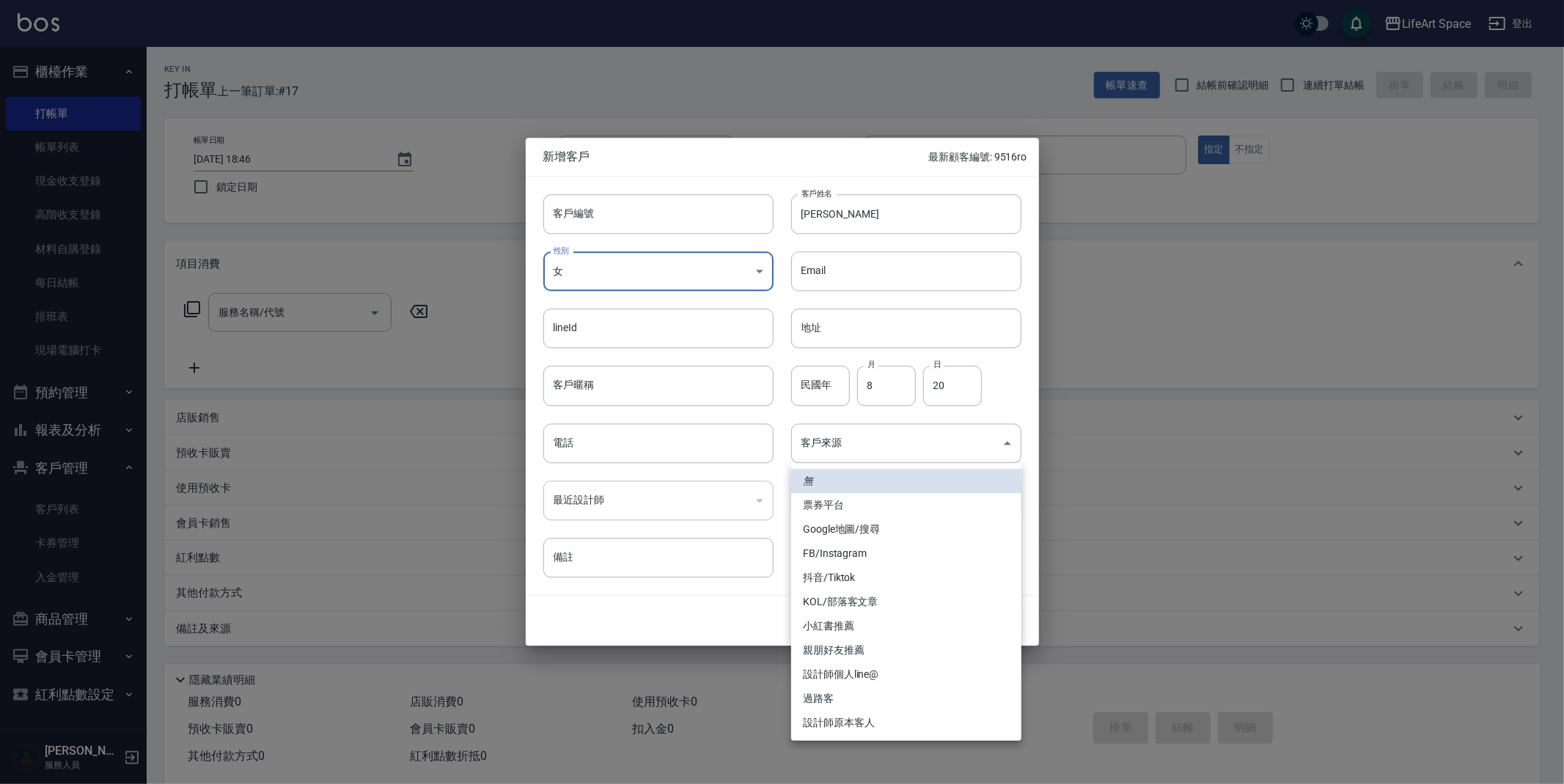
click at [893, 678] on li "設計師個人line@" at bounding box center [906, 675] width 230 height 24
type input "設計師個人line@"
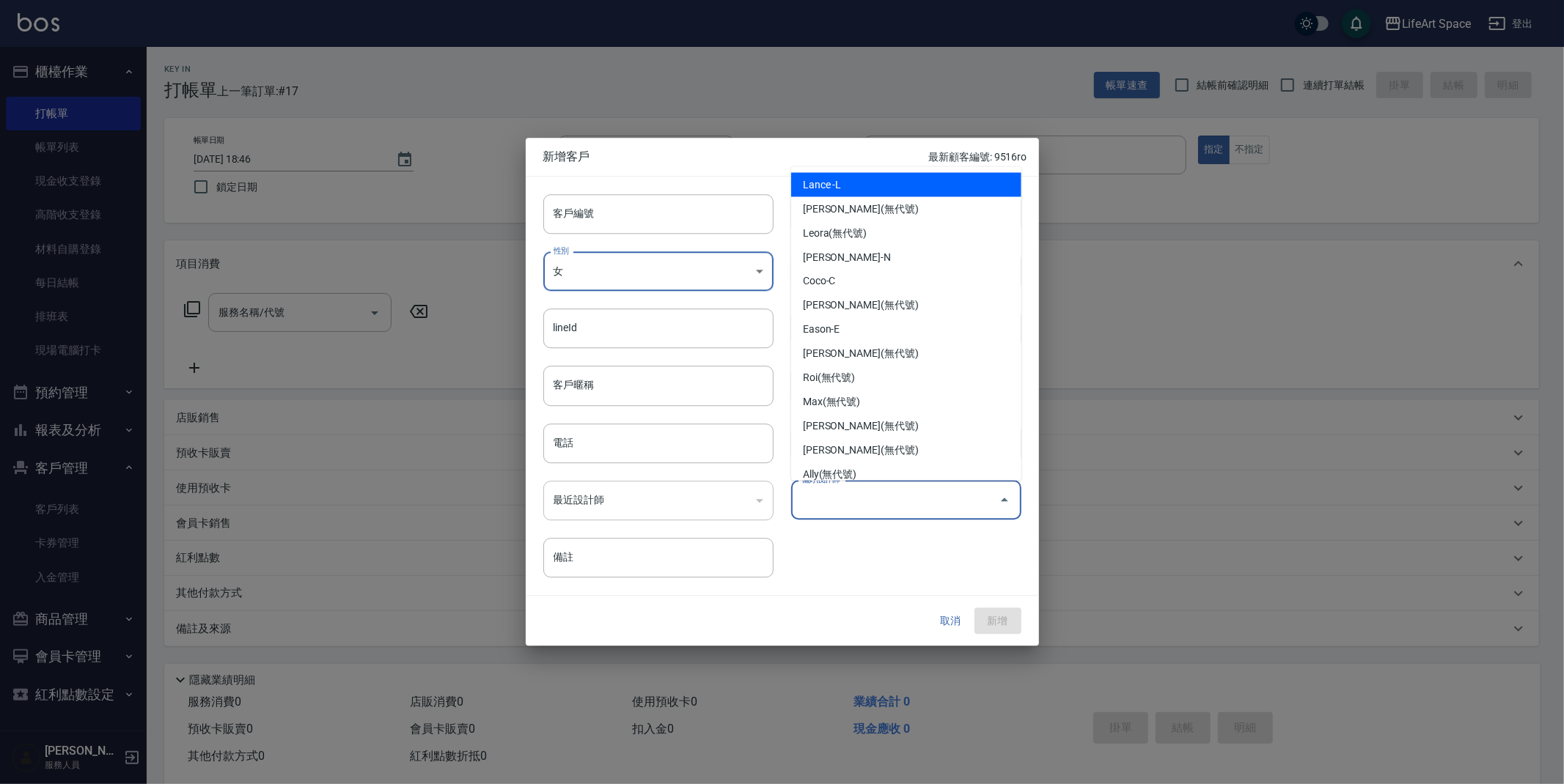
click at [884, 512] on input "偏好設計師" at bounding box center [895, 500] width 195 height 25
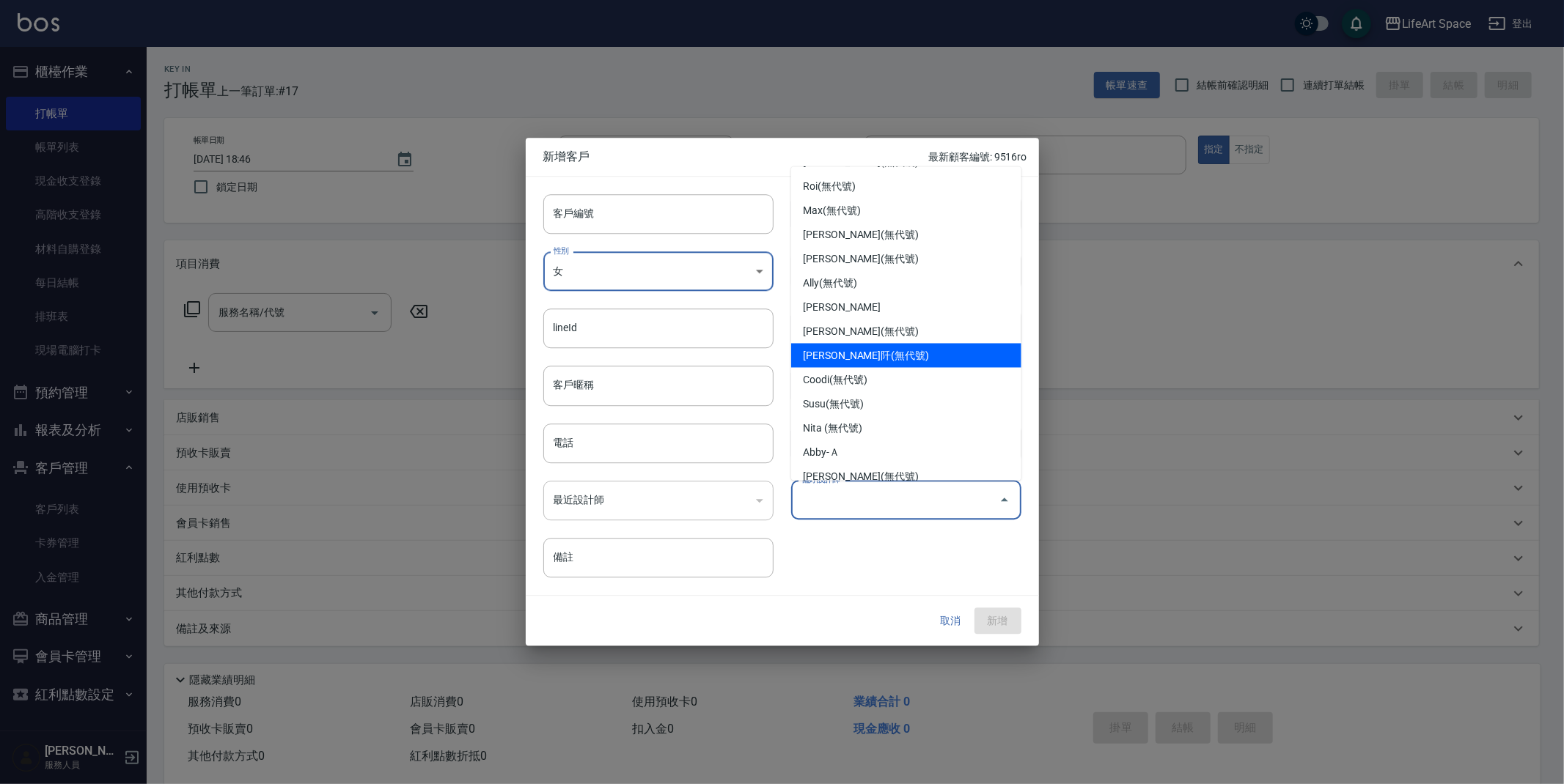
scroll to position [217, 0]
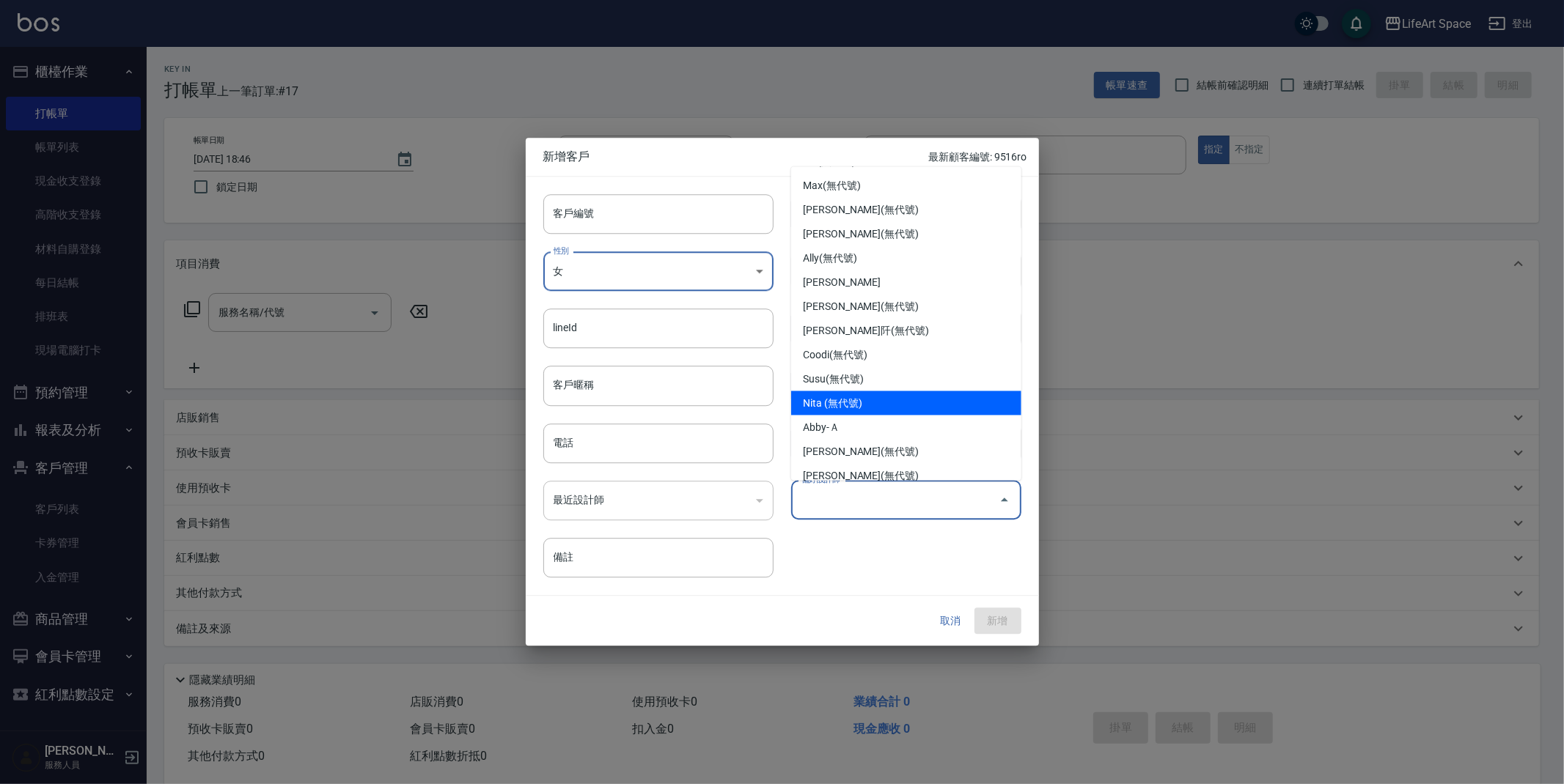
click at [893, 414] on ul "[PERSON_NAME](無代號) [PERSON_NAME](無代號) [PERSON_NAME]-N Coco-C [PERSON_NAME](無代號)…" at bounding box center [906, 324] width 230 height 314
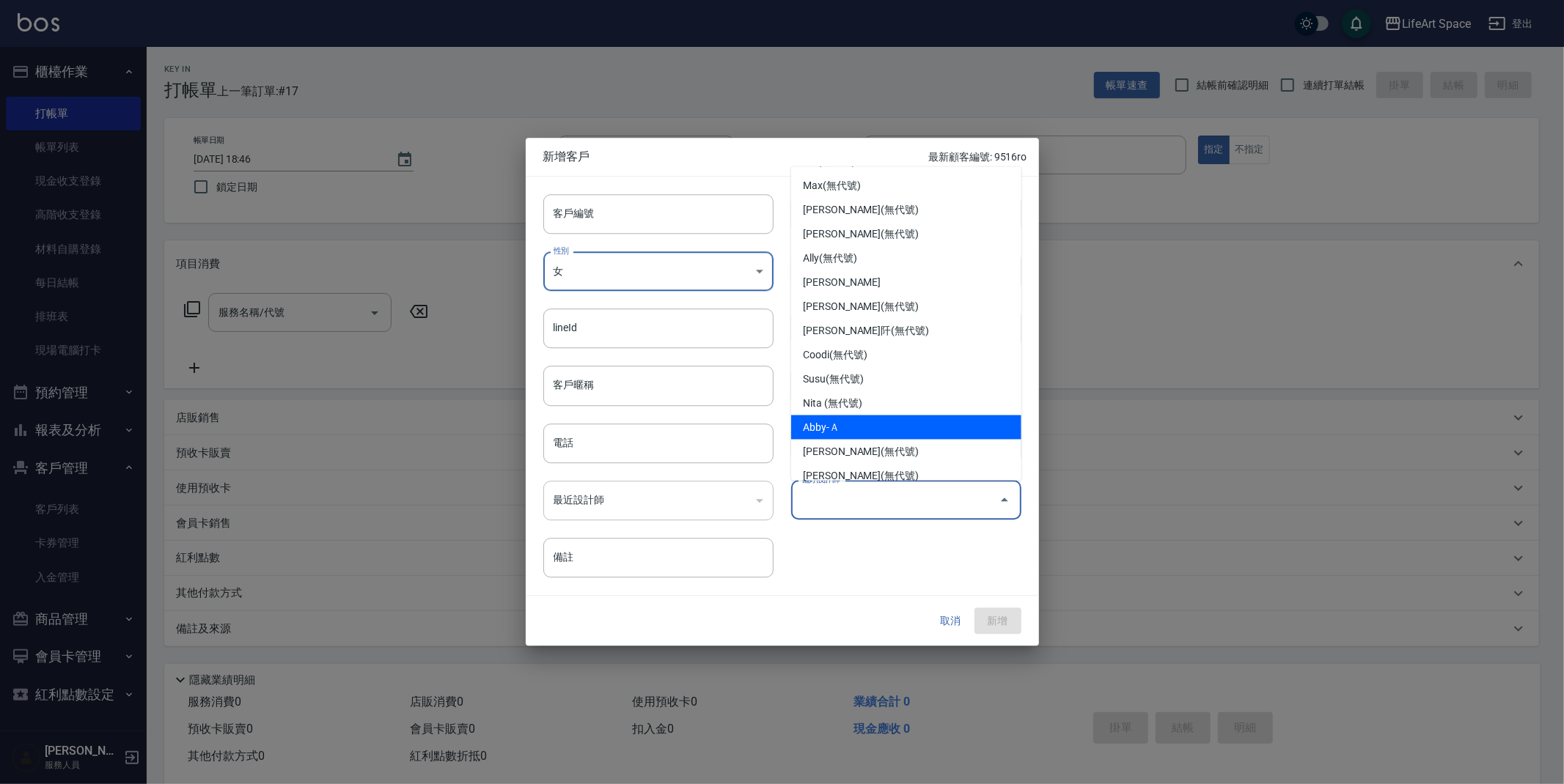
click at [893, 414] on li "Nita (無代號)" at bounding box center [906, 404] width 230 height 24
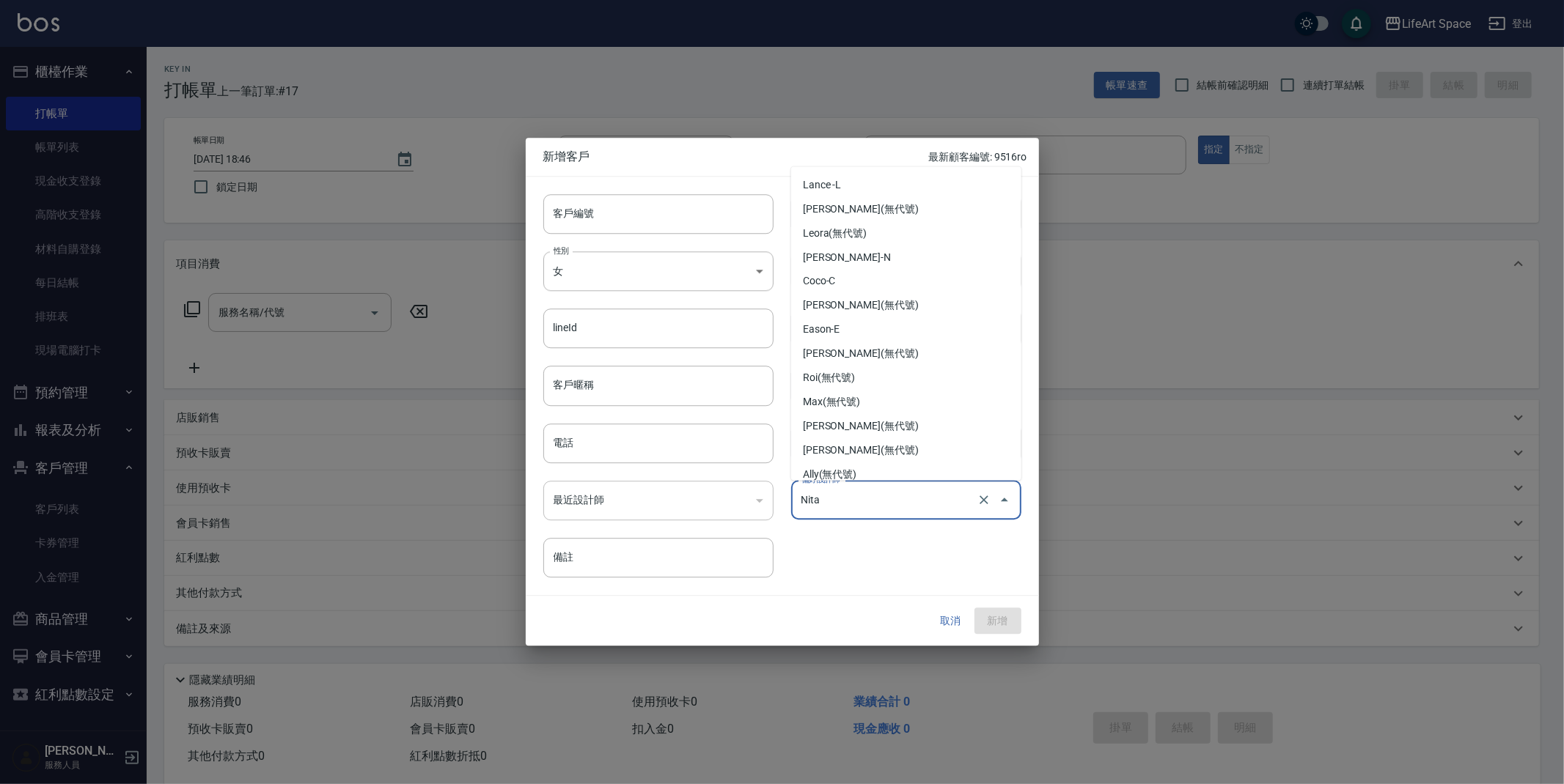
click at [891, 498] on input "Nita" at bounding box center [886, 500] width 176 height 25
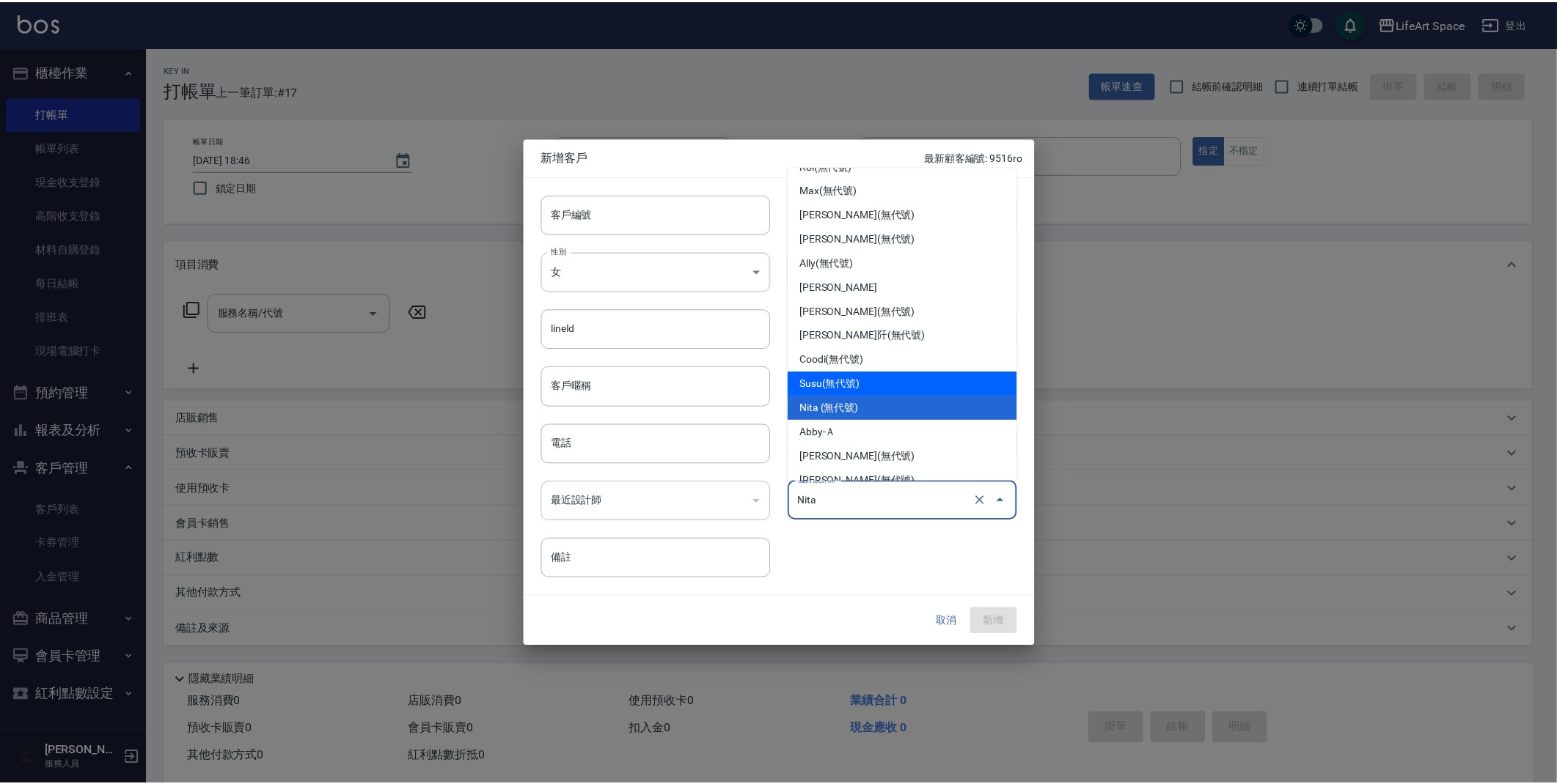
scroll to position [231, 0]
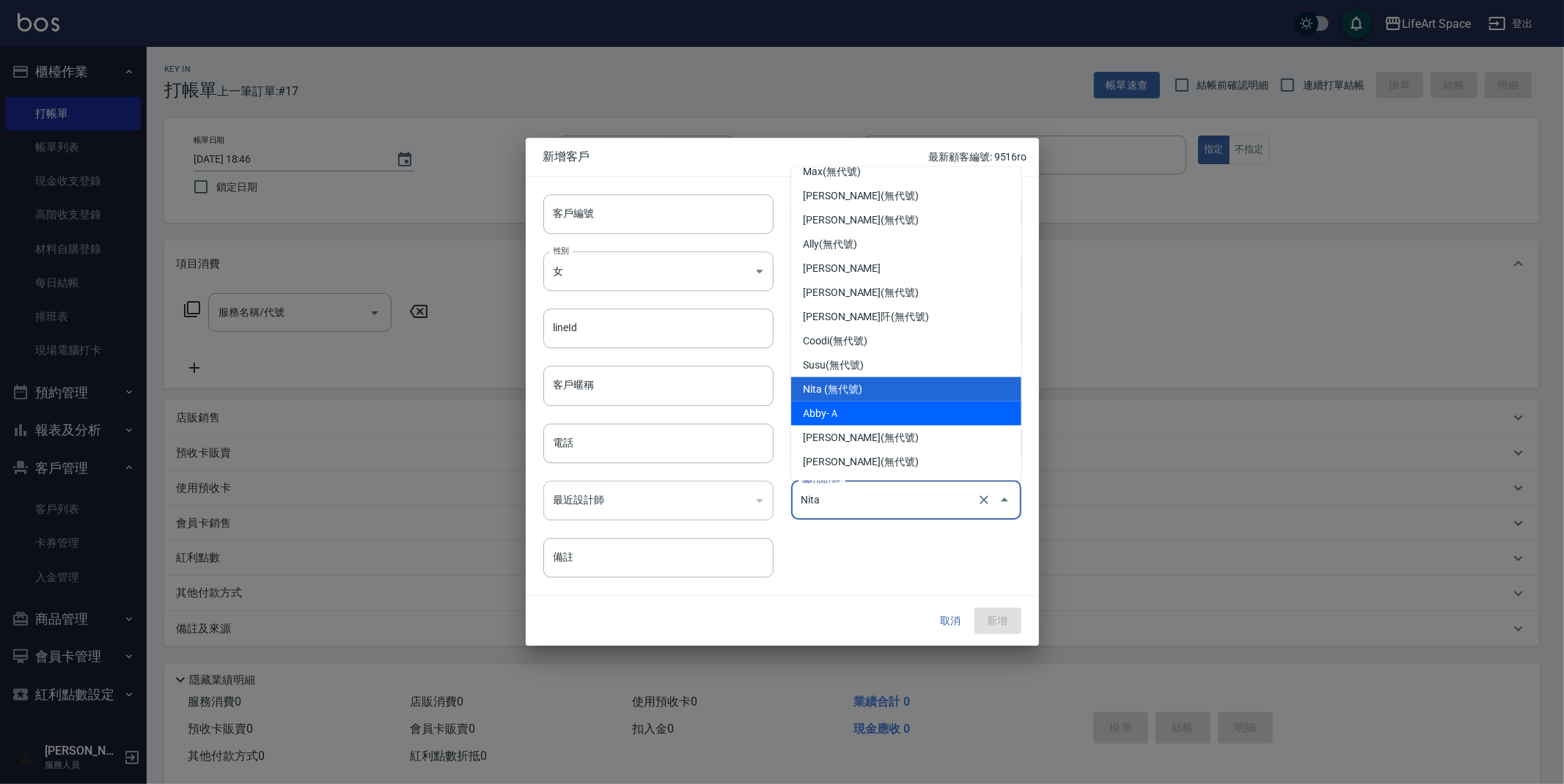
click at [847, 411] on li "Abby-Ａ" at bounding box center [906, 414] width 230 height 24
type input "Abby"
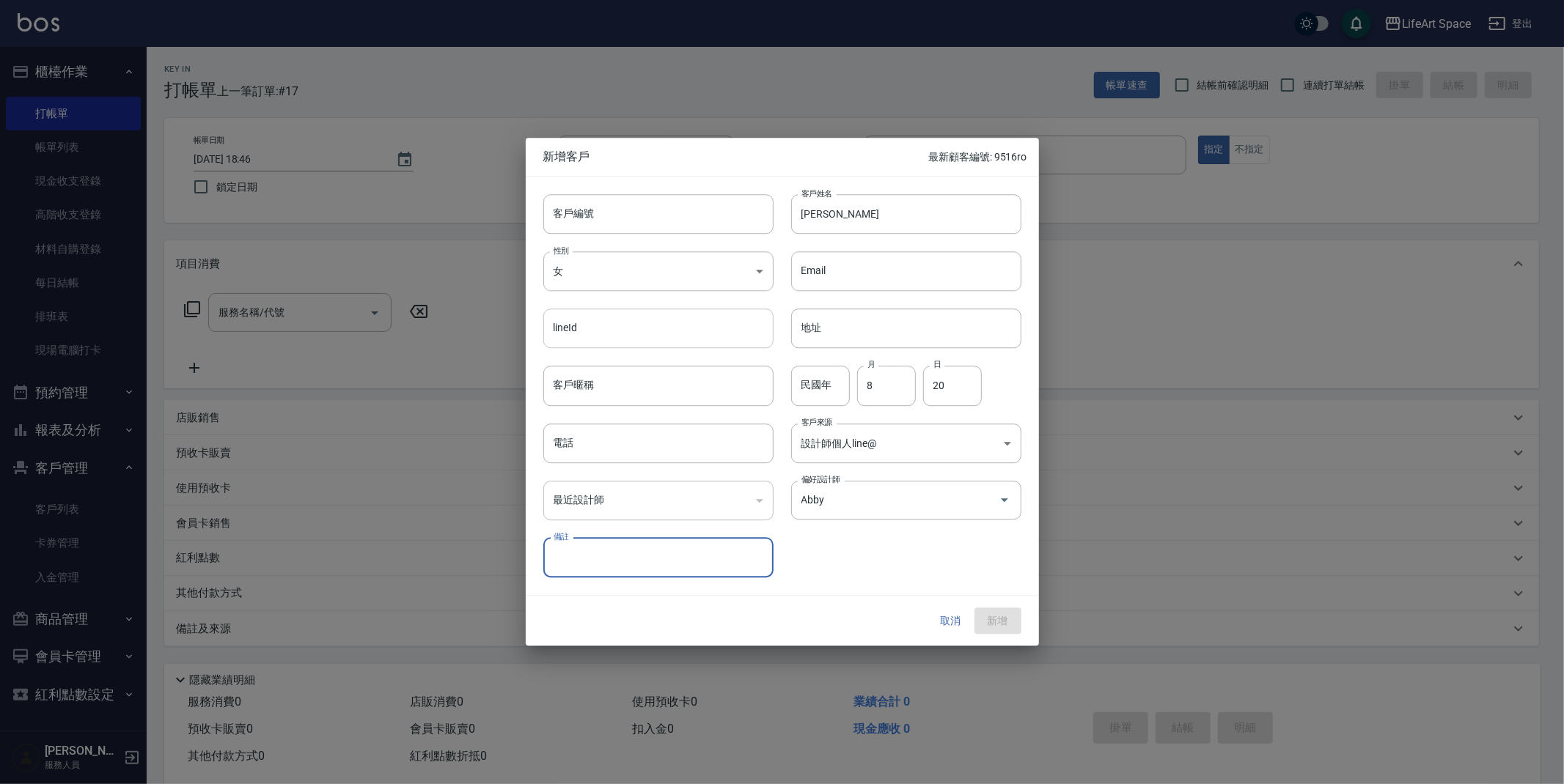
click at [669, 314] on input "lineId" at bounding box center [658, 329] width 230 height 40
click at [702, 387] on input "客戶暱稱" at bounding box center [658, 386] width 230 height 40
click at [704, 442] on input "電話" at bounding box center [658, 443] width 230 height 40
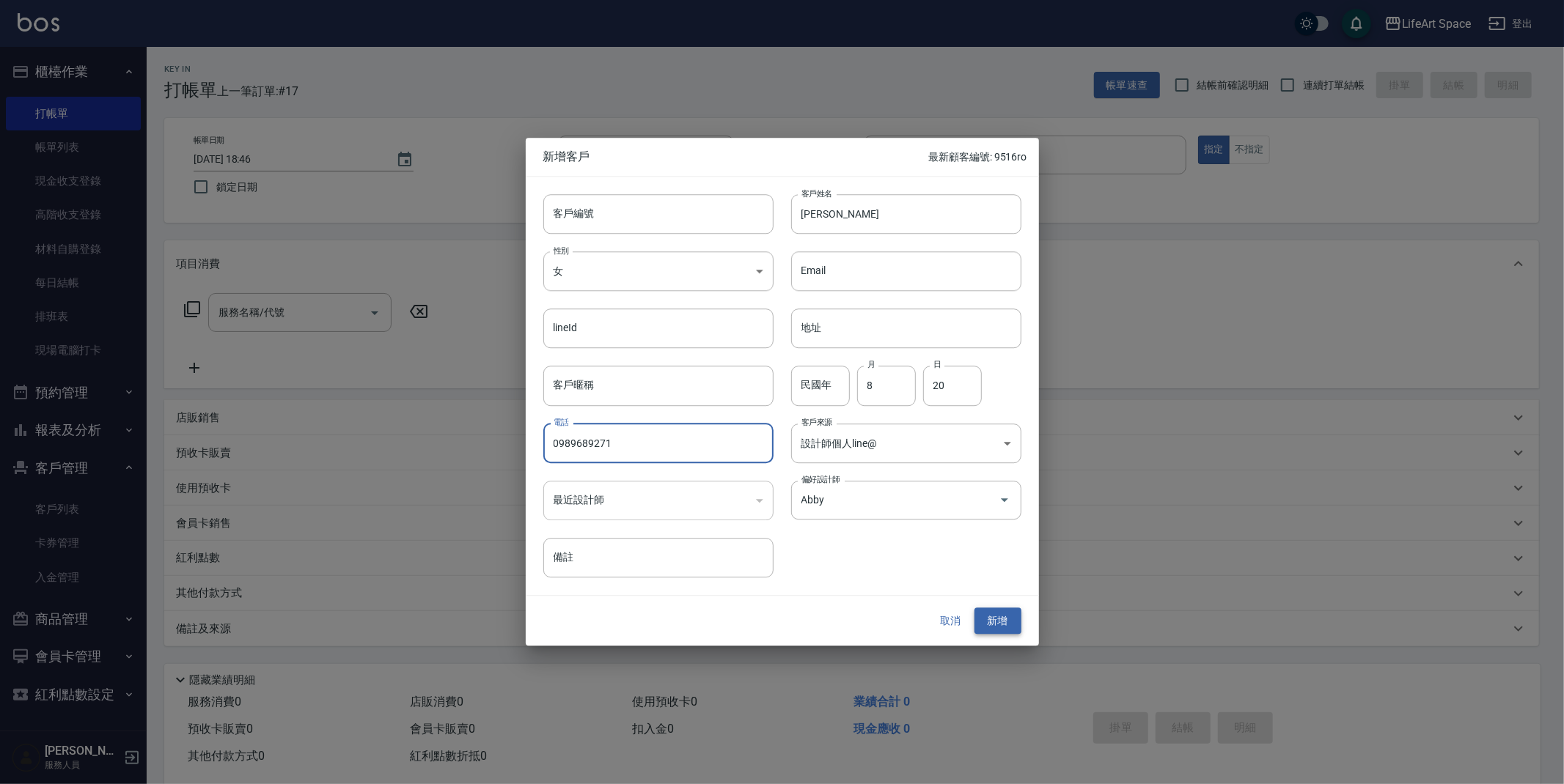
type input "0989689271"
click at [989, 622] on button "新增" at bounding box center [998, 621] width 47 height 27
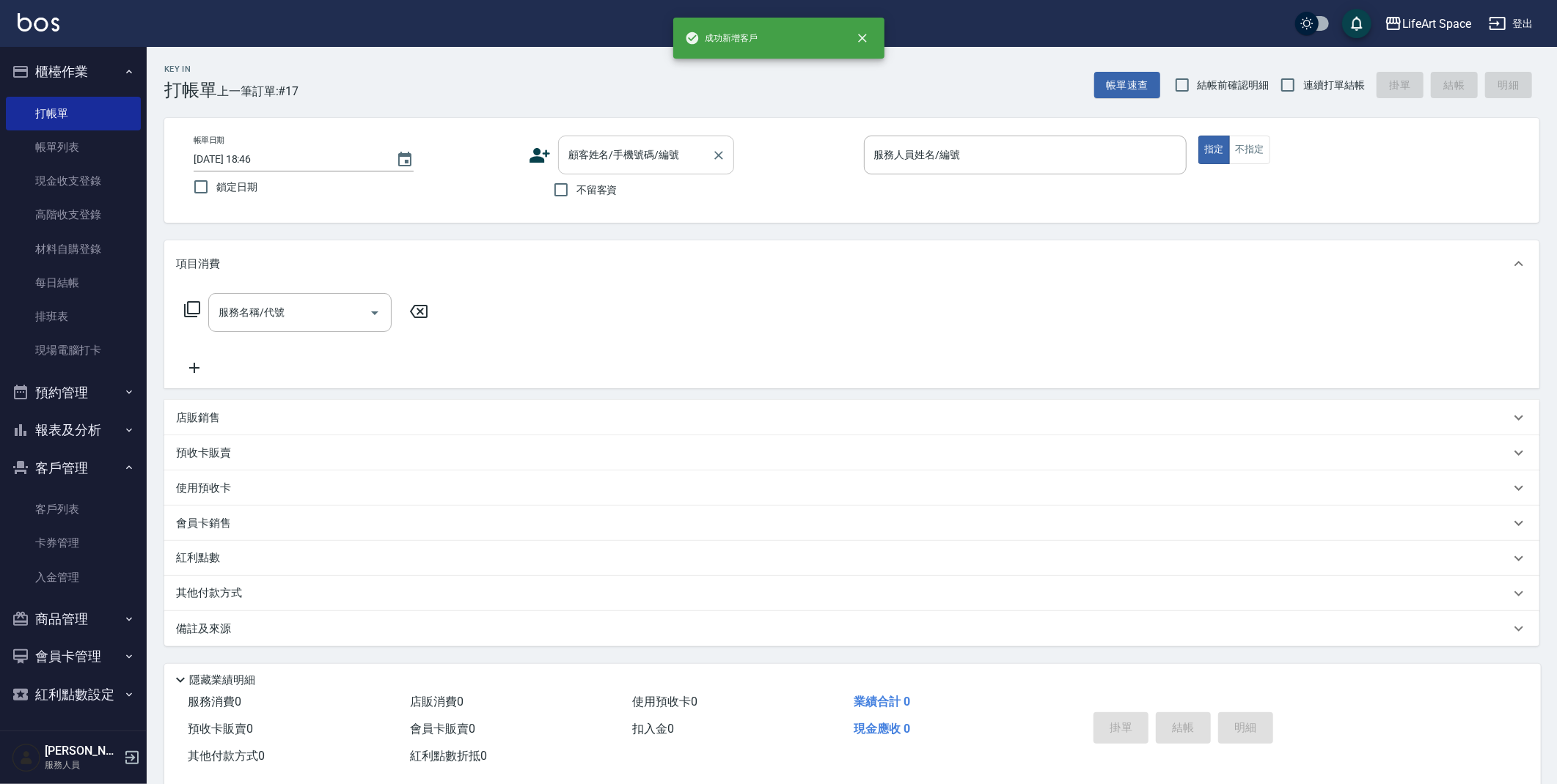
click at [584, 148] on input "顧客姓名/手機號碼/編號" at bounding box center [635, 154] width 141 height 25
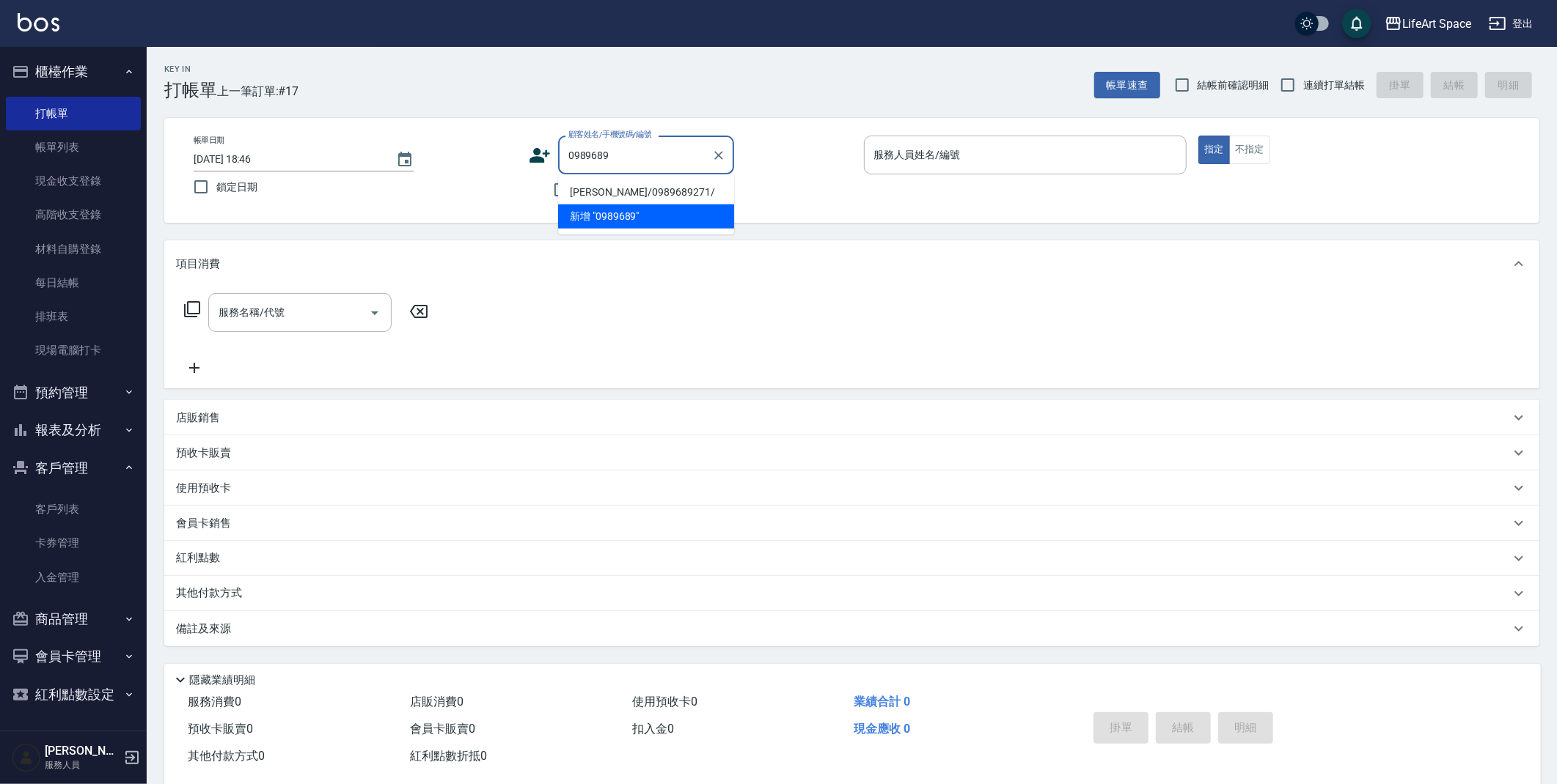
drag, startPoint x: 676, startPoint y: 190, endPoint x: 659, endPoint y: 187, distance: 17.3
click at [676, 190] on li "[PERSON_NAME]/0989689271/" at bounding box center [646, 193] width 176 height 24
type input "[PERSON_NAME]/0989689271/"
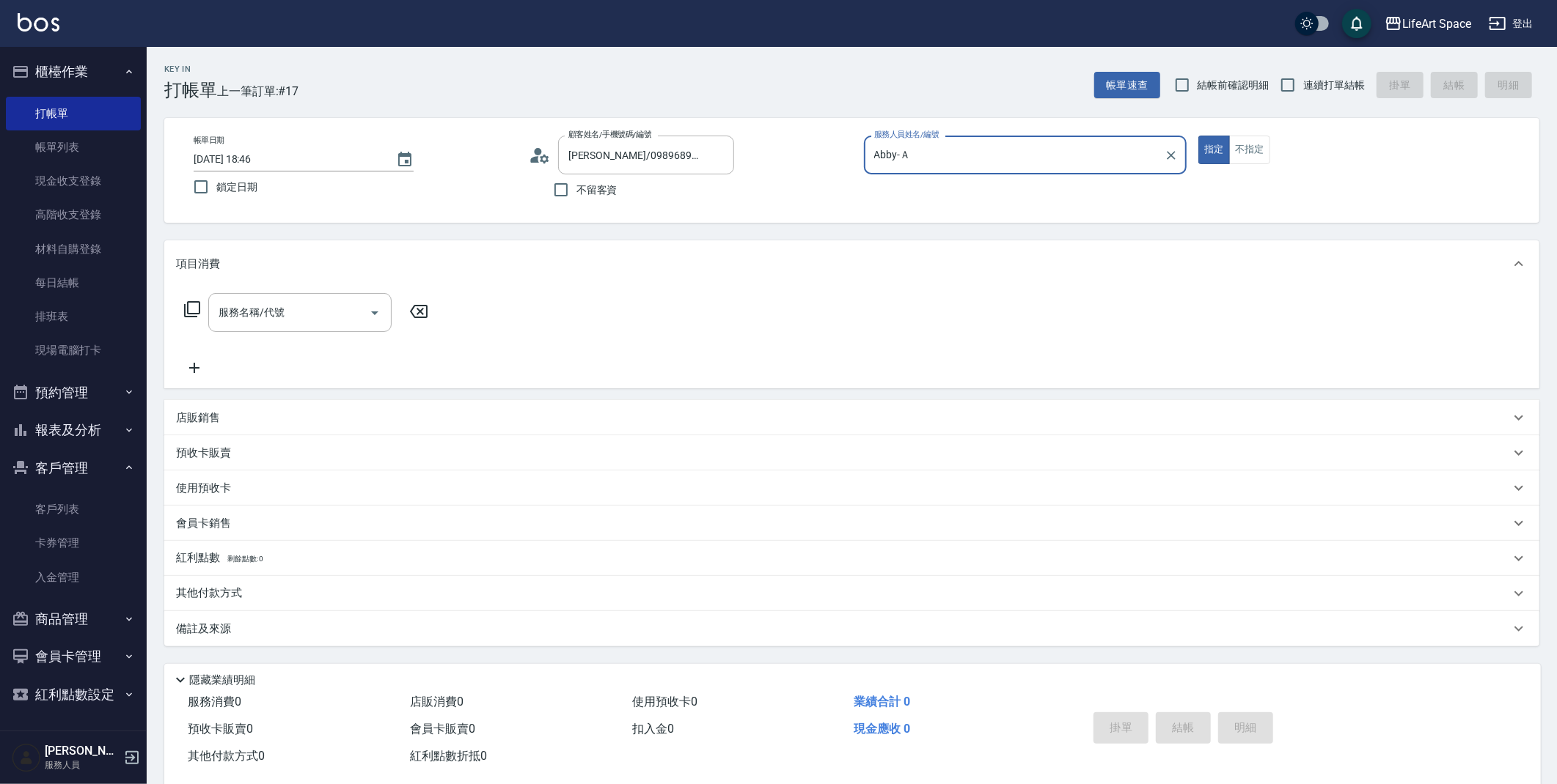
type input "Abby-Ａ"
click at [283, 315] on div "服務名稱/代號 服務名稱/代號" at bounding box center [299, 312] width 184 height 39
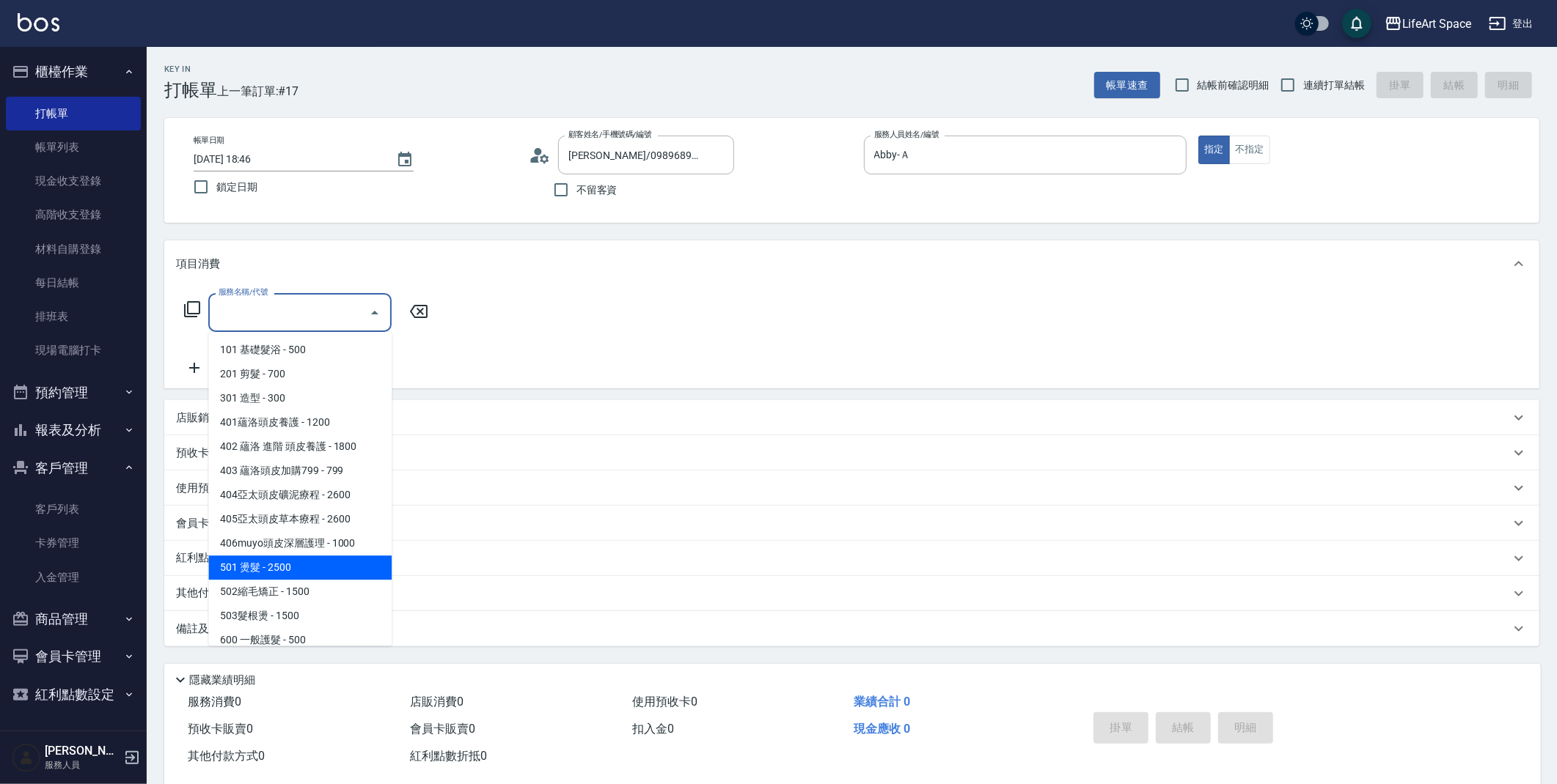
click at [291, 560] on span "501 燙髮 - 2500" at bounding box center [299, 568] width 184 height 24
type input "501 燙髮(501)"
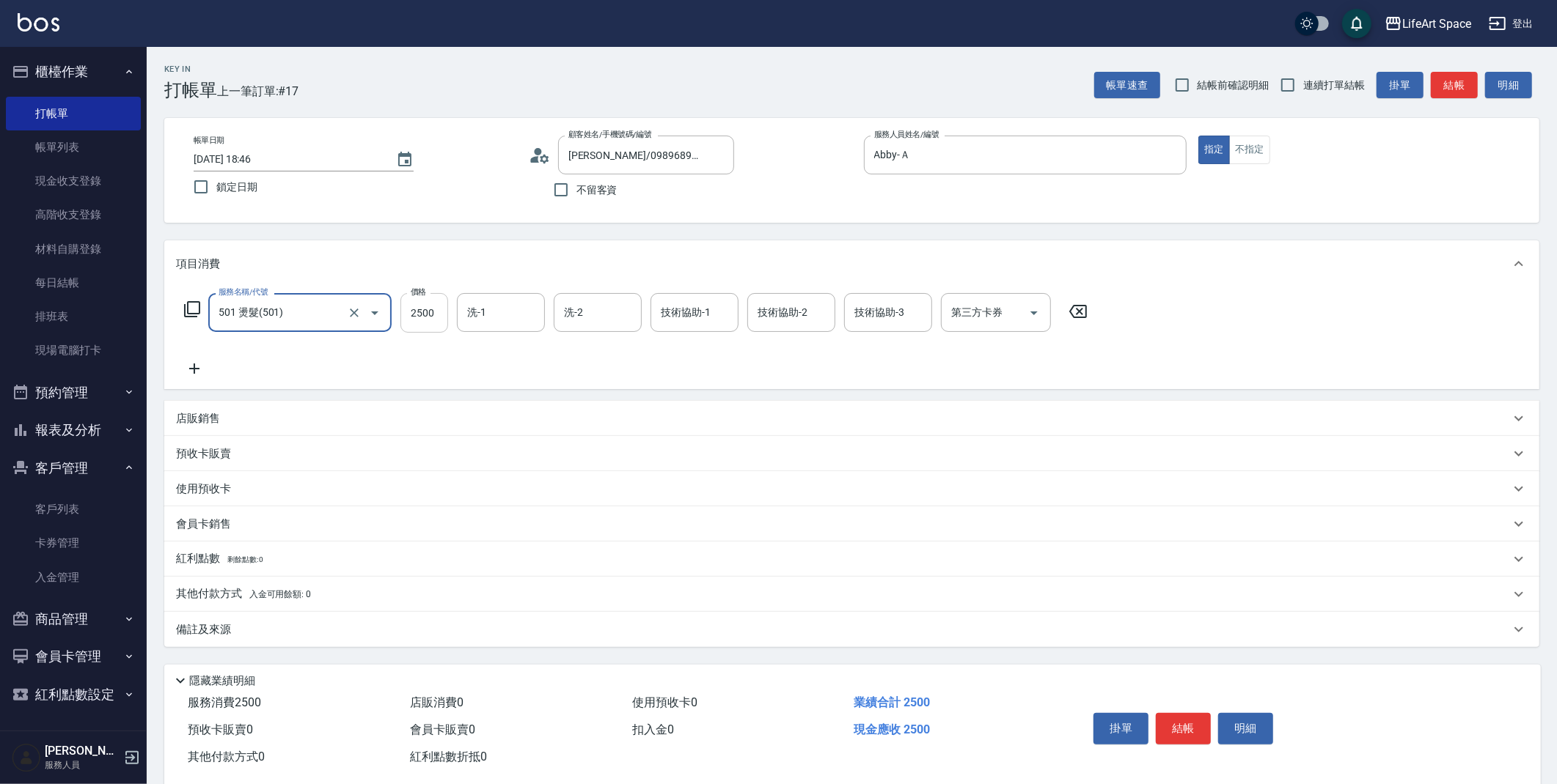
click at [441, 317] on input "2500" at bounding box center [424, 312] width 47 height 40
type input "3800"
click at [194, 361] on icon at bounding box center [194, 369] width 37 height 18
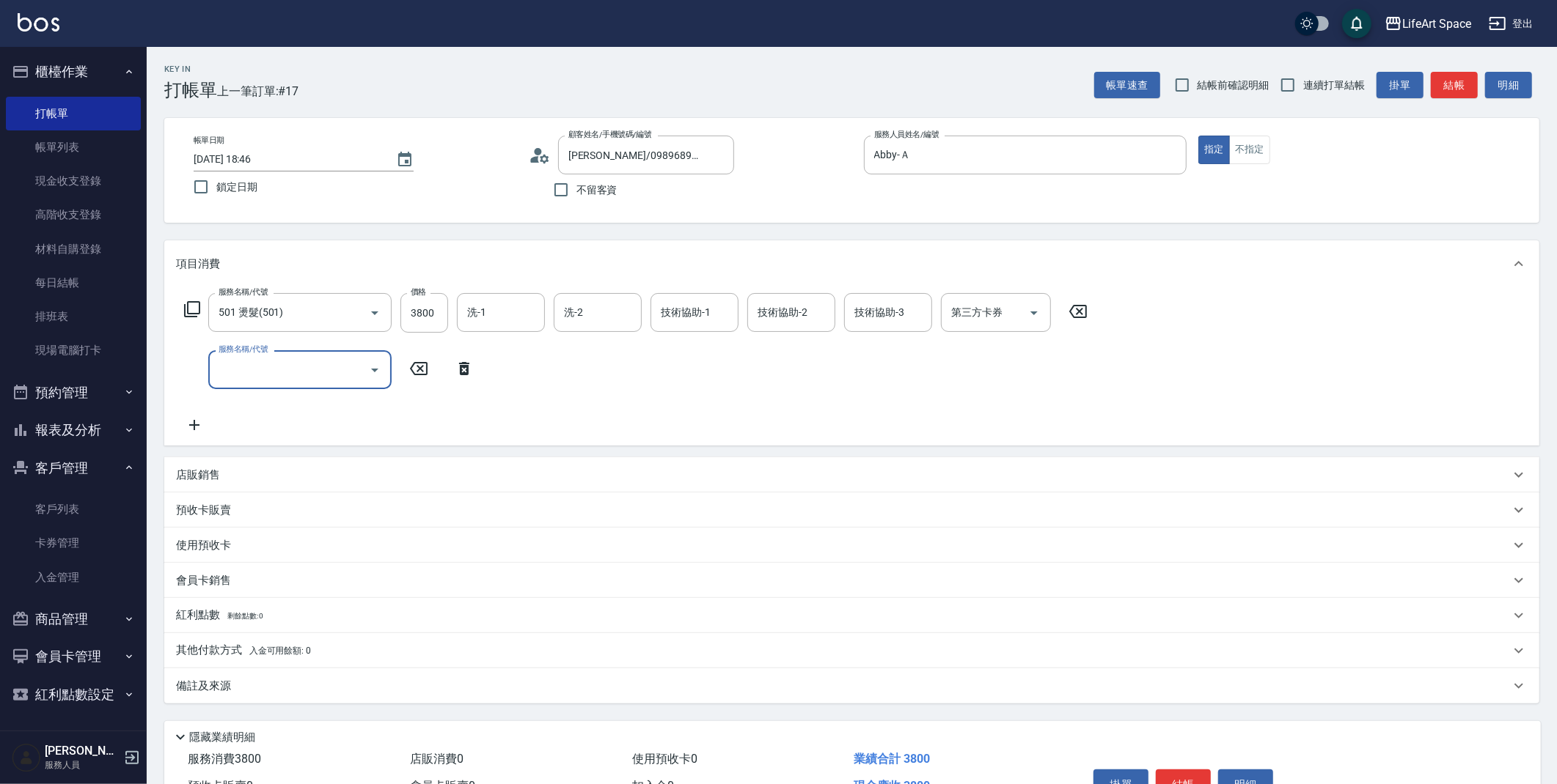
click at [248, 371] on input "服務名稱/代號" at bounding box center [289, 370] width 149 height 25
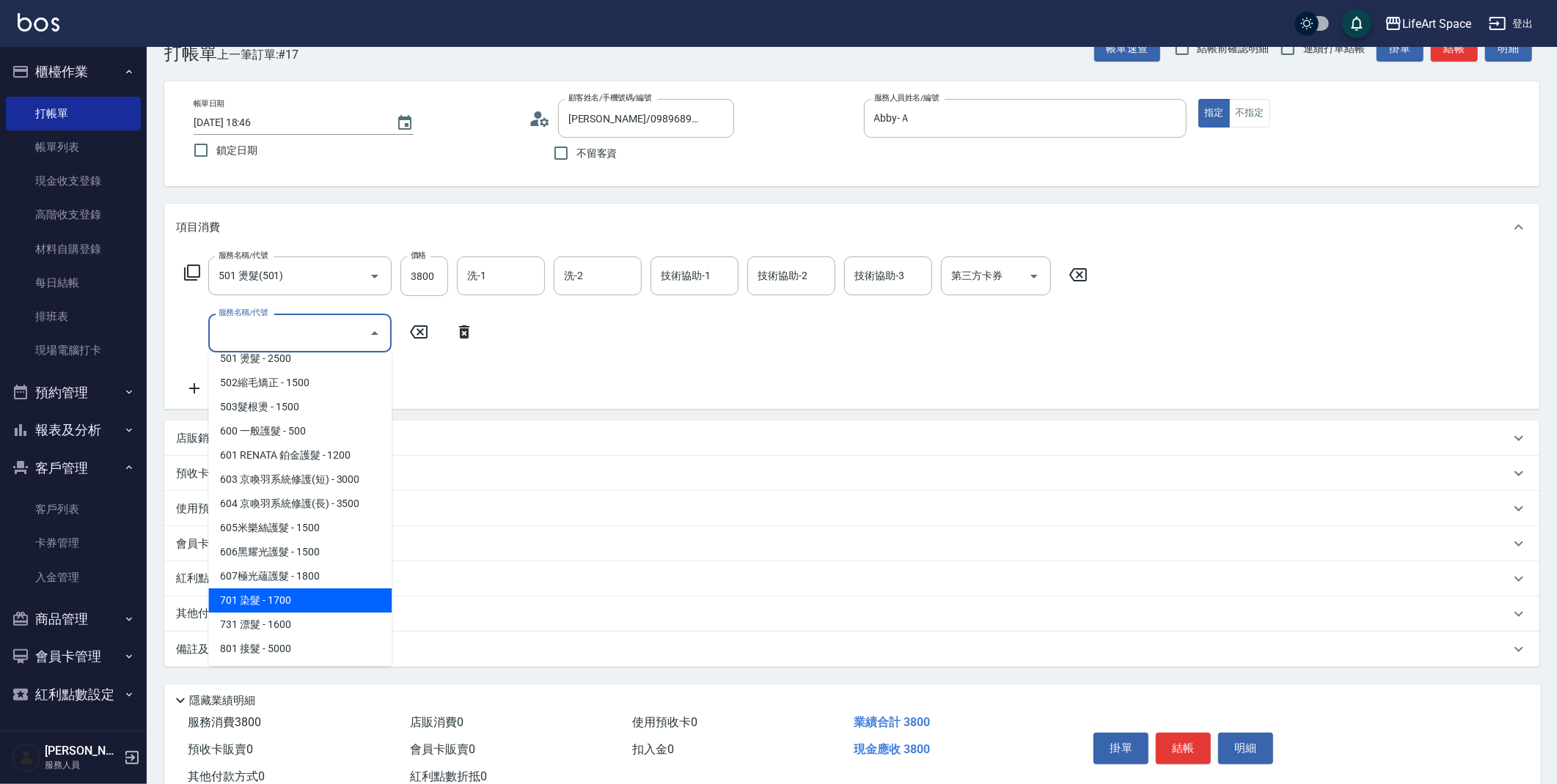
scroll to position [60, 0]
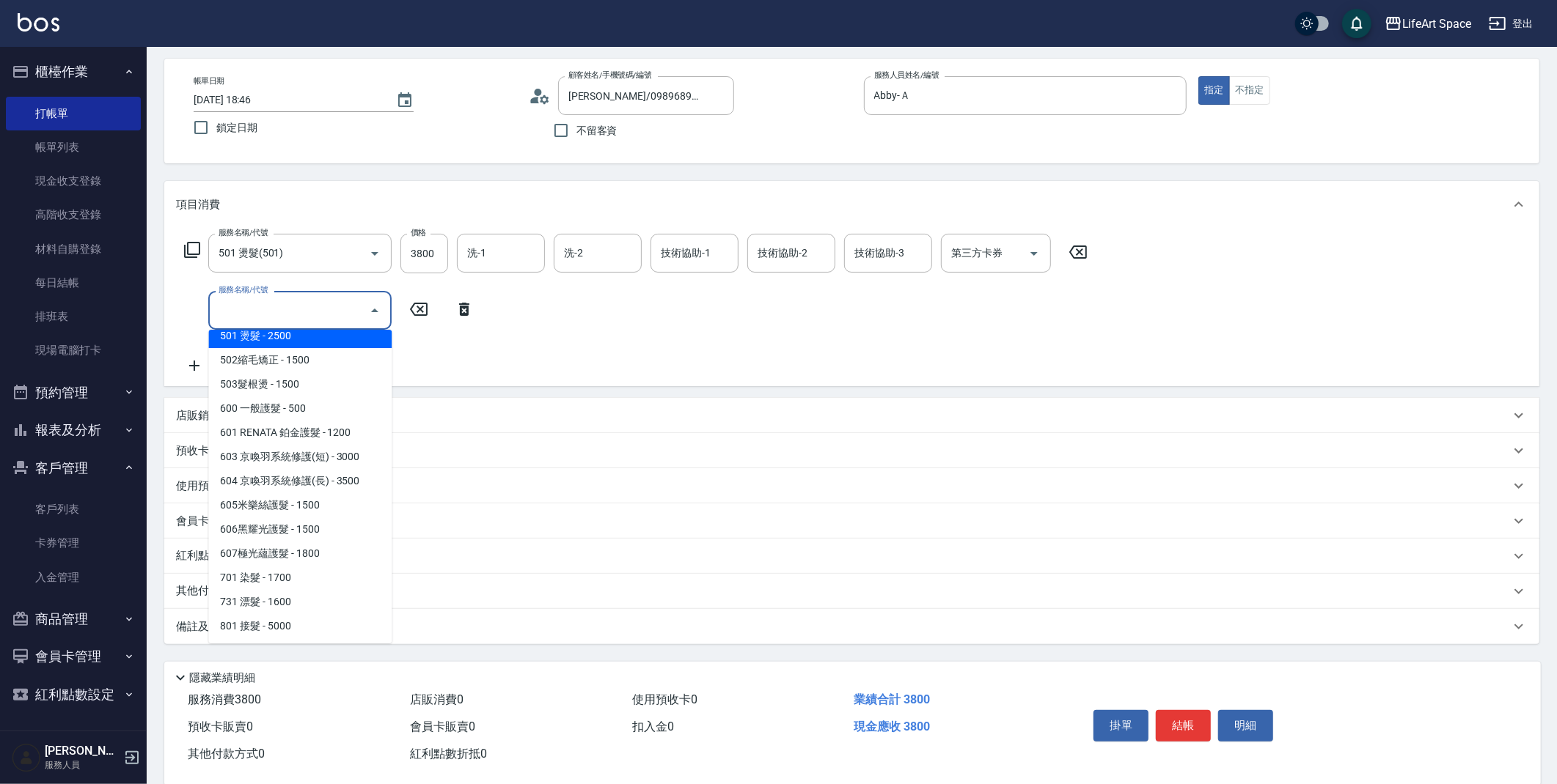
click at [442, 331] on div "服務名稱/代號 501 燙髮(501) 服務名稱/代號 價格 3800 價格 洗-1 洗-1 洗-2 洗-2 技術協助-1 技術協助-1 技術協助-2 技術協…" at bounding box center [637, 304] width 920 height 141
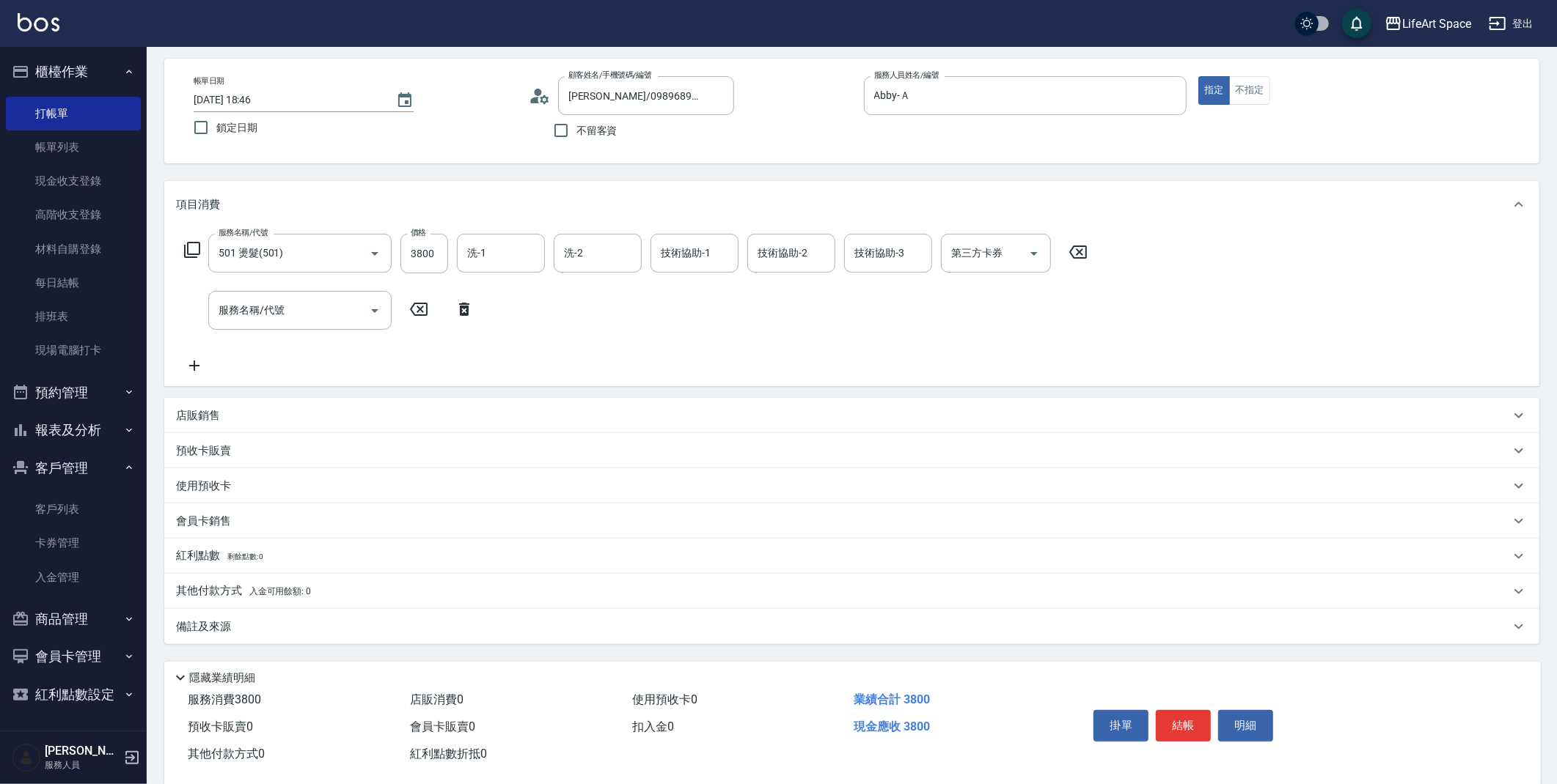
click at [422, 308] on icon at bounding box center [419, 309] width 37 height 18
click at [456, 305] on icon at bounding box center [464, 309] width 37 height 18
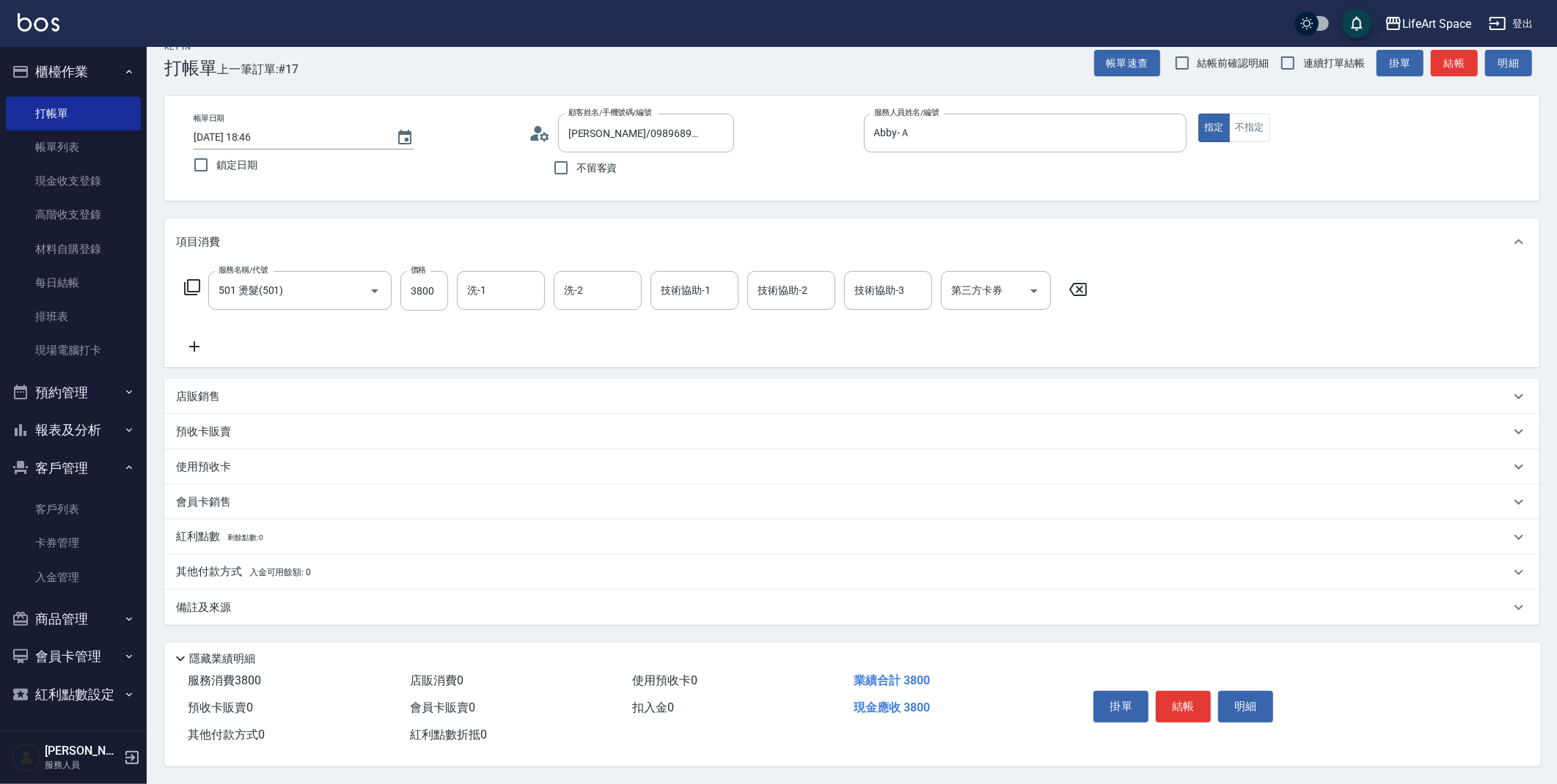
scroll to position [26, 0]
click at [271, 605] on div "備註及來源" at bounding box center [843, 608] width 1333 height 16
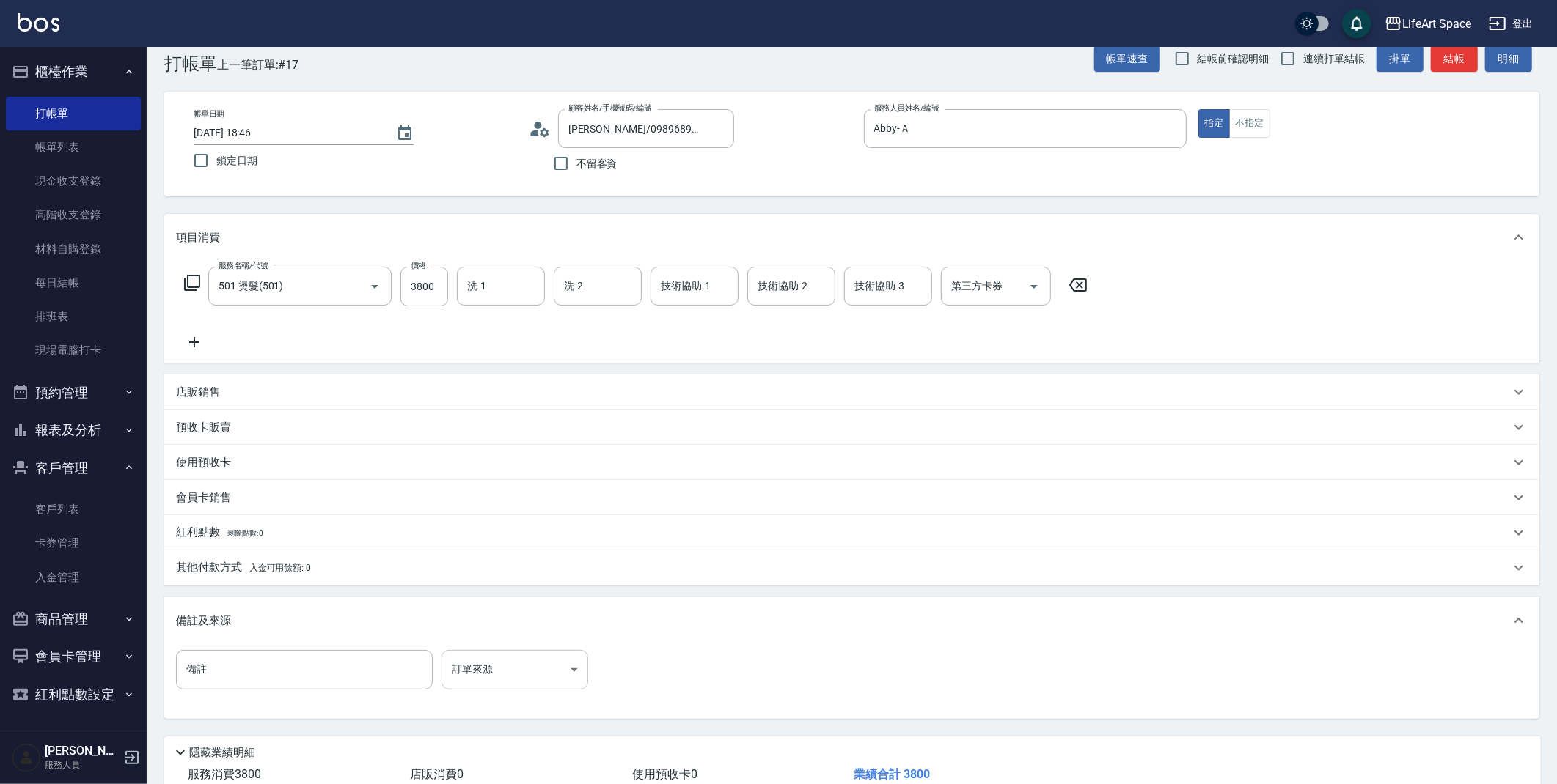
click at [482, 680] on body "LifeArt Space 登出 櫃檯作業 打帳單 帳單列表 現金收支登錄 高階收支登錄 材料自購登錄 每日結帳 排班表 現場電腦打卡 預約管理 預約管理 單…" at bounding box center [778, 426] width 1557 height 905
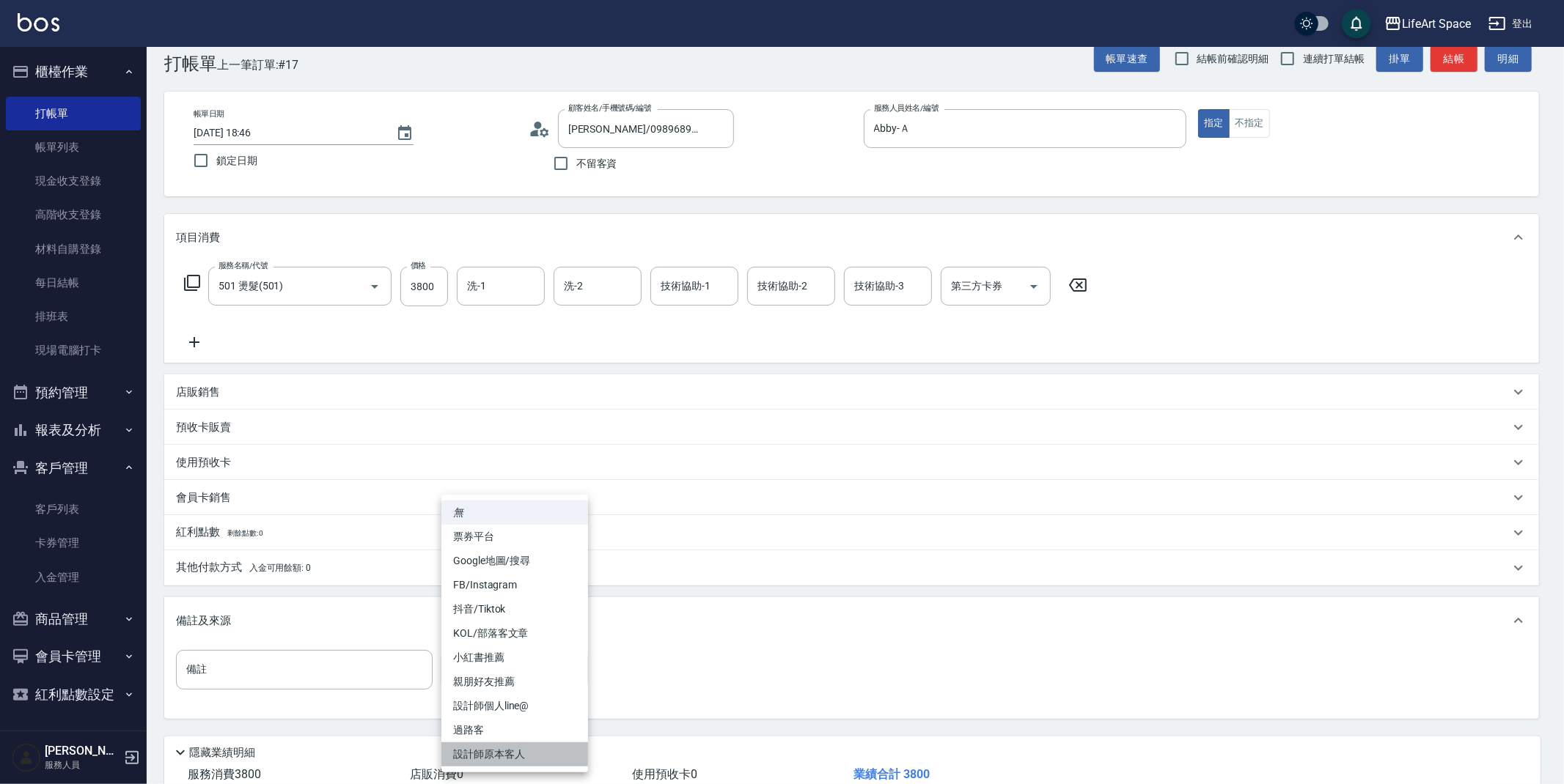
click at [493, 748] on li "設計師原本客人" at bounding box center [515, 755] width 147 height 24
click at [492, 662] on body "LifeArt Space 登出 櫃檯作業 打帳單 帳單列表 現金收支登錄 高階收支登錄 材料自購登錄 每日結帳 排班表 現場電腦打卡 預約管理 預約管理 單…" at bounding box center [782, 426] width 1564 height 905
click at [535, 708] on li "設計師個人line@" at bounding box center [515, 706] width 147 height 24
type input "設計師個人line@"
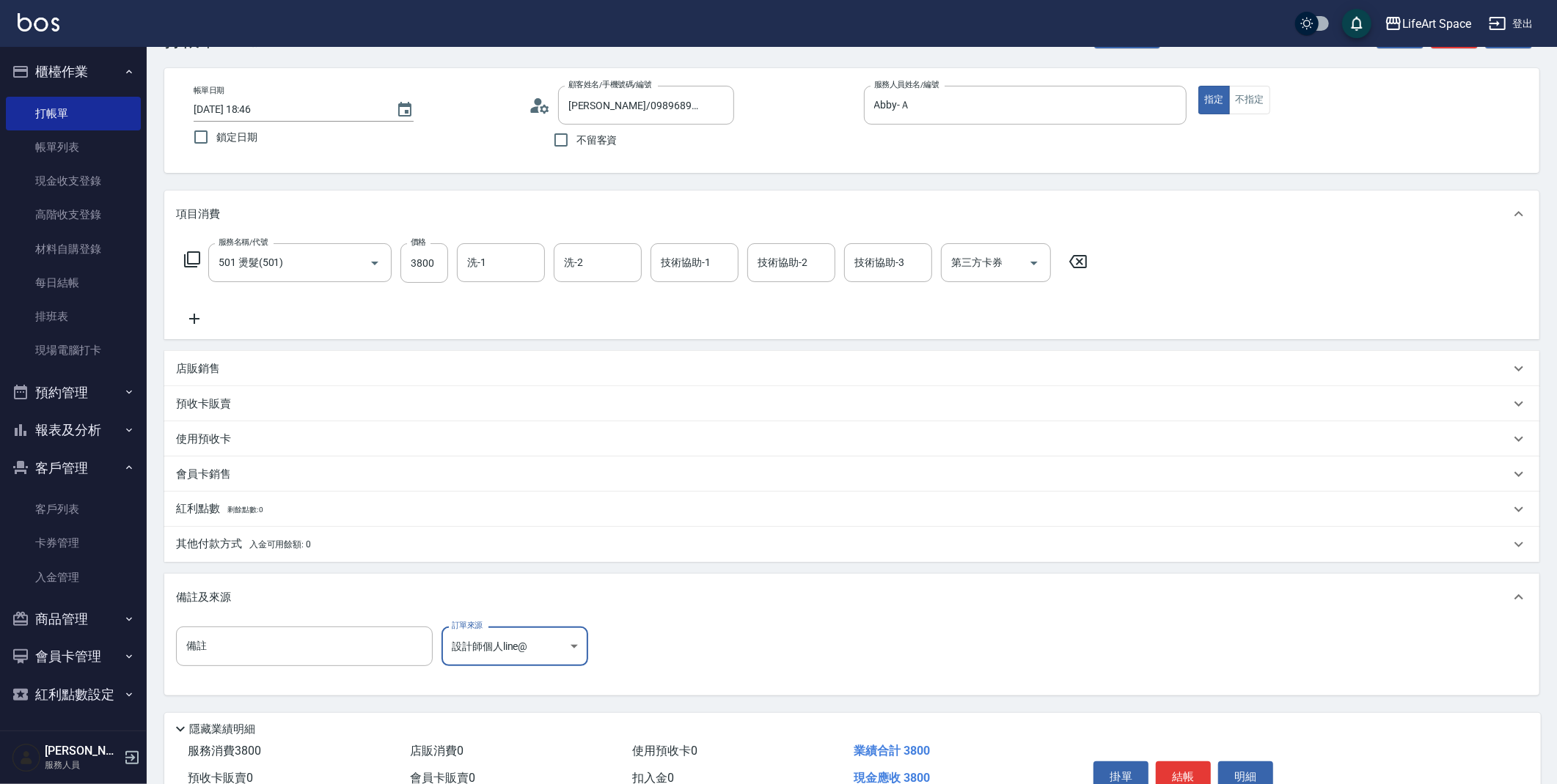
scroll to position [126, 0]
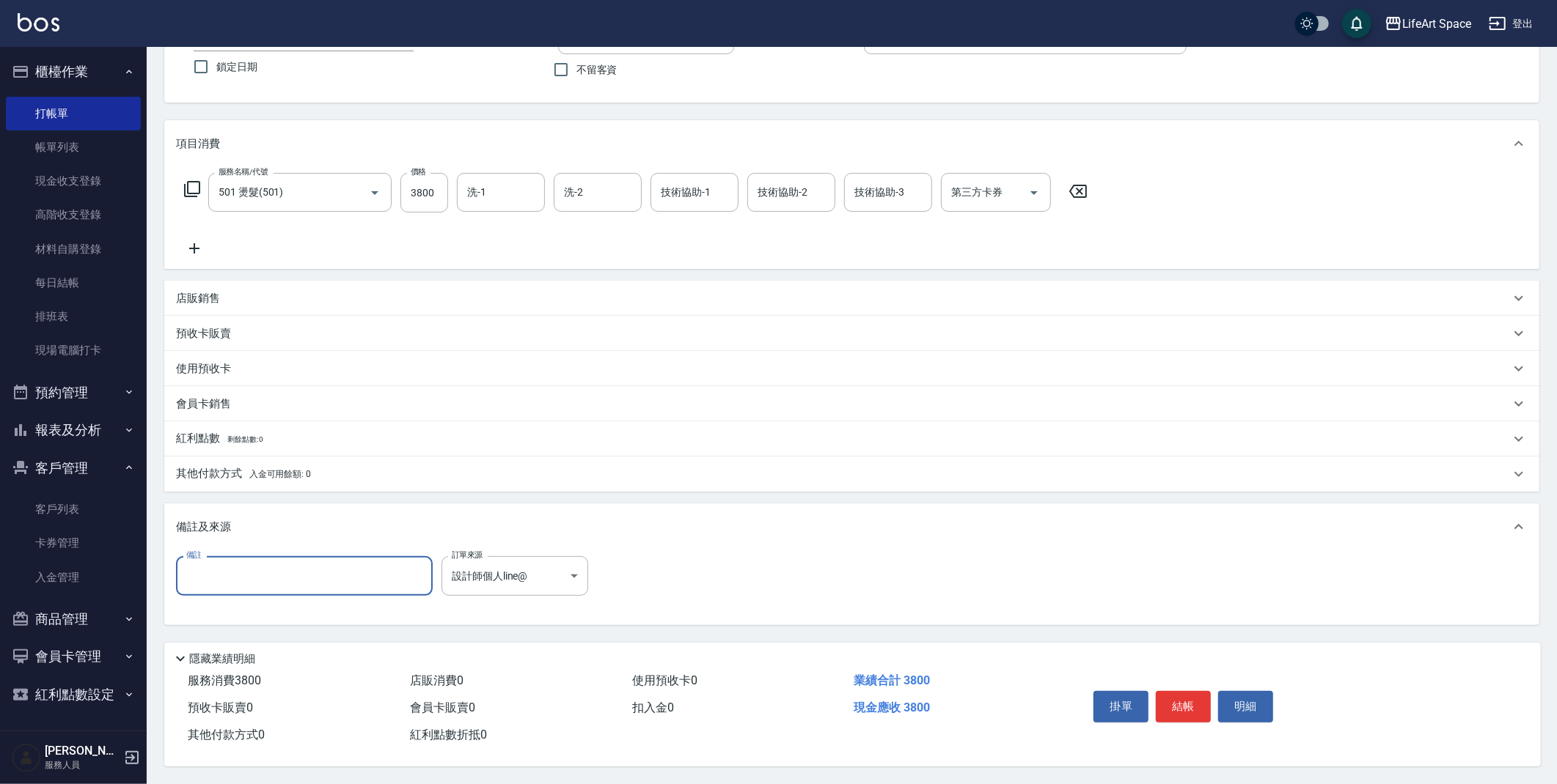
click at [346, 560] on input "備註" at bounding box center [304, 576] width 256 height 40
type input "1500+1500+800"
click at [1175, 702] on button "結帳" at bounding box center [1182, 706] width 55 height 31
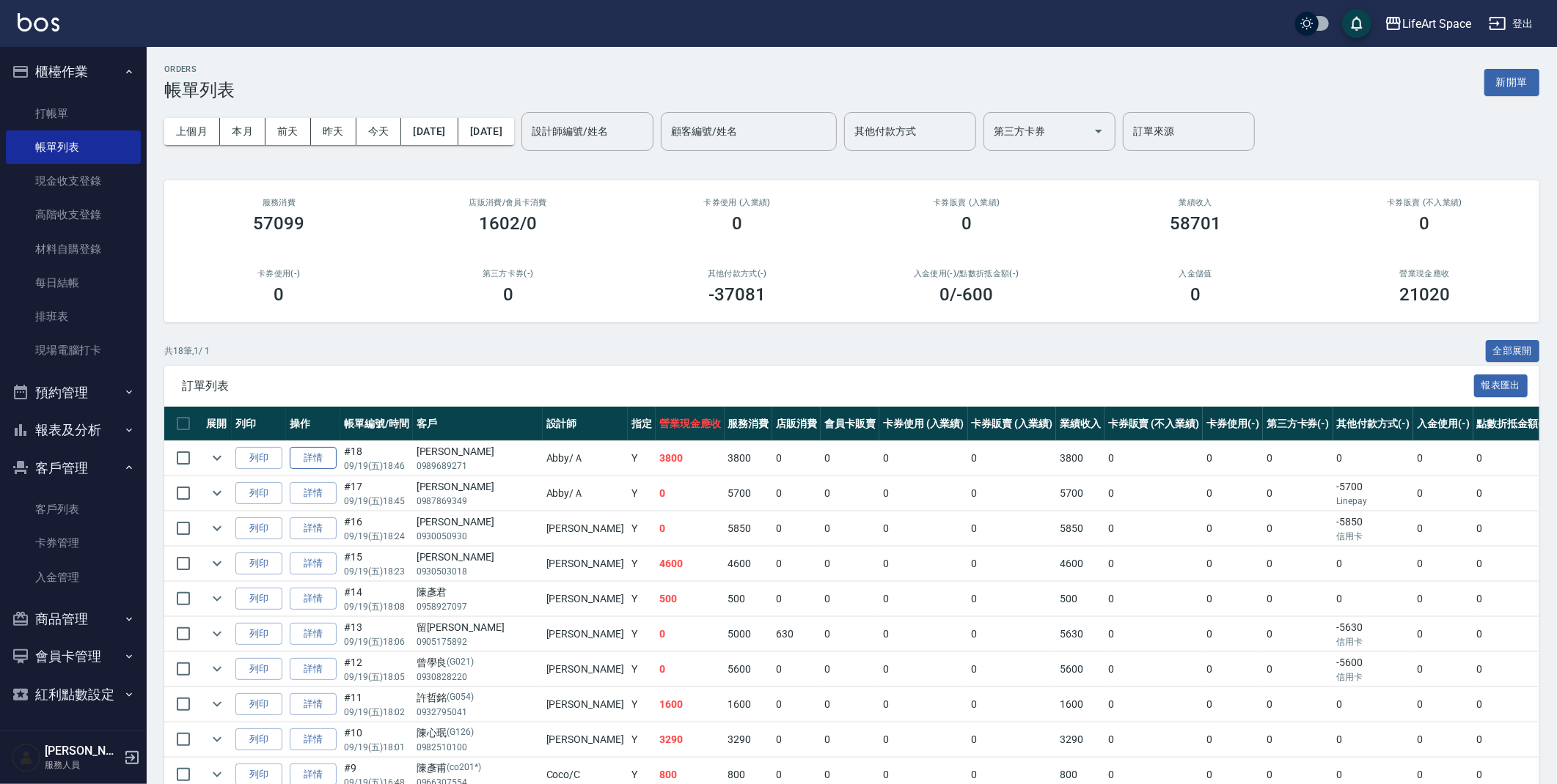
click at [324, 462] on link "詳情" at bounding box center [313, 458] width 47 height 23
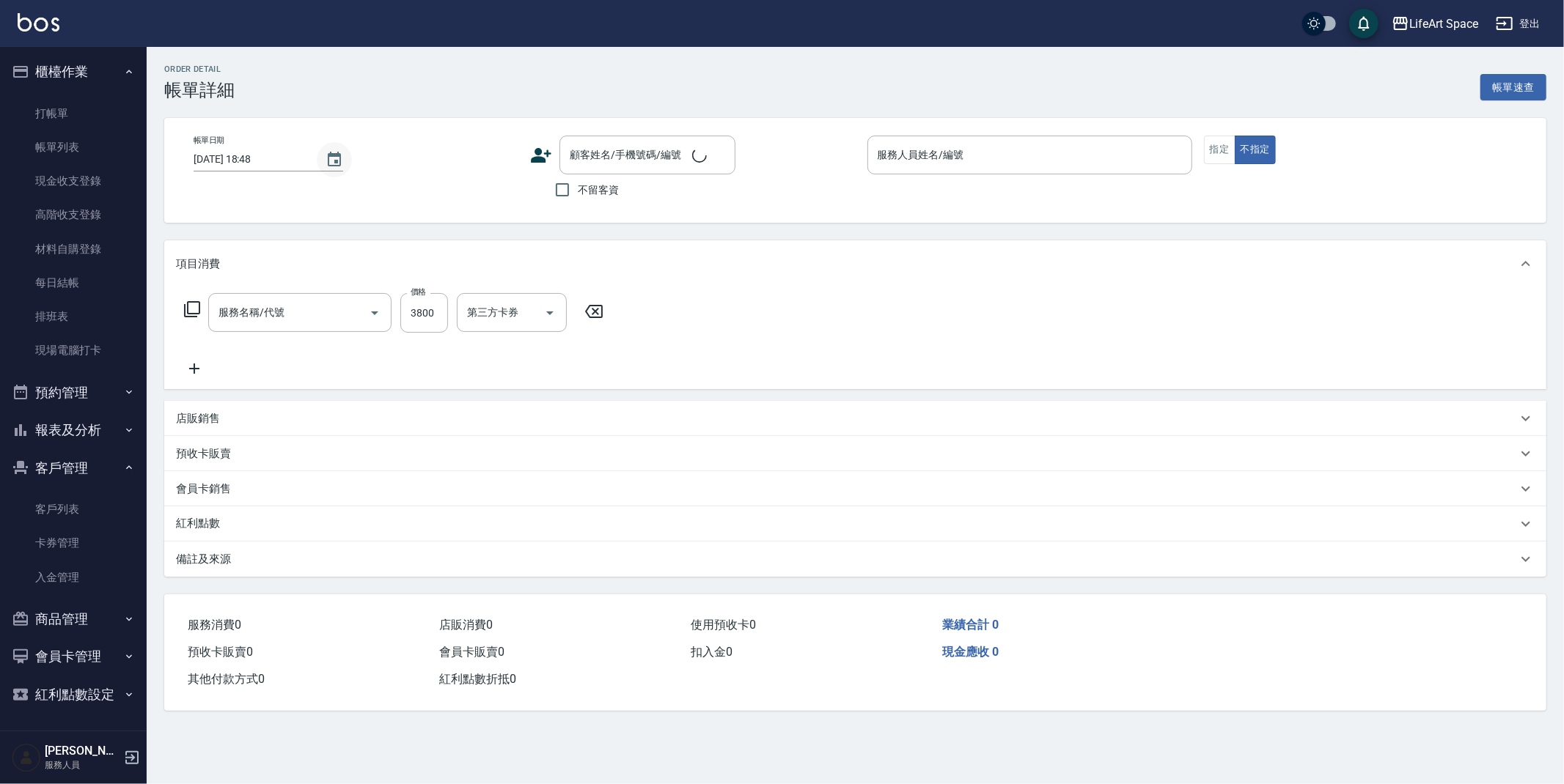
click at [326, 157] on icon "Choose date, selected date is 2025-09-19" at bounding box center [335, 160] width 18 height 18
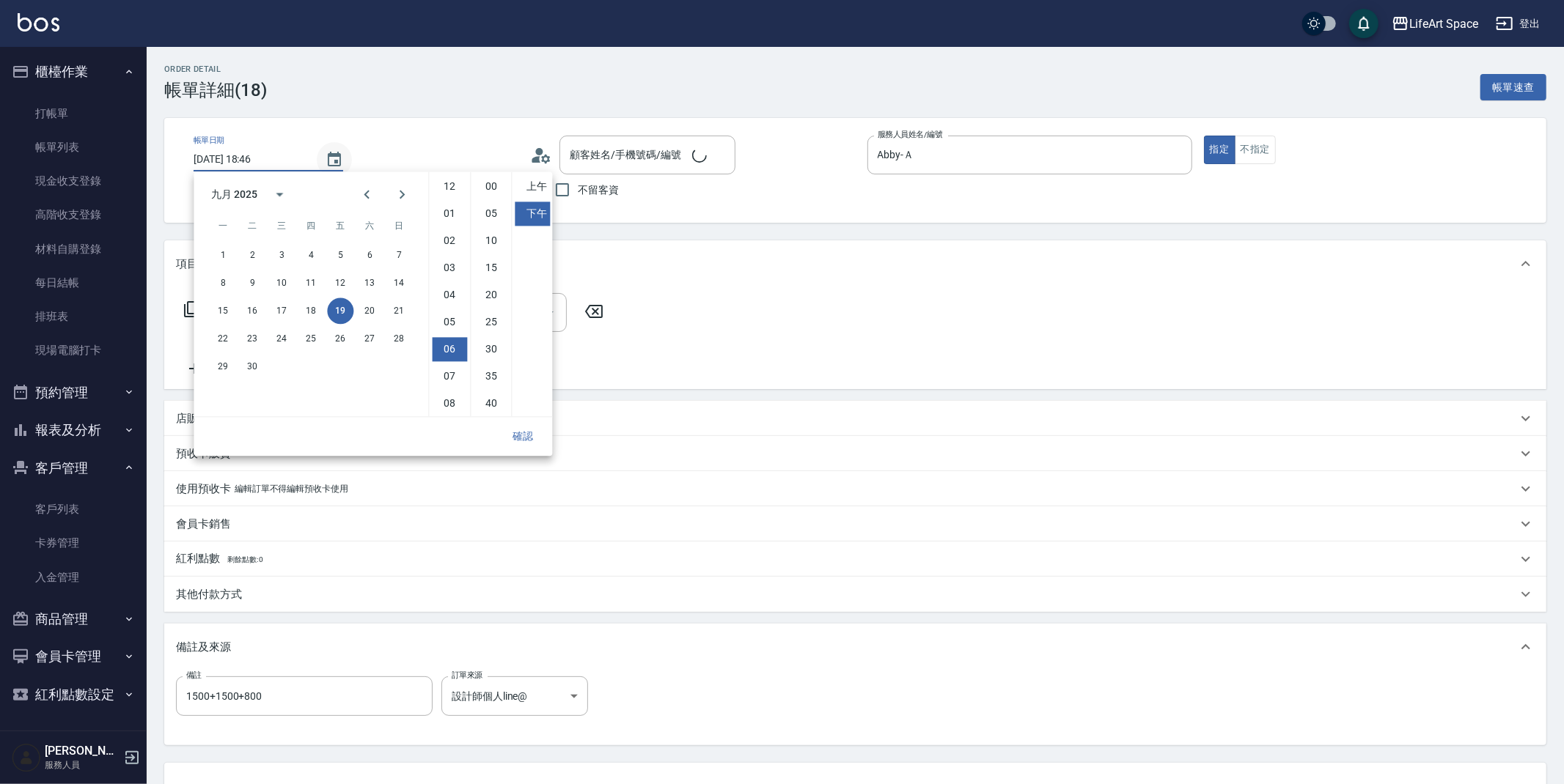
type input "[DATE] 18:46"
type input "Abby-Ａ"
type input "1500+1500+800"
type input "設計師個人line@"
type input "501 燙髮(501)"
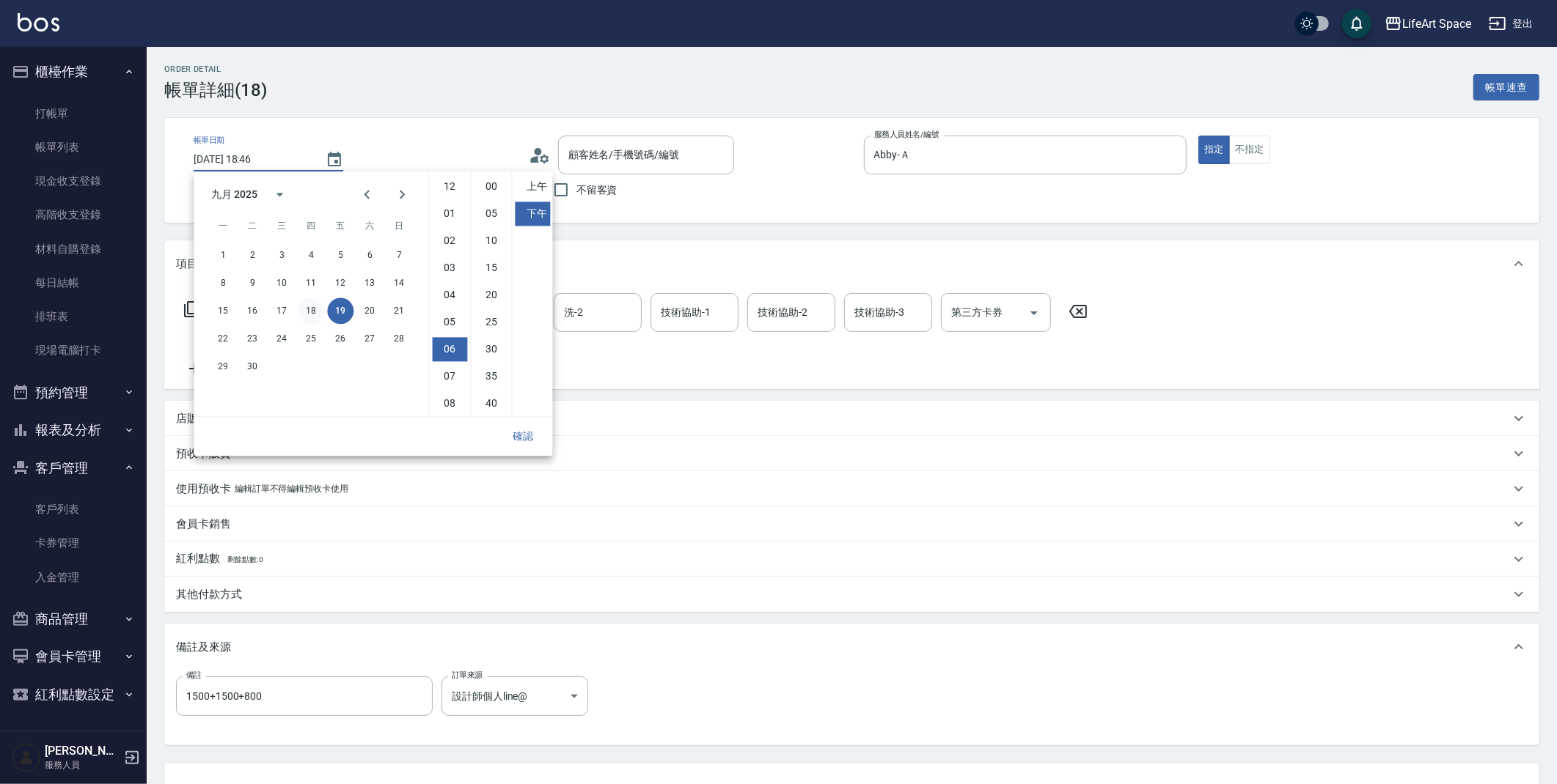
click at [317, 310] on button "18" at bounding box center [311, 311] width 26 height 26
type input "[PERSON_NAME]/0989689271/"
type input "[DATE] 18:46"
click at [525, 437] on button "確認" at bounding box center [523, 436] width 47 height 27
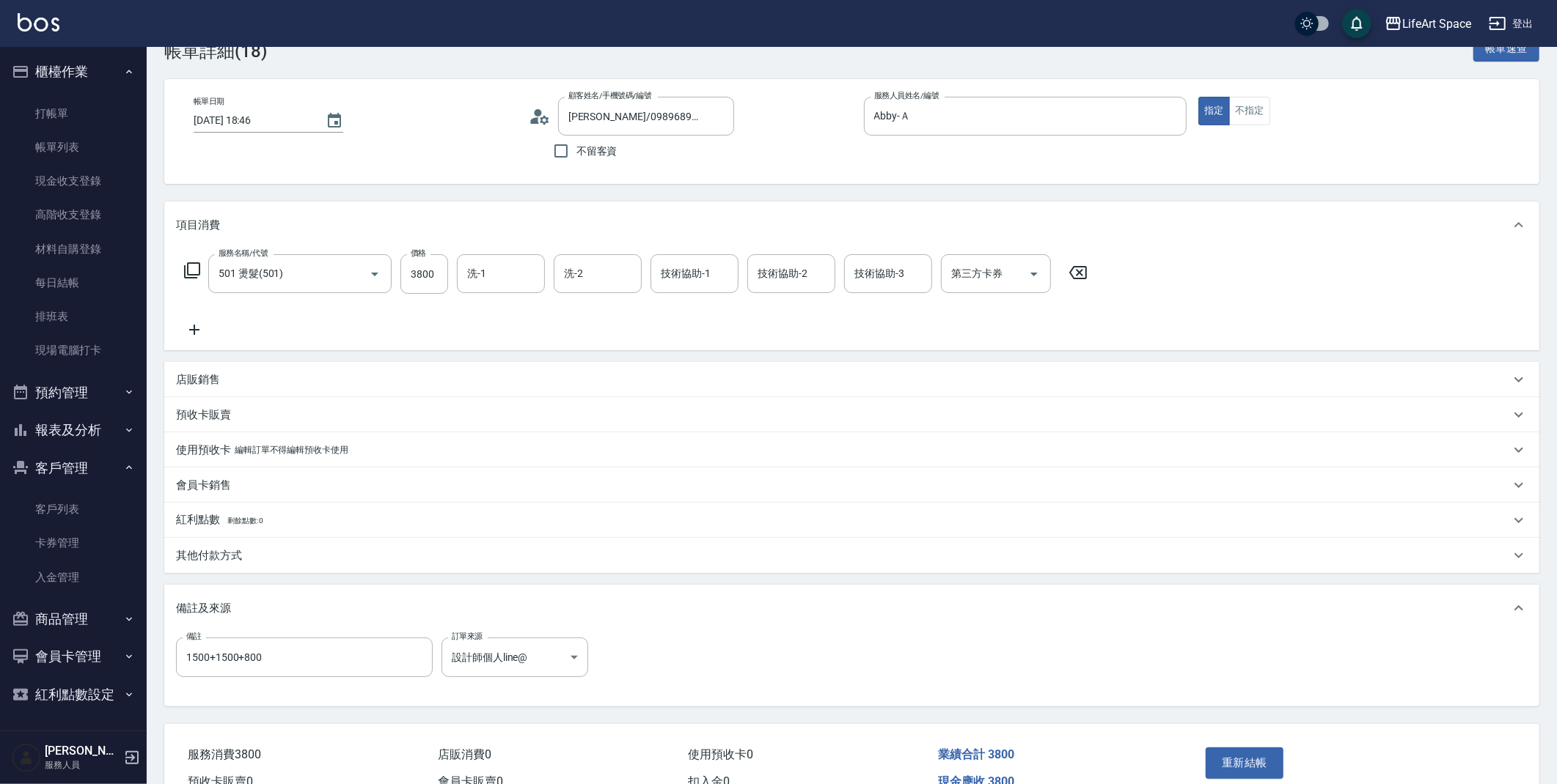
scroll to position [60, 0]
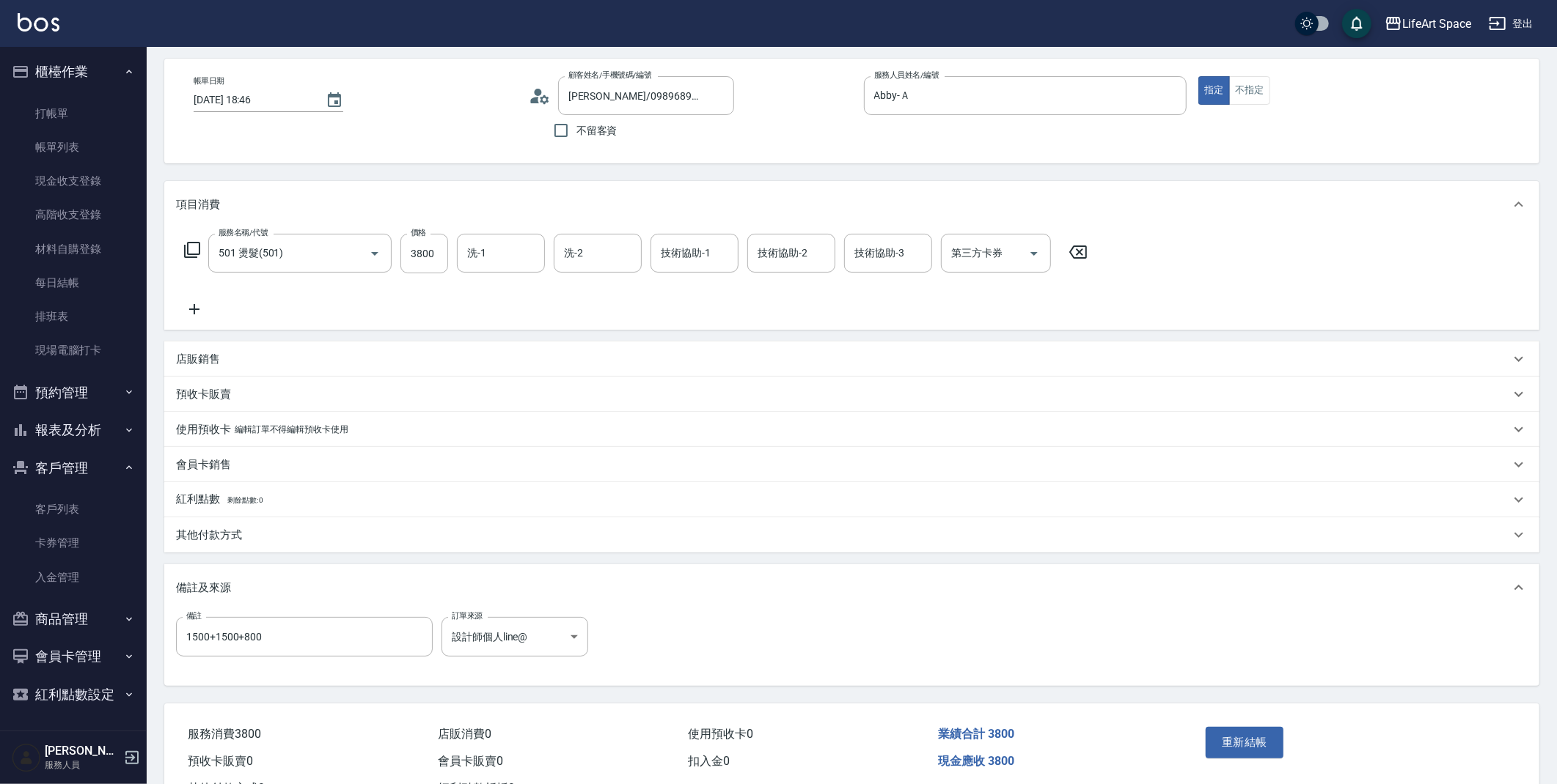
click at [1228, 751] on button "重新結帳" at bounding box center [1244, 742] width 78 height 31
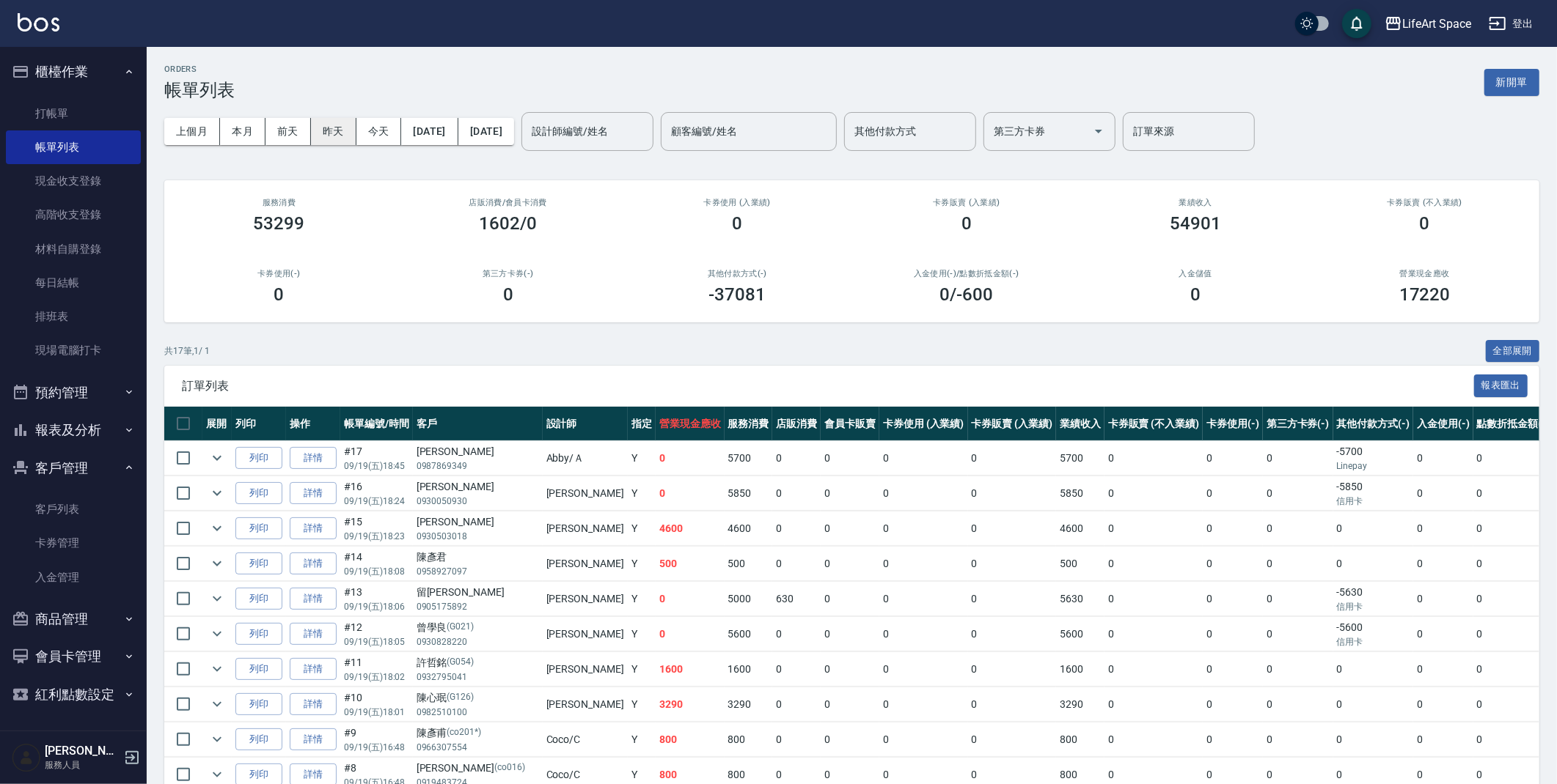
click at [339, 135] on button "昨天" at bounding box center [334, 131] width 46 height 27
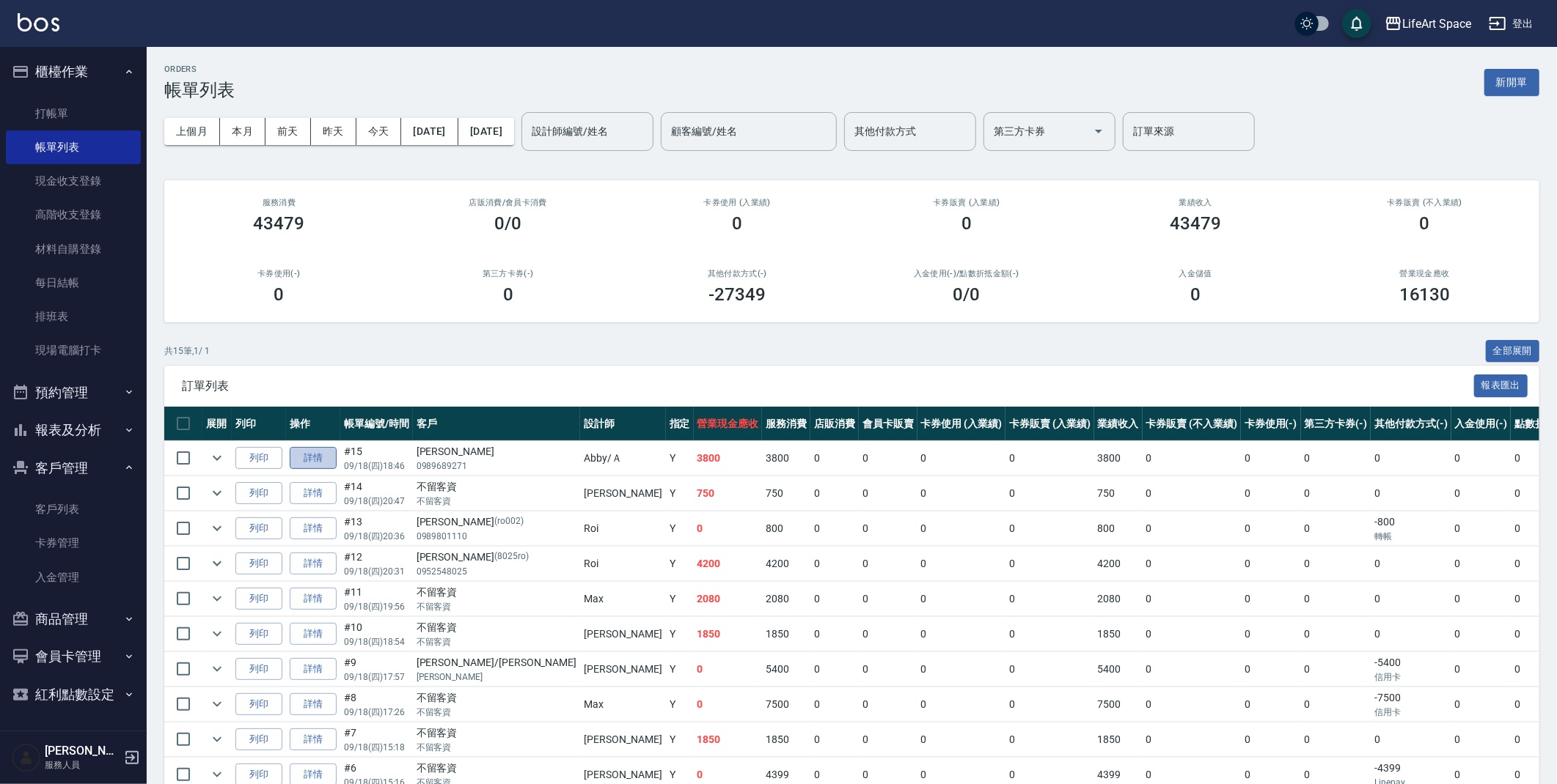
click at [315, 460] on link "詳情" at bounding box center [313, 458] width 47 height 23
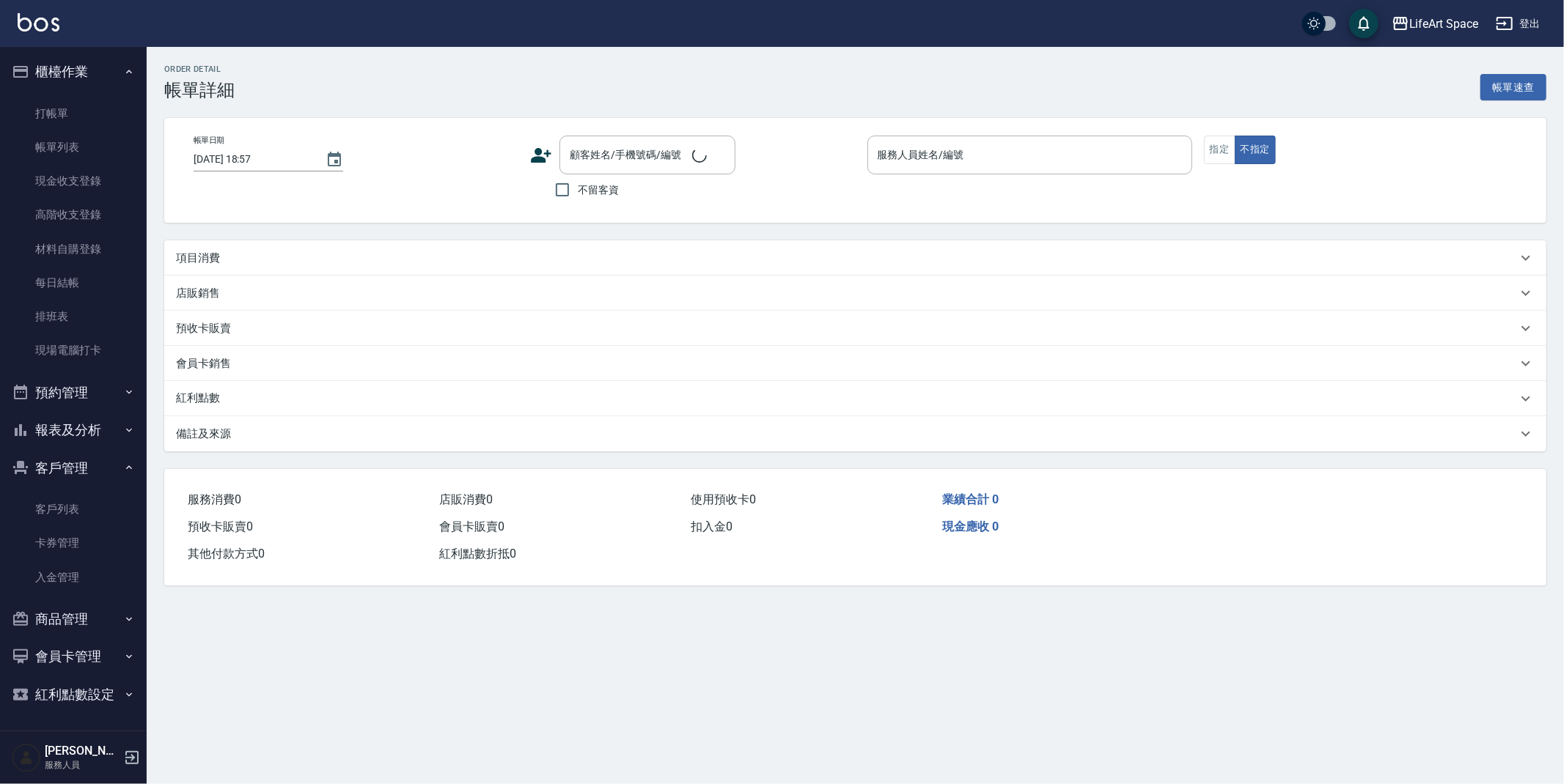
type input "[DATE] 18:46"
type input "Abby-Ａ"
type input "1500+1500+800"
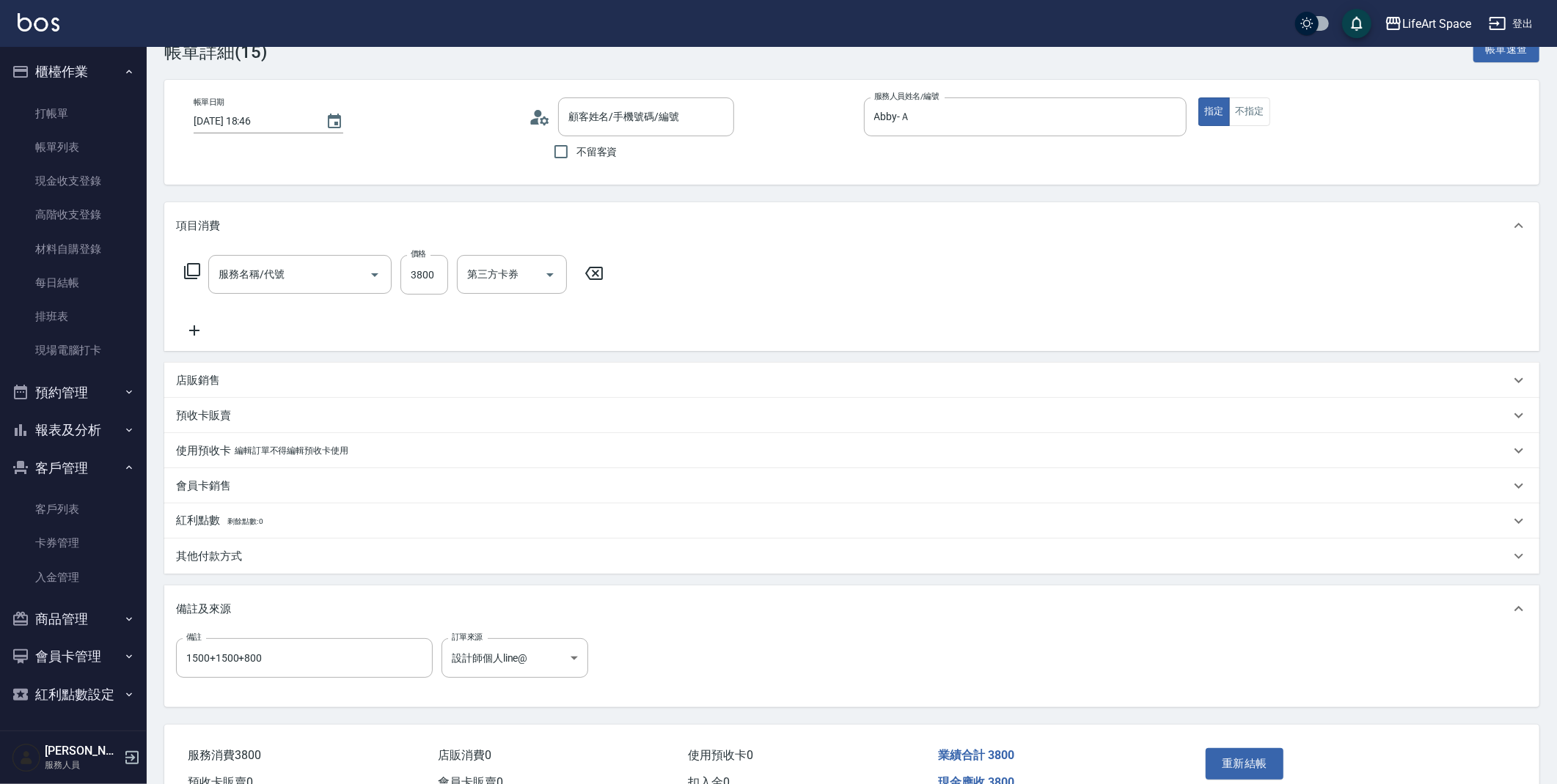
type input "501 燙髮(501)"
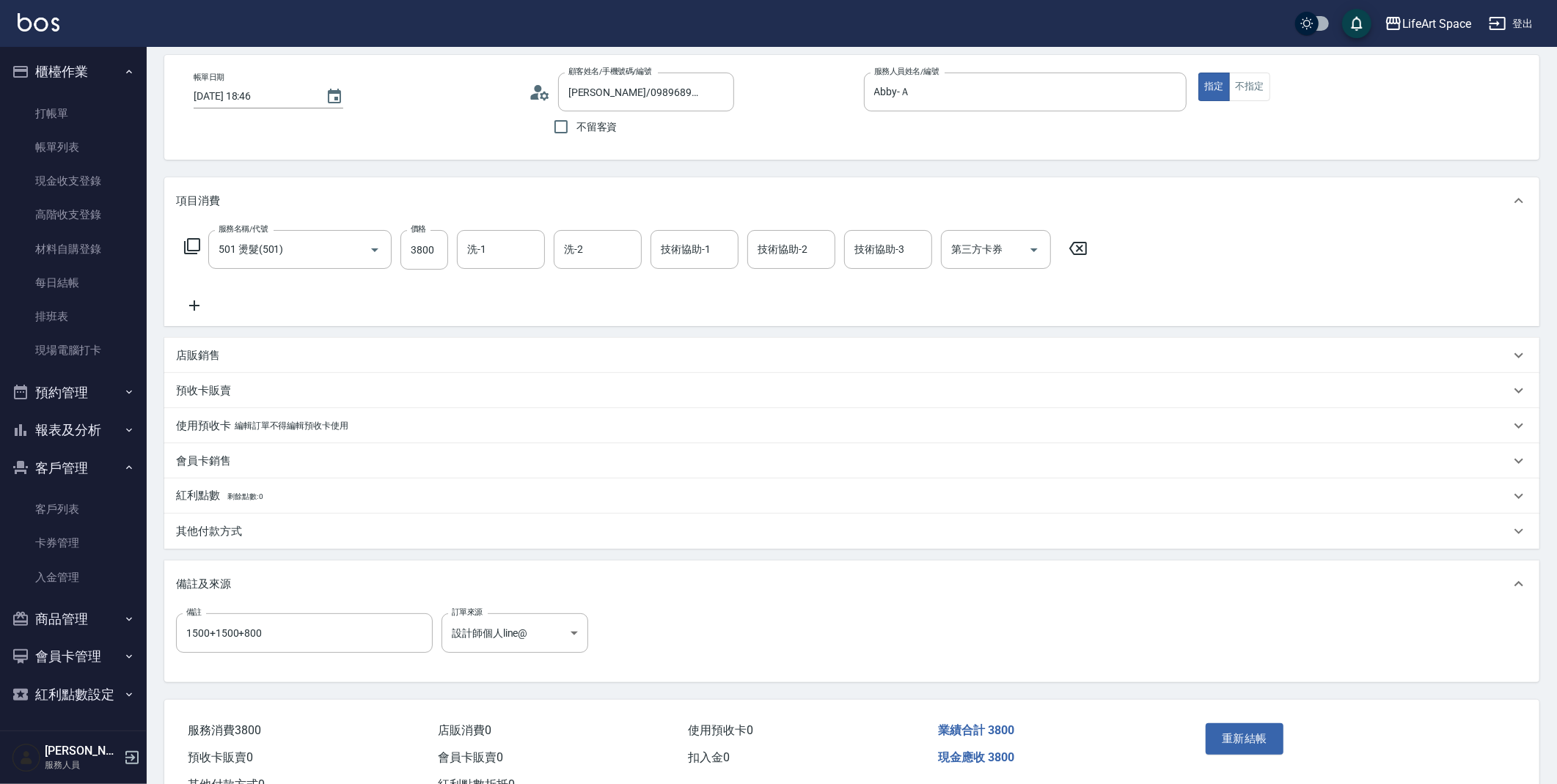
type input "[PERSON_NAME]/0989689271/"
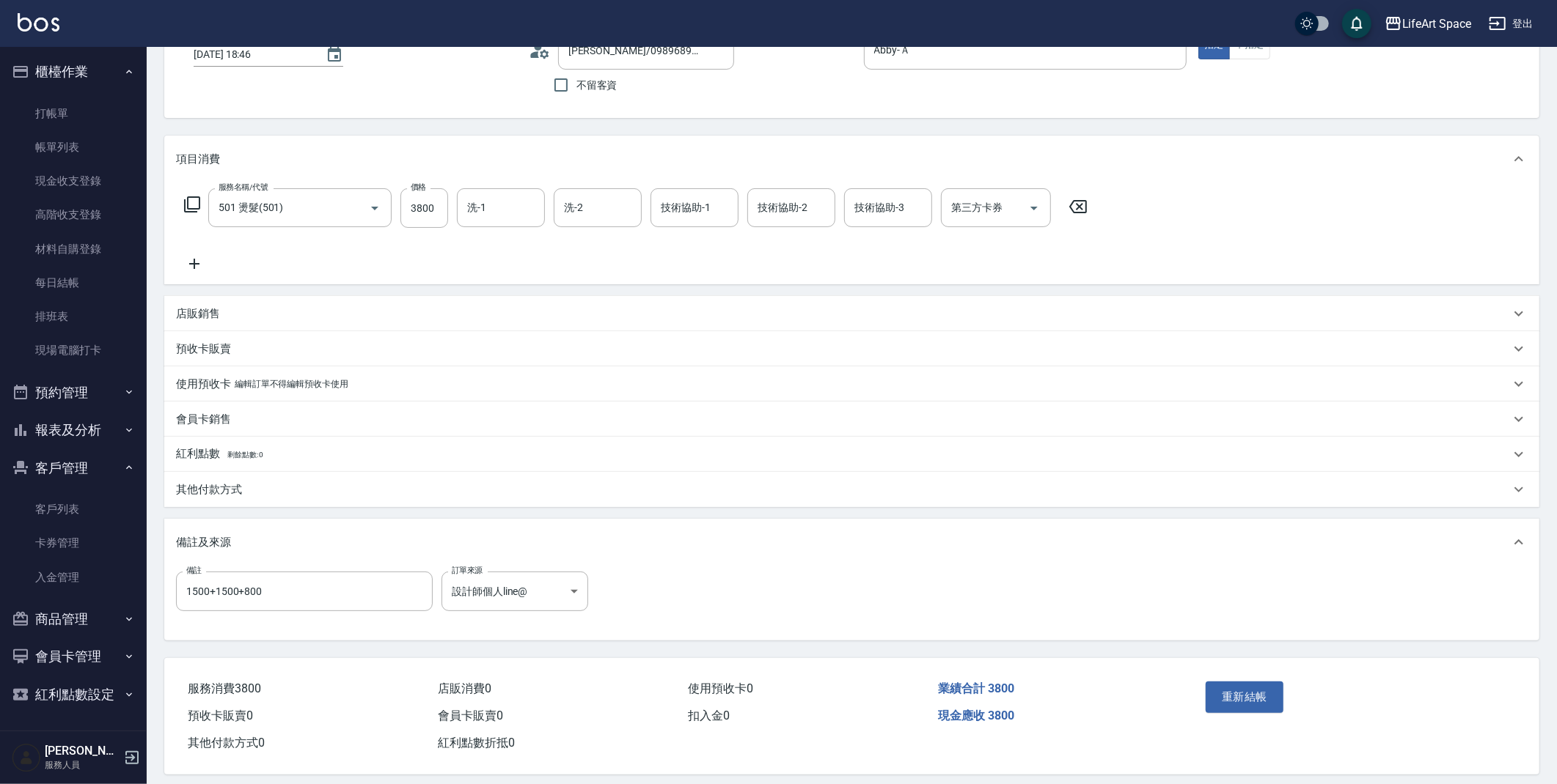
scroll to position [118, 0]
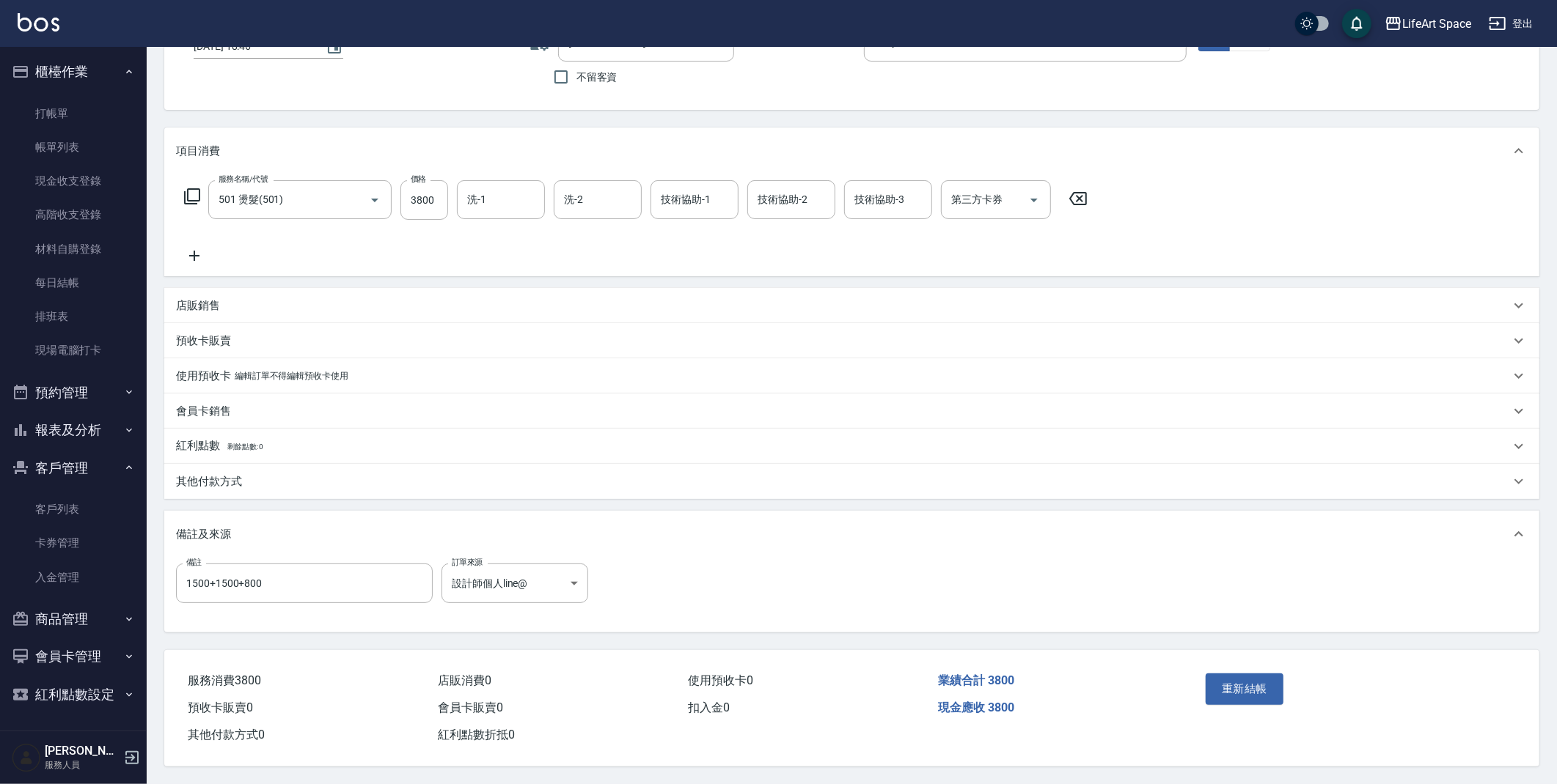
click at [302, 464] on div "其他付款方式" at bounding box center [851, 481] width 1375 height 35
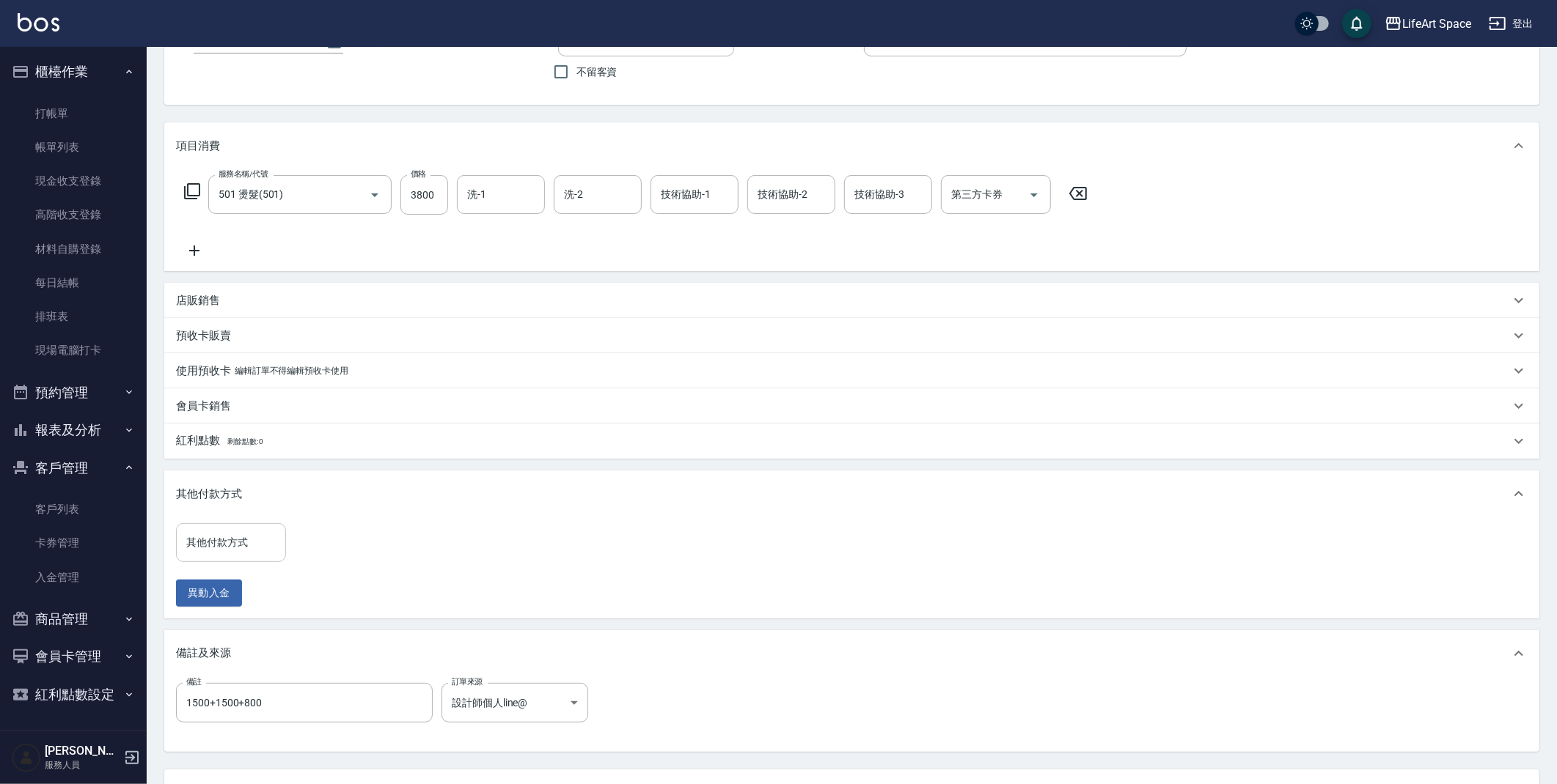
click at [266, 546] on input "其他付款方式" at bounding box center [231, 543] width 97 height 25
click at [251, 599] on span "Linepay" at bounding box center [231, 605] width 110 height 24
type input "Linepay"
click at [337, 551] on input "0" at bounding box center [349, 543] width 110 height 40
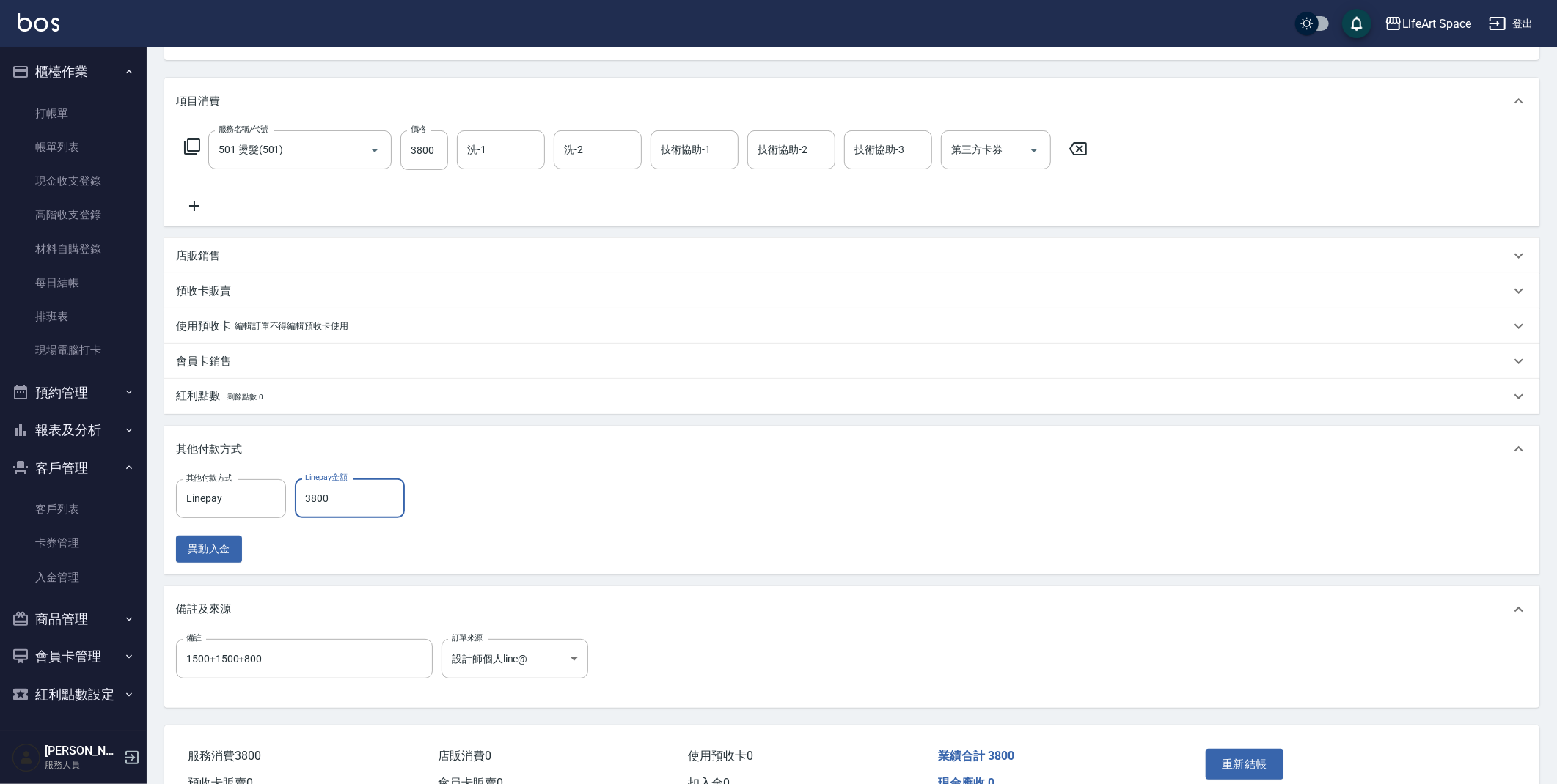
scroll to position [184, 0]
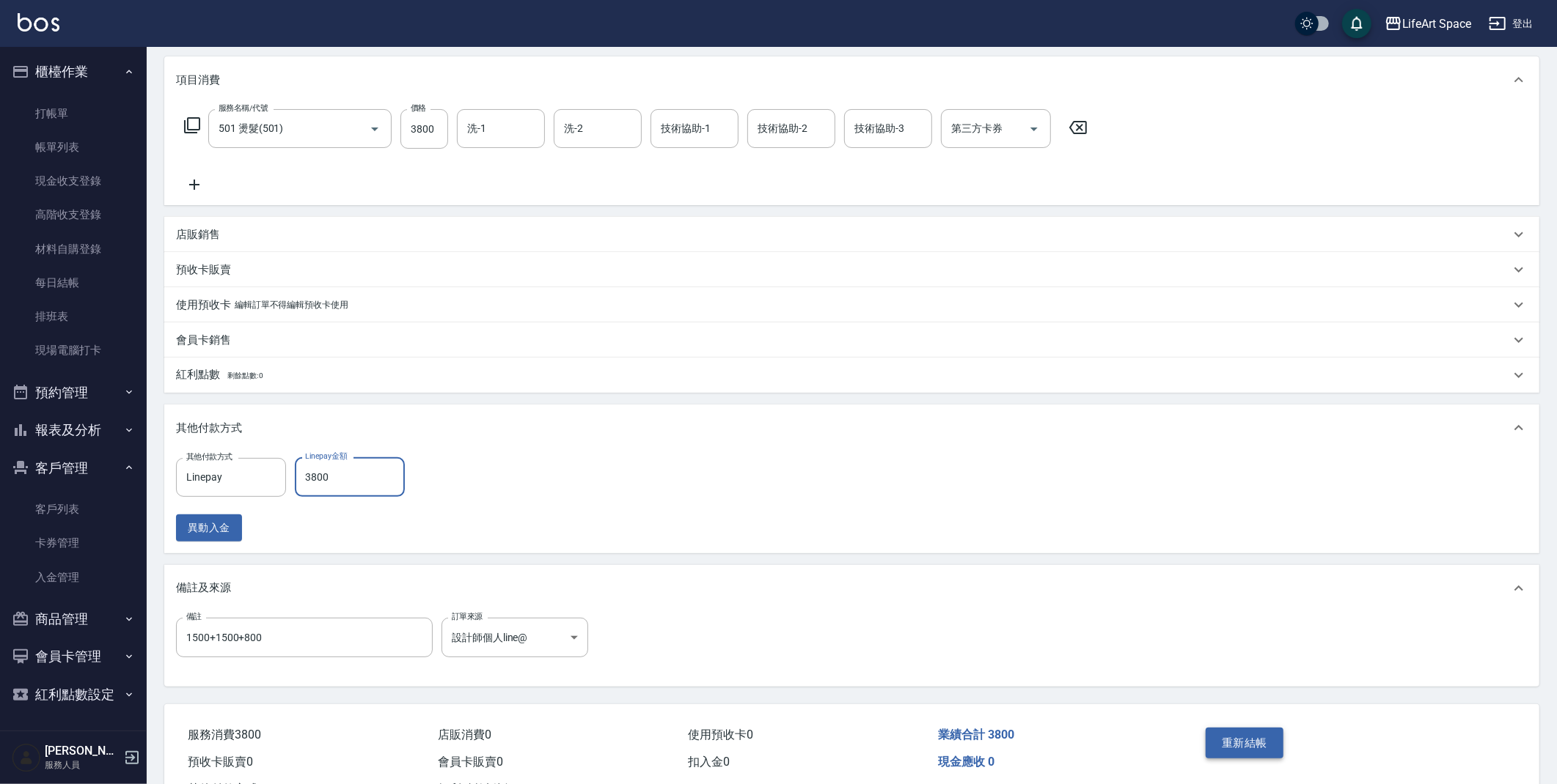
type input "3800"
click at [1263, 746] on button "重新結帳" at bounding box center [1244, 743] width 78 height 31
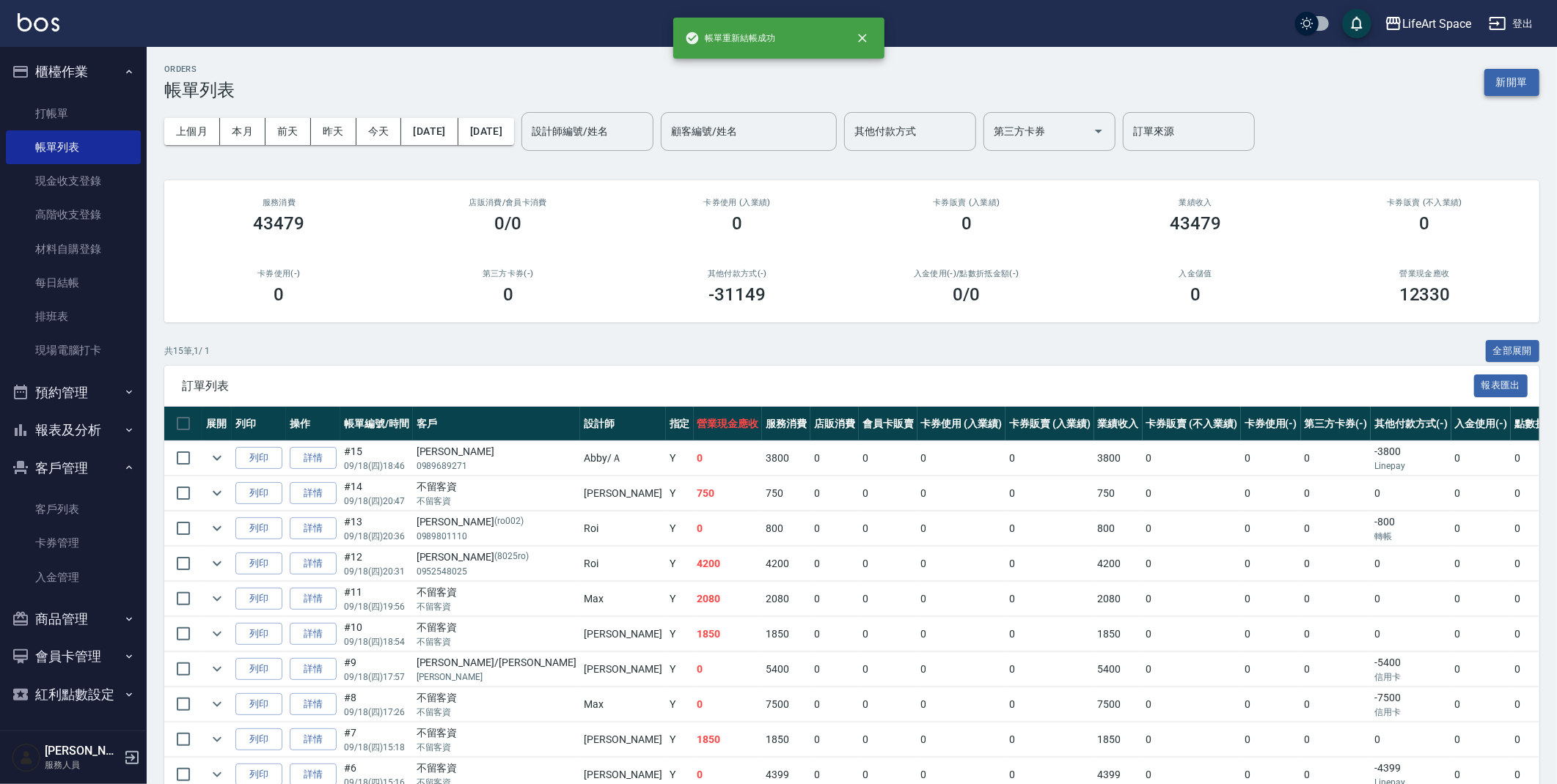
click at [1501, 86] on button "新開單" at bounding box center [1511, 82] width 55 height 27
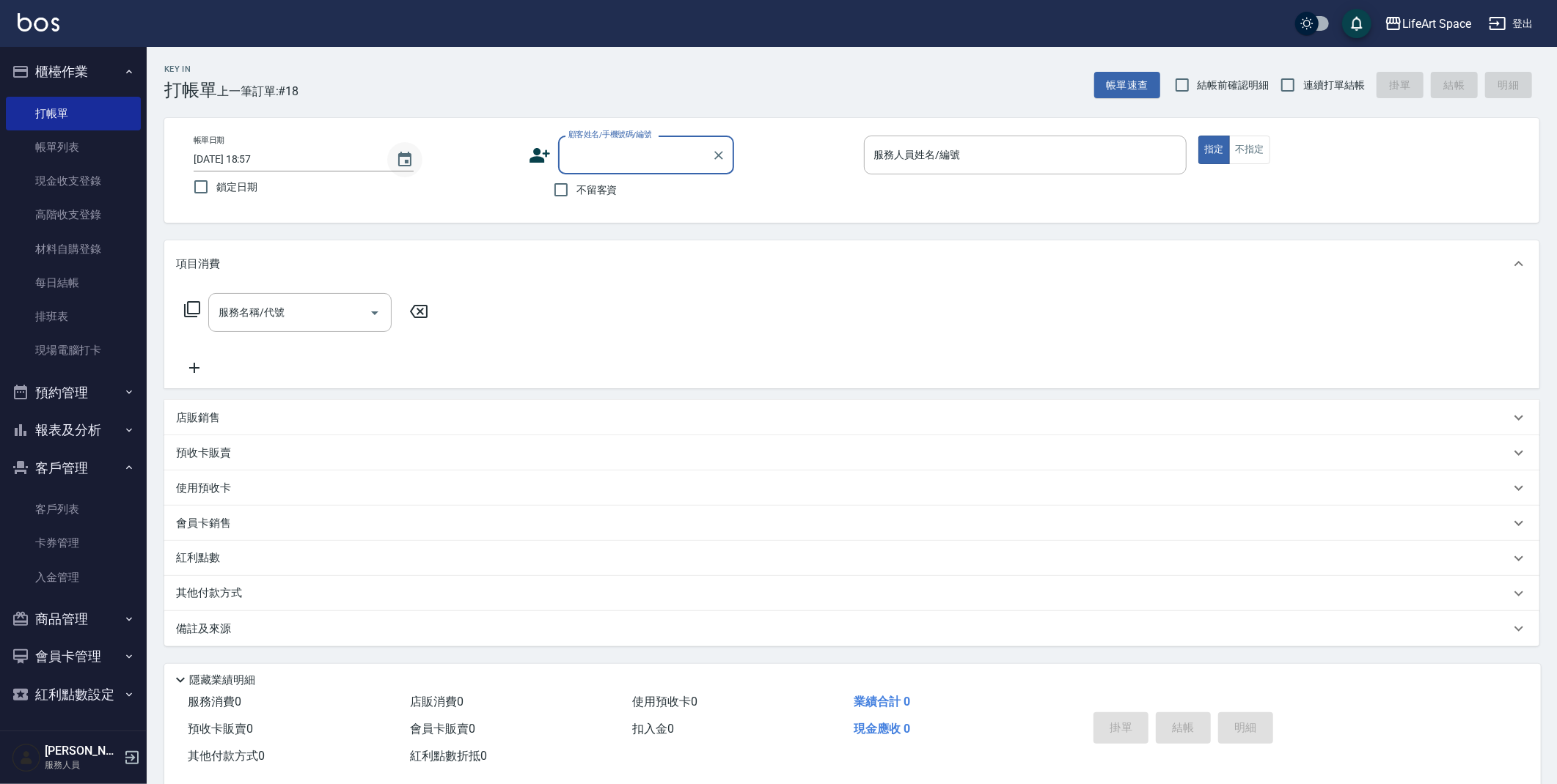
click at [393, 161] on button "Choose date, selected date is 2025-09-19" at bounding box center [404, 159] width 35 height 35
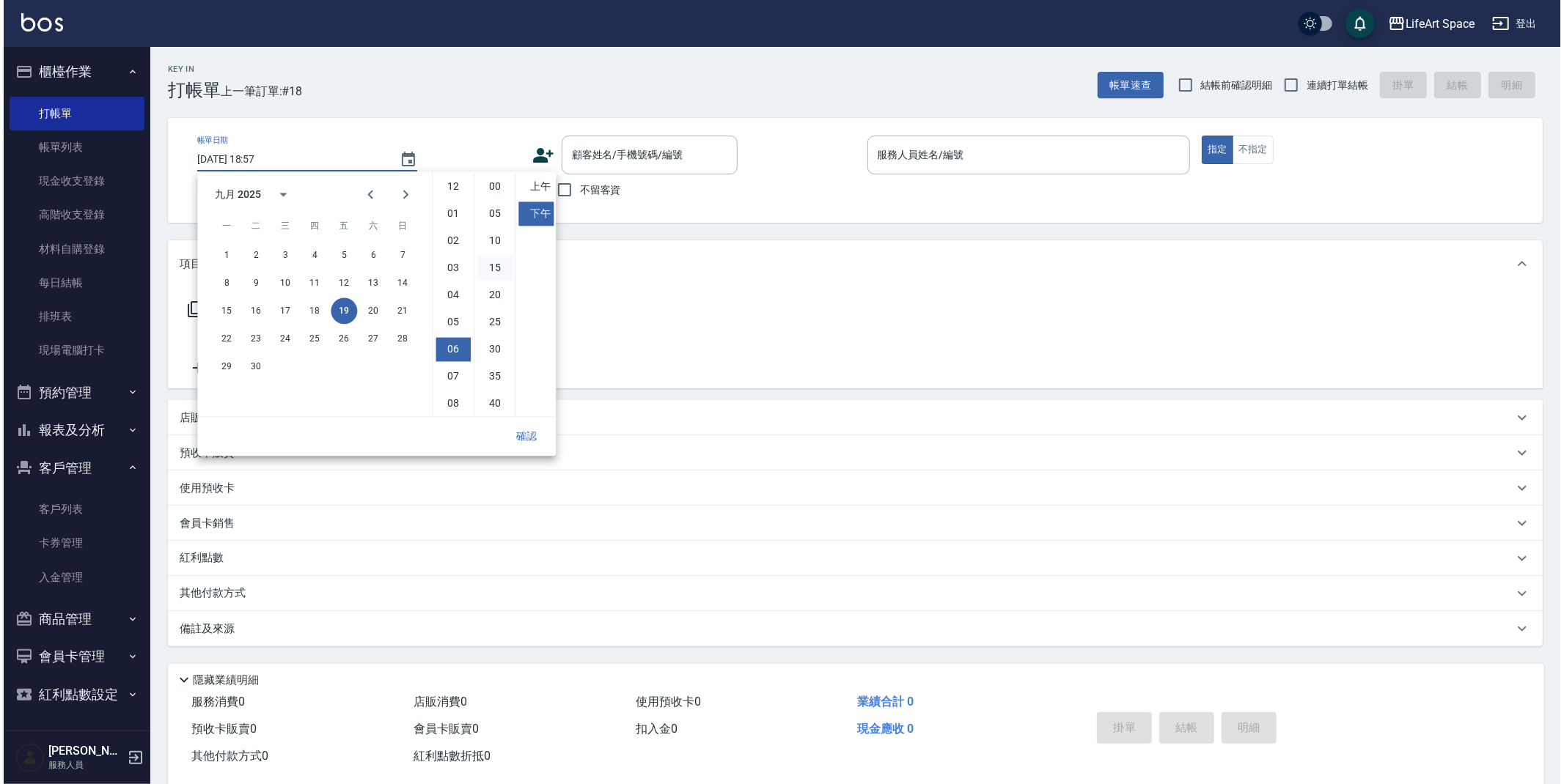
scroll to position [82, 0]
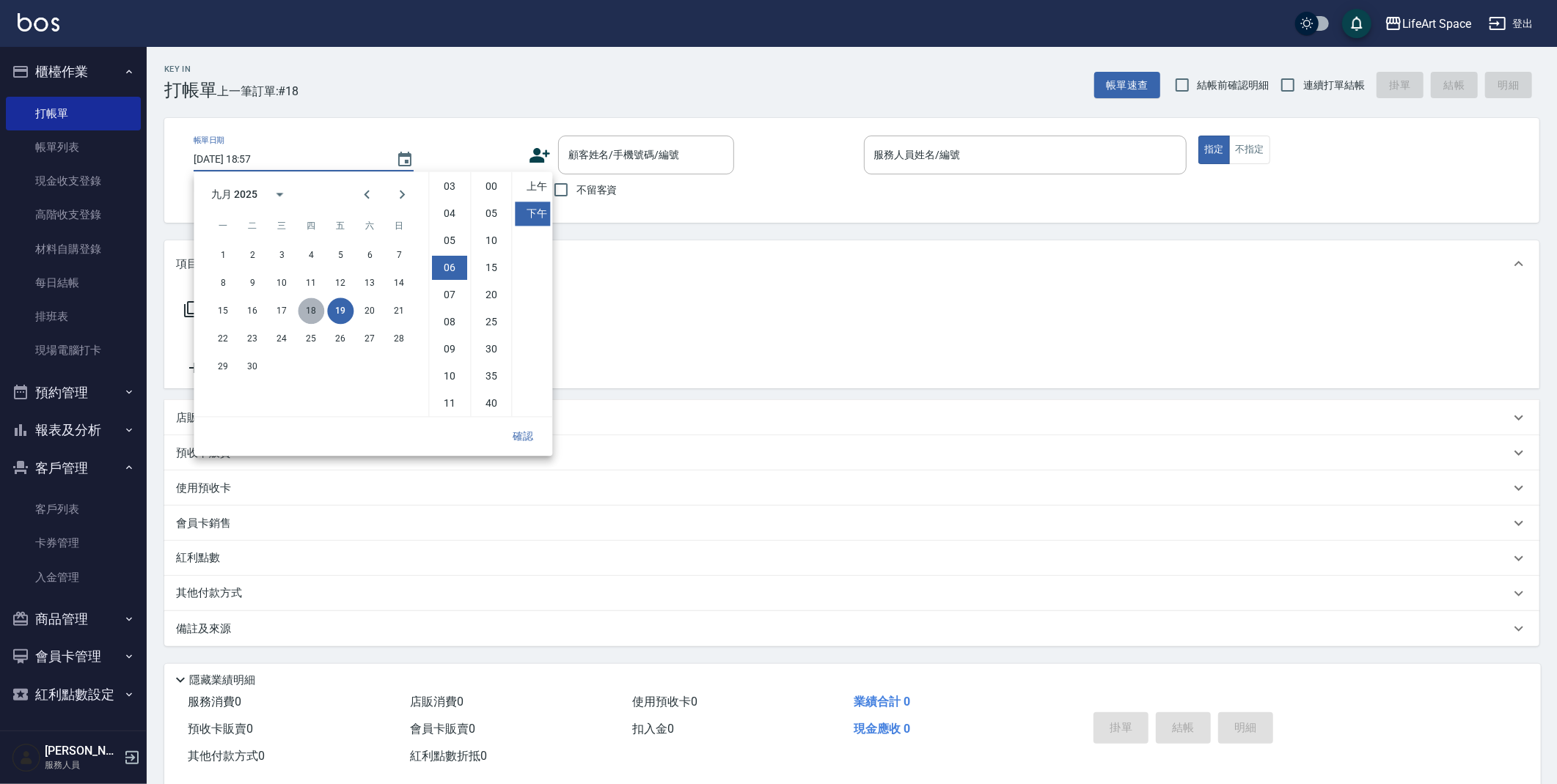
click at [322, 312] on button "18" at bounding box center [311, 311] width 26 height 26
type input "[DATE] 18:57"
click at [517, 430] on button "確認" at bounding box center [523, 436] width 47 height 27
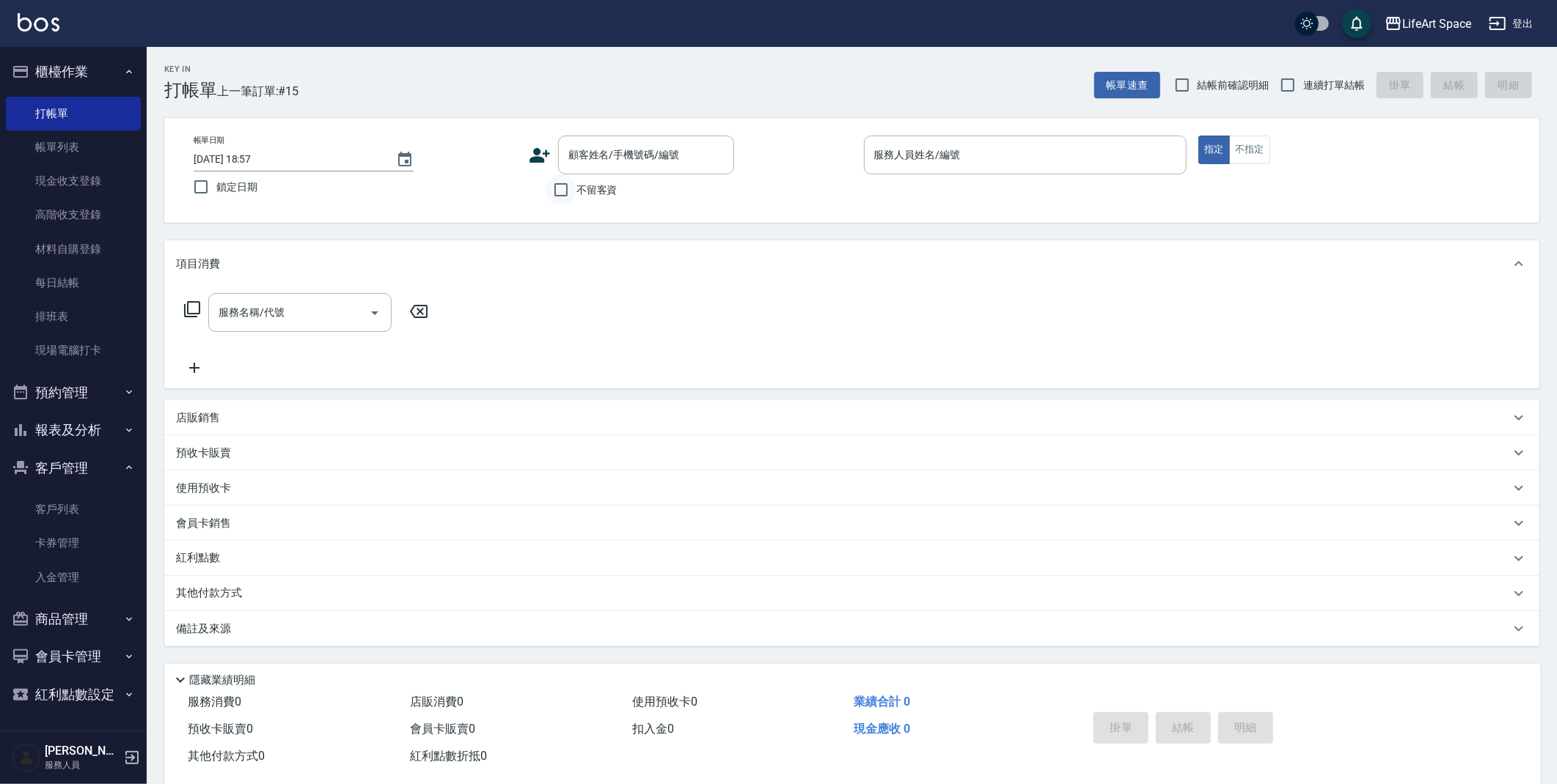
click at [566, 190] on input "不留客資" at bounding box center [561, 190] width 31 height 31
checkbox input "true"
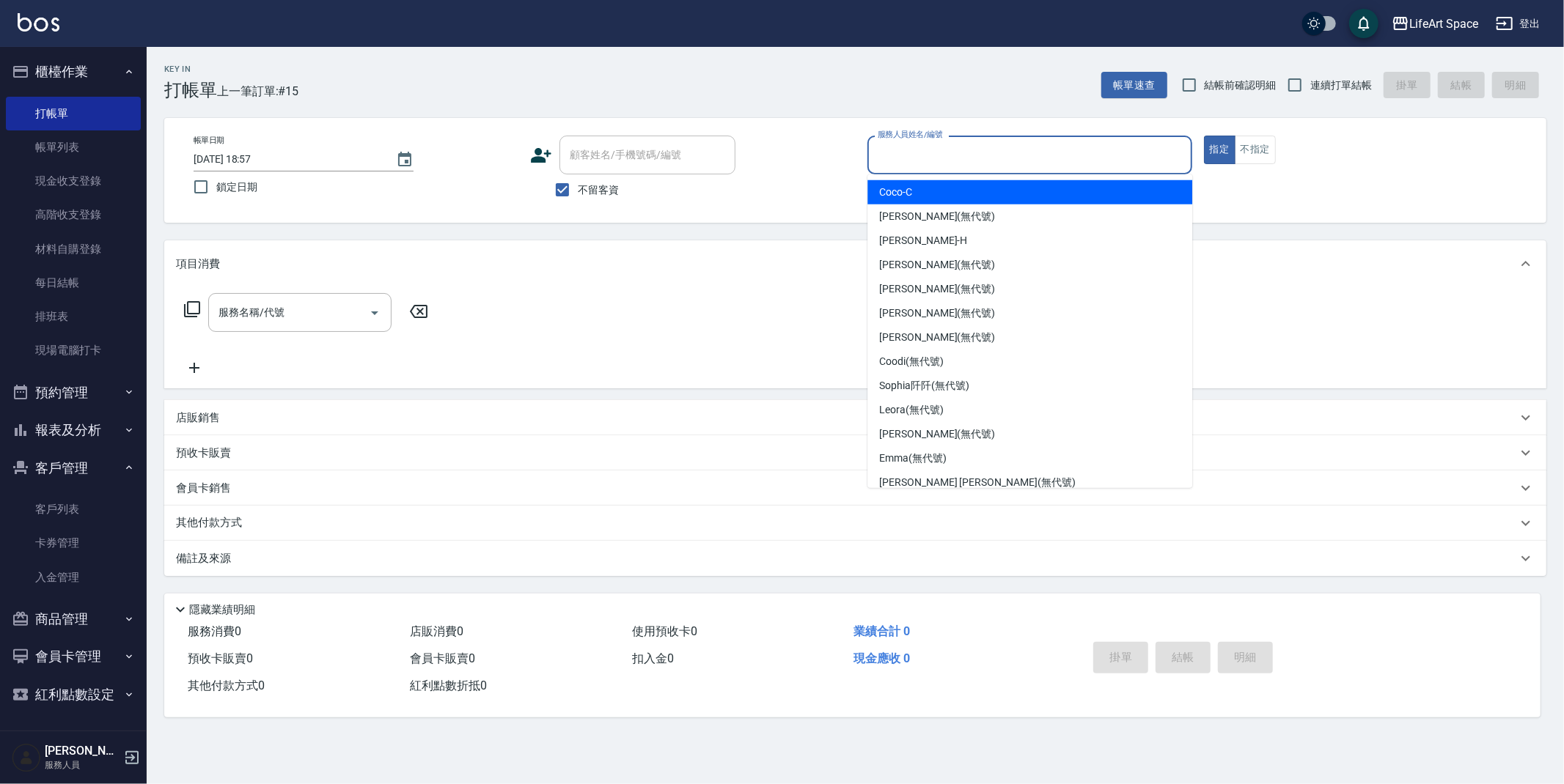
click at [936, 148] on input "服務人員姓名/編號" at bounding box center [1030, 154] width 312 height 25
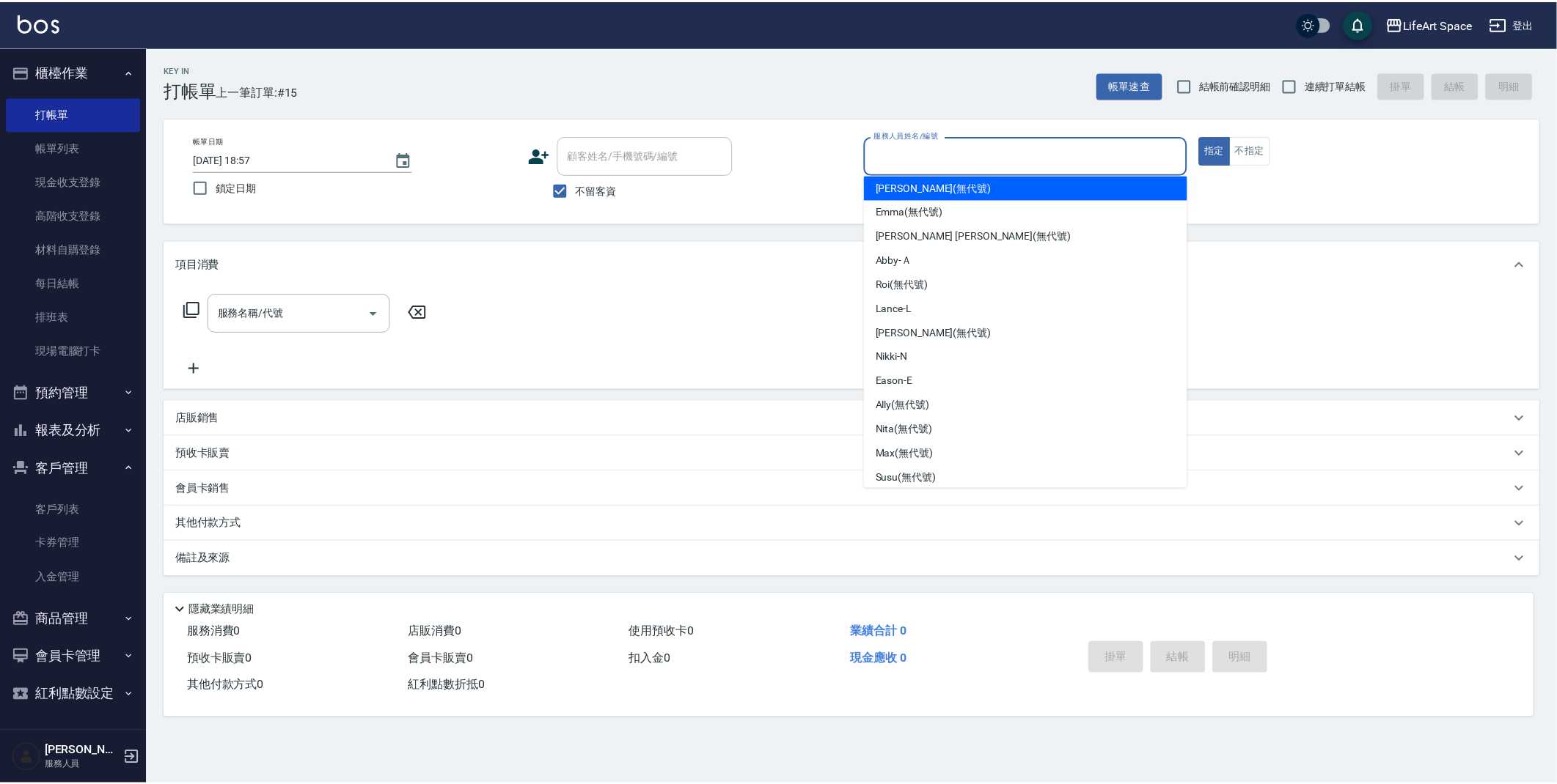
scroll to position [253, 0]
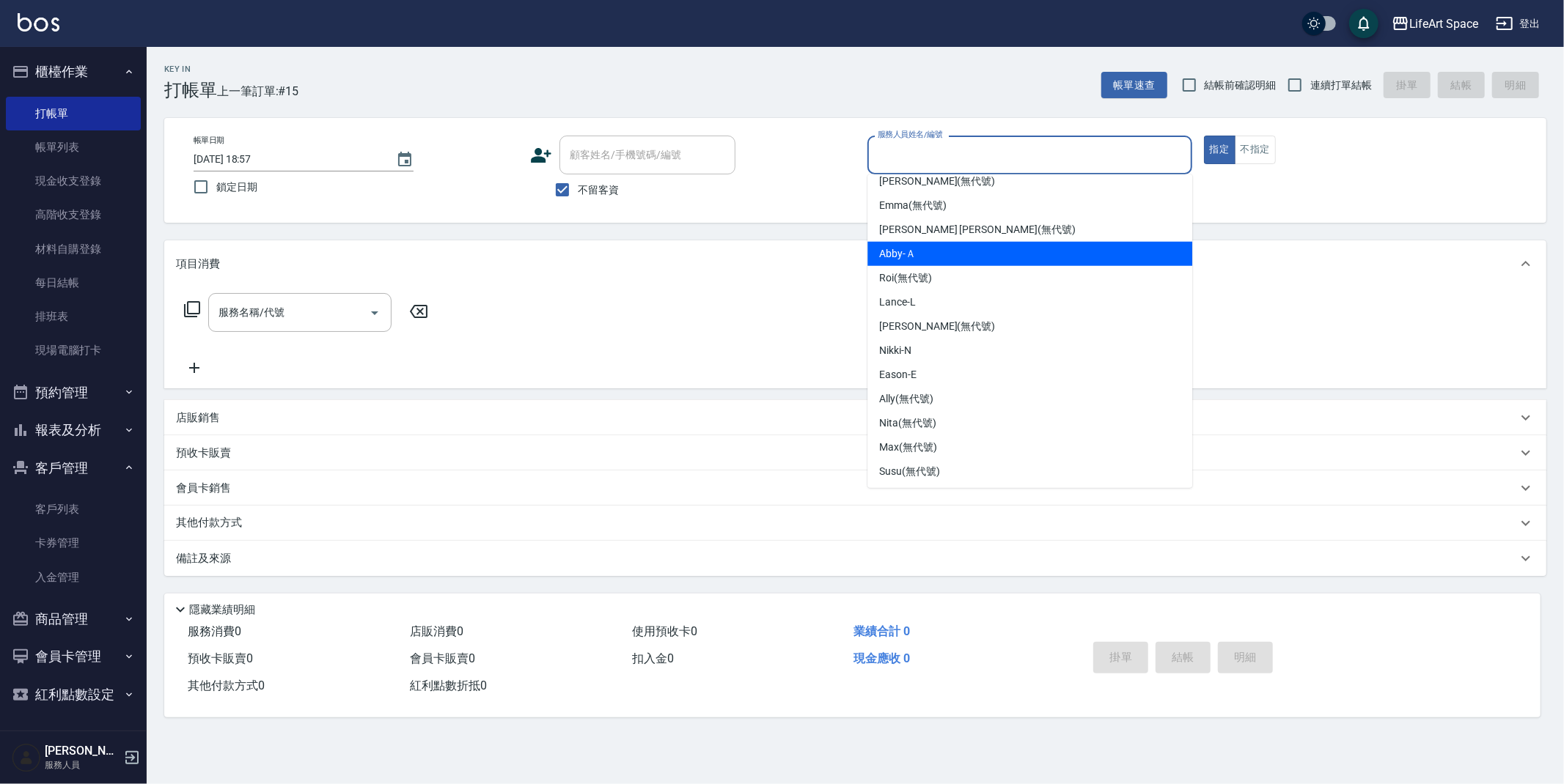
click at [906, 250] on span "Abby -Ａ" at bounding box center [897, 254] width 37 height 16
type input "Abby-Ａ"
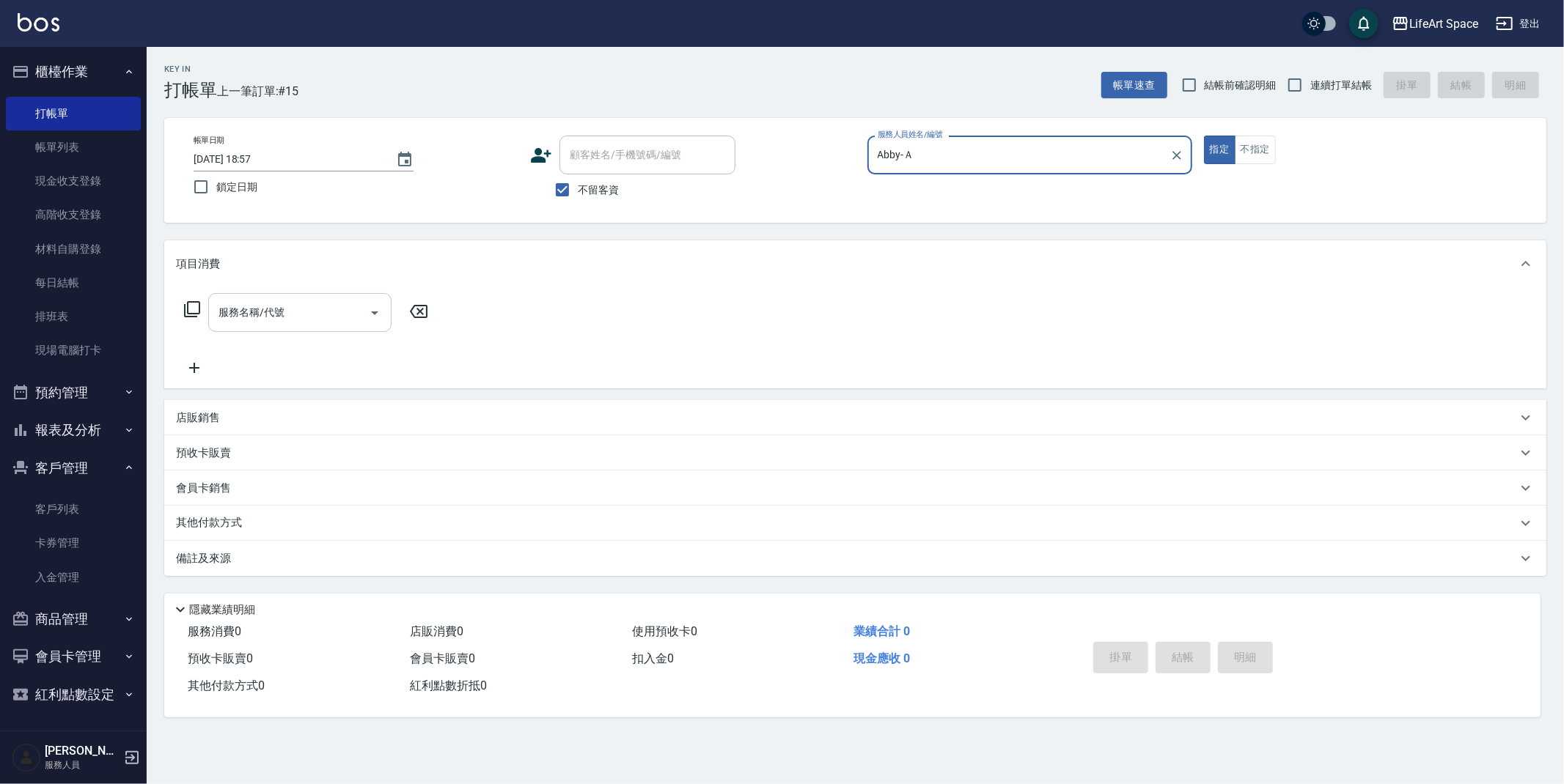
click at [347, 310] on input "服務名稱/代號" at bounding box center [289, 312] width 148 height 25
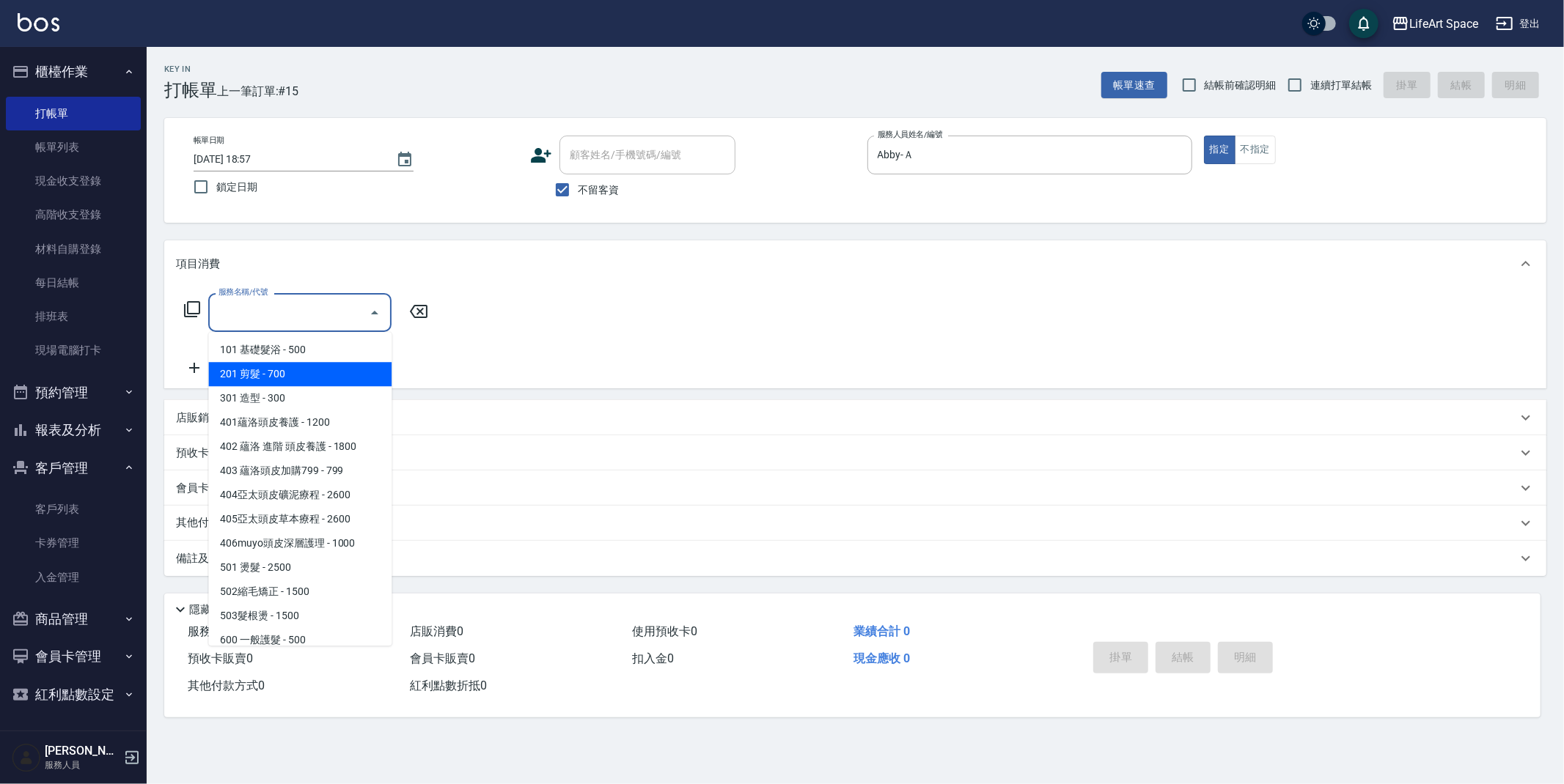
click at [307, 368] on span "201 剪髮 - 700" at bounding box center [299, 374] width 184 height 24
type input "201 剪髮(201)"
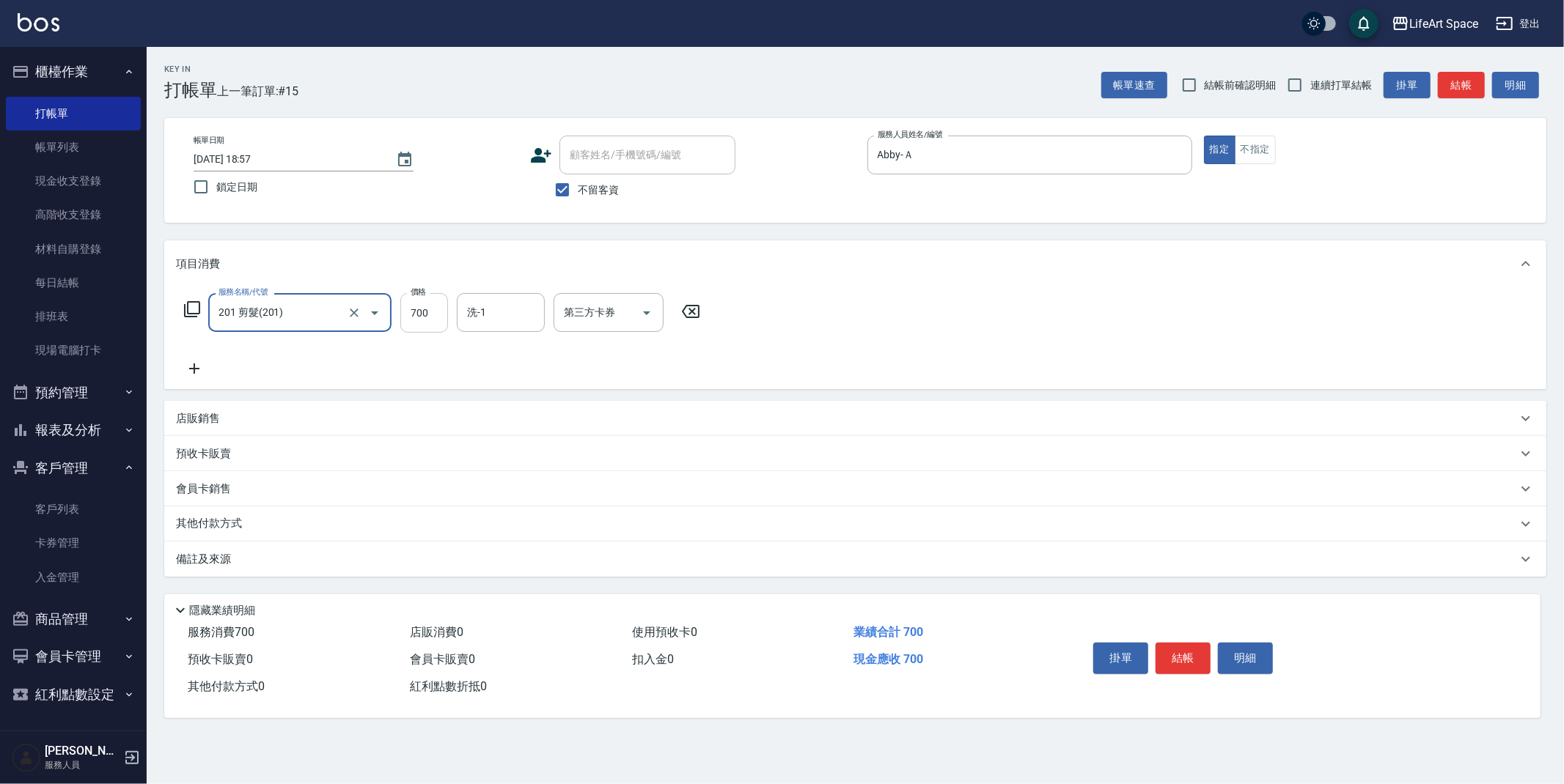
click at [430, 321] on input "700" at bounding box center [424, 312] width 47 height 40
type input "800"
click at [262, 569] on div "備註及來源" at bounding box center [855, 559] width 1382 height 35
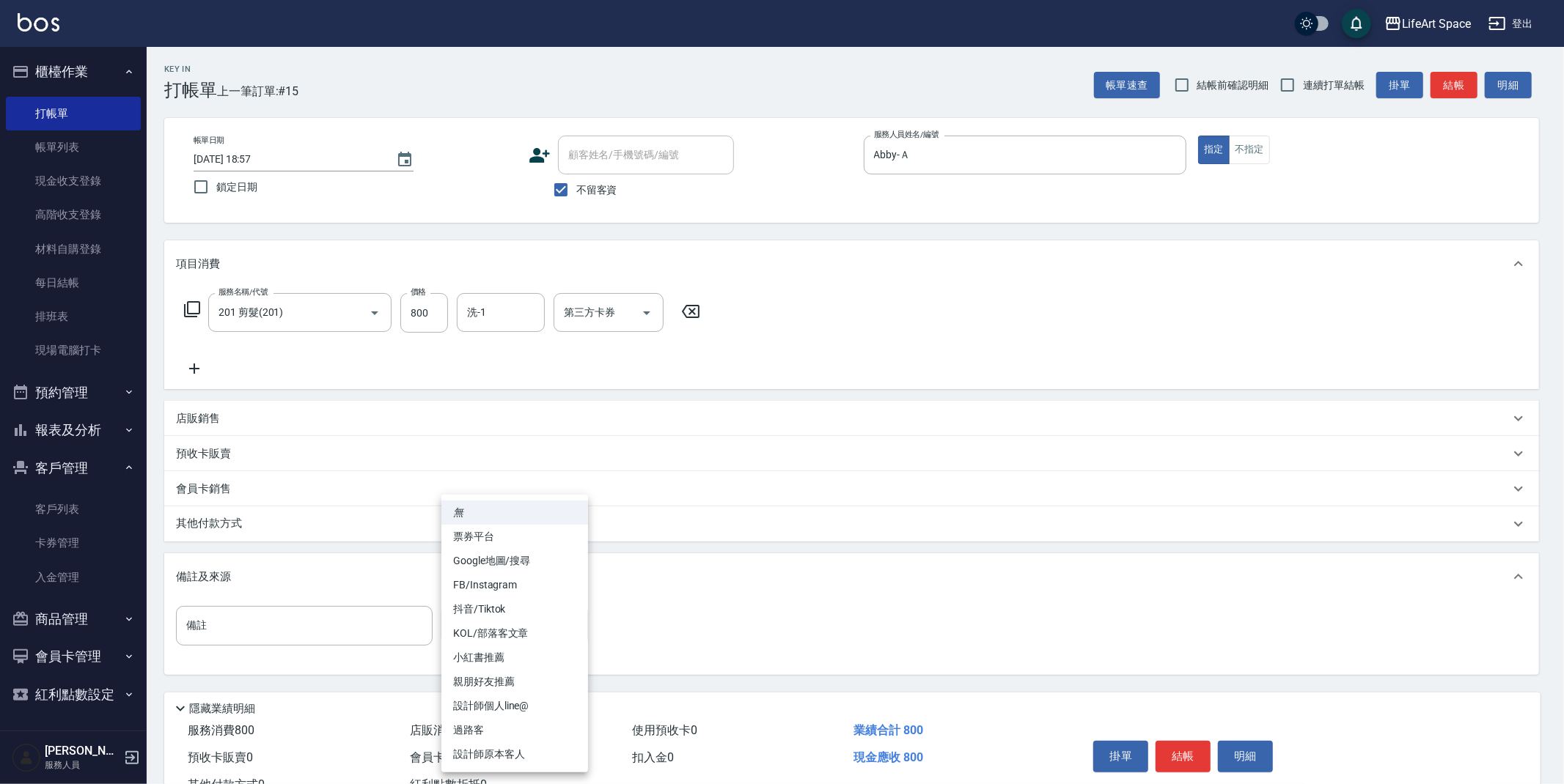
drag, startPoint x: 441, startPoint y: 627, endPoint x: 514, endPoint y: 632, distance: 73.2
click at [442, 627] on body "LifeArt Space 登出 櫃檯作業 打帳單 帳單列表 現金收支登錄 高階收支登錄 材料自購登錄 每日結帳 排班表 現場電腦打卡 預約管理 預約管理 單…" at bounding box center [782, 417] width 1564 height 835
click at [535, 753] on li "設計師原本客人" at bounding box center [515, 755] width 147 height 24
type input "設計師原本客人"
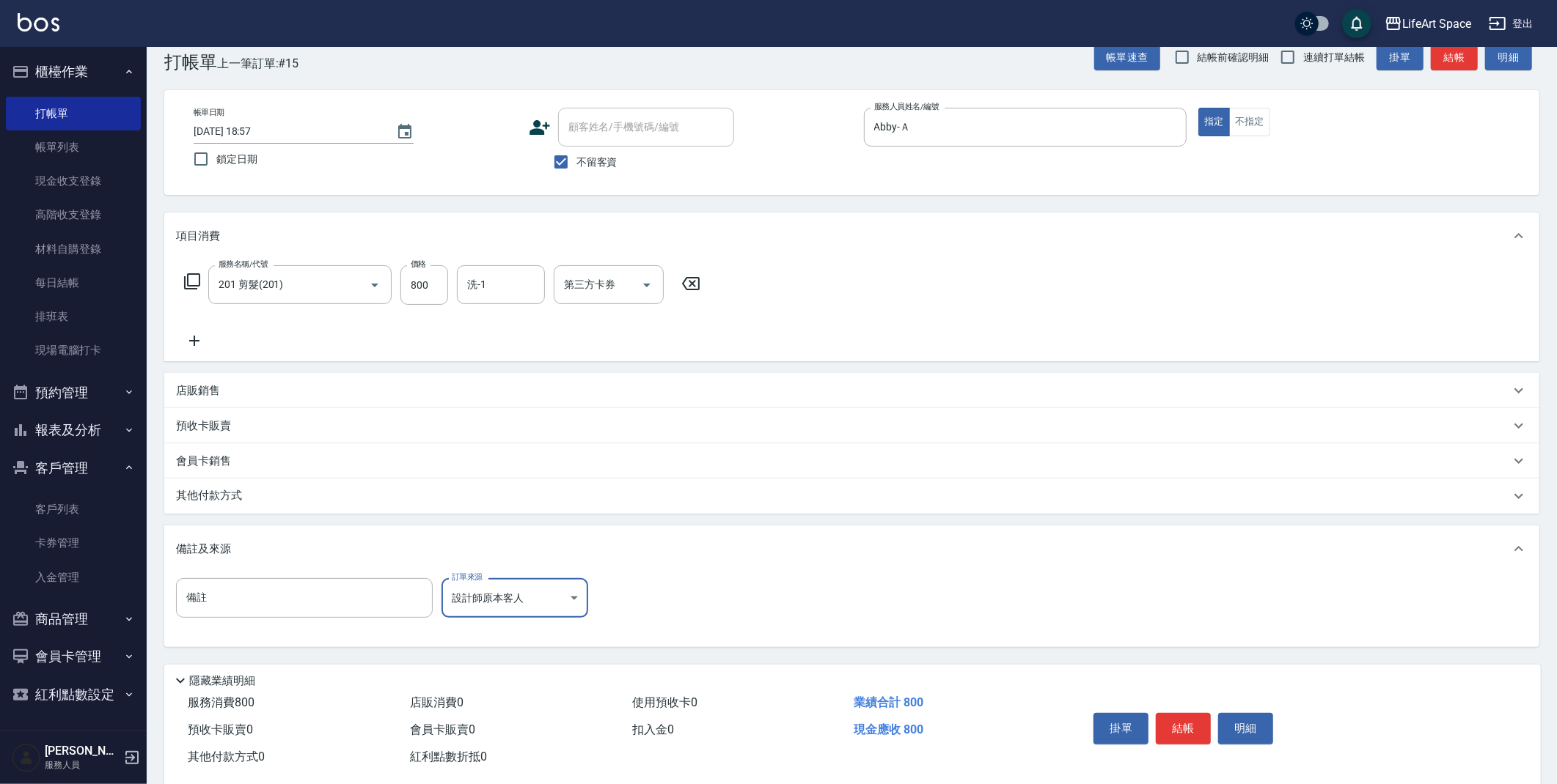
scroll to position [54, 0]
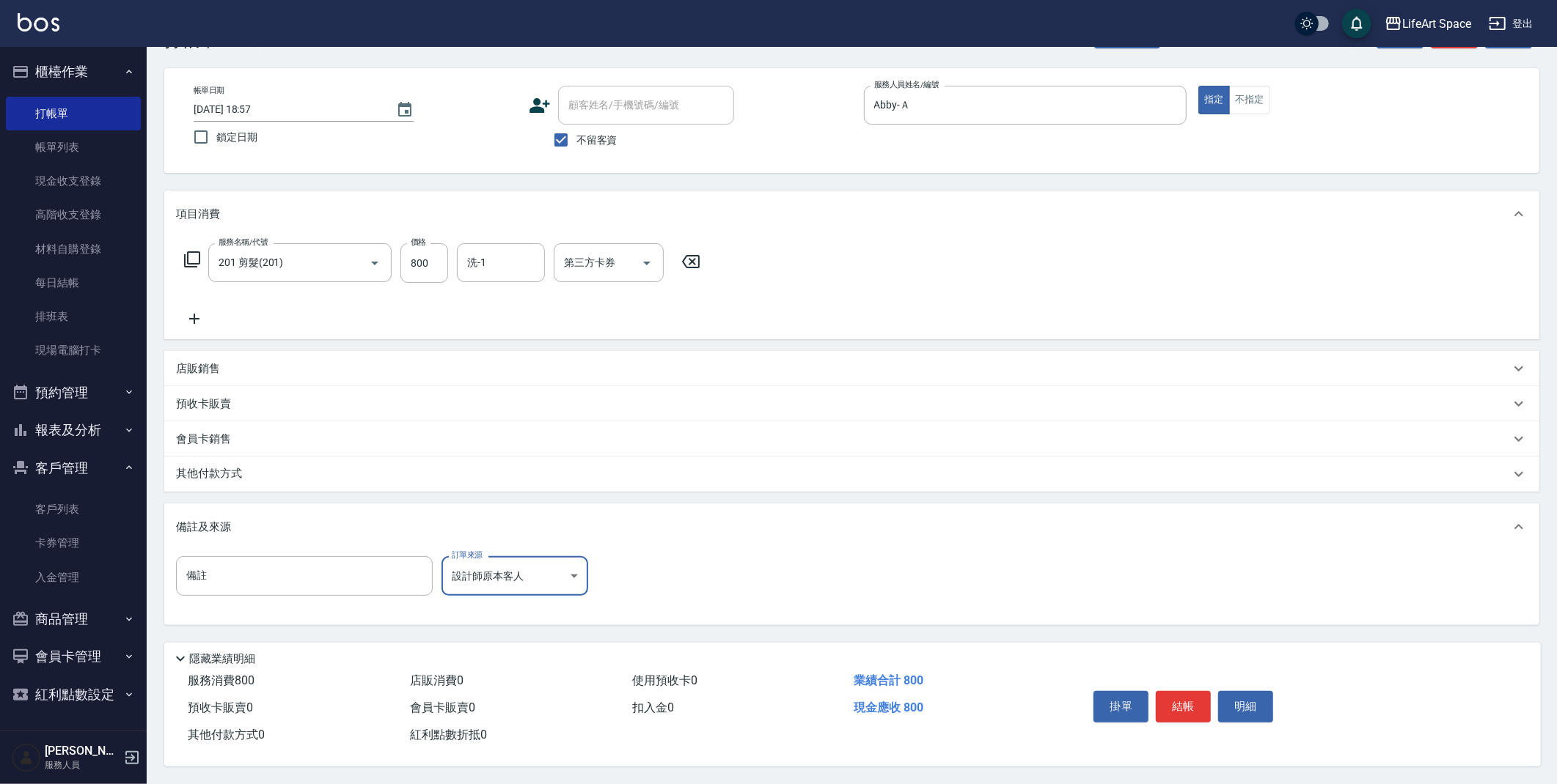
click at [1189, 709] on button "結帳" at bounding box center [1182, 706] width 55 height 31
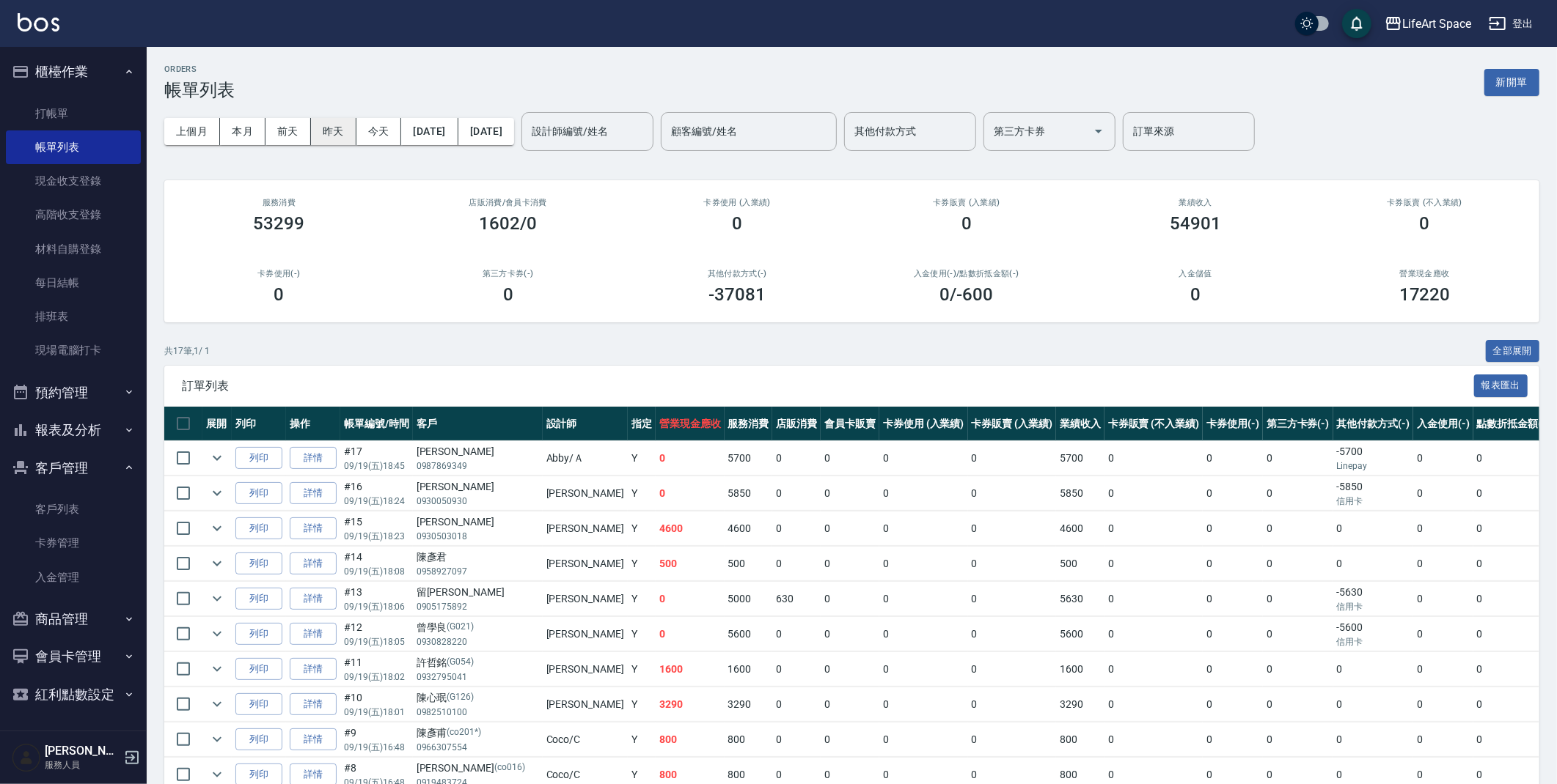
click at [335, 135] on button "昨天" at bounding box center [334, 131] width 46 height 27
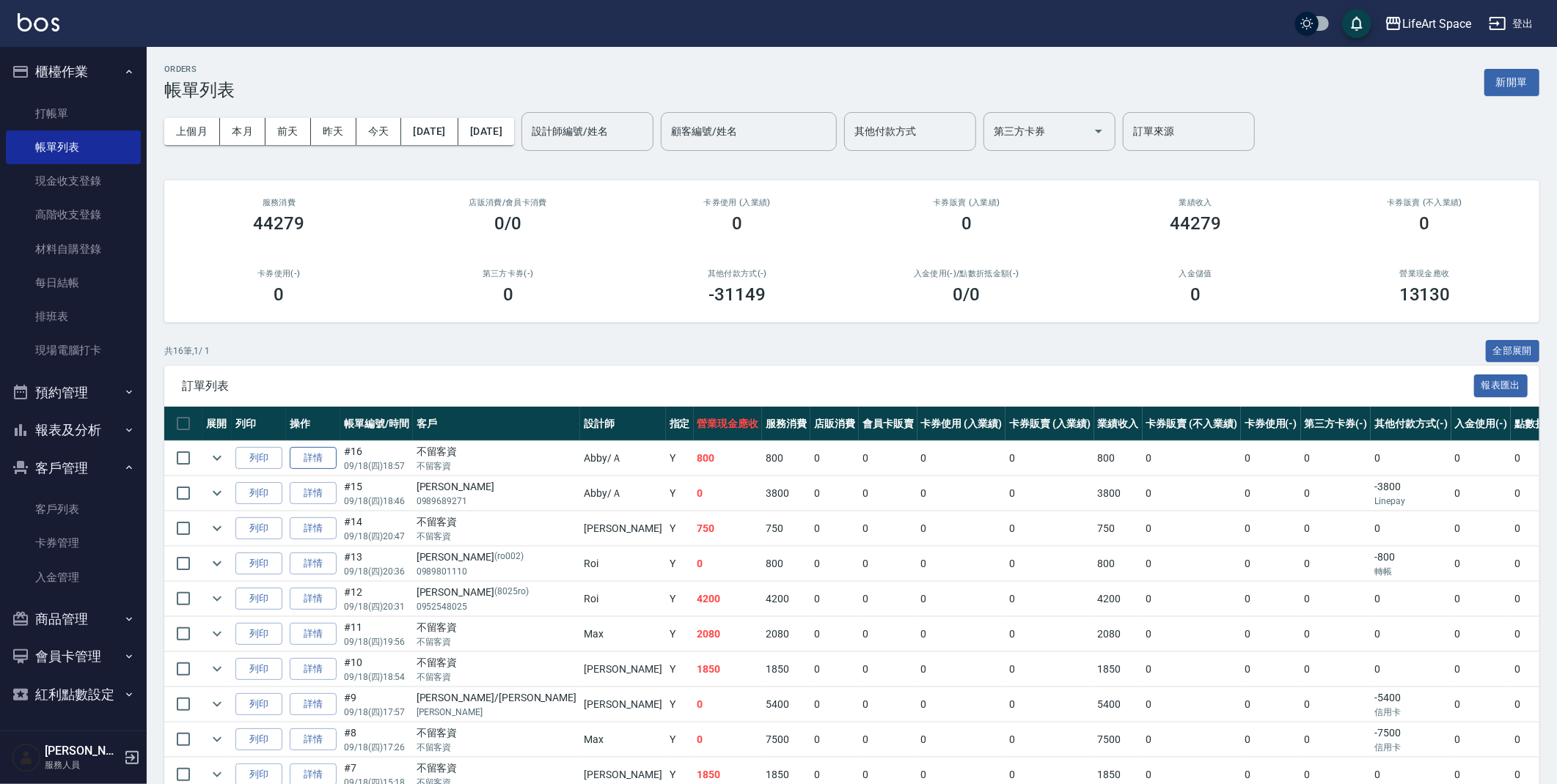
click at [308, 455] on link "詳情" at bounding box center [313, 458] width 47 height 23
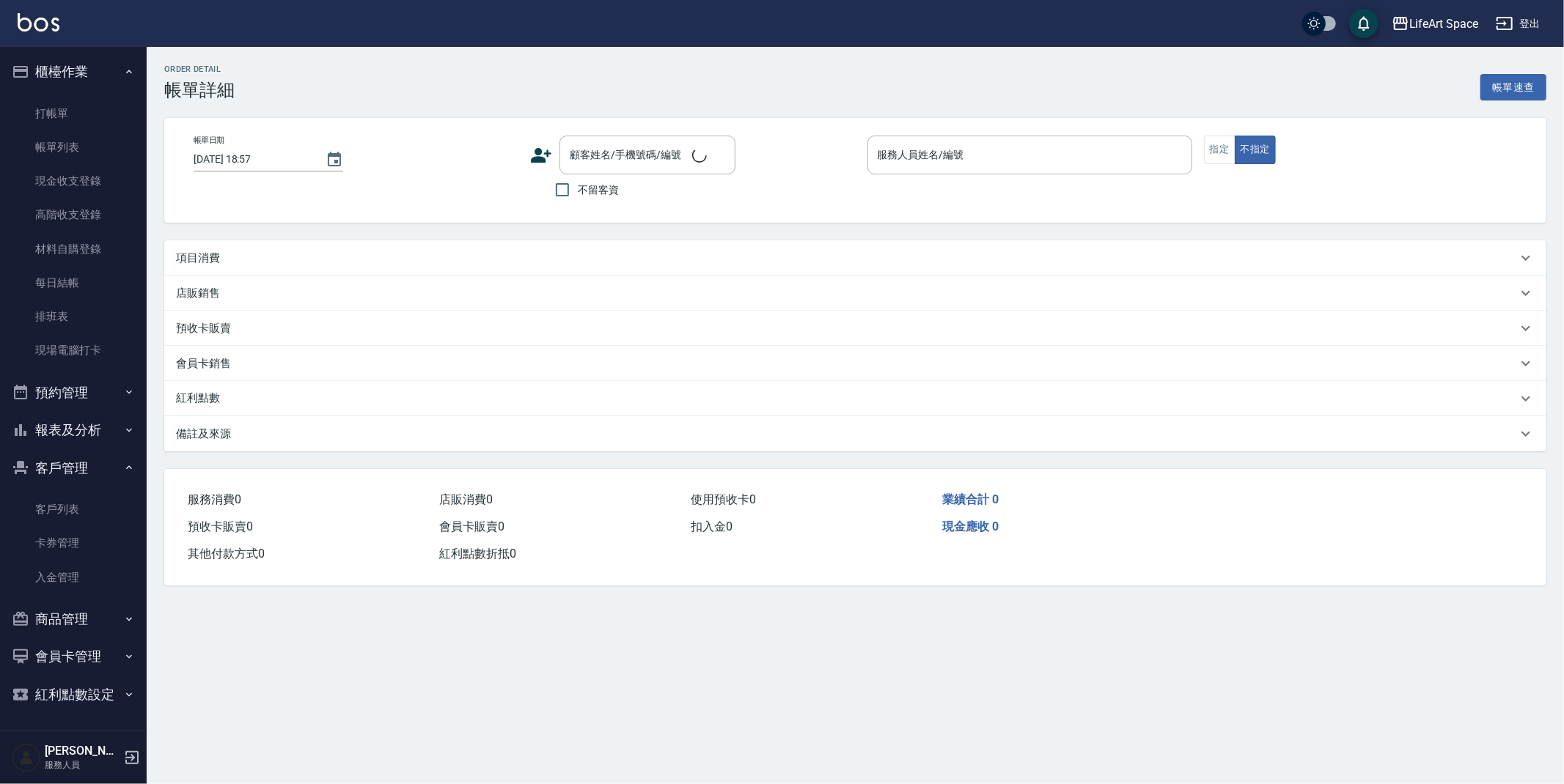
type input "[DATE] 18:57"
checkbox input "true"
type input "Abby-Ａ"
type input "設計師原本客人"
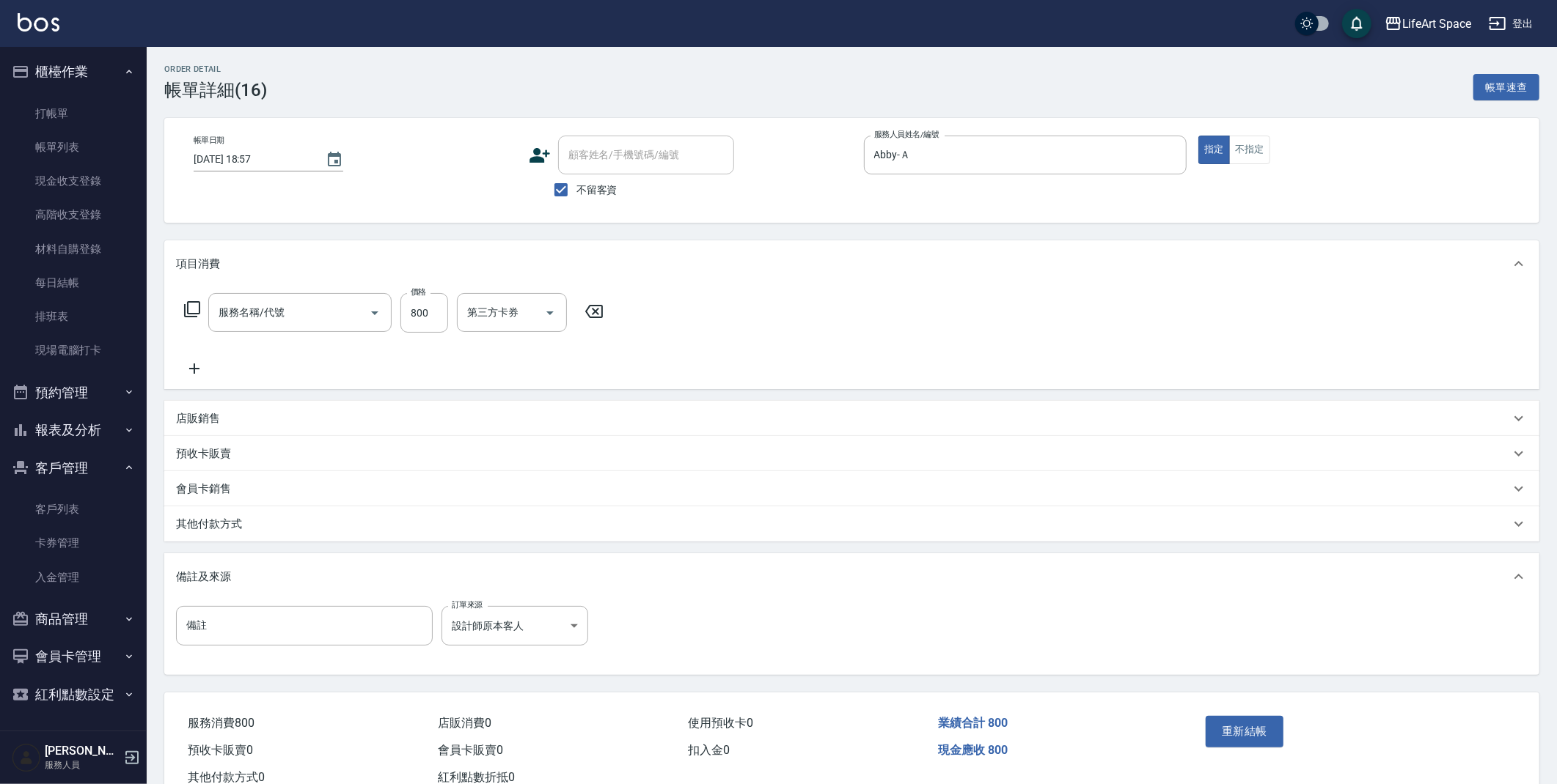
type input "201 剪髮(201)"
click at [255, 528] on div "其他付款方式" at bounding box center [843, 524] width 1333 height 16
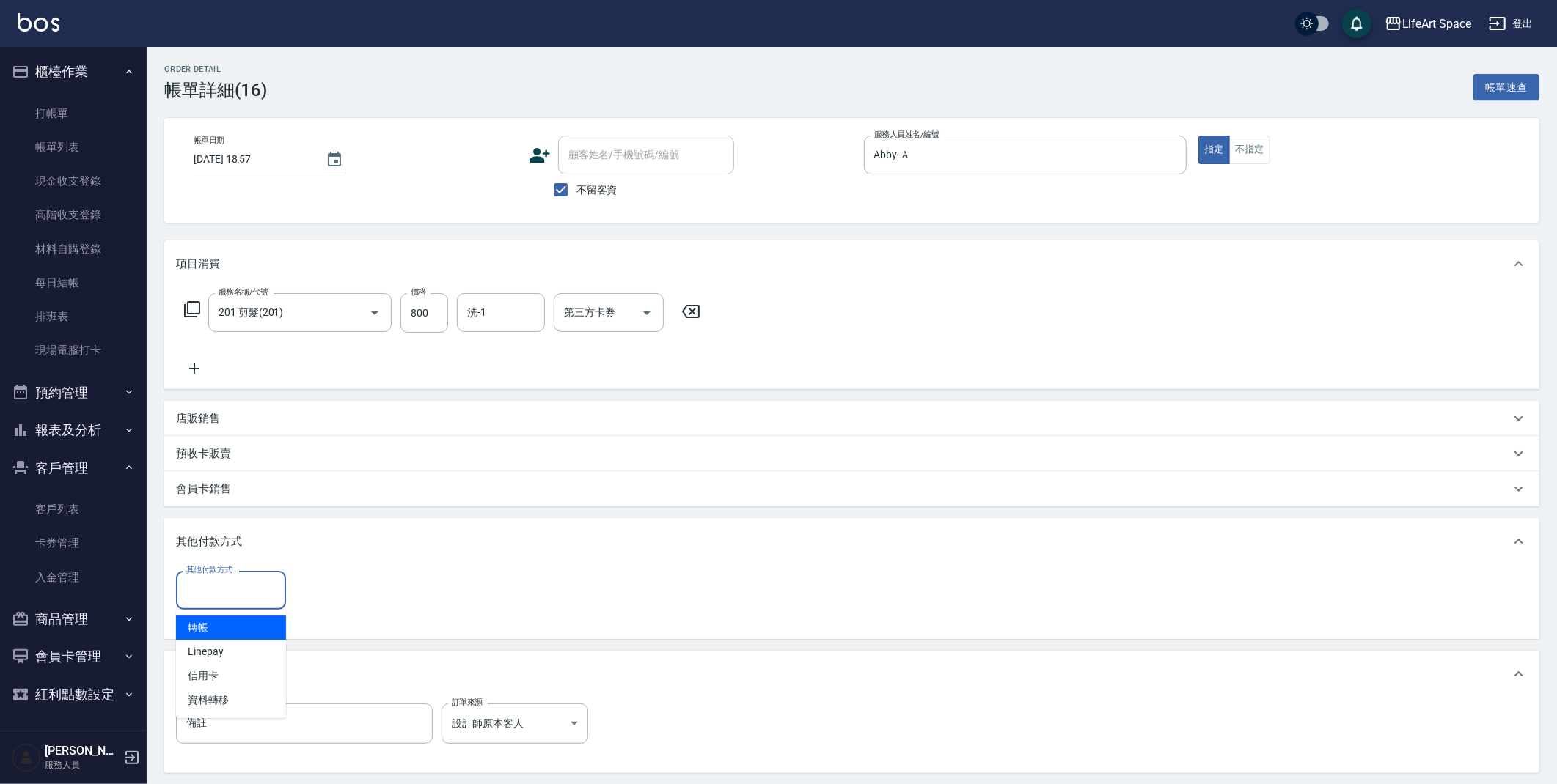
click at [242, 596] on input "其他付款方式" at bounding box center [231, 590] width 97 height 25
click at [235, 630] on span "轉帳" at bounding box center [231, 628] width 110 height 24
type input "轉帳"
click at [348, 578] on input "0" at bounding box center [349, 591] width 110 height 40
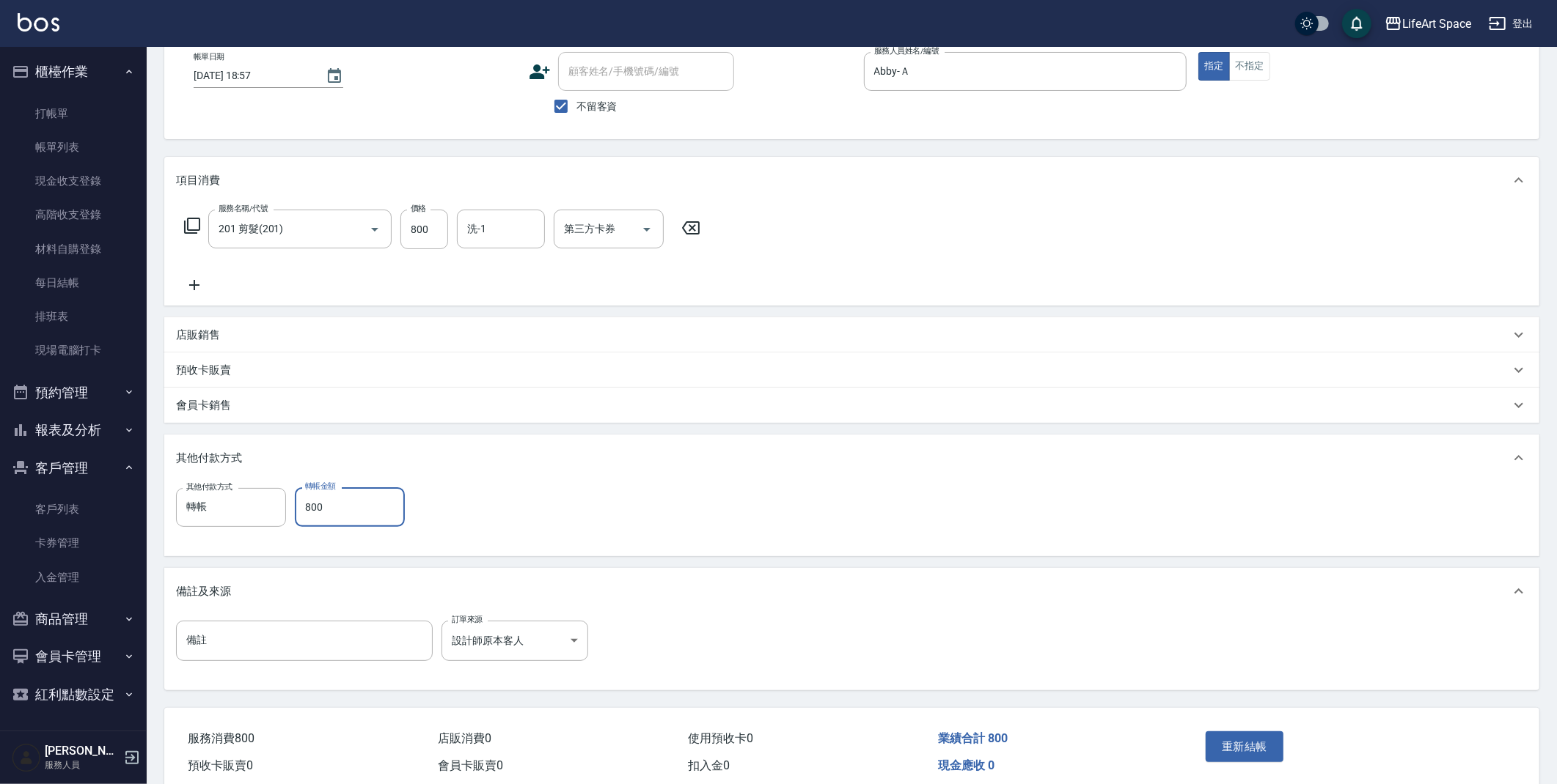
scroll to position [145, 0]
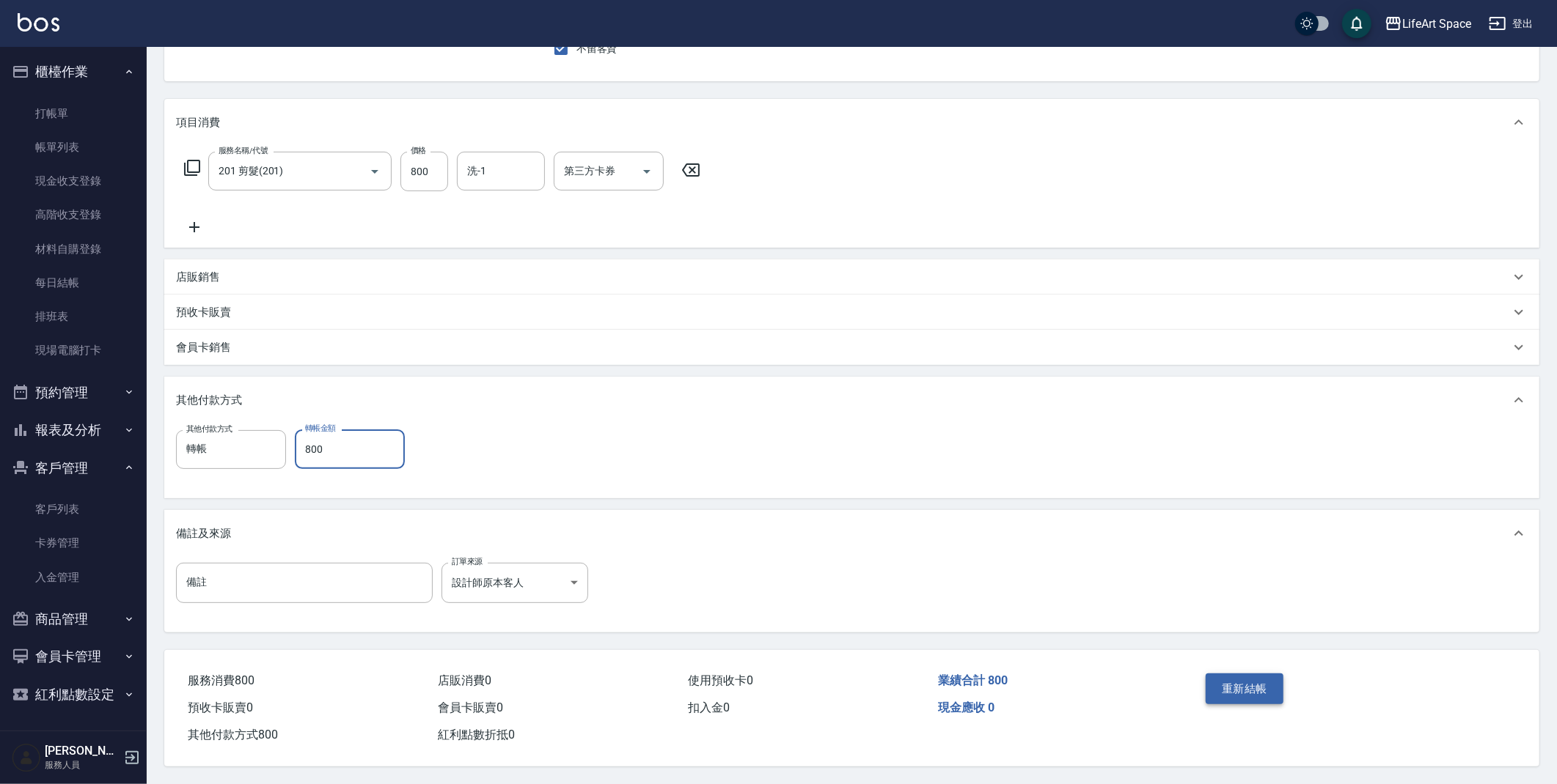
type input "800"
click at [1250, 682] on button "重新結帳" at bounding box center [1244, 689] width 78 height 31
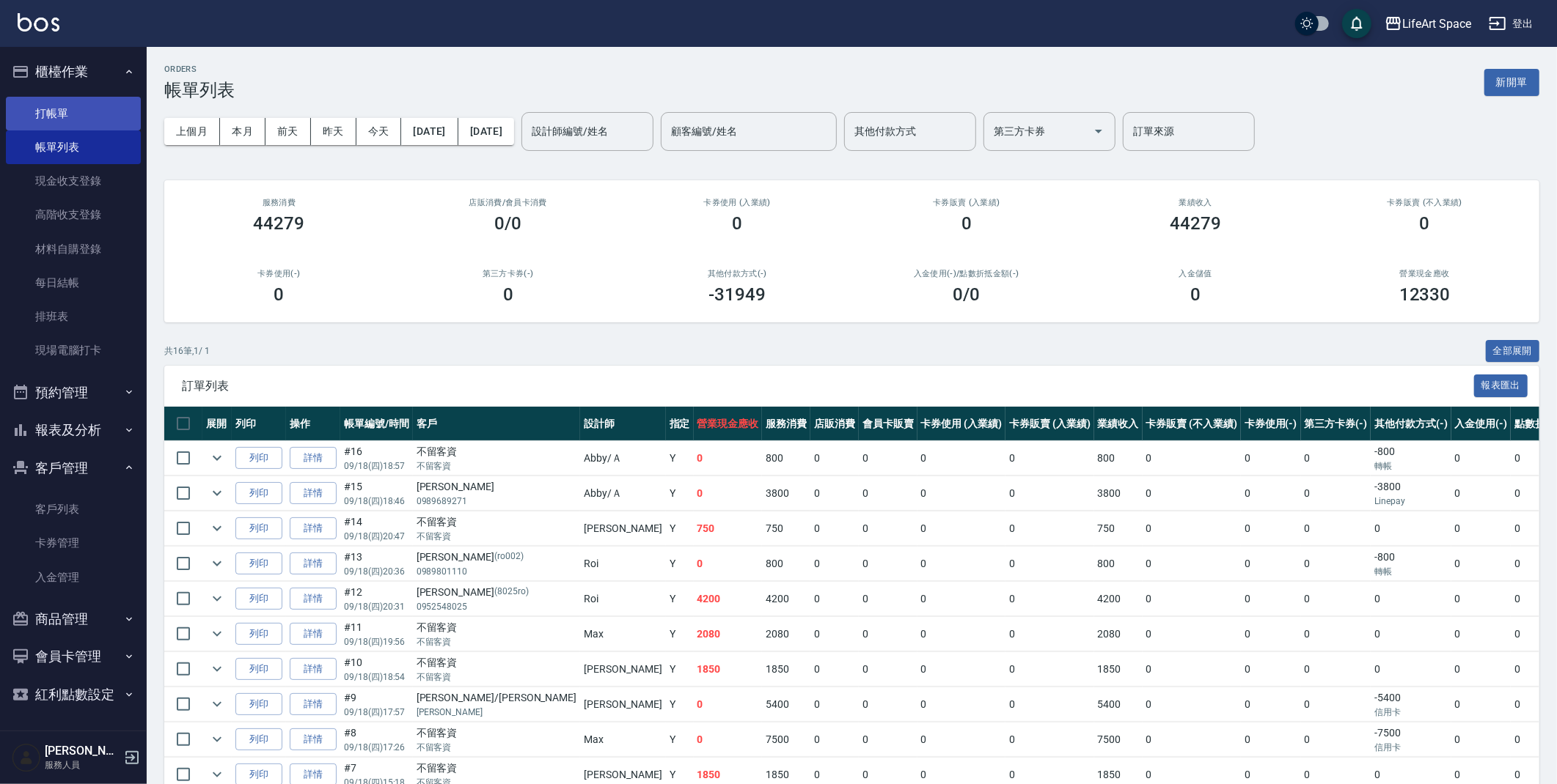
click at [48, 116] on link "打帳單" at bounding box center [73, 113] width 135 height 33
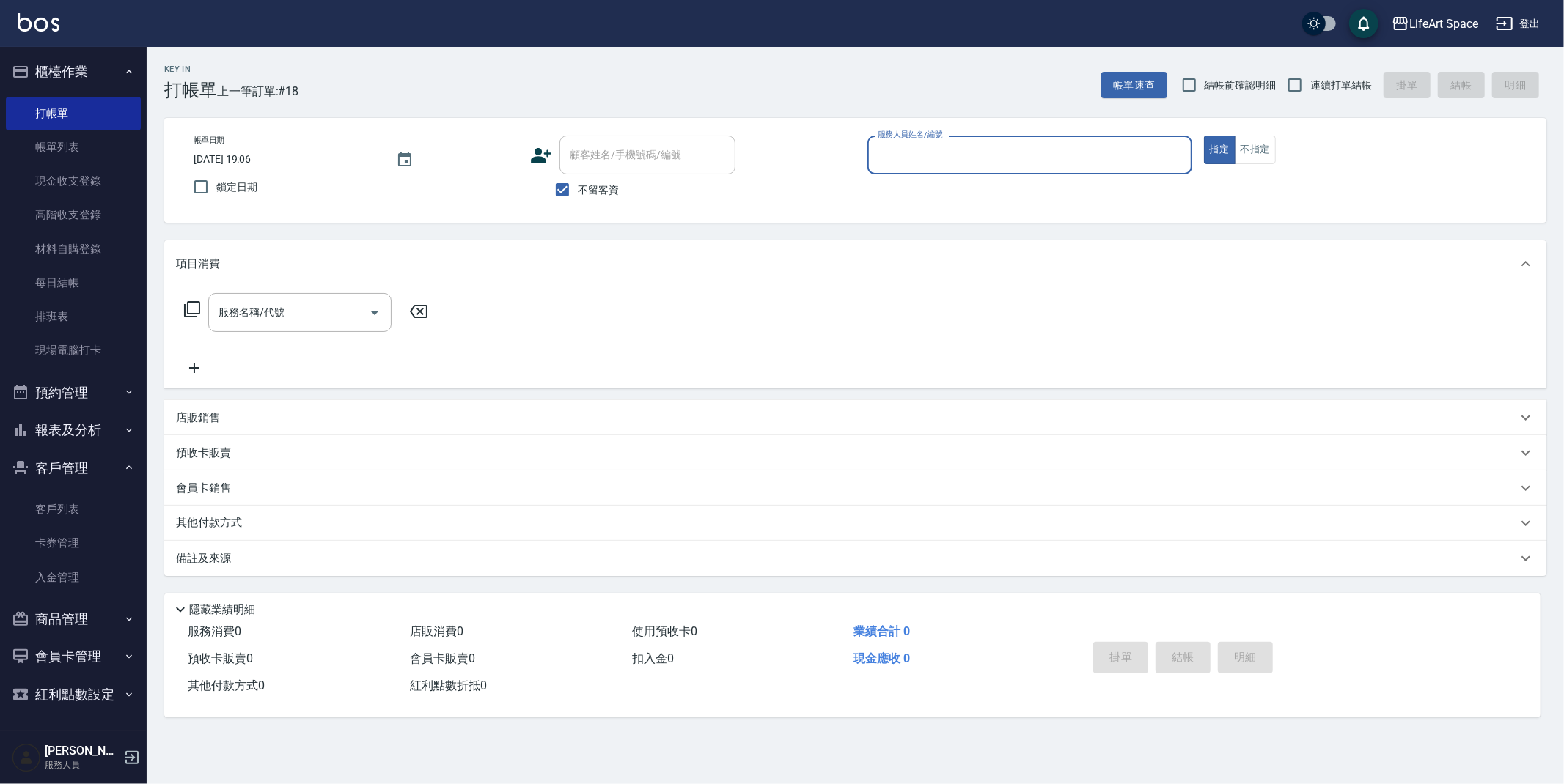
click at [1008, 148] on input "服務人員姓名/編號" at bounding box center [1030, 154] width 312 height 25
click at [960, 228] on div "Max (無代號)" at bounding box center [1030, 217] width 325 height 24
type input "Max(無代號)"
click at [254, 316] on input "服務名稱/代號" at bounding box center [289, 312] width 148 height 25
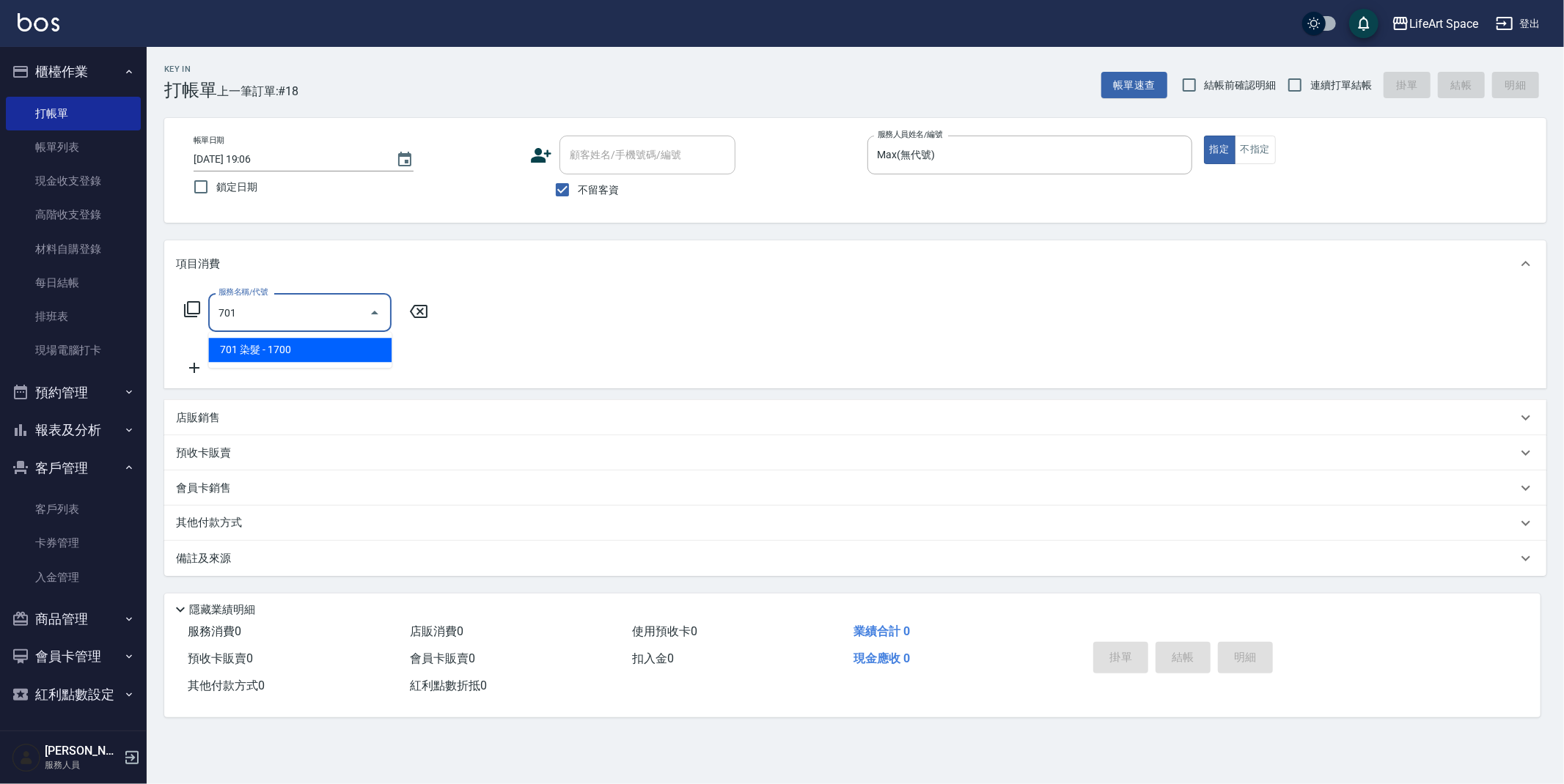
click at [298, 348] on span "701 染髮 - 1700" at bounding box center [299, 350] width 184 height 24
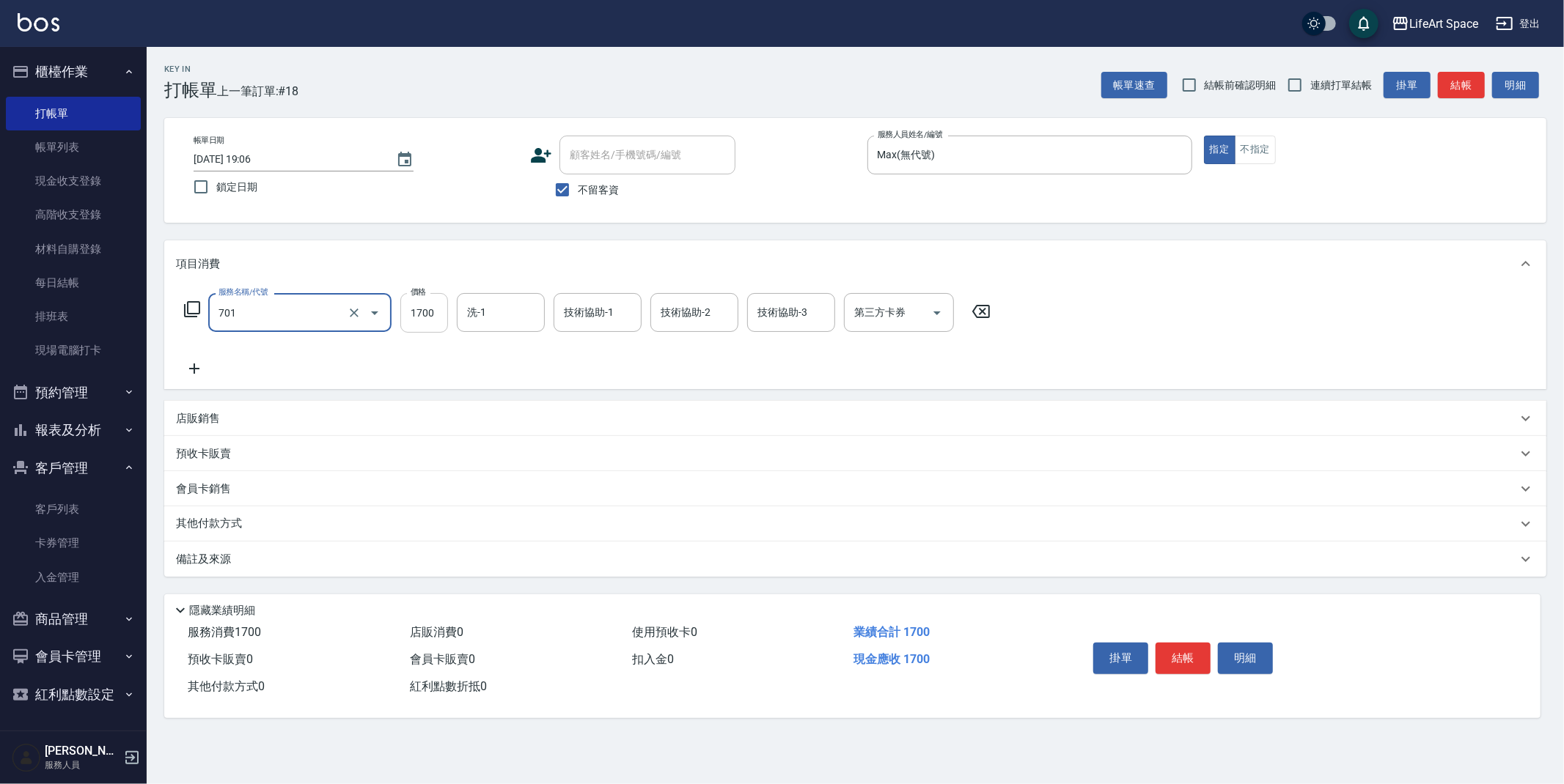
type input "701 染髮(701)"
click at [431, 321] on input "1700" at bounding box center [424, 312] width 47 height 40
type input "8700"
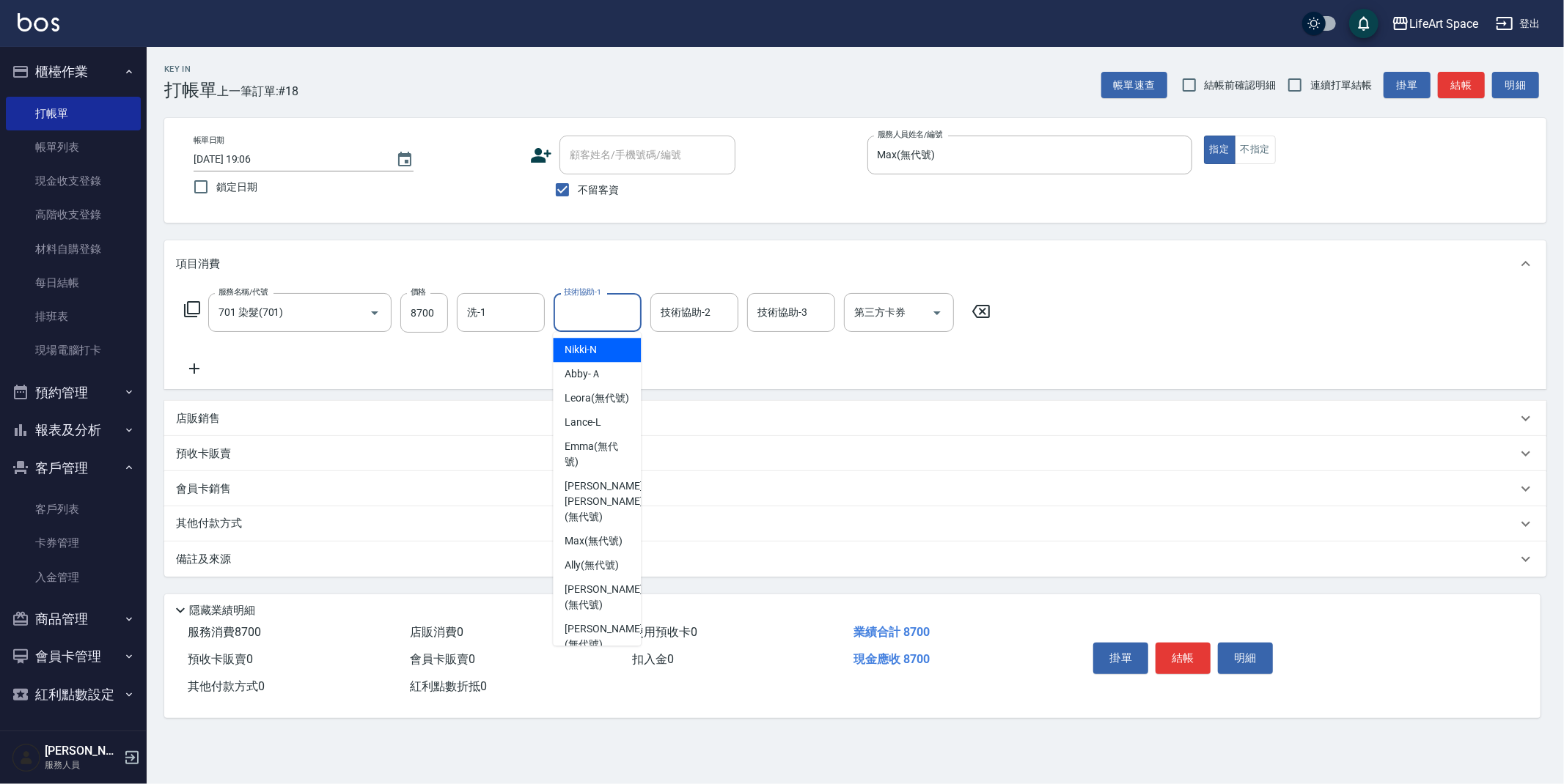
click at [592, 317] on input "技術協助-1" at bounding box center [598, 312] width 75 height 25
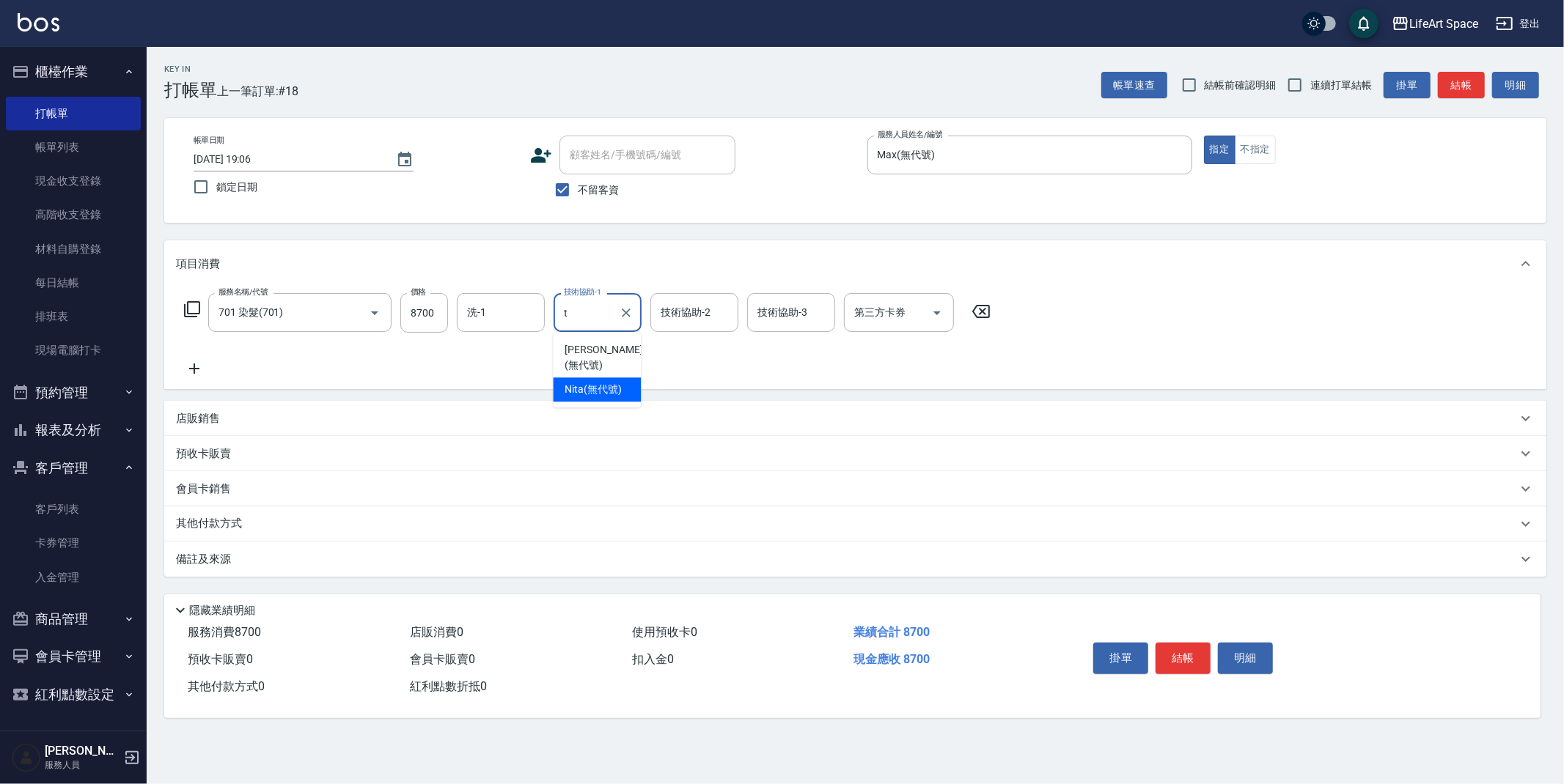
click at [598, 382] on span "Nita (無代號)" at bounding box center [593, 389] width 57 height 16
type input "Nita (無代號)"
click at [682, 318] on div "技術協助-2 技術協助-2" at bounding box center [694, 312] width 88 height 39
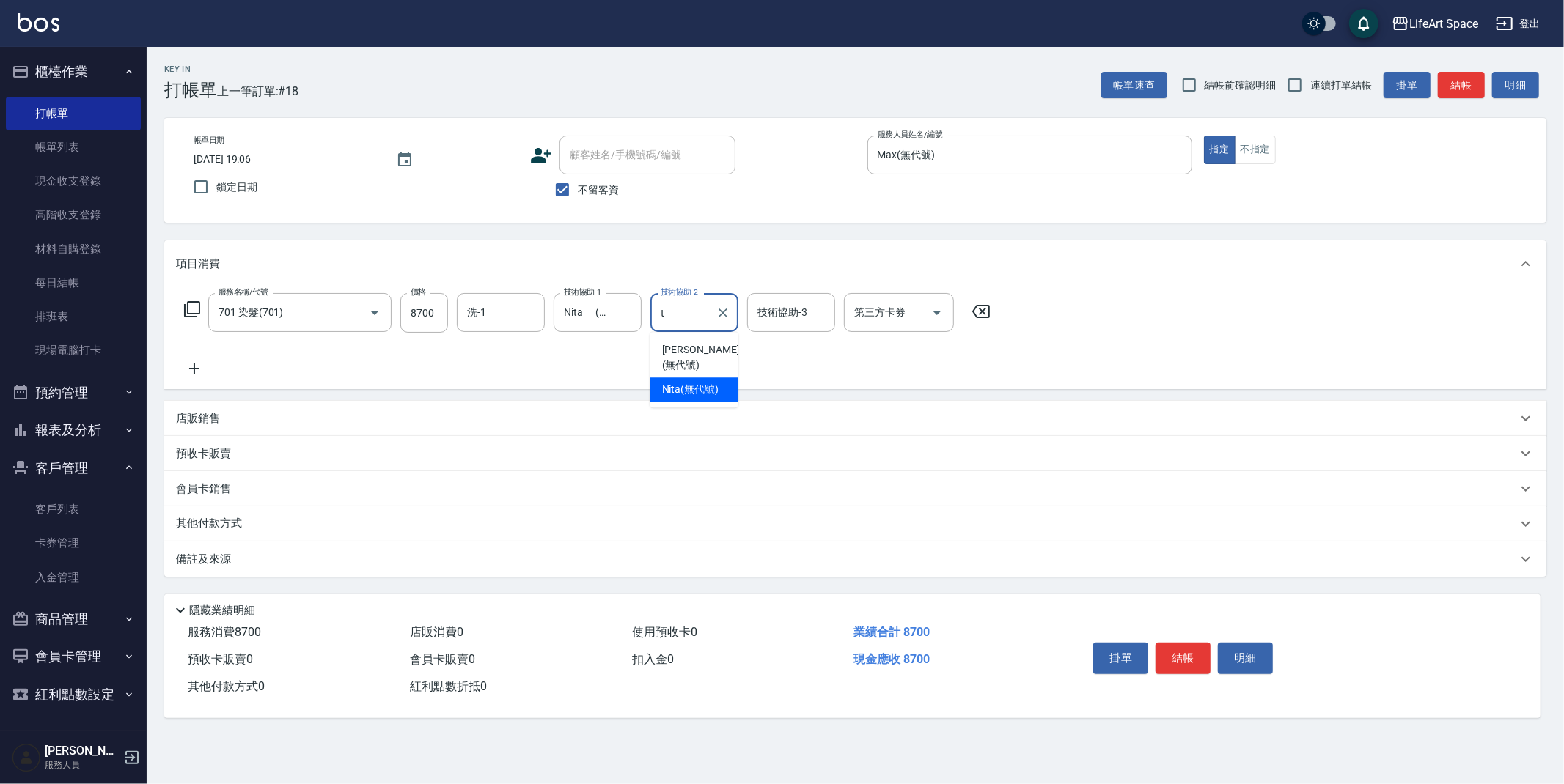
click at [693, 382] on span "Nita (無代號)" at bounding box center [690, 389] width 57 height 16
type input "Nita (無代號)"
click at [772, 317] on div "技術協助-3 技術協助-3" at bounding box center [791, 312] width 88 height 39
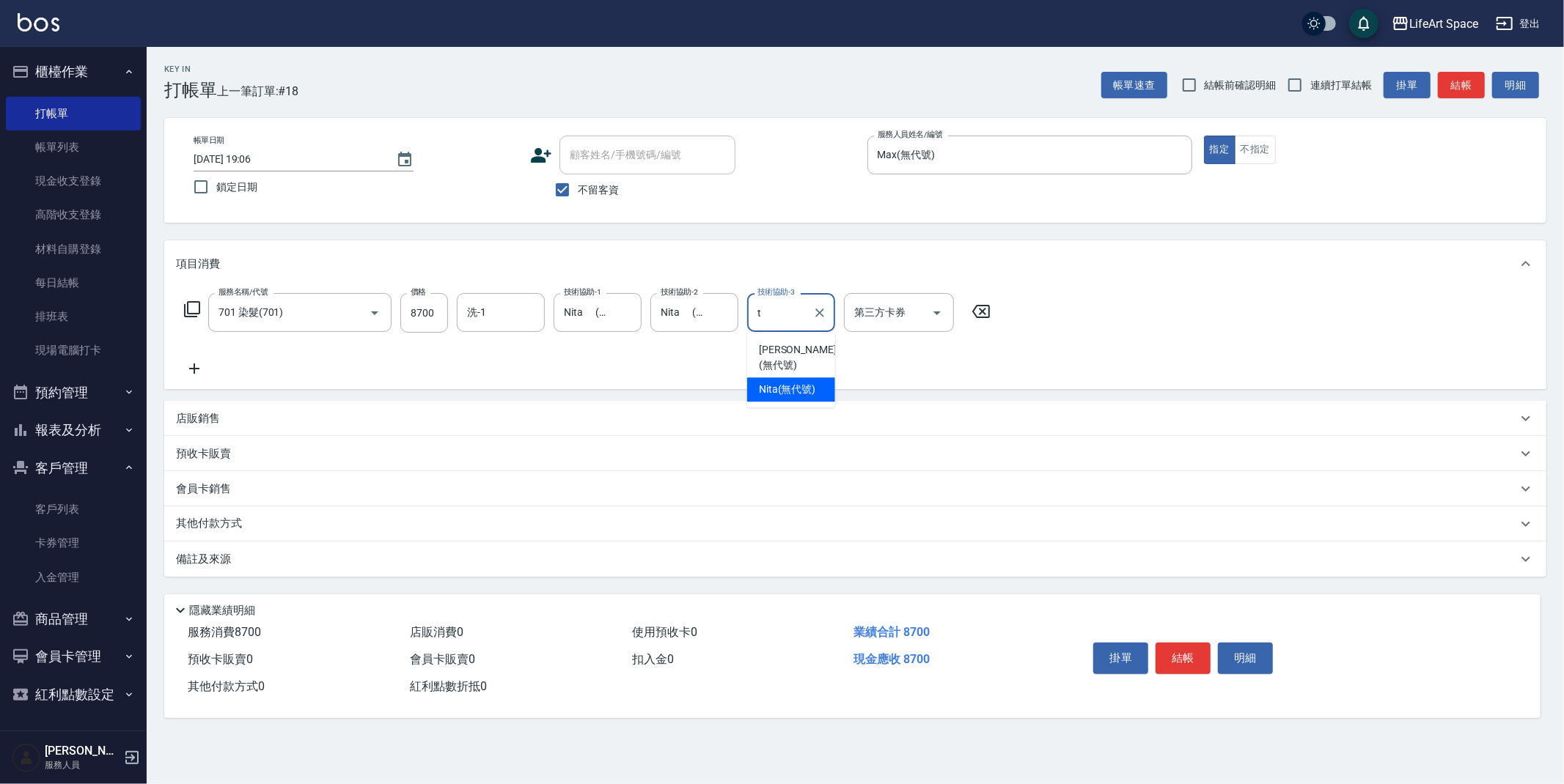
click at [782, 382] on span "Nita (無代號)" at bounding box center [787, 389] width 57 height 16
type input "Nita (無代號)"
click at [509, 321] on input "洗-1" at bounding box center [501, 312] width 75 height 25
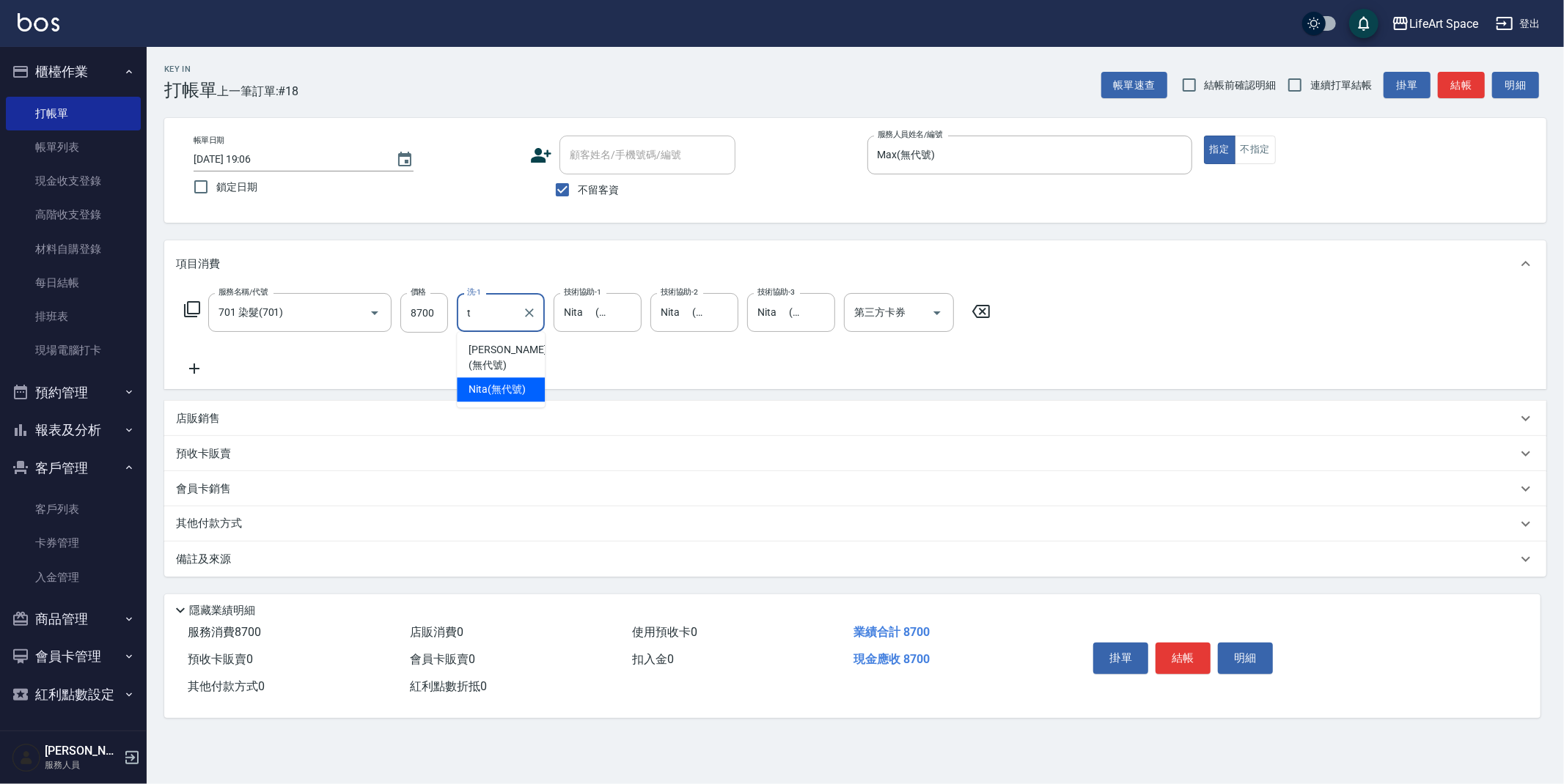
drag, startPoint x: 498, startPoint y: 379, endPoint x: 321, endPoint y: 379, distance: 177.0
click at [498, 382] on span "Nita (無代號)" at bounding box center [497, 389] width 57 height 16
type input "Nita (無代號)"
click at [199, 366] on icon at bounding box center [194, 369] width 37 height 18
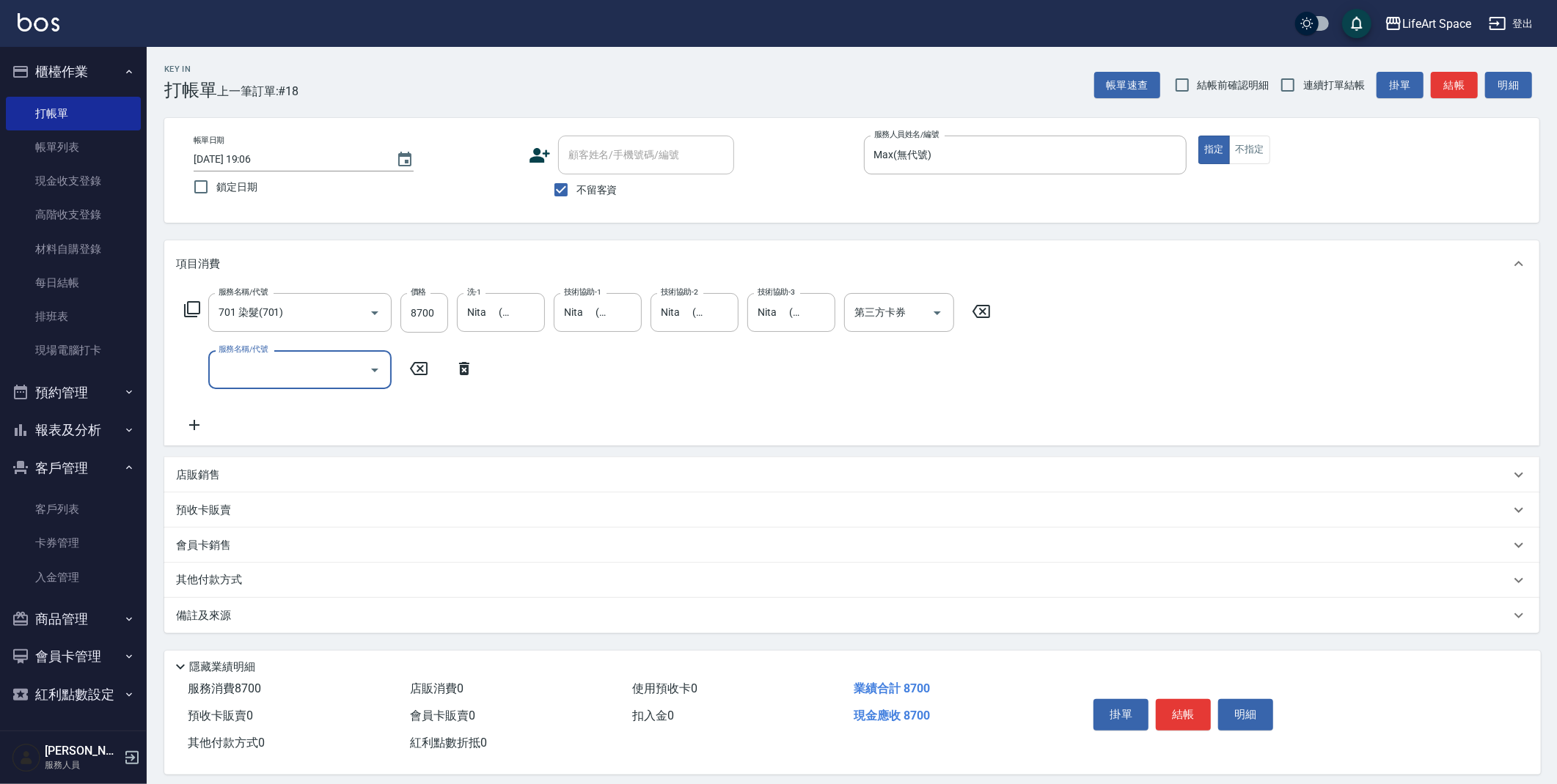
click at [300, 374] on input "服務名稱/代號" at bounding box center [289, 370] width 149 height 25
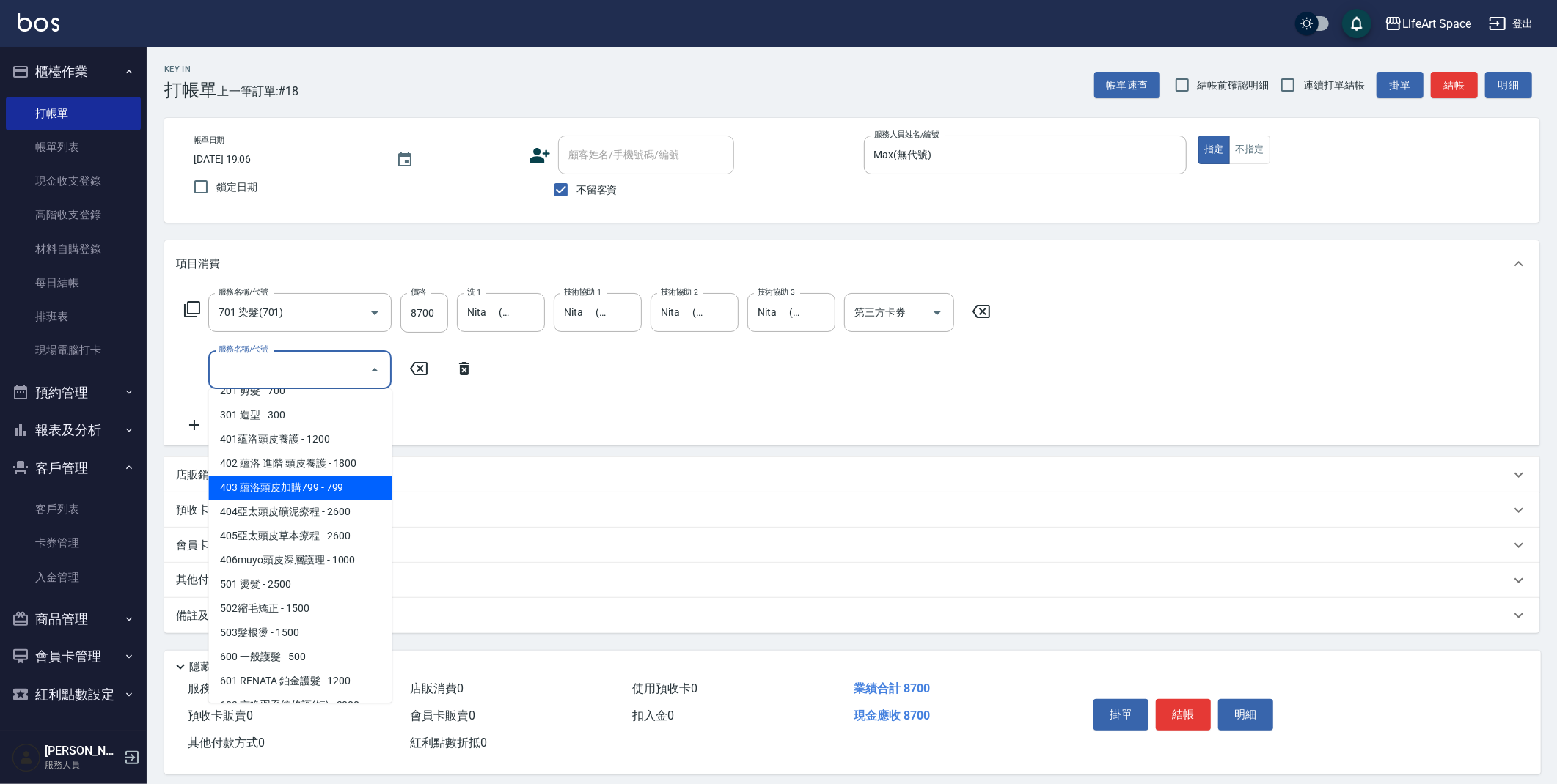
scroll to position [229, 0]
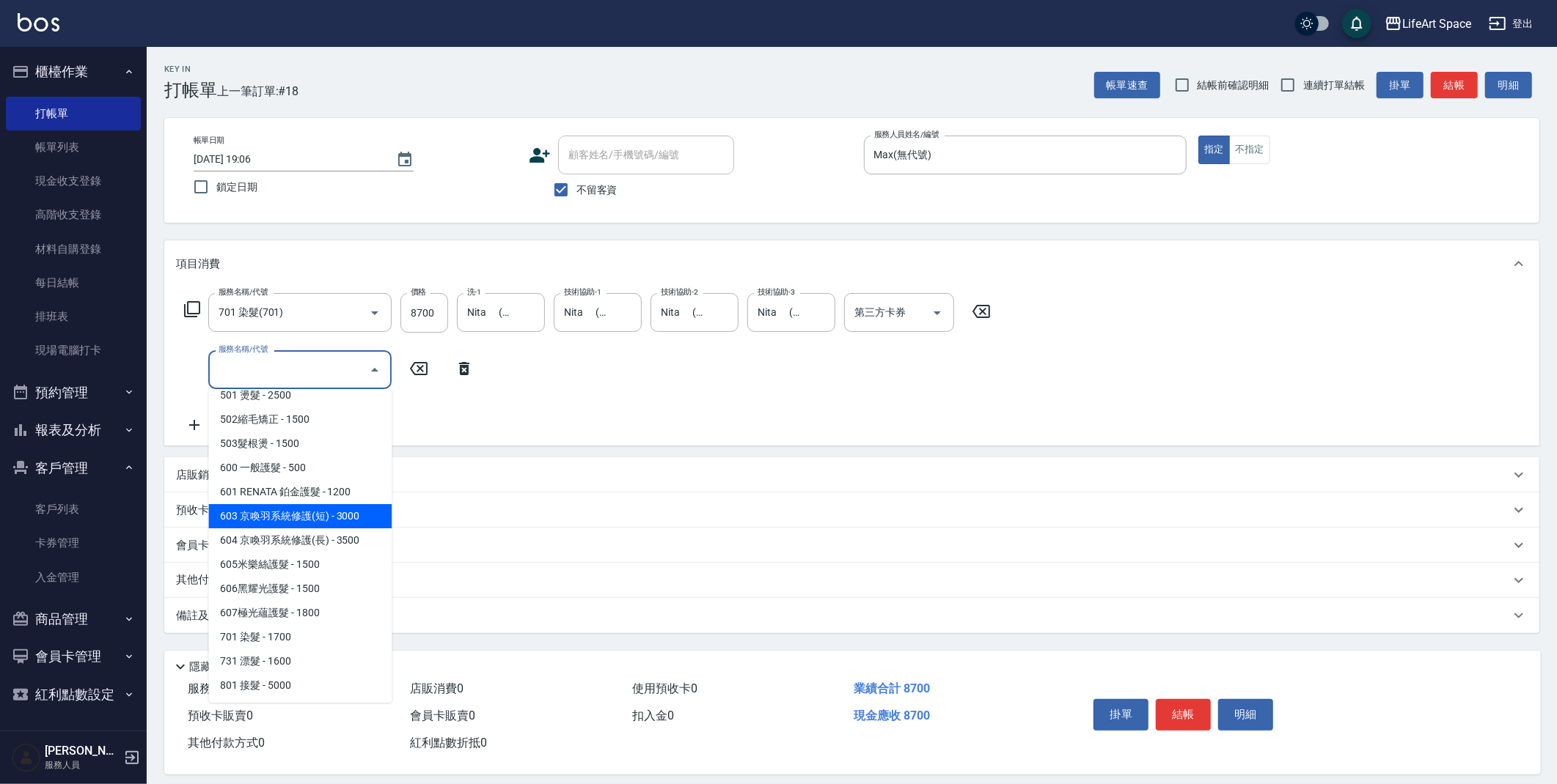
click at [328, 523] on span "603 京喚羽系統修護(短) - 3000" at bounding box center [299, 516] width 184 height 24
type input "603 京喚羽系統修護(短)(603)"
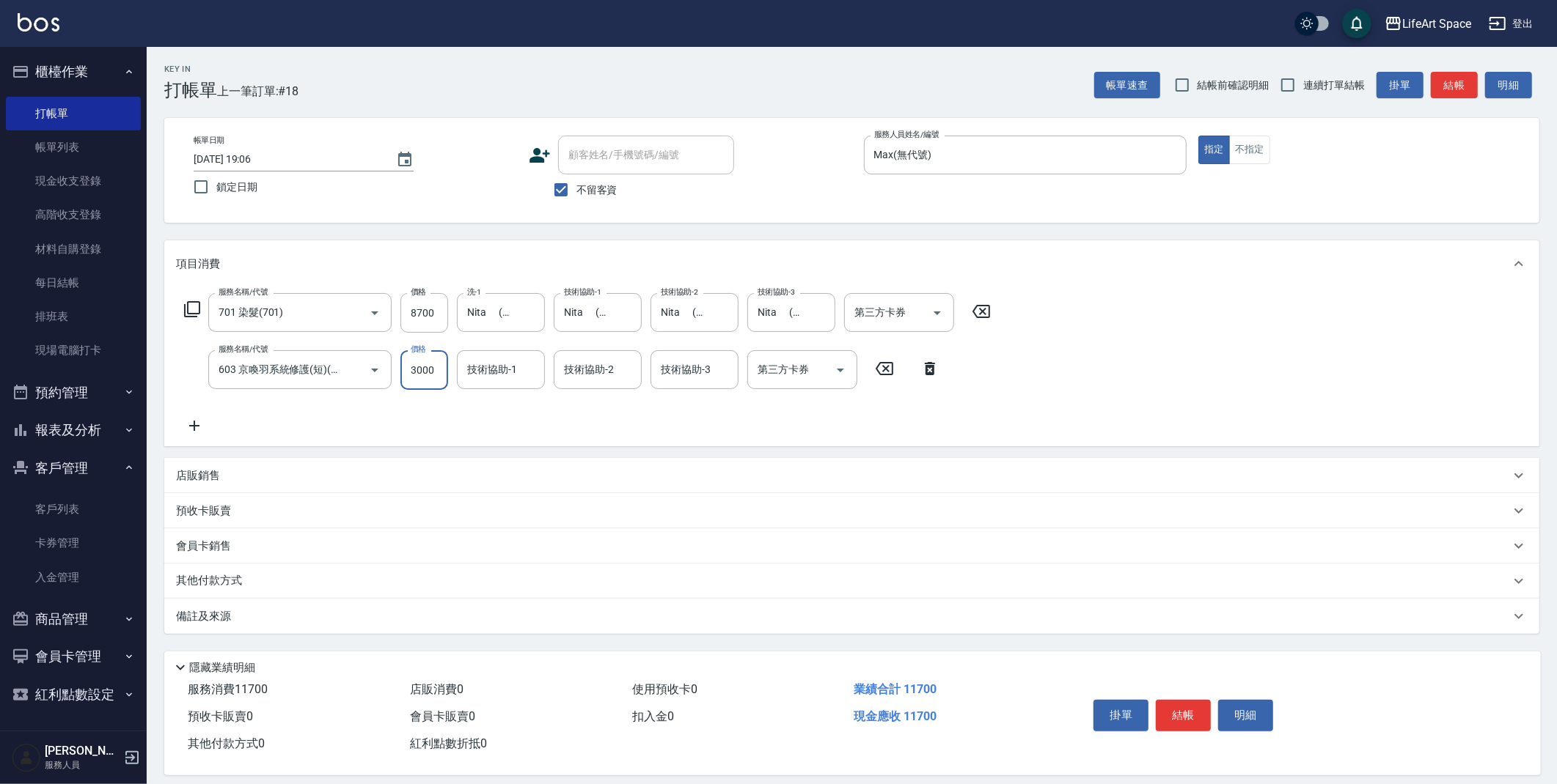
click at [425, 382] on input "3000" at bounding box center [424, 370] width 47 height 40
click at [607, 352] on div "技術協助-2" at bounding box center [597, 370] width 88 height 39
type input "2500"
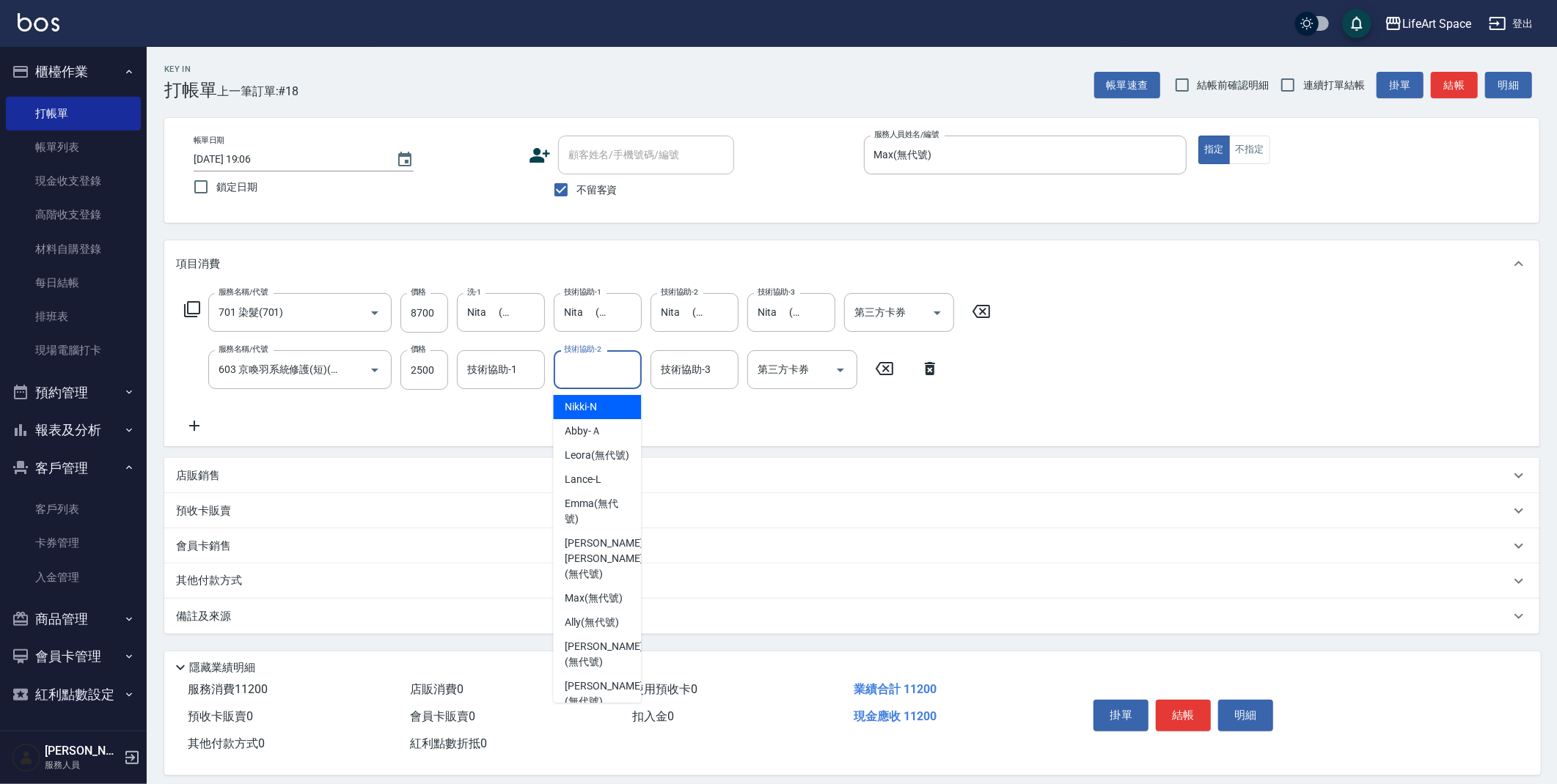
type input "i"
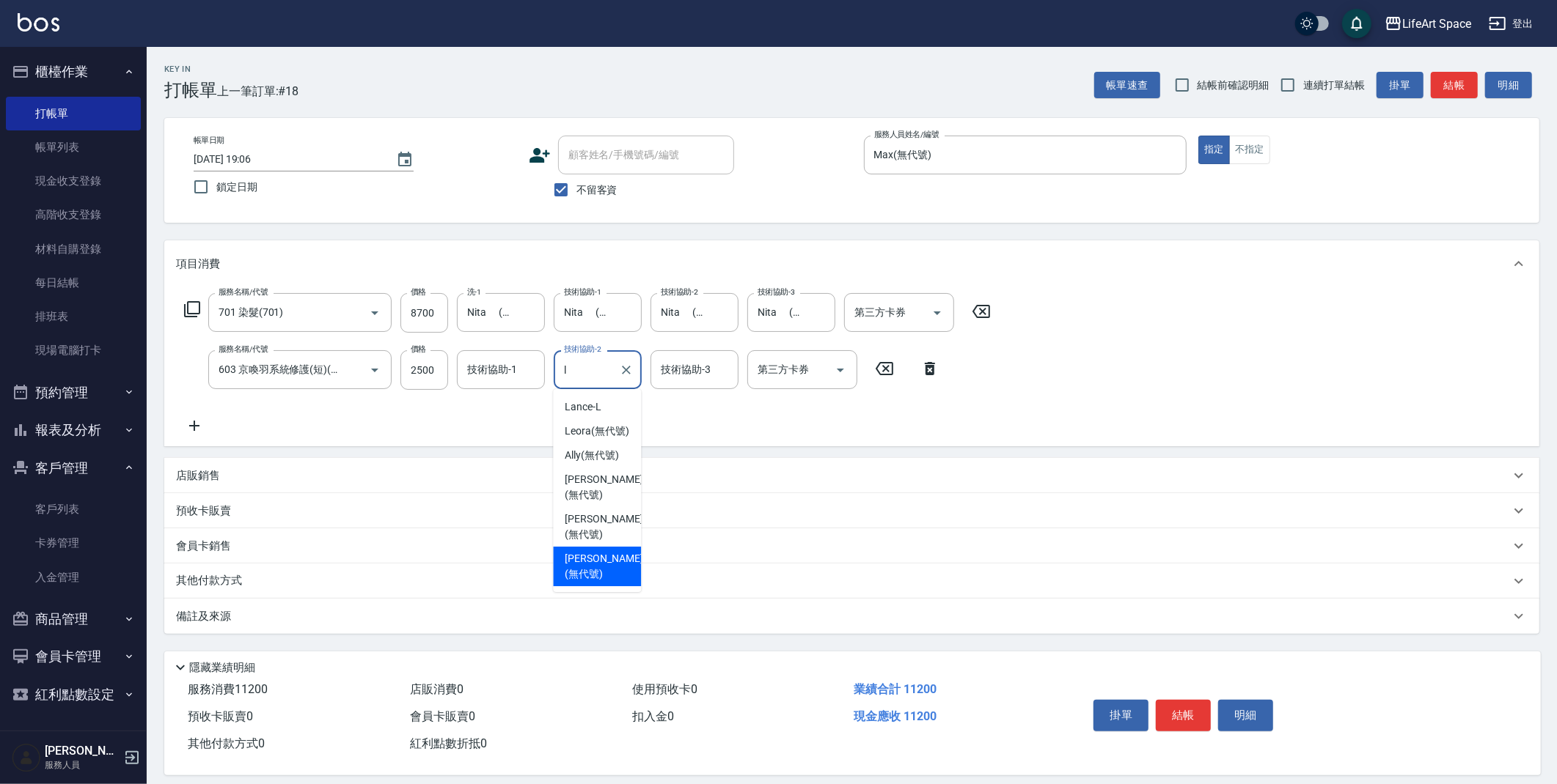
click at [590, 547] on div "[PERSON_NAME] (無代號)" at bounding box center [597, 566] width 88 height 40
type input "[PERSON_NAME](無代號)"
click at [690, 381] on input "技術協助-3" at bounding box center [694, 370] width 75 height 25
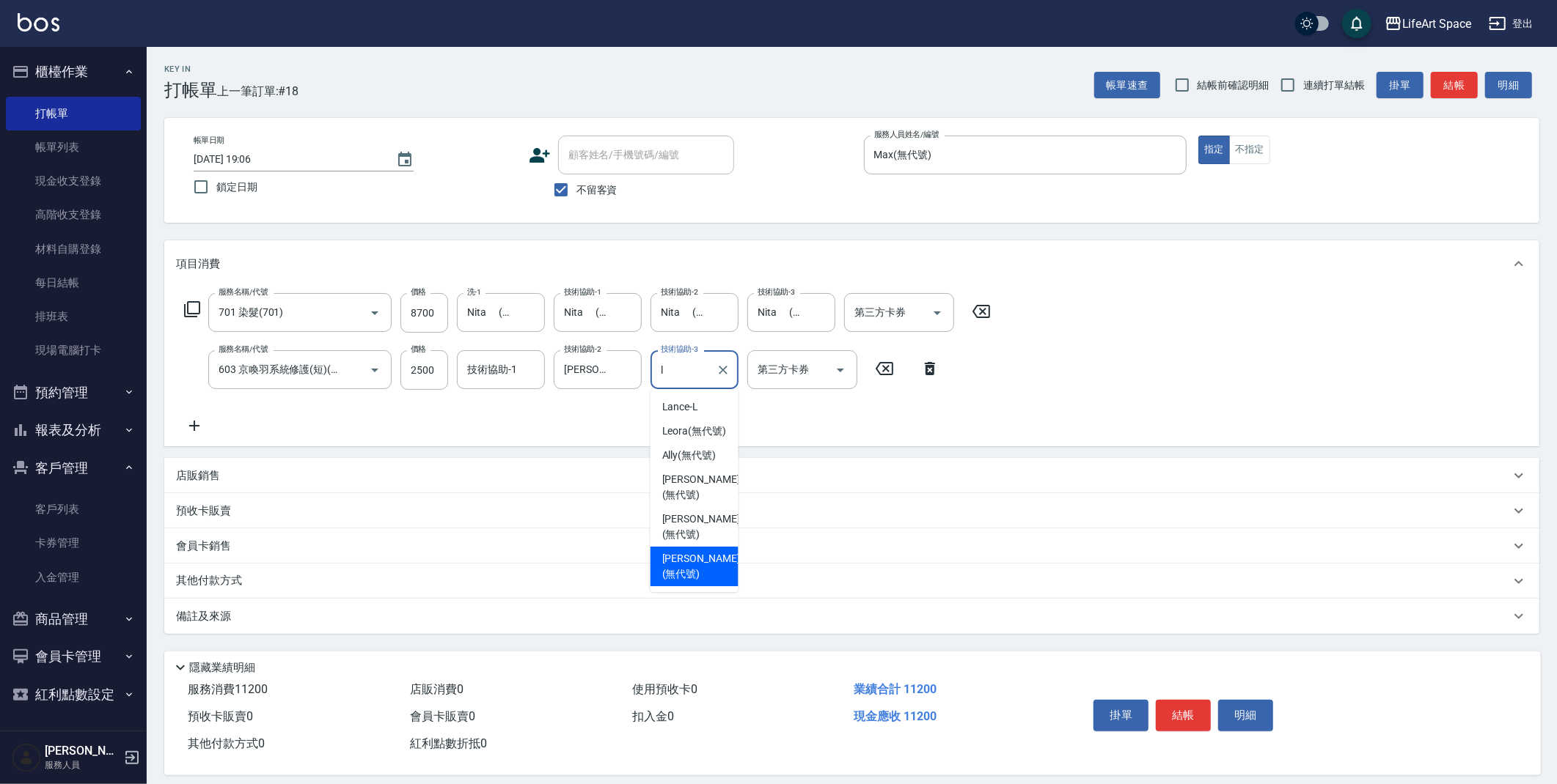
click at [726, 547] on div "[PERSON_NAME] (無代號)" at bounding box center [694, 566] width 88 height 40
type input "[PERSON_NAME](無代號)"
click at [516, 374] on div "技術協助-1 技術協助-1" at bounding box center [501, 370] width 88 height 39
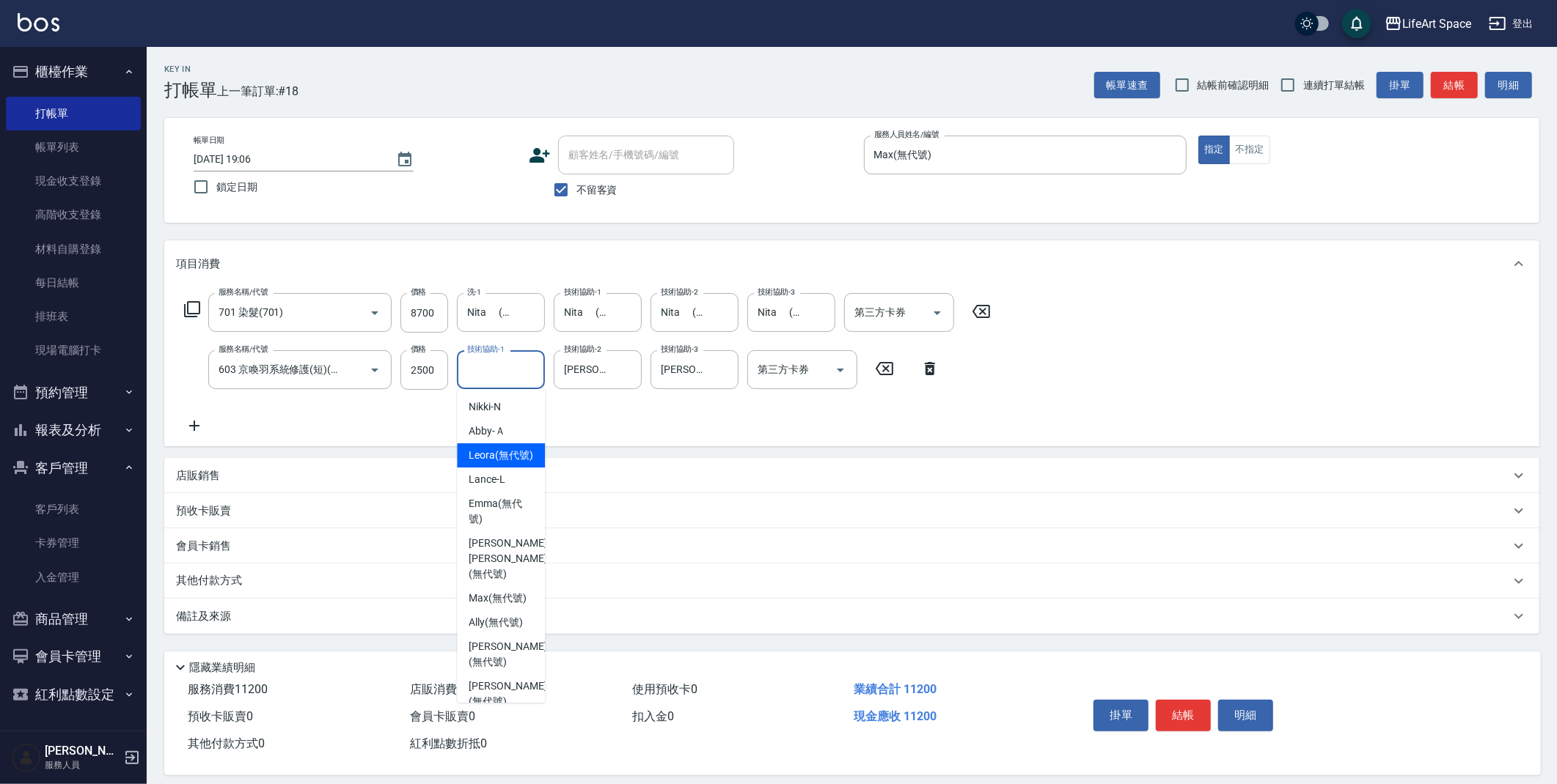
type input "n"
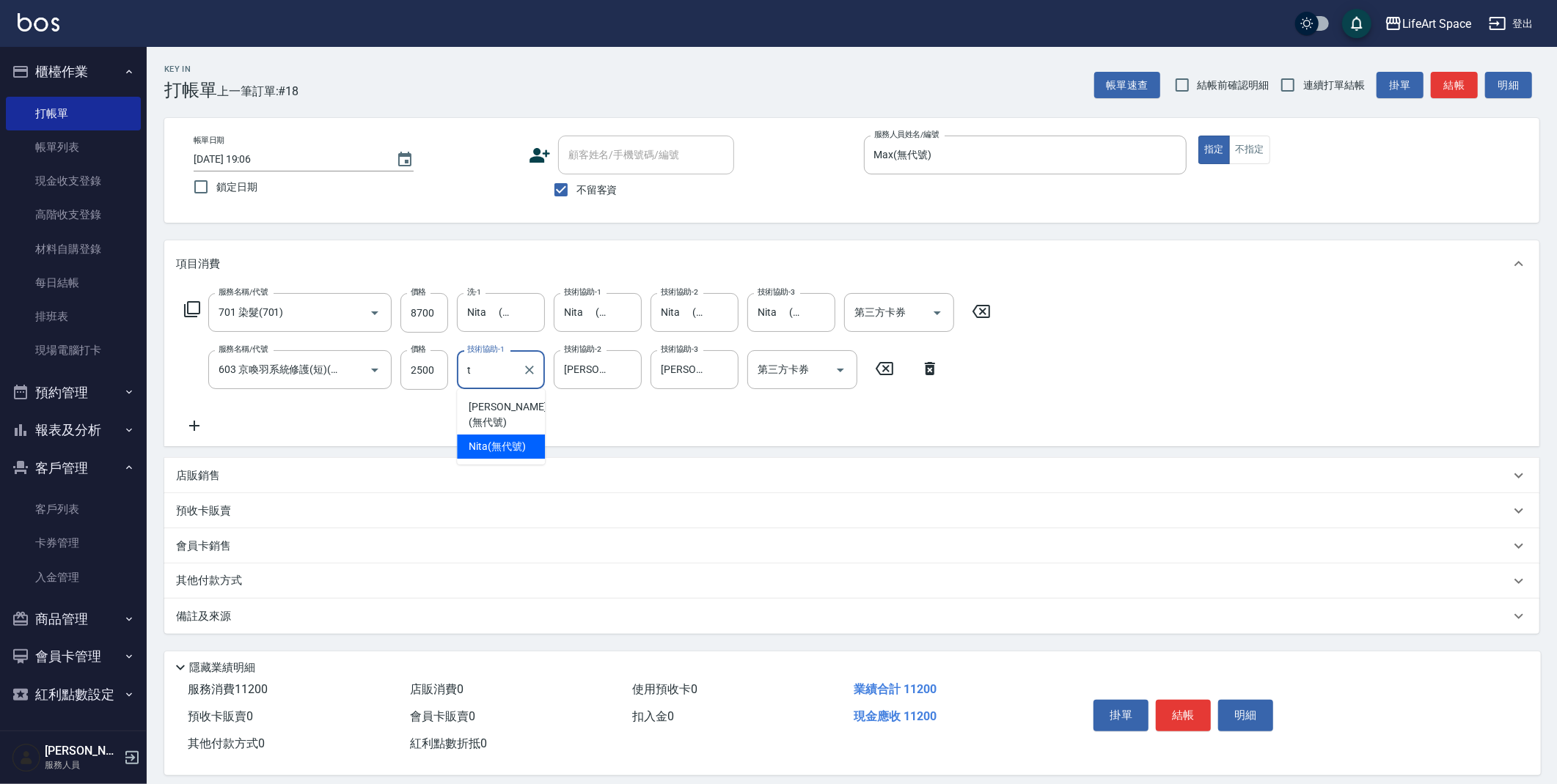
click at [514, 439] on span "Nita (無代號)" at bounding box center [497, 446] width 57 height 16
type input "Nita (無代號)"
click at [393, 618] on div "備註及來源" at bounding box center [843, 617] width 1333 height 16
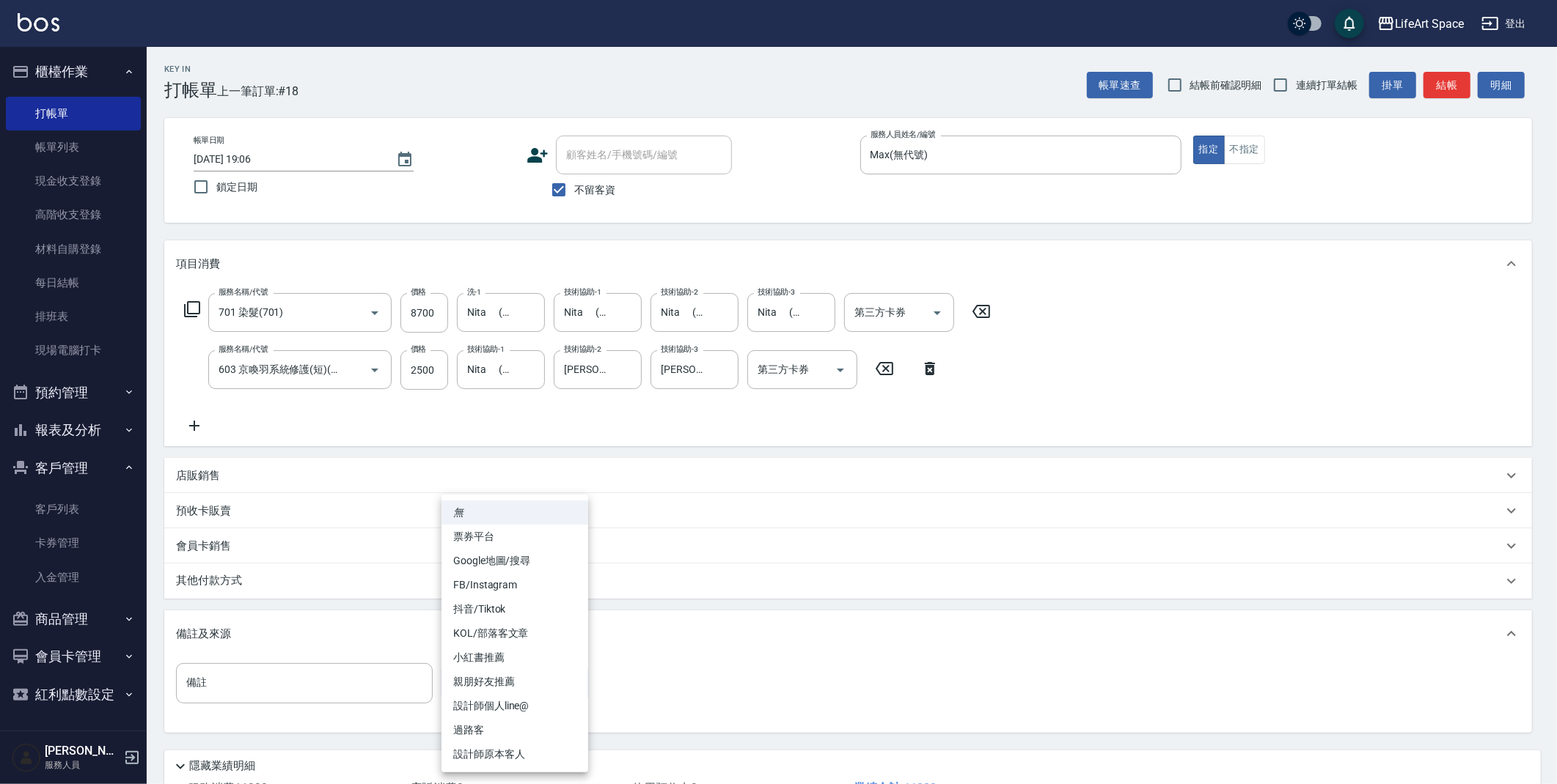
click at [507, 671] on body "LifeArt Space 登出 櫃檯作業 打帳單 帳單列表 現金收支登錄 高階收支登錄 材料自購登錄 每日結帳 排班表 現場電腦打卡 預約管理 預約管理 單…" at bounding box center [778, 446] width 1557 height 893
click at [534, 708] on li "設計師個人line@" at bounding box center [515, 706] width 147 height 24
type input "設計師個人line@"
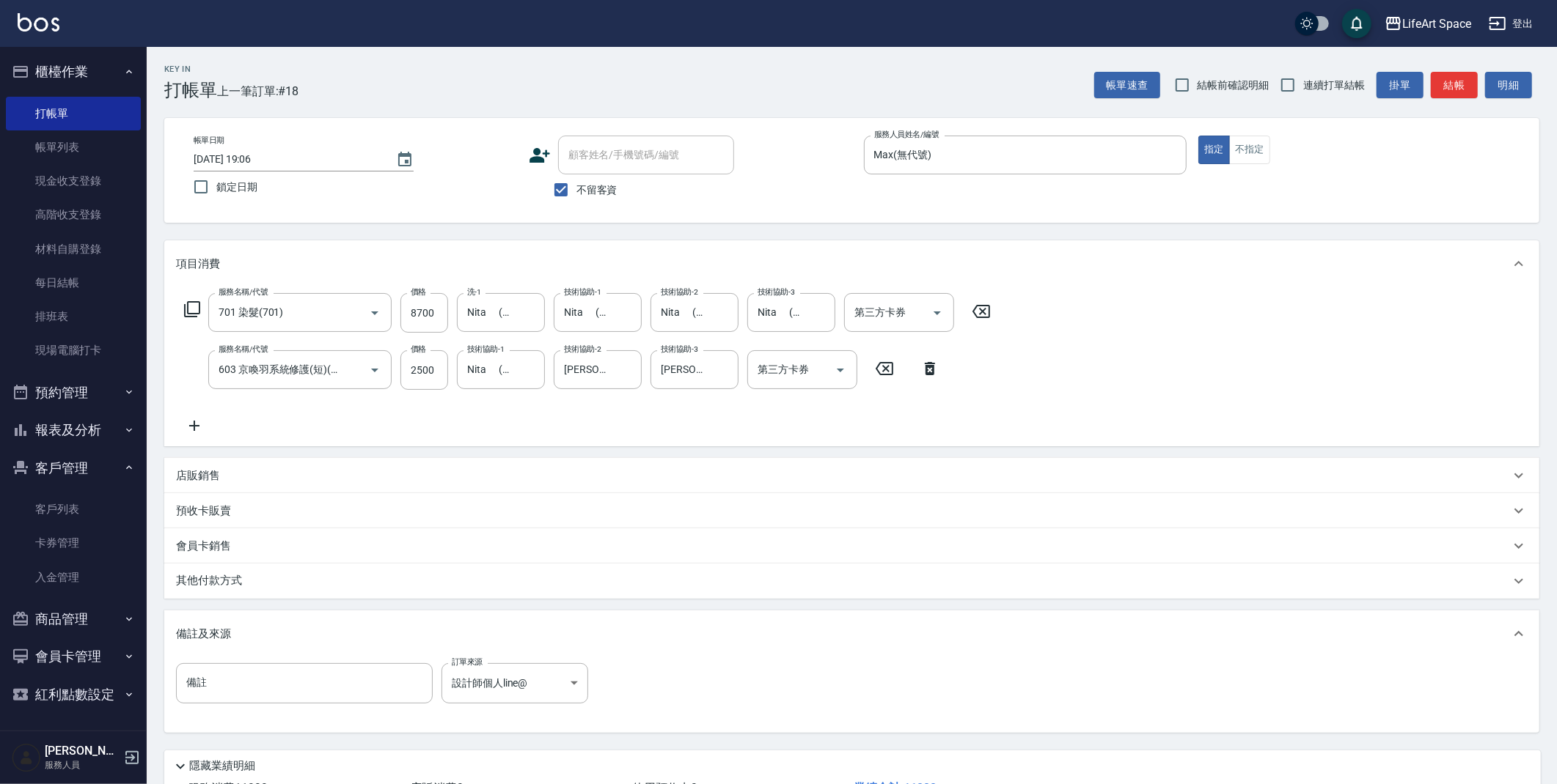
click at [329, 584] on div "其他付款方式" at bounding box center [843, 582] width 1333 height 16
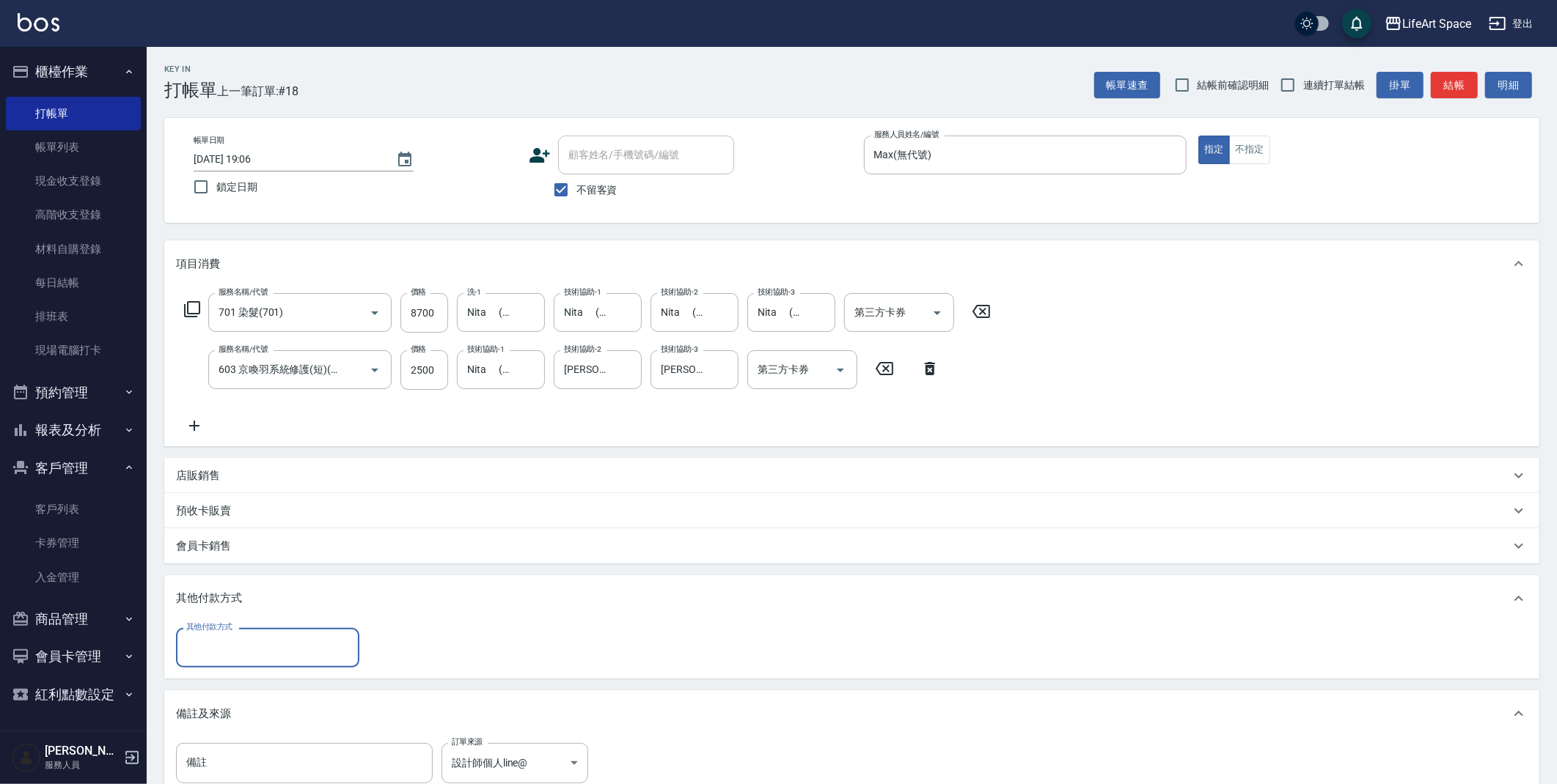
scroll to position [0, 0]
click at [278, 636] on input "其他付款方式" at bounding box center [268, 647] width 170 height 25
type input "11200"
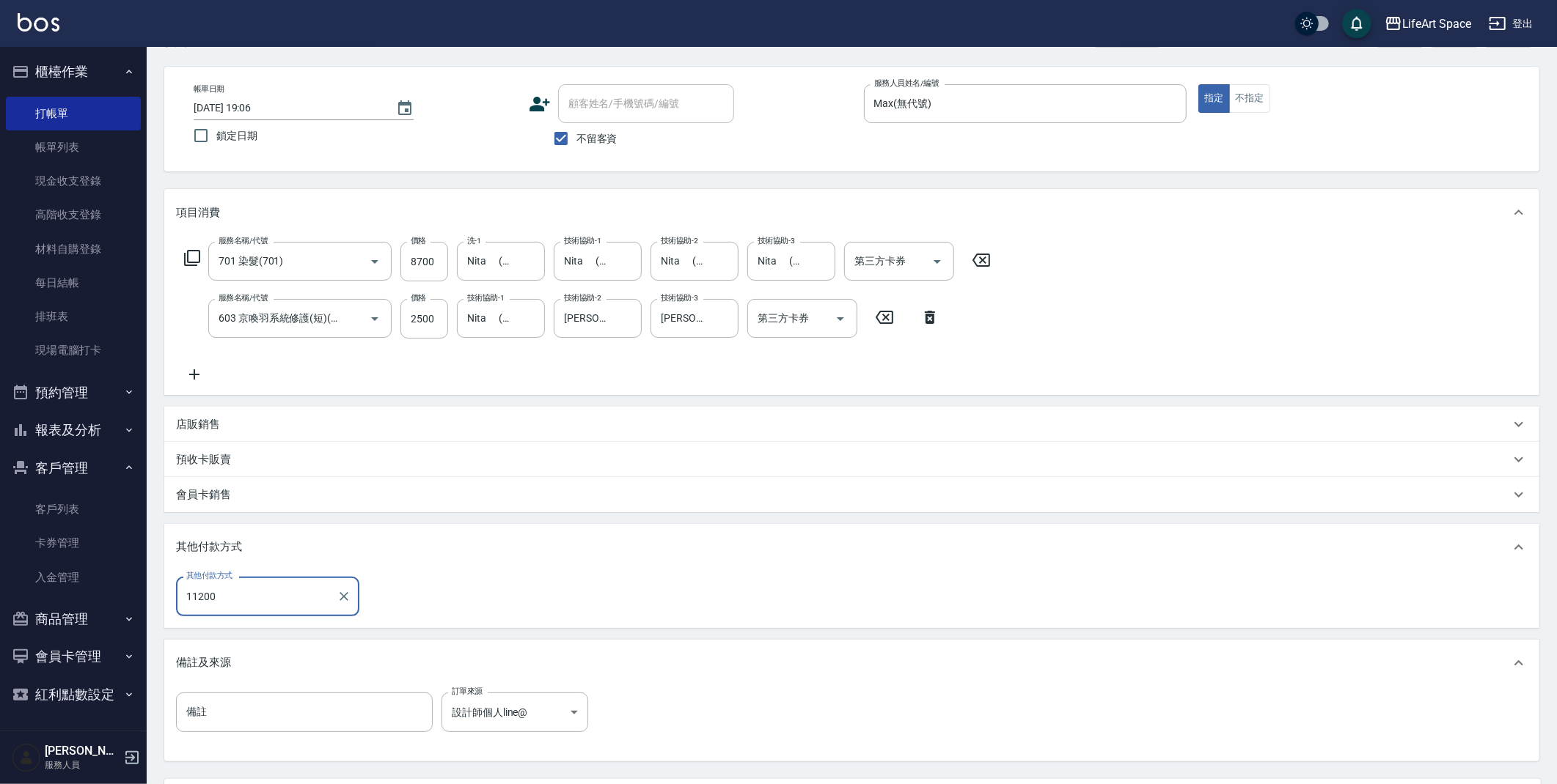
scroll to position [192, 0]
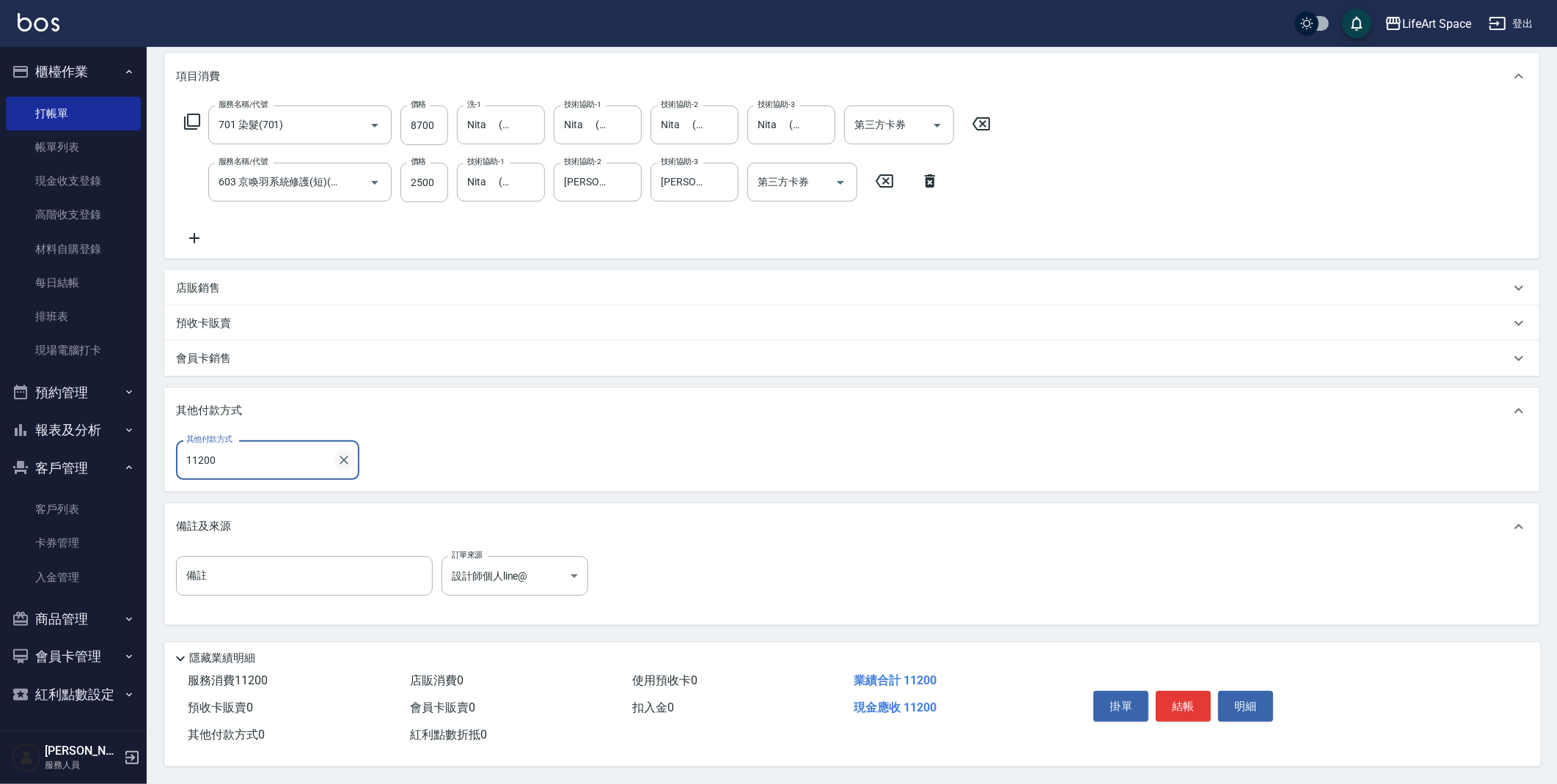
click at [349, 462] on icon "Clear" at bounding box center [344, 460] width 15 height 15
click at [291, 461] on input "其他付款方式" at bounding box center [268, 459] width 170 height 25
click at [291, 462] on input "其他付款方式" at bounding box center [268, 459] width 170 height 25
click at [261, 546] on span "信用卡" at bounding box center [268, 546] width 184 height 24
type input "信用卡"
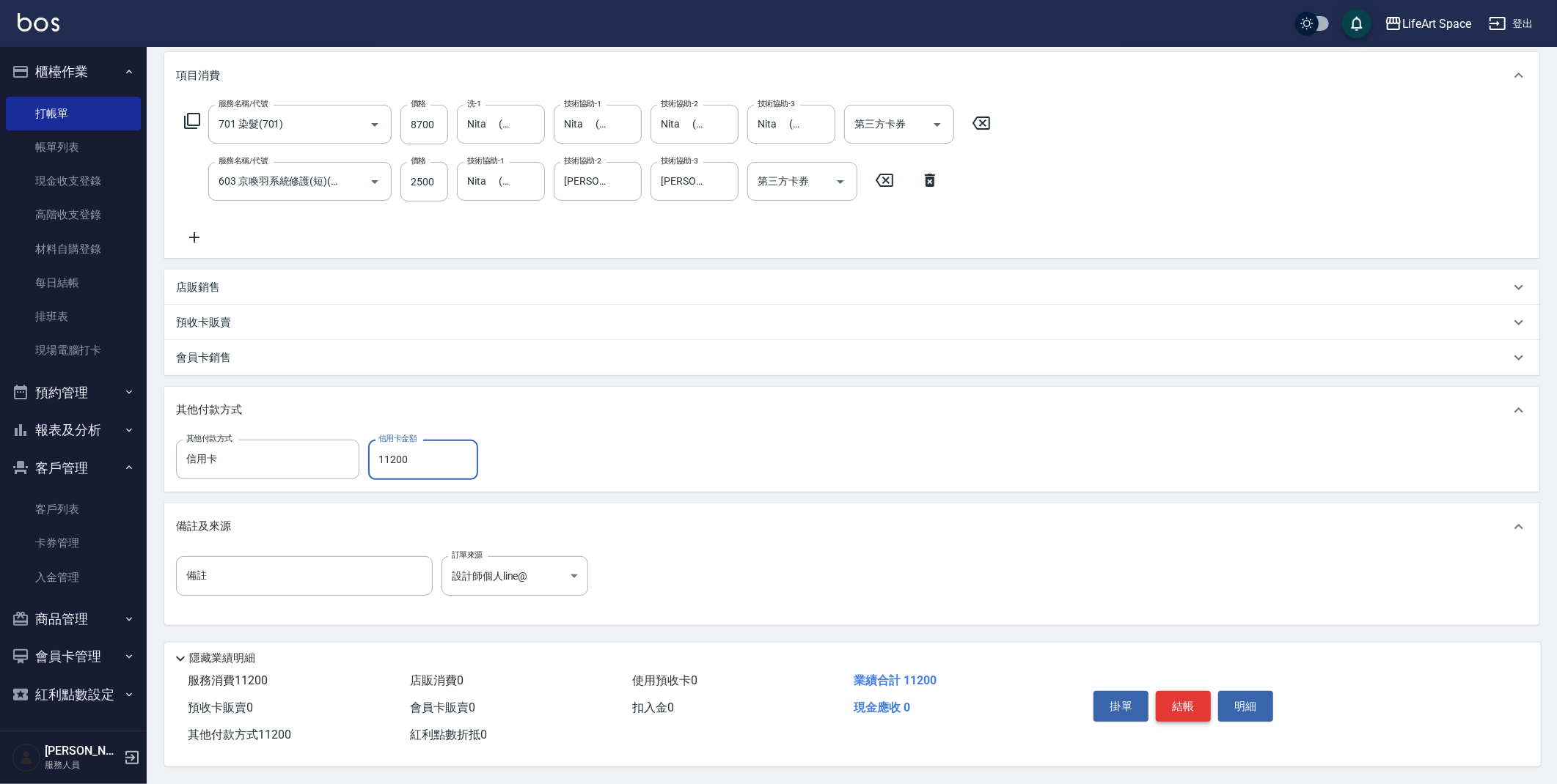
type input "11200"
click at [1189, 709] on button "結帳" at bounding box center [1182, 706] width 55 height 31
